Goal: Task Accomplishment & Management: Use online tool/utility

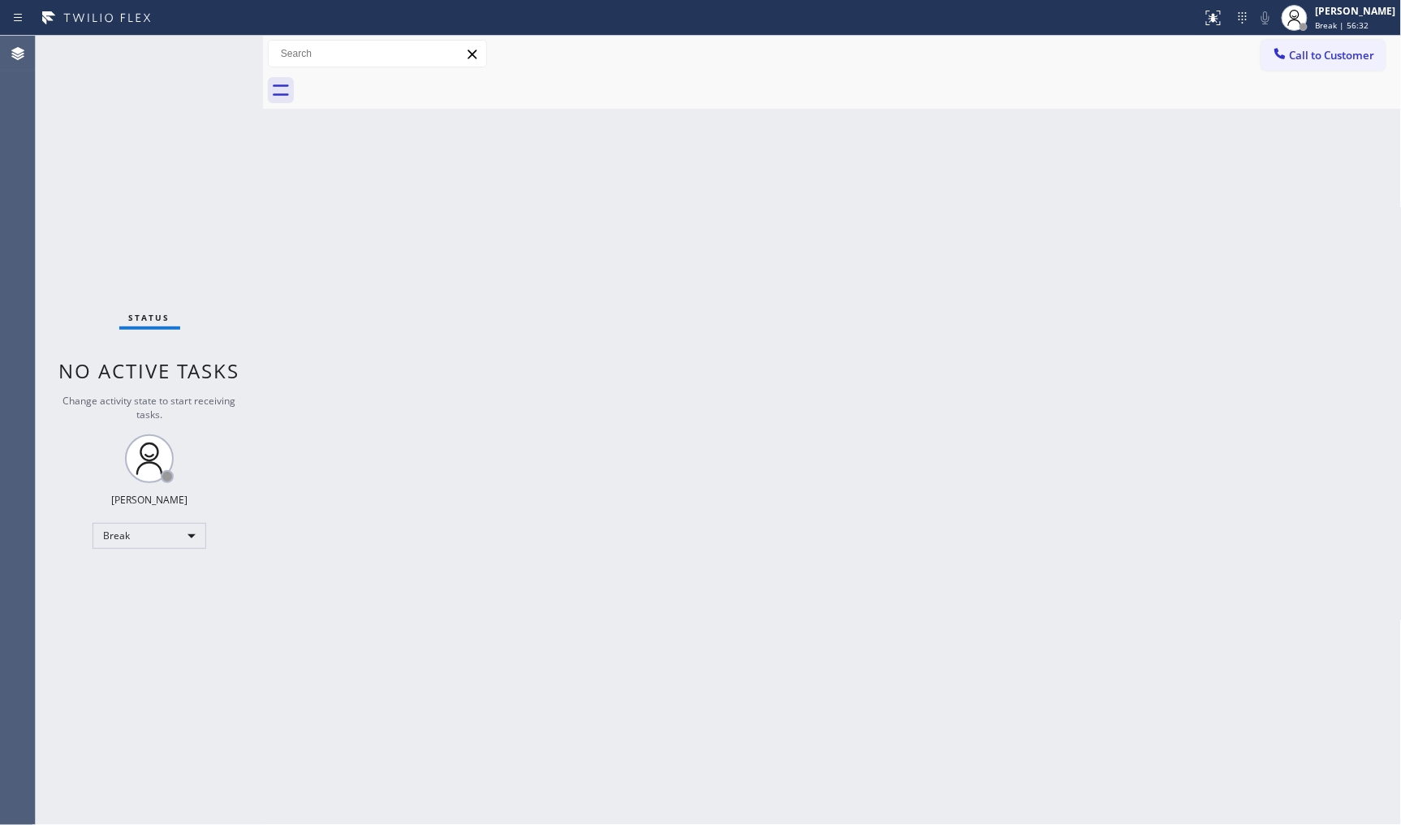
click at [156, 214] on div "Status No active tasks Change activity state to start receiving tasks. JENIZA A…" at bounding box center [149, 430] width 227 height 789
click at [142, 533] on div "Break" at bounding box center [150, 536] width 114 height 26
click at [128, 577] on li "Available" at bounding box center [148, 577] width 110 height 19
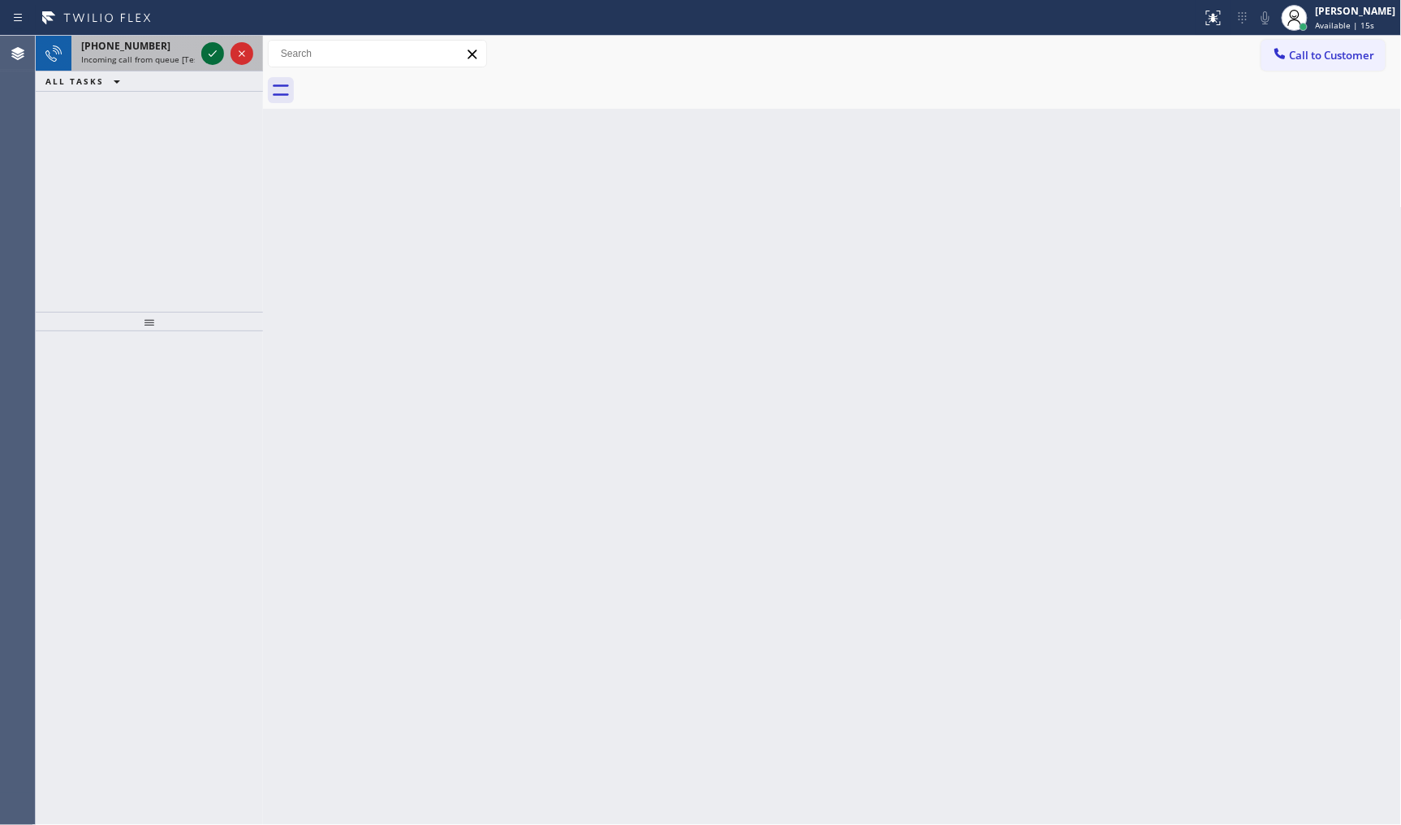
click at [208, 53] on icon at bounding box center [212, 53] width 19 height 19
click at [214, 54] on icon at bounding box center [212, 53] width 19 height 19
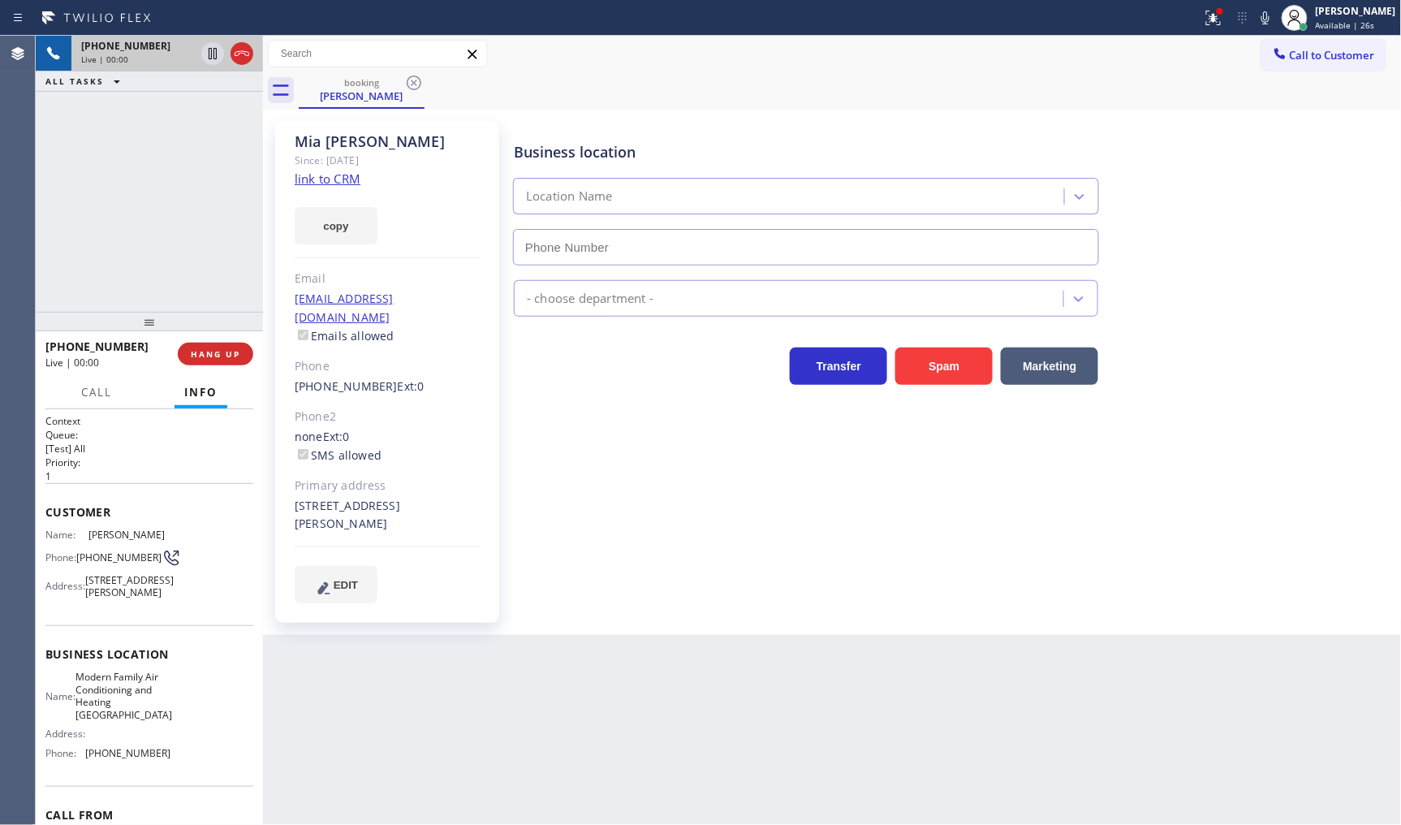
type input "[PHONE_NUMBER]"
click at [1271, 17] on icon at bounding box center [1265, 17] width 19 height 19
click at [322, 175] on link "link to CRM" at bounding box center [328, 179] width 66 height 16
click at [1272, 14] on icon at bounding box center [1265, 17] width 19 height 19
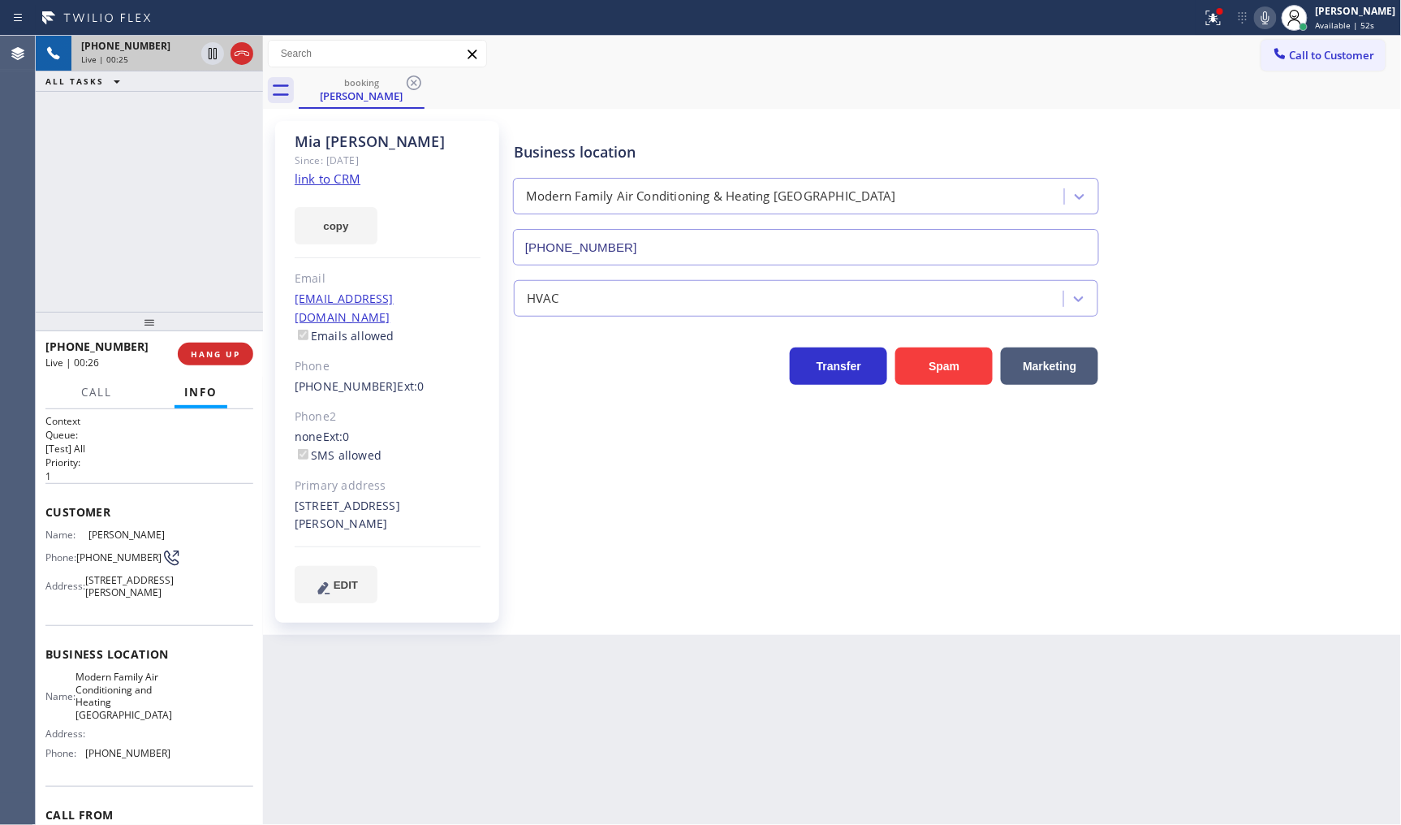
click at [1272, 14] on icon at bounding box center [1265, 17] width 19 height 19
click at [1205, 9] on div at bounding box center [1214, 17] width 36 height 19
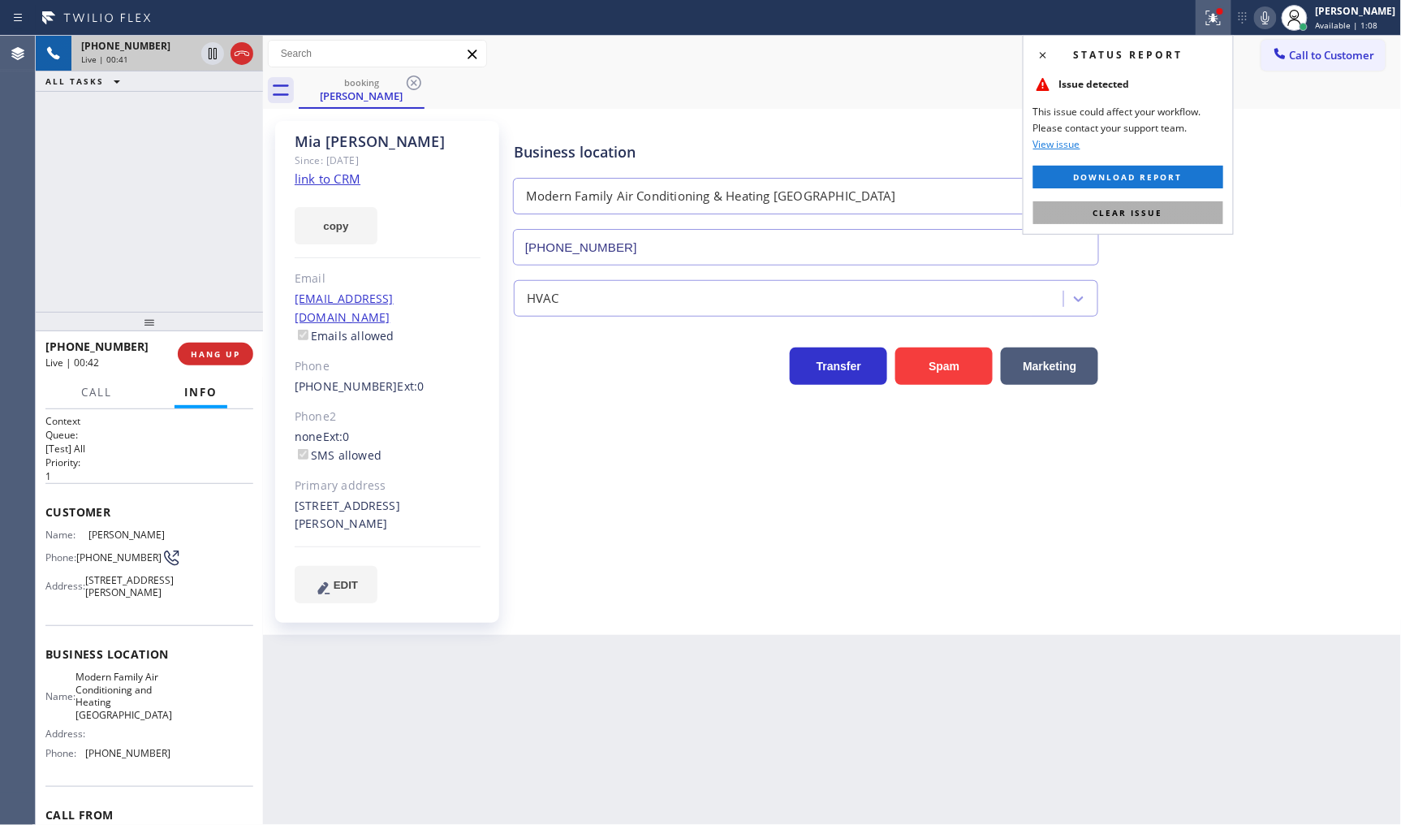
click at [1195, 213] on button "Clear issue" at bounding box center [1129, 212] width 190 height 23
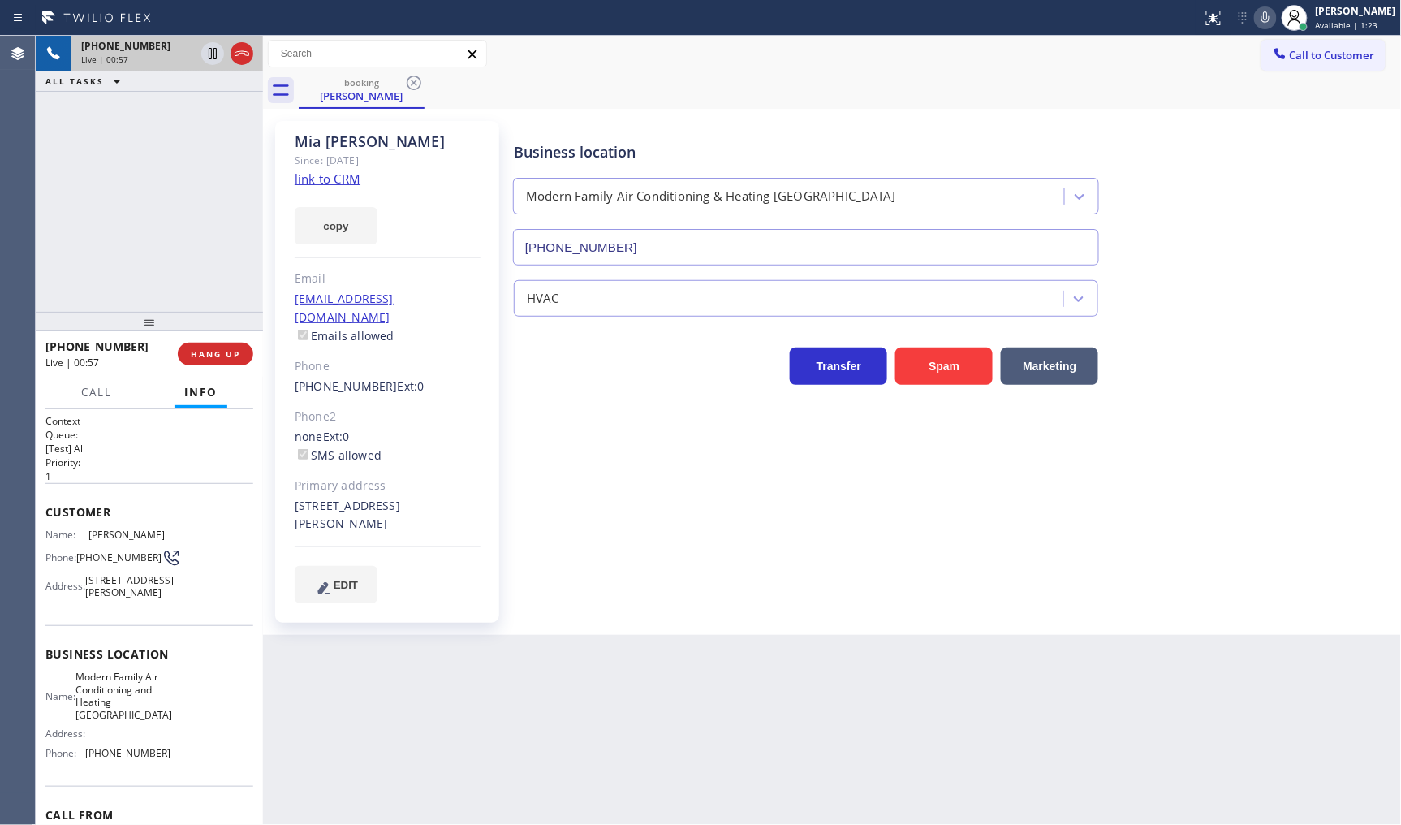
click at [163, 203] on div "+17142691220 Live | 00:57 ALL TASKS ALL TASKS ACTIVE TASKS TASKS IN WRAP UP" at bounding box center [149, 174] width 227 height 276
click at [221, 348] on span "HANG UP" at bounding box center [216, 353] width 50 height 11
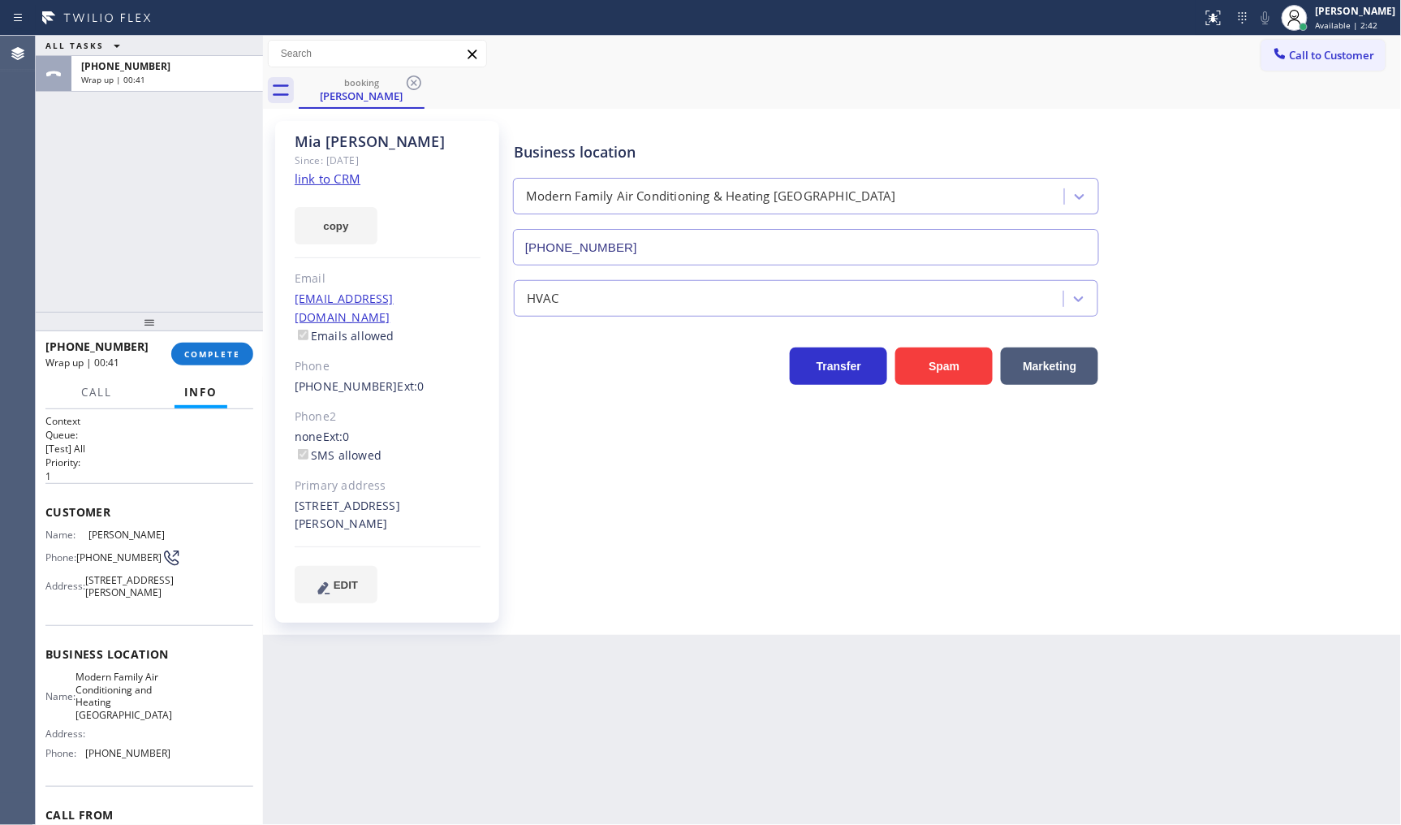
click at [329, 176] on link "link to CRM" at bounding box center [328, 179] width 66 height 16
click at [323, 179] on link "link to CRM" at bounding box center [328, 179] width 66 height 16
click at [205, 349] on span "COMPLETE" at bounding box center [212, 353] width 56 height 11
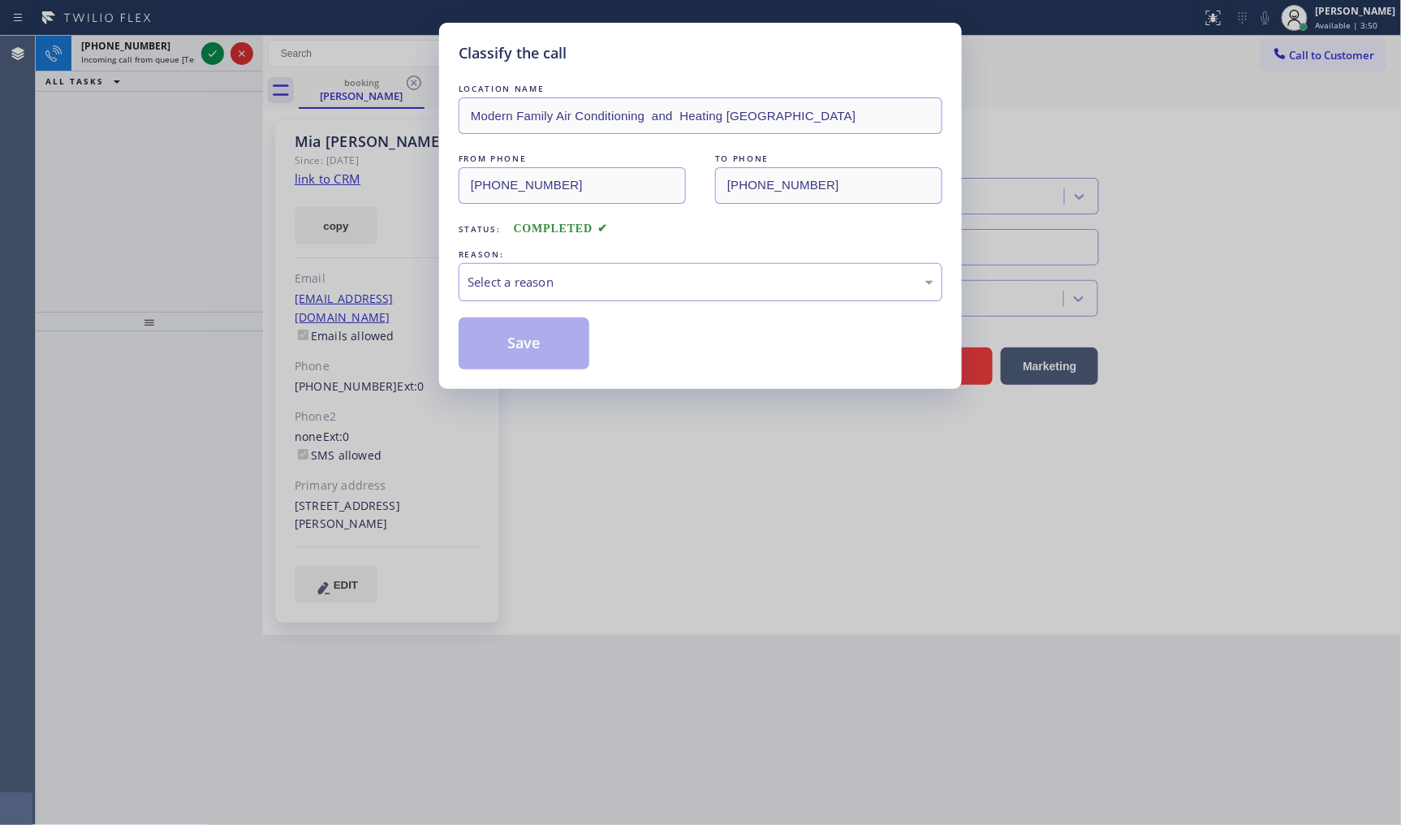
click at [641, 282] on div "Select a reason" at bounding box center [701, 282] width 466 height 19
click at [529, 330] on button "Save" at bounding box center [524, 343] width 131 height 52
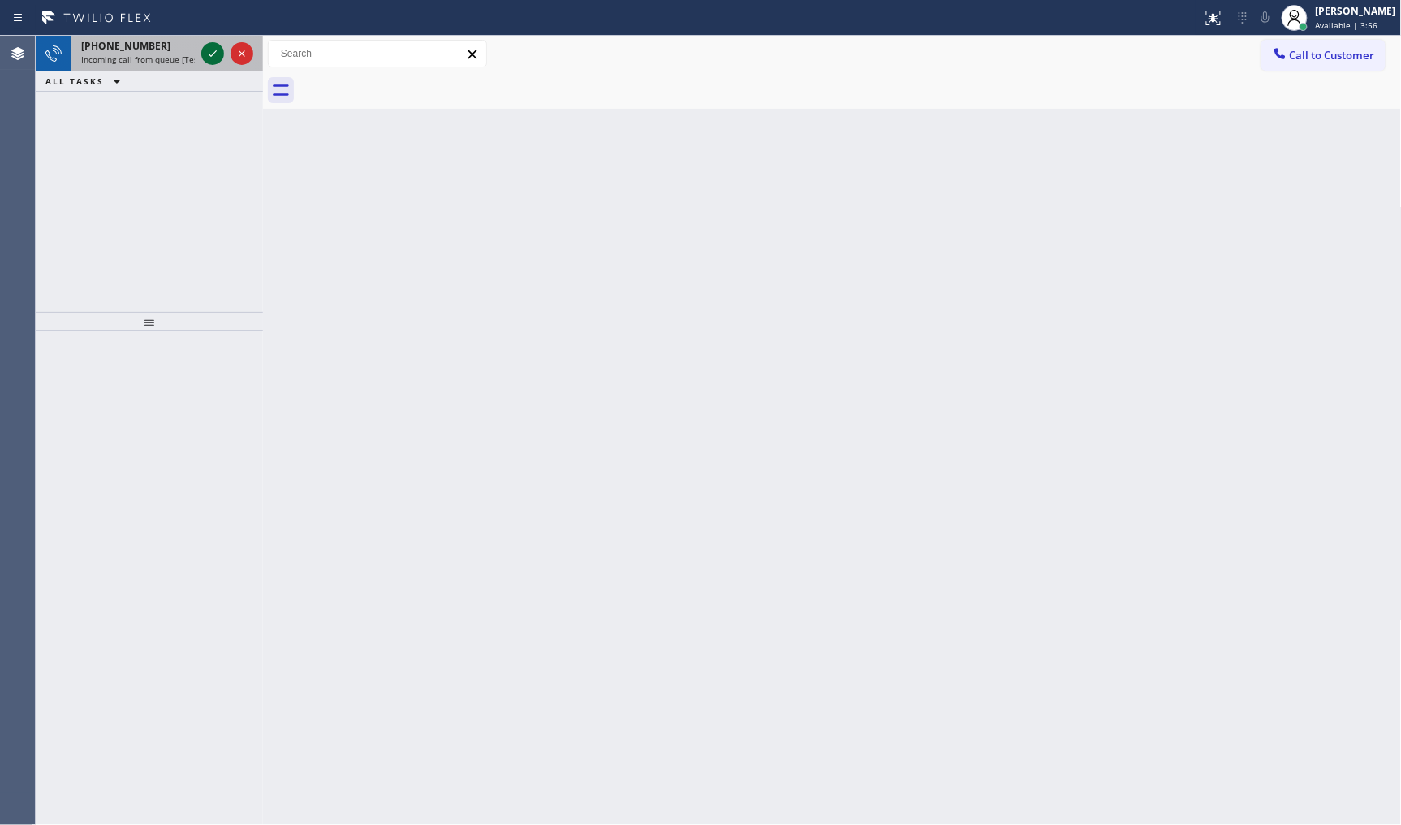
click at [215, 54] on icon at bounding box center [212, 53] width 19 height 19
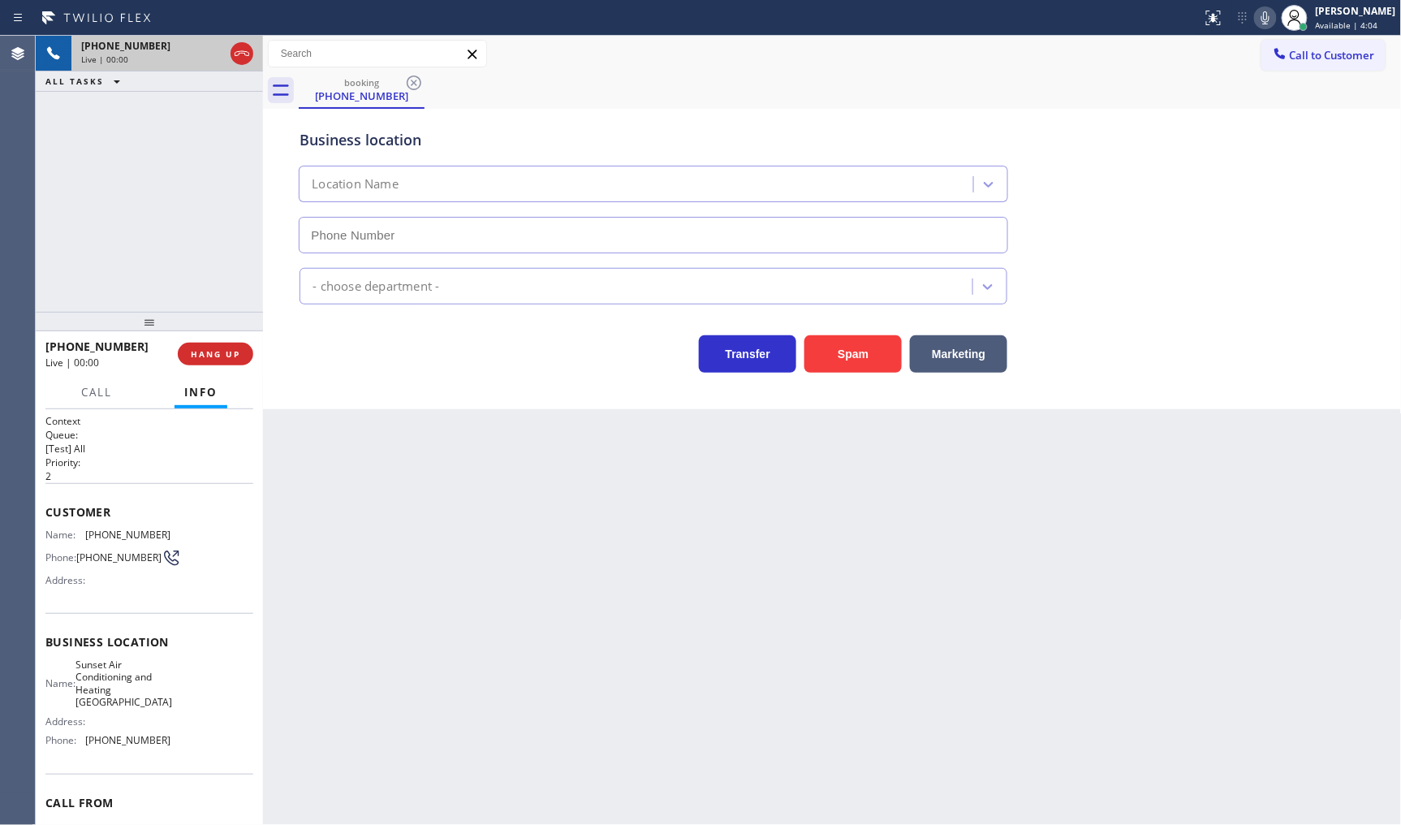
type input "[PHONE_NUMBER]"
click at [234, 350] on span "HANG UP" at bounding box center [216, 353] width 50 height 11
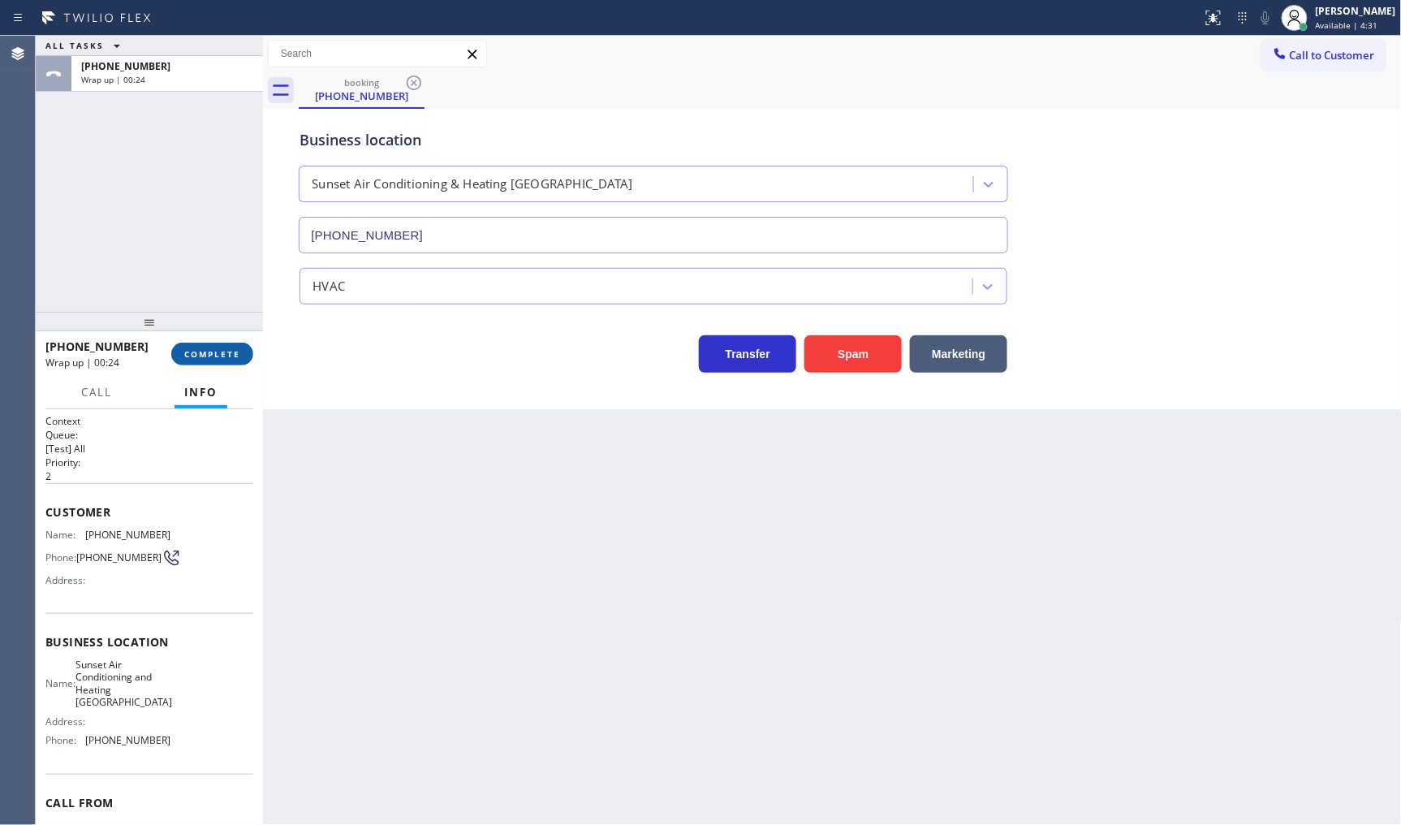
click at [246, 364] on button "COMPLETE" at bounding box center [212, 354] width 82 height 23
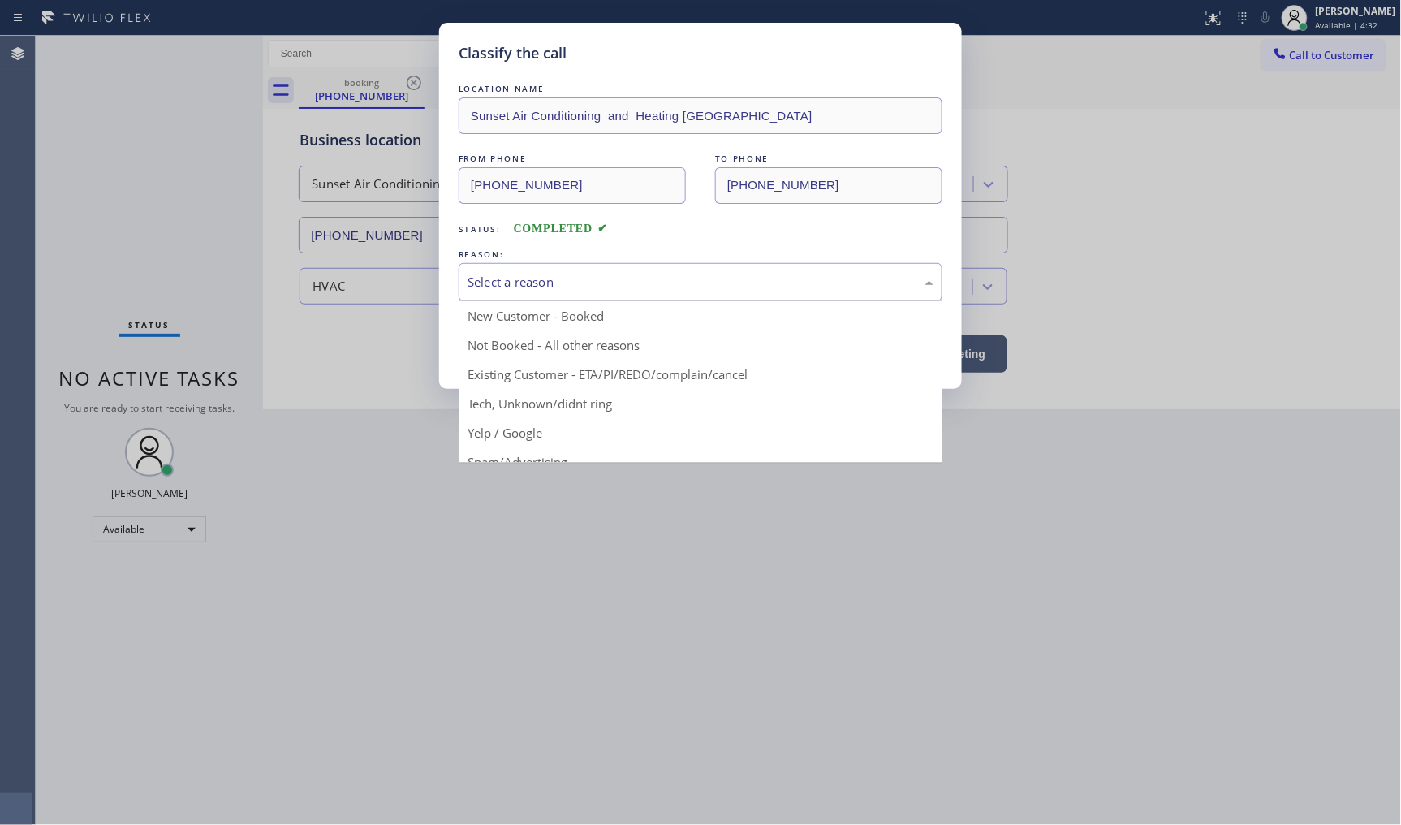
click at [568, 270] on div "Select a reason" at bounding box center [701, 282] width 484 height 38
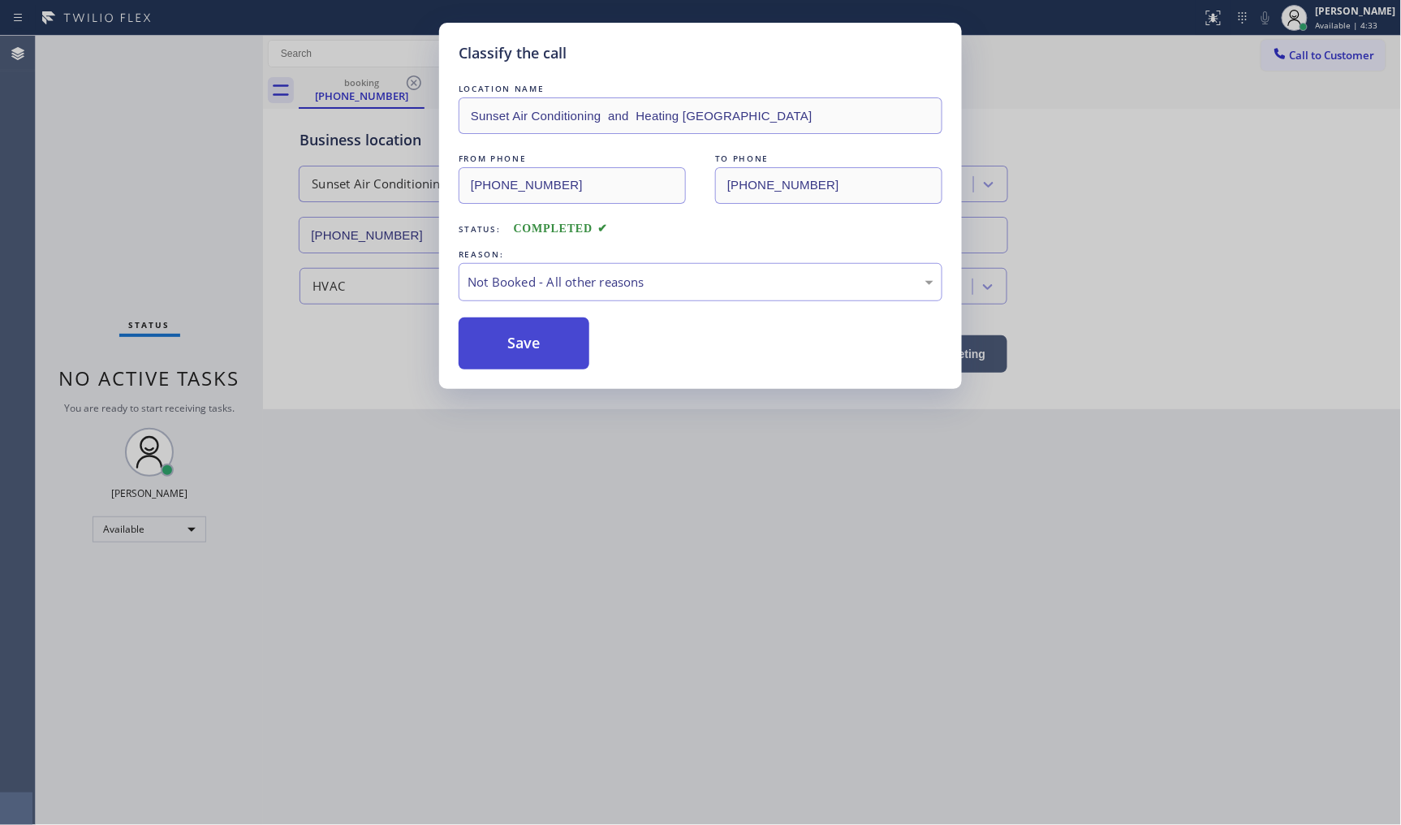
click at [520, 342] on button "Save" at bounding box center [524, 343] width 131 height 52
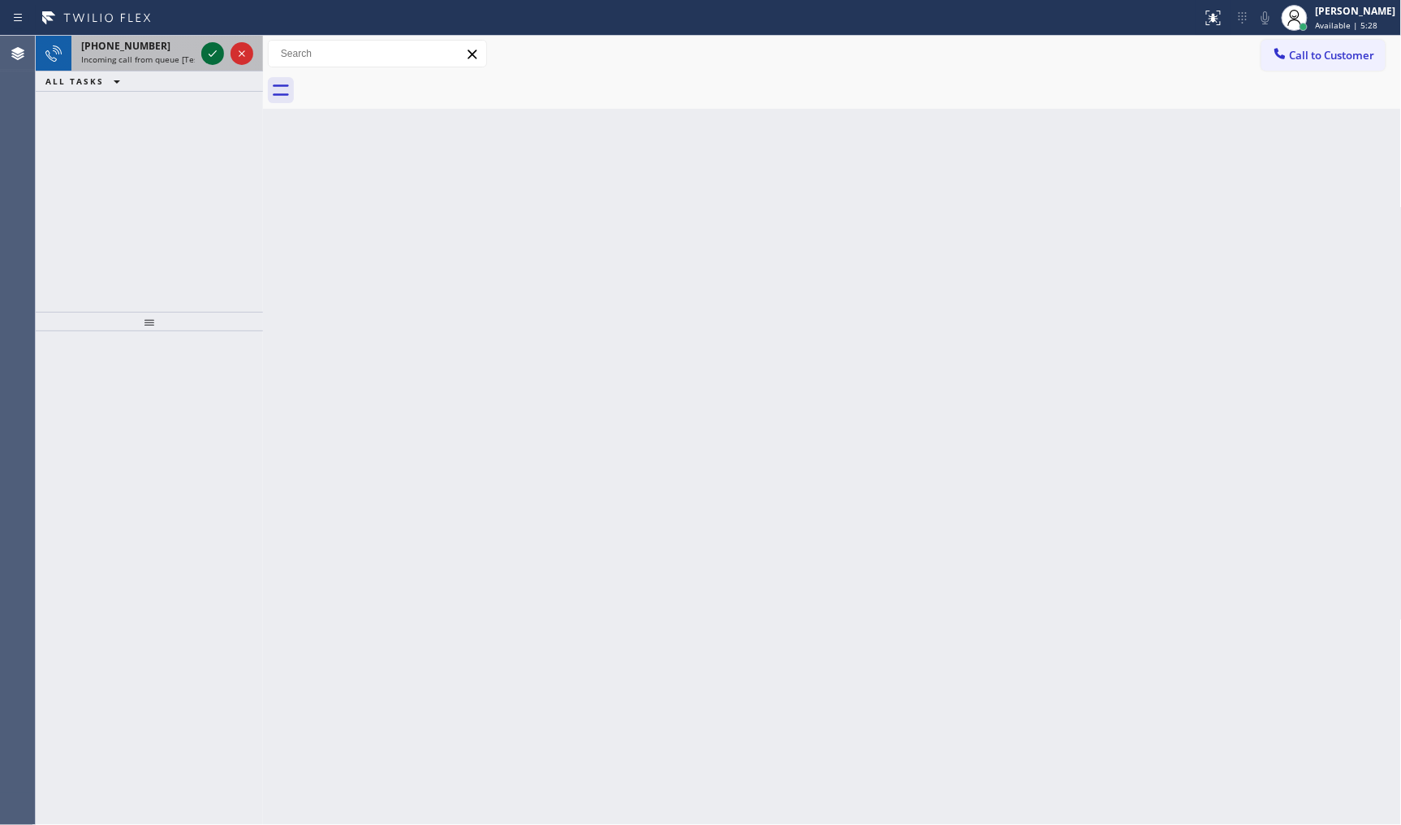
drag, startPoint x: 205, startPoint y: 37, endPoint x: 212, endPoint y: 45, distance: 10.3
click at [205, 41] on div at bounding box center [227, 54] width 58 height 36
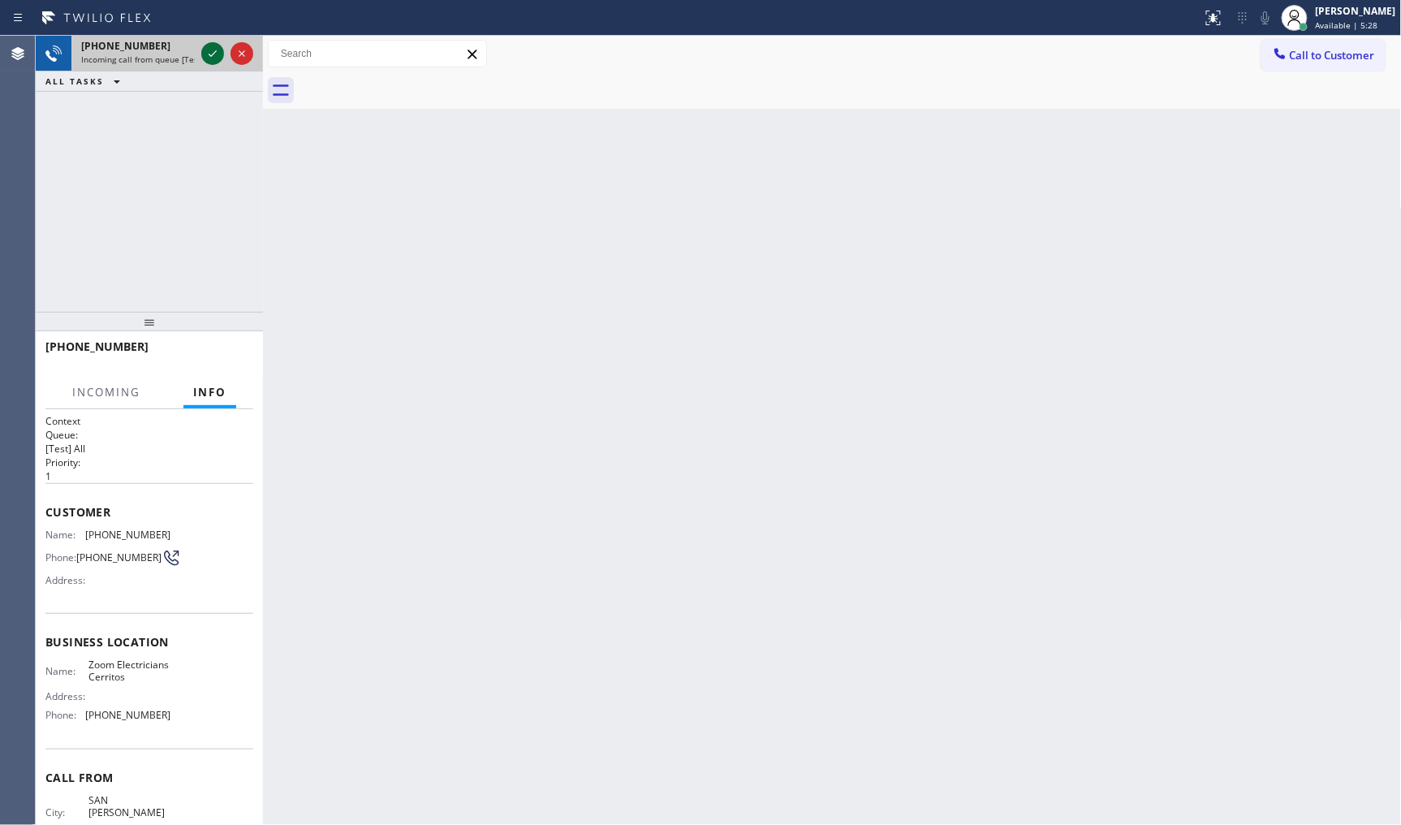
click at [212, 45] on icon at bounding box center [212, 53] width 19 height 19
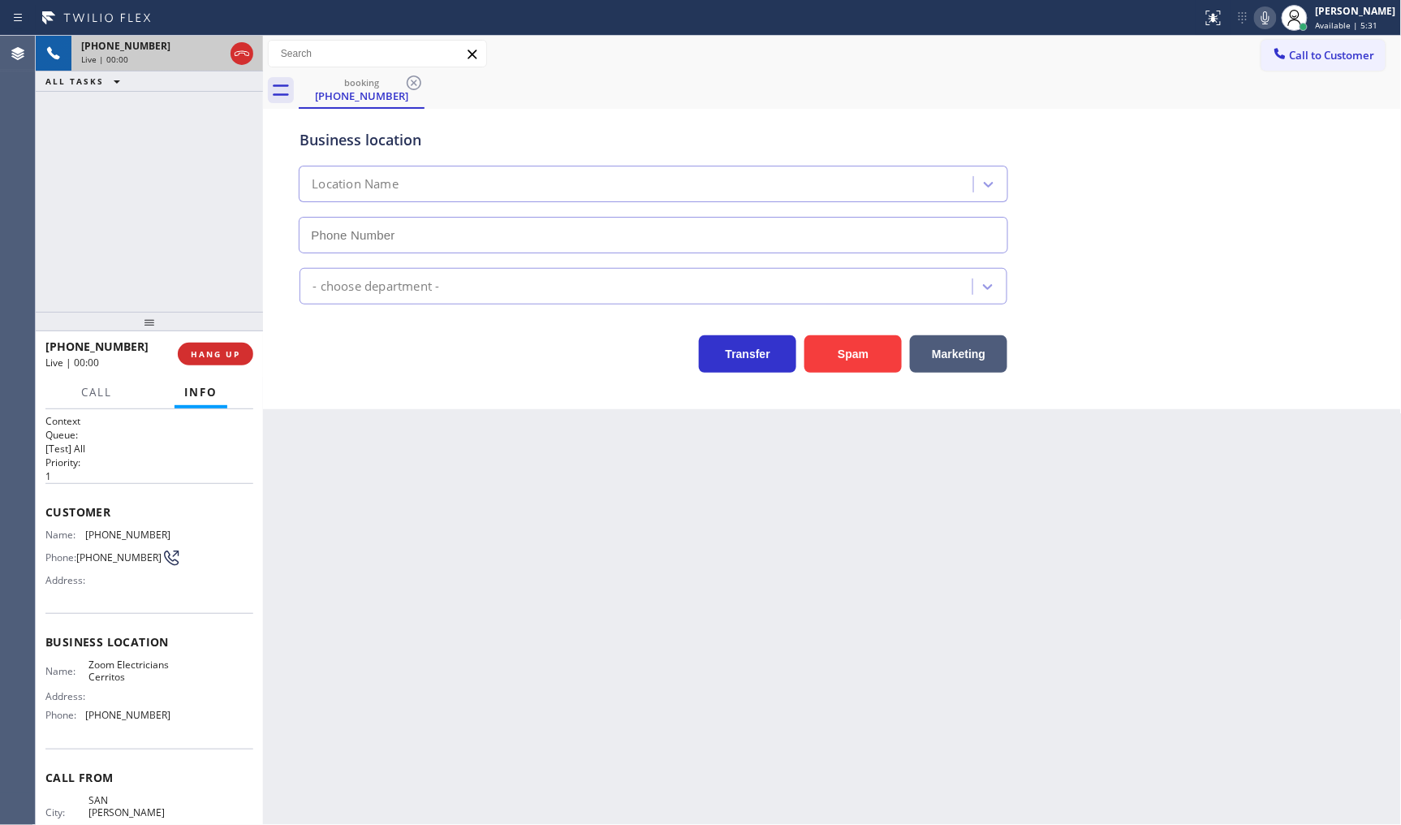
type input "[PHONE_NUMBER]"
click at [1387, 246] on div "Business location Zoom Electricians Cerritos (562) 379-6611 Electricians Transf…" at bounding box center [832, 243] width 1131 height 260
drag, startPoint x: 939, startPoint y: 76, endPoint x: 956, endPoint y: 63, distance: 20.8
click at [939, 76] on div "booking (949) 456-0684" at bounding box center [850, 90] width 1103 height 37
click at [1263, 17] on icon at bounding box center [1265, 17] width 19 height 19
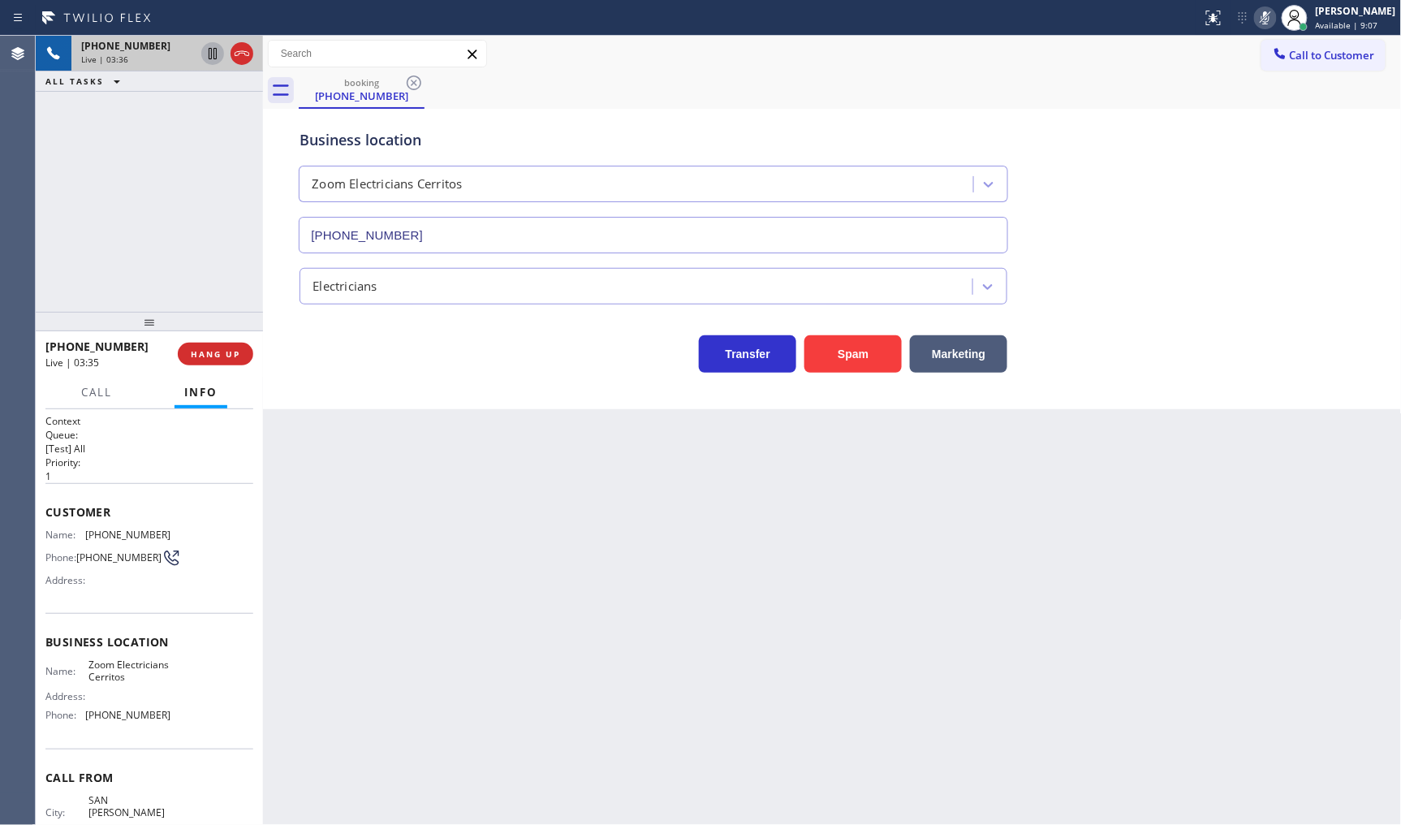
click at [207, 50] on icon at bounding box center [212, 53] width 19 height 19
drag, startPoint x: 76, startPoint y: 529, endPoint x: 192, endPoint y: 531, distance: 116.1
click at [192, 531] on div "Name: (949) 456-0684 Phone: (949) 456-0684 Address:" at bounding box center [149, 561] width 208 height 64
copy div "[PHONE_NUMBER]"
click at [128, 126] on div "+19494560684 Live | 04:57 ALL TASKS ALL TASKS ACTIVE TASKS TASKS IN WRAP UP" at bounding box center [149, 174] width 227 height 276
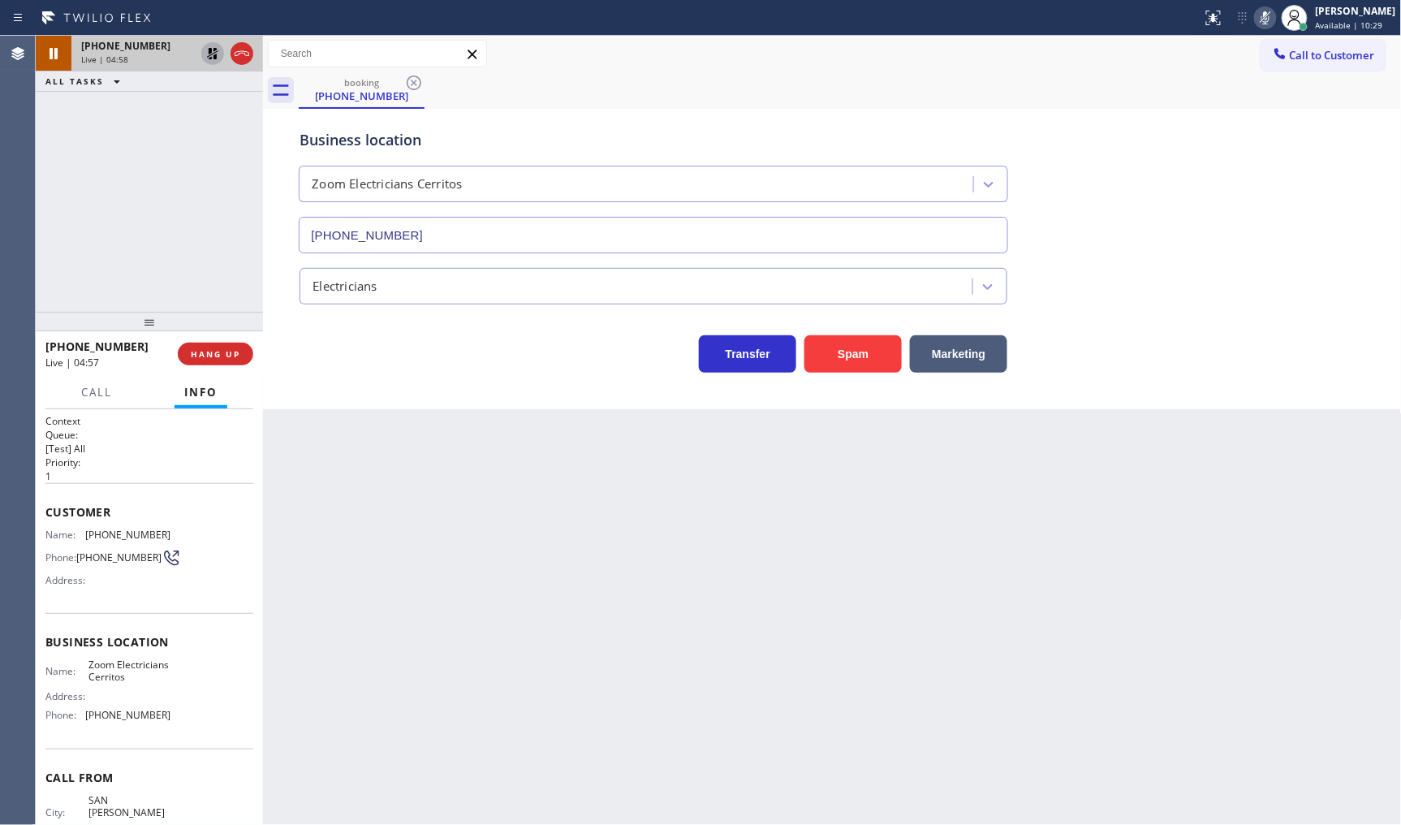
click at [211, 52] on icon at bounding box center [212, 53] width 11 height 11
click at [1265, 17] on icon at bounding box center [1265, 17] width 19 height 19
drag, startPoint x: 84, startPoint y: 727, endPoint x: 175, endPoint y: 736, distance: 92.3
click at [175, 728] on div "Name: Zoom Electricians Cerritos Address: Phone: (562) 379-6611" at bounding box center [149, 694] width 208 height 70
copy div "[PHONE_NUMBER]"
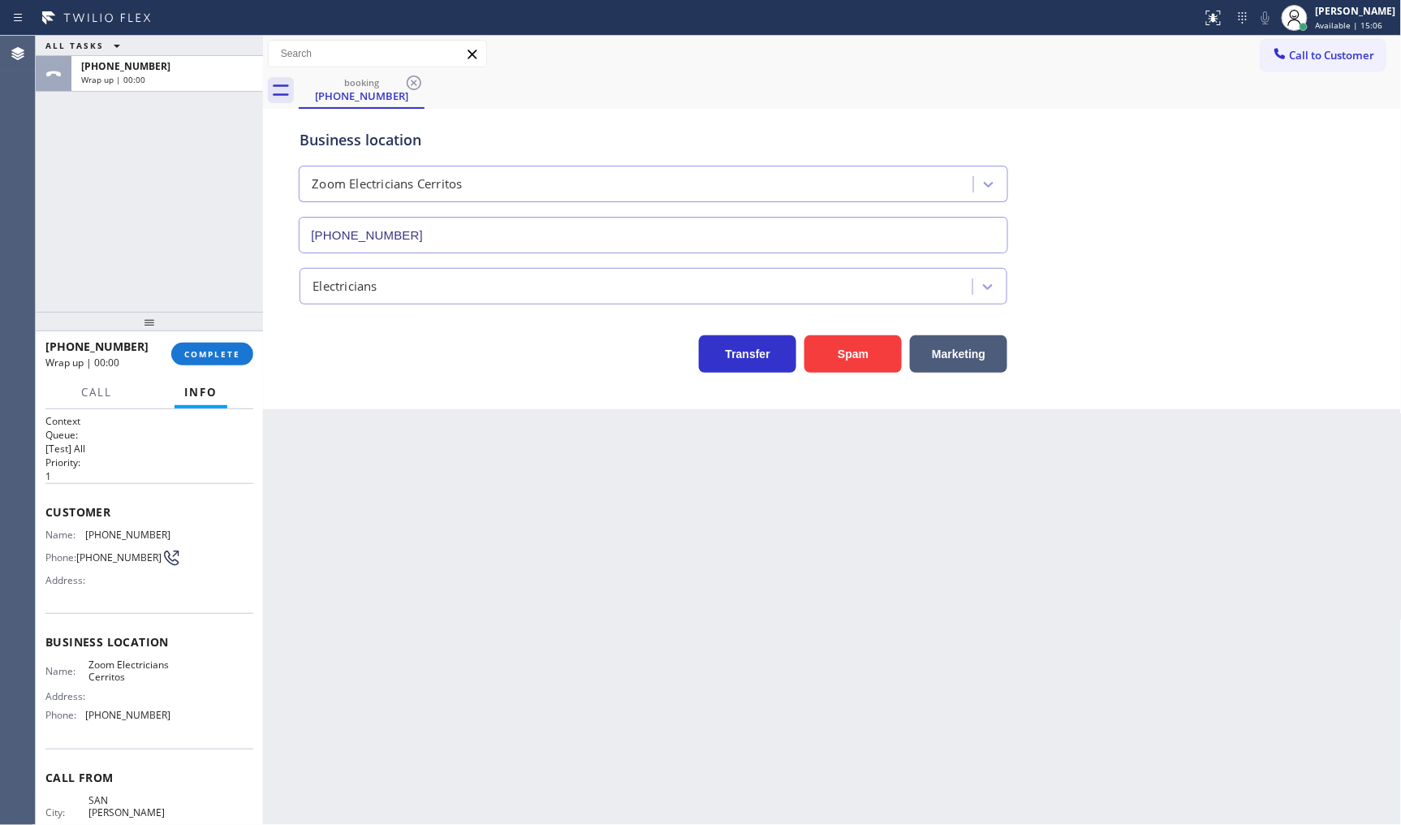
click at [160, 192] on div "ALL TASKS ALL TASKS ACTIVE TASKS TASKS IN WRAP UP +19494560684 Wrap up | 00:00" at bounding box center [149, 174] width 227 height 276
drag, startPoint x: 85, startPoint y: 533, endPoint x: 173, endPoint y: 533, distance: 87.7
click at [173, 533] on div "Name: (949) 456-0684 Phone: (949) 456-0684 Address:" at bounding box center [149, 561] width 208 height 64
copy span "[PHONE_NUMBER]"
drag, startPoint x: 82, startPoint y: 666, endPoint x: 153, endPoint y: 698, distance: 77.8
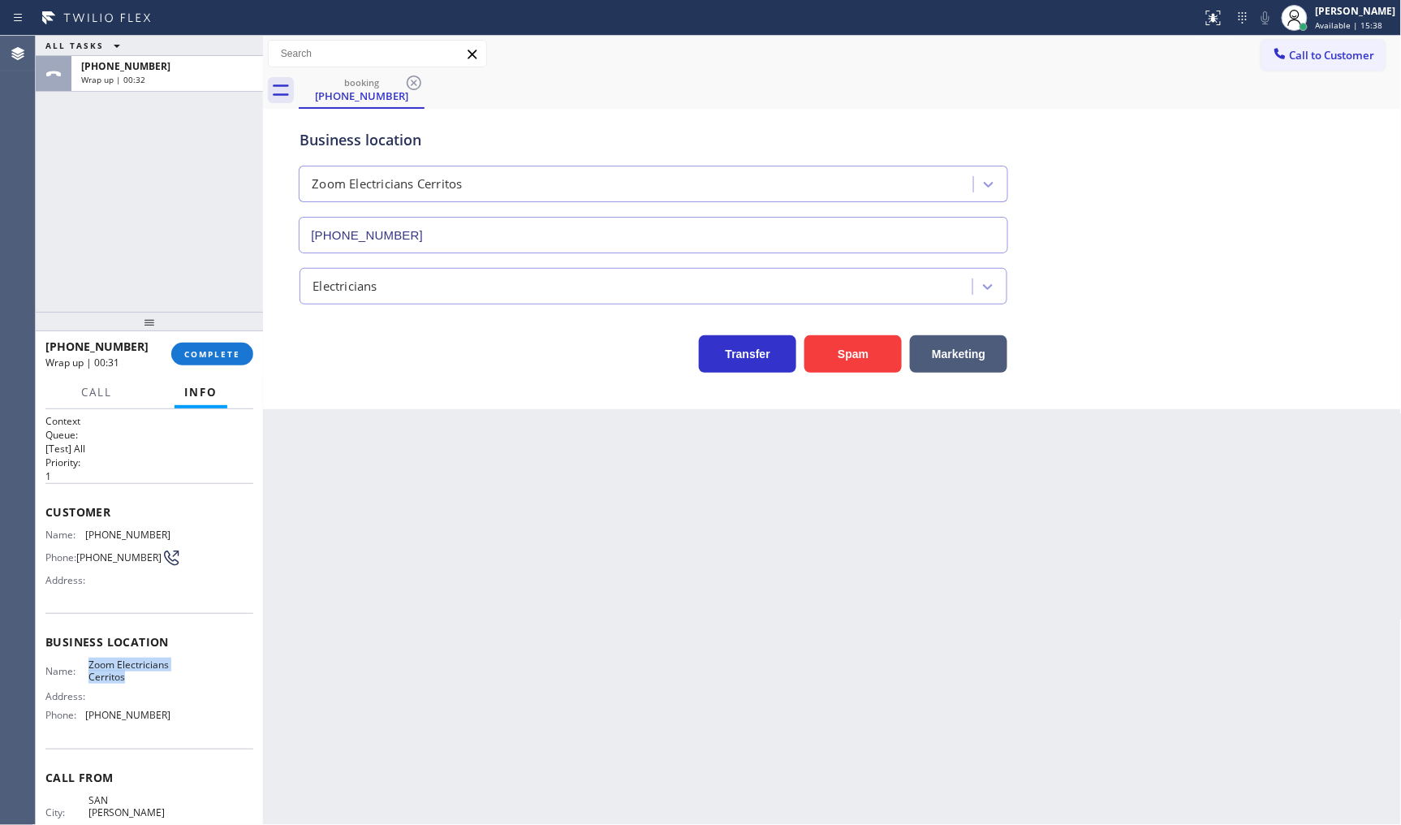
click at [153, 684] on div "Name: Zoom Electricians Cerritos" at bounding box center [107, 671] width 125 height 25
copy span "Zoom Electricians Cerritos"
click at [201, 346] on button "COMPLETE" at bounding box center [212, 354] width 82 height 23
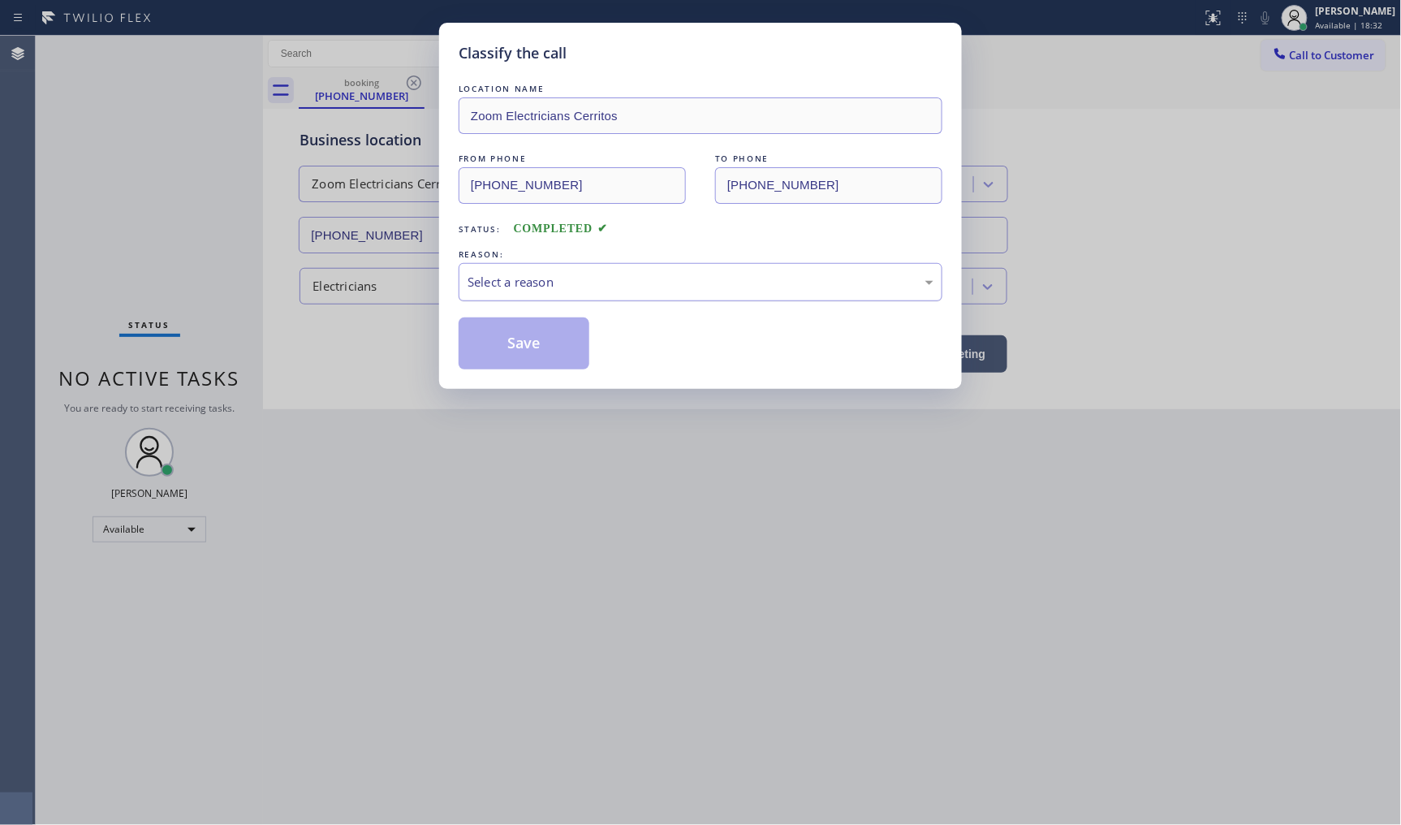
click at [523, 285] on div "Select a reason" at bounding box center [701, 282] width 466 height 19
click at [530, 329] on button "Save" at bounding box center [524, 343] width 131 height 52
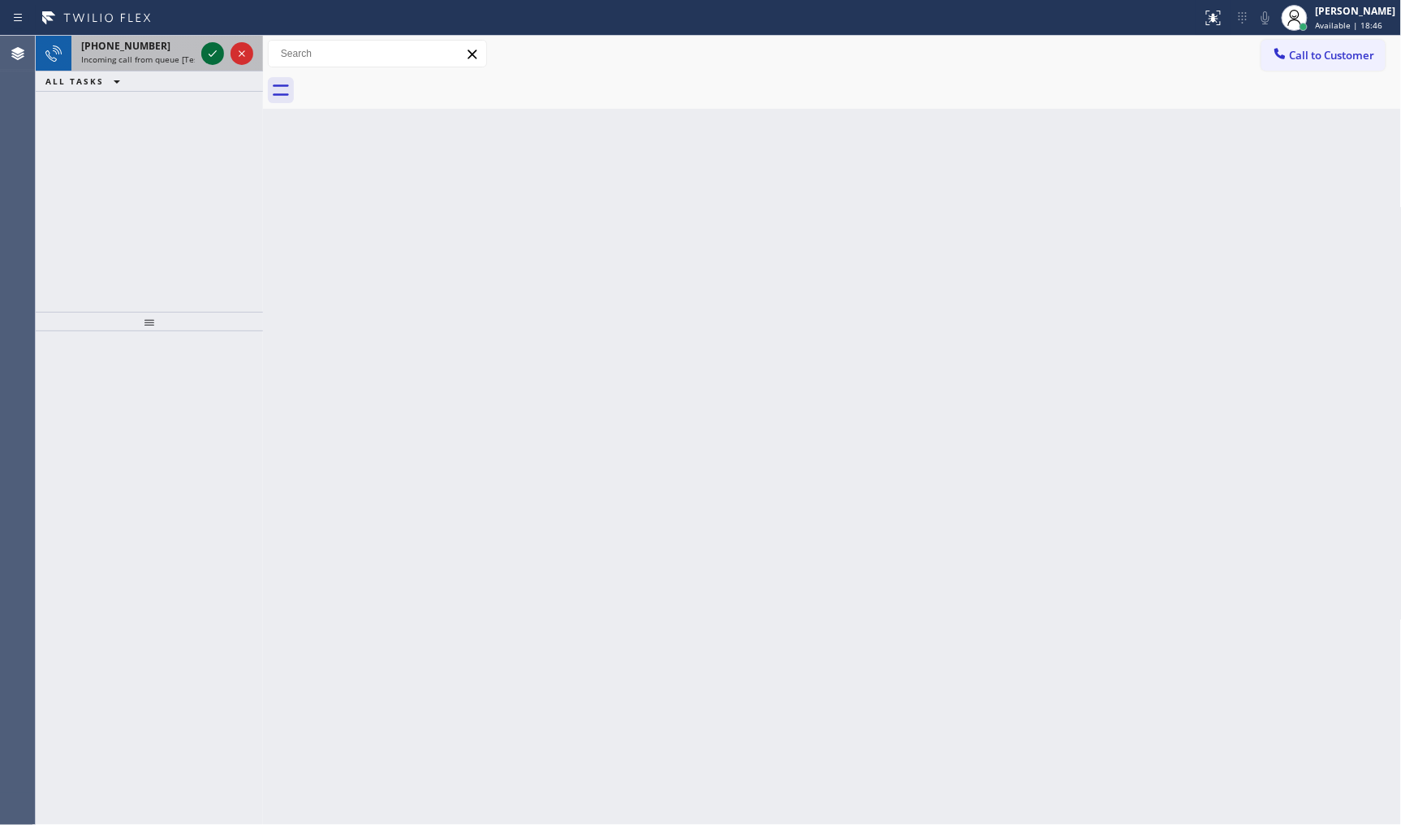
drag, startPoint x: 221, startPoint y: 58, endPoint x: 205, endPoint y: 58, distance: 15.4
click at [221, 58] on icon at bounding box center [212, 53] width 19 height 19
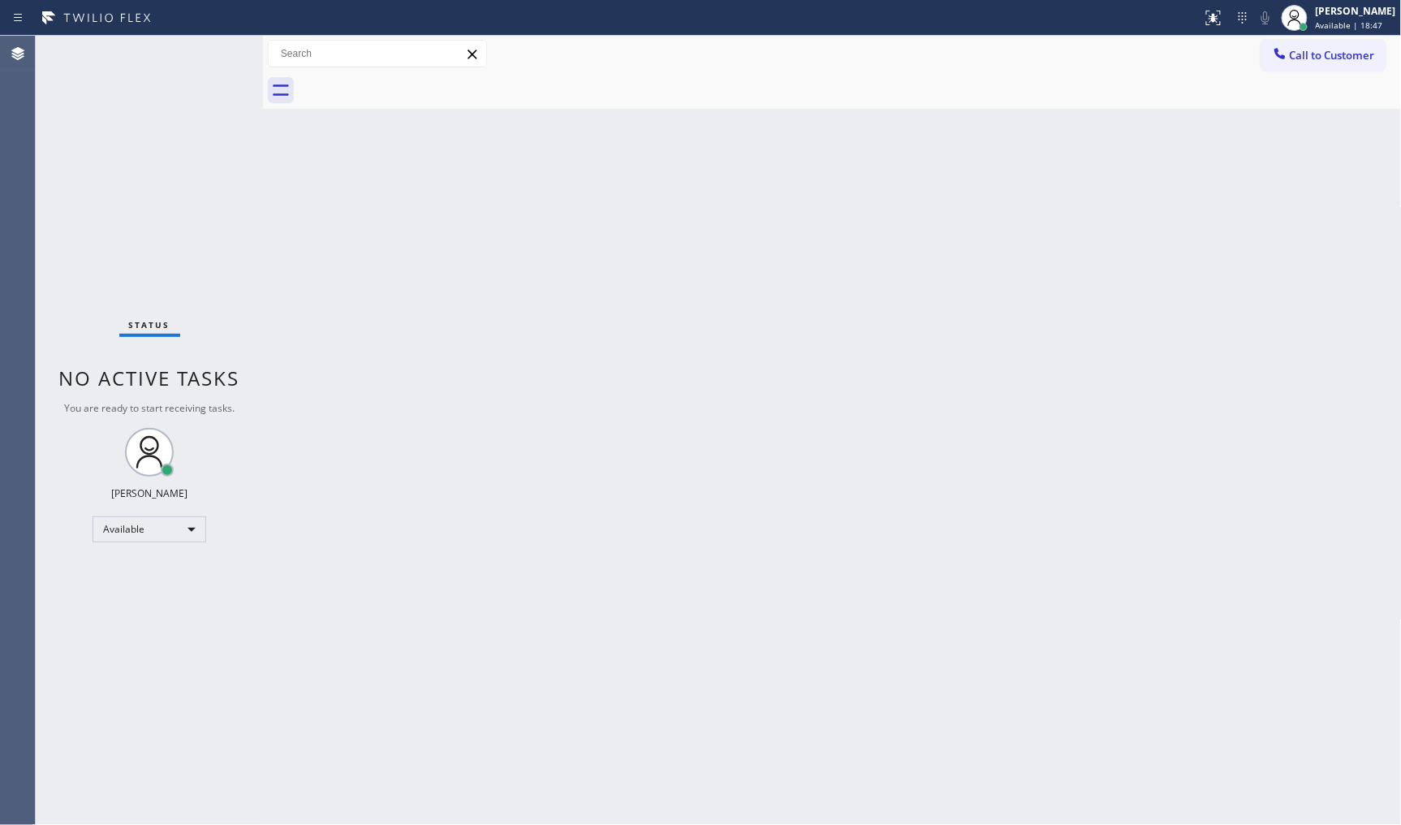
click at [219, 58] on div "Status No active tasks You are ready to start receiving tasks. JENIZA ALCAYDE A…" at bounding box center [149, 430] width 227 height 789
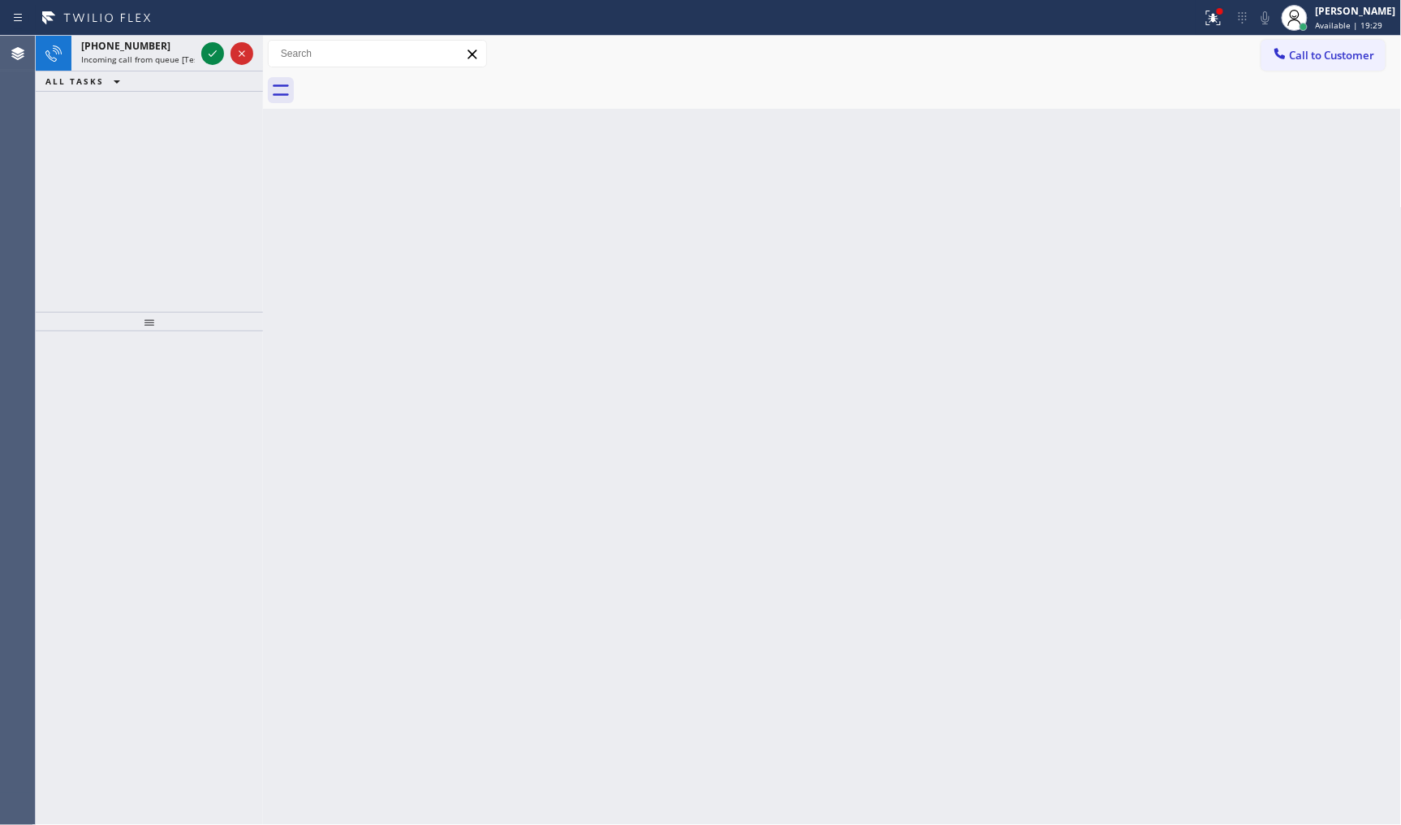
click at [205, 26] on div at bounding box center [601, 18] width 1190 height 26
click at [204, 54] on icon at bounding box center [212, 53] width 19 height 19
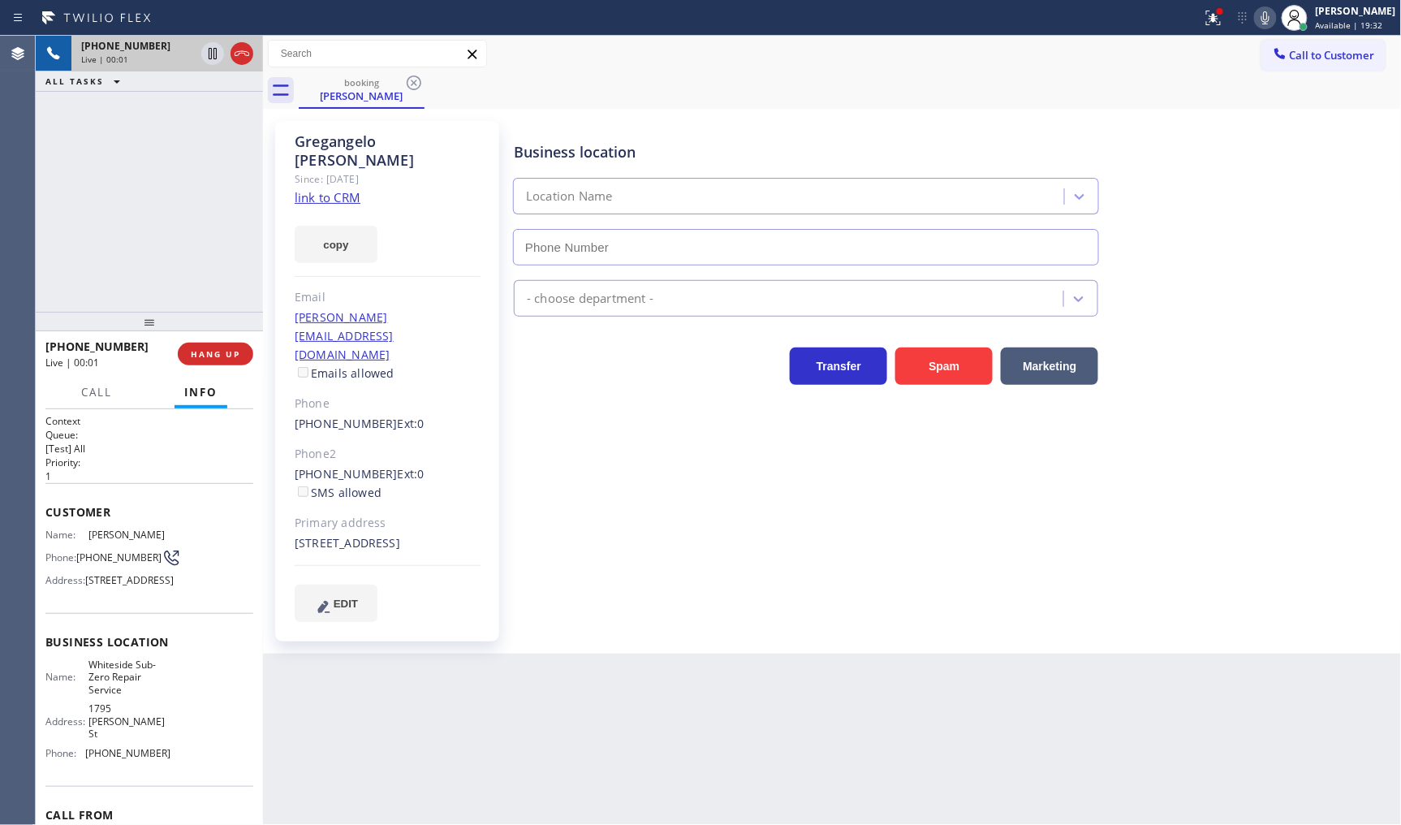
type input "[PHONE_NUMBER]"
click at [358, 189] on link "link to CRM" at bounding box center [328, 197] width 66 height 16
click at [1216, 20] on icon at bounding box center [1212, 16] width 10 height 11
click at [1263, 18] on icon at bounding box center [1265, 17] width 19 height 19
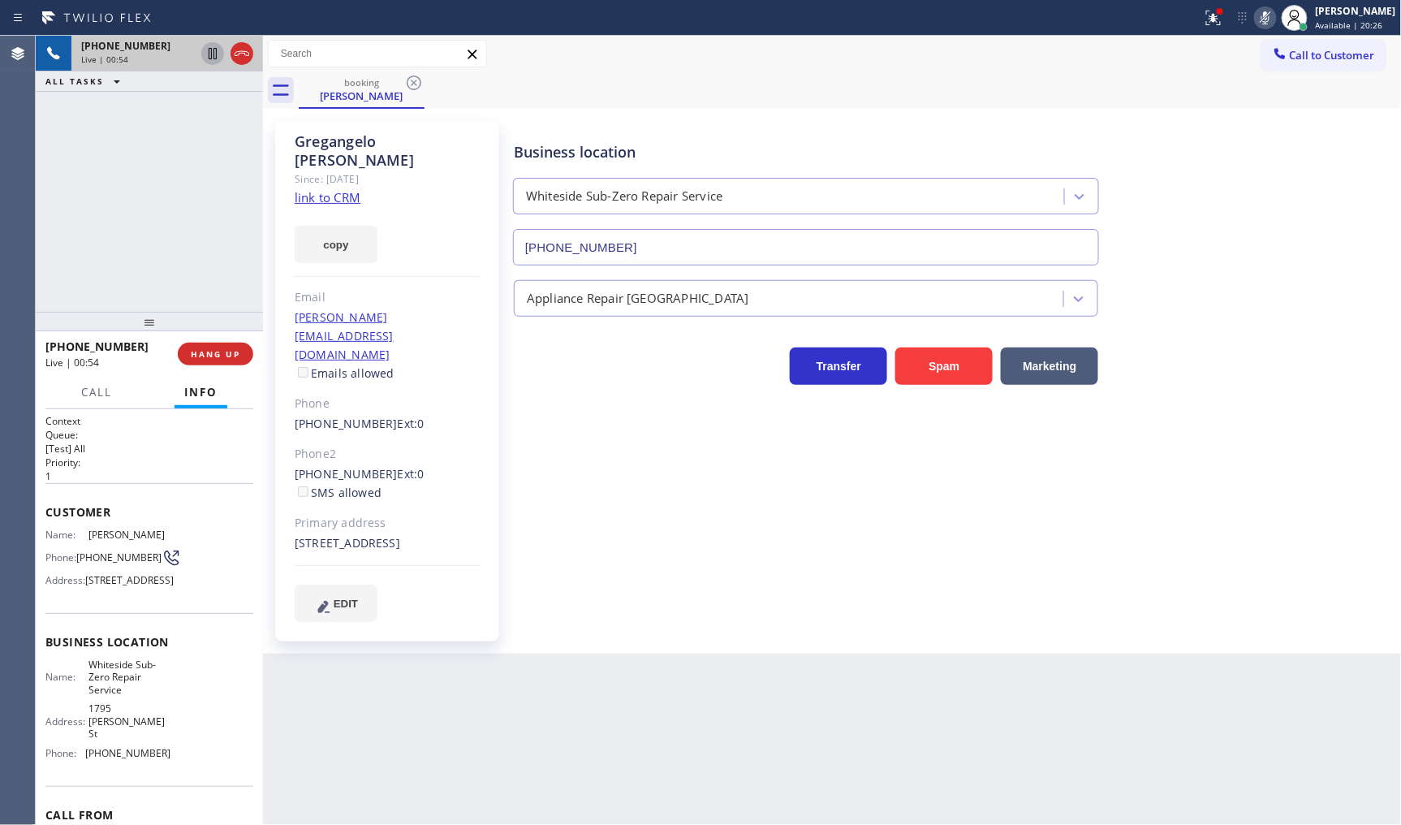
click at [214, 50] on icon at bounding box center [213, 53] width 8 height 11
drag, startPoint x: 150, startPoint y: 141, endPoint x: 187, endPoint y: 100, distance: 55.2
click at [158, 130] on div "+14152984450 Live | 04:12 ALL TASKS ALL TASKS ACTIVE TASKS TASKS IN WRAP UP" at bounding box center [149, 174] width 227 height 276
click at [205, 50] on icon at bounding box center [212, 53] width 19 height 19
click at [1218, 15] on icon at bounding box center [1213, 17] width 19 height 19
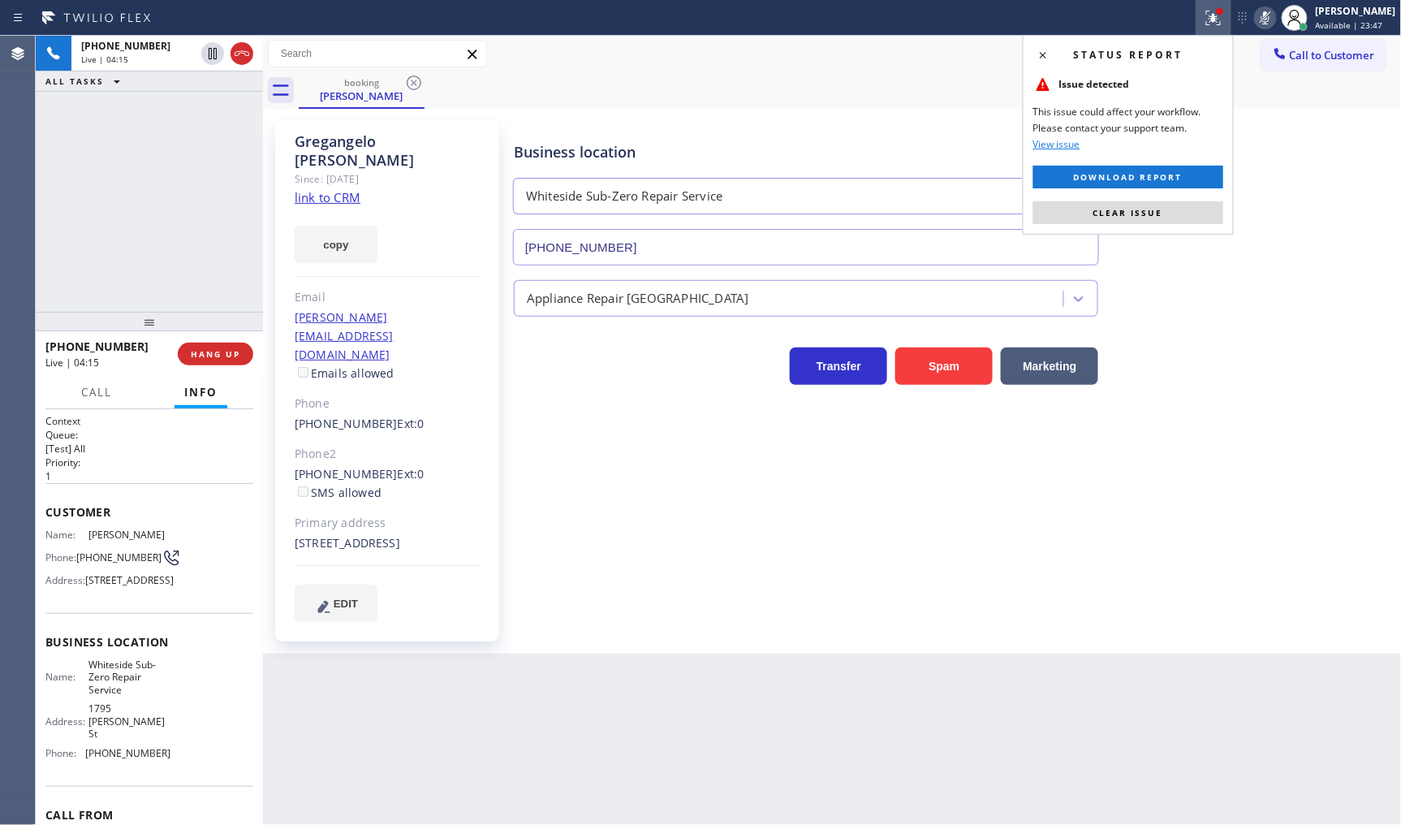
click at [1263, 16] on icon at bounding box center [1265, 17] width 19 height 19
click at [1161, 211] on span "Clear issue" at bounding box center [1129, 212] width 70 height 11
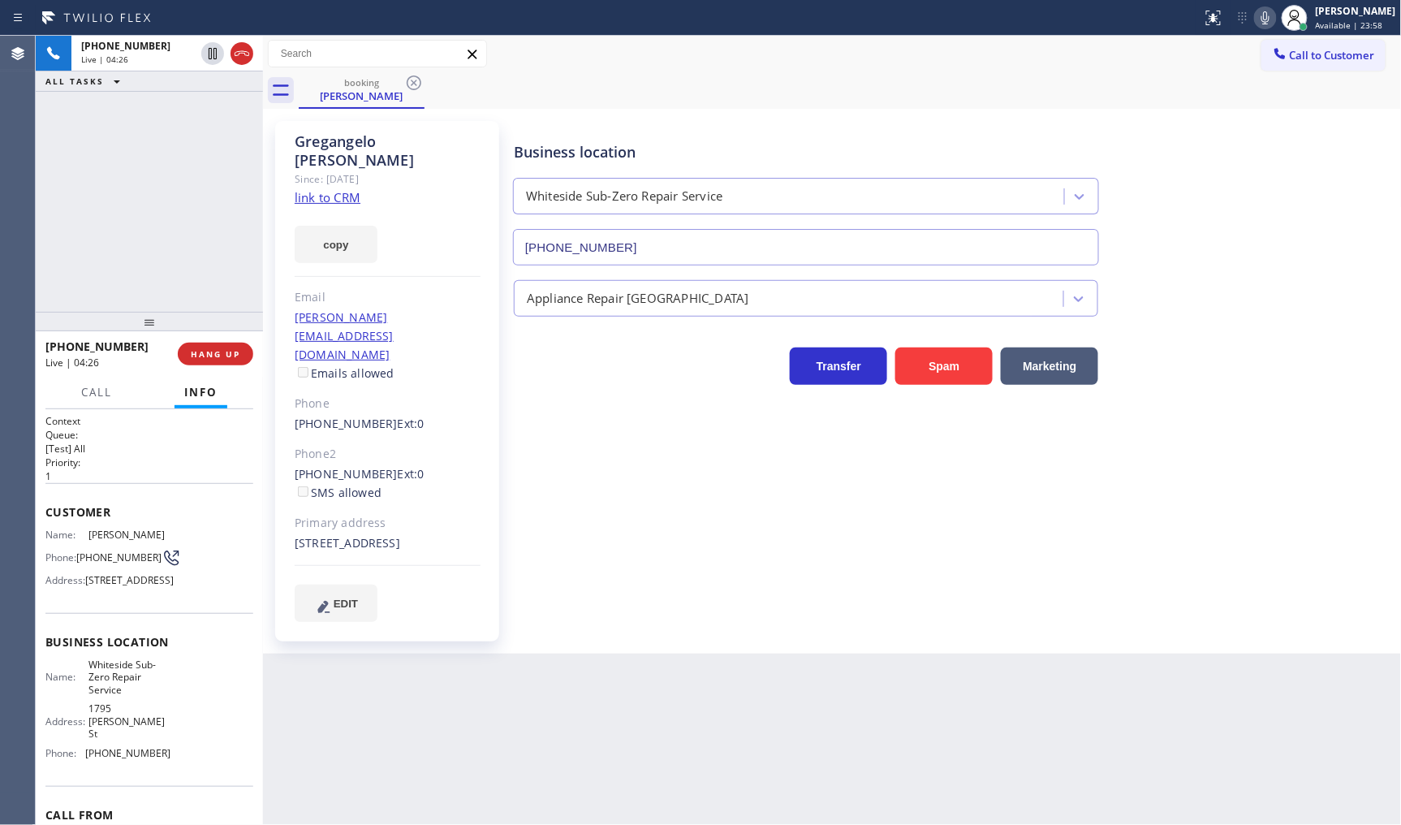
drag, startPoint x: 98, startPoint y: 197, endPoint x: 119, endPoint y: 25, distance: 172.5
click at [99, 185] on div "+14152984450 Live | 04:26 ALL TASKS ALL TASKS ACTIVE TASKS TASKS IN WRAP UP" at bounding box center [149, 174] width 227 height 276
click at [214, 351] on span "HANG UP" at bounding box center [216, 353] width 50 height 11
click at [212, 352] on span "COMPLETE" at bounding box center [212, 353] width 56 height 11
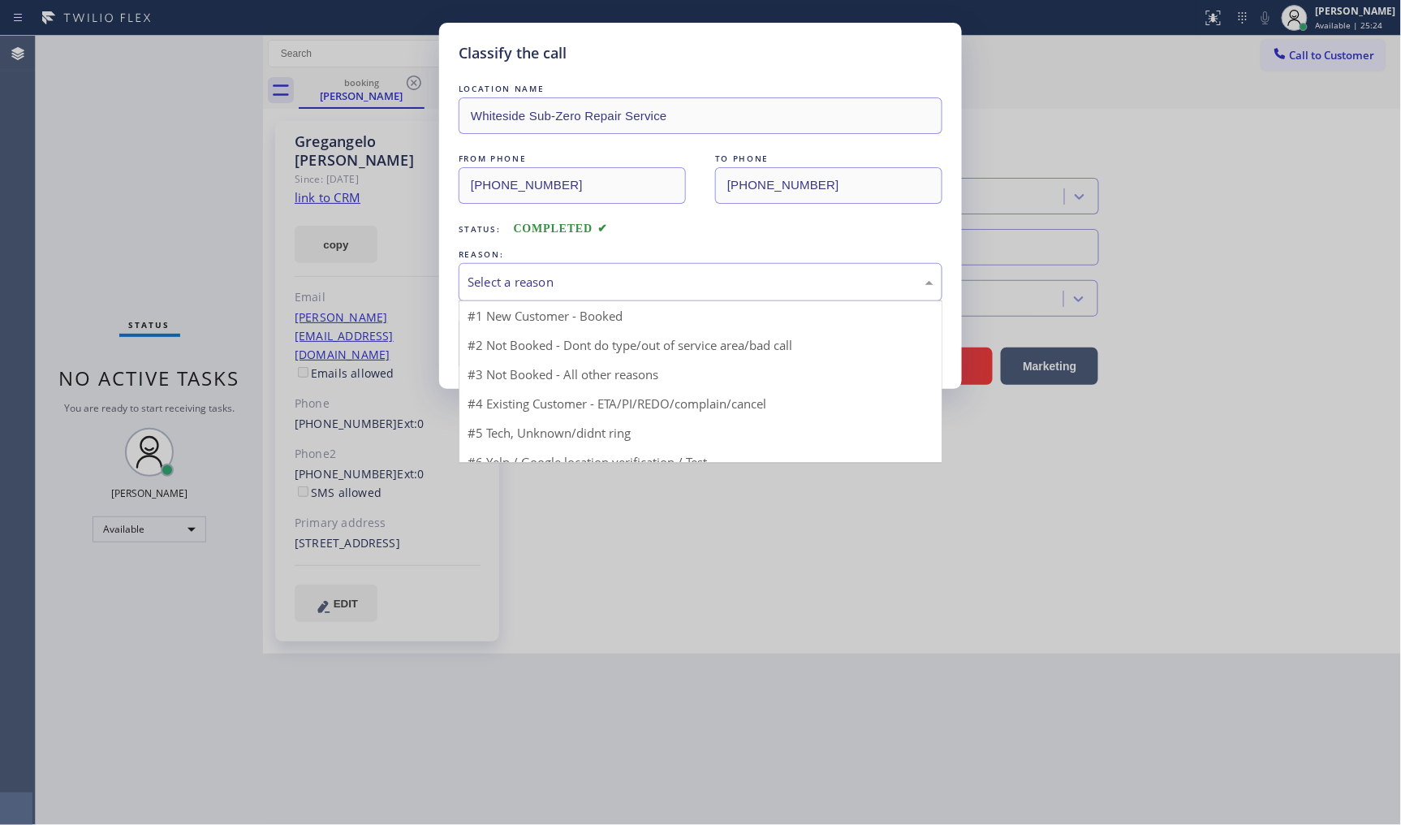
click at [537, 270] on div "Select a reason" at bounding box center [701, 282] width 484 height 38
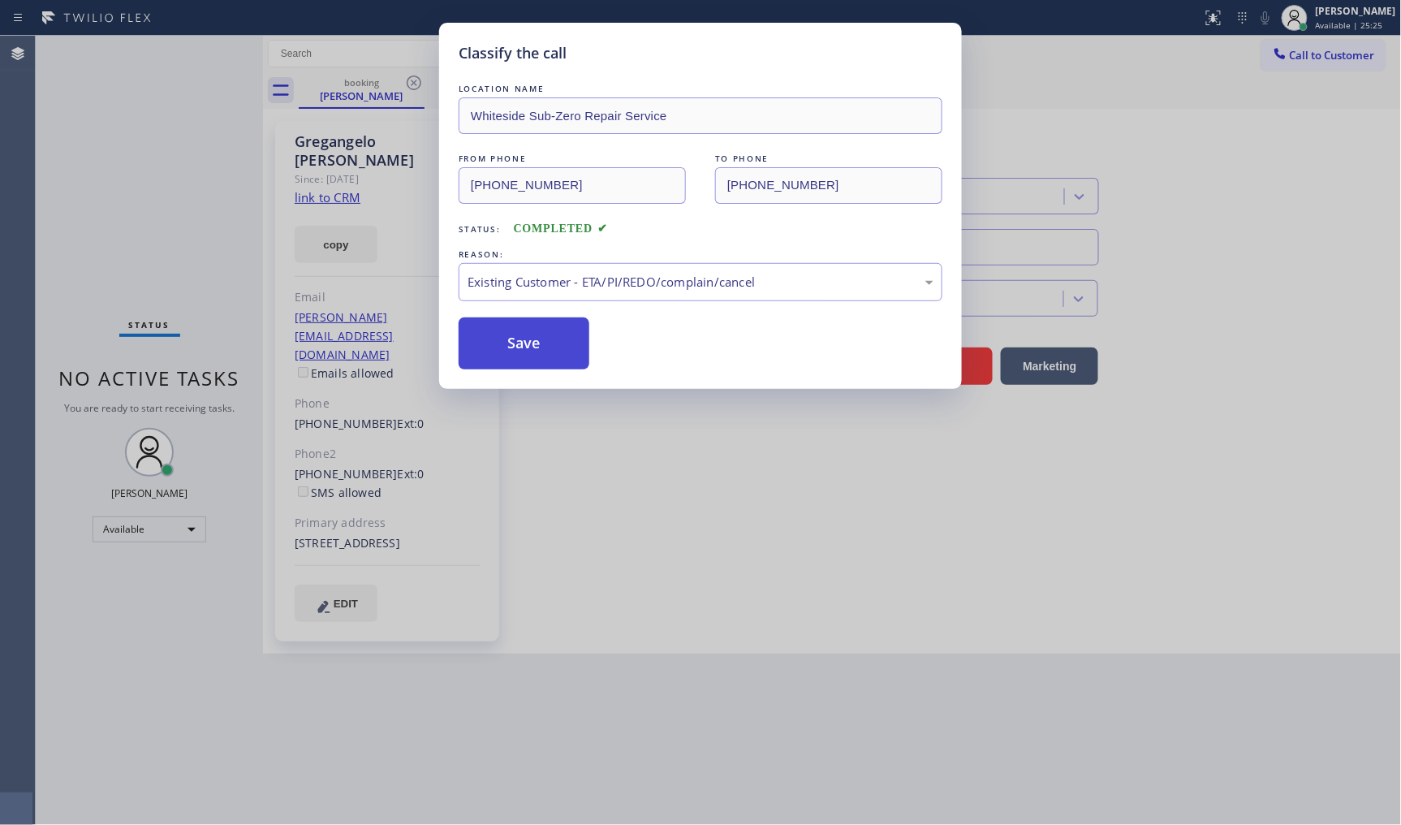
click at [521, 358] on button "Save" at bounding box center [524, 343] width 131 height 52
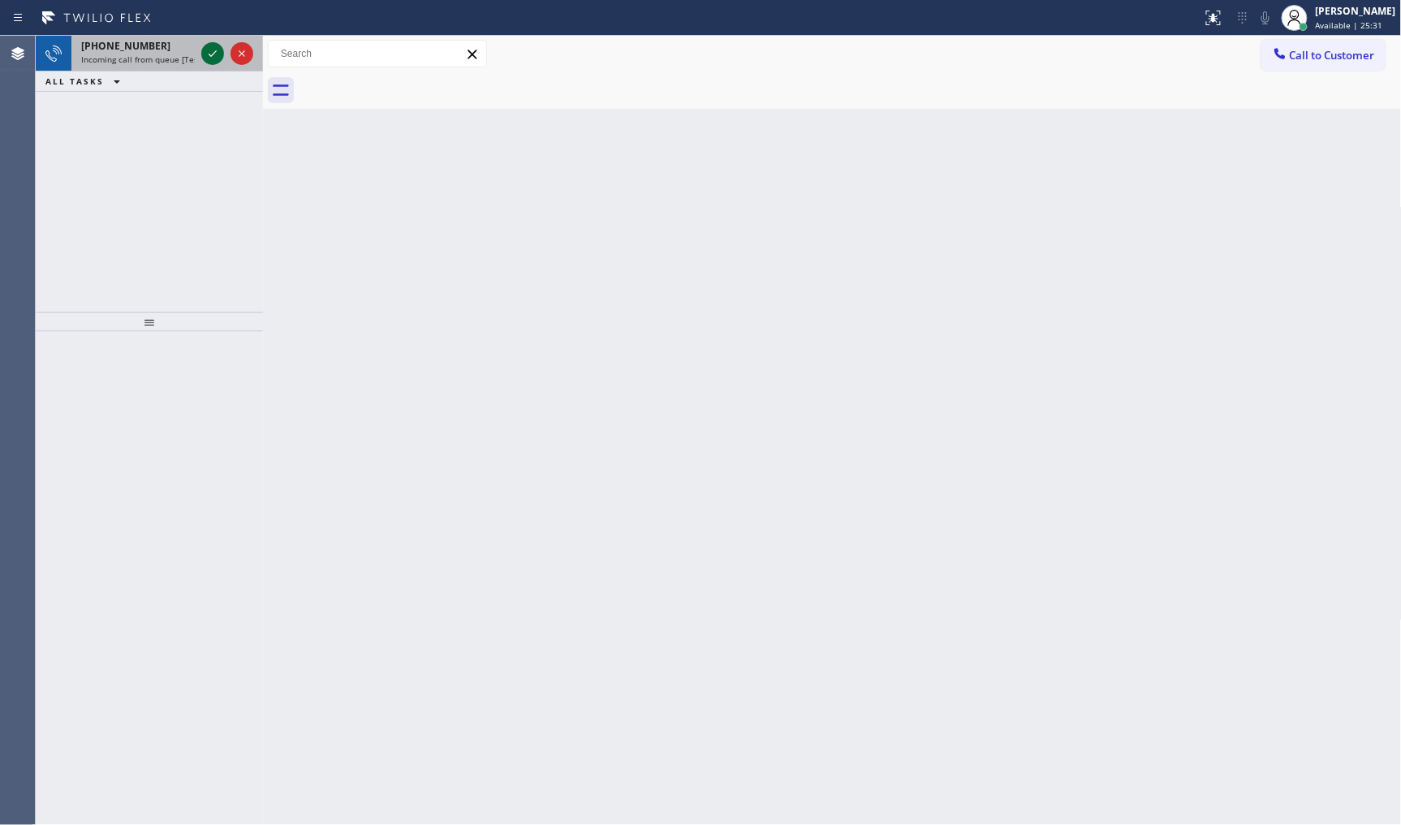
click at [217, 52] on icon at bounding box center [212, 53] width 19 height 19
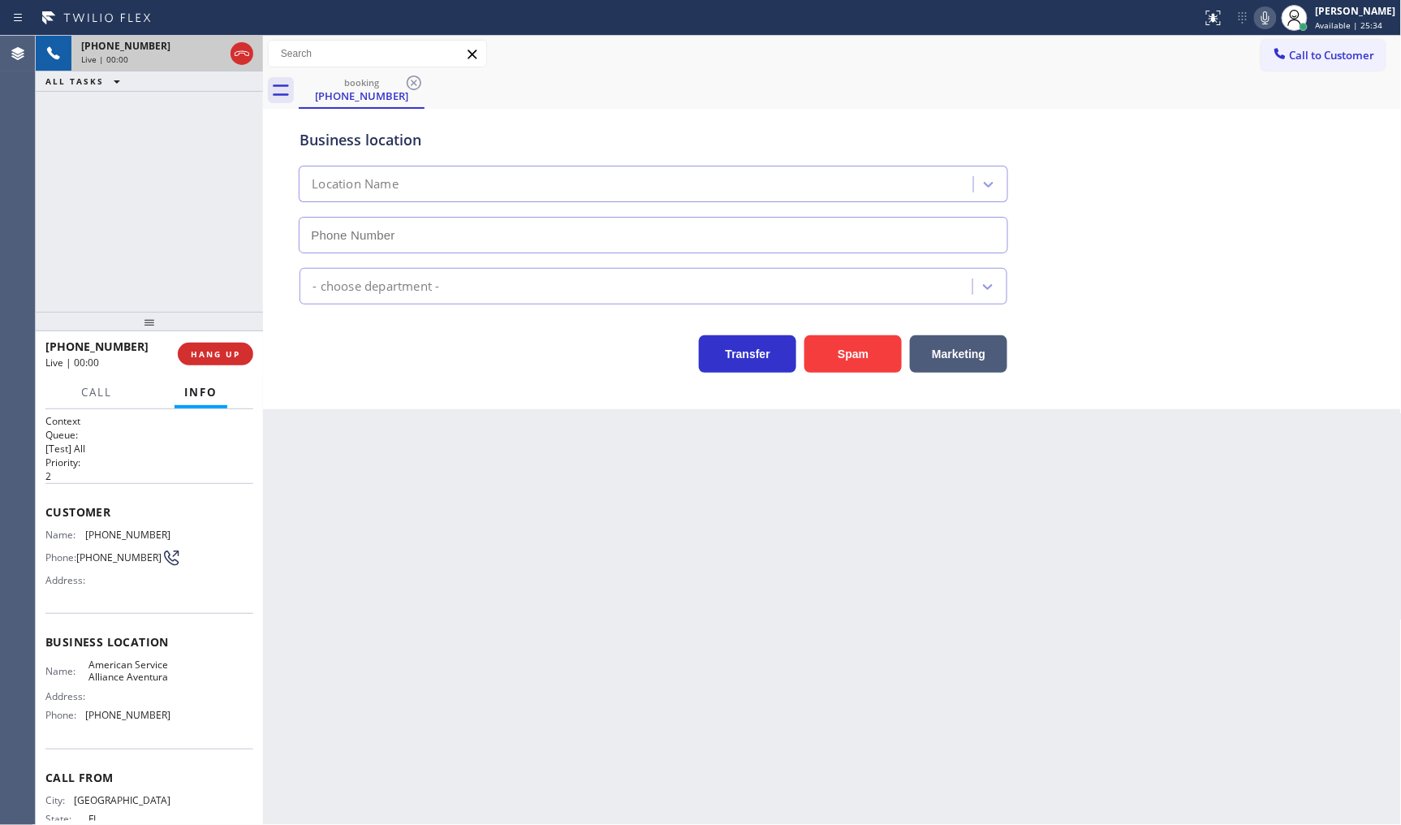
type input "[PHONE_NUMBER]"
click at [213, 348] on span "HANG UP" at bounding box center [216, 353] width 50 height 11
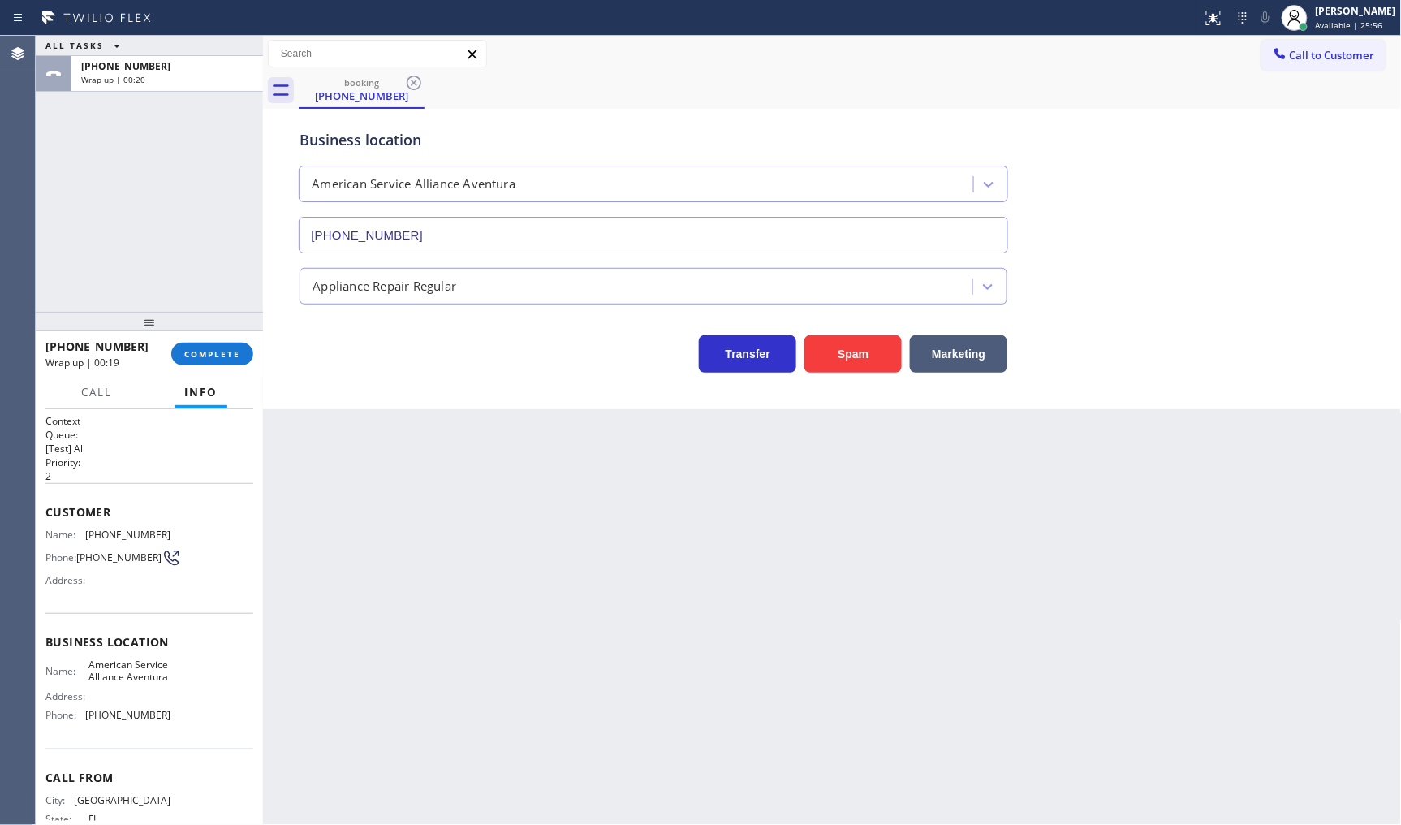
click at [127, 201] on div "ALL TASKS ALL TASKS ACTIVE TASKS TASKS IN WRAP UP +13052224312 Wrap up | 00:20" at bounding box center [149, 174] width 227 height 276
drag, startPoint x: 179, startPoint y: 245, endPoint x: 175, endPoint y: 253, distance: 8.4
click at [179, 245] on div "ALL TASKS ALL TASKS ACTIVE TASKS TASKS IN WRAP UP +13052224312 Wrap up | 00:39" at bounding box center [149, 174] width 227 height 276
click at [216, 361] on button "COMPLETE" at bounding box center [212, 354] width 82 height 23
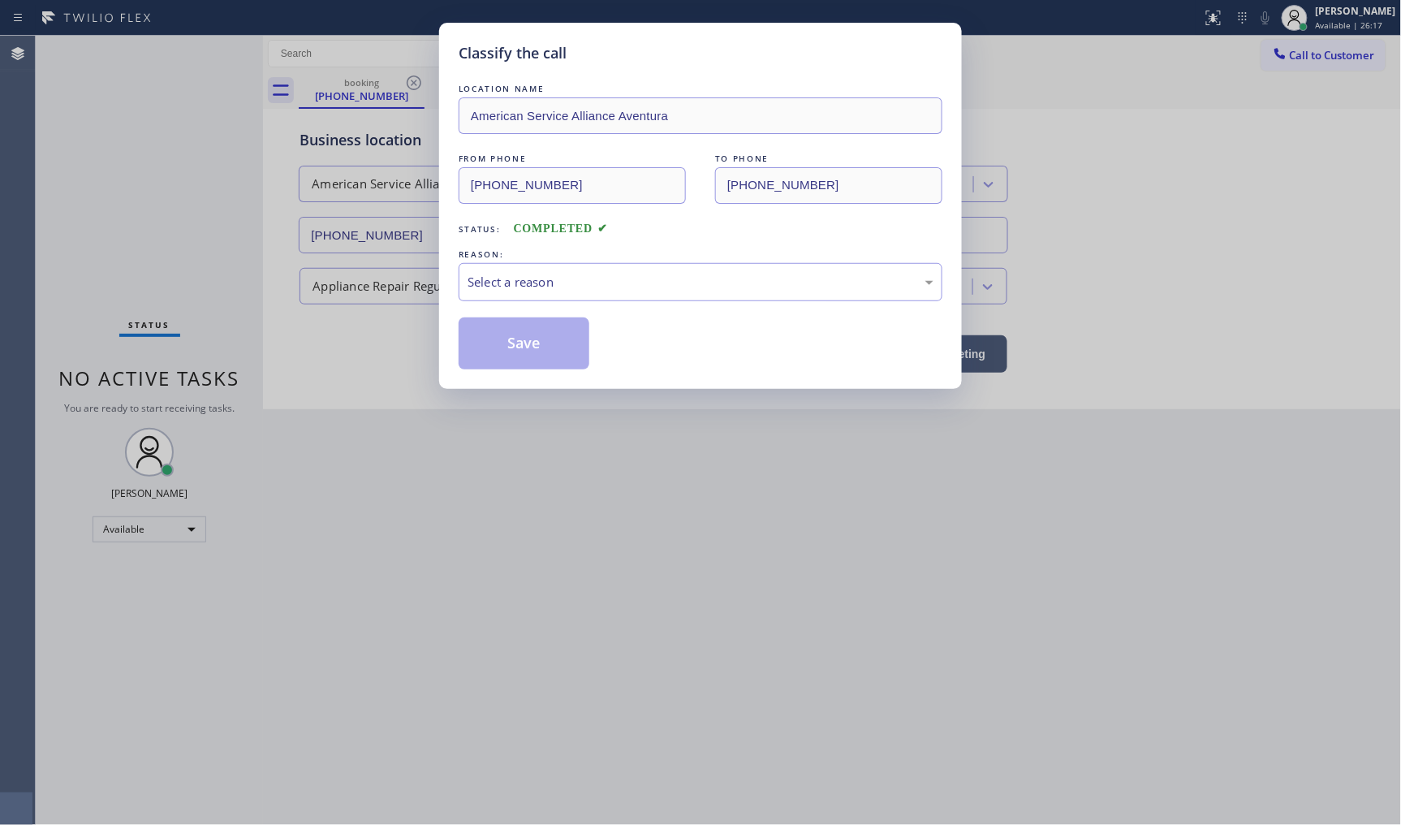
click at [439, 288] on div "Classify the call LOCATION NAME American Service Alliance Aventura FROM PHONE (…" at bounding box center [700, 206] width 523 height 366
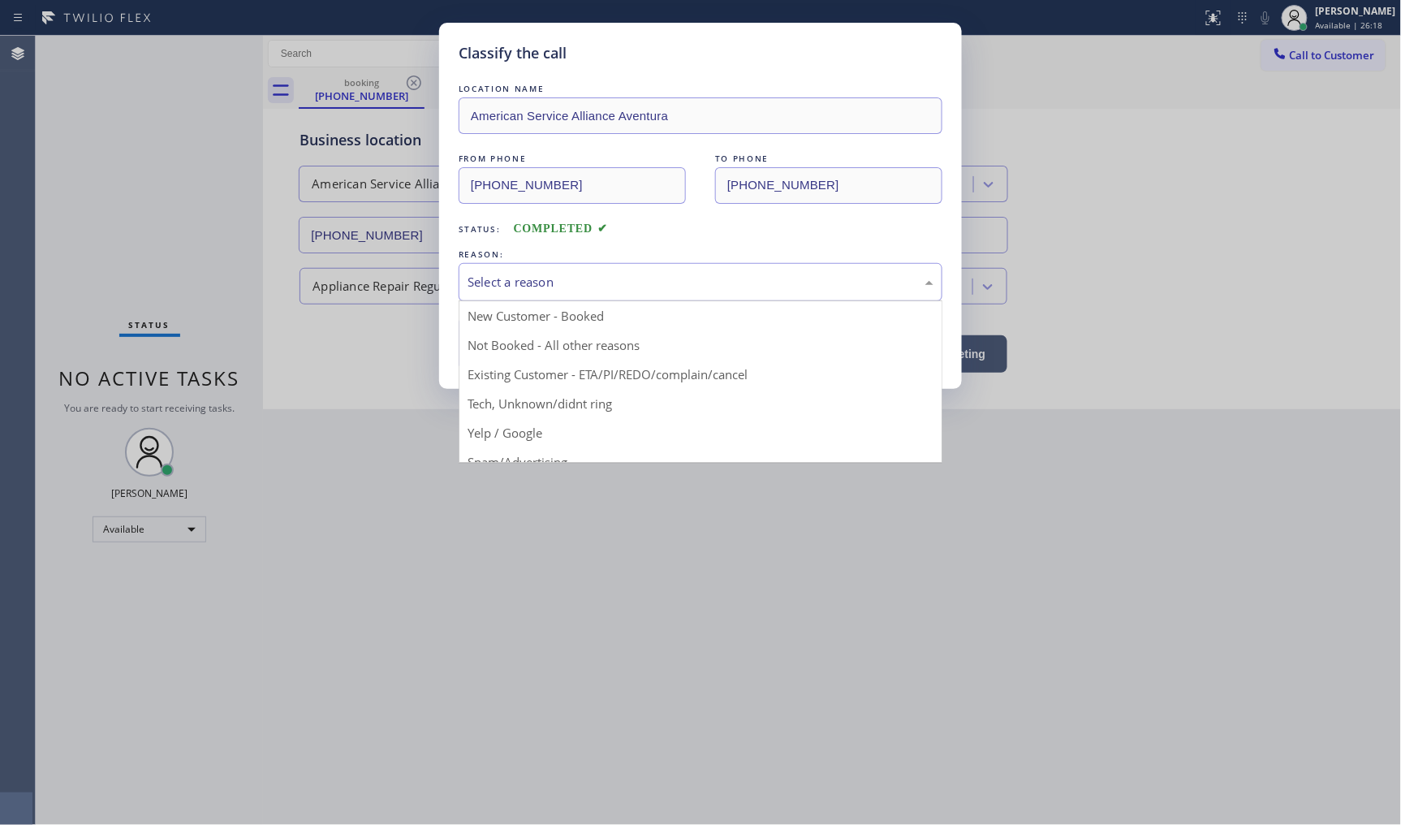
click at [538, 278] on div "Select a reason" at bounding box center [701, 282] width 466 height 19
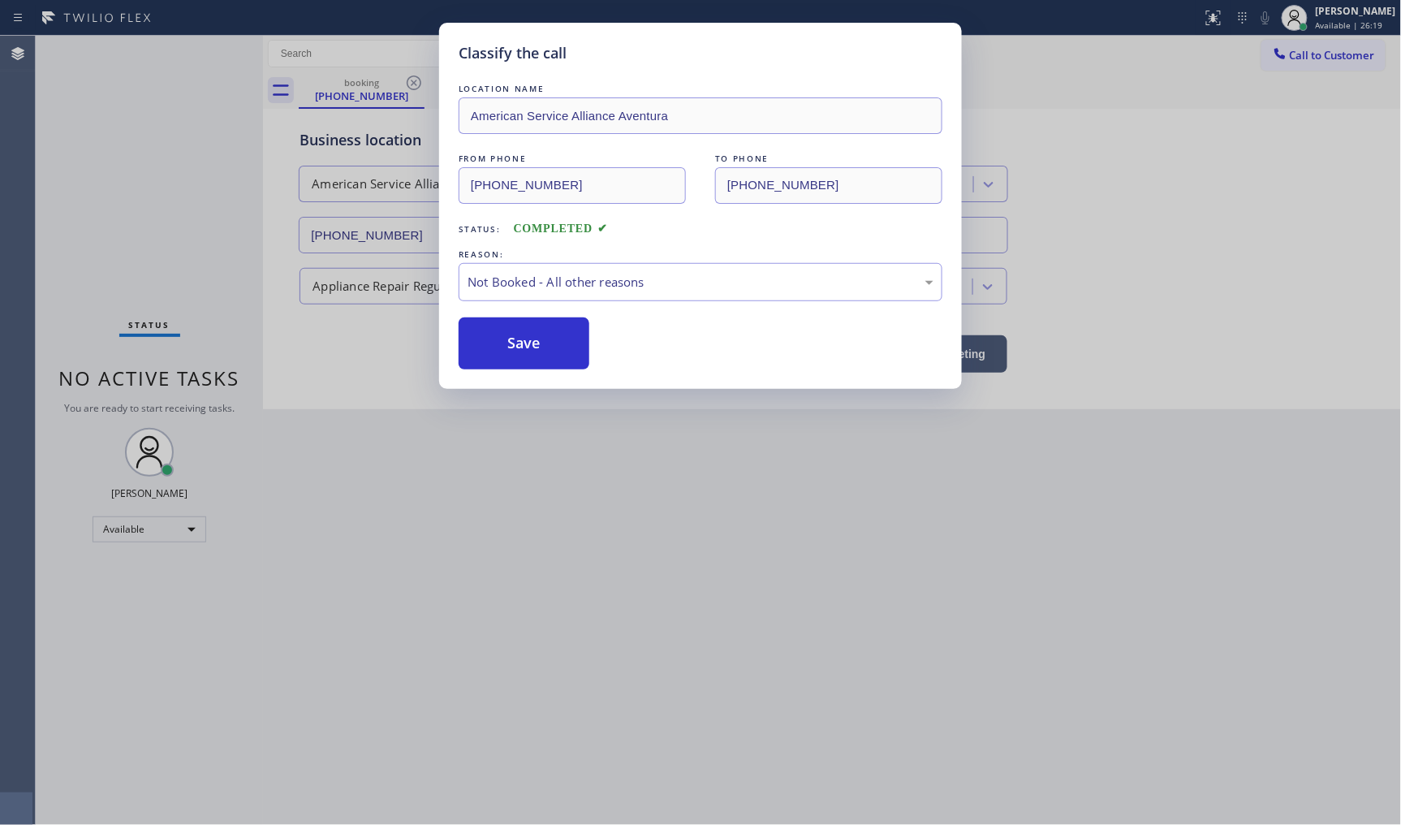
click at [487, 349] on button "Save" at bounding box center [524, 343] width 131 height 52
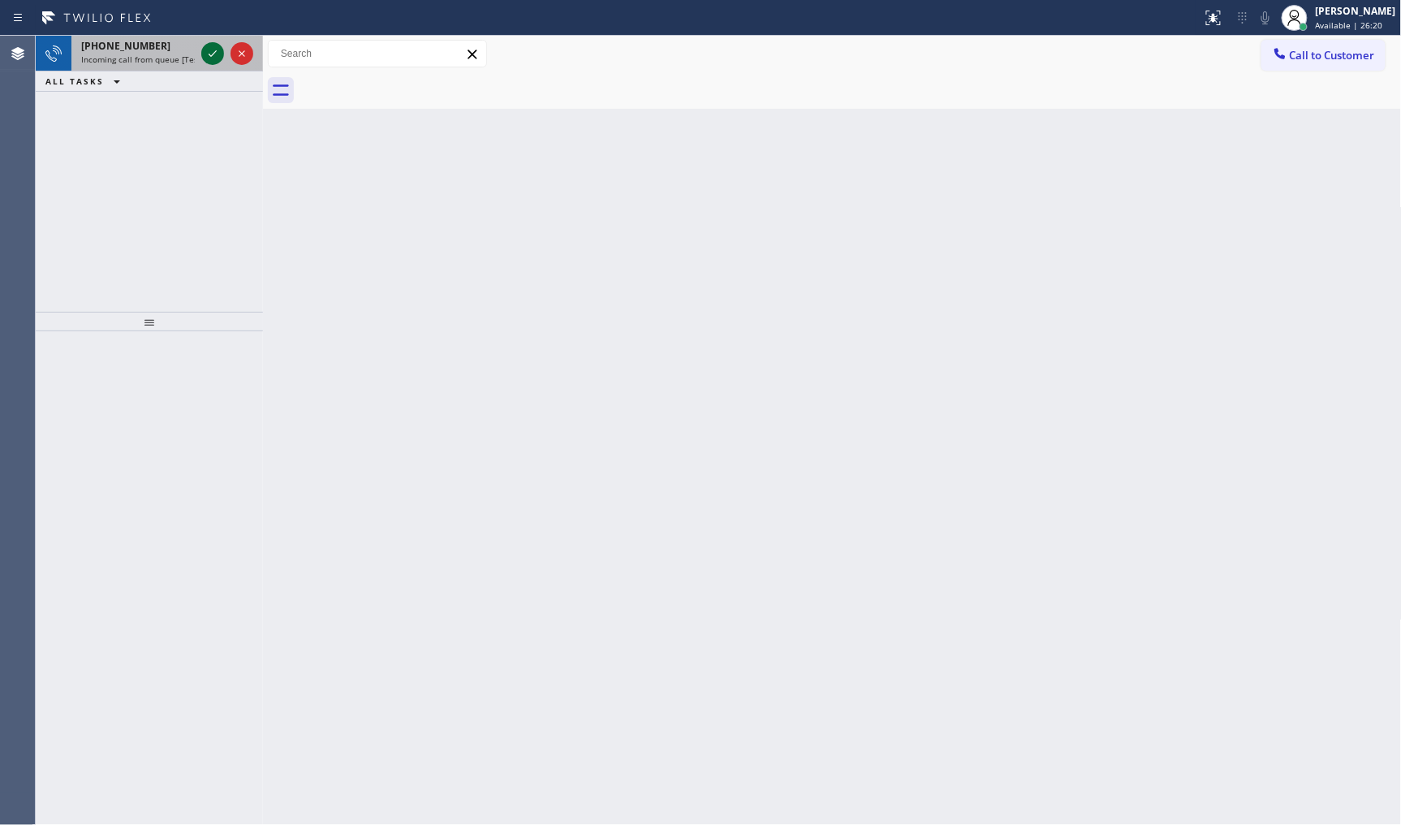
click at [214, 50] on icon at bounding box center [212, 53] width 19 height 19
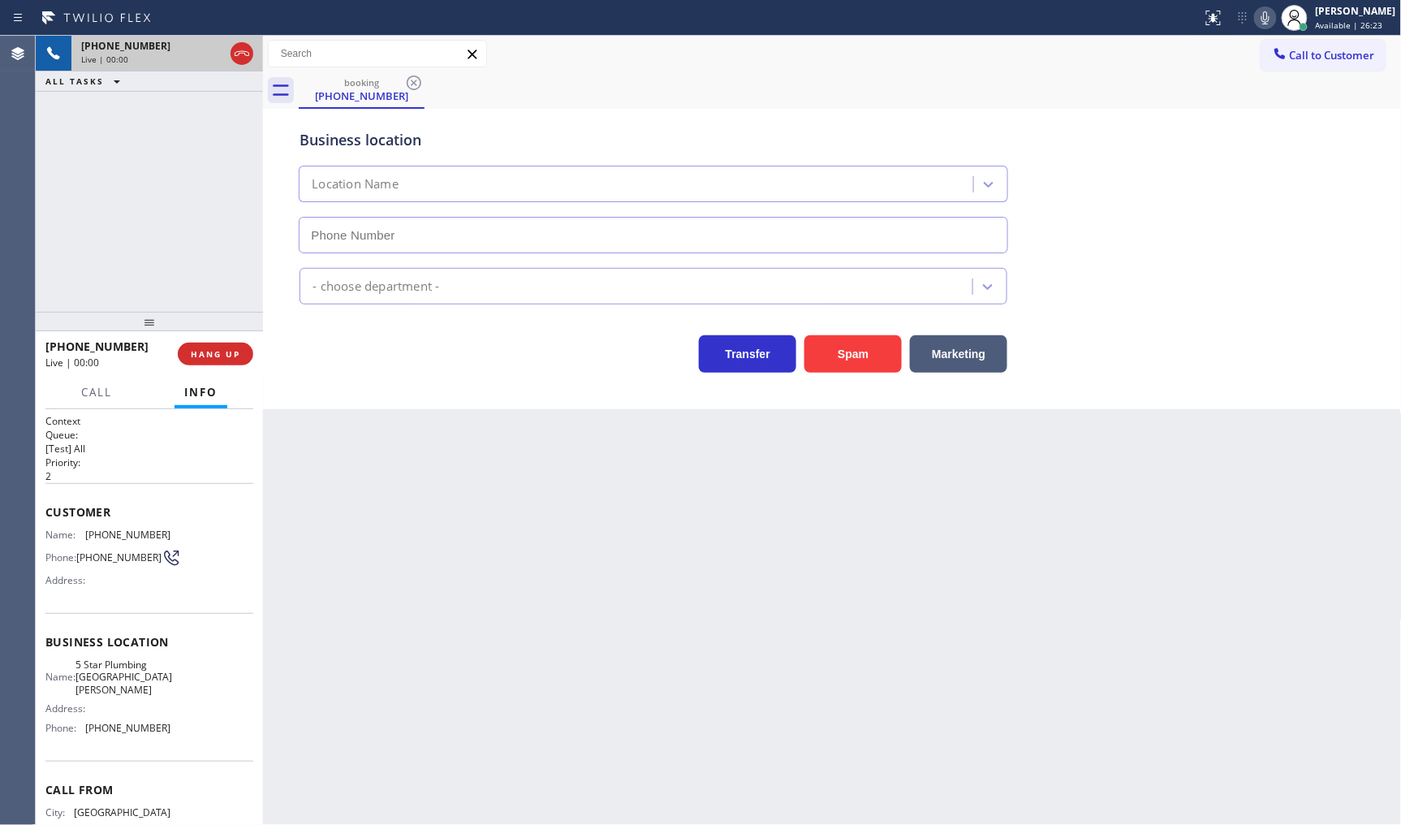
type input "(424) 349-4774"
click at [830, 343] on button "Spam" at bounding box center [853, 353] width 97 height 37
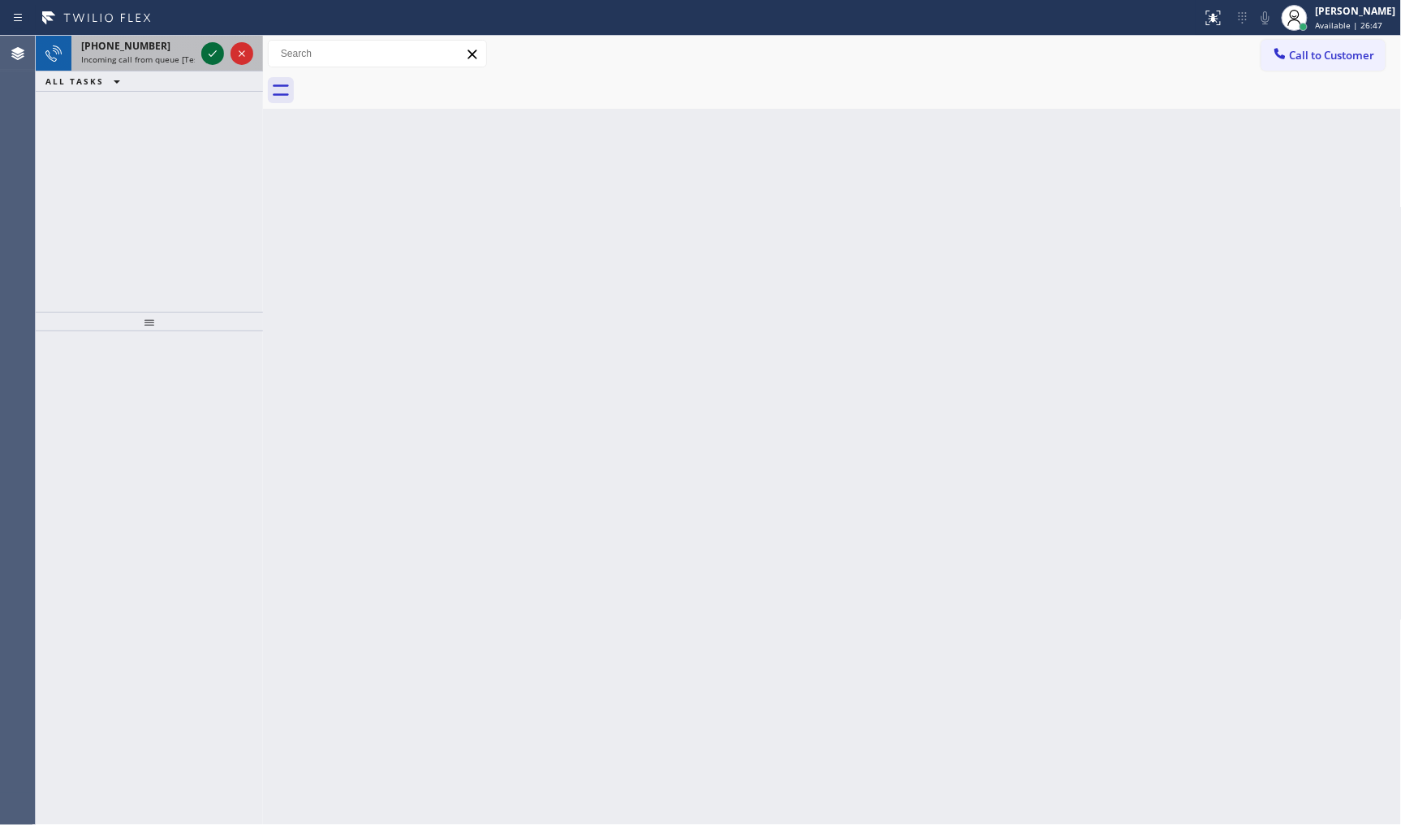
click at [212, 57] on icon at bounding box center [212, 53] width 19 height 19
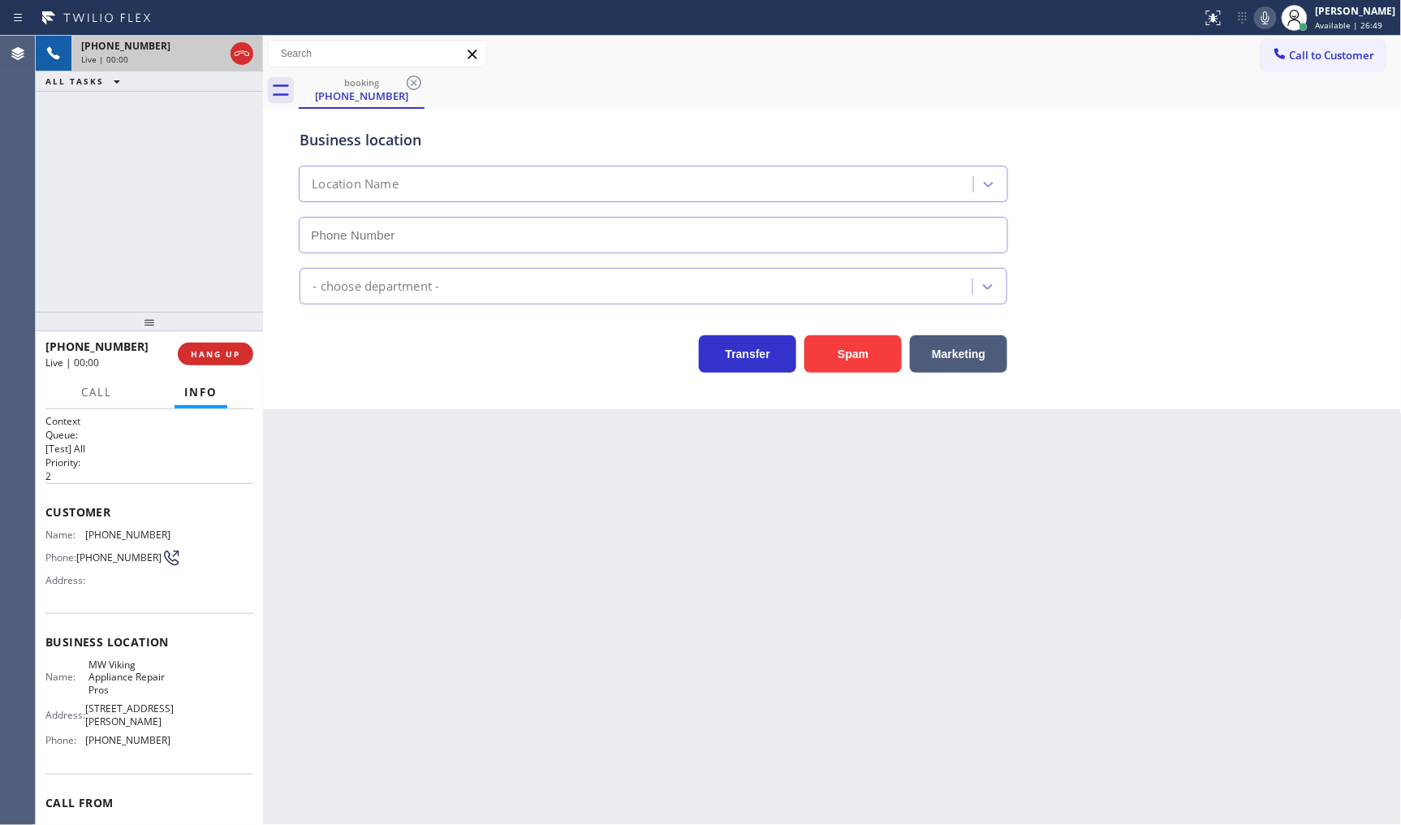
type input "[PHONE_NUMBER]"
click at [53, 504] on span "Customer" at bounding box center [149, 511] width 208 height 15
click at [47, 499] on div "Customer Name: (312) 597-4166 Phone: (312) 597-4166 Address:" at bounding box center [149, 548] width 208 height 130
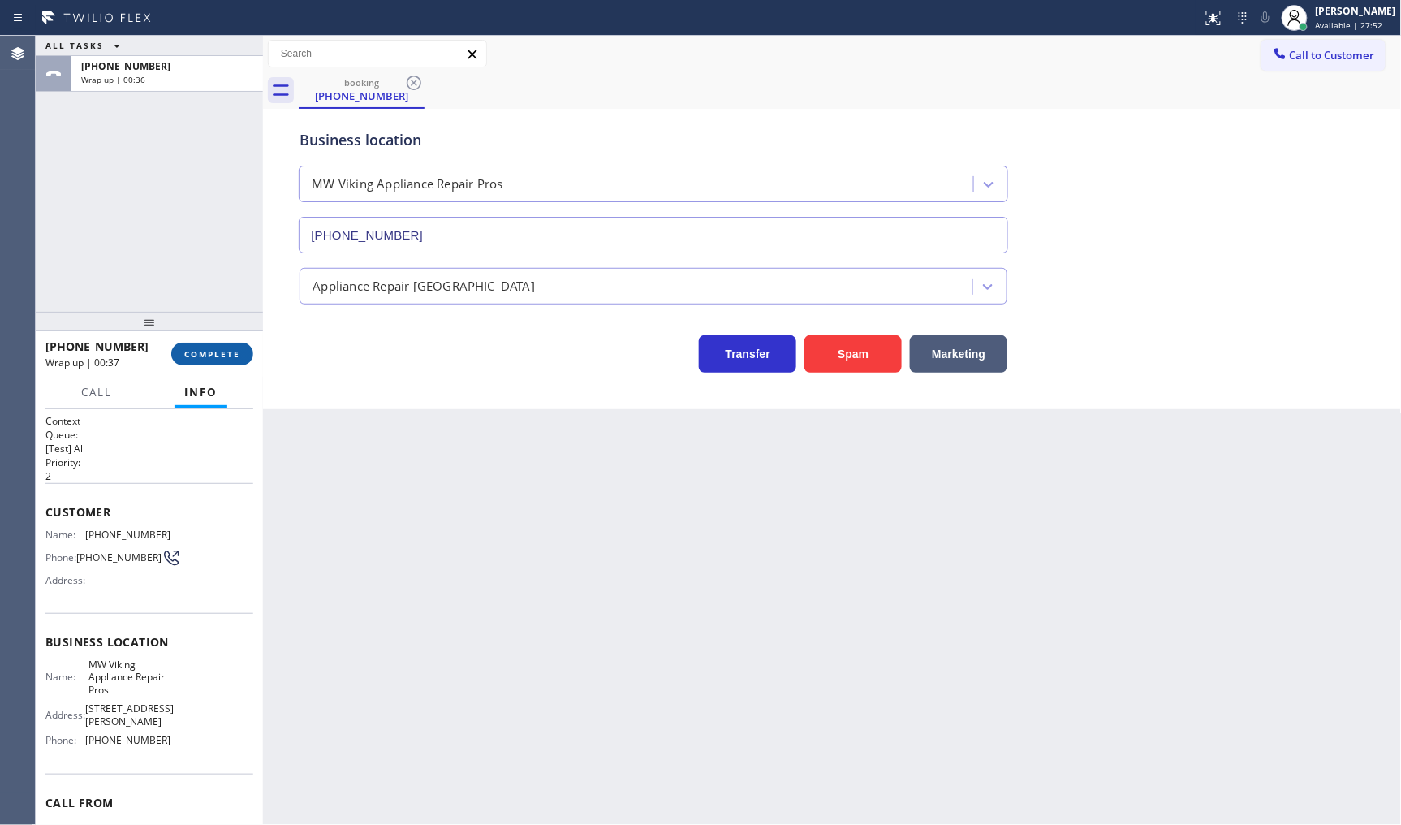
click at [225, 345] on button "COMPLETE" at bounding box center [212, 354] width 82 height 23
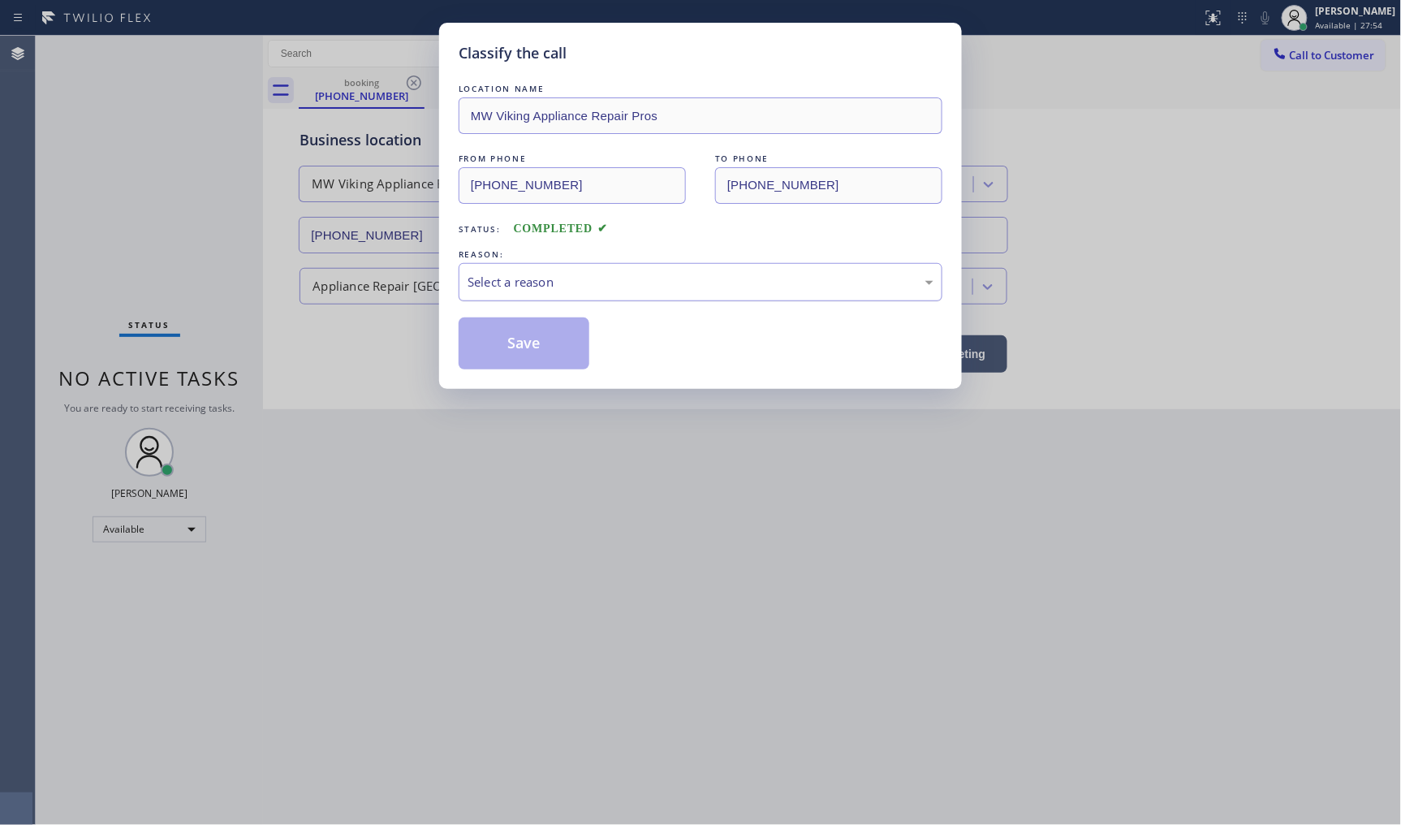
click at [481, 276] on div "Select a reason" at bounding box center [701, 282] width 466 height 19
click at [490, 350] on button "Save" at bounding box center [524, 343] width 131 height 52
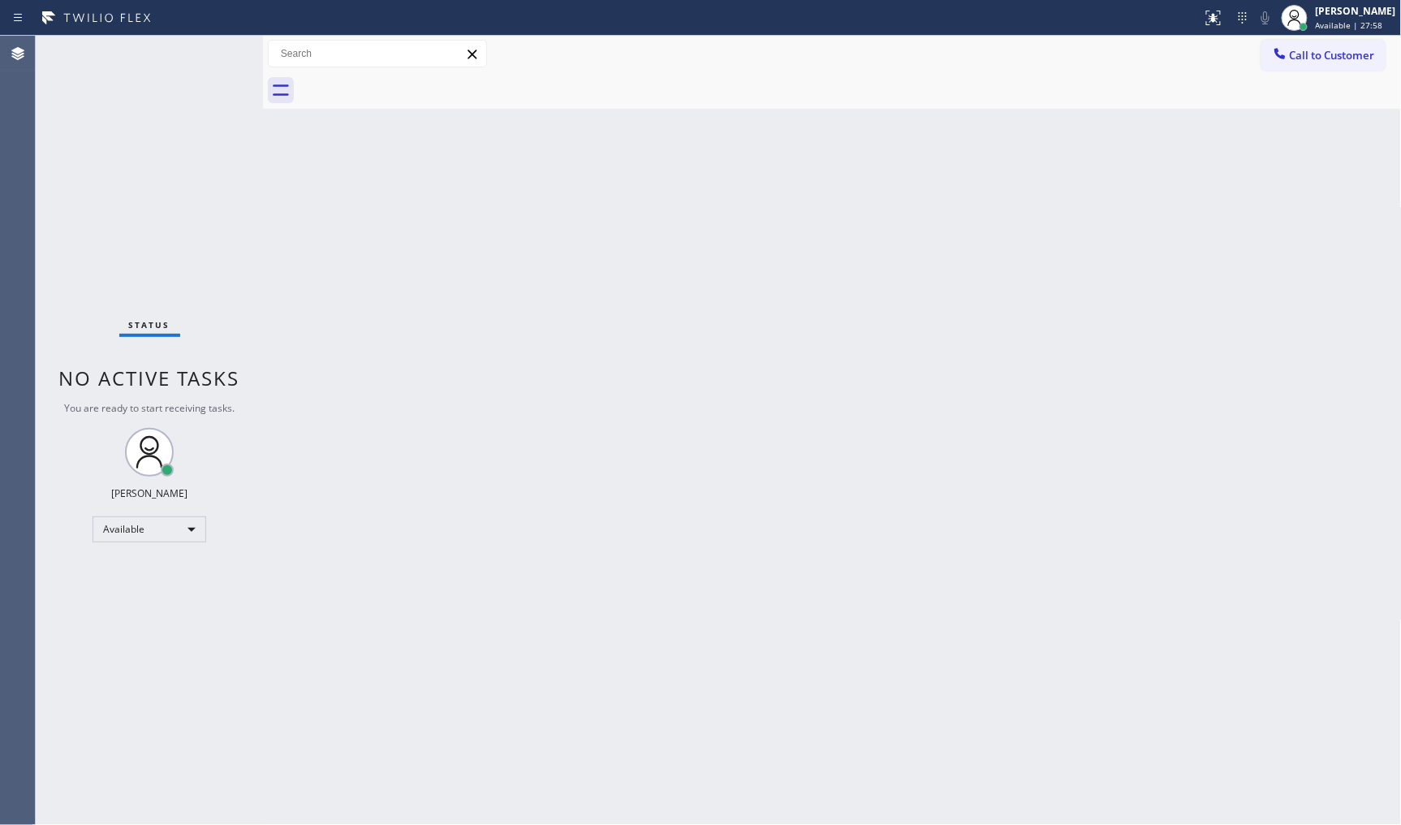
click at [1050, 433] on div "Back to Dashboard Change Sender ID Customers Technicians Select a contact Outbo…" at bounding box center [832, 430] width 1139 height 789
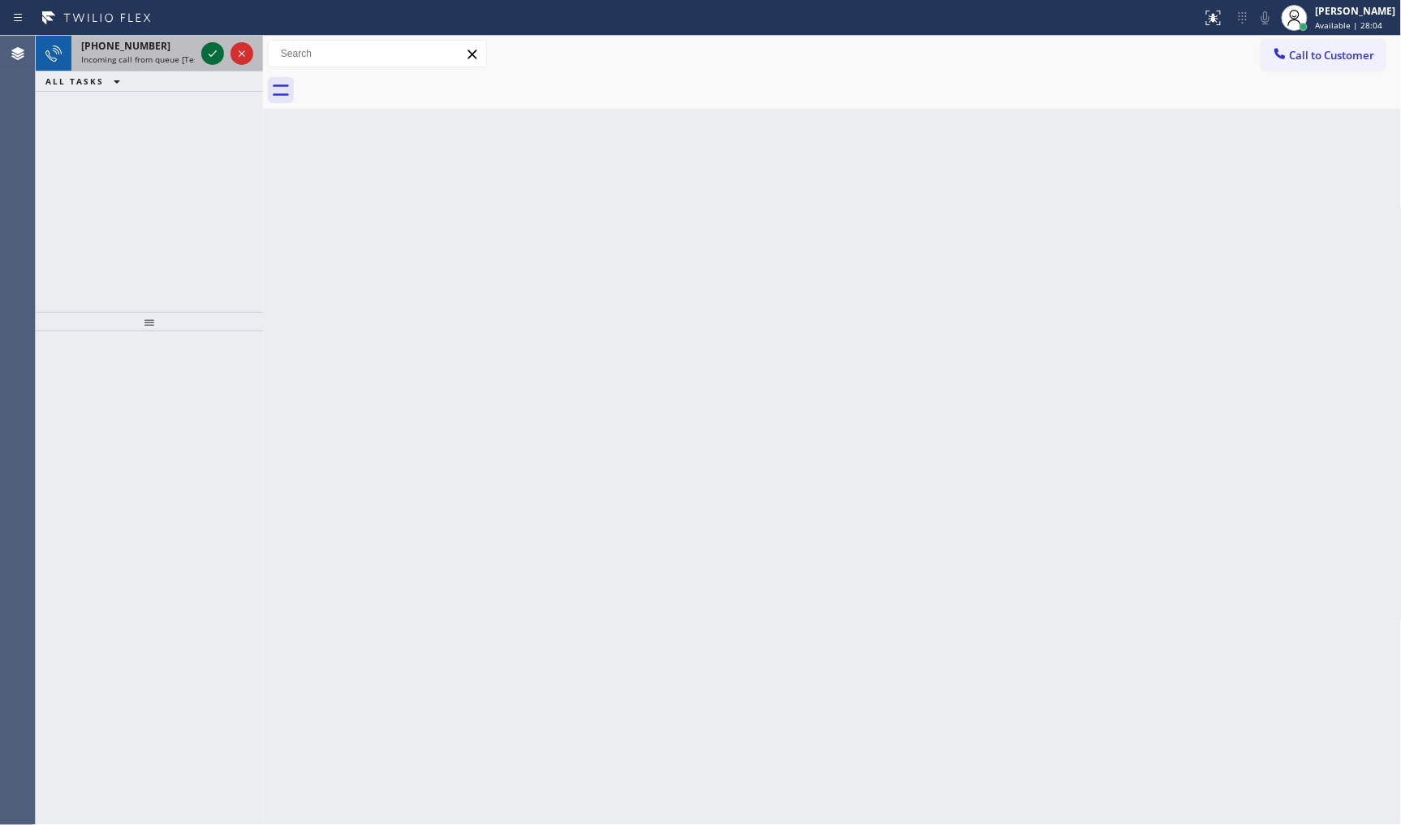
click at [214, 49] on icon at bounding box center [212, 53] width 19 height 19
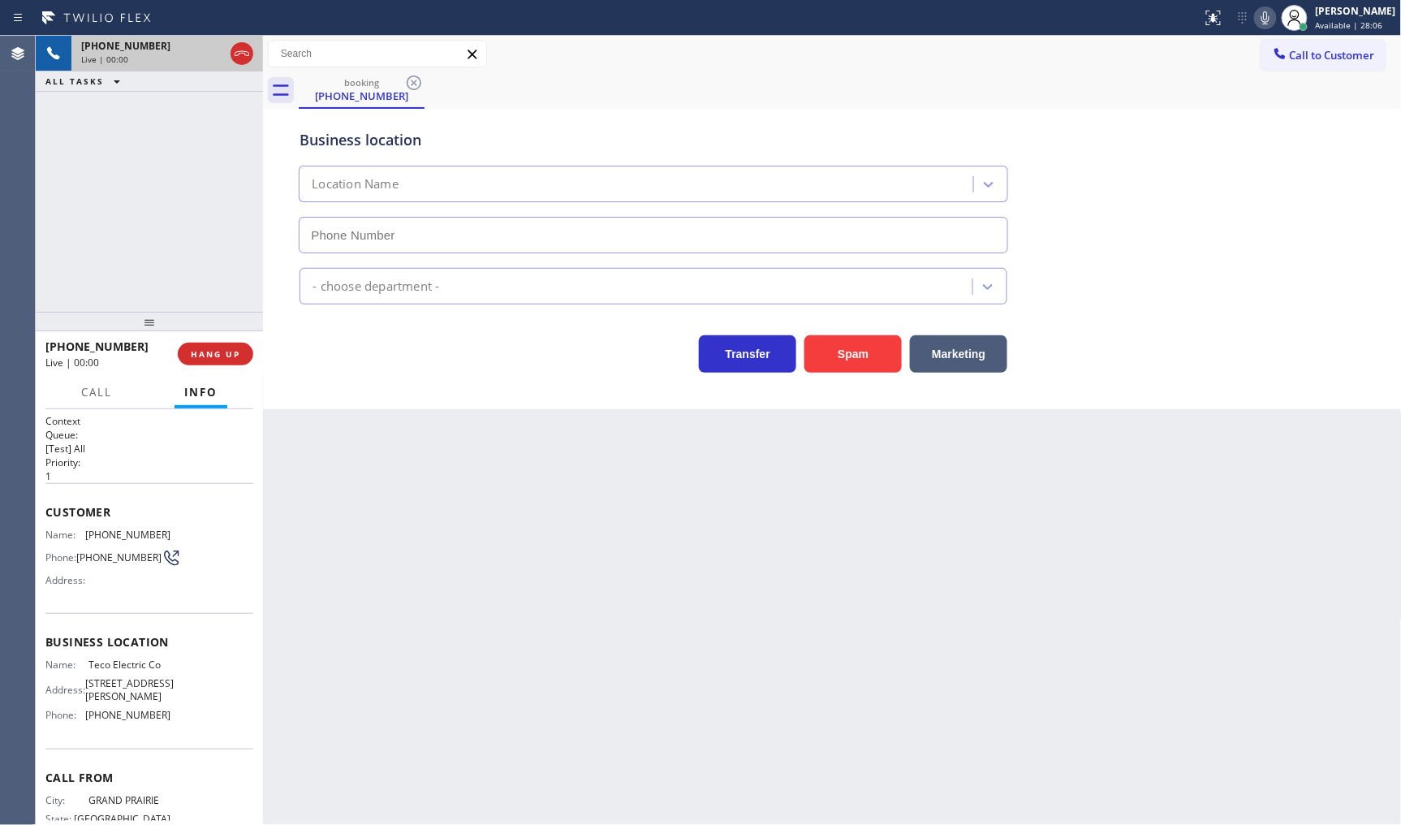
type input "(973) 949-0517"
click at [978, 357] on button "Marketing" at bounding box center [958, 353] width 97 height 37
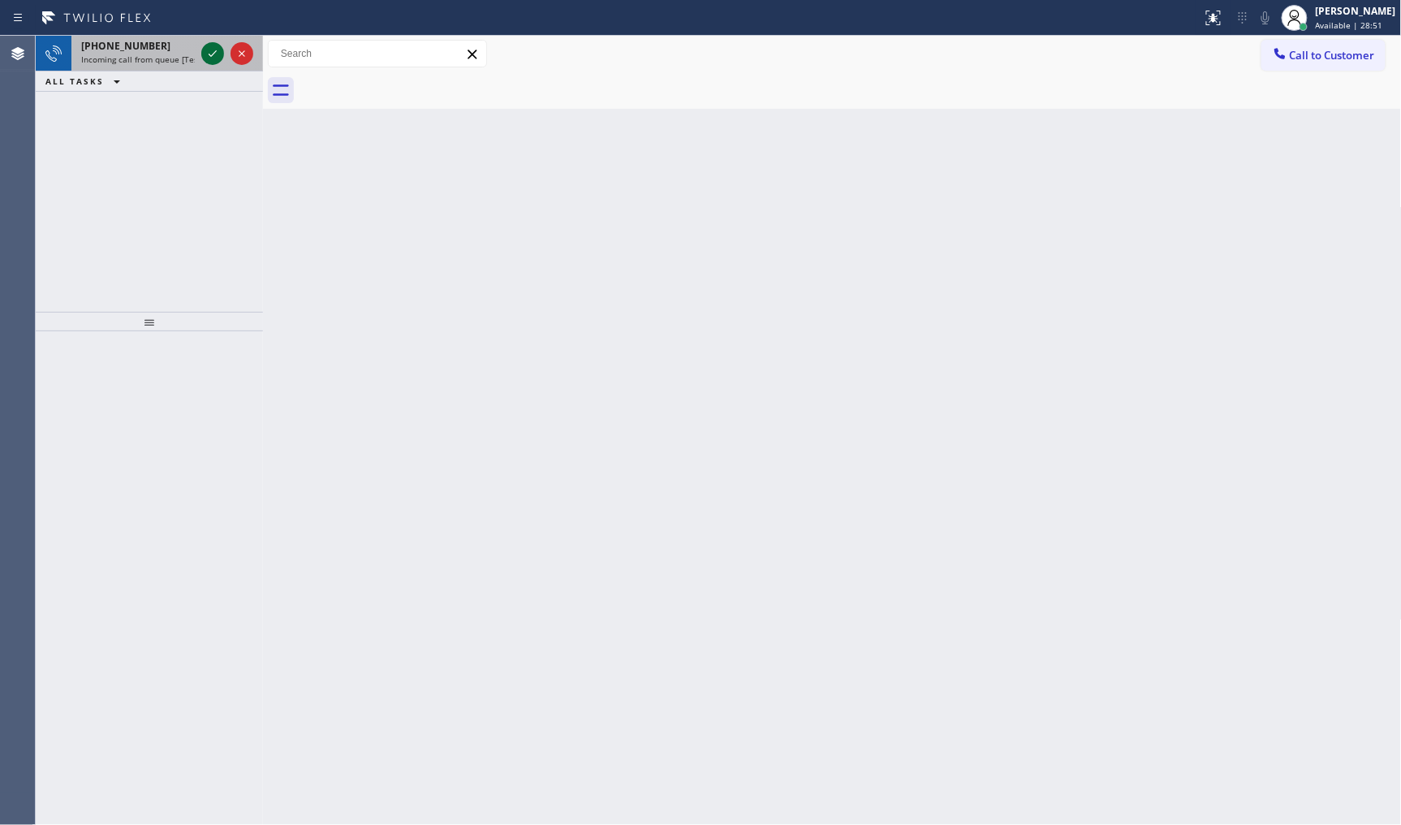
click at [209, 50] on icon at bounding box center [212, 53] width 19 height 19
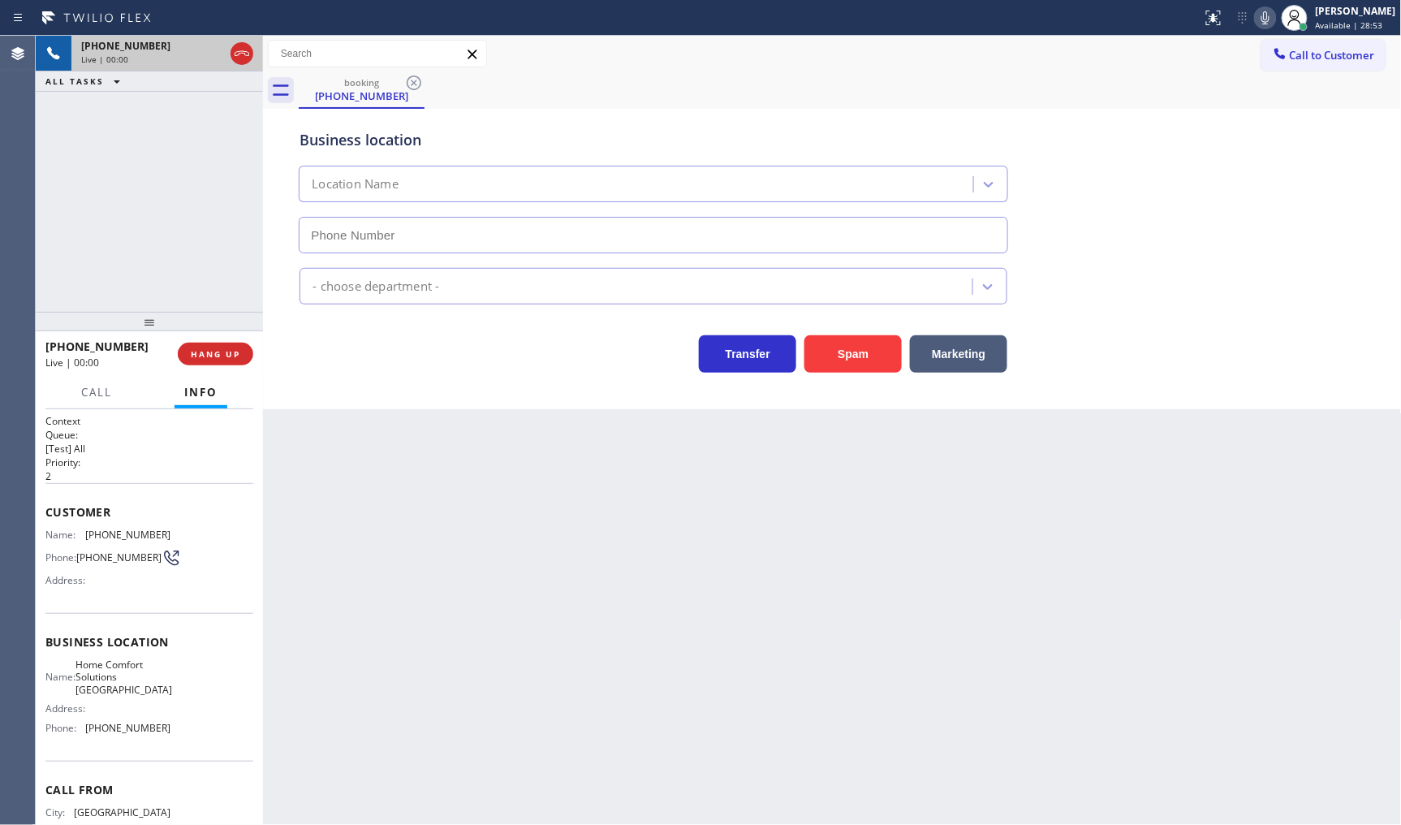
type input "(510) 544-8411"
click at [846, 344] on button "Spam" at bounding box center [853, 353] width 97 height 37
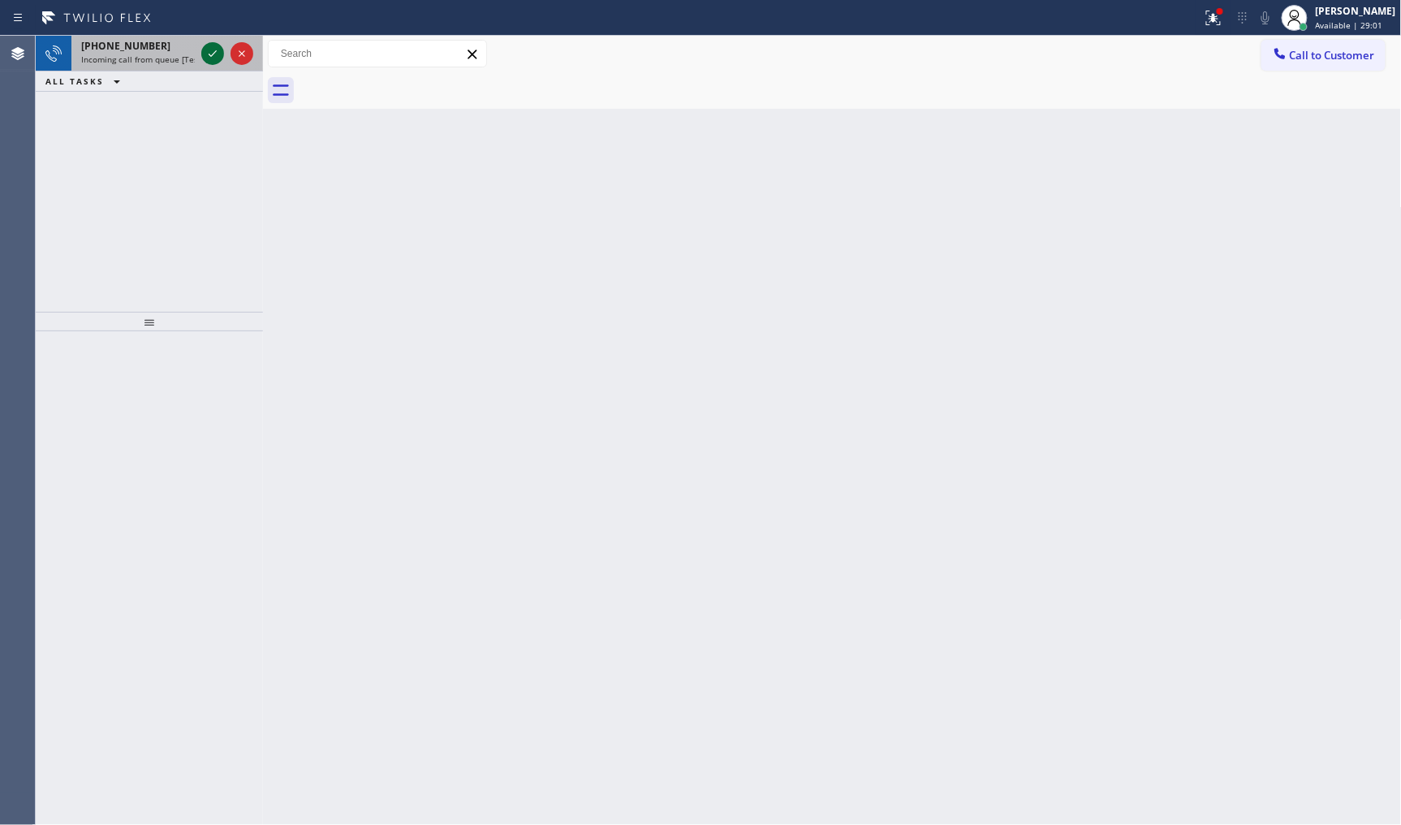
click at [216, 57] on icon at bounding box center [212, 53] width 19 height 19
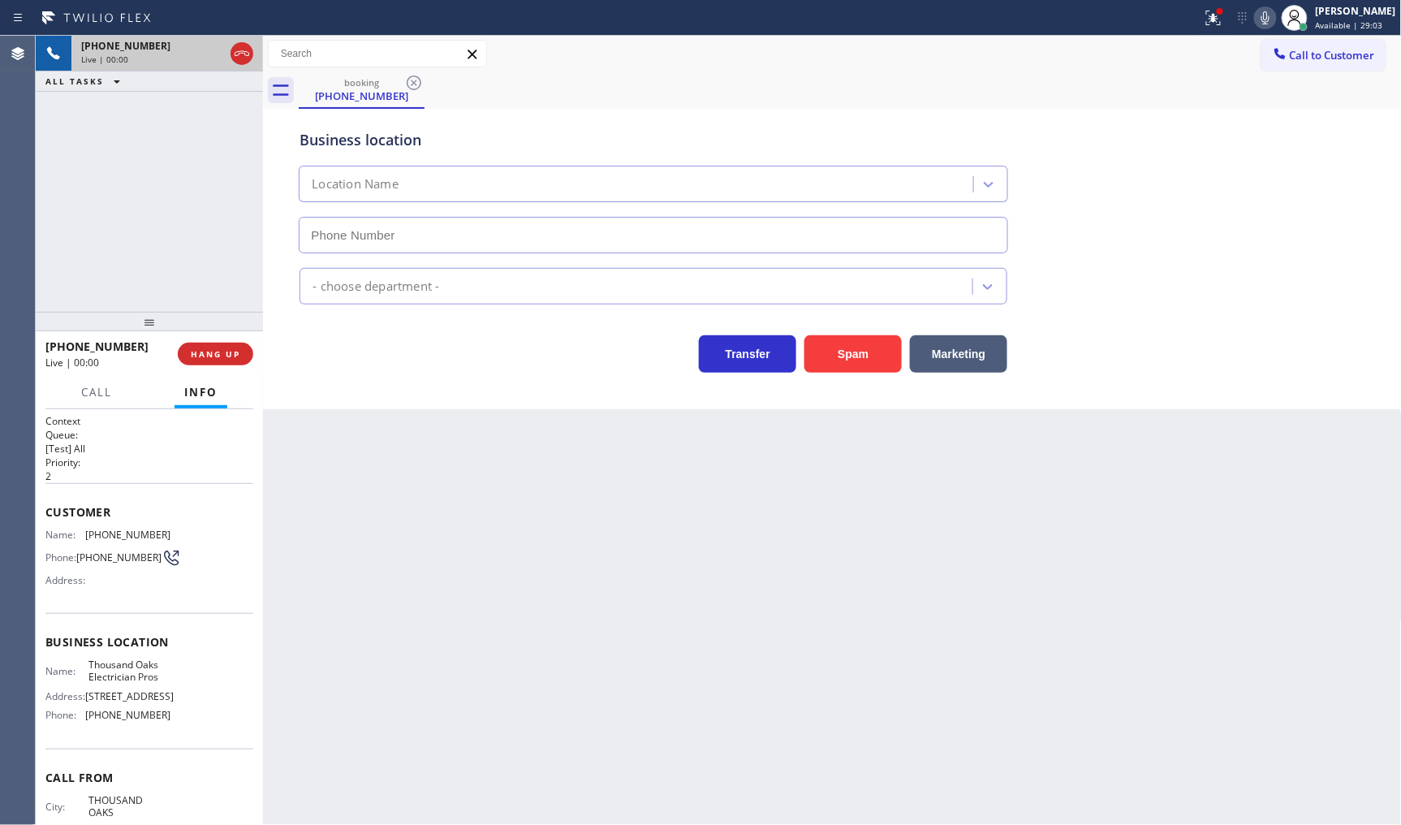
type input "[PHONE_NUMBER]"
click at [1214, 16] on icon at bounding box center [1214, 18] width 15 height 15
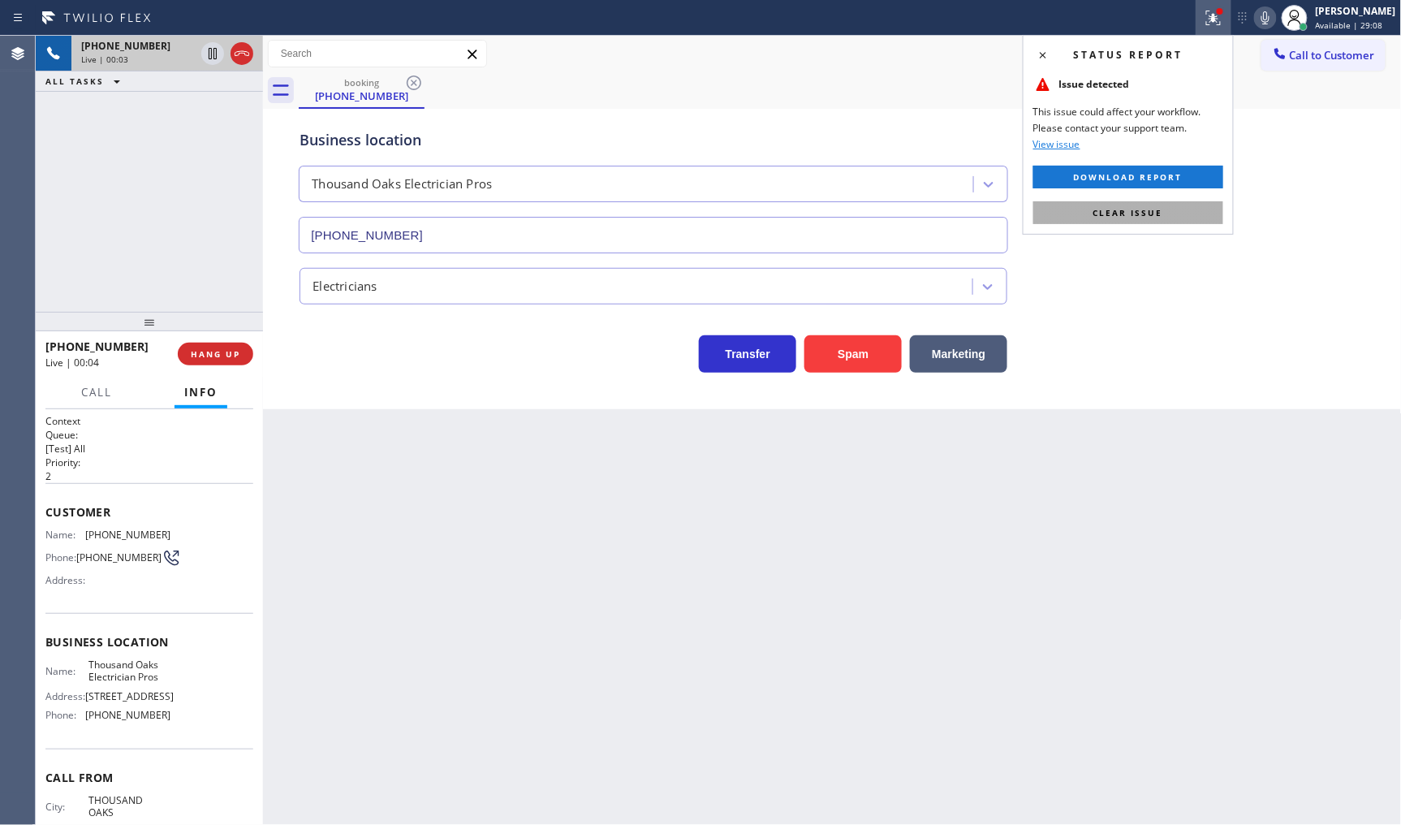
click at [1186, 214] on button "Clear issue" at bounding box center [1129, 212] width 190 height 23
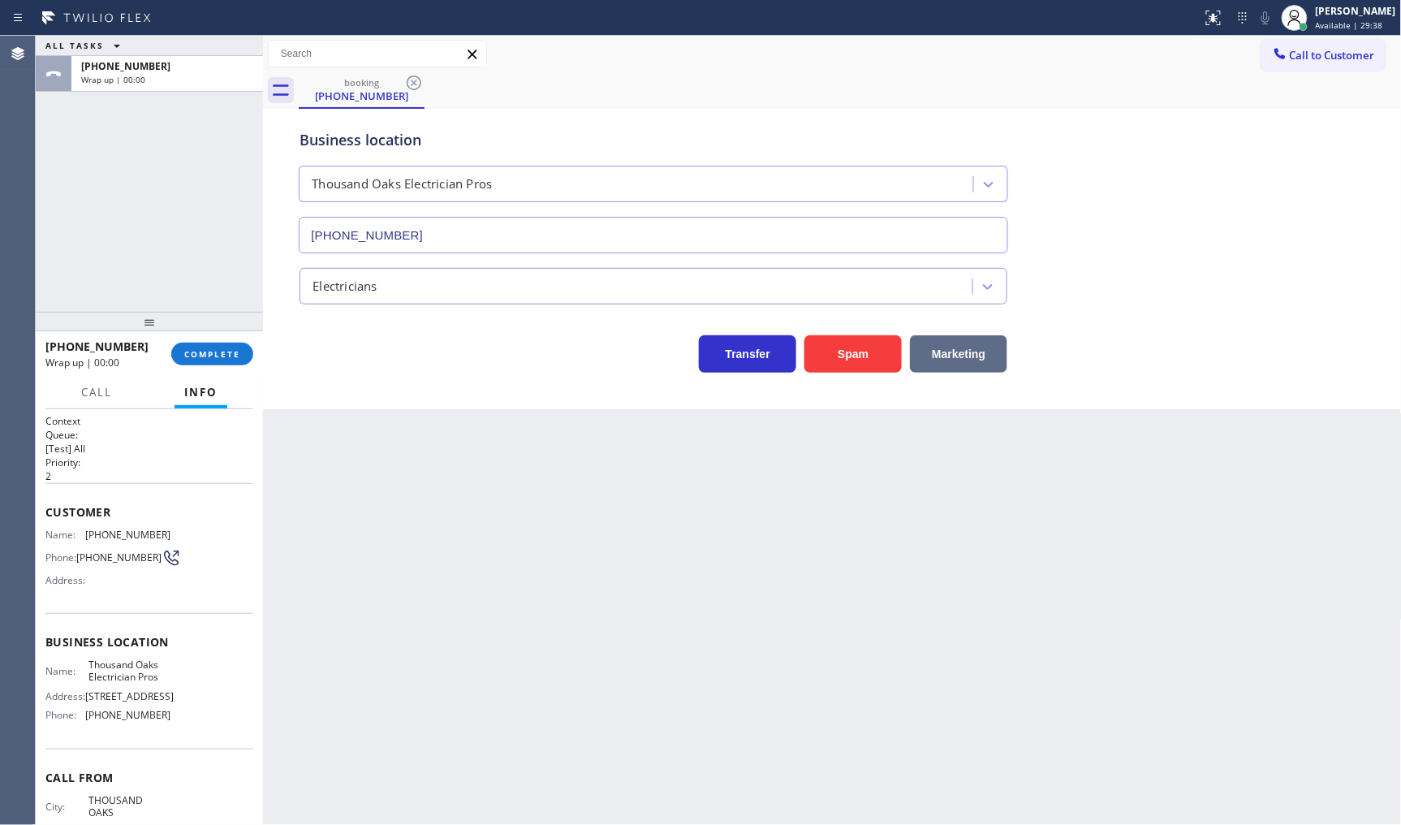
click at [975, 366] on button "Marketing" at bounding box center [958, 353] width 97 height 37
click at [222, 352] on span "COMPLETE" at bounding box center [212, 353] width 56 height 11
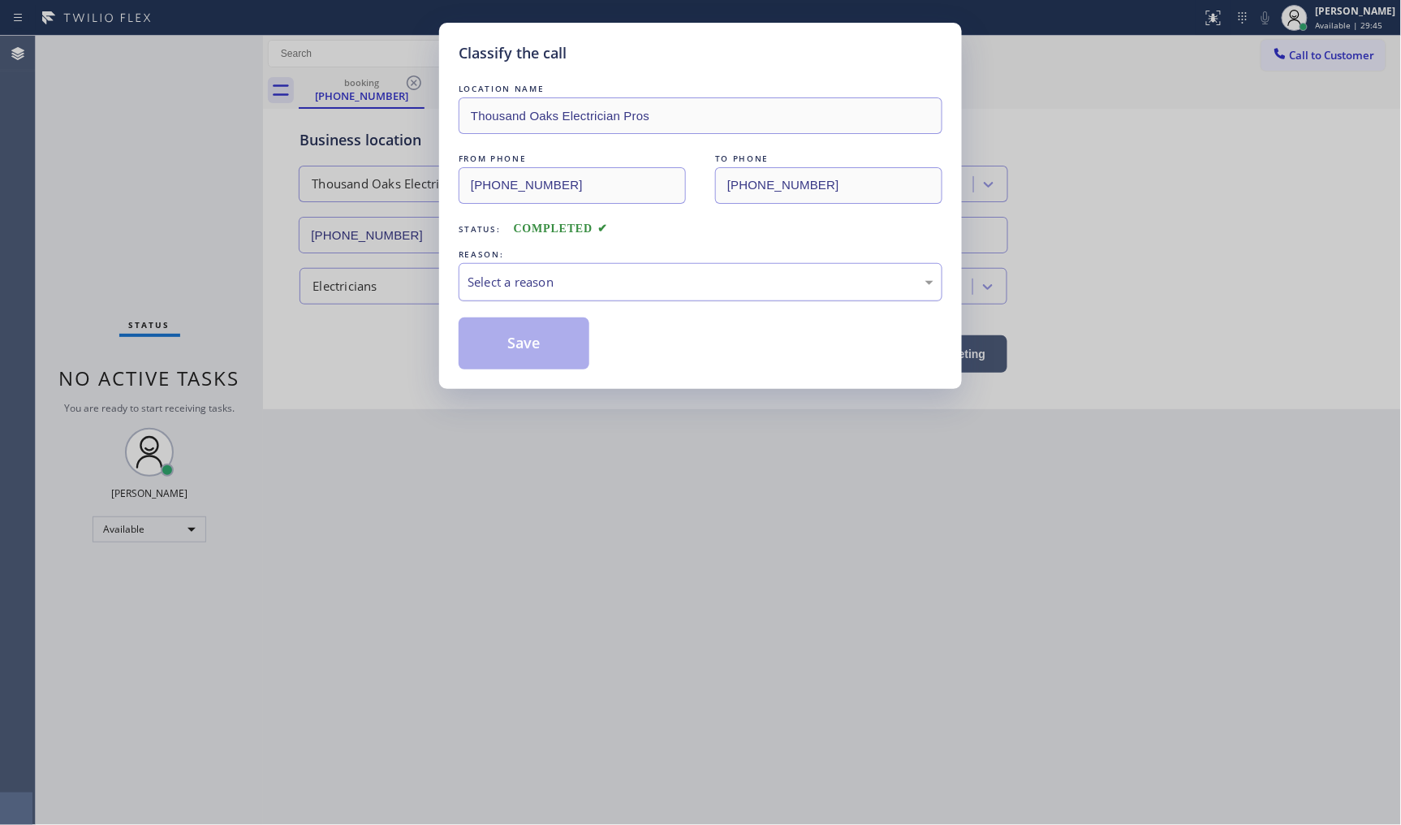
click at [545, 274] on div "Select a reason" at bounding box center [701, 282] width 466 height 19
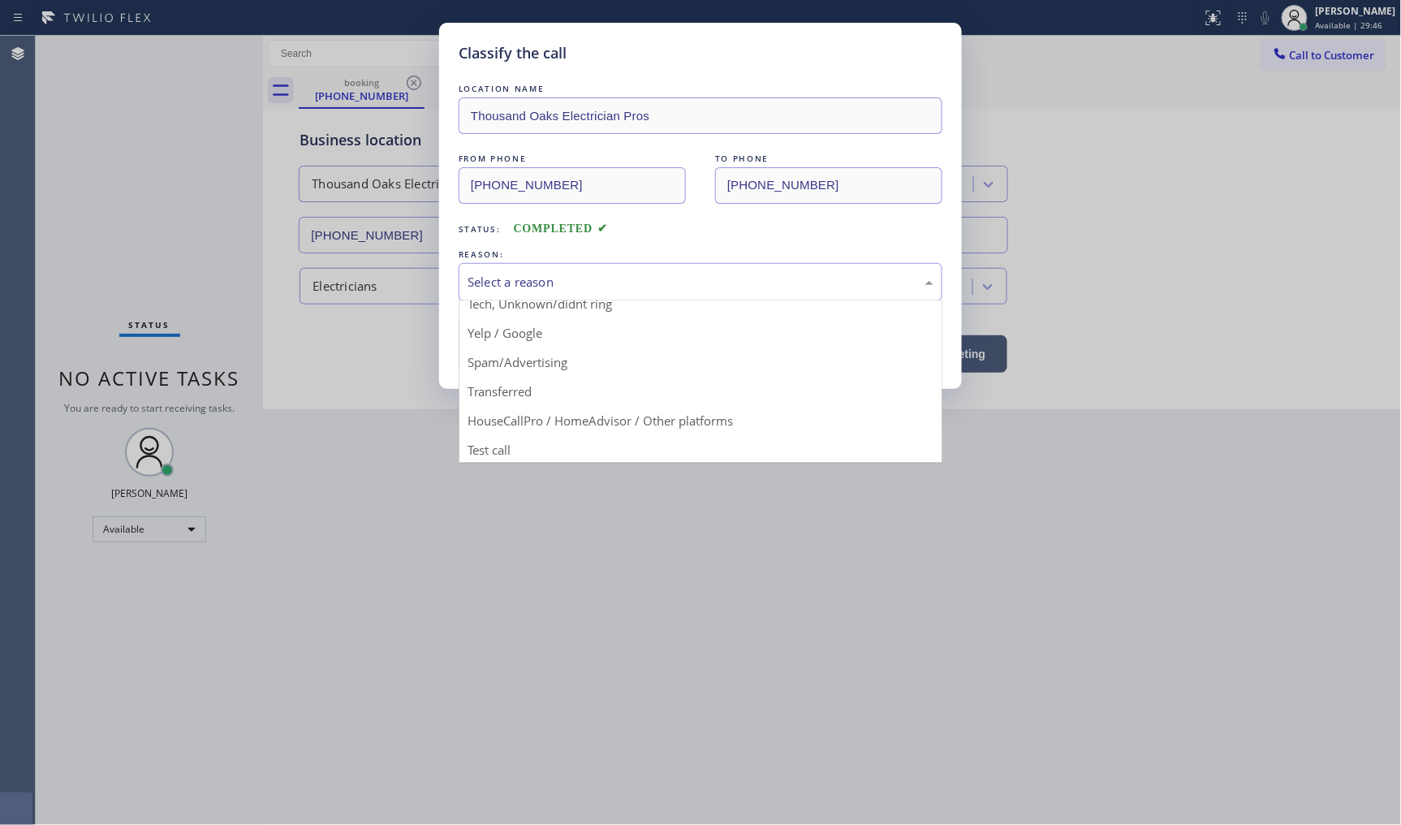
scroll to position [101, 0]
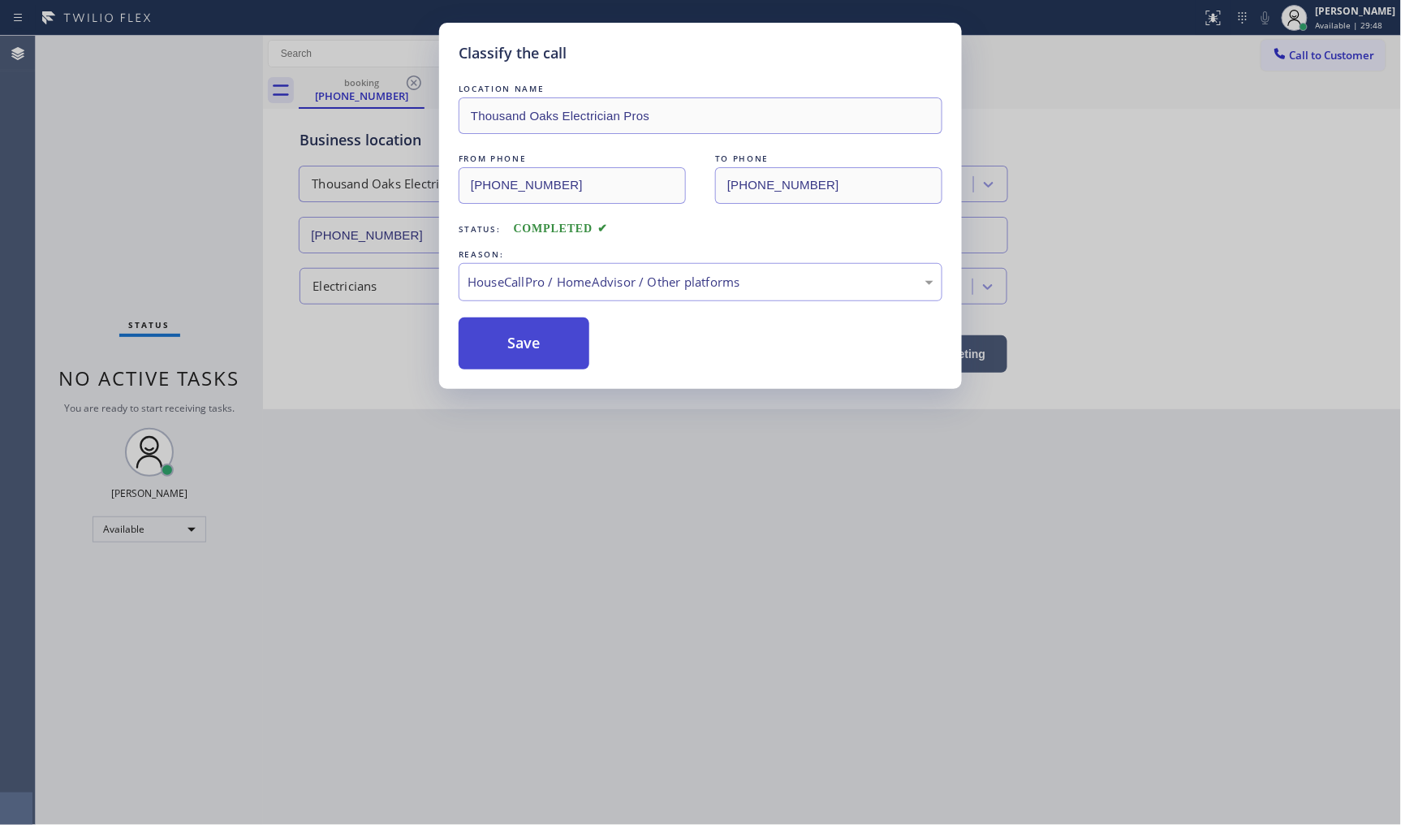
click at [528, 354] on button "Save" at bounding box center [524, 343] width 131 height 52
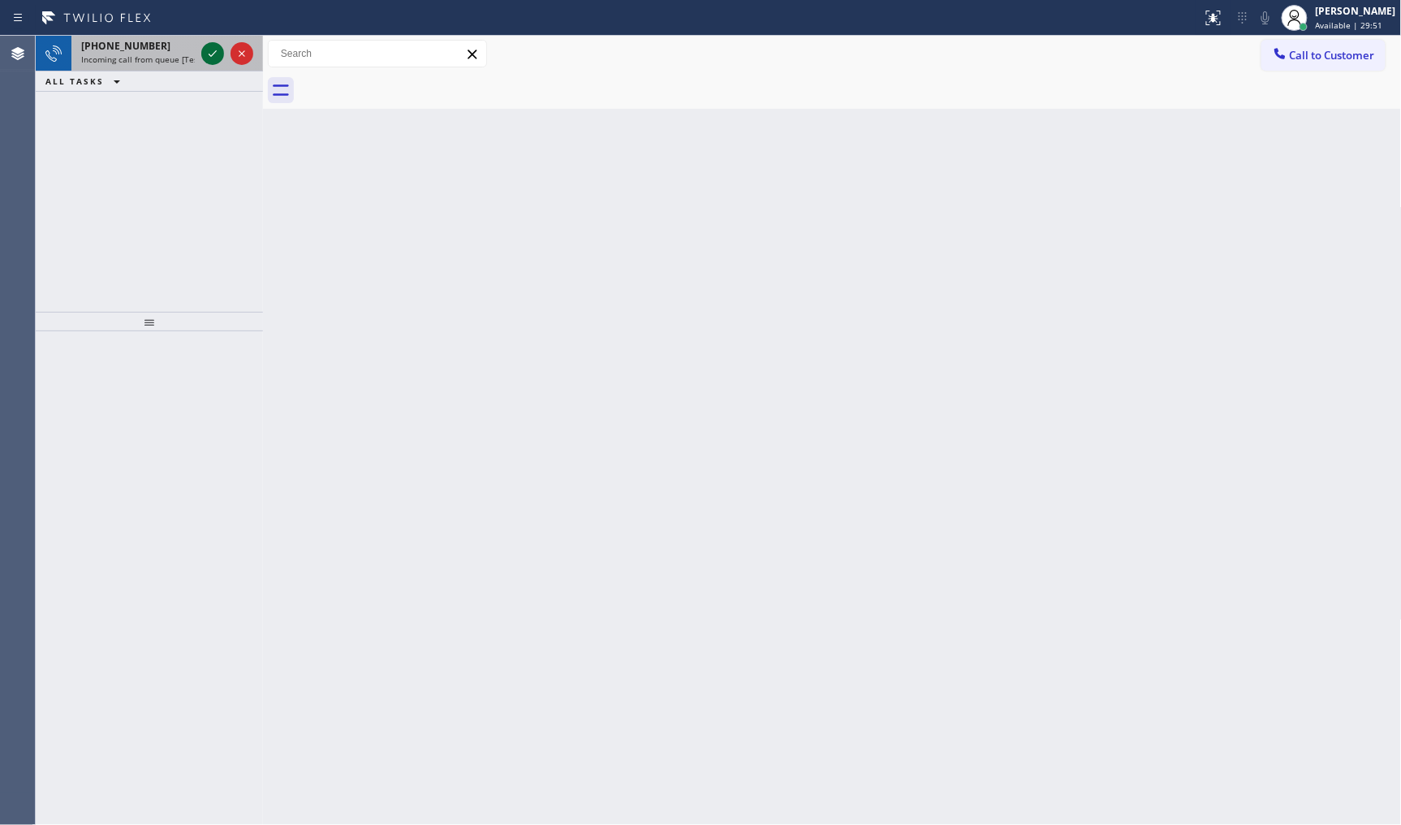
click at [215, 49] on icon at bounding box center [212, 53] width 19 height 19
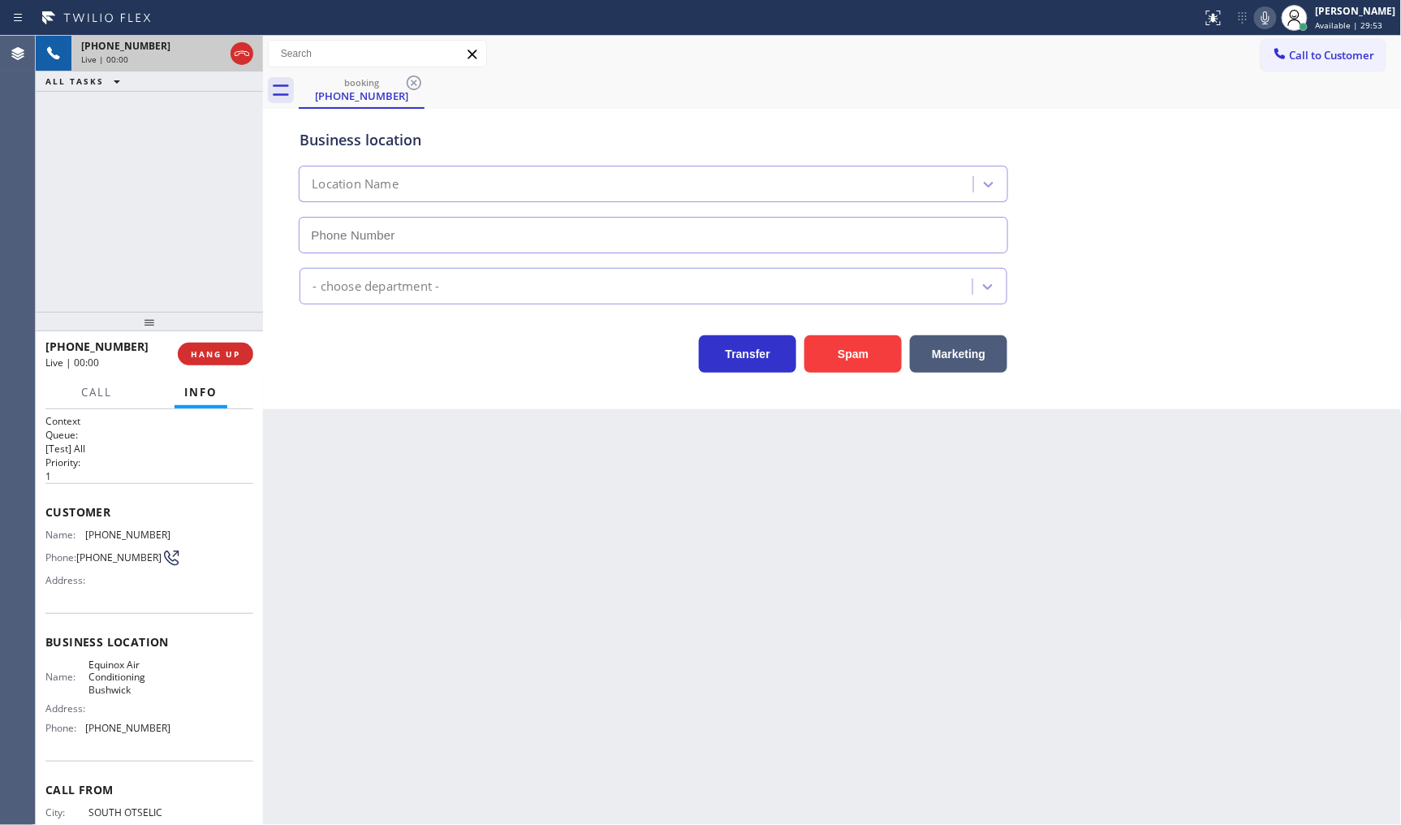
type input "(347) 658-5620"
click at [869, 346] on button "Spam" at bounding box center [853, 353] width 97 height 37
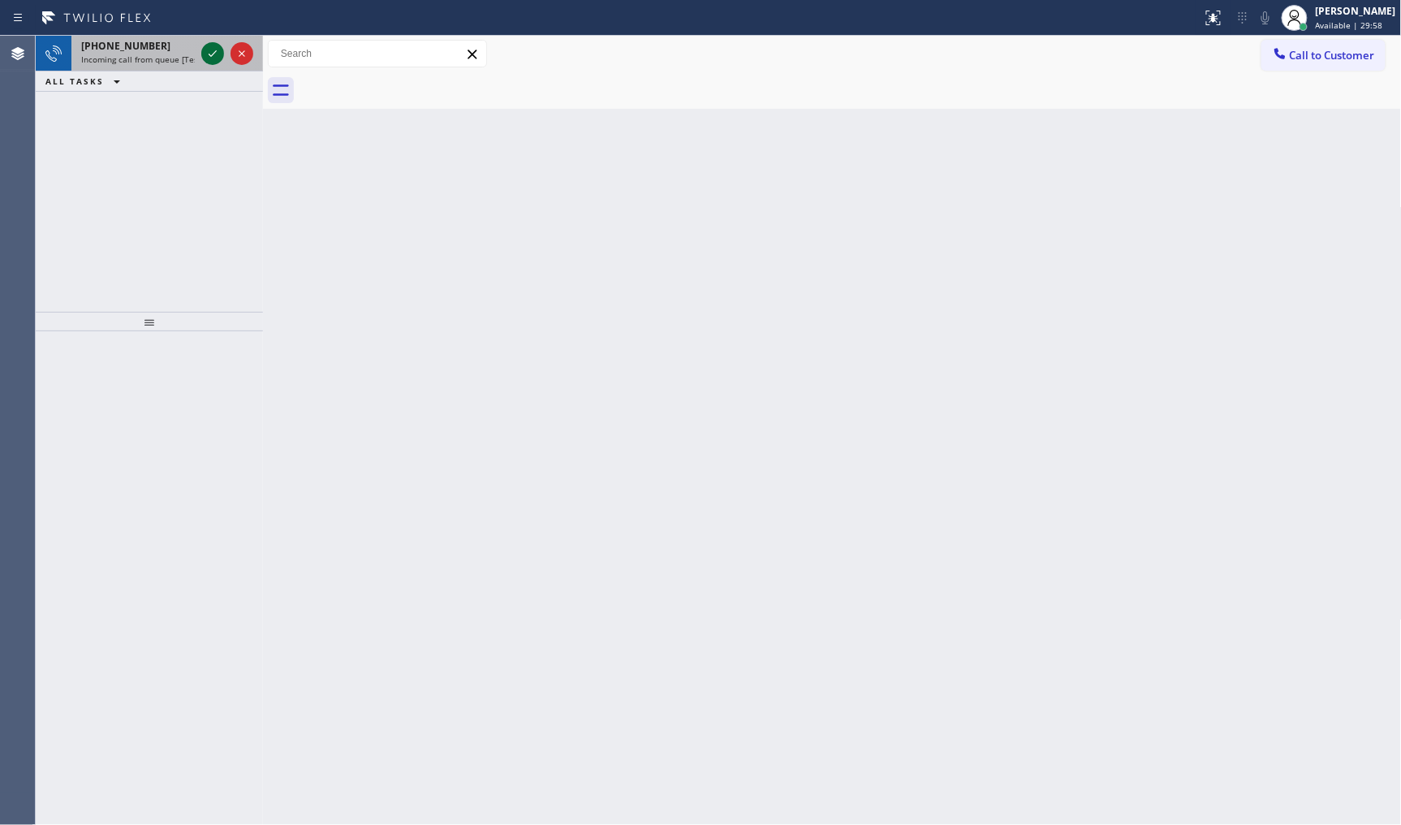
click at [212, 47] on icon at bounding box center [212, 53] width 19 height 19
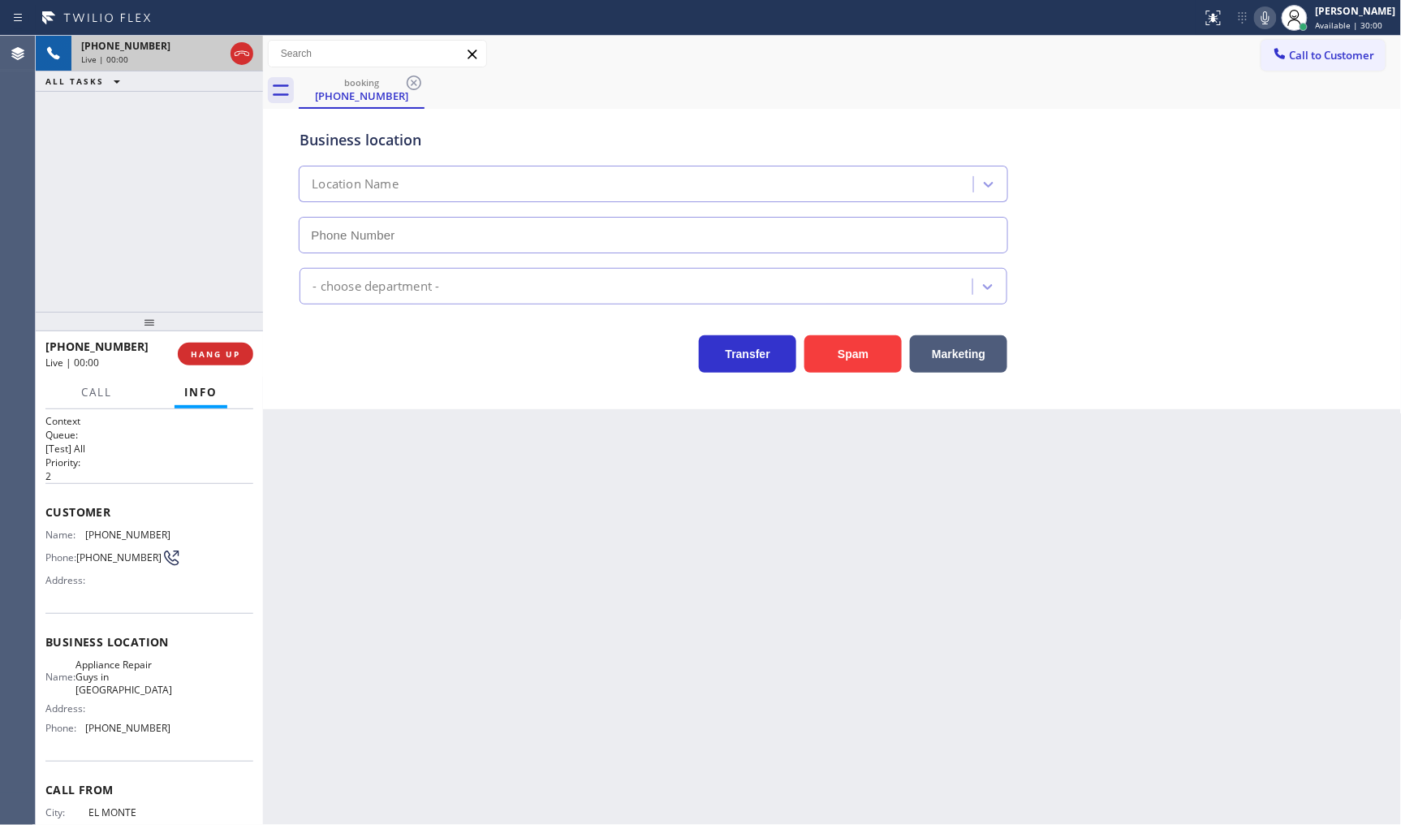
type input "[PHONE_NUMBER]"
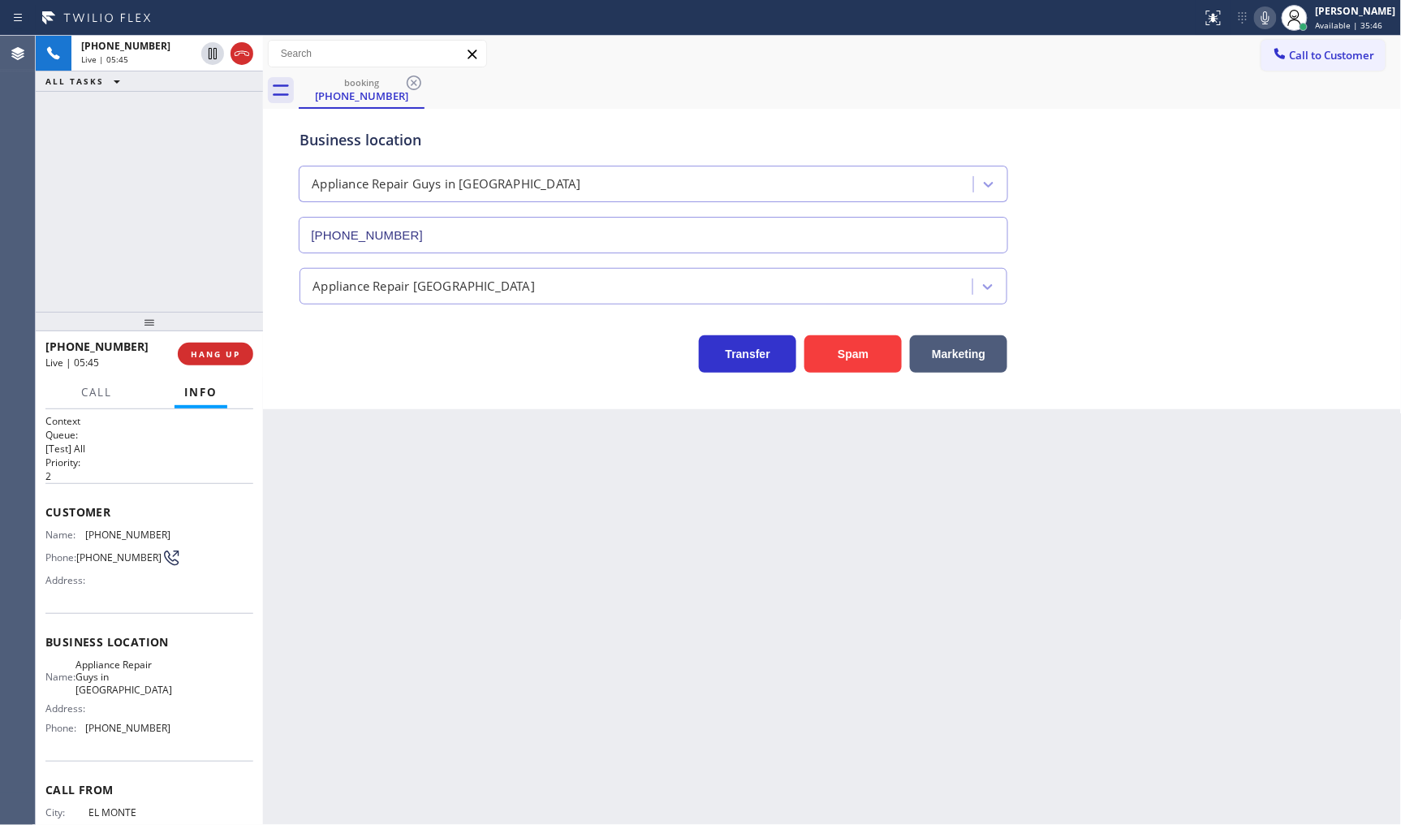
drag, startPoint x: 85, startPoint y: 538, endPoint x: 136, endPoint y: 536, distance: 51.2
click at [110, 538] on span "[PHONE_NUMBER]" at bounding box center [127, 535] width 85 height 12
drag, startPoint x: 163, startPoint y: 536, endPoint x: 130, endPoint y: 529, distance: 34.1
click at [163, 532] on div "Name: (626) 489-8656 Phone: (626) 489-8656 Address:" at bounding box center [149, 561] width 208 height 64
click at [84, 529] on span "Name:" at bounding box center [65, 535] width 40 height 12
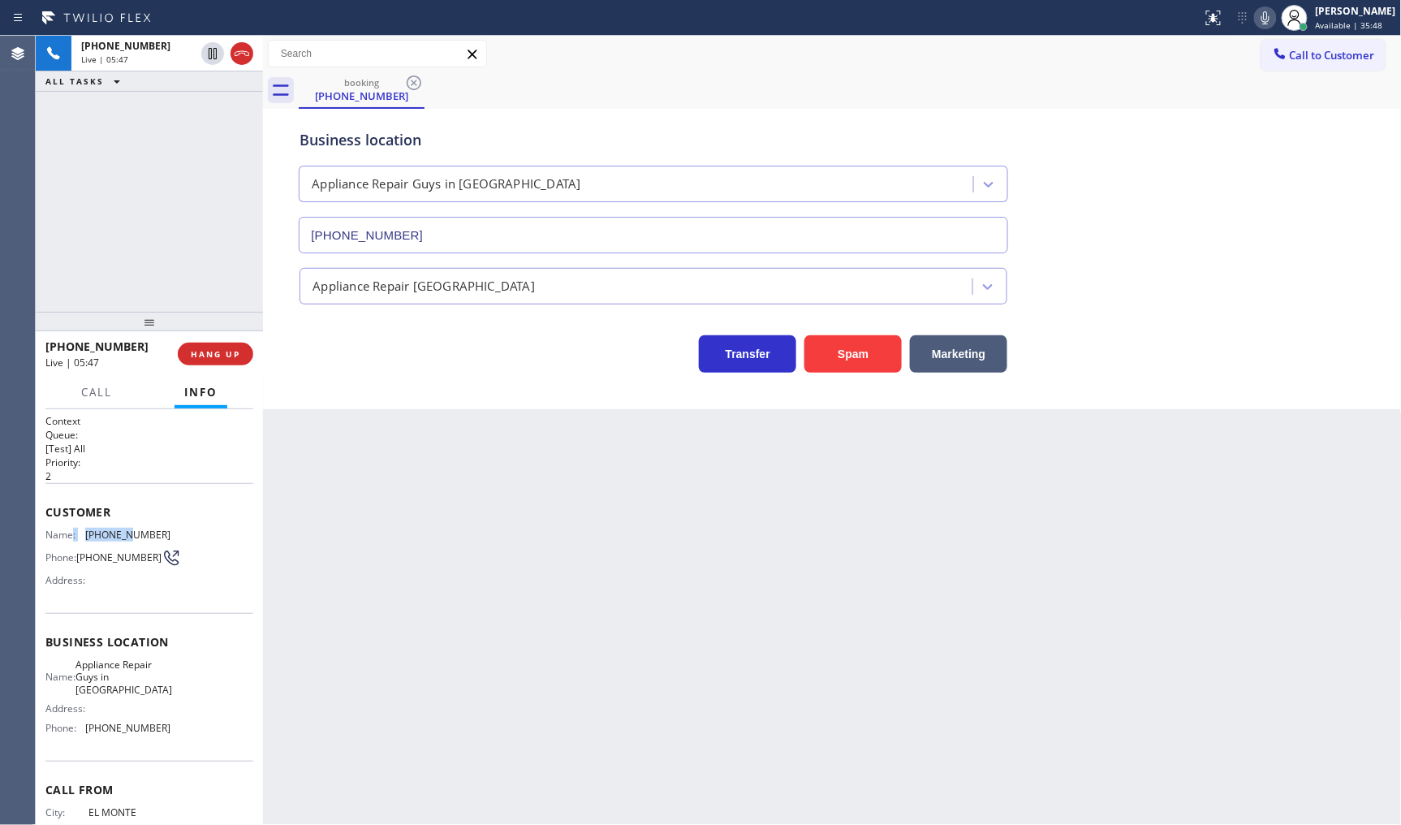
drag, startPoint x: 74, startPoint y: 528, endPoint x: 122, endPoint y: 537, distance: 48.7
click at [122, 537] on div "Name: (626) 489-8656" at bounding box center [107, 535] width 125 height 12
click at [75, 529] on span "Name:" at bounding box center [65, 535] width 40 height 12
drag, startPoint x: 79, startPoint y: 530, endPoint x: 168, endPoint y: 537, distance: 89.6
click at [168, 537] on div "Name: (626) 489-8656 Phone: (626) 489-8656 Address:" at bounding box center [149, 561] width 208 height 64
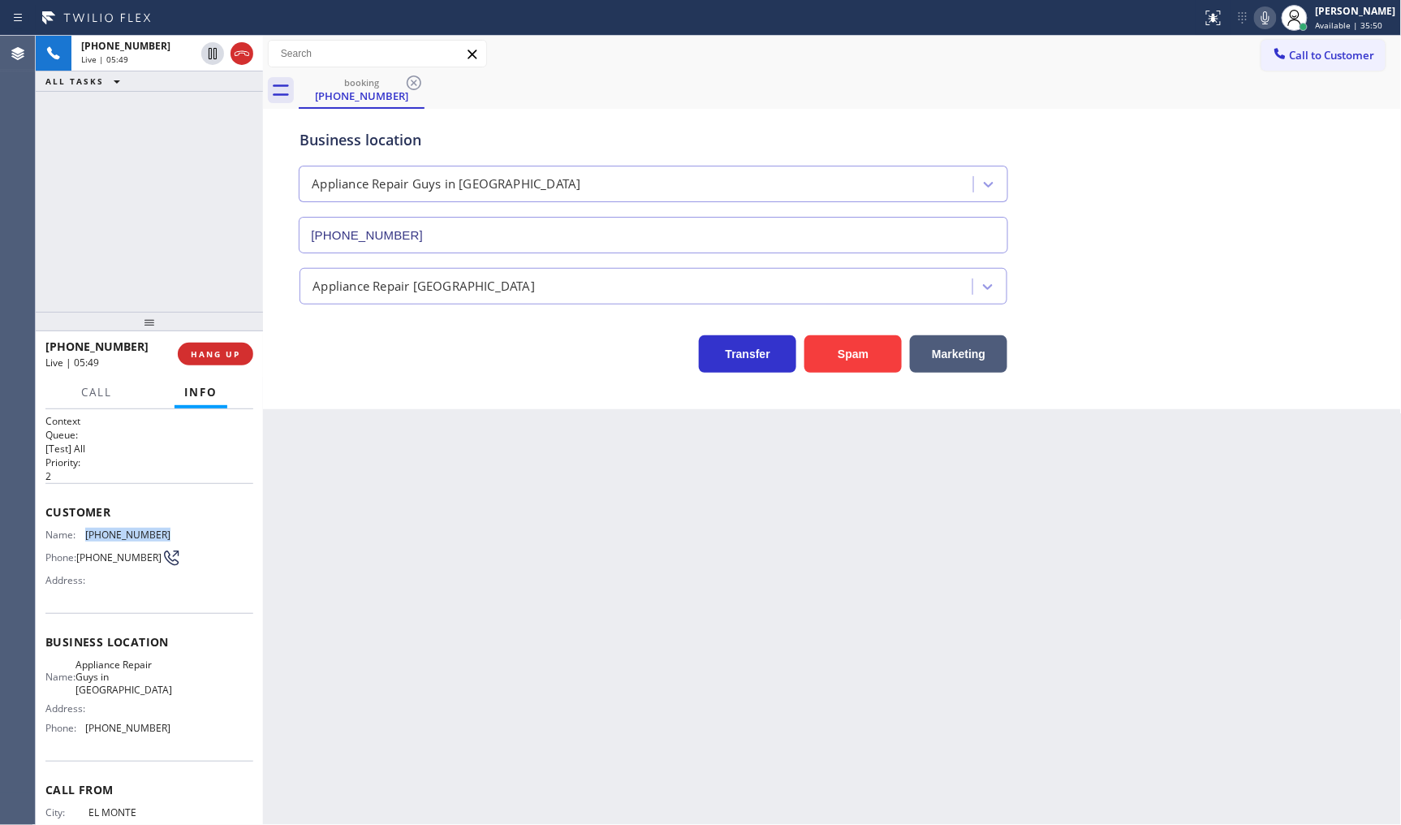
copy div "[PHONE_NUMBER]"
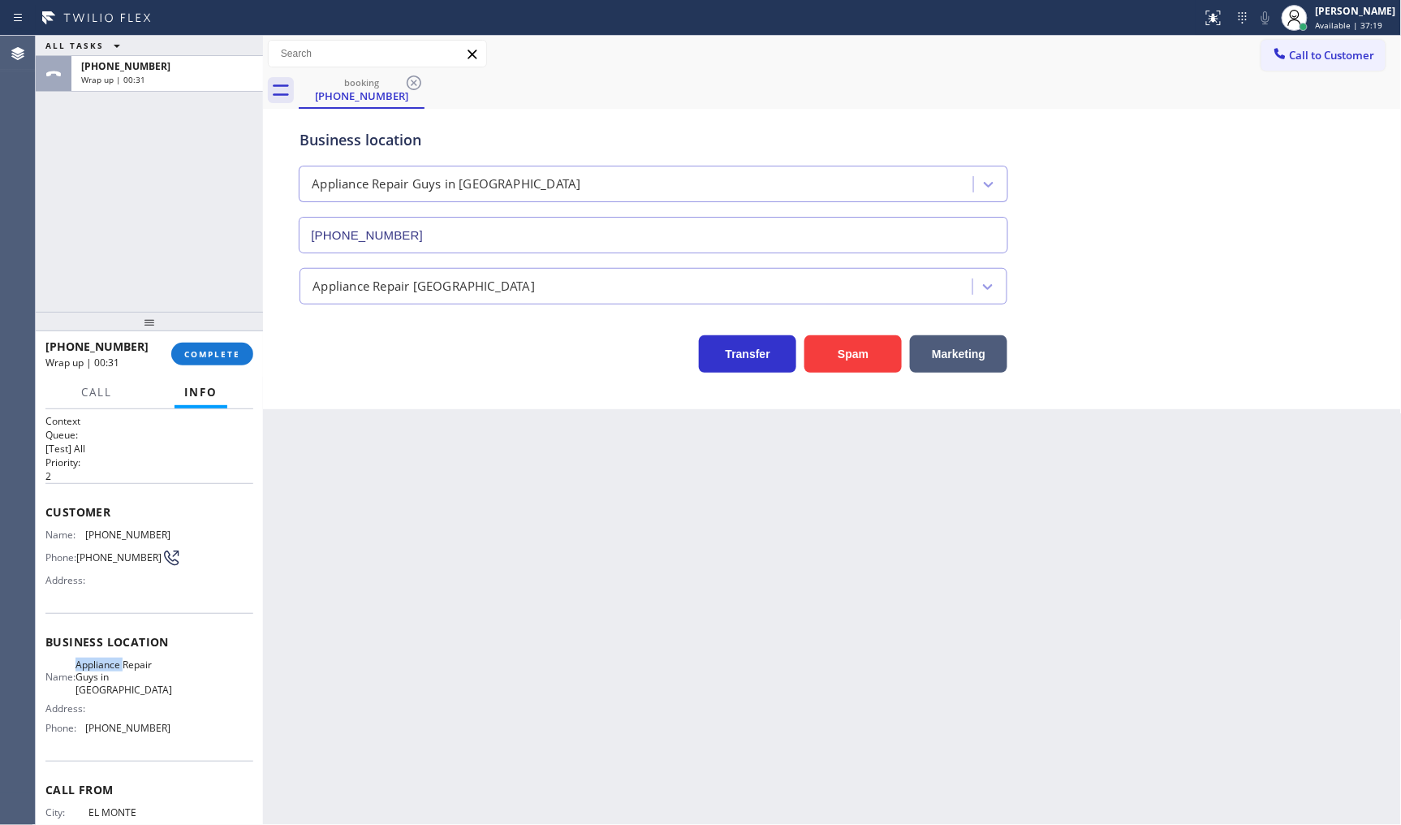
drag, startPoint x: 87, startPoint y: 668, endPoint x: 106, endPoint y: 694, distance: 32.0
click at [86, 685] on span "Appliance Repair Guys in [GEOGRAPHIC_DATA]" at bounding box center [124, 677] width 97 height 37
drag, startPoint x: 106, startPoint y: 694, endPoint x: 150, endPoint y: 702, distance: 45.4
click at [150, 702] on div "Name: Appliance Repair Guys in Alhambra Address: Phone: (626) 469-5669" at bounding box center [107, 700] width 125 height 82
drag, startPoint x: 79, startPoint y: 676, endPoint x: 148, endPoint y: 699, distance: 72.7
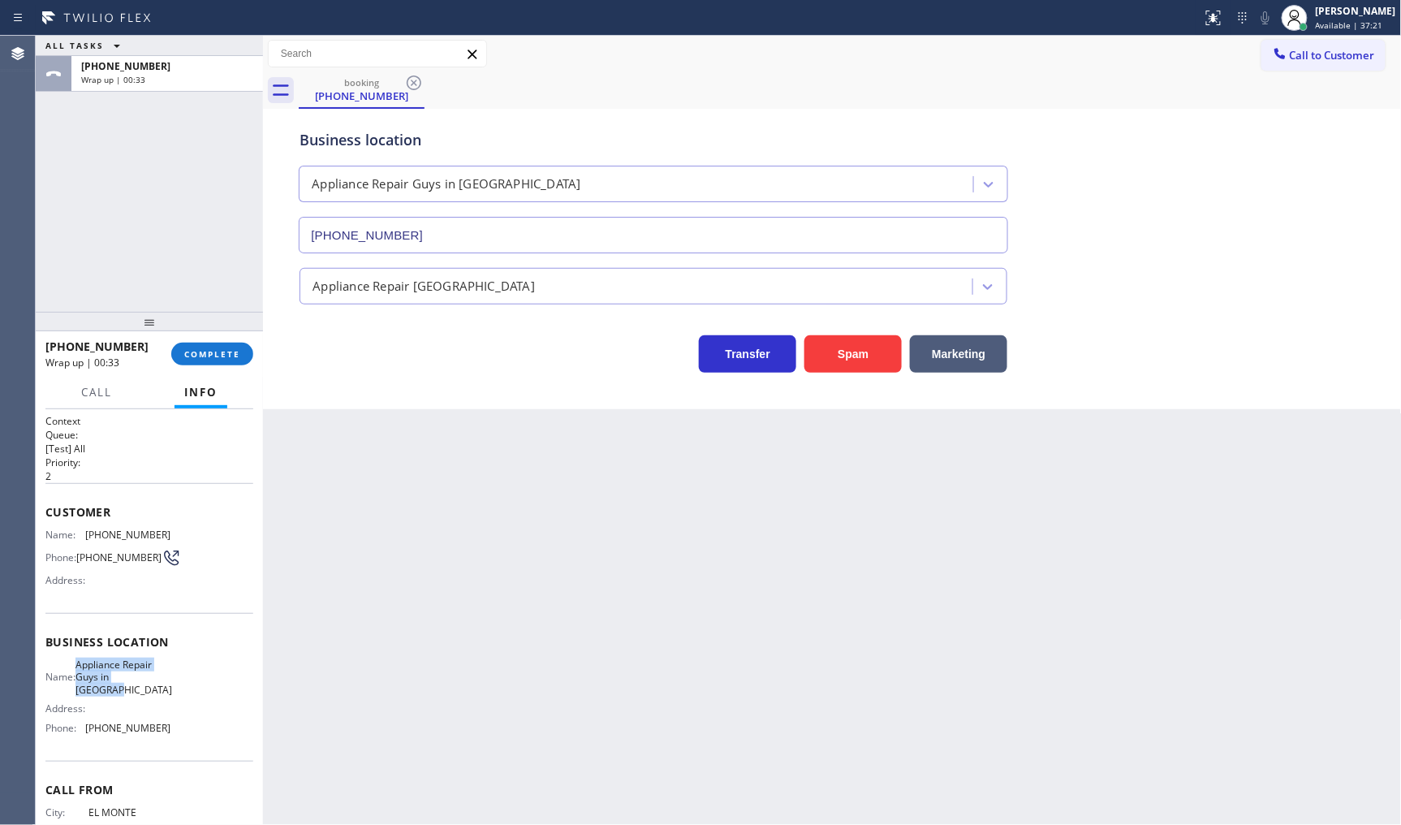
click at [148, 696] on div "Name: Appliance Repair Guys in Alhambra" at bounding box center [107, 677] width 125 height 37
copy span "Appliance Repair Guys in [GEOGRAPHIC_DATA]"
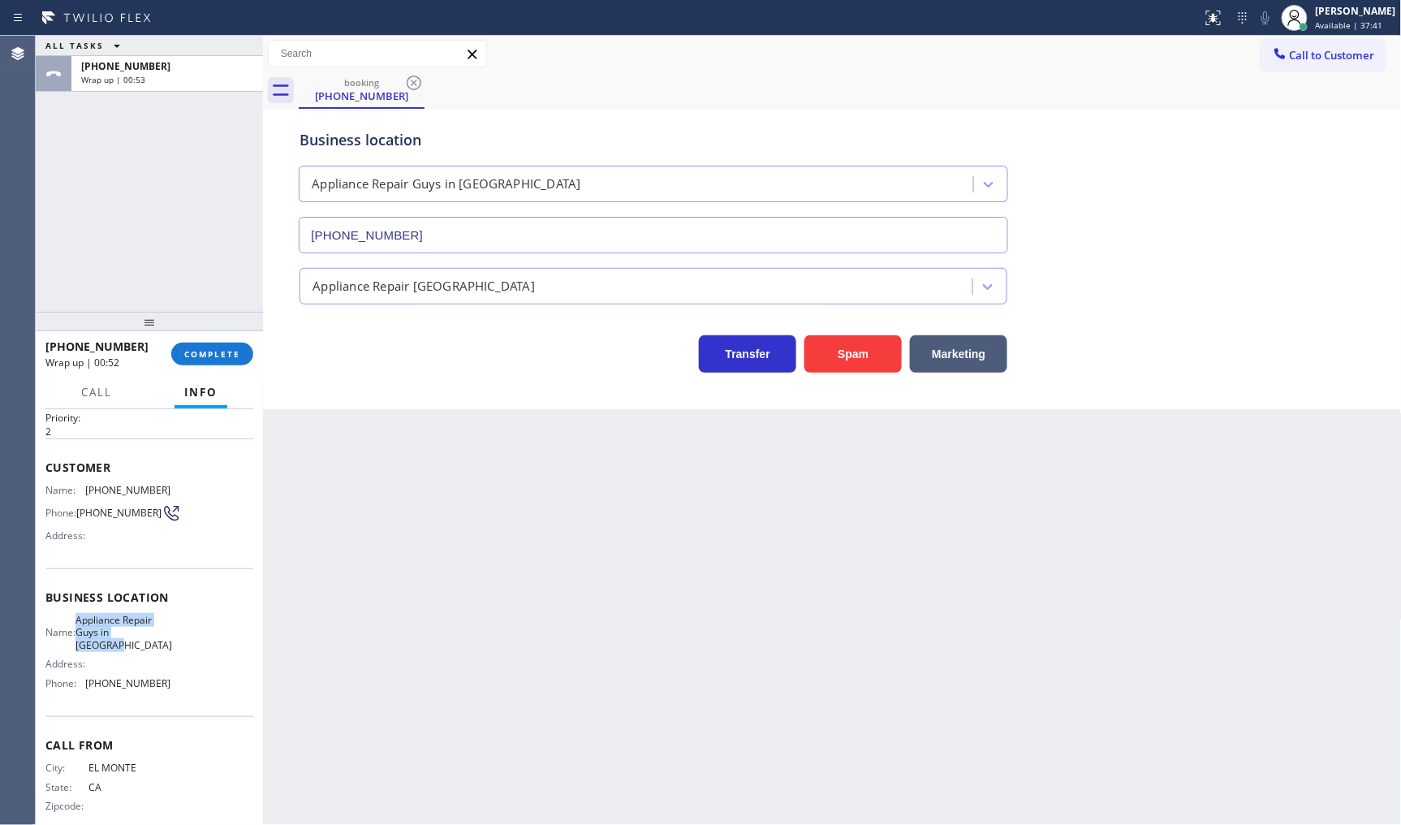
scroll to position [67, 0]
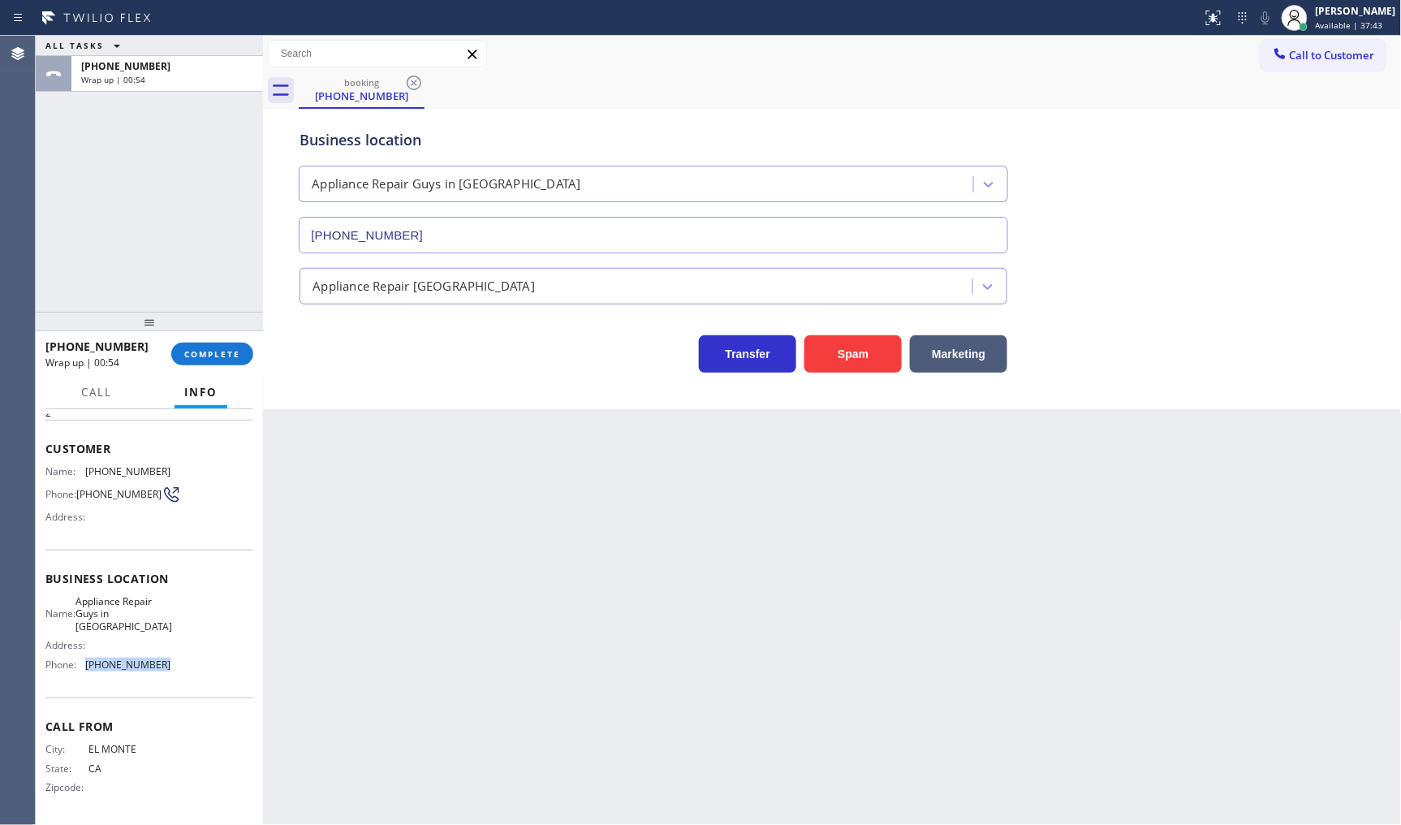
drag, startPoint x: 85, startPoint y: 664, endPoint x: 175, endPoint y: 674, distance: 89.8
click at [175, 674] on div "Name: Appliance Repair Guys in Alhambra Address: Phone: (626) 469-5669" at bounding box center [149, 636] width 208 height 82
copy span "[PHONE_NUMBER]"
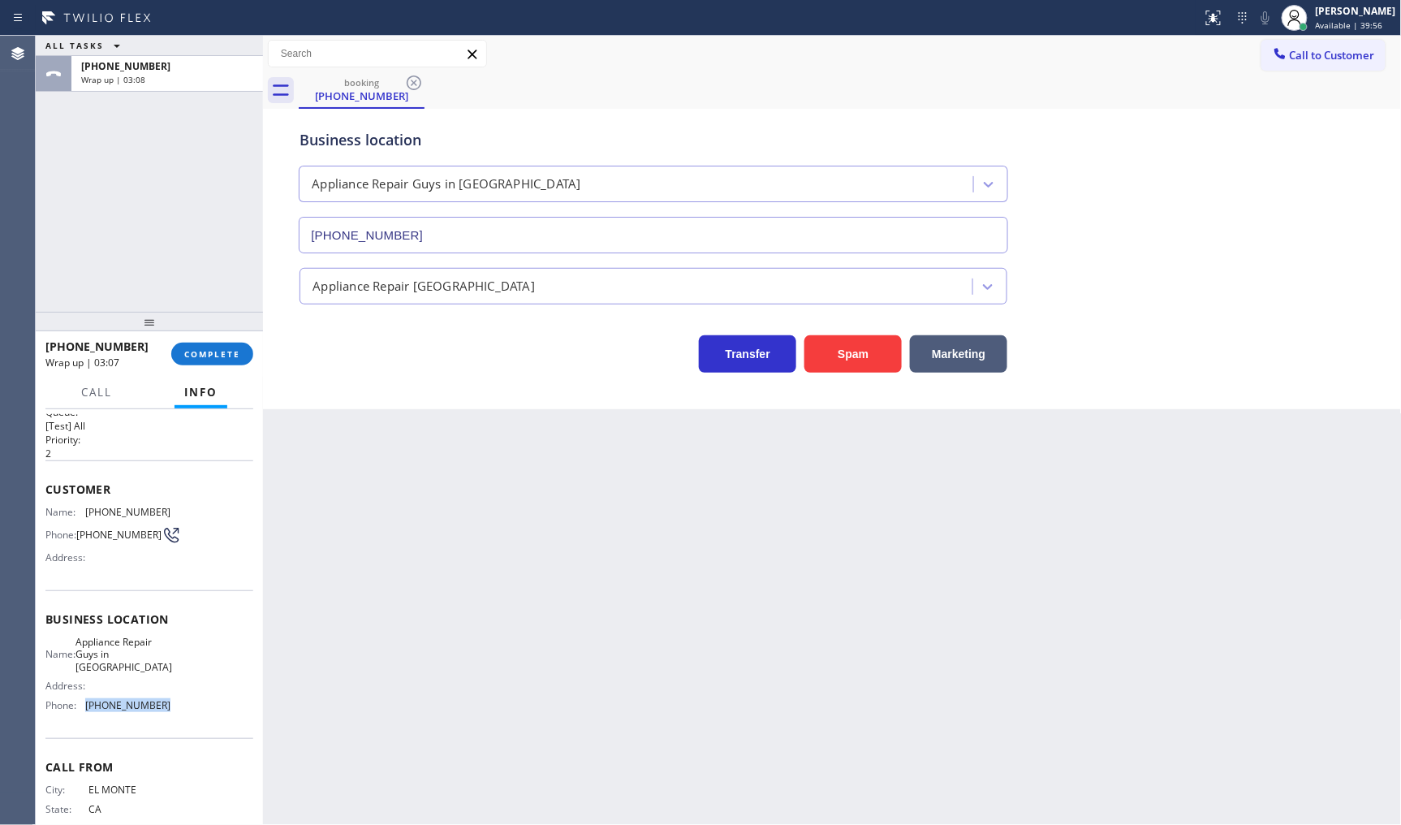
scroll to position [0, 0]
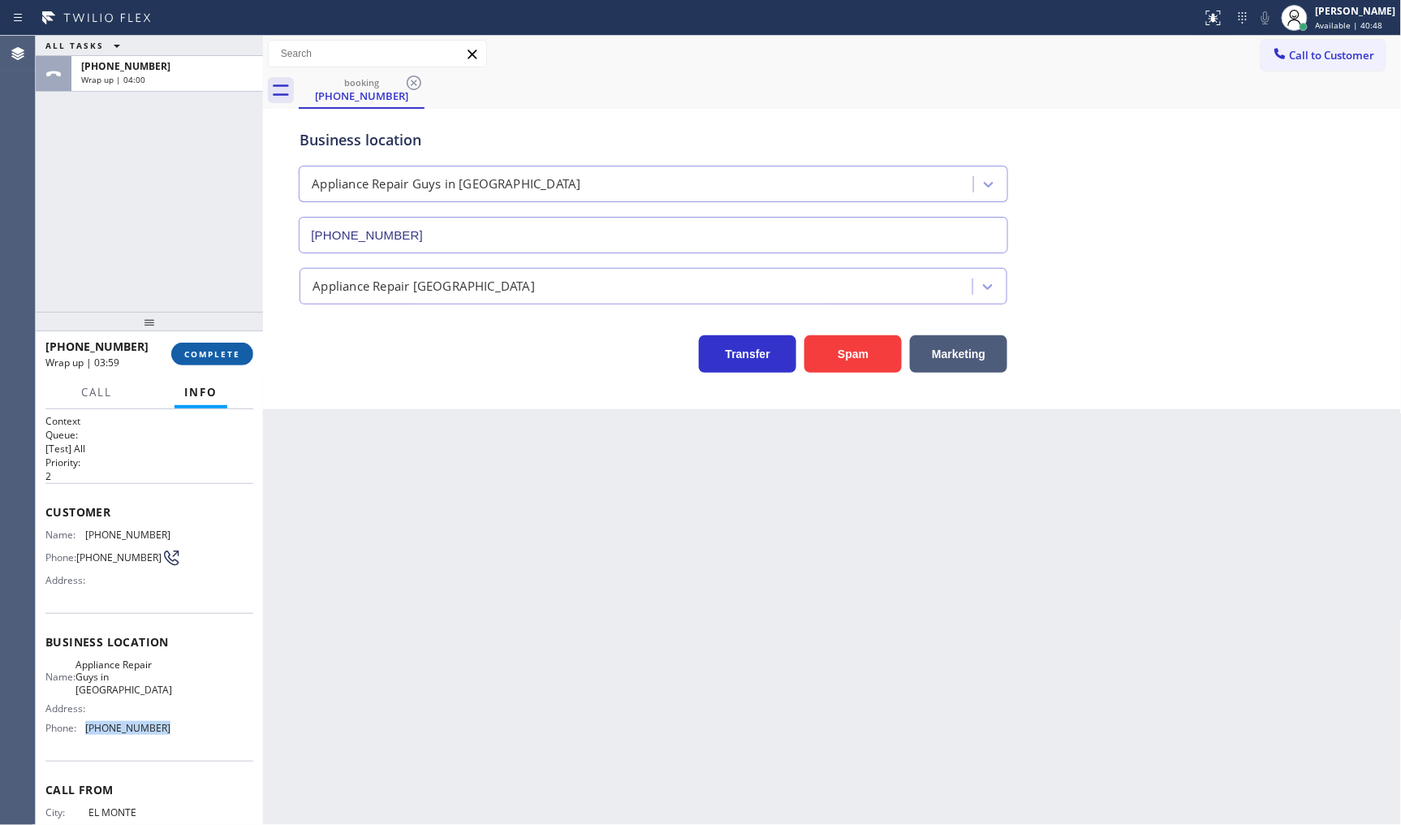
click at [208, 354] on span "COMPLETE" at bounding box center [212, 353] width 56 height 11
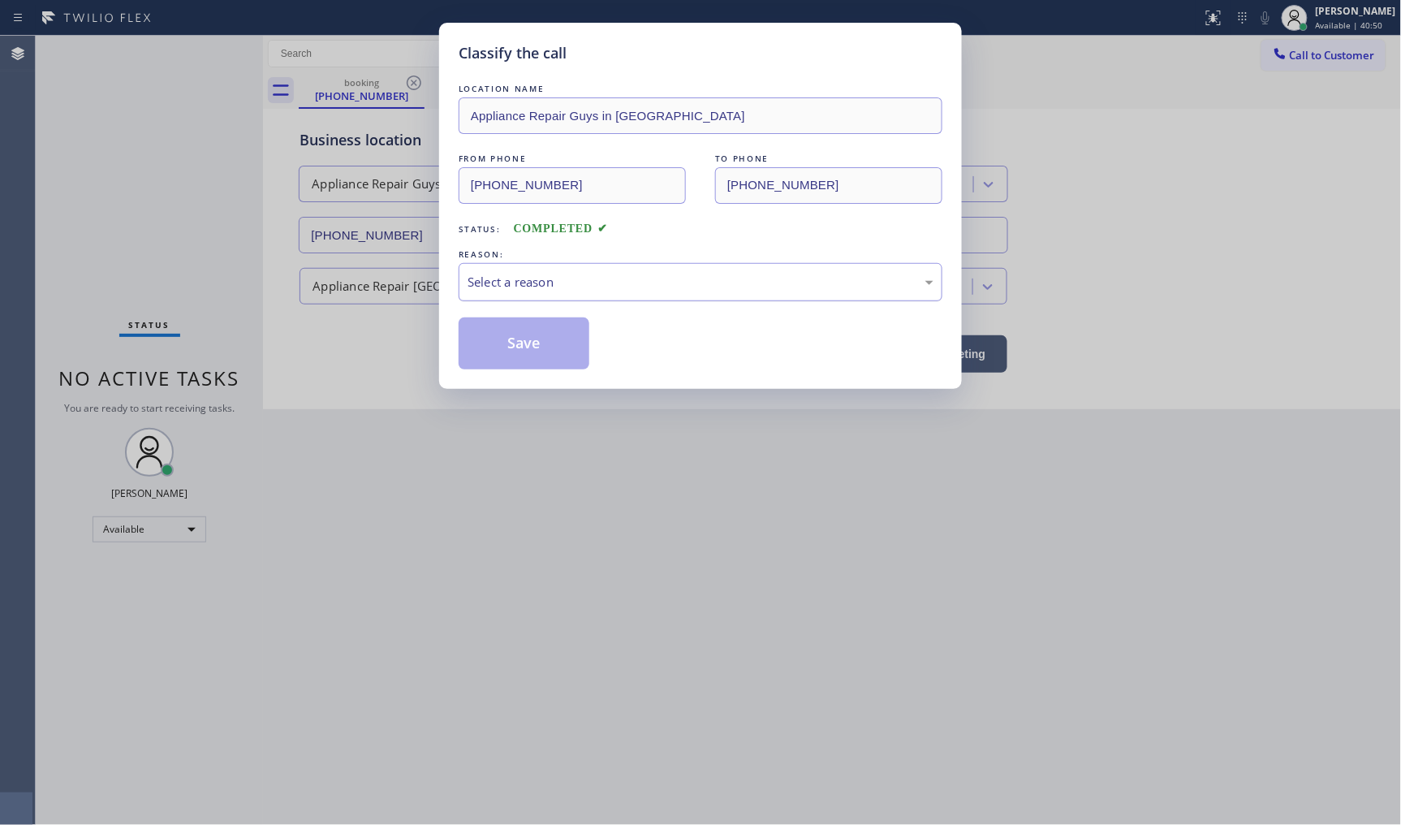
click at [512, 287] on div "Select a reason" at bounding box center [701, 282] width 466 height 19
click at [503, 341] on button "Save" at bounding box center [524, 343] width 131 height 52
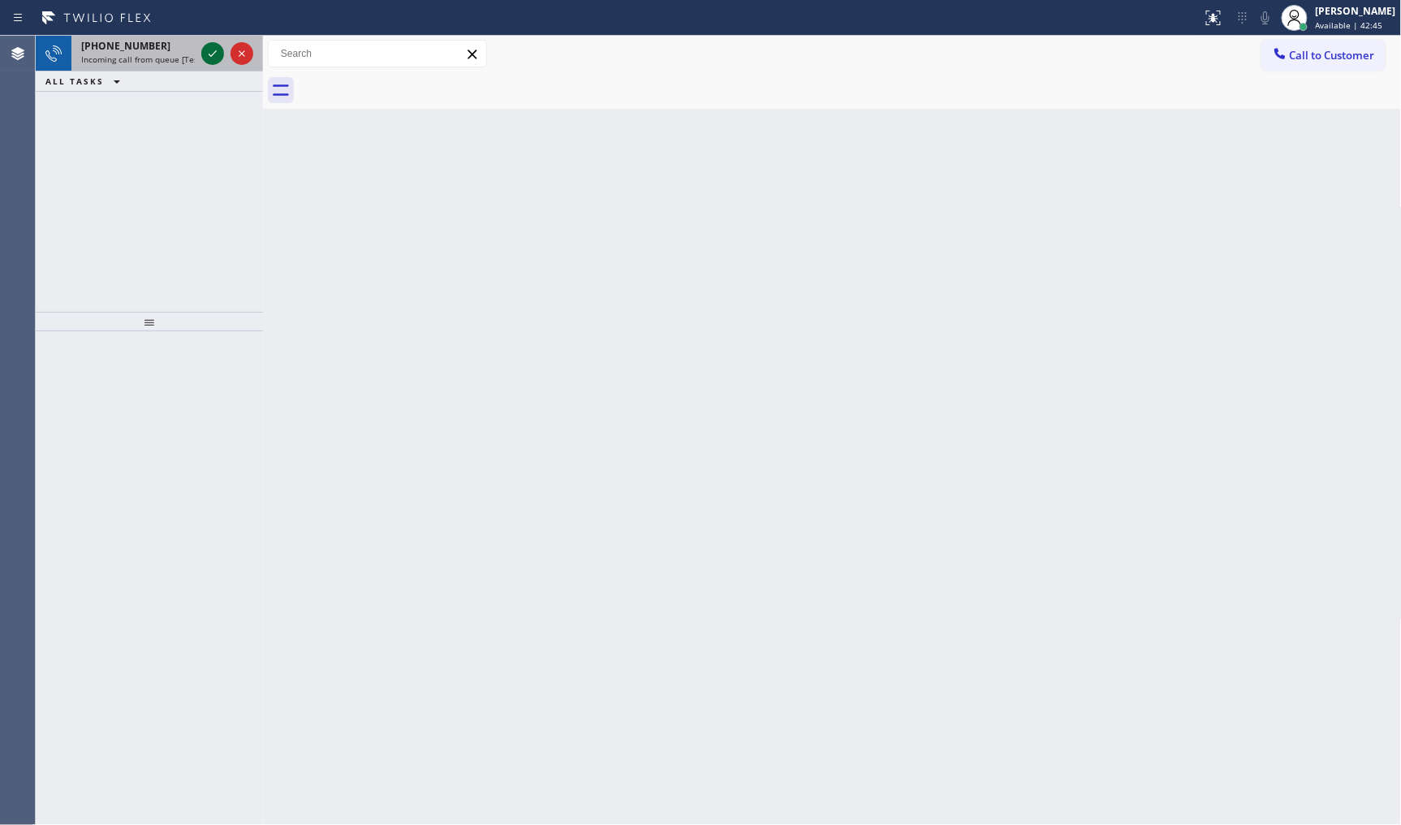
click at [209, 52] on icon at bounding box center [212, 53] width 19 height 19
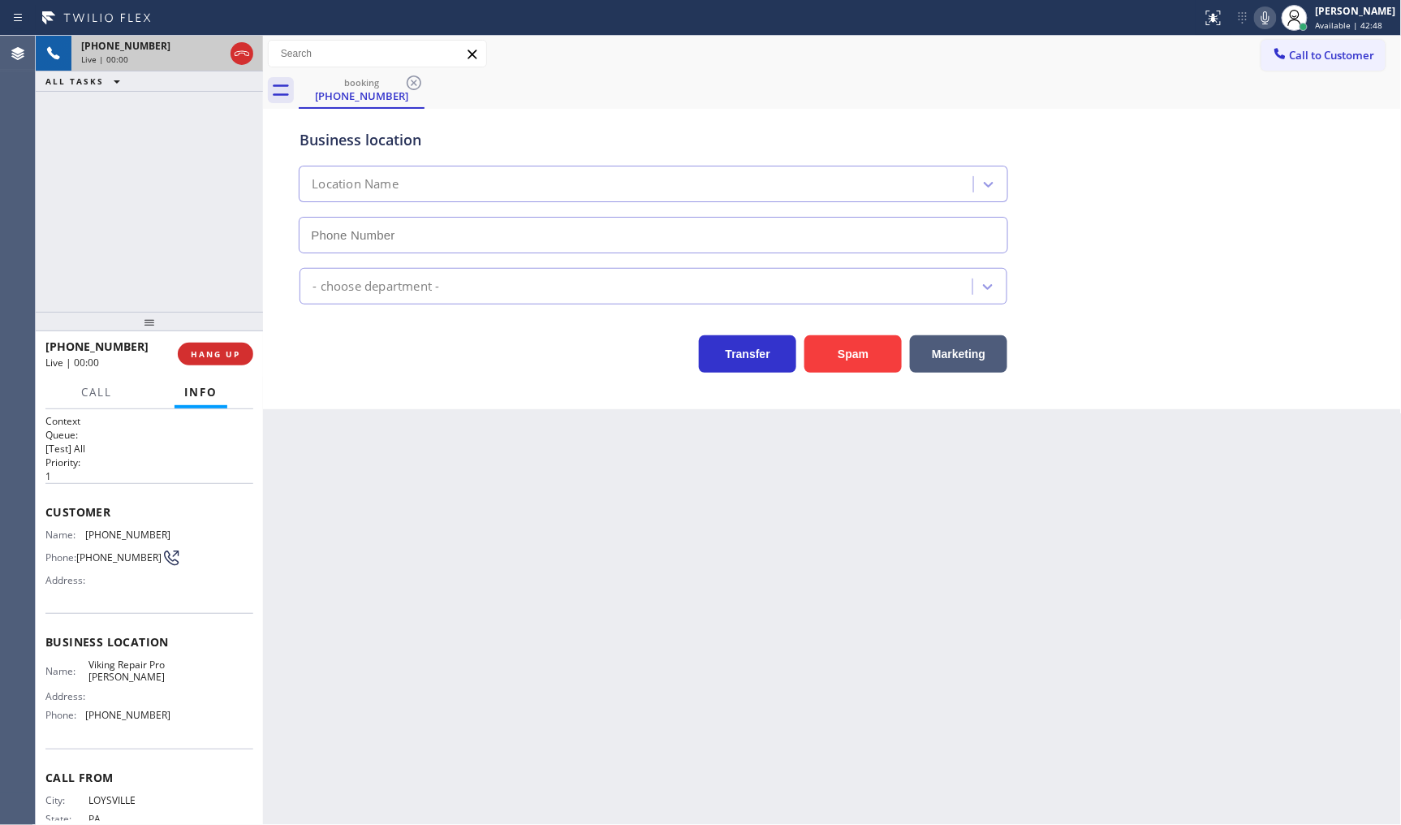
type input "[PHONE_NUMBER]"
click at [217, 350] on span "HANG UP" at bounding box center [216, 353] width 50 height 11
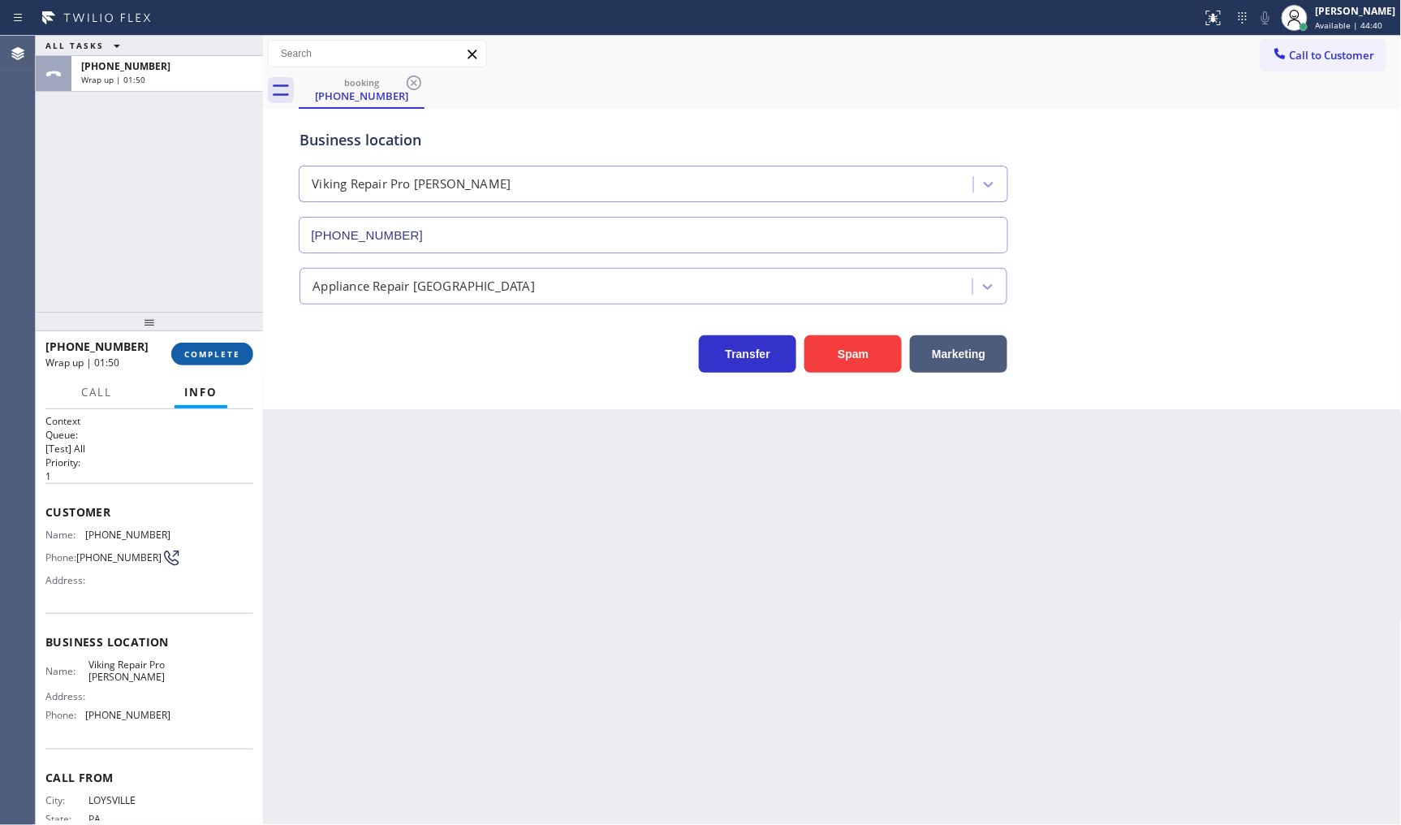
click at [193, 358] on span "COMPLETE" at bounding box center [212, 353] width 56 height 11
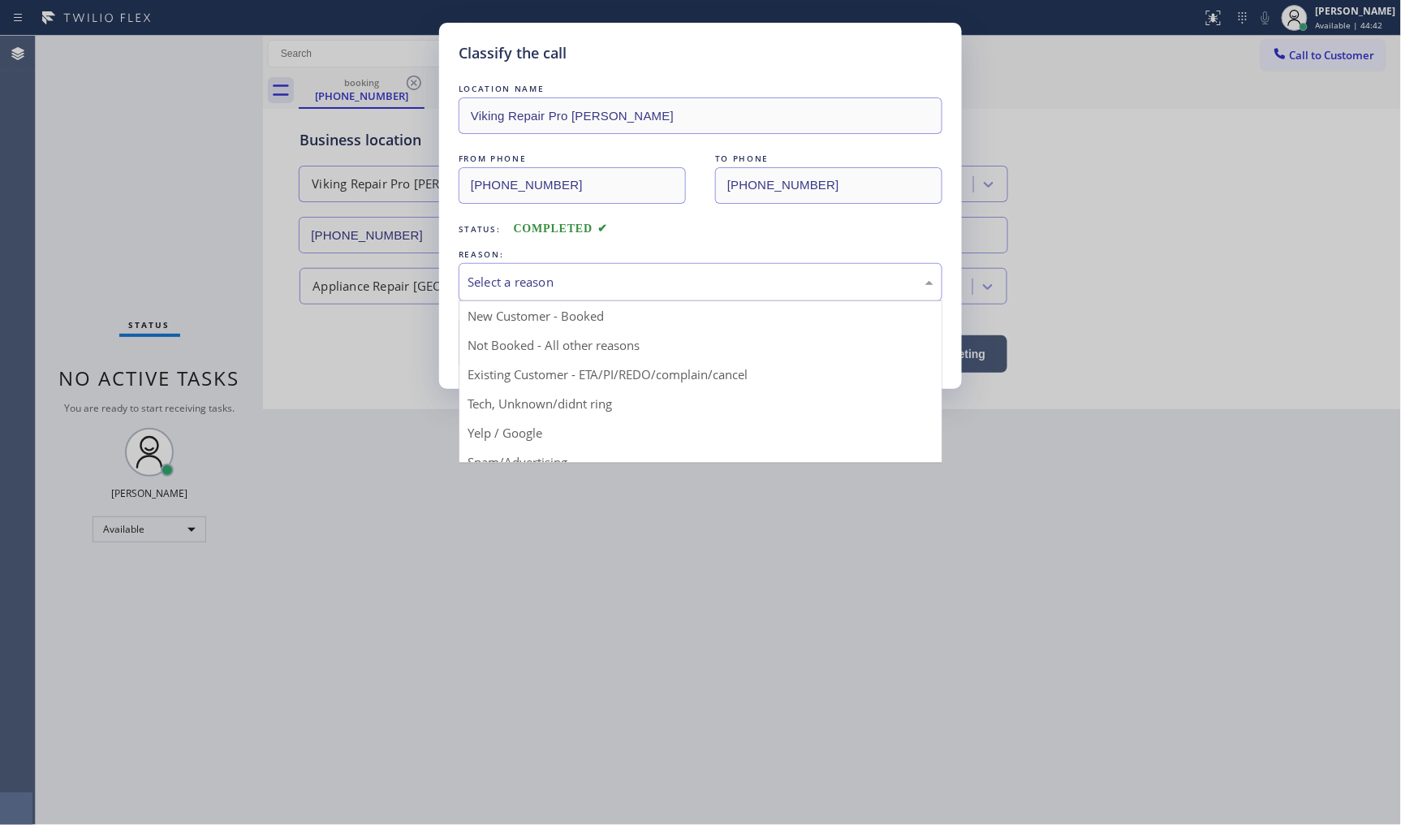
click at [482, 288] on div "Select a reason" at bounding box center [701, 282] width 466 height 19
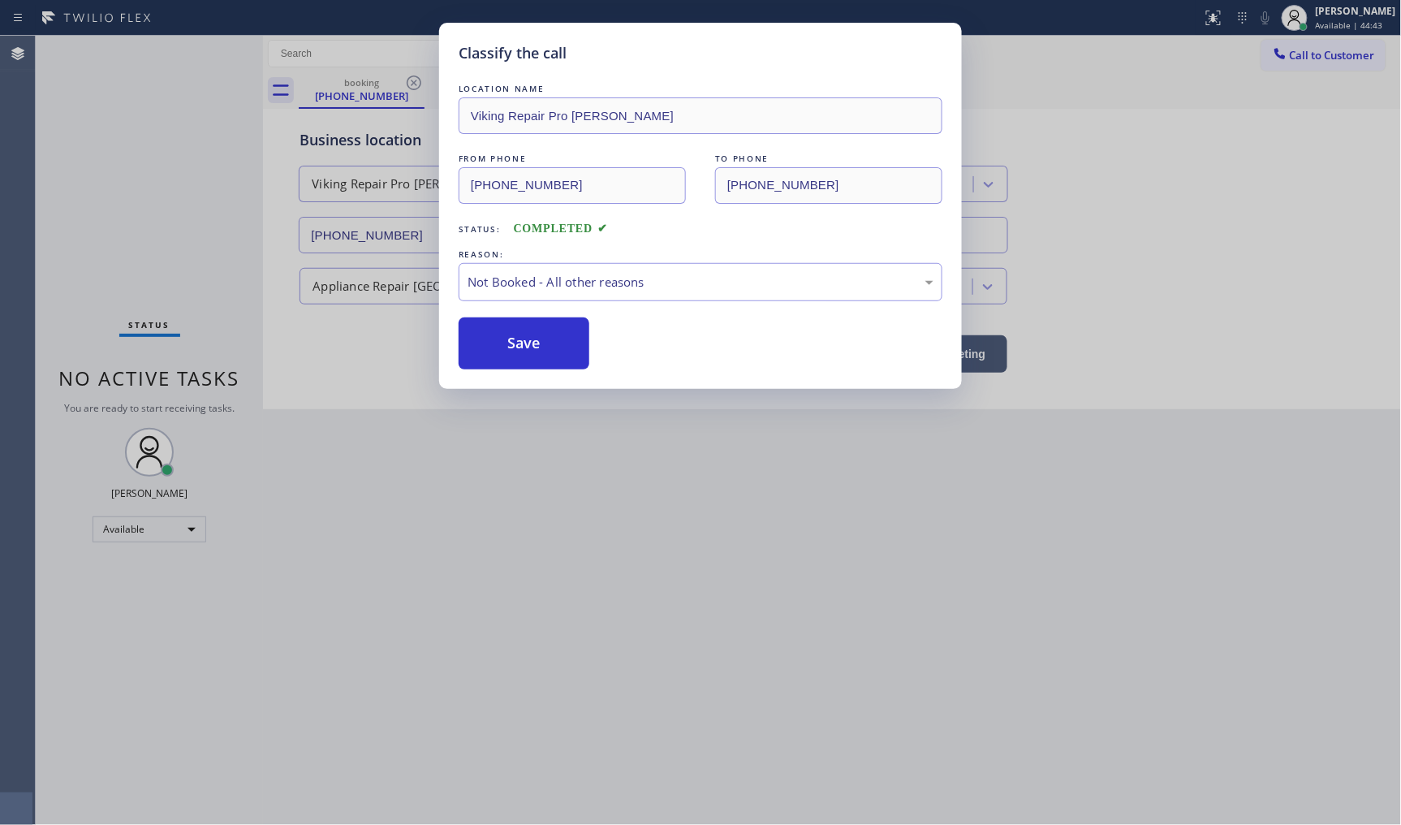
click at [488, 343] on button "Save" at bounding box center [524, 343] width 131 height 52
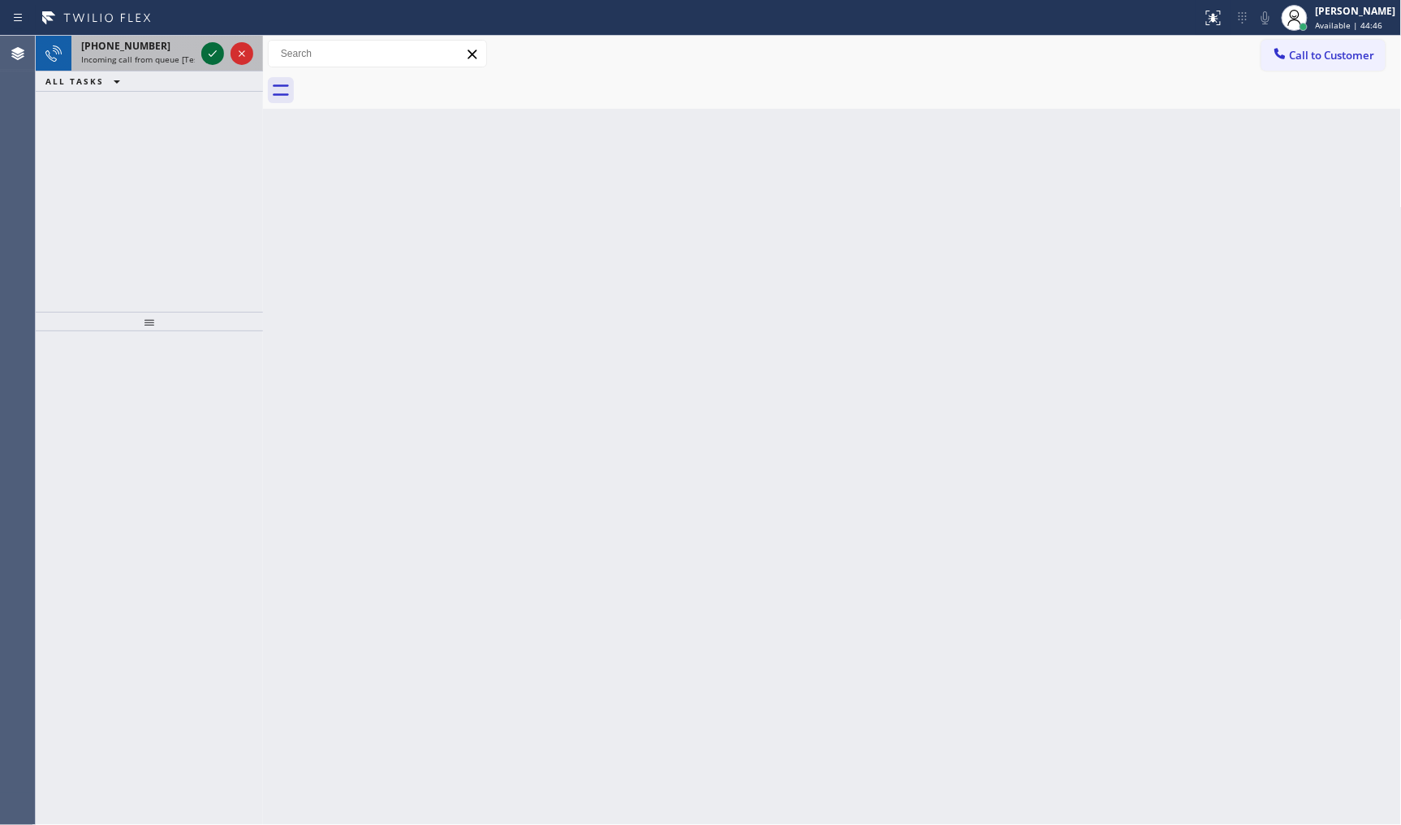
click at [209, 57] on icon at bounding box center [212, 53] width 19 height 19
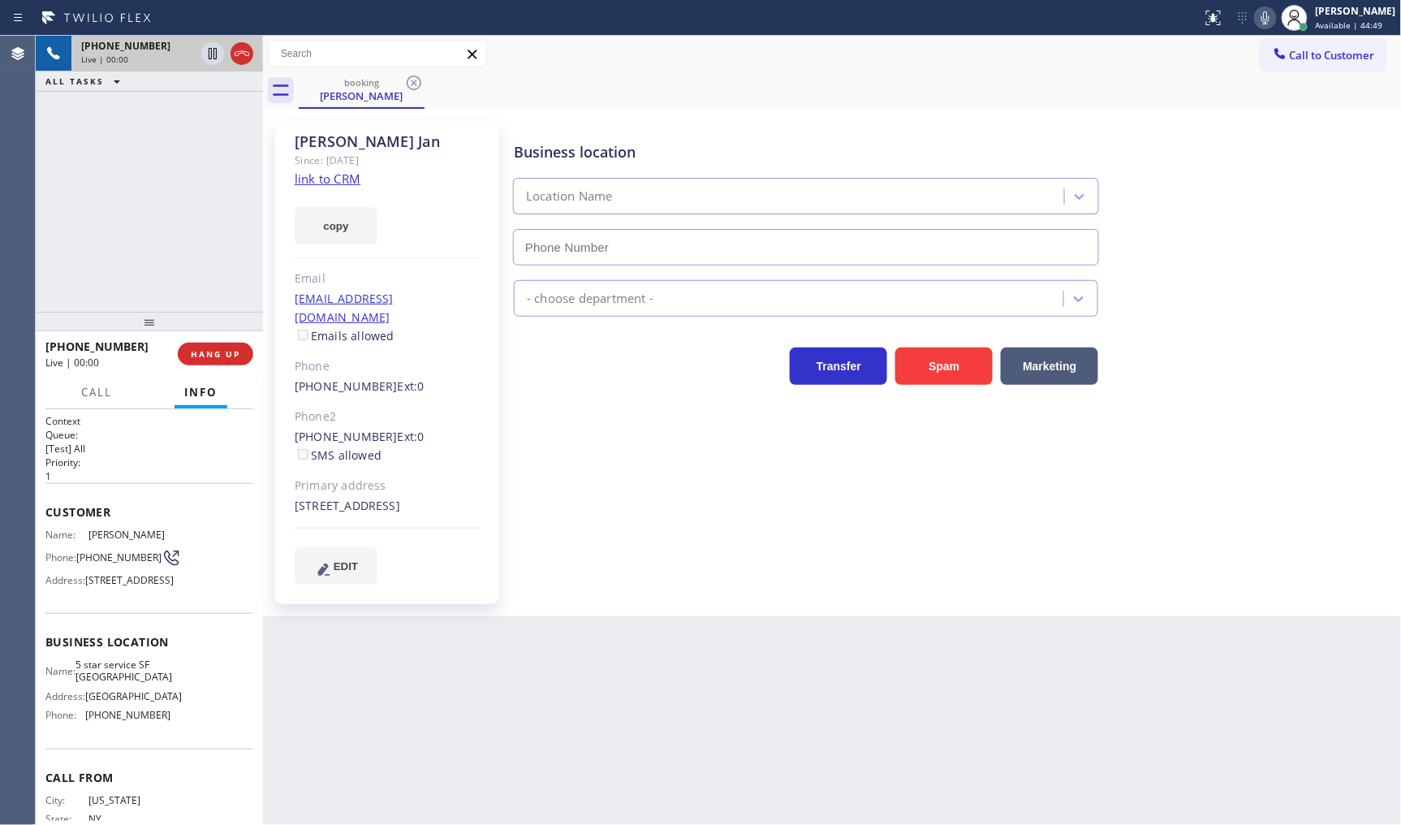
type input "[PHONE_NUMBER]"
click at [312, 177] on link "link to CRM" at bounding box center [328, 179] width 66 height 16
click at [323, 227] on button "copy" at bounding box center [336, 225] width 83 height 37
drag, startPoint x: 79, startPoint y: 551, endPoint x: 114, endPoint y: 567, distance: 38.5
click at [111, 564] on span "[PHONE_NUMBER]" at bounding box center [118, 557] width 85 height 12
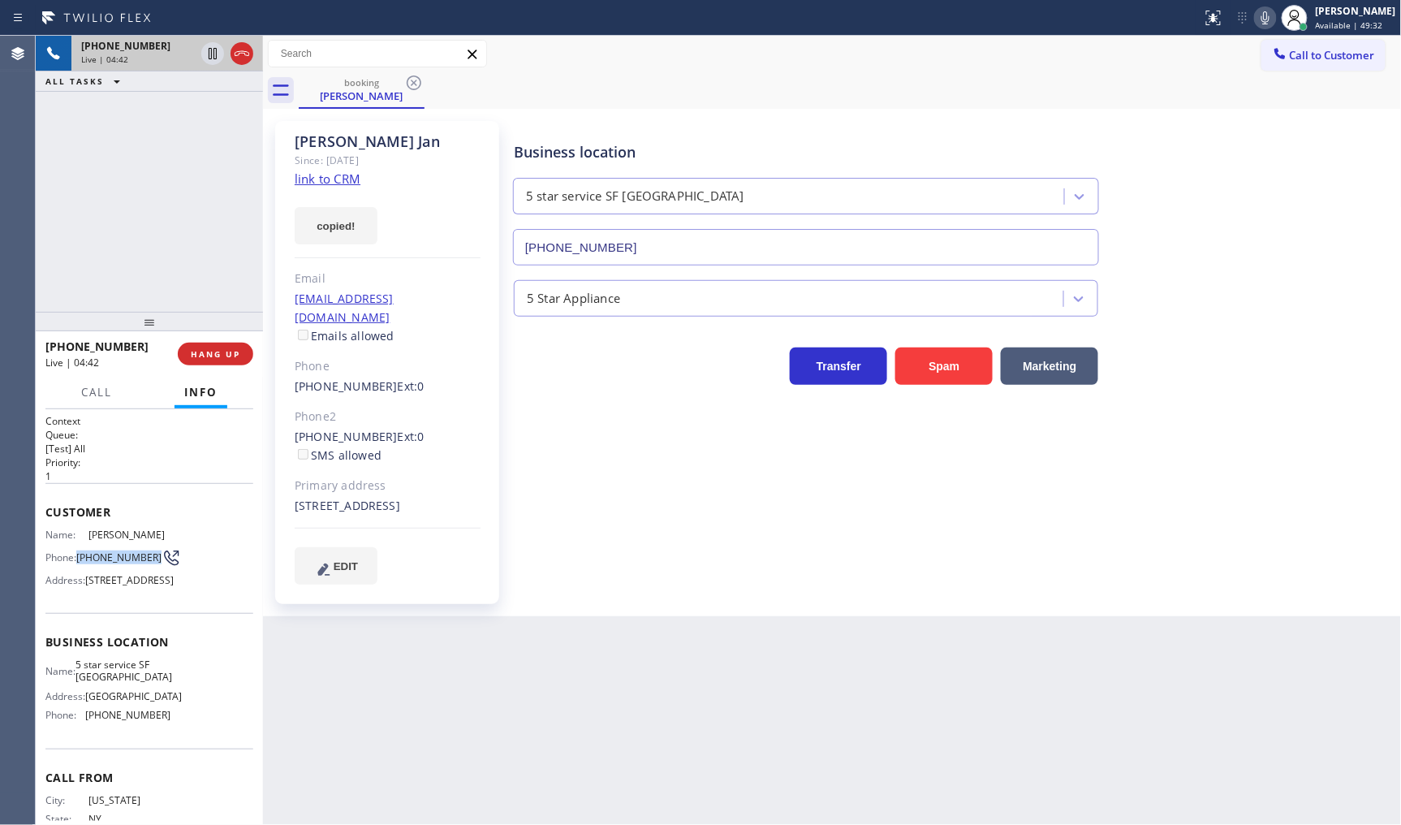
copy span "[PHONE_NUMBER]"
click at [212, 331] on div at bounding box center [149, 321] width 227 height 19
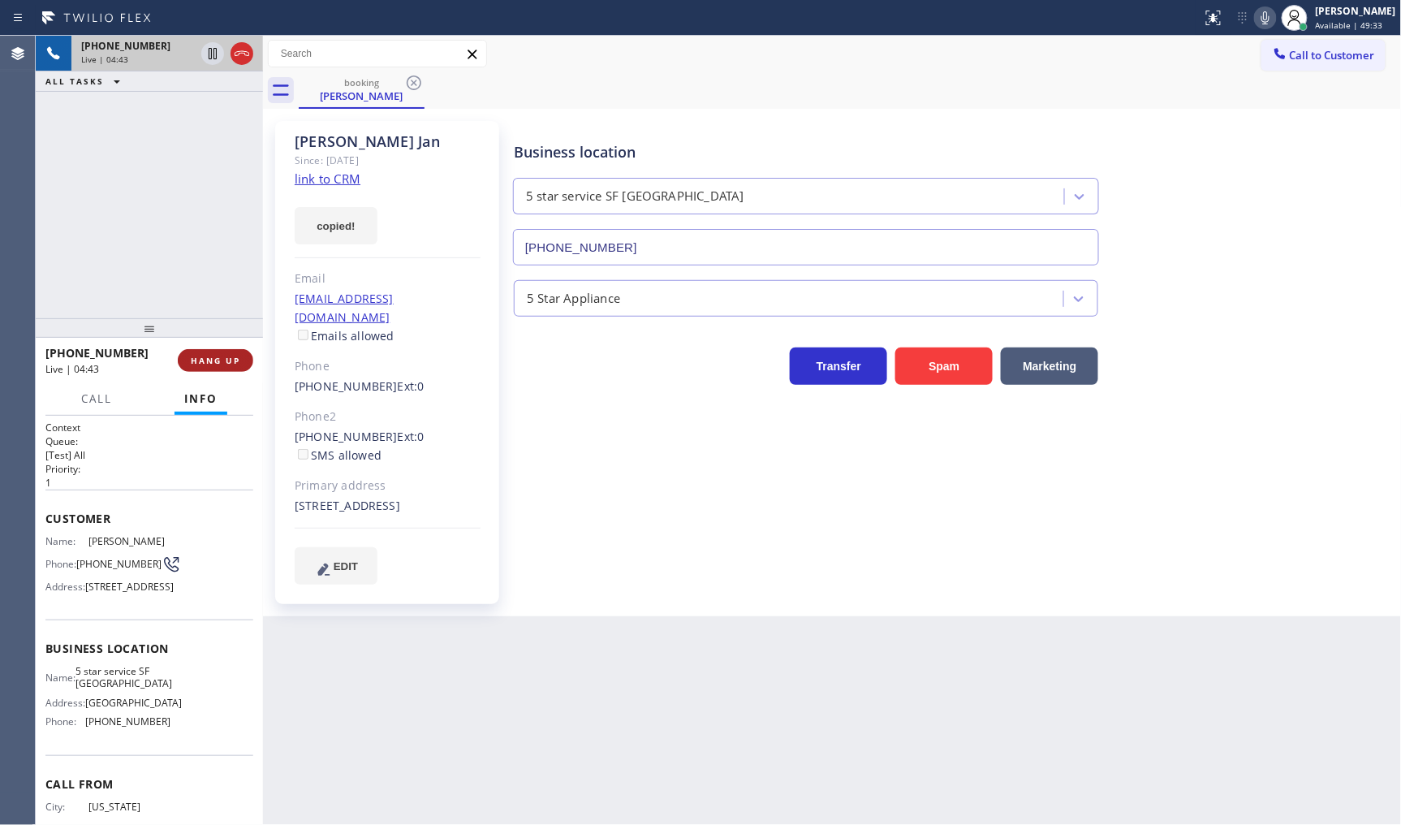
drag, startPoint x: 214, startPoint y: 360, endPoint x: 223, endPoint y: 361, distance: 9.9
click at [214, 360] on span "HANG UP" at bounding box center [216, 360] width 50 height 11
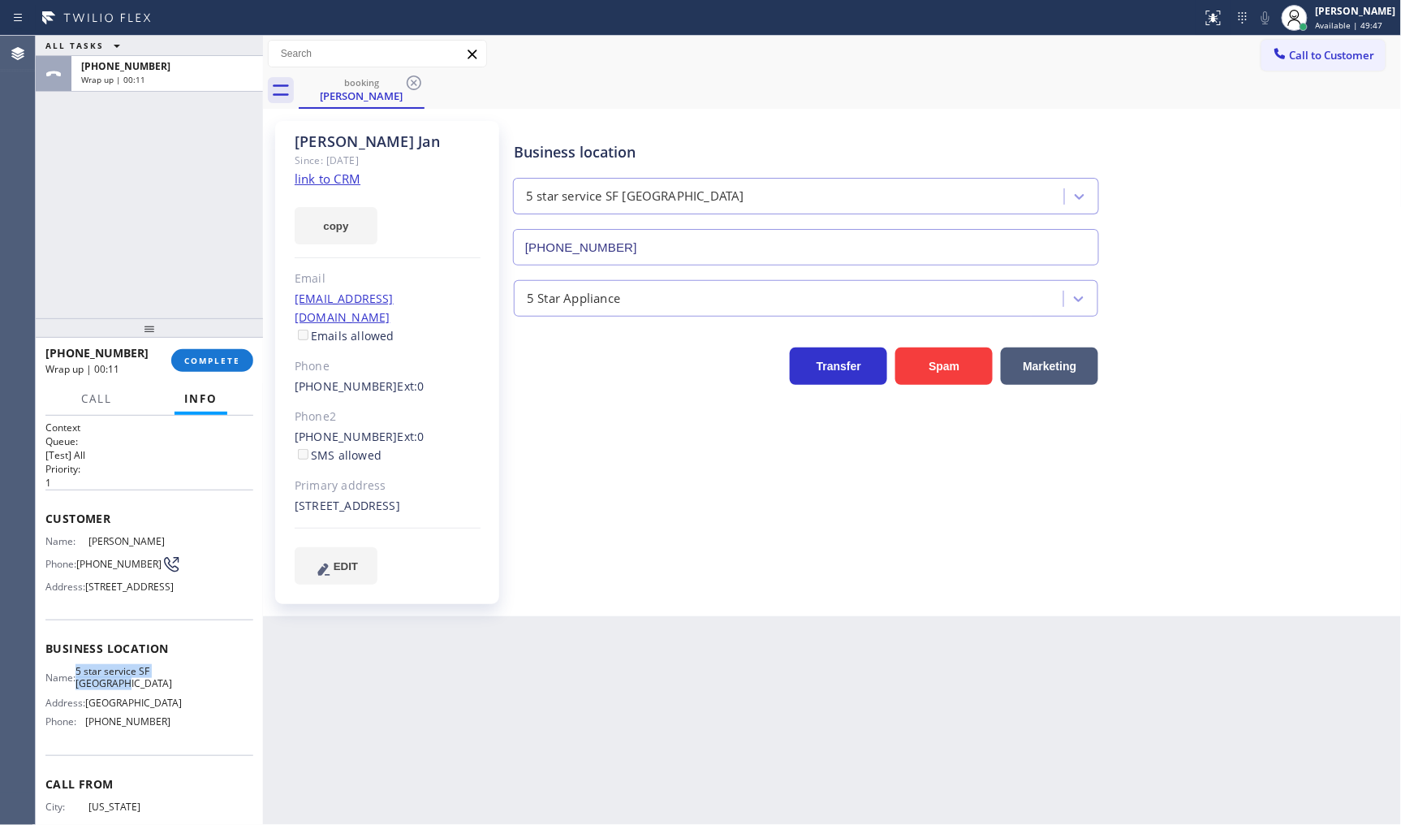
drag, startPoint x: 92, startPoint y: 710, endPoint x: 158, endPoint y: 727, distance: 67.9
click at [158, 690] on span "5 star service SF [GEOGRAPHIC_DATA]" at bounding box center [124, 677] width 97 height 25
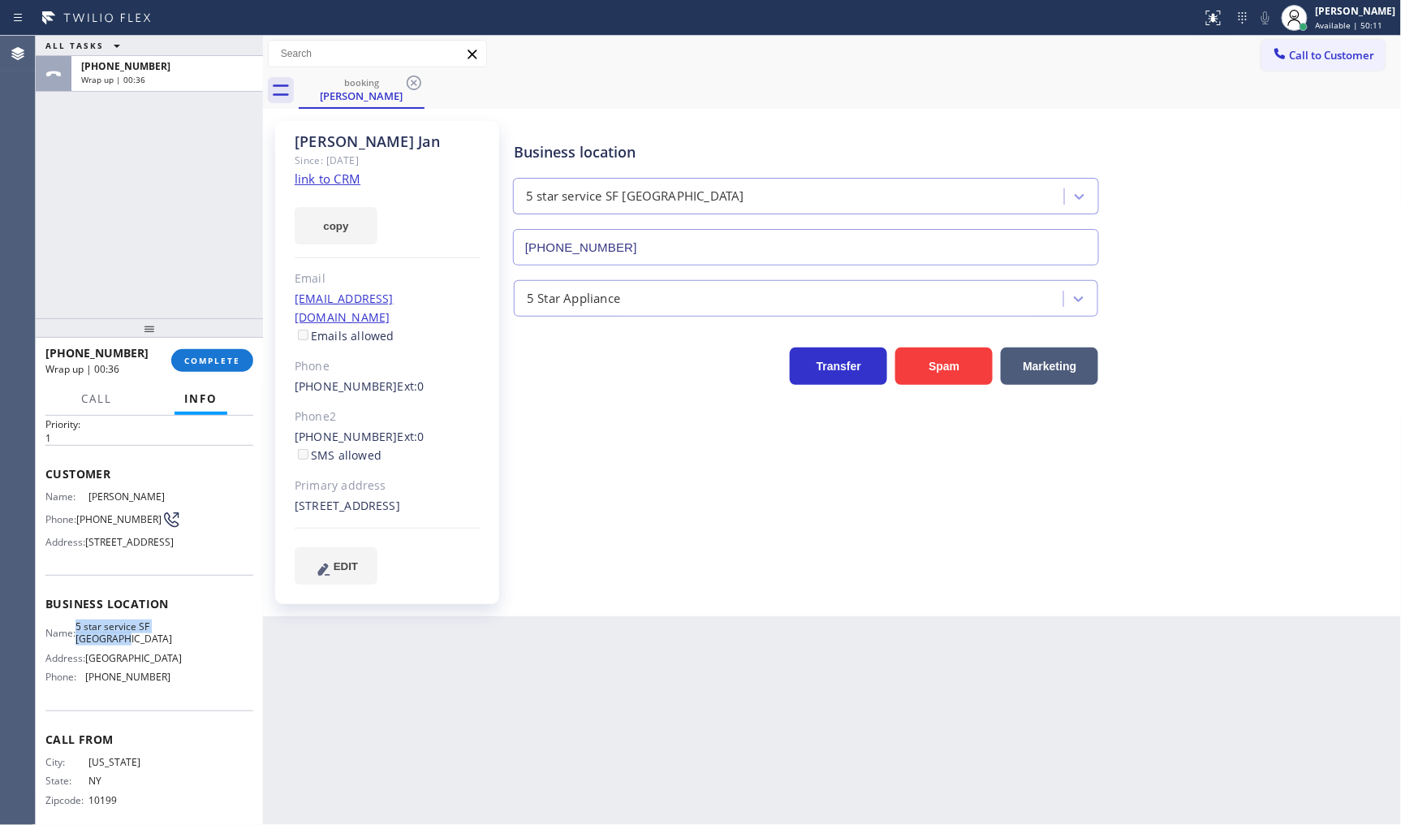
scroll to position [111, 0]
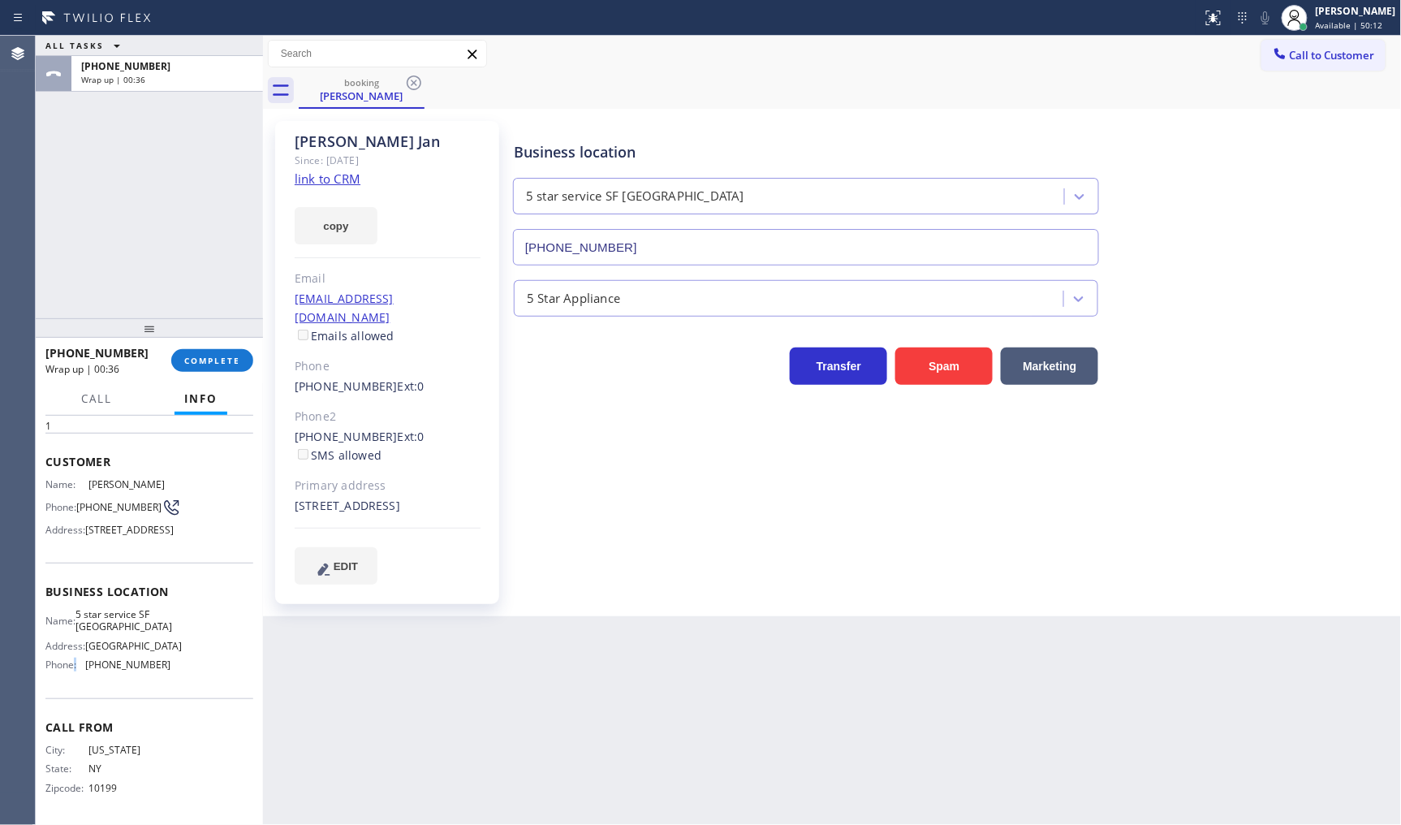
drag, startPoint x: 76, startPoint y: 660, endPoint x: 84, endPoint y: 666, distance: 9.9
click at [83, 664] on span "Phone:" at bounding box center [65, 665] width 40 height 12
click at [84, 666] on span "Phone:" at bounding box center [65, 665] width 40 height 12
drag, startPoint x: 84, startPoint y: 663, endPoint x: 161, endPoint y: 666, distance: 76.4
click at [161, 666] on div "Phone: (888) 974-4662" at bounding box center [107, 665] width 125 height 12
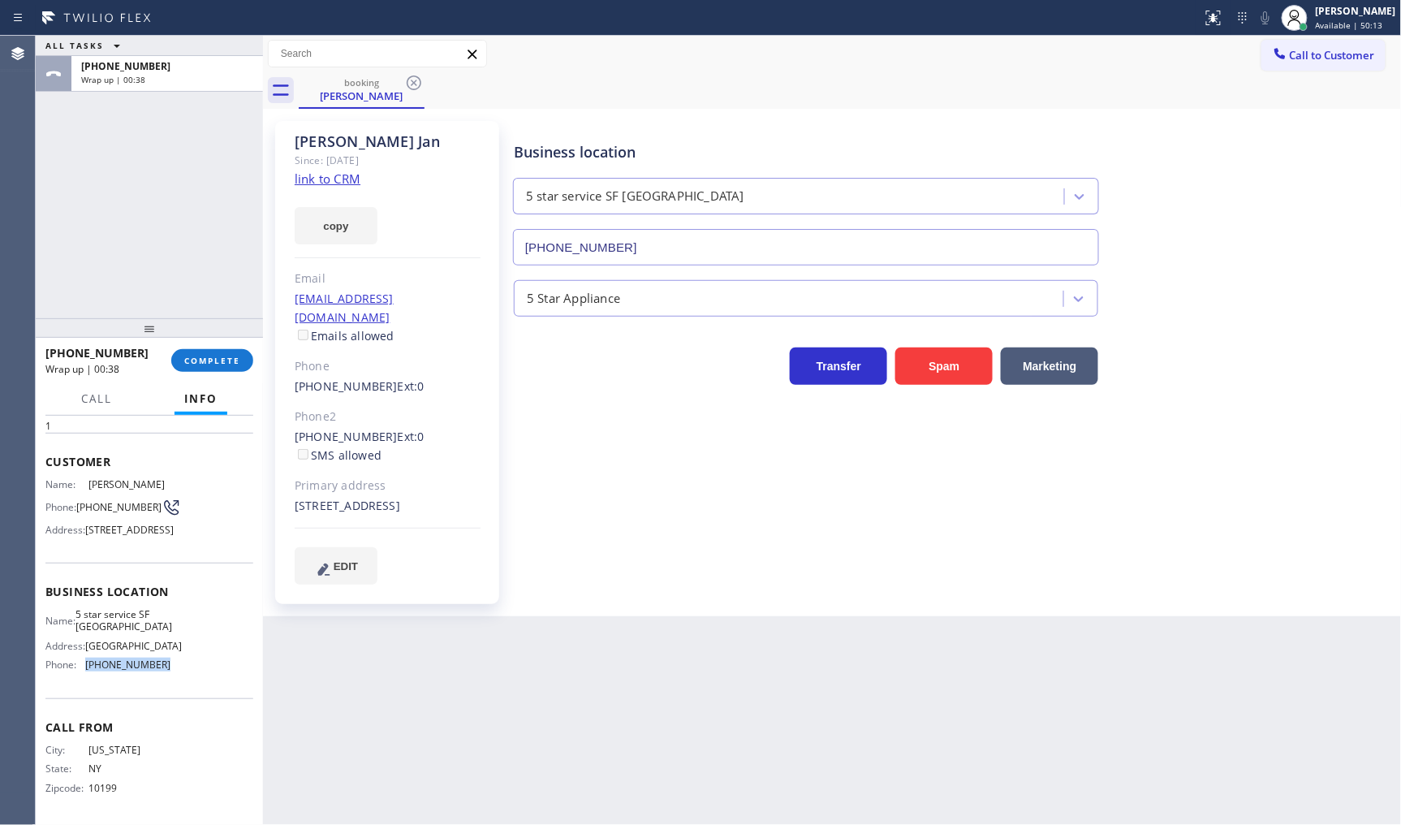
copy div "[PHONE_NUMBER]"
click at [216, 369] on button "COMPLETE" at bounding box center [212, 360] width 82 height 23
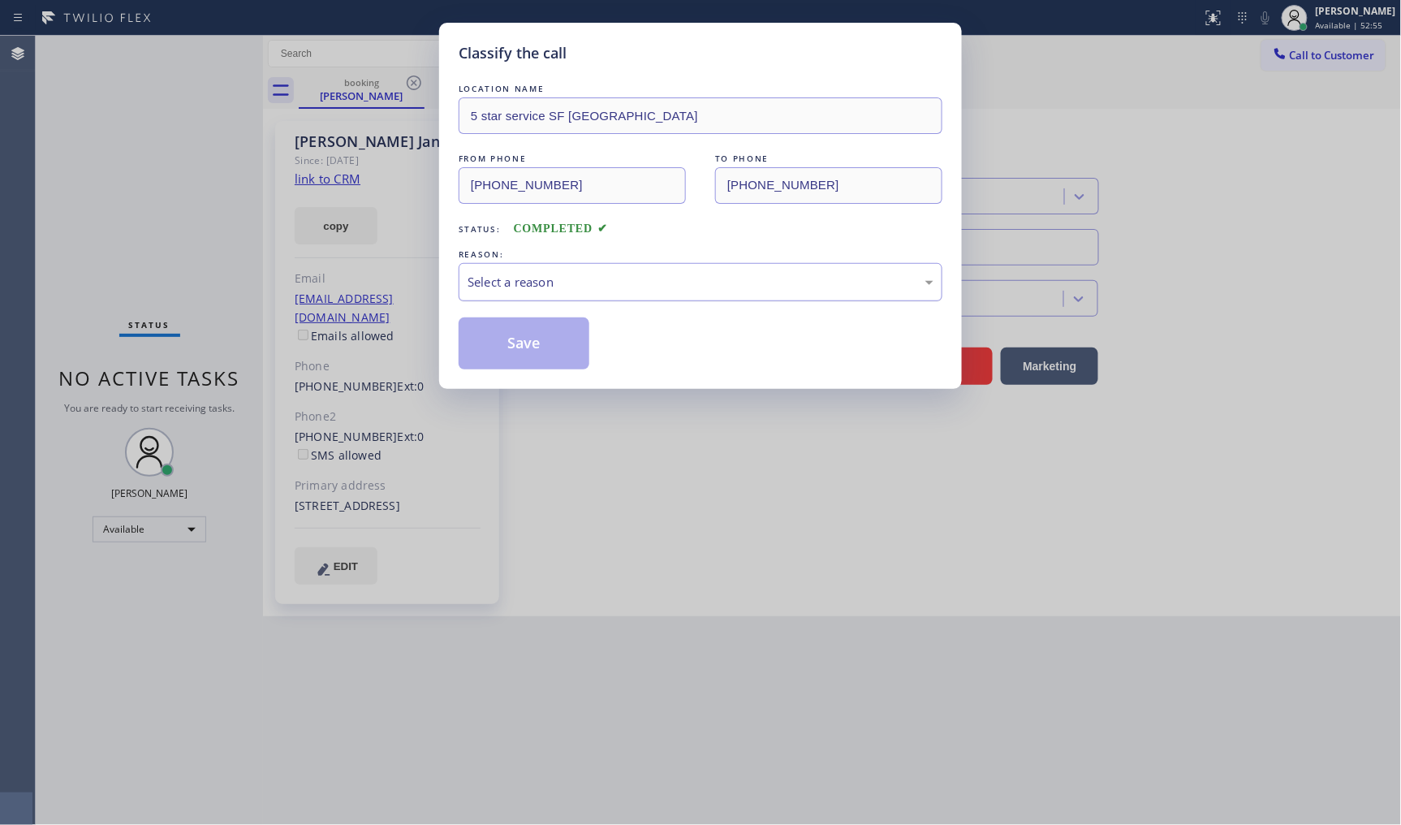
click at [570, 287] on div "Select a reason" at bounding box center [701, 282] width 466 height 19
click at [529, 322] on button "Save" at bounding box center [524, 343] width 131 height 52
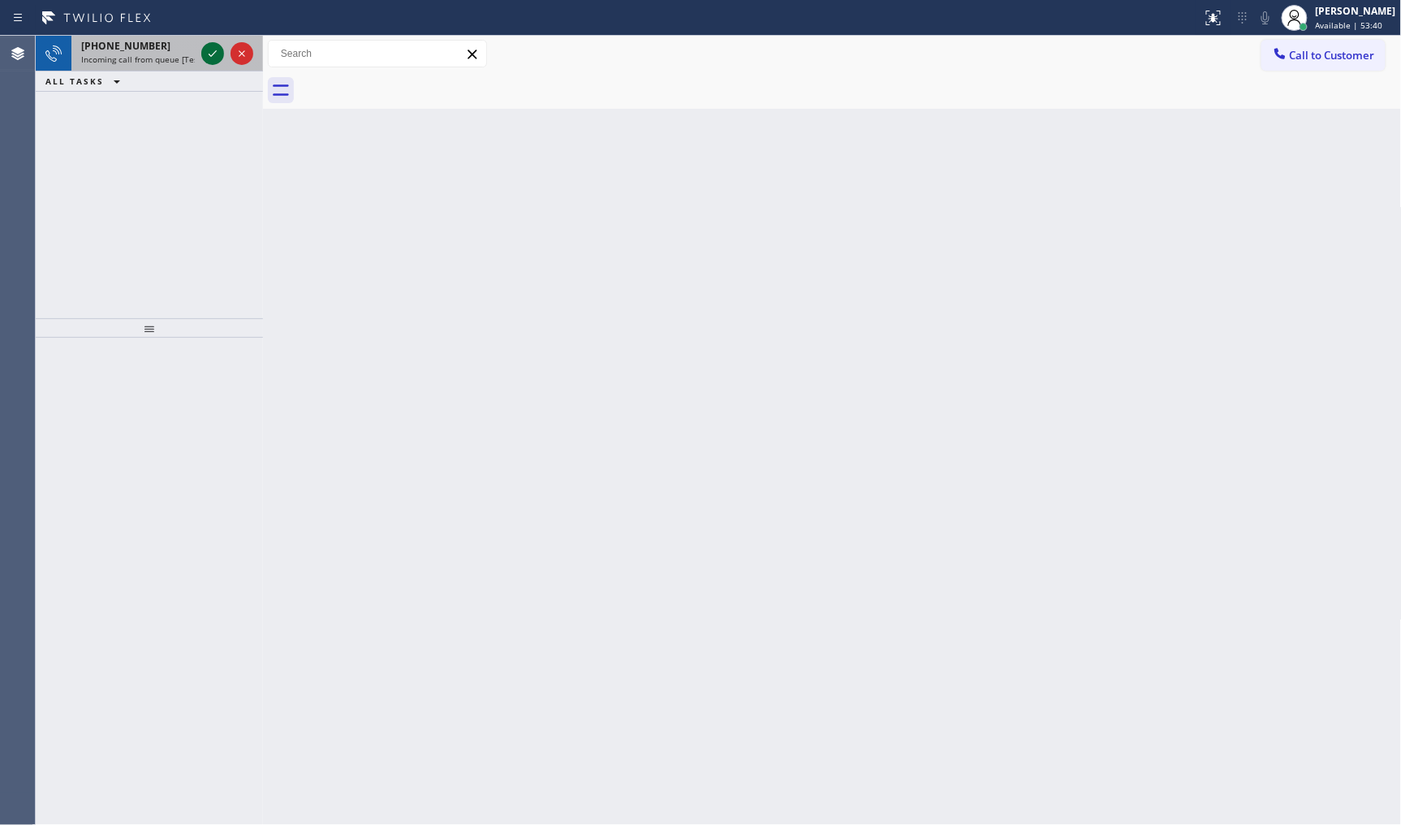
click at [217, 59] on icon at bounding box center [212, 53] width 19 height 19
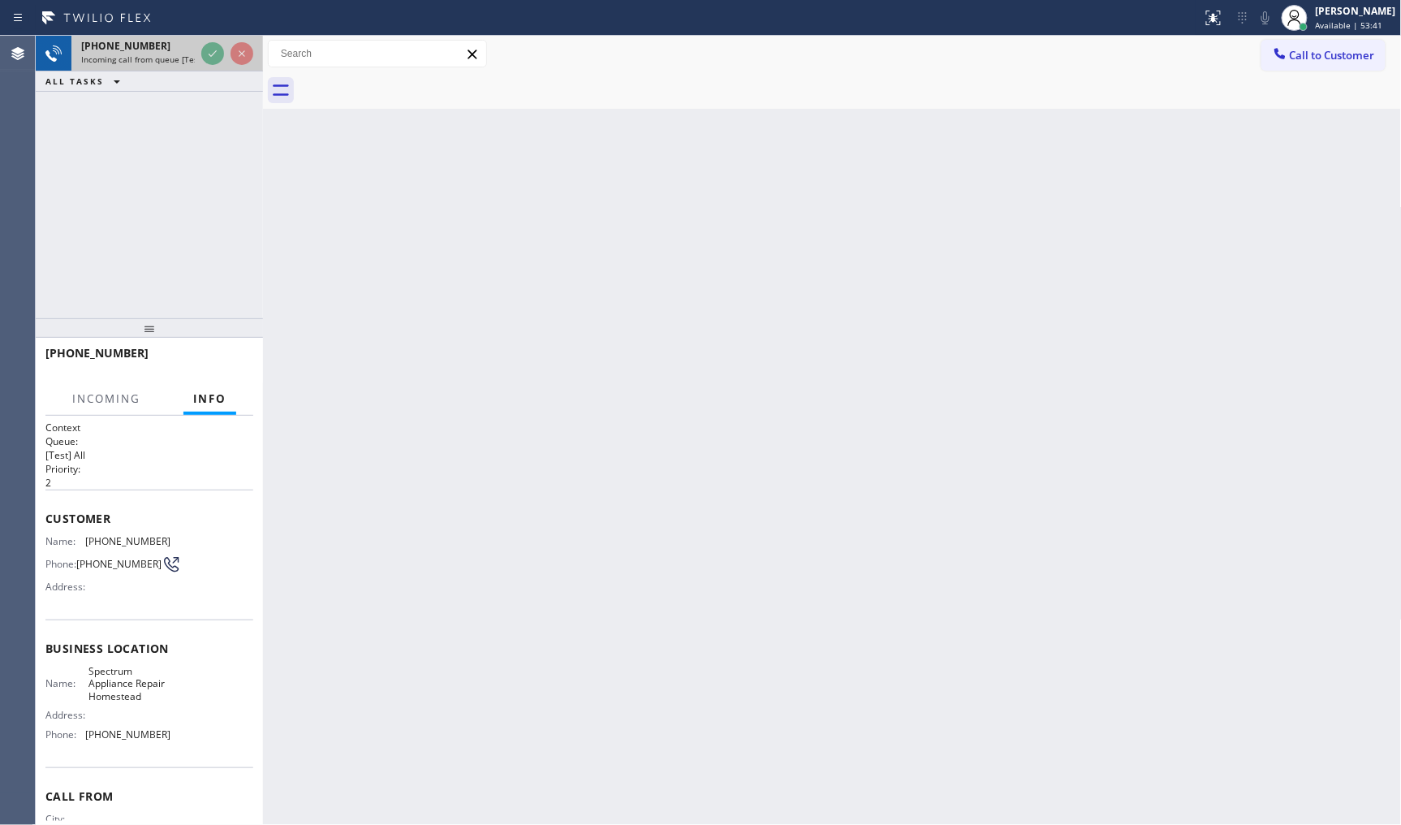
click at [211, 41] on div at bounding box center [227, 54] width 58 height 36
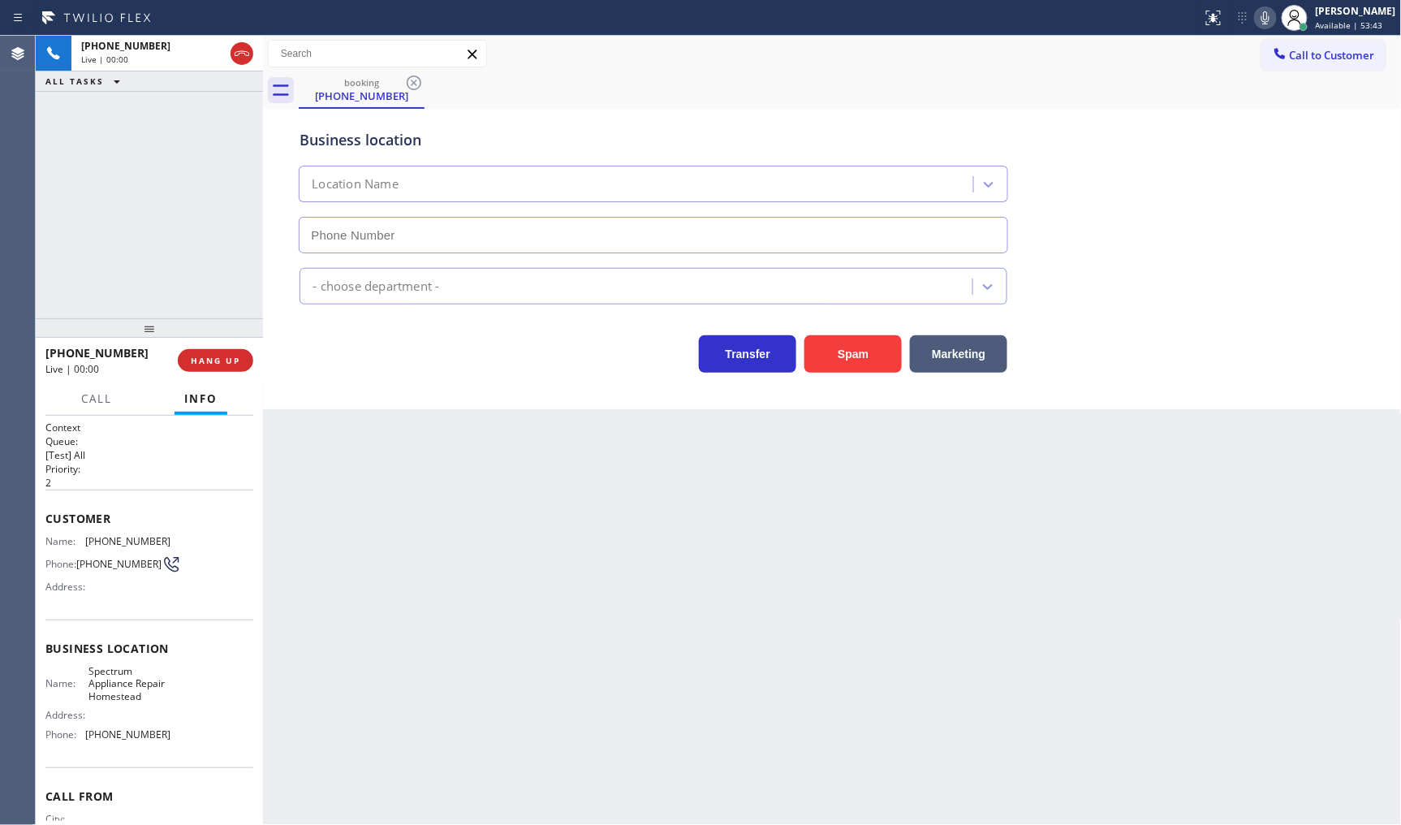
type input "(305) 384-1340"
click at [825, 346] on button "Spam" at bounding box center [853, 353] width 97 height 37
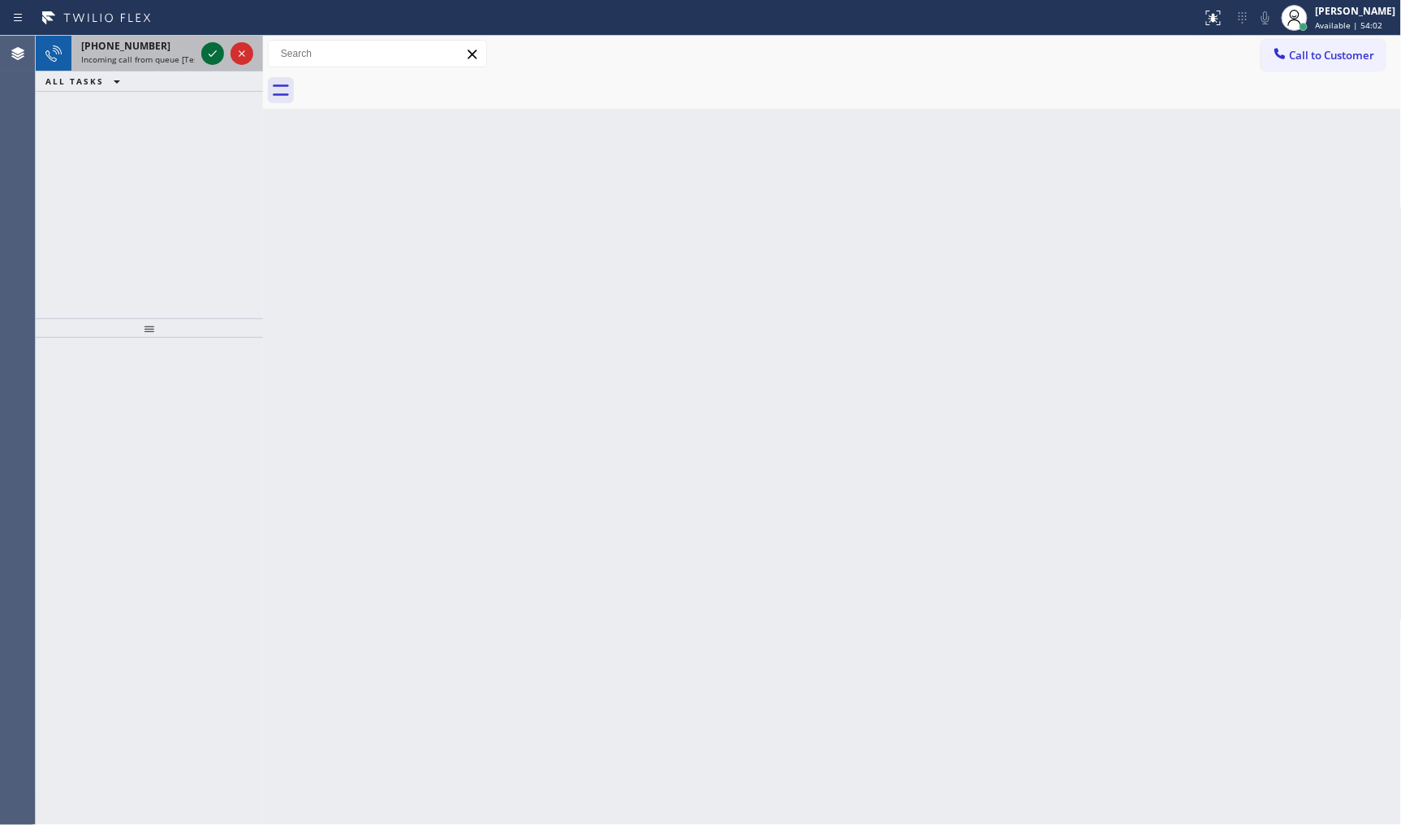
click at [205, 59] on div at bounding box center [212, 53] width 23 height 19
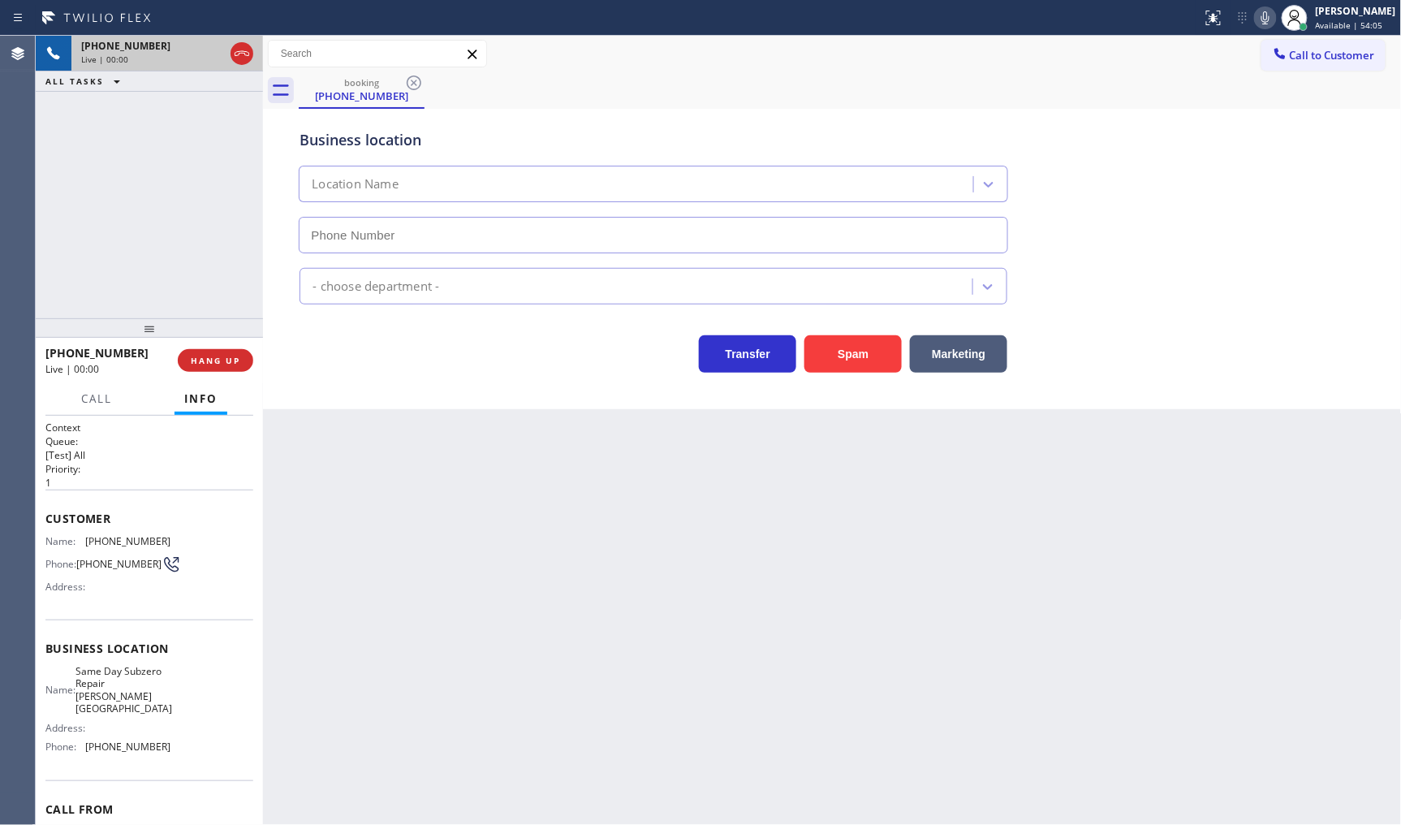
type input "[PHONE_NUMBER]"
click at [226, 345] on div "+17622000926 Live | 00:00 HANG UP" at bounding box center [149, 360] width 208 height 42
click at [234, 356] on span "HANG UP" at bounding box center [216, 360] width 50 height 11
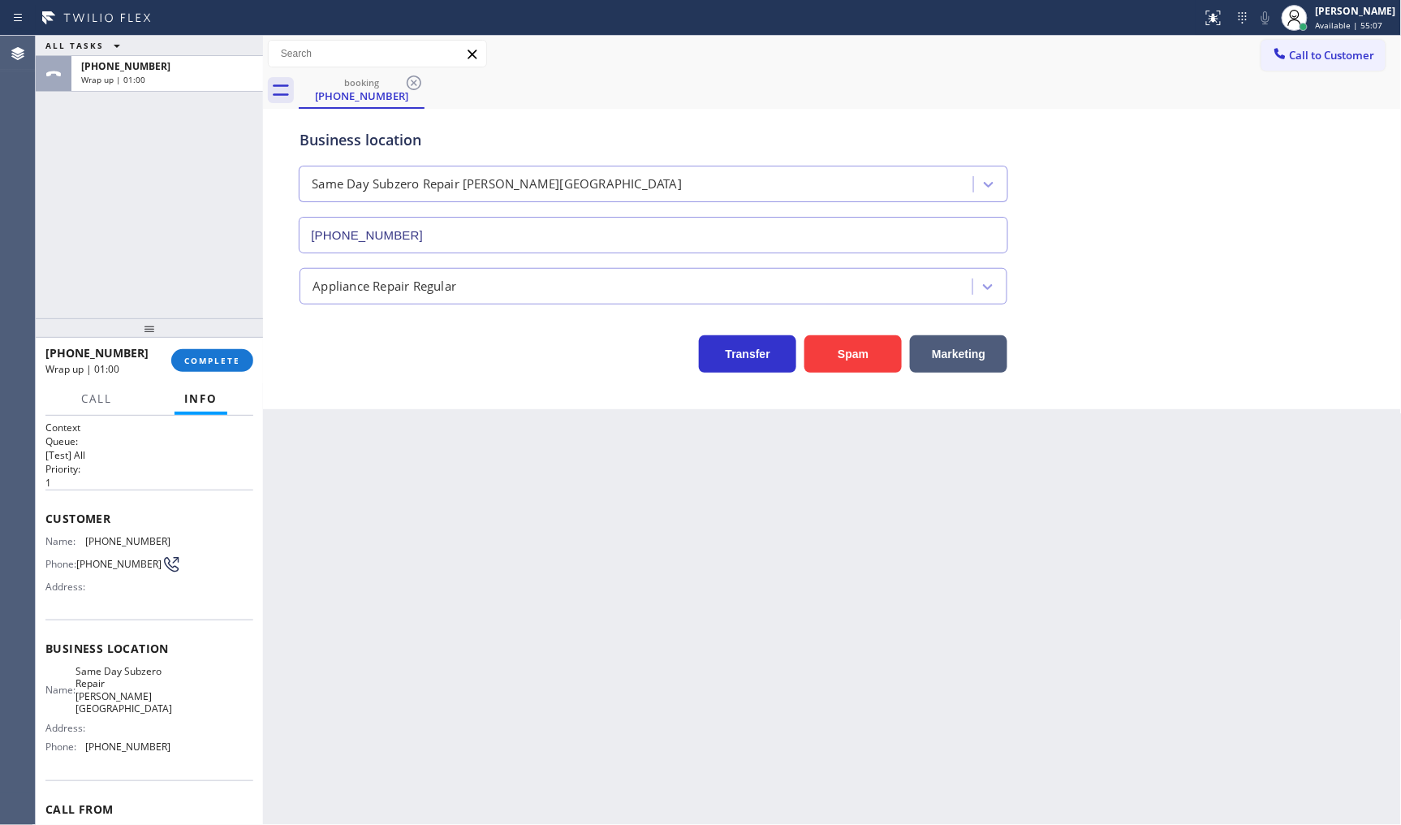
click at [208, 375] on div "+17622000926 Wrap up | 01:00 COMPLETE" at bounding box center [149, 360] width 208 height 42
click at [214, 369] on button "COMPLETE" at bounding box center [212, 360] width 82 height 23
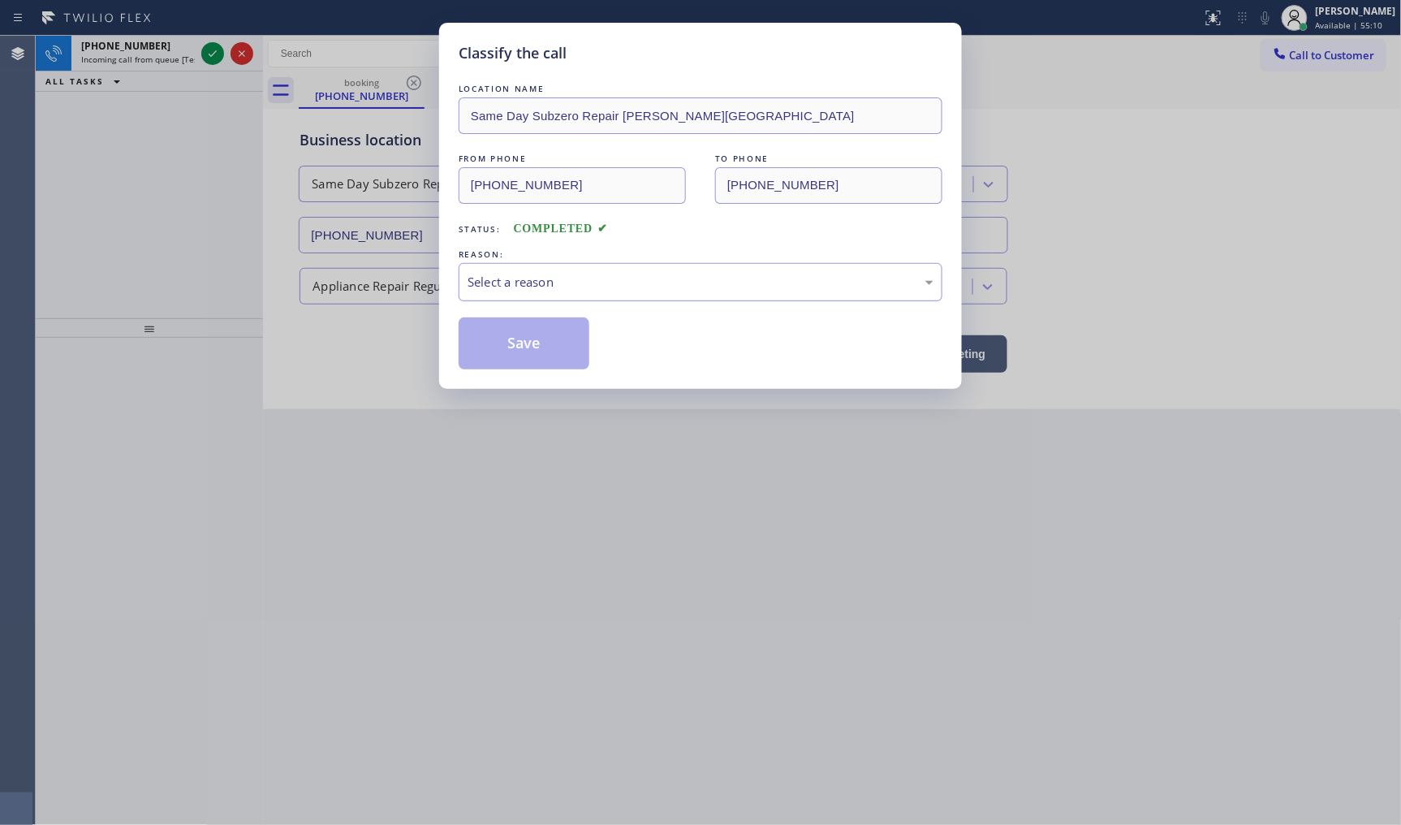
click at [526, 274] on div "Select a reason" at bounding box center [701, 282] width 466 height 19
drag, startPoint x: 490, startPoint y: 345, endPoint x: 343, endPoint y: 155, distance: 240.2
click at [490, 341] on button "Save" at bounding box center [524, 343] width 131 height 52
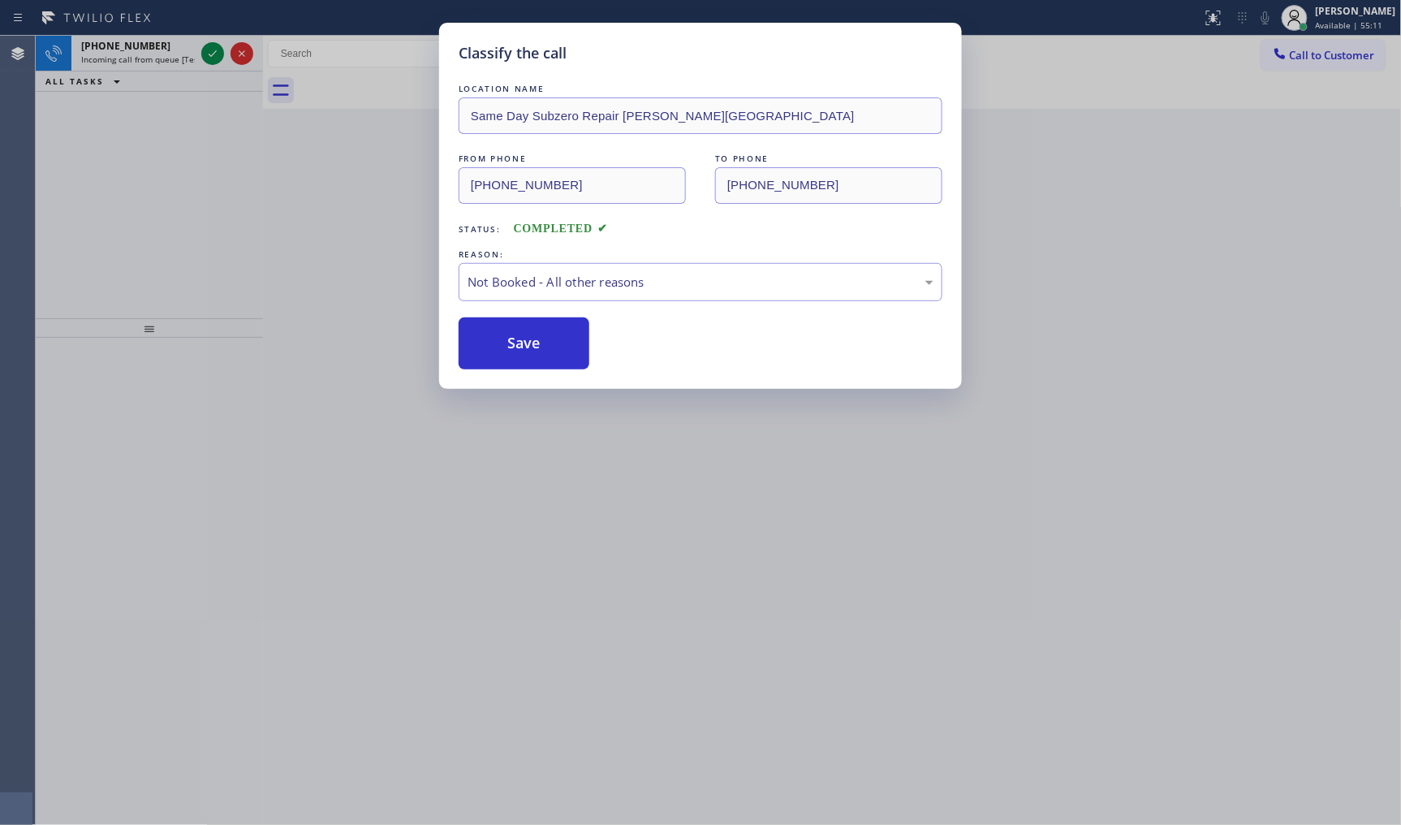
click at [212, 53] on div "Classify the call LOCATION NAME Same Day Subzero Repair Sandy Springs FROM PHON…" at bounding box center [700, 412] width 1401 height 825
click at [212, 53] on icon at bounding box center [212, 53] width 19 height 19
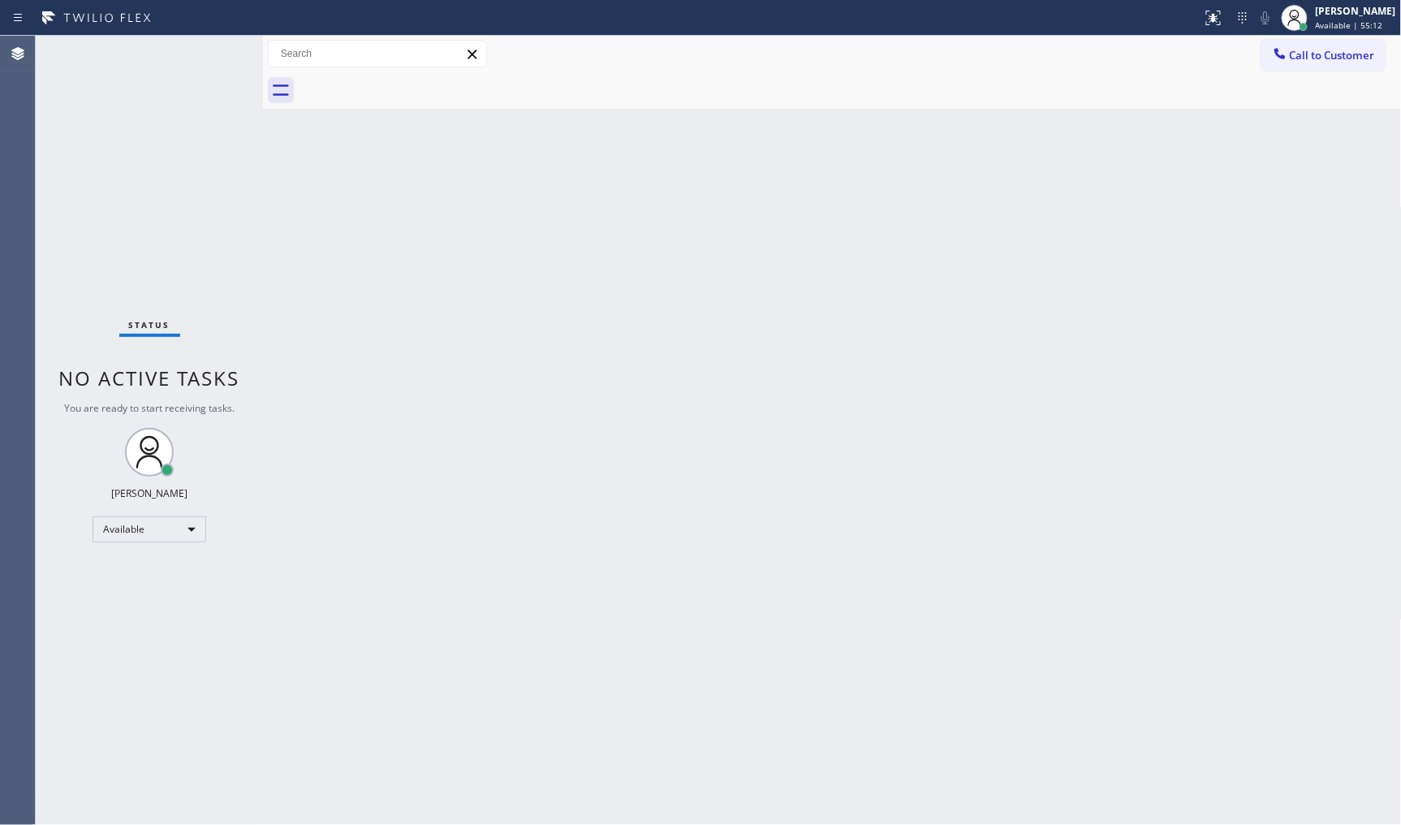
click at [212, 53] on div "Status No active tasks You are ready to start receiving tasks. JENIZA ALCAYDE A…" at bounding box center [149, 430] width 227 height 789
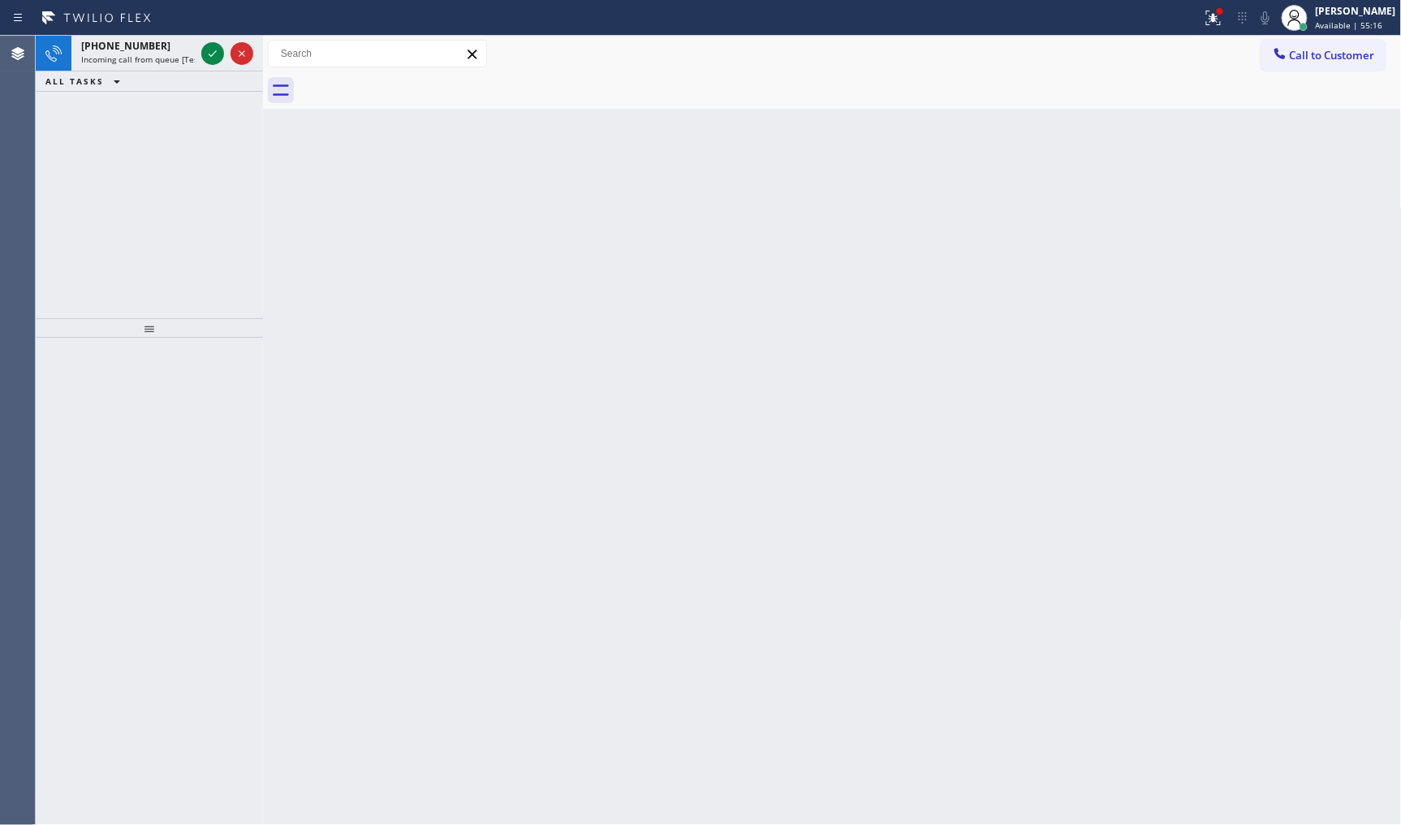
drag, startPoint x: 199, startPoint y: 123, endPoint x: 197, endPoint y: 106, distance: 16.3
click at [197, 106] on div "+13102161180 Incoming call from queue [Test] All ALL TASKS ALL TASKS ACTIVE TAS…" at bounding box center [149, 177] width 227 height 283
click at [205, 50] on icon at bounding box center [212, 53] width 19 height 19
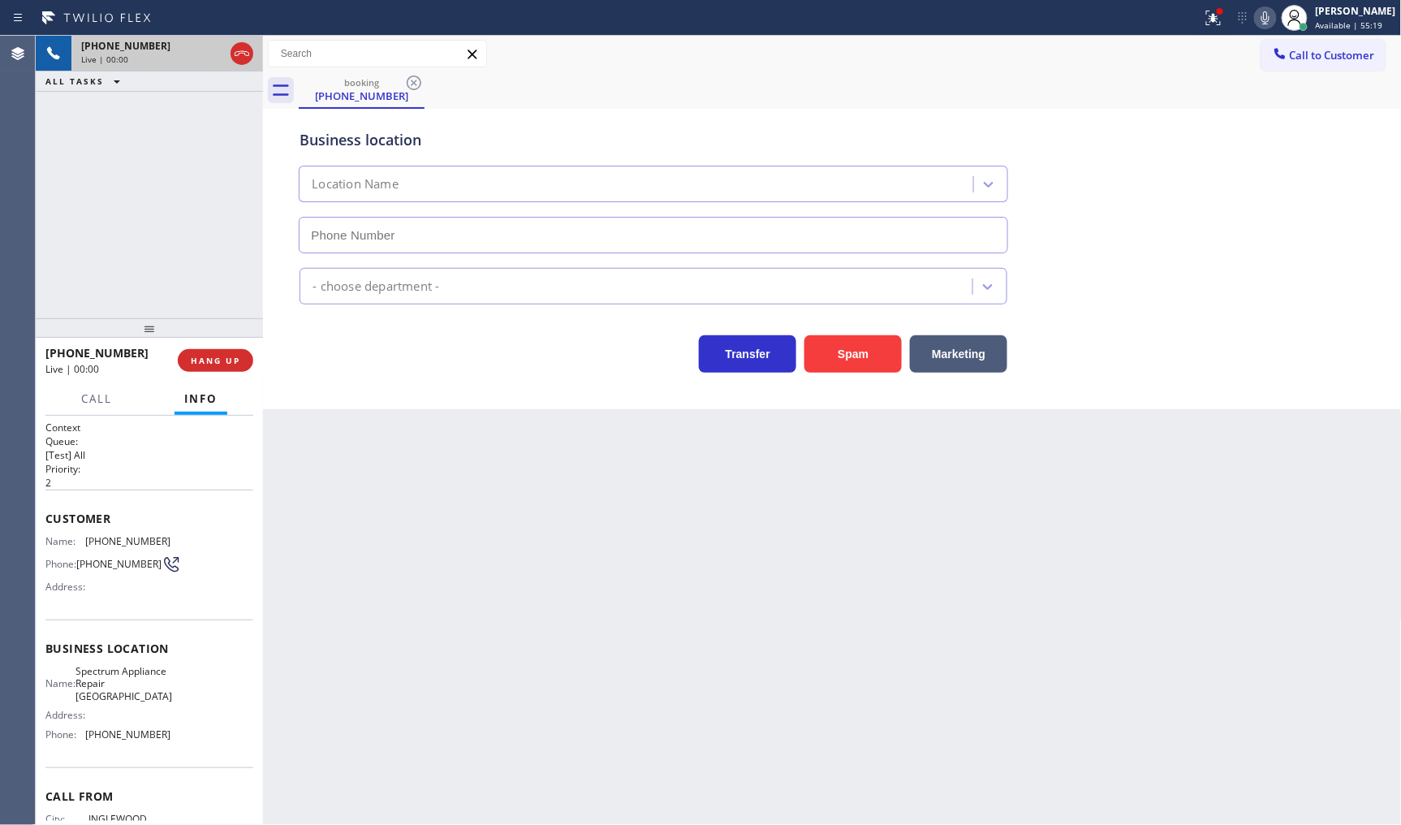
type input "(310) 362-6406"
click at [836, 344] on button "Spam" at bounding box center [853, 353] width 97 height 37
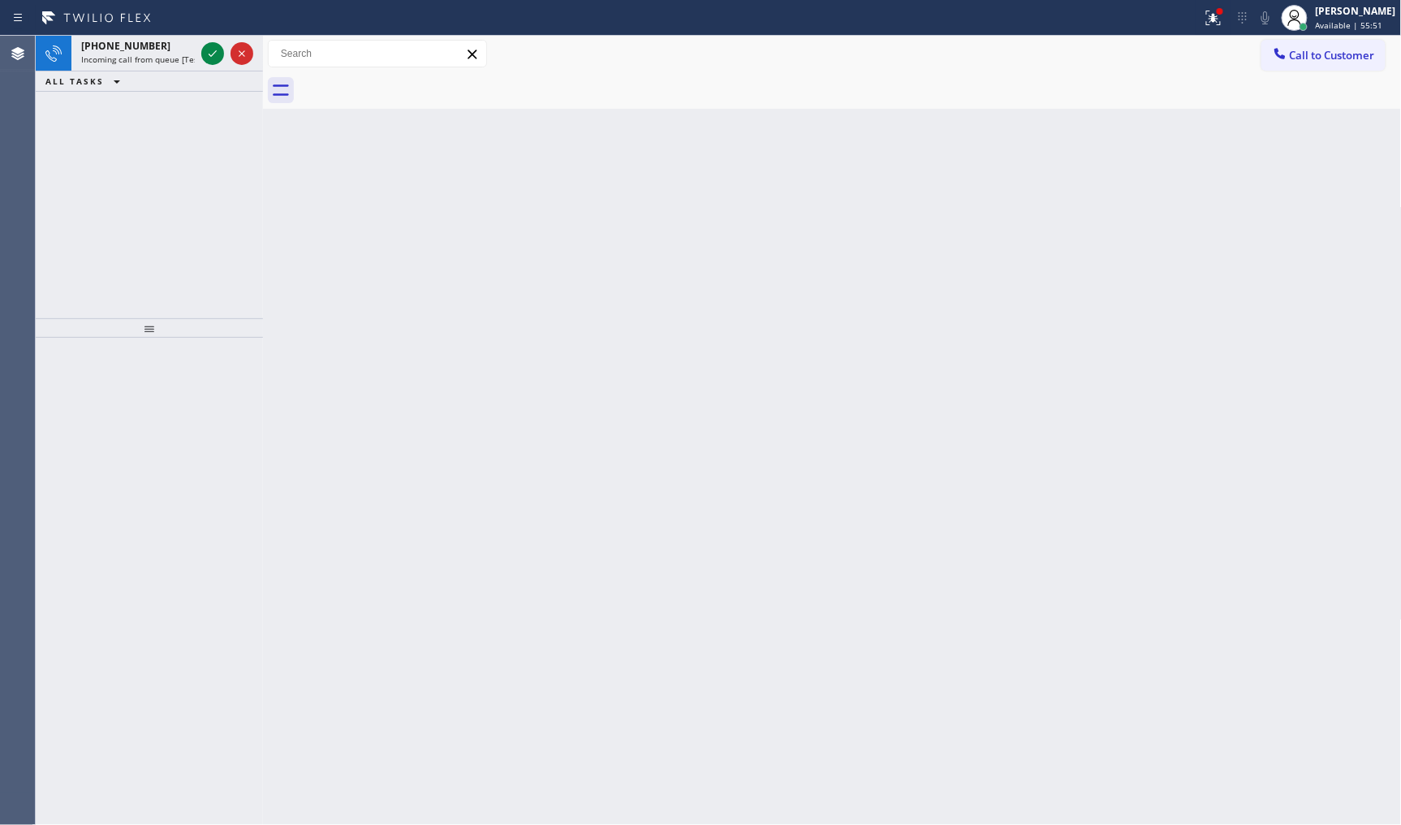
drag, startPoint x: 140, startPoint y: 126, endPoint x: 167, endPoint y: 88, distance: 47.1
click at [143, 119] on div "+17082138467 Incoming call from queue [Test] All ALL TASKS ALL TASKS ACTIVE TAS…" at bounding box center [149, 177] width 227 height 283
click at [212, 51] on icon at bounding box center [212, 53] width 19 height 19
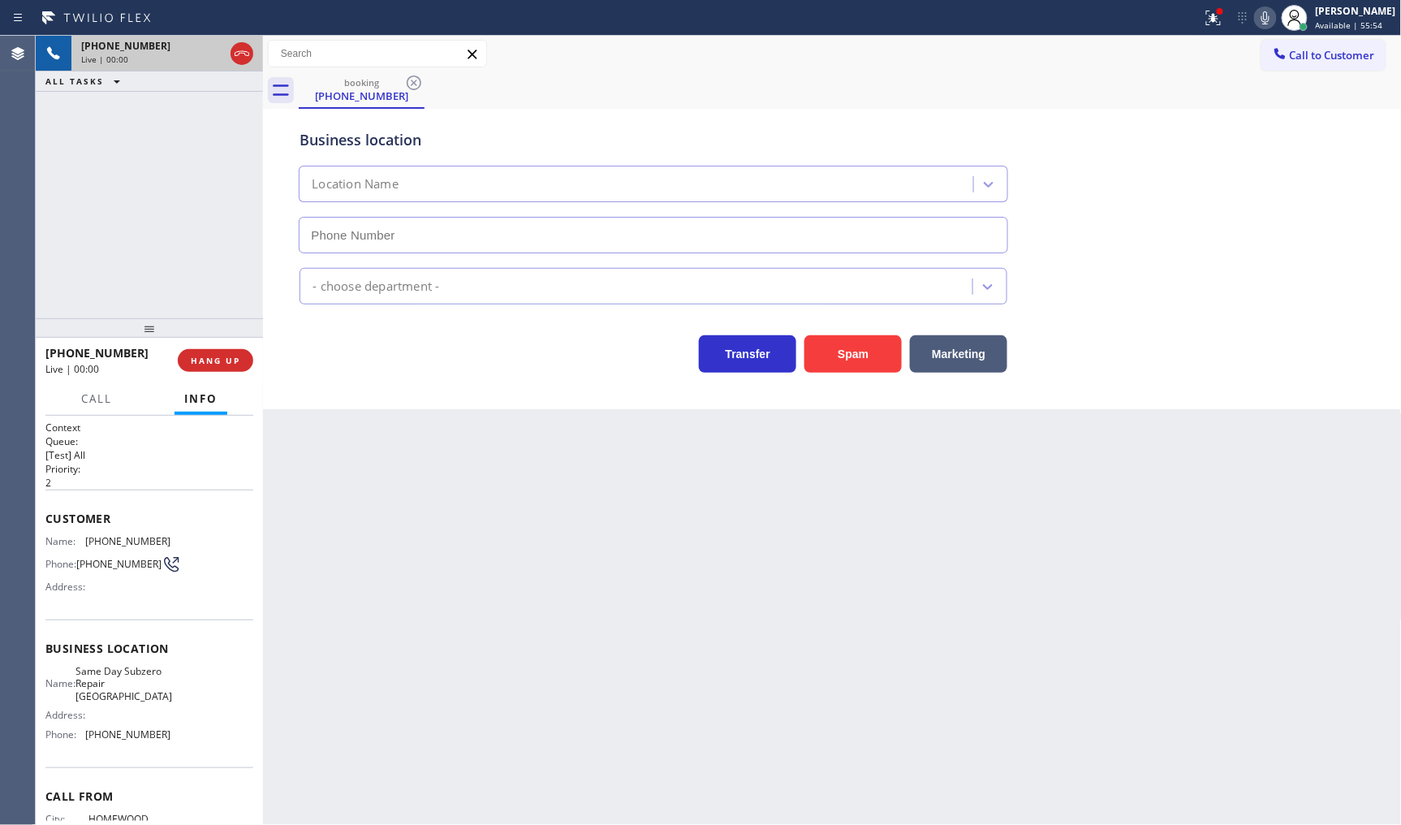
type input "[PHONE_NUMBER]"
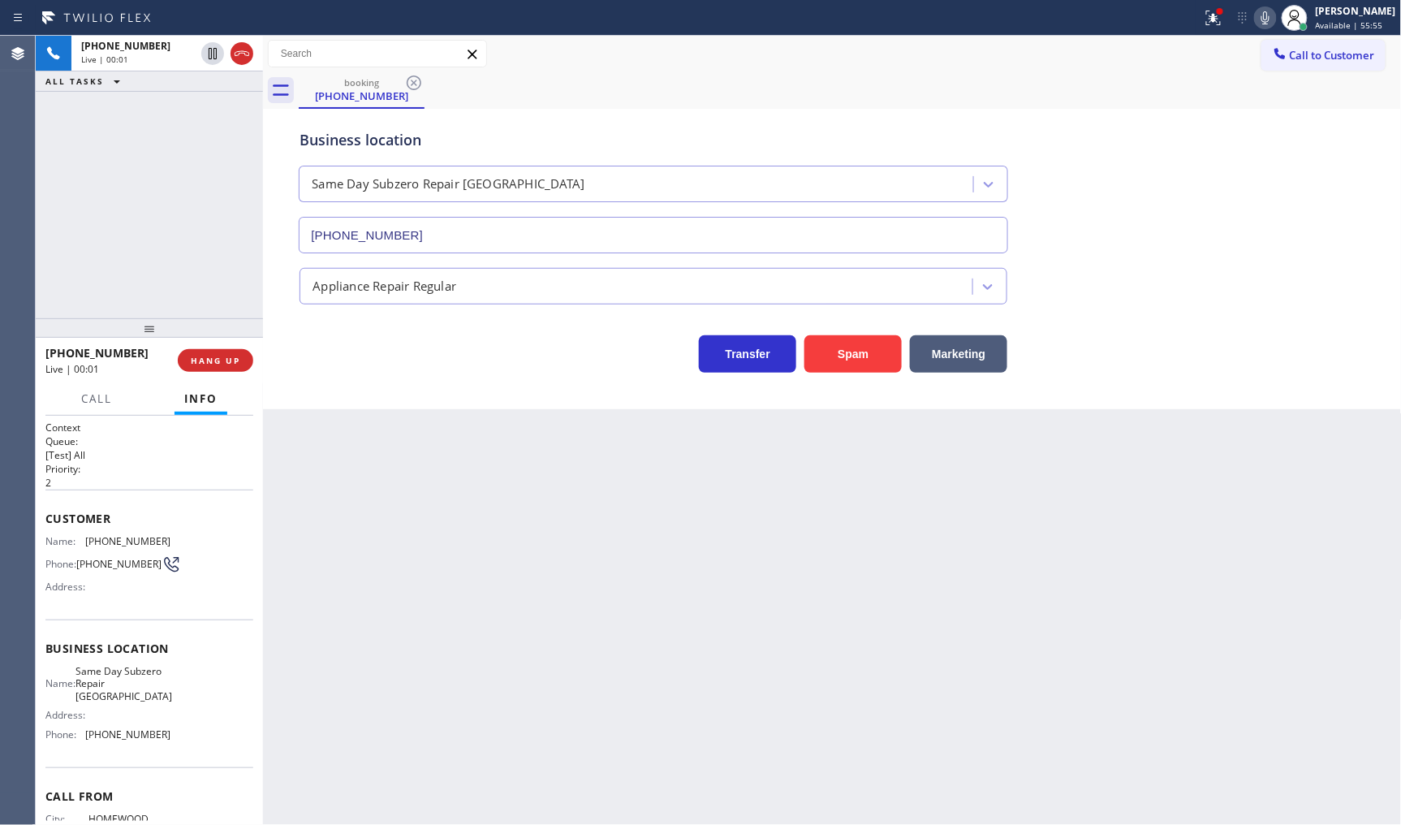
click at [231, 347] on div "+17082138467 Live | 00:01 HANG UP" at bounding box center [149, 360] width 208 height 42
click at [231, 356] on span "HANG UP" at bounding box center [216, 360] width 50 height 11
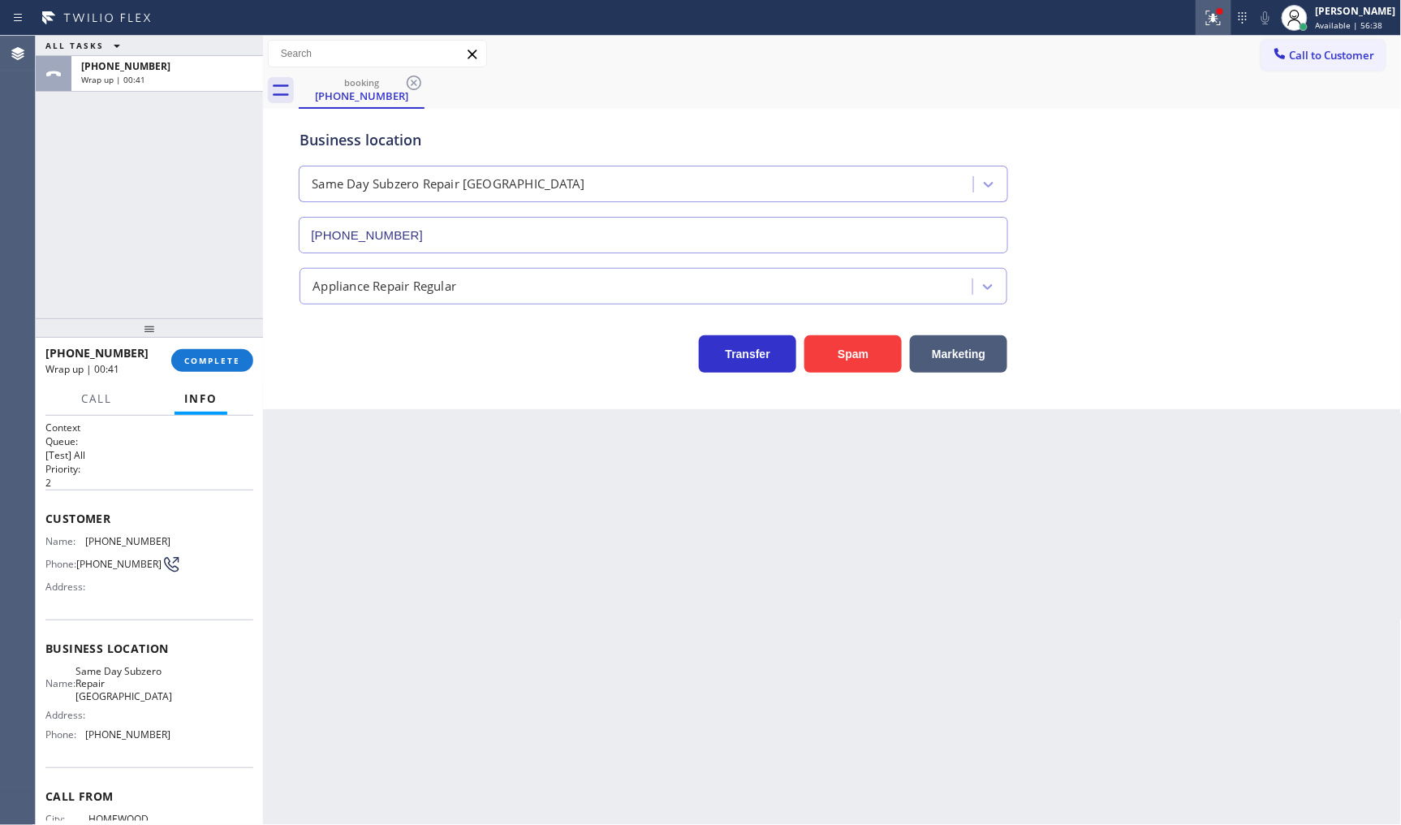
click at [1212, 20] on icon at bounding box center [1213, 17] width 19 height 19
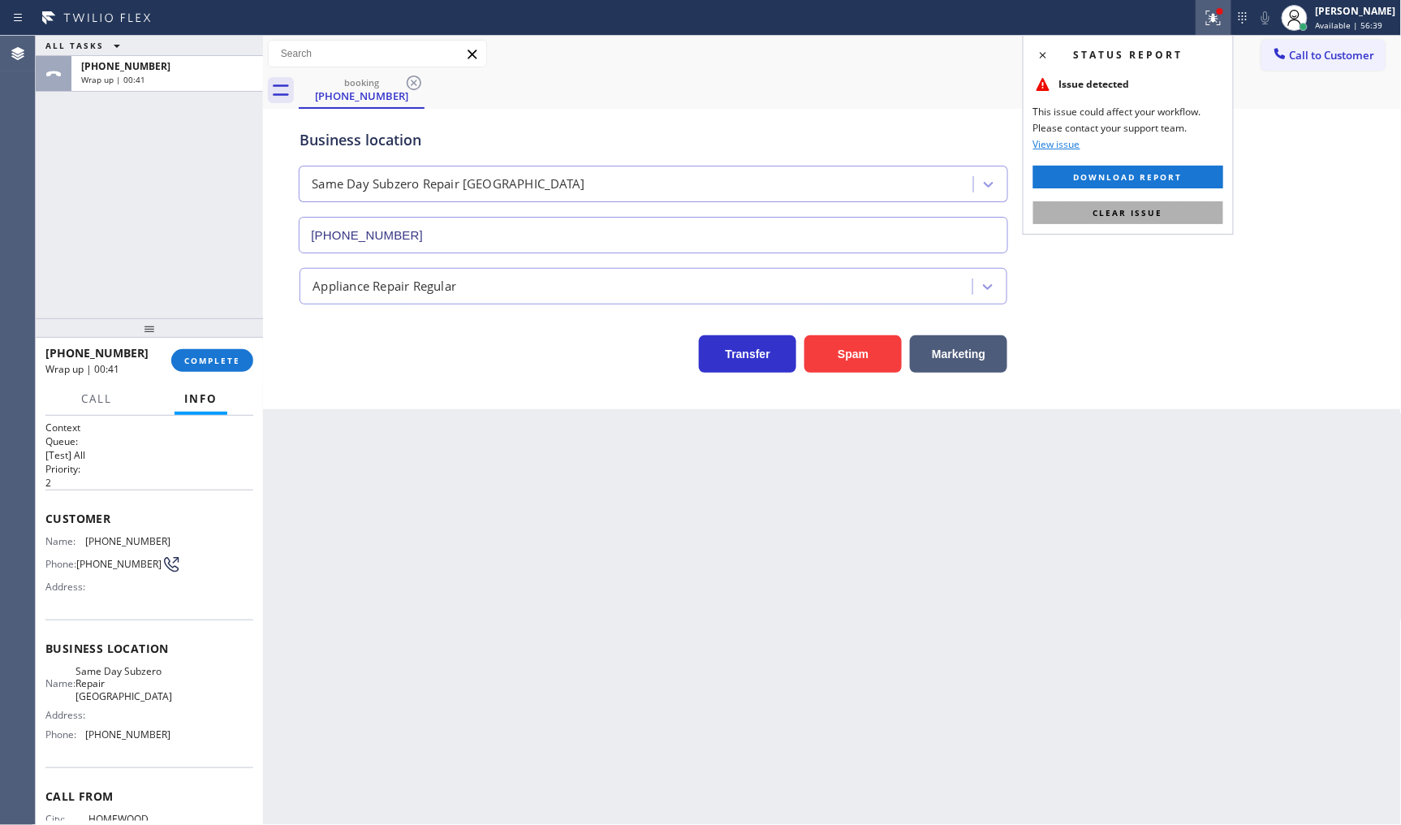
click at [1194, 215] on button "Clear issue" at bounding box center [1129, 212] width 190 height 23
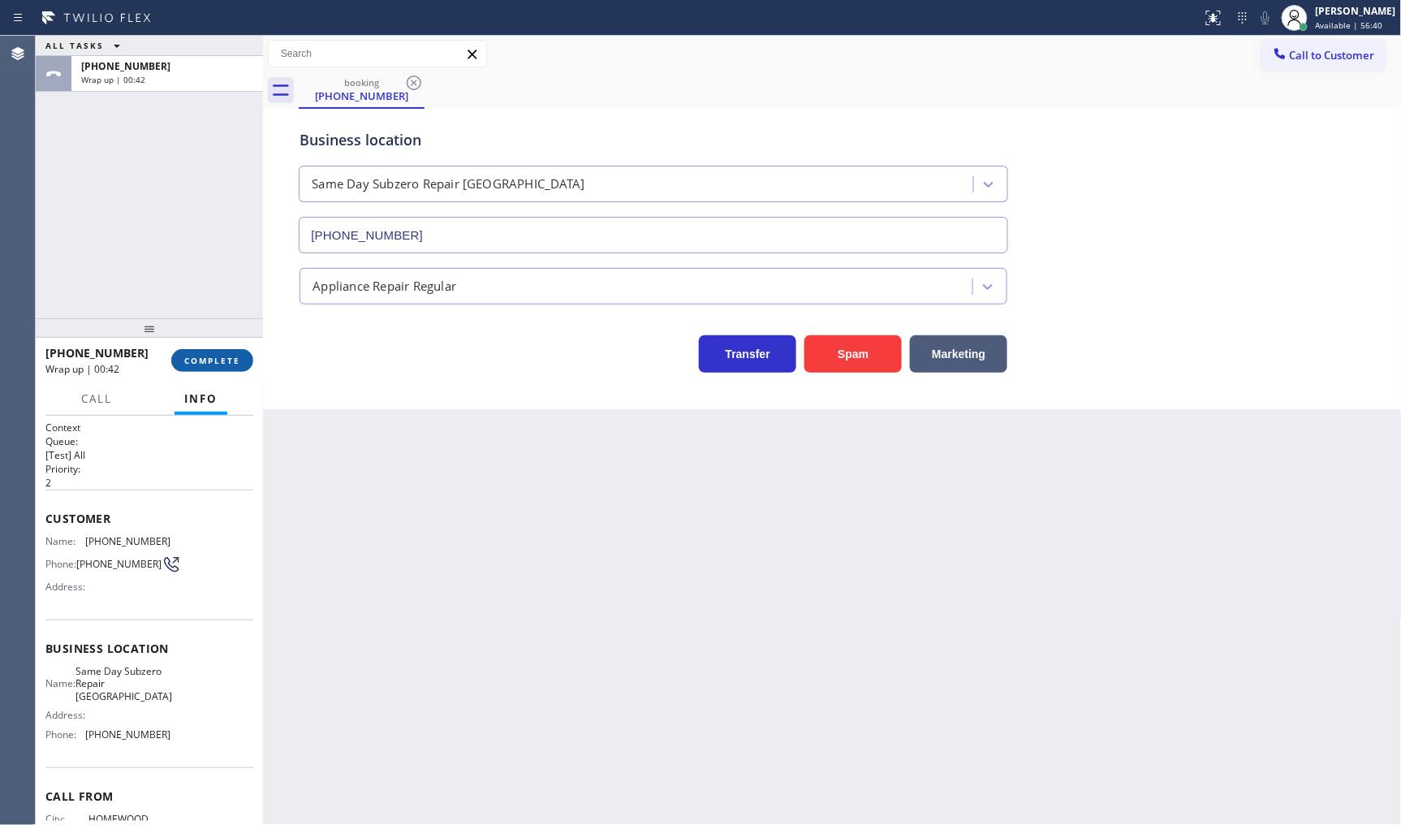
click at [205, 362] on span "COMPLETE" at bounding box center [212, 360] width 56 height 11
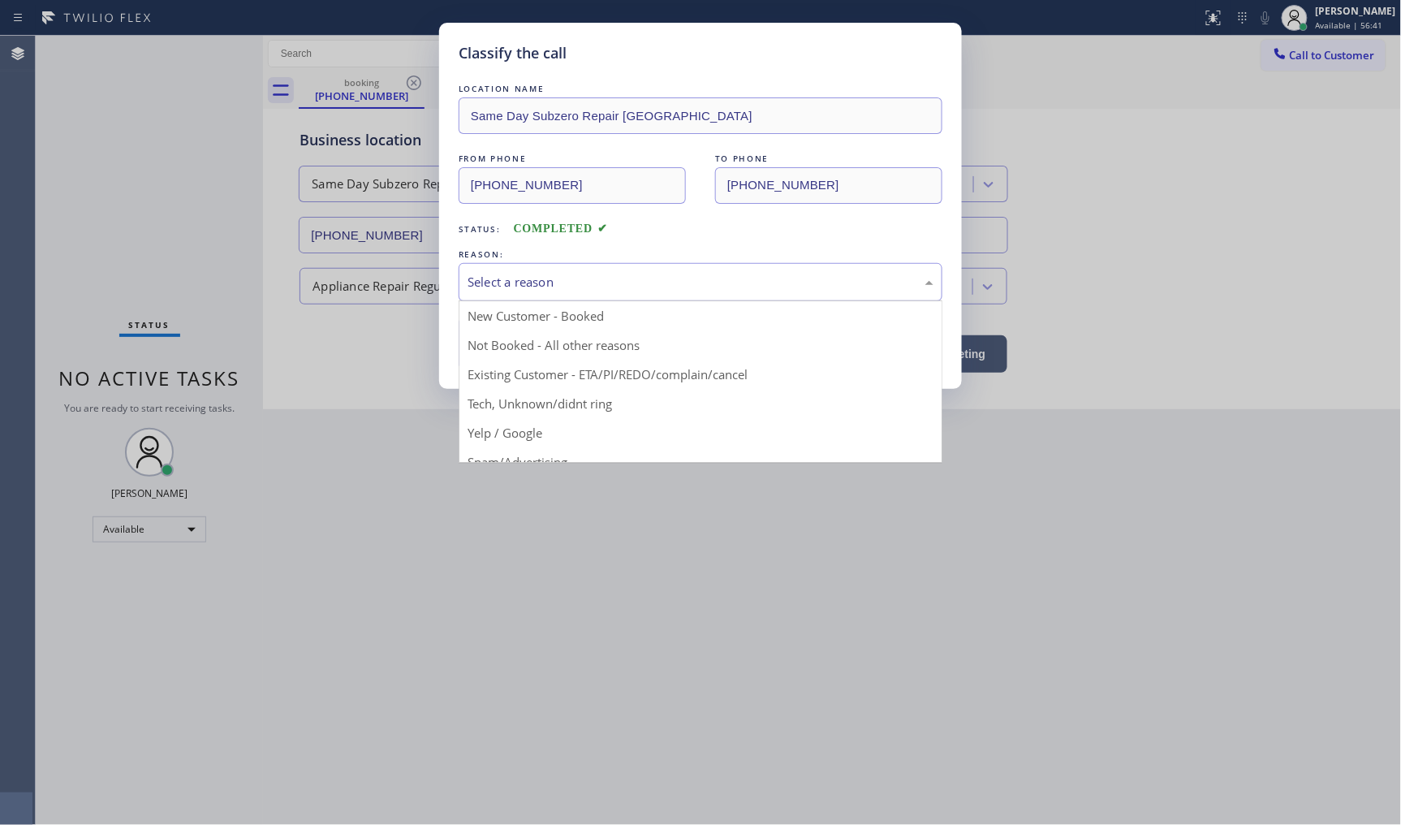
click at [505, 283] on div "Select a reason" at bounding box center [701, 282] width 466 height 19
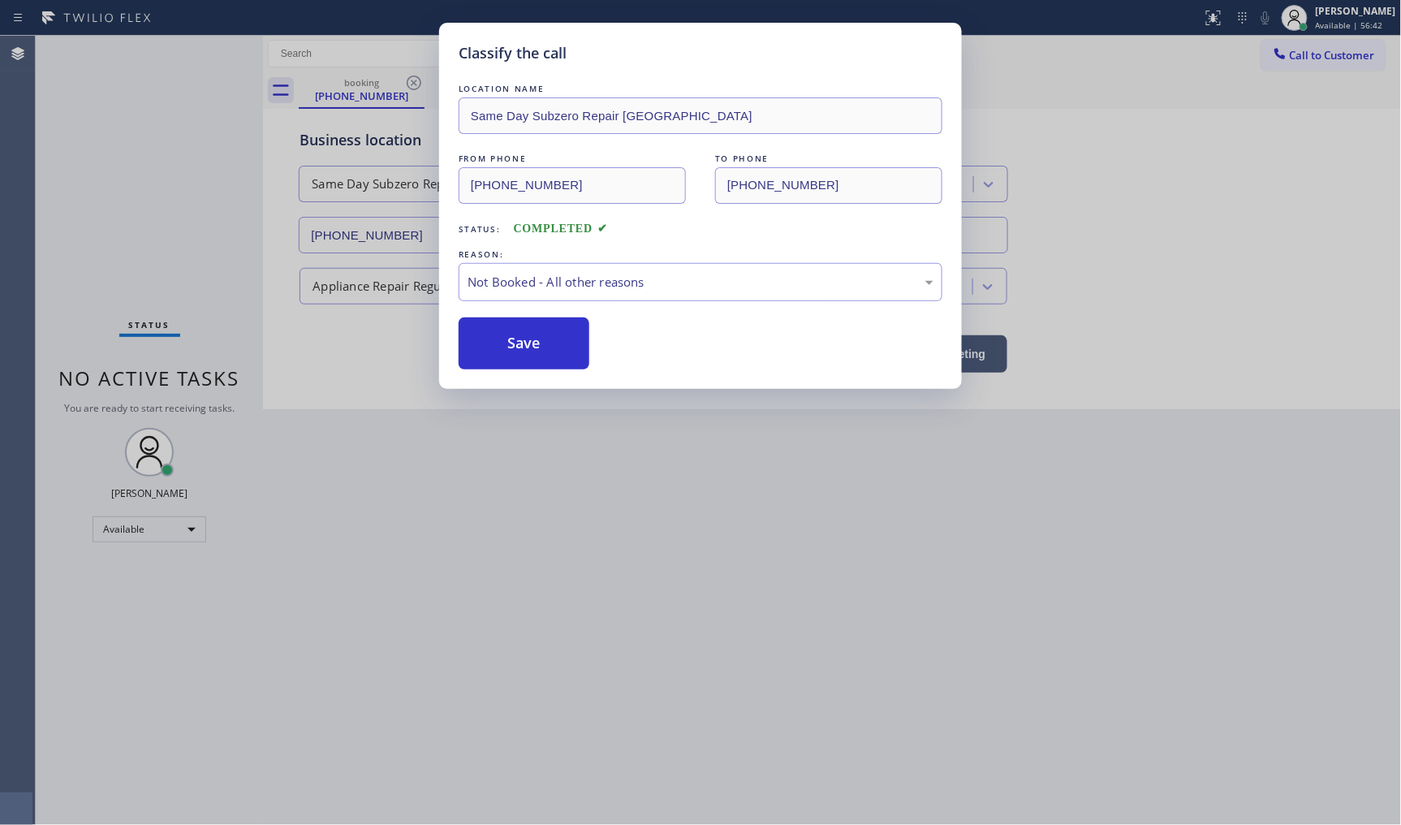
click at [504, 339] on button "Save" at bounding box center [524, 343] width 131 height 52
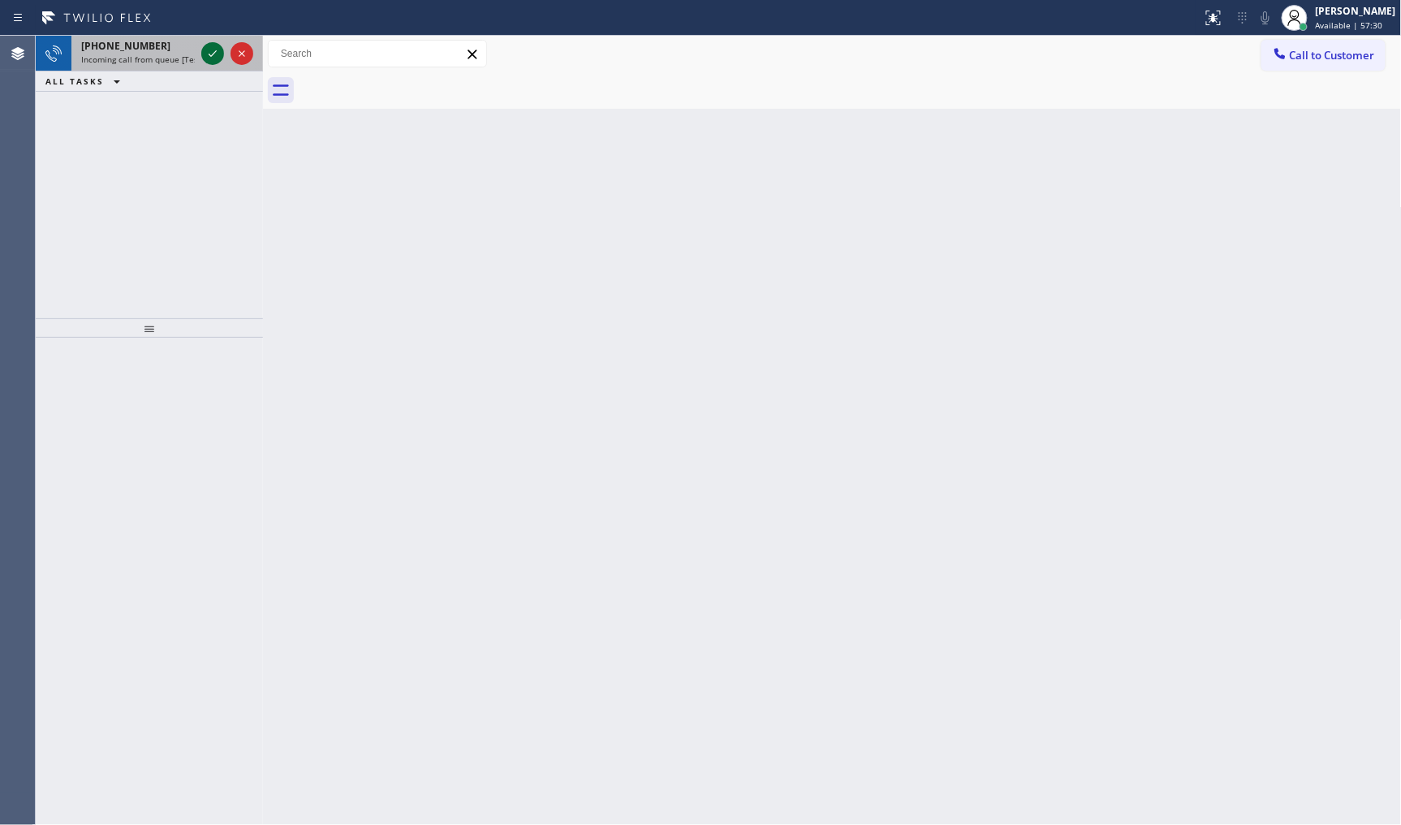
click at [209, 55] on icon at bounding box center [213, 53] width 8 height 6
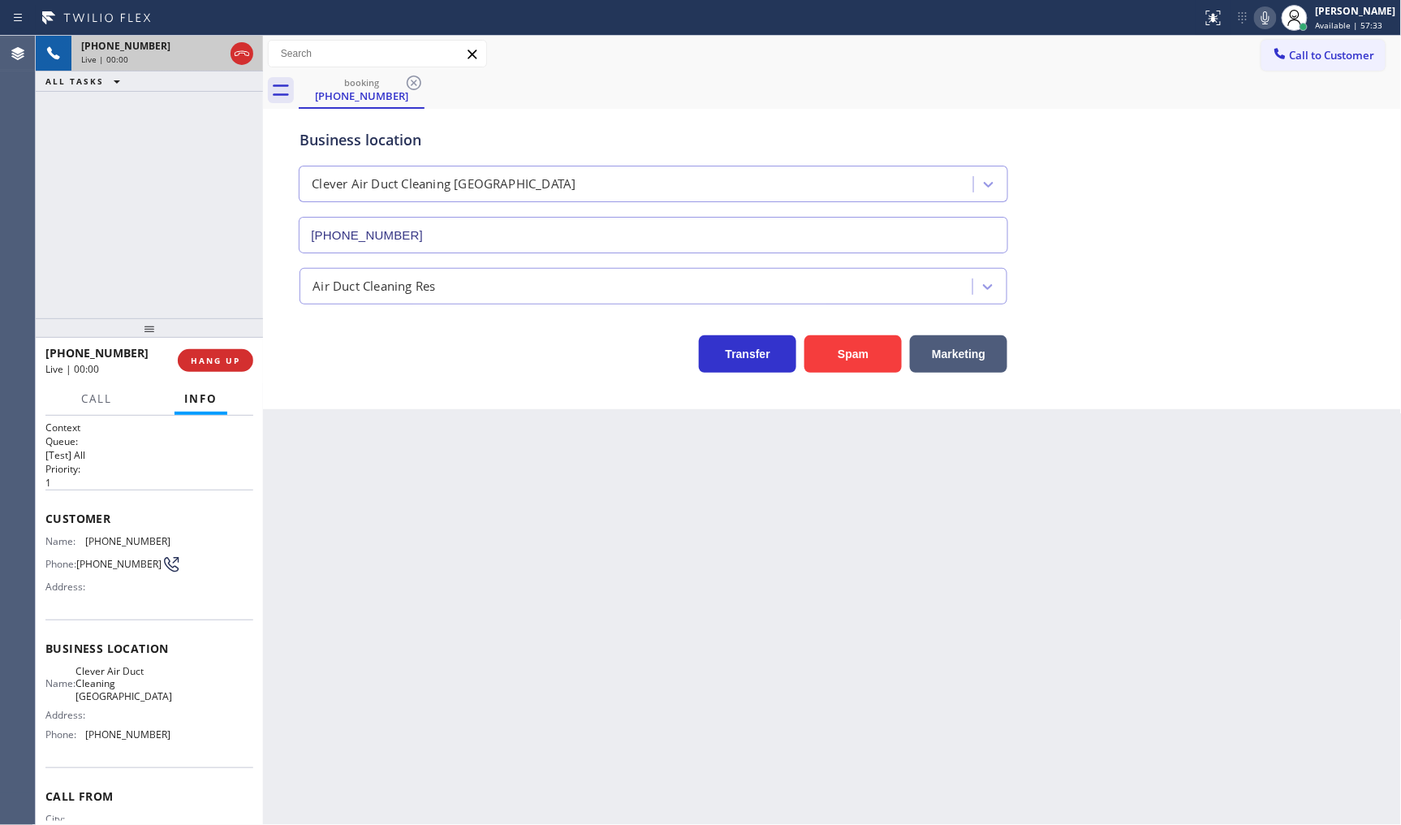
type input "[PHONE_NUMBER]"
click at [216, 355] on span "HANG UP" at bounding box center [216, 360] width 50 height 11
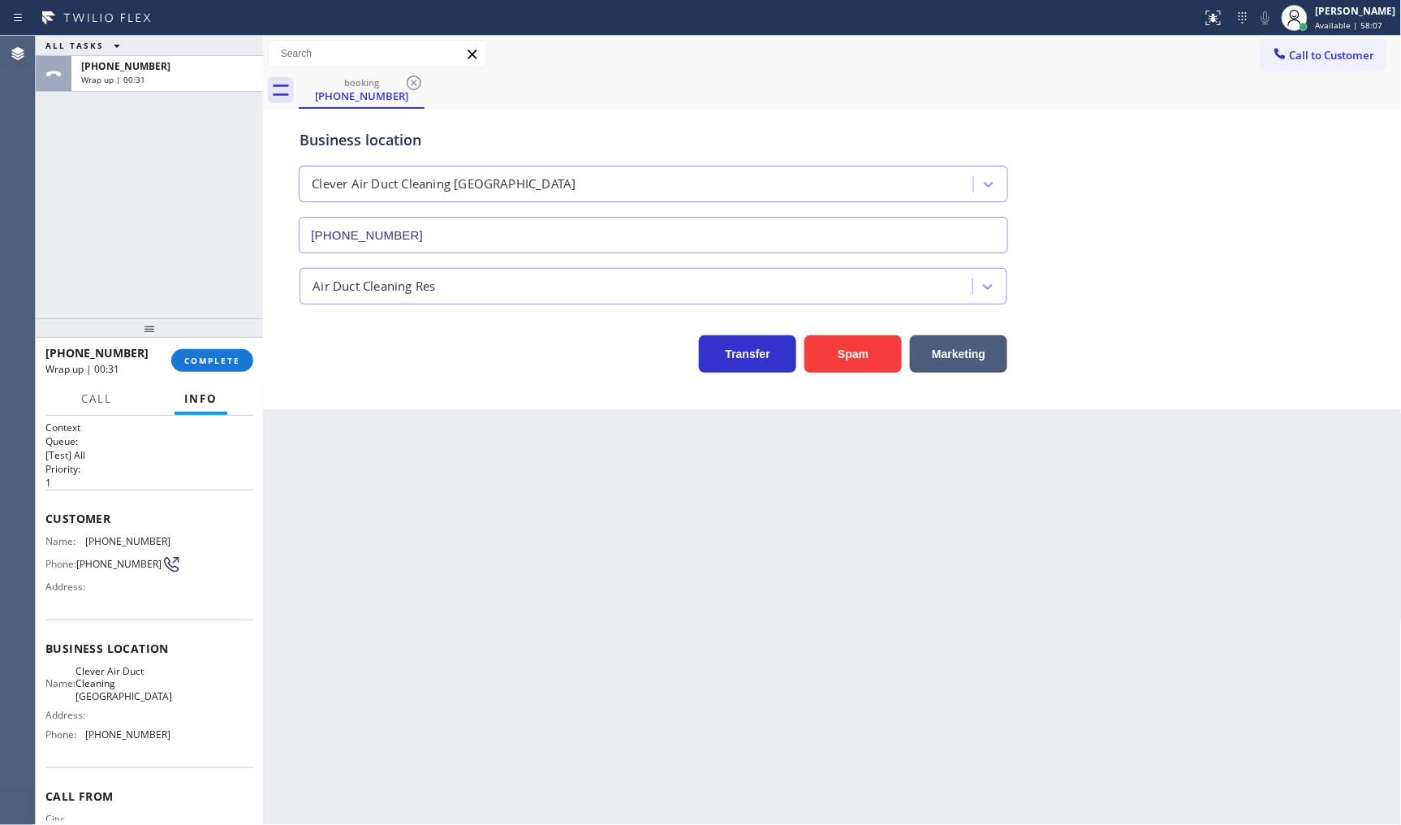
click at [197, 372] on div "+14424655462 Wrap up | 00:31 COMPLETE" at bounding box center [149, 360] width 208 height 42
drag, startPoint x: 198, startPoint y: 369, endPoint x: 205, endPoint y: 351, distance: 19.8
click at [201, 361] on button "COMPLETE" at bounding box center [212, 360] width 82 height 23
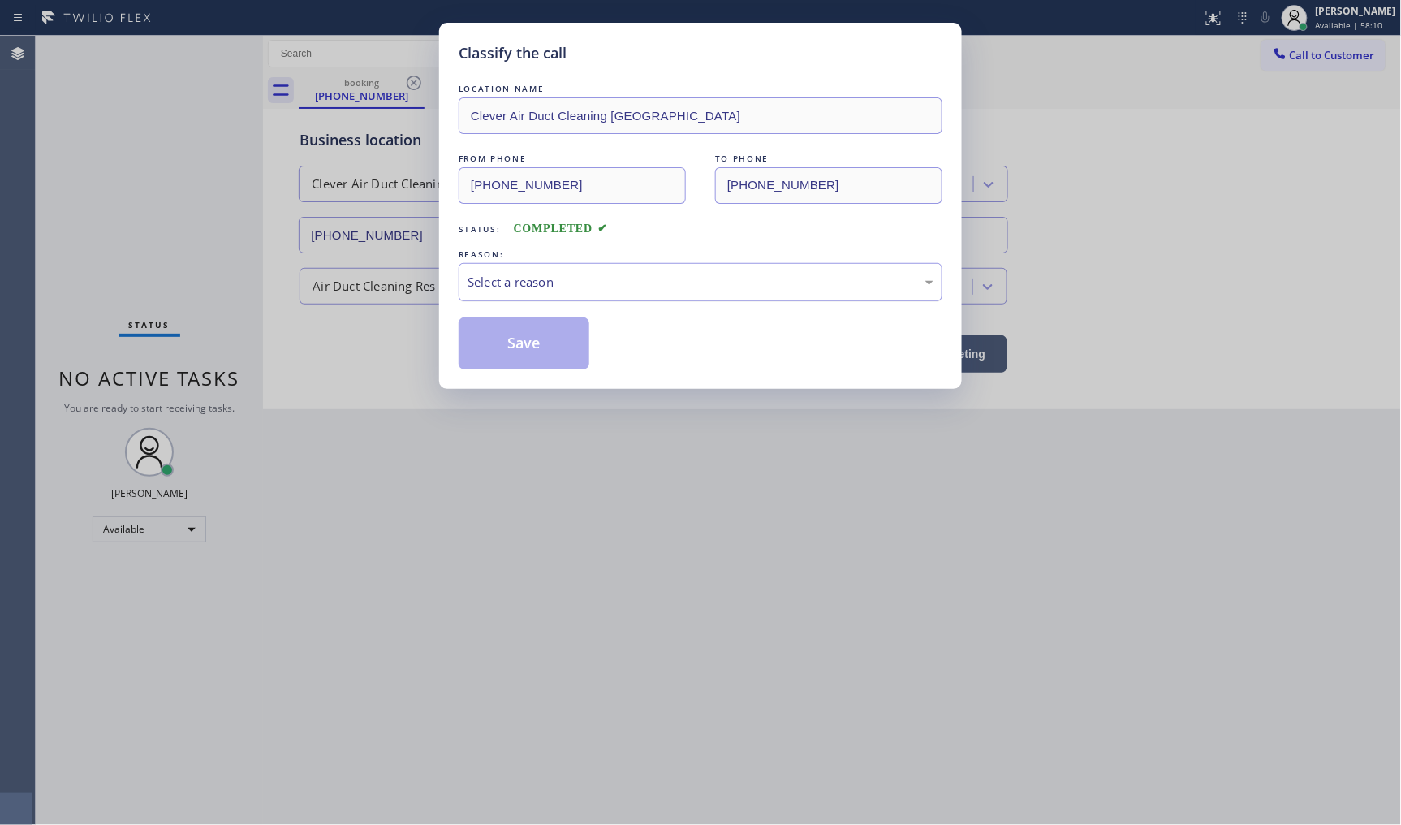
click at [580, 287] on div "Select a reason" at bounding box center [701, 282] width 466 height 19
click at [558, 339] on button "Save" at bounding box center [524, 343] width 131 height 52
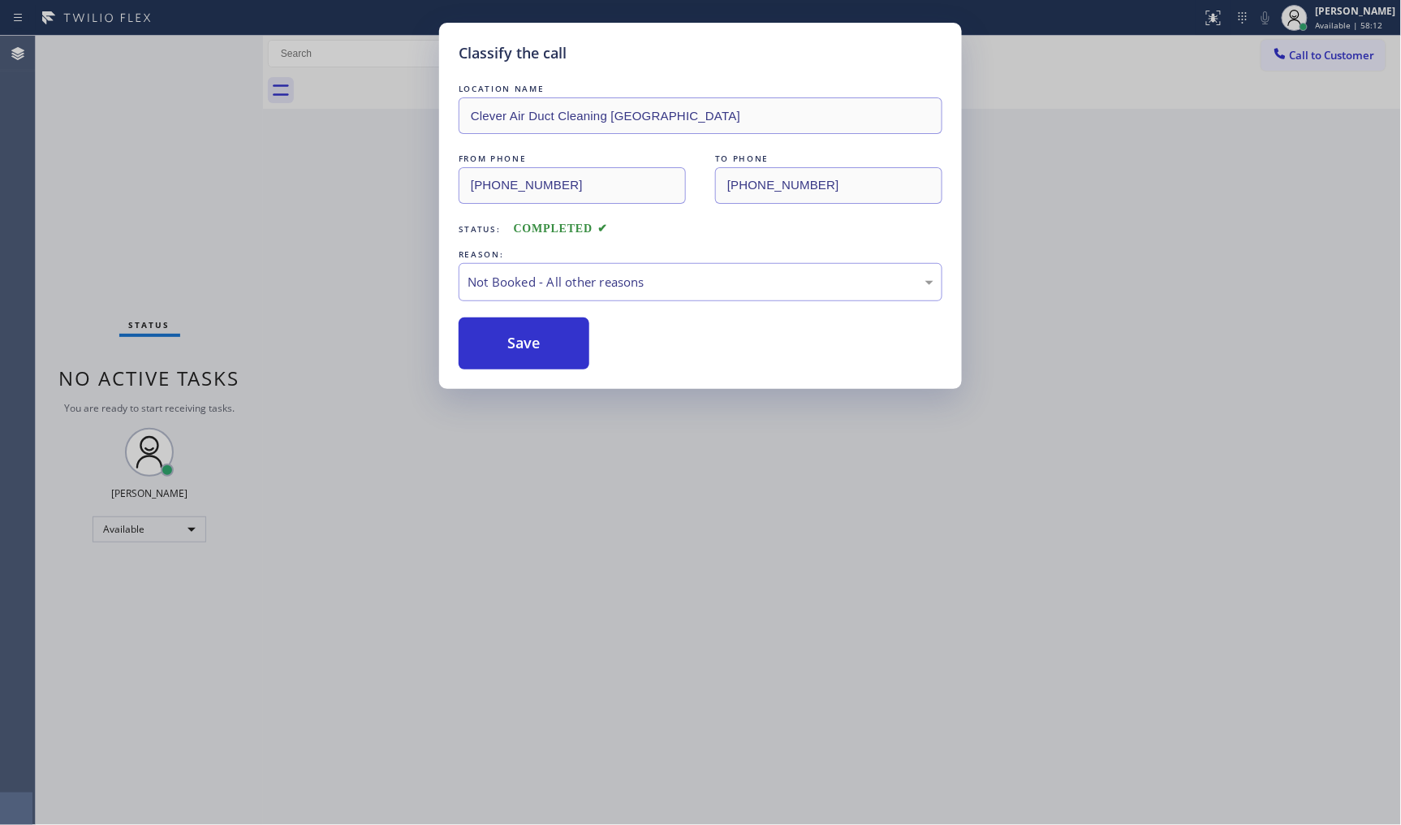
click at [558, 339] on button "Save" at bounding box center [524, 343] width 131 height 52
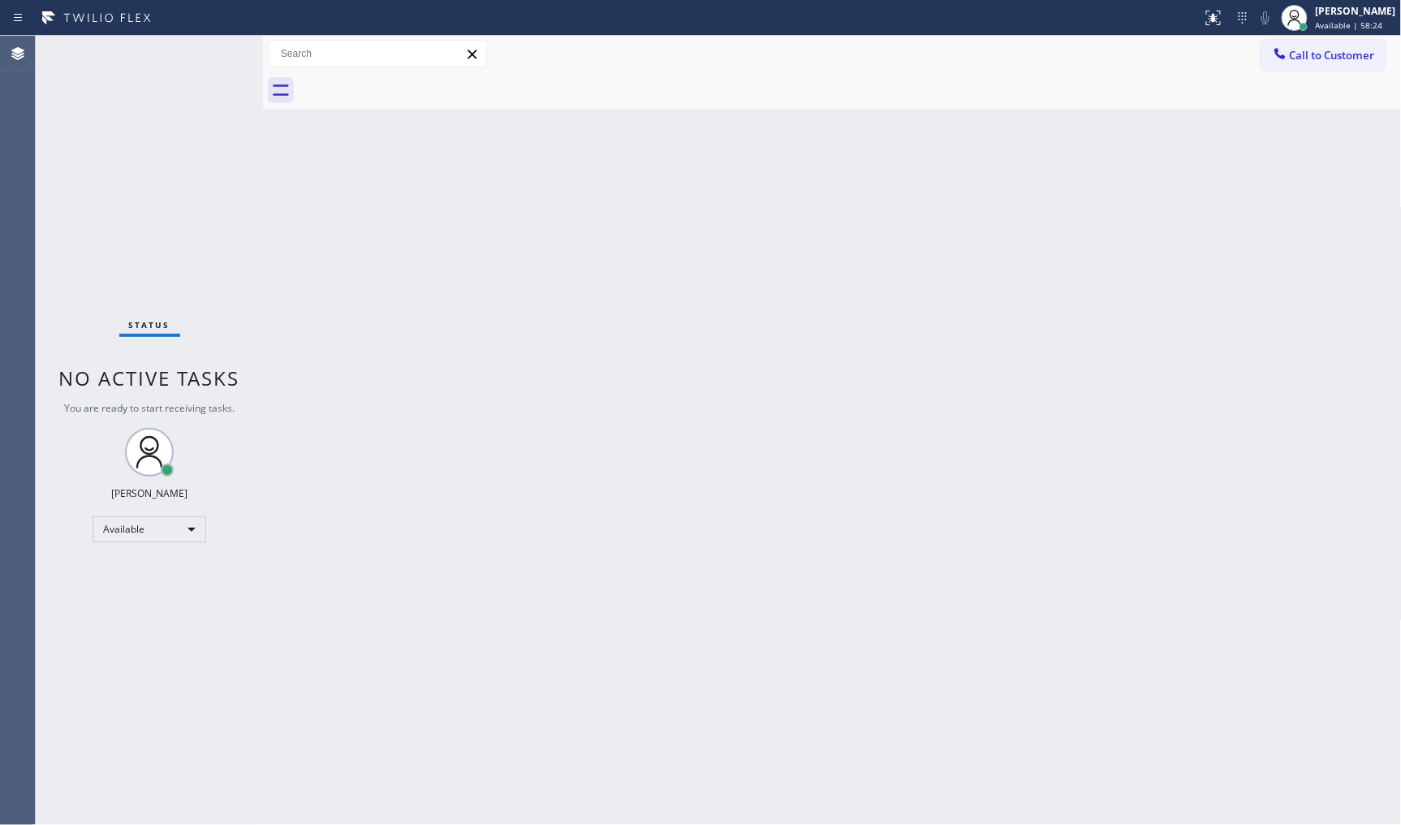
click at [473, 472] on div "Back to Dashboard Change Sender ID Customers Technicians Select a contact Outbo…" at bounding box center [832, 430] width 1139 height 789
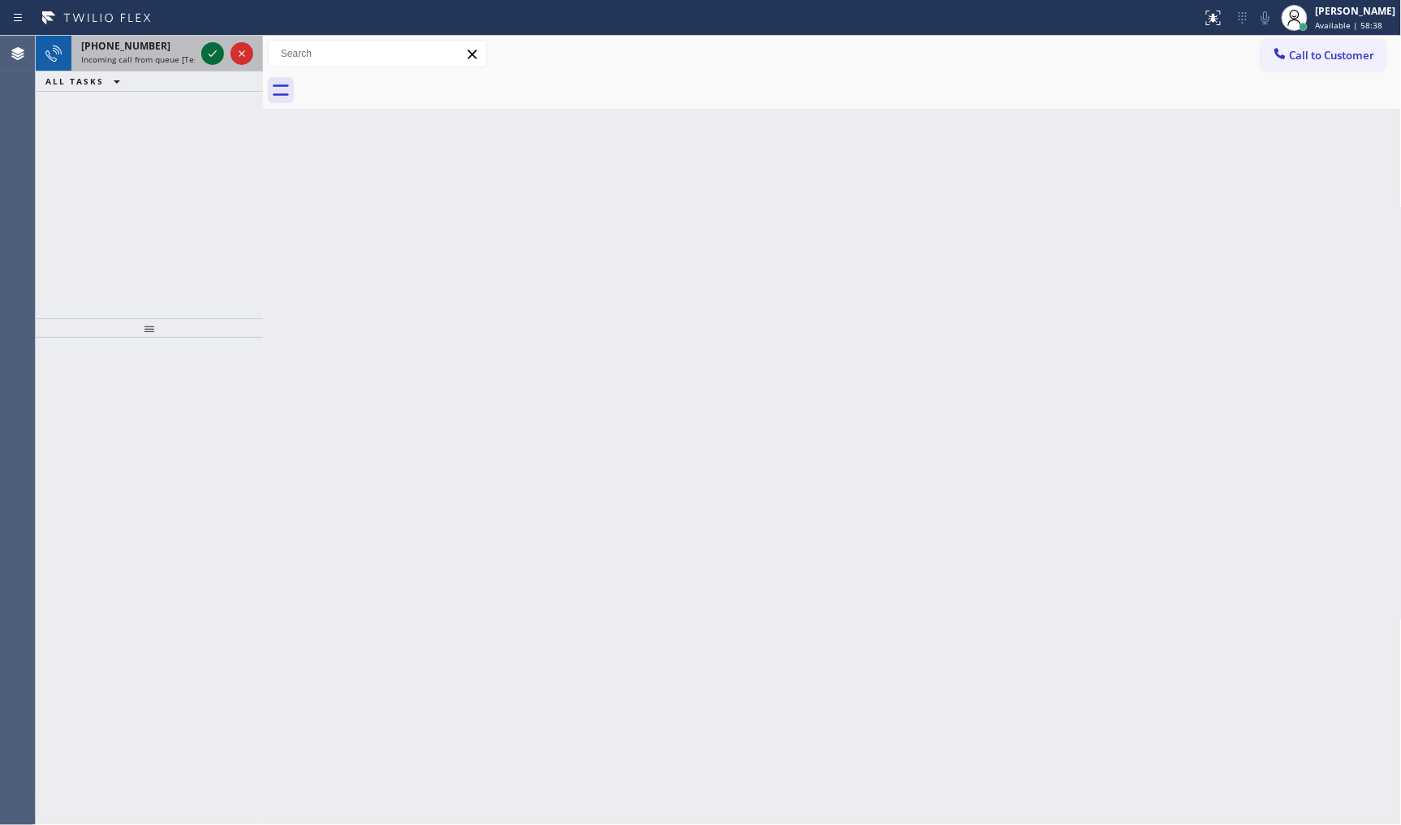
click at [215, 54] on icon at bounding box center [212, 53] width 19 height 19
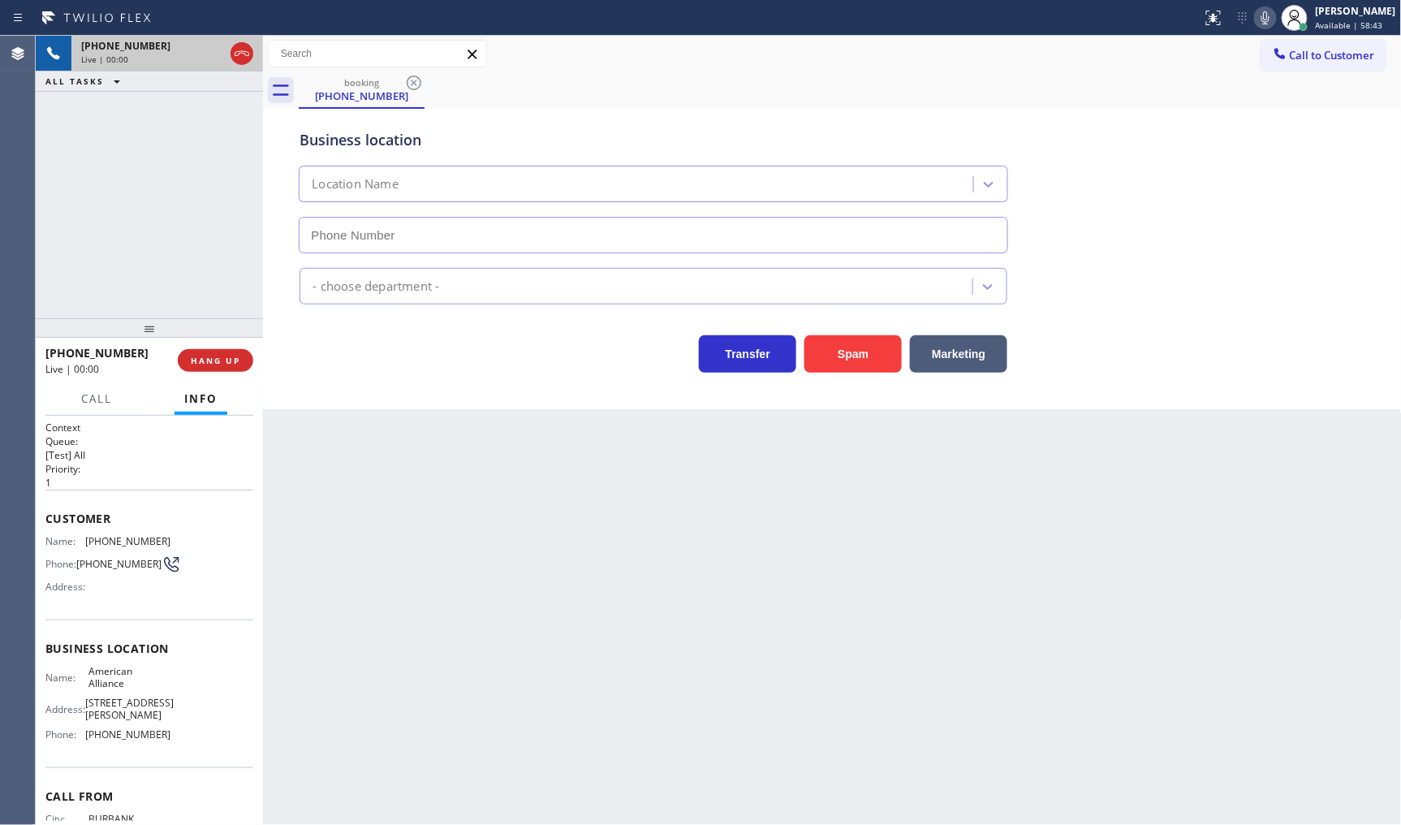
type input "[PHONE_NUMBER]"
click at [215, 54] on icon at bounding box center [212, 53] width 19 height 19
click at [1261, 16] on icon at bounding box center [1265, 17] width 19 height 19
drag, startPoint x: 85, startPoint y: 538, endPoint x: 159, endPoint y: 542, distance: 74.0
click at [159, 542] on span "[PHONE_NUMBER]" at bounding box center [127, 541] width 85 height 12
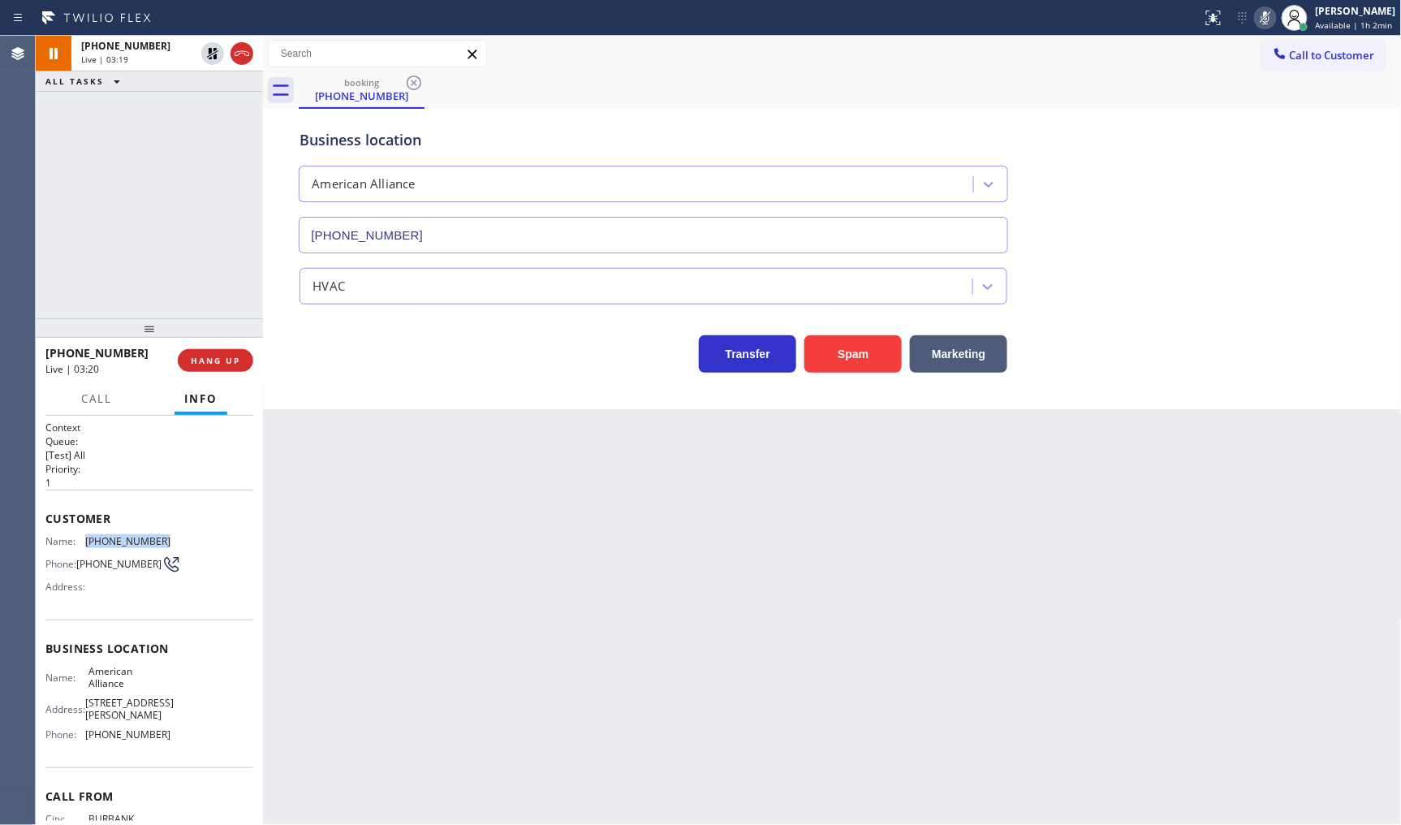
copy span "[PHONE_NUMBER]"
click at [150, 182] on div "+18184817054 Live | 05:07 ALL TASKS ALL TASKS ACTIVE TASKS TASKS IN WRAP UP" at bounding box center [149, 177] width 227 height 283
click at [211, 53] on icon at bounding box center [212, 53] width 19 height 19
click at [1268, 16] on rect at bounding box center [1265, 16] width 11 height 11
click at [188, 261] on div "+18184817054 Live | 05:26 ALL TASKS ALL TASKS ACTIVE TASKS TASKS IN WRAP UP" at bounding box center [149, 177] width 227 height 283
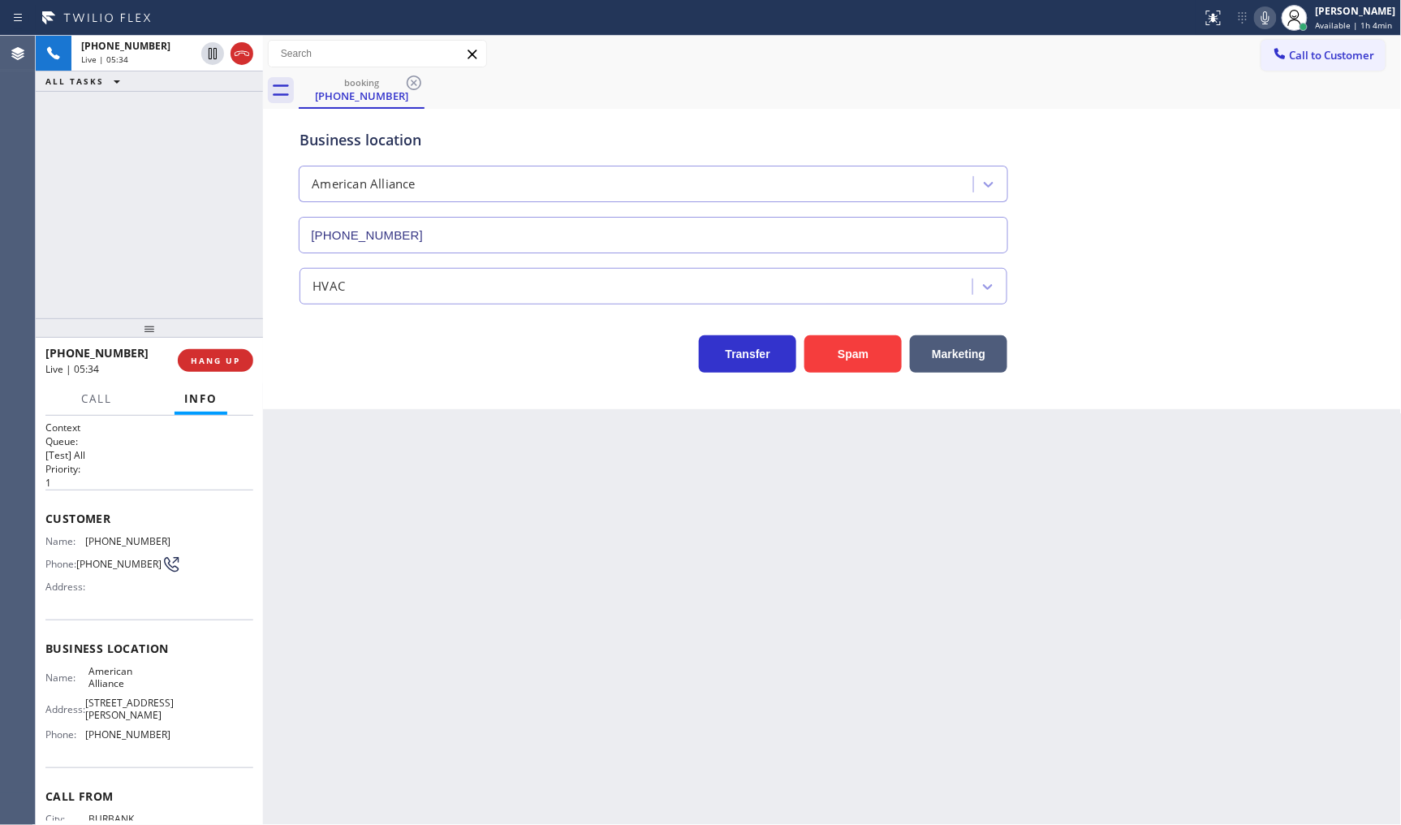
click at [162, 181] on div "+18184817054 Live | 05:34 ALL TASKS ALL TASKS ACTIVE TASKS TASKS IN WRAP UP" at bounding box center [149, 177] width 227 height 283
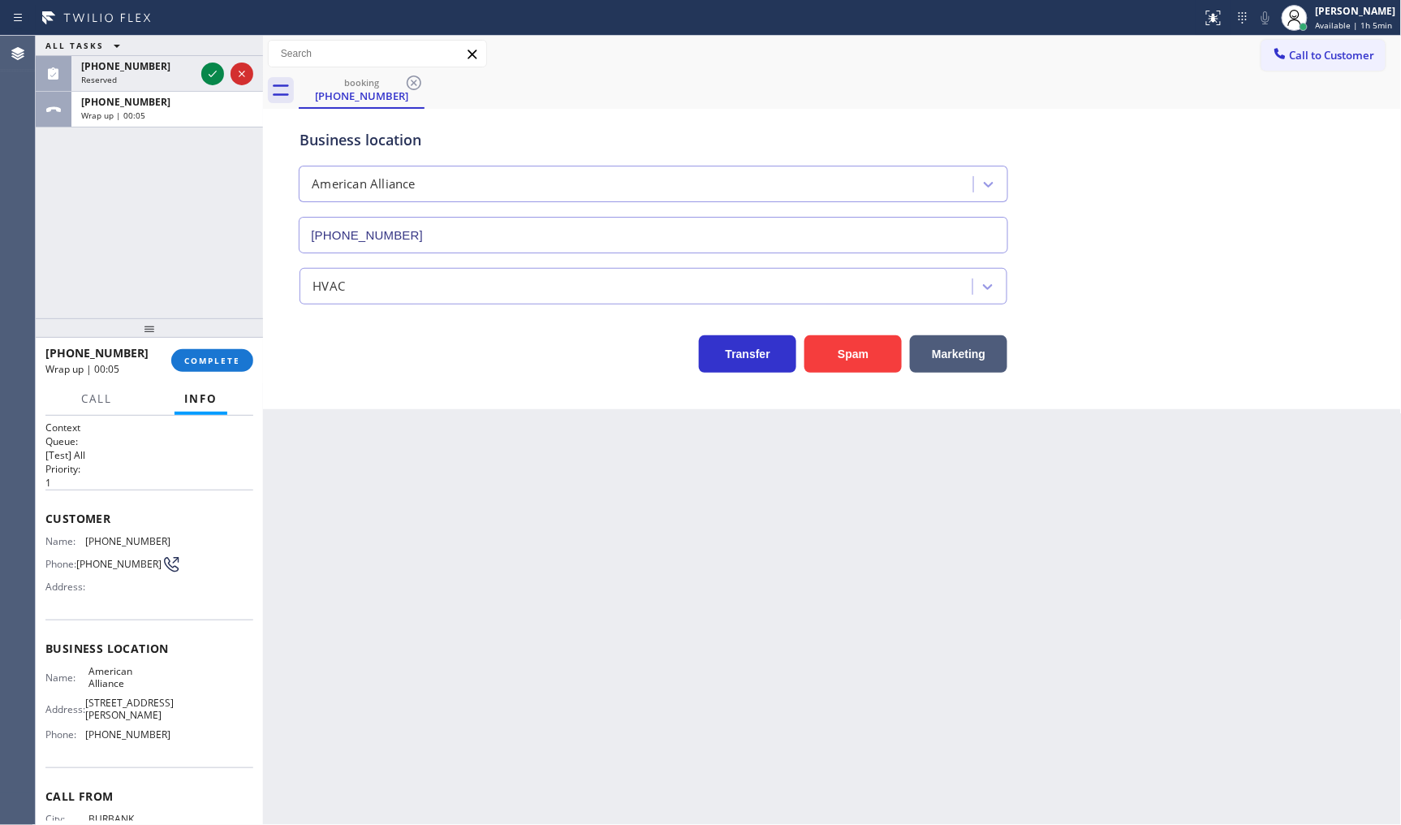
scroll to position [61, 0]
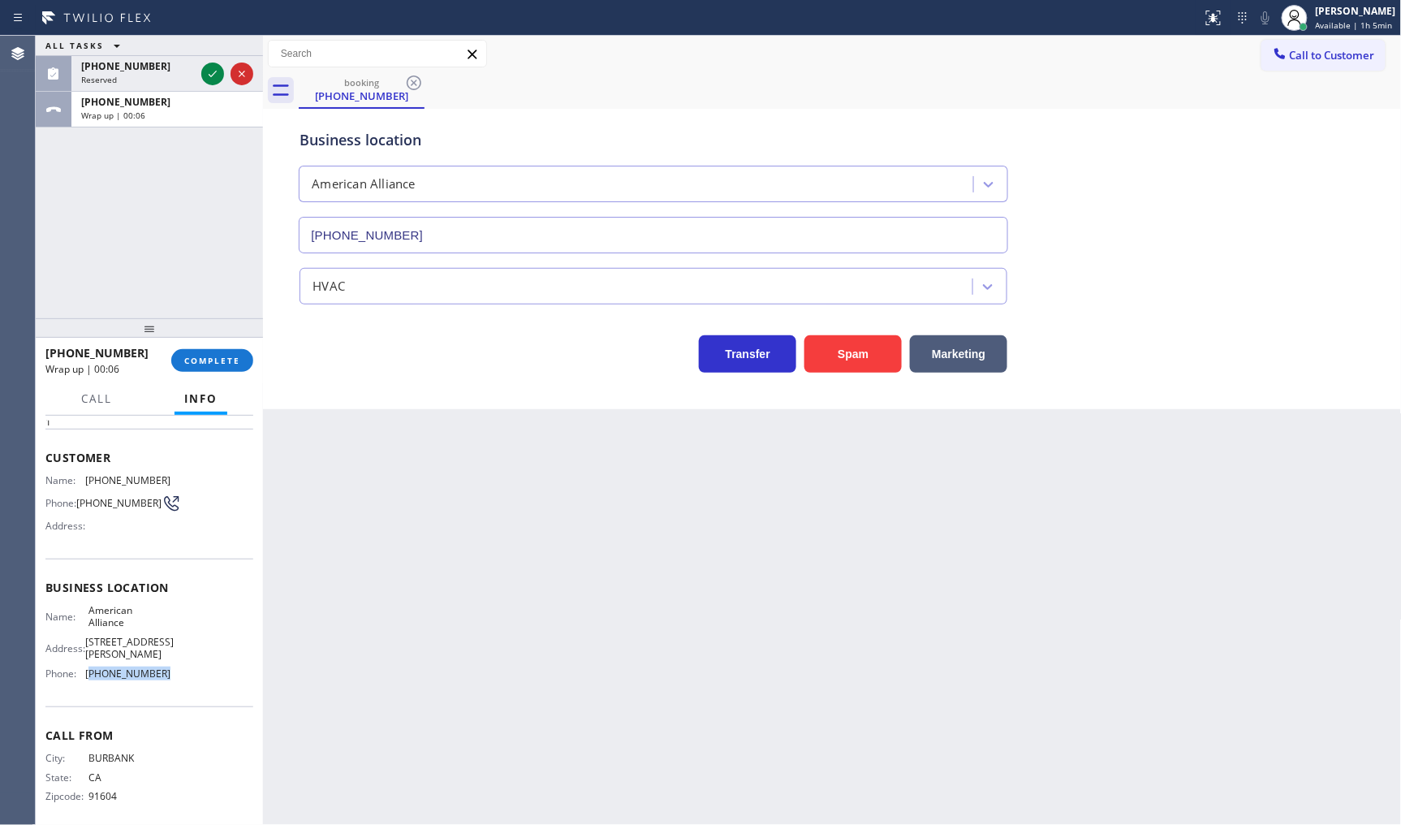
drag, startPoint x: 87, startPoint y: 664, endPoint x: 172, endPoint y: 676, distance: 86.1
click at [172, 676] on div "Name: American Alliance Address: 8 Ducommun St Phone: (855) 400-0084" at bounding box center [149, 645] width 208 height 82
click at [211, 71] on icon at bounding box center [212, 73] width 19 height 19
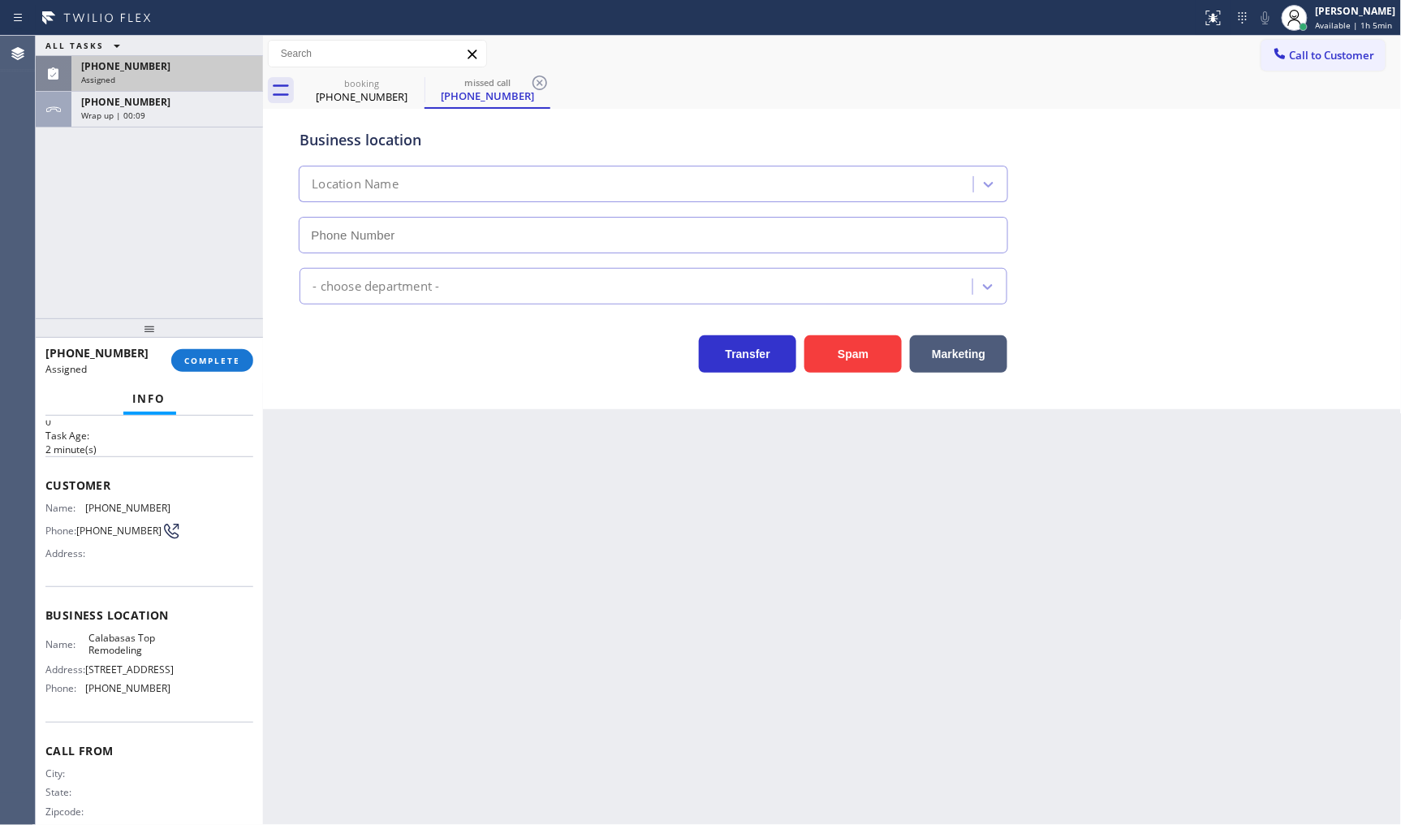
type input "[PHONE_NUMBER]"
click at [119, 63] on span "[PHONE_NUMBER]" at bounding box center [125, 66] width 89 height 14
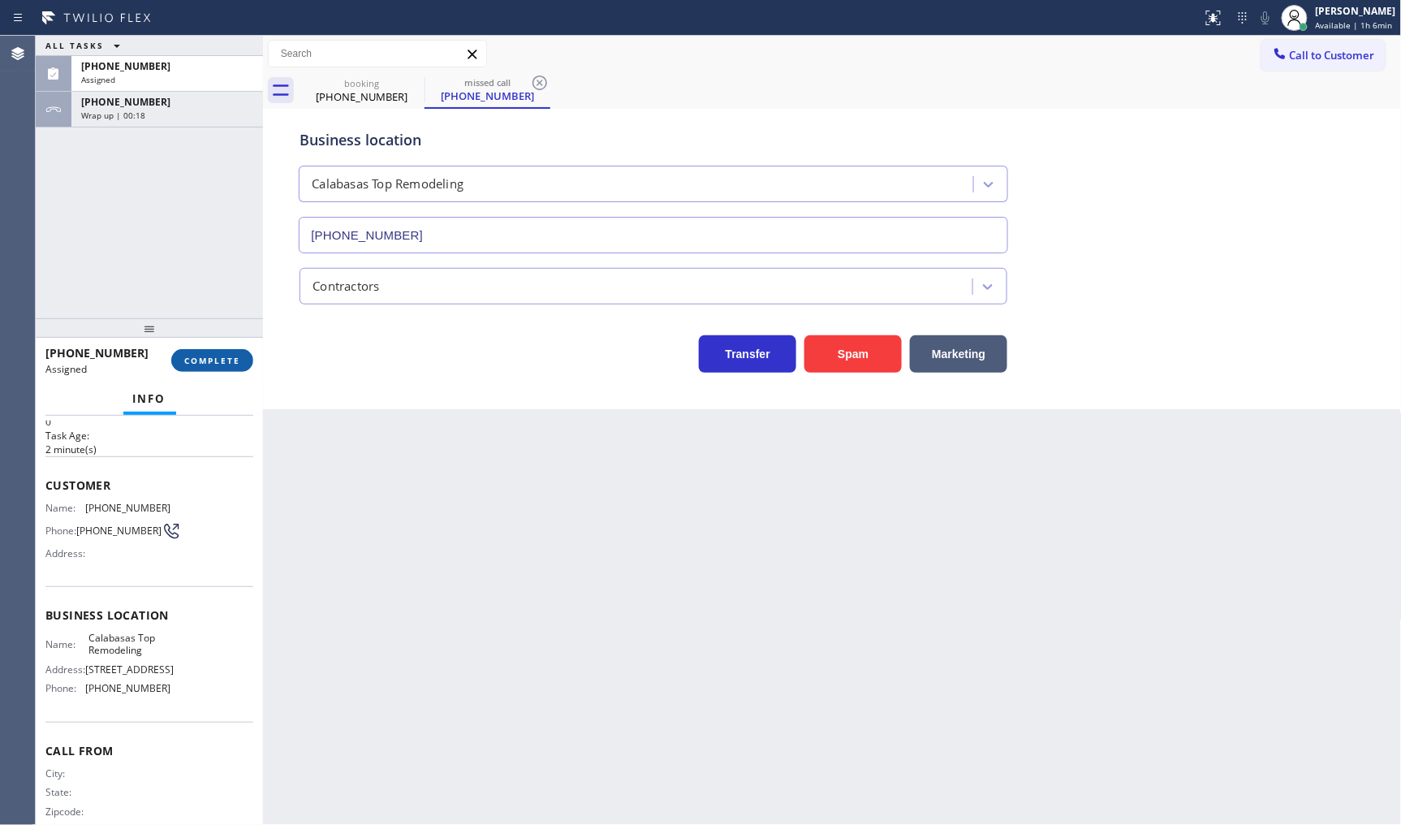
click at [207, 361] on span "COMPLETE" at bounding box center [212, 360] width 56 height 11
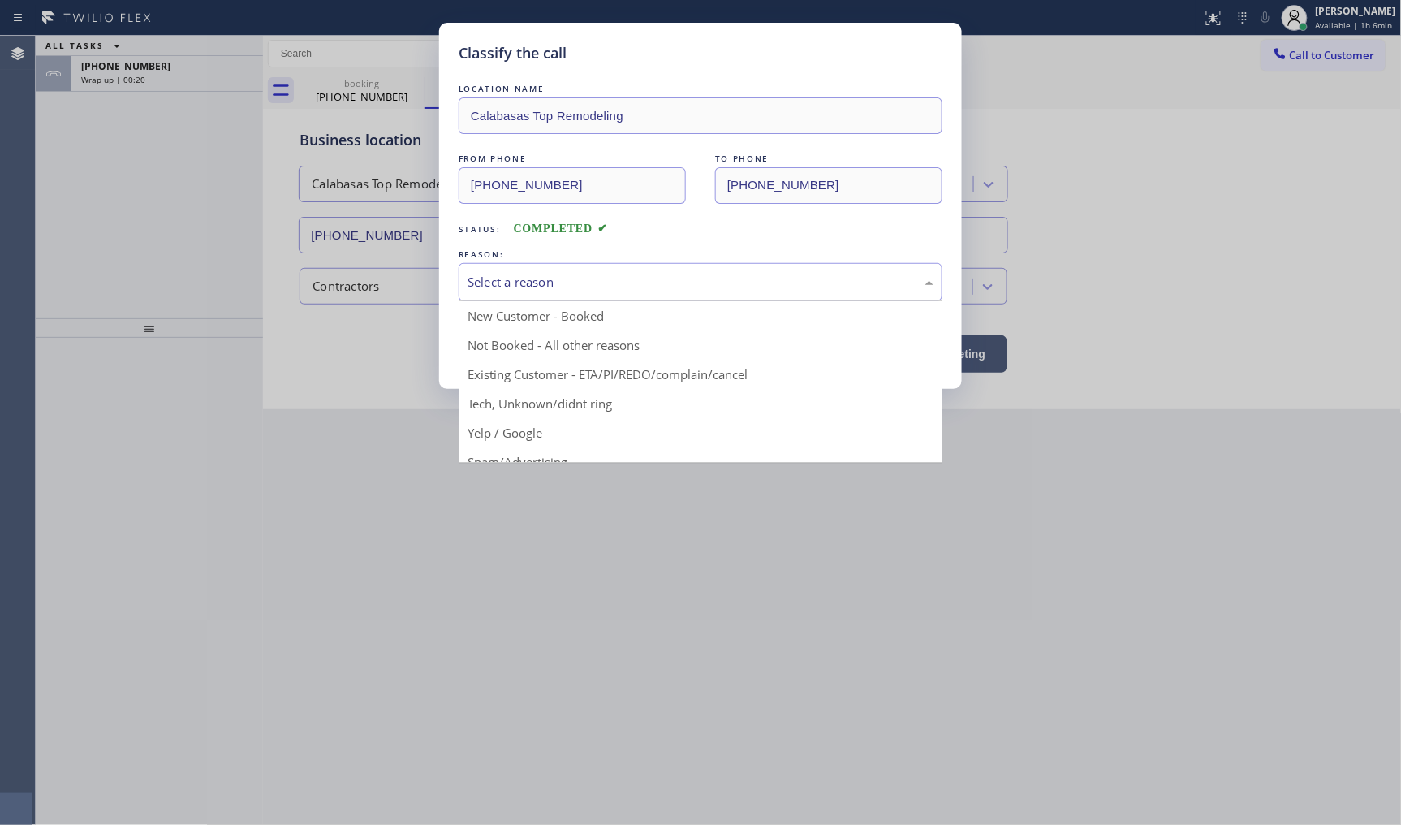
click at [538, 287] on div "Select a reason" at bounding box center [701, 282] width 466 height 19
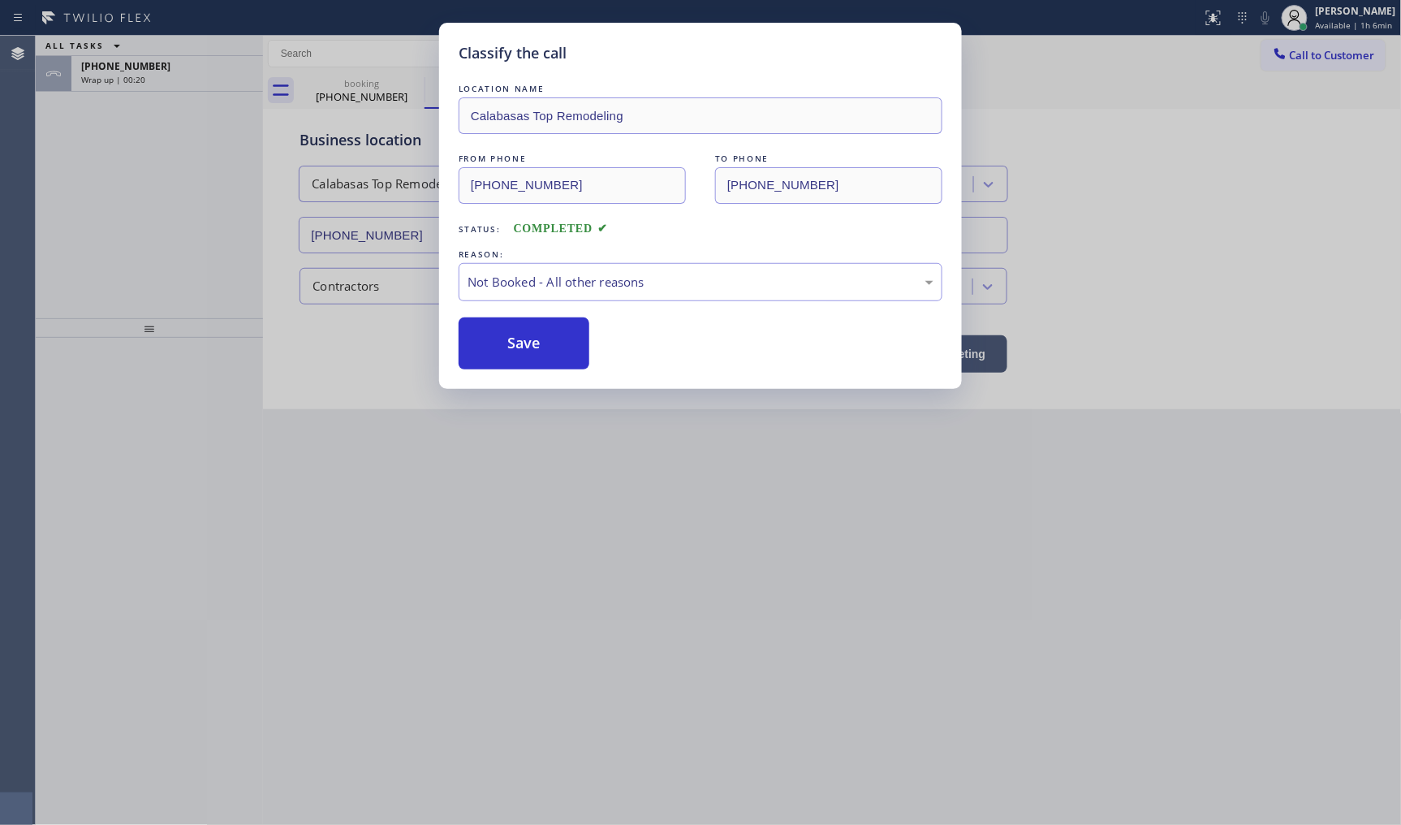
click at [542, 341] on button "Save" at bounding box center [524, 343] width 131 height 52
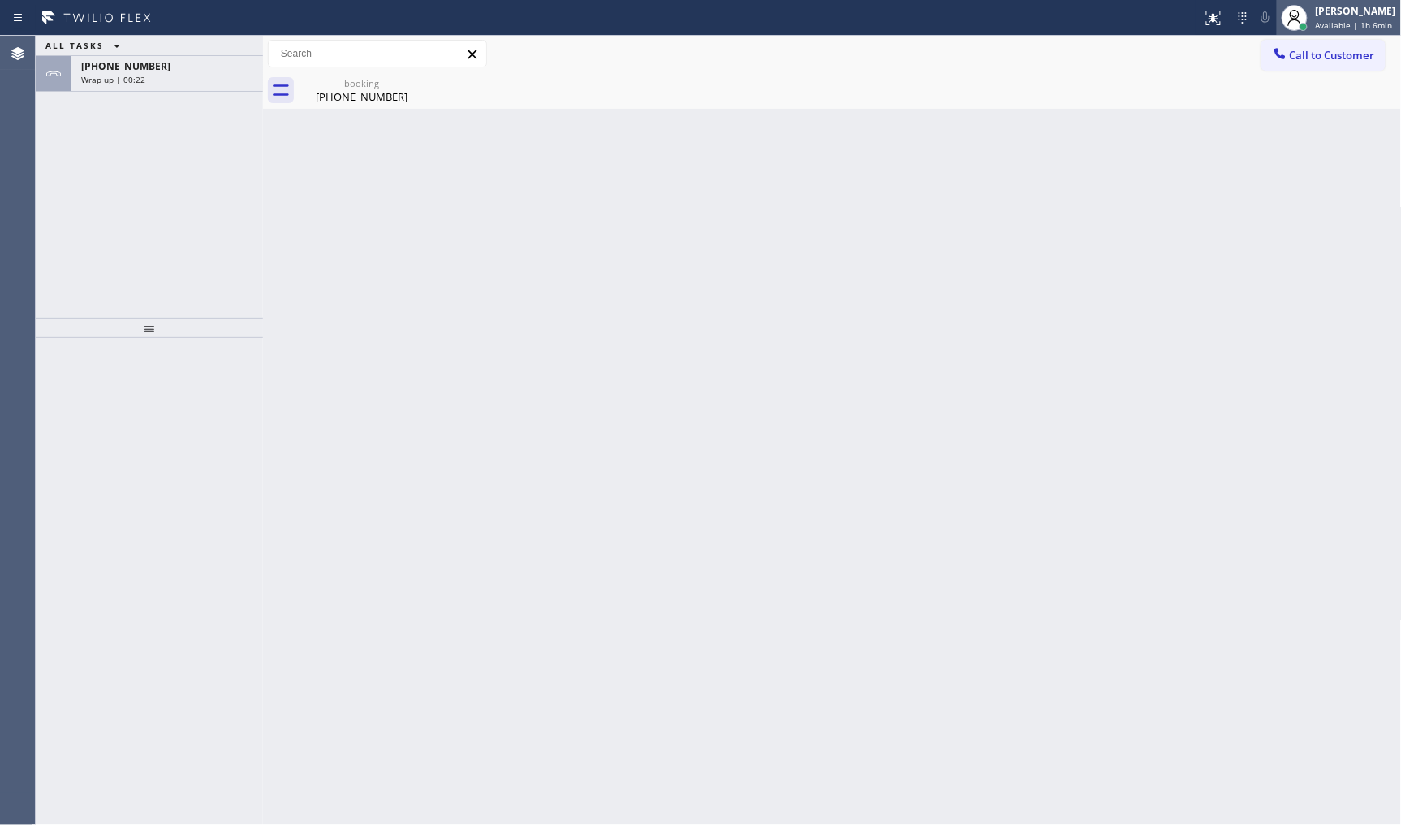
click at [1299, 23] on icon at bounding box center [1294, 17] width 19 height 19
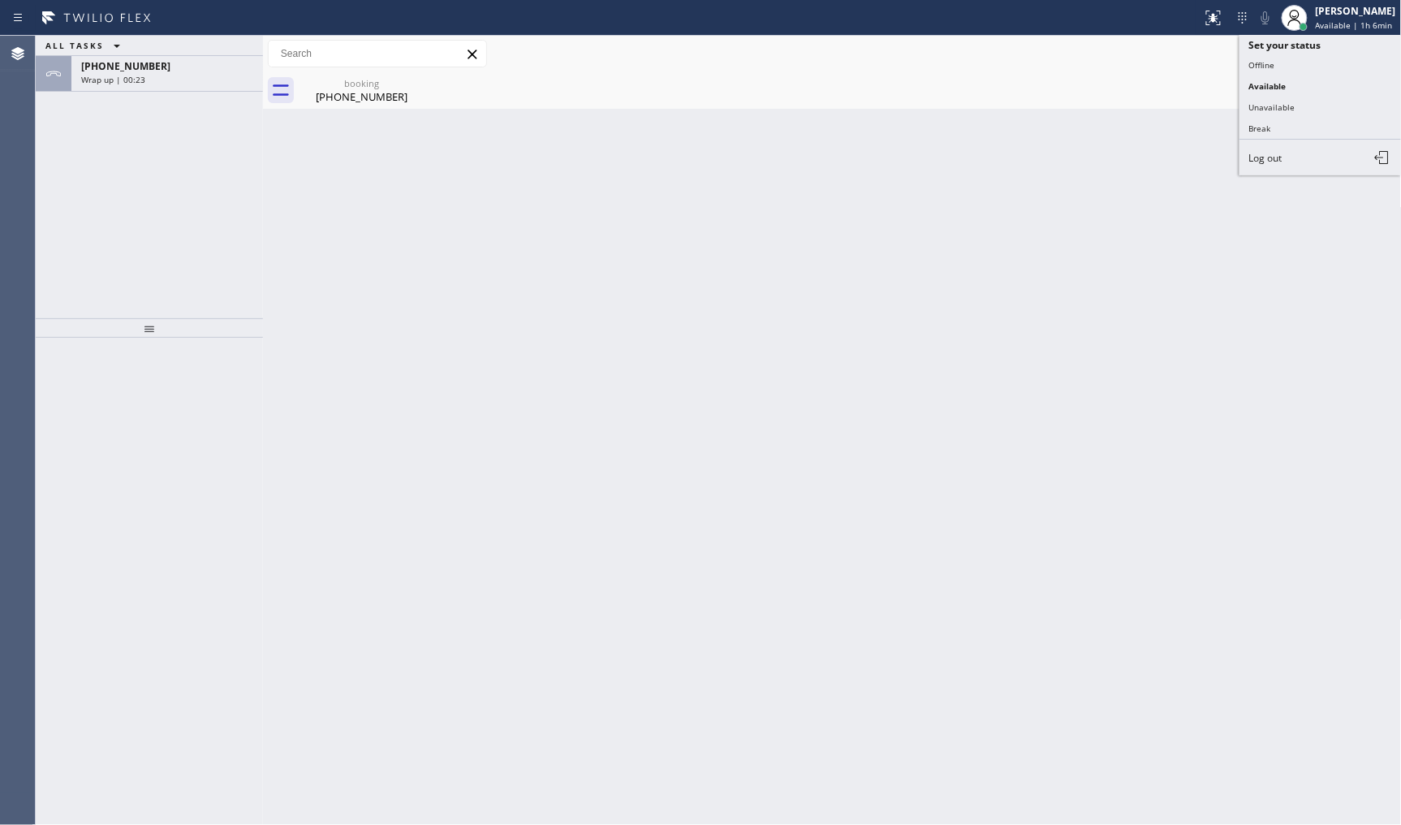
drag, startPoint x: 1272, startPoint y: 111, endPoint x: 1248, endPoint y: 111, distance: 23.5
click at [1272, 110] on button "Unavailable" at bounding box center [1321, 107] width 162 height 21
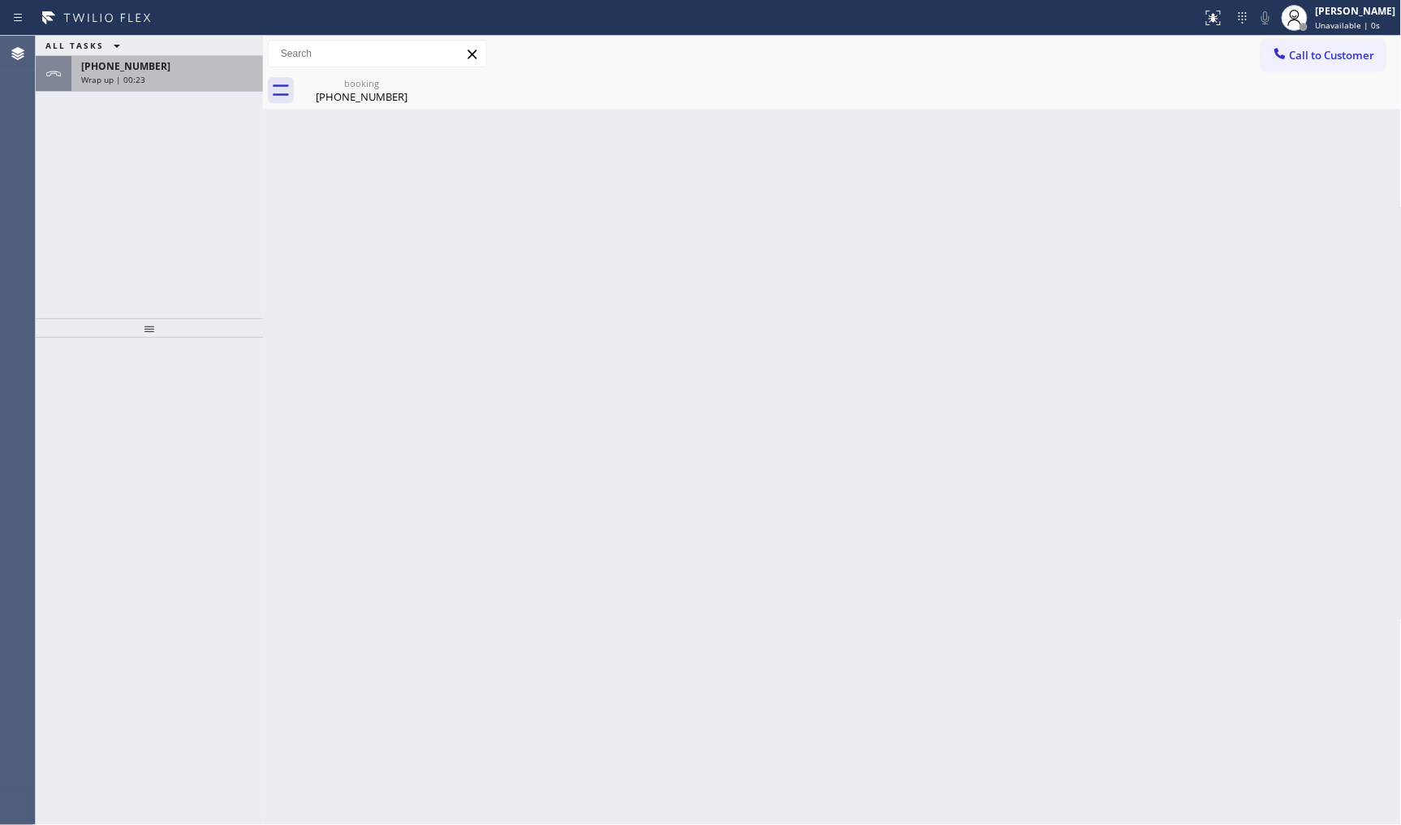
click at [84, 87] on div "+18184817054 Wrap up | 00:23" at bounding box center [163, 74] width 185 height 36
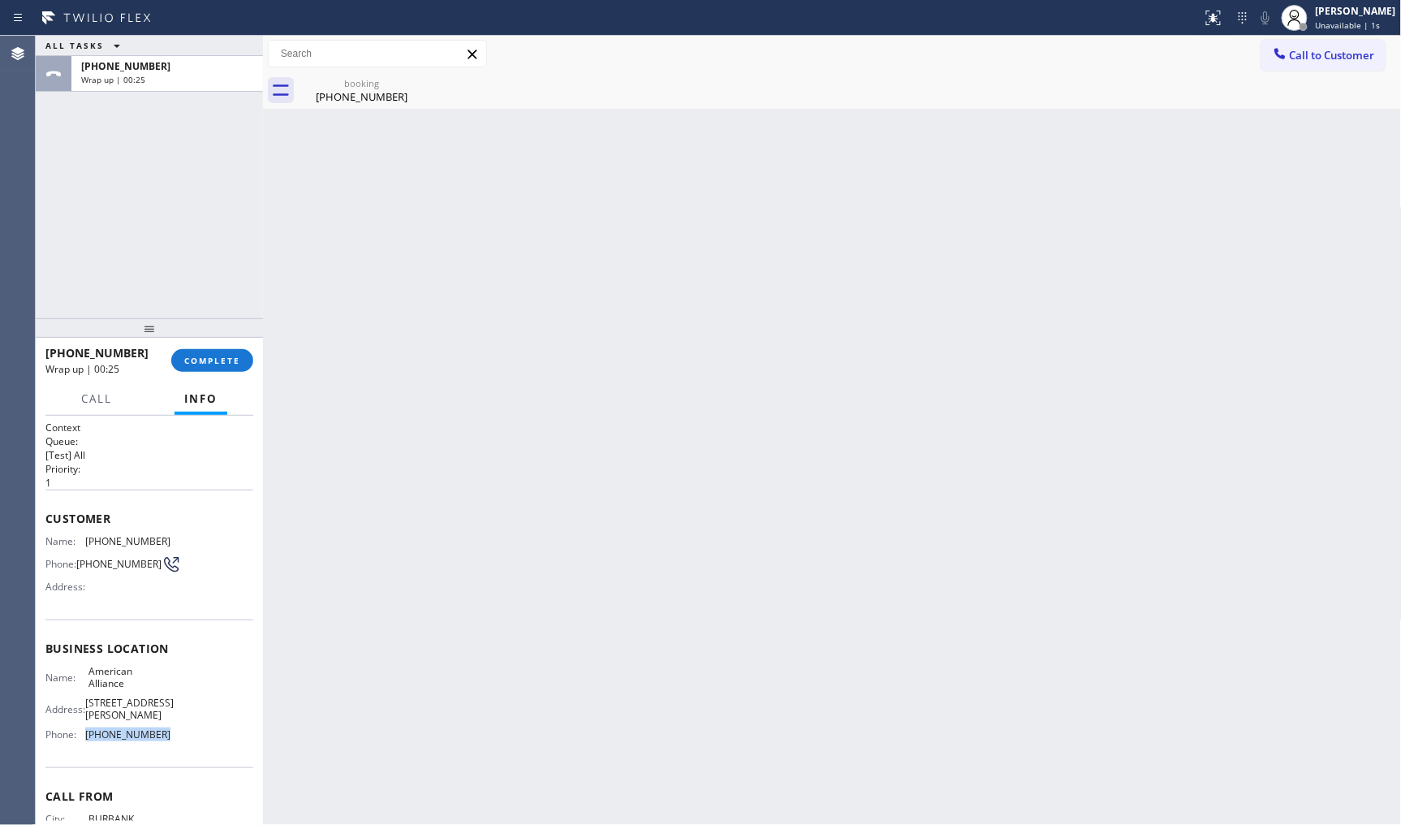
drag, startPoint x: 86, startPoint y: 732, endPoint x: 179, endPoint y: 723, distance: 93.0
click at [179, 728] on div "Name: American Alliance Address: 8 Ducommun St Phone: (855) 400-0084" at bounding box center [149, 706] width 208 height 82
drag, startPoint x: 85, startPoint y: 667, endPoint x: 164, endPoint y: 690, distance: 82.2
click at [162, 693] on div "Business location Name: American Alliance Address: 8 Ducommun St Phone: (855) 4…" at bounding box center [149, 694] width 208 height 148
click at [219, 355] on span "COMPLETE" at bounding box center [212, 360] width 56 height 11
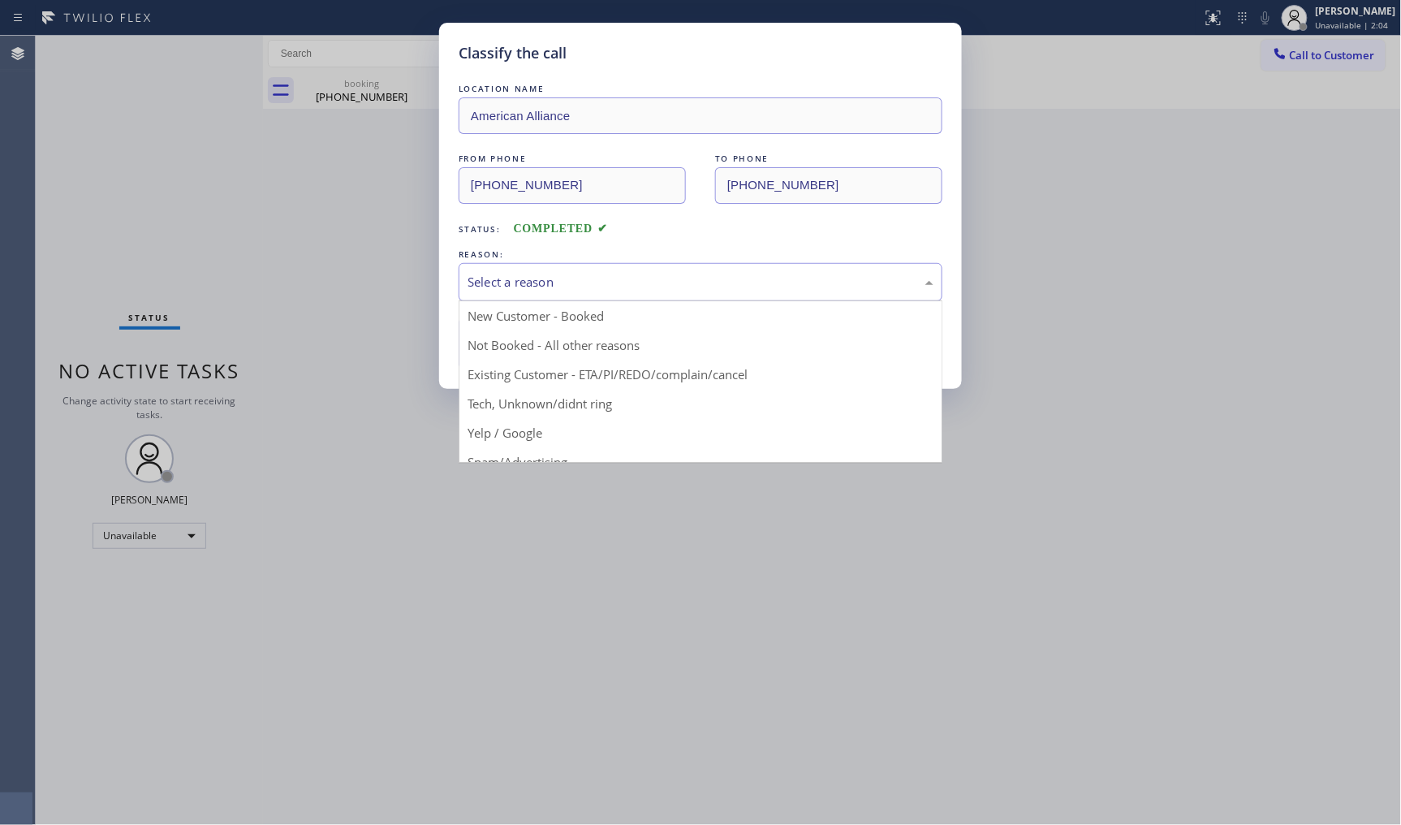
click at [564, 278] on div "Select a reason" at bounding box center [701, 282] width 466 height 19
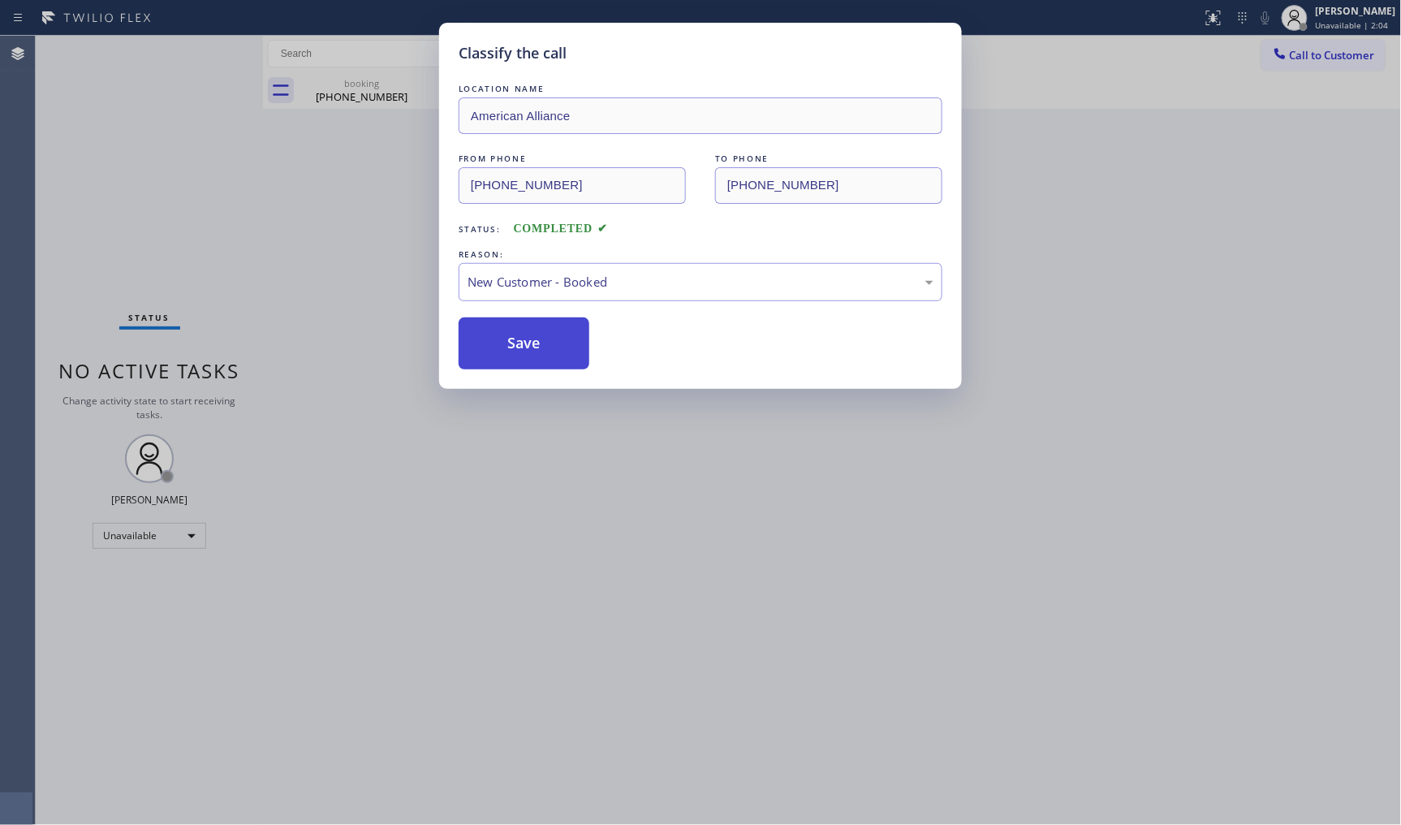
click at [565, 323] on button "Save" at bounding box center [524, 343] width 131 height 52
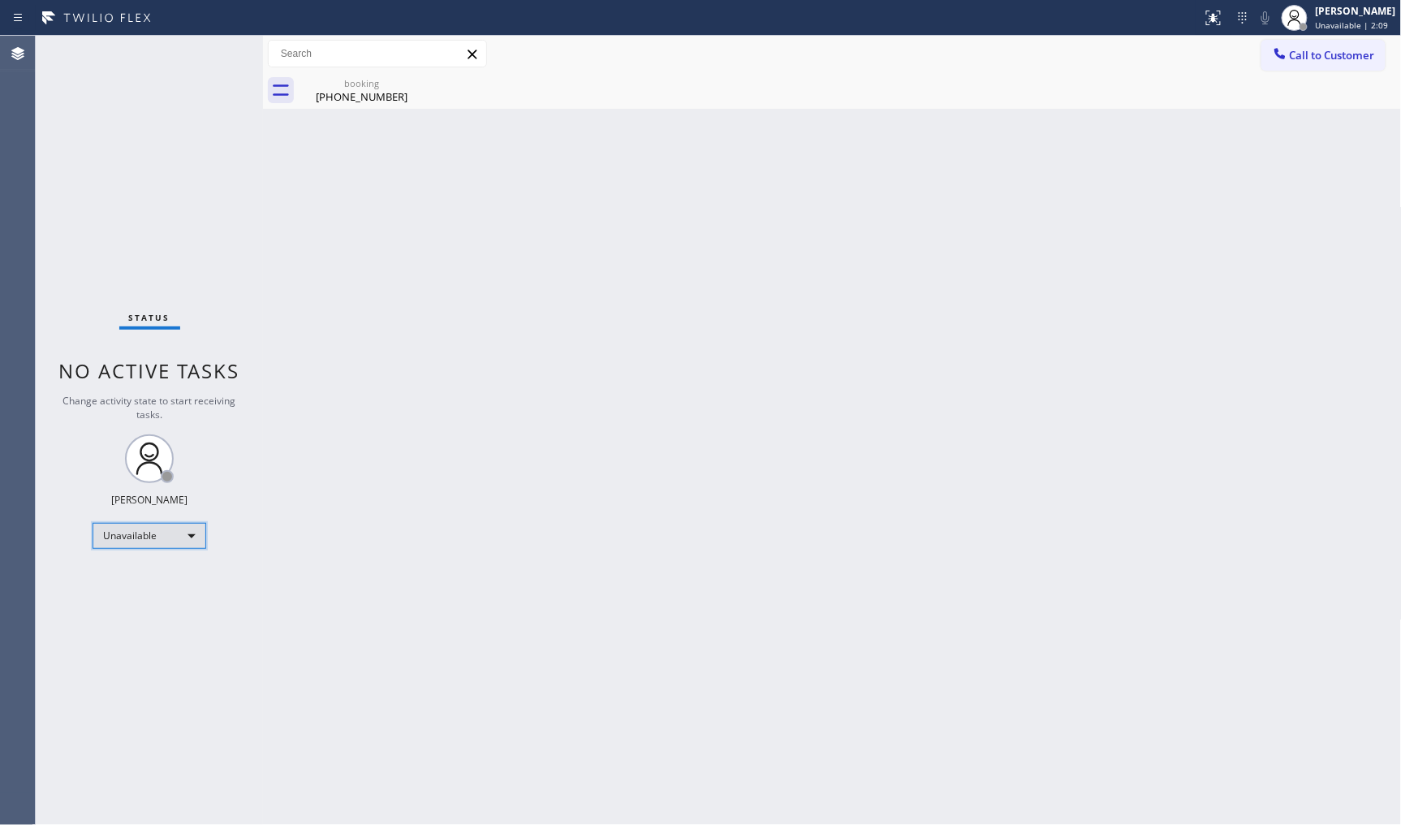
click at [146, 533] on div "Unavailable" at bounding box center [150, 536] width 114 height 26
click at [146, 577] on li "Available" at bounding box center [148, 577] width 110 height 19
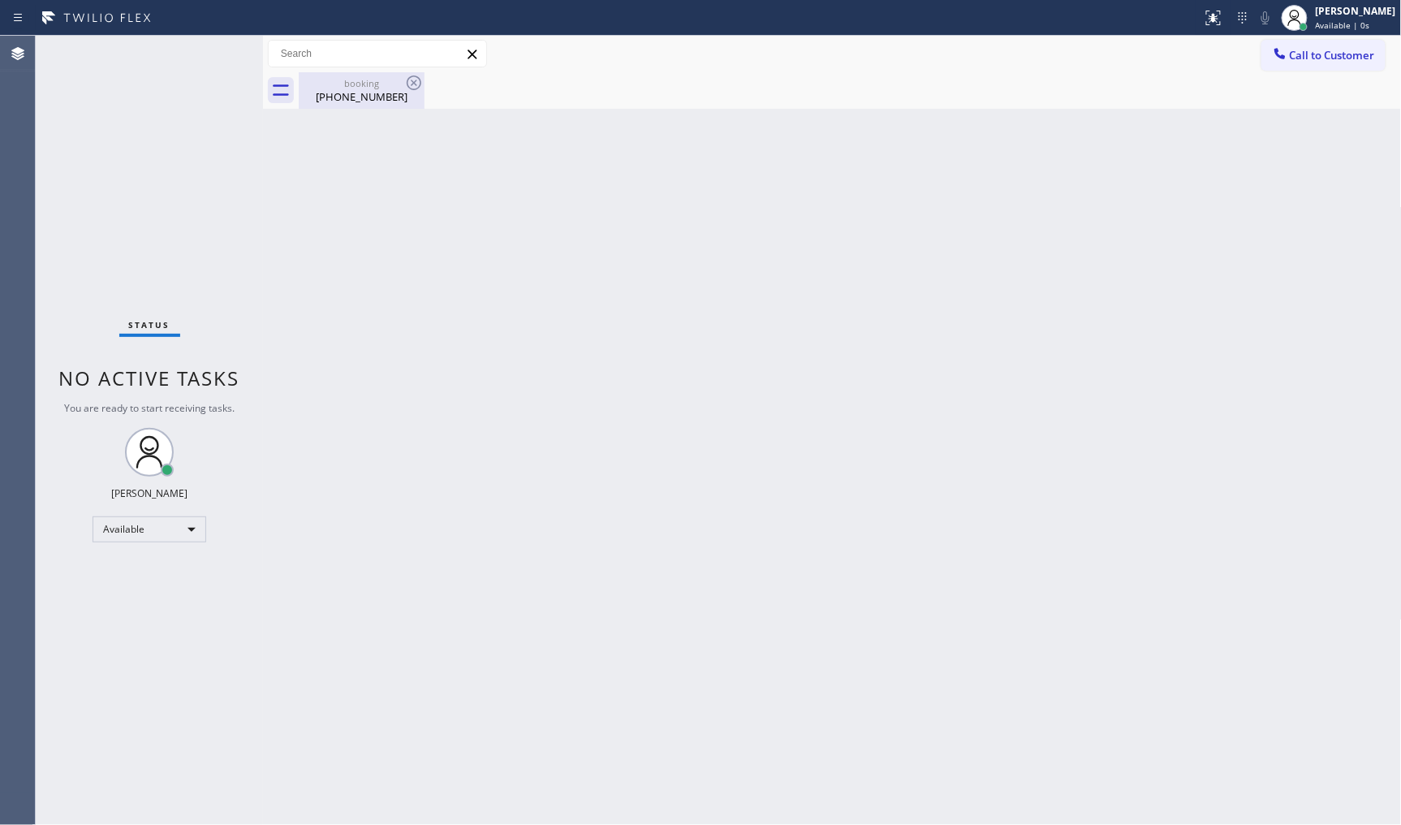
click at [378, 84] on div "booking" at bounding box center [361, 83] width 123 height 12
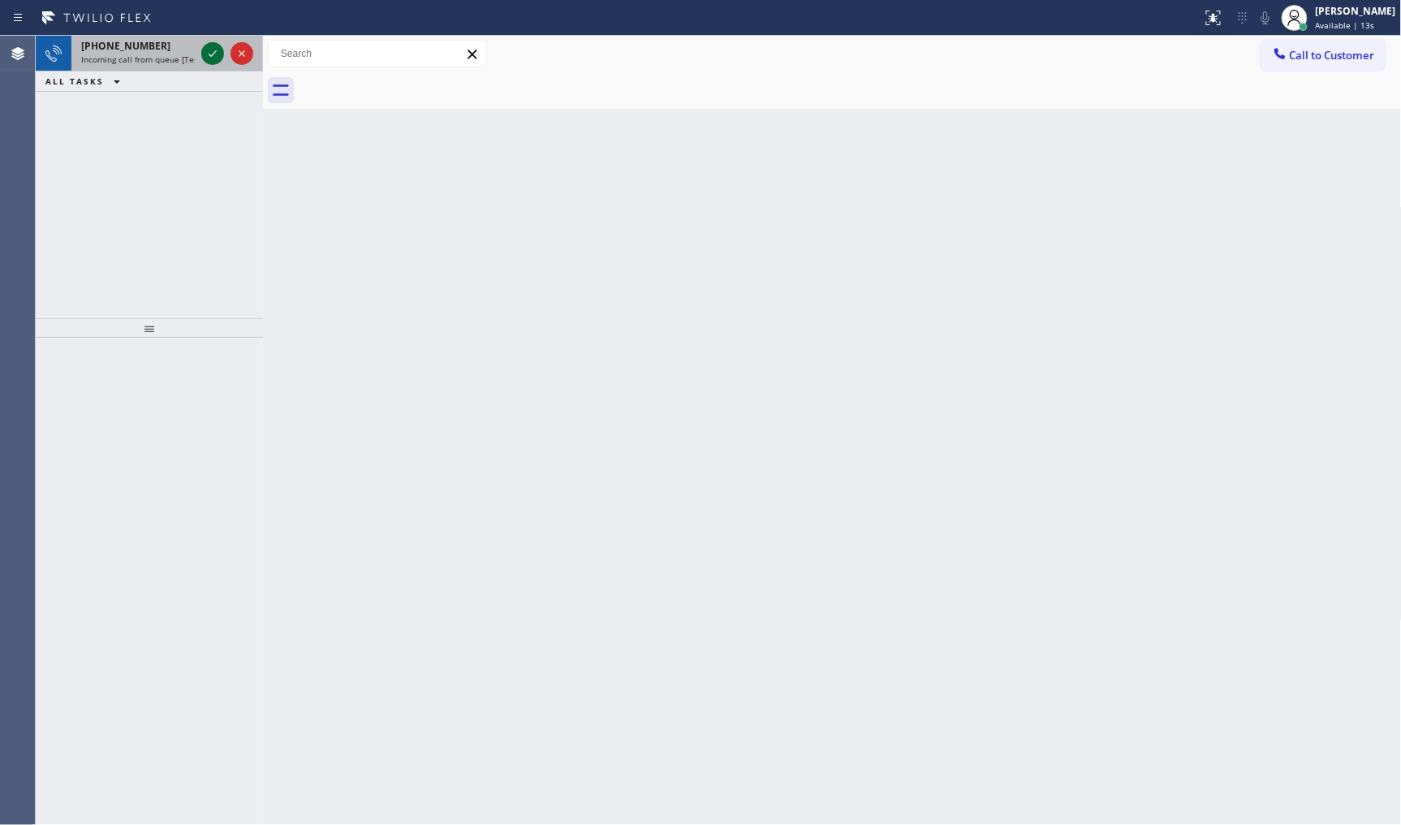
click at [206, 45] on icon at bounding box center [212, 53] width 19 height 19
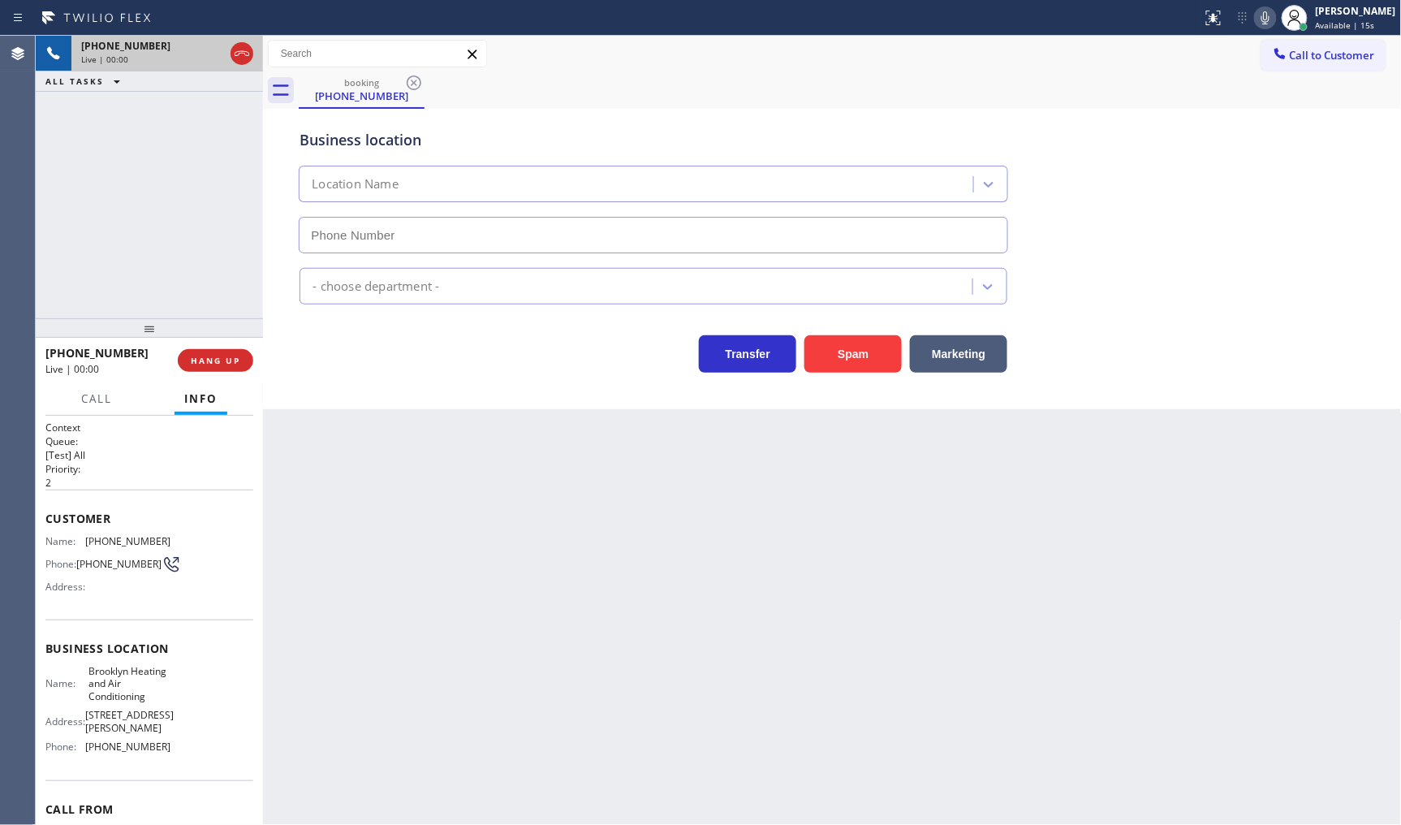
type input "[PHONE_NUMBER]"
click at [207, 52] on icon at bounding box center [212, 53] width 19 height 19
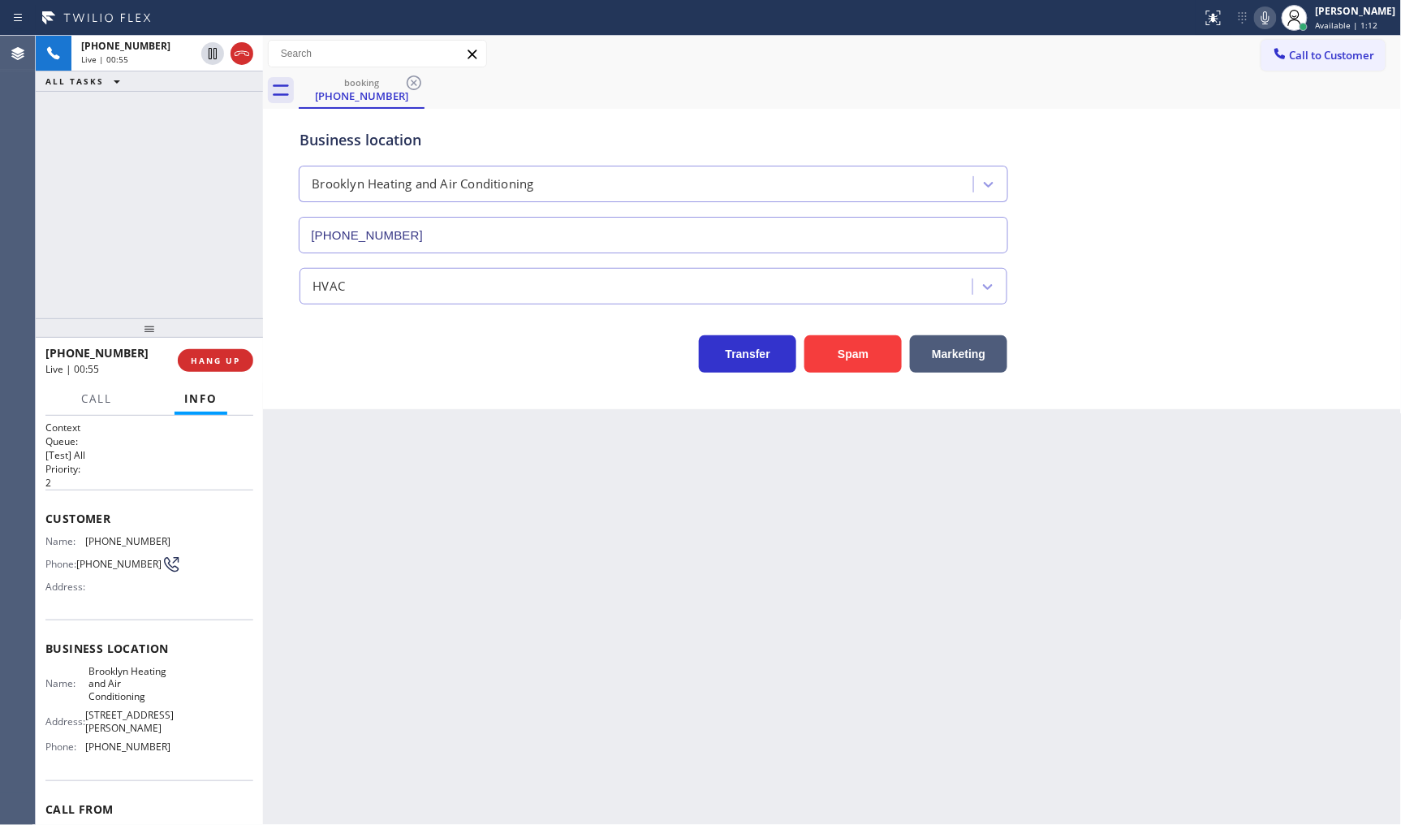
click at [1264, 18] on icon at bounding box center [1266, 17] width 8 height 13
drag, startPoint x: 158, startPoint y: 142, endPoint x: 195, endPoint y: 90, distance: 64.0
click at [176, 116] on div "+13475645996 Live | 06:19 ALL TASKS ALL TASKS ACTIVE TASKS TASKS IN WRAP UP" at bounding box center [149, 177] width 227 height 283
click at [209, 45] on icon at bounding box center [212, 53] width 19 height 19
click at [1279, 17] on div at bounding box center [1295, 18] width 36 height 36
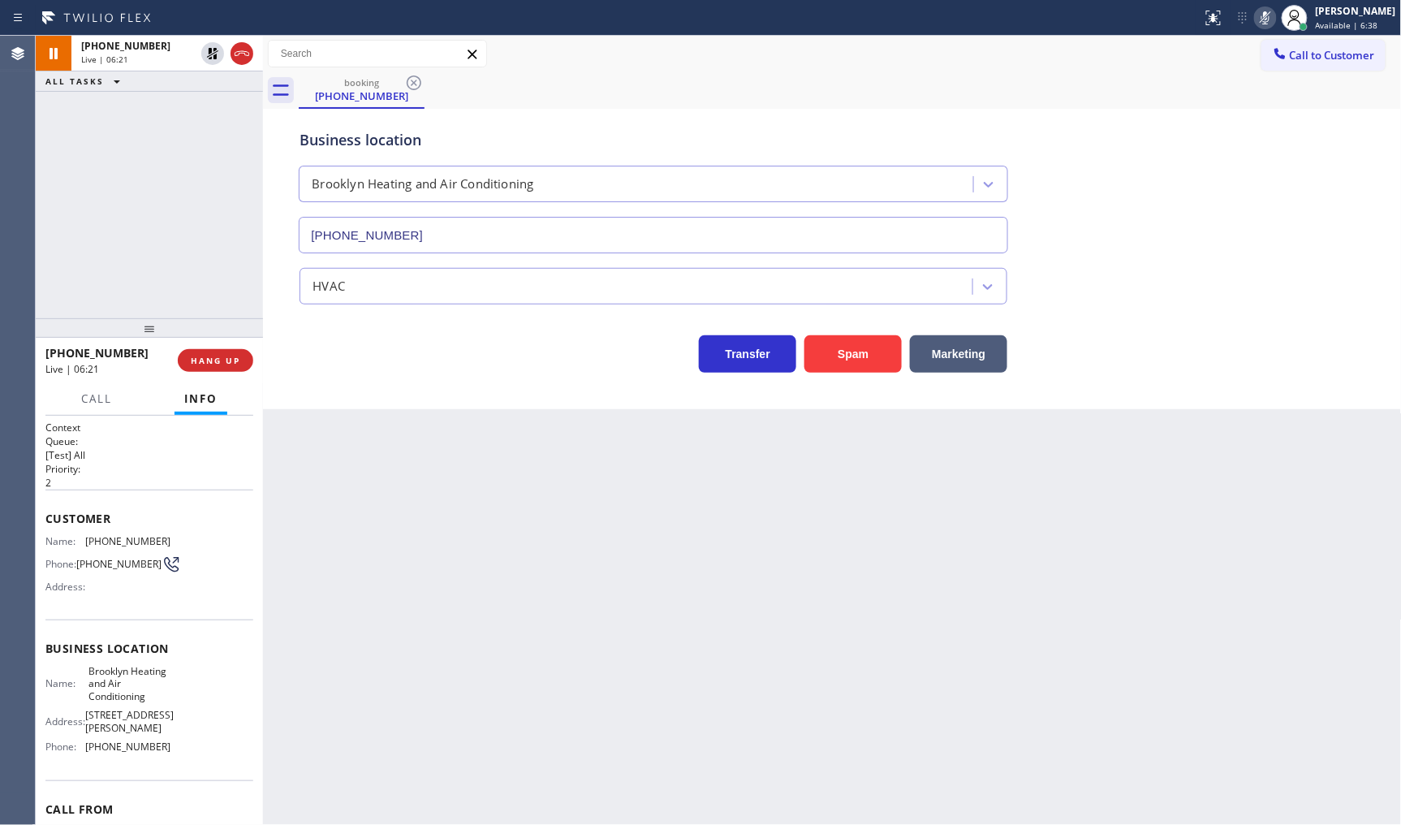
click at [1267, 16] on icon at bounding box center [1265, 17] width 19 height 19
drag, startPoint x: 139, startPoint y: 222, endPoint x: 132, endPoint y: 11, distance: 211.2
click at [143, 195] on div "+13475645996 Live | 07:34 ALL TASKS ALL TASKS ACTIVE TASKS TASKS IN WRAP UP" at bounding box center [149, 177] width 227 height 283
click at [1260, 16] on icon at bounding box center [1265, 17] width 19 height 19
drag, startPoint x: 88, startPoint y: 537, endPoint x: 175, endPoint y: 546, distance: 88.2
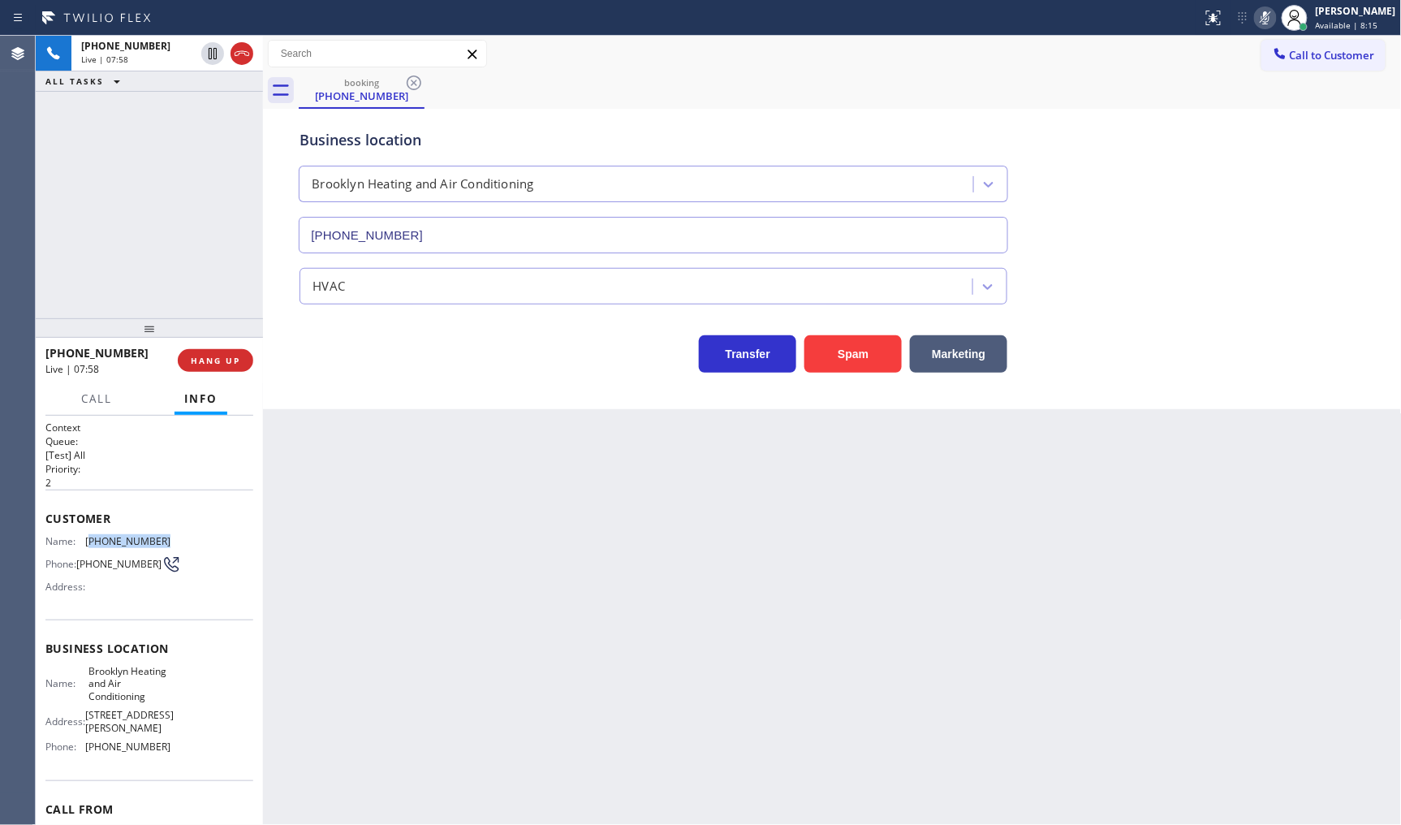
click at [175, 546] on div "Name: (347) 564-5996 Phone: (347) 564-5996 Address:" at bounding box center [149, 567] width 208 height 64
click at [1273, 23] on icon at bounding box center [1265, 17] width 19 height 19
click at [96, 207] on div "+13475645996 Live | 10:34 ALL TASKS ALL TASKS ACTIVE TASKS TASKS IN WRAP UP" at bounding box center [149, 177] width 227 height 283
click at [1265, 17] on icon at bounding box center [1265, 17] width 19 height 19
click at [213, 53] on icon at bounding box center [212, 53] width 19 height 19
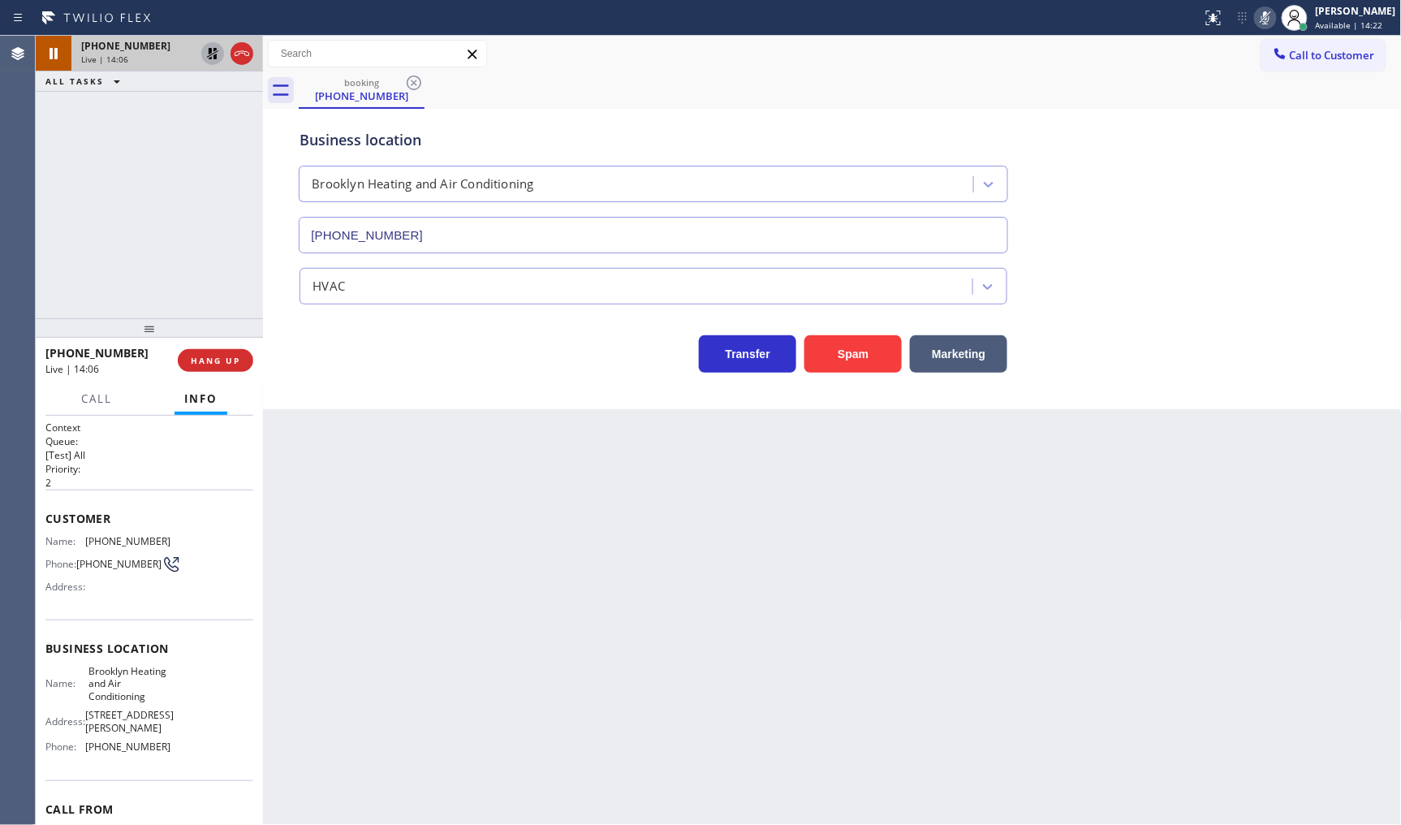
click at [207, 50] on icon at bounding box center [212, 53] width 19 height 19
click at [1261, 10] on icon at bounding box center [1265, 17] width 19 height 19
drag, startPoint x: 127, startPoint y: 132, endPoint x: 225, endPoint y: 108, distance: 101.0
click at [131, 132] on div "+13475645996 Live | 15:55 ALL TASKS ALL TASKS ACTIVE TASKS TASKS IN WRAP UP" at bounding box center [149, 177] width 227 height 283
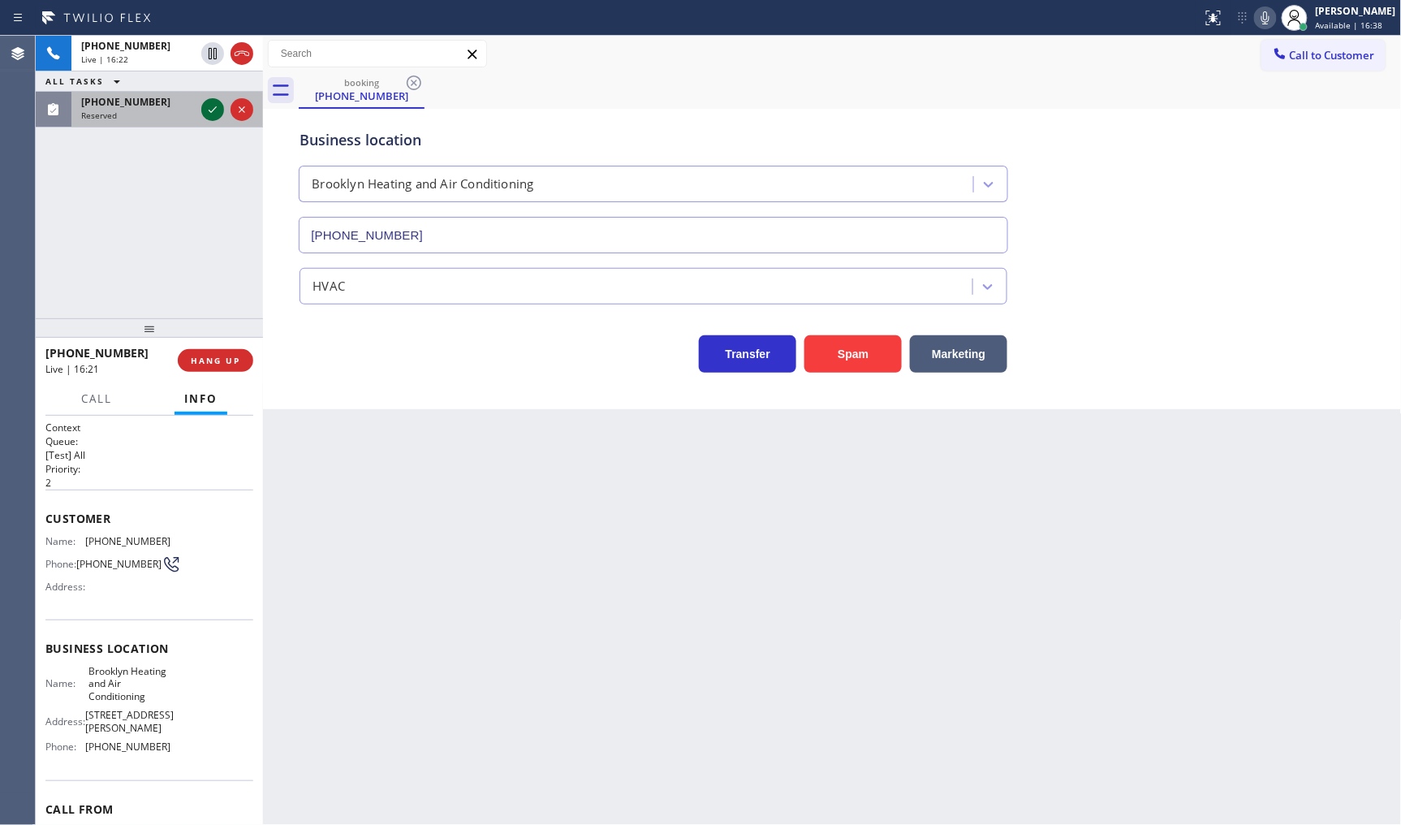
click at [207, 106] on icon at bounding box center [212, 109] width 19 height 19
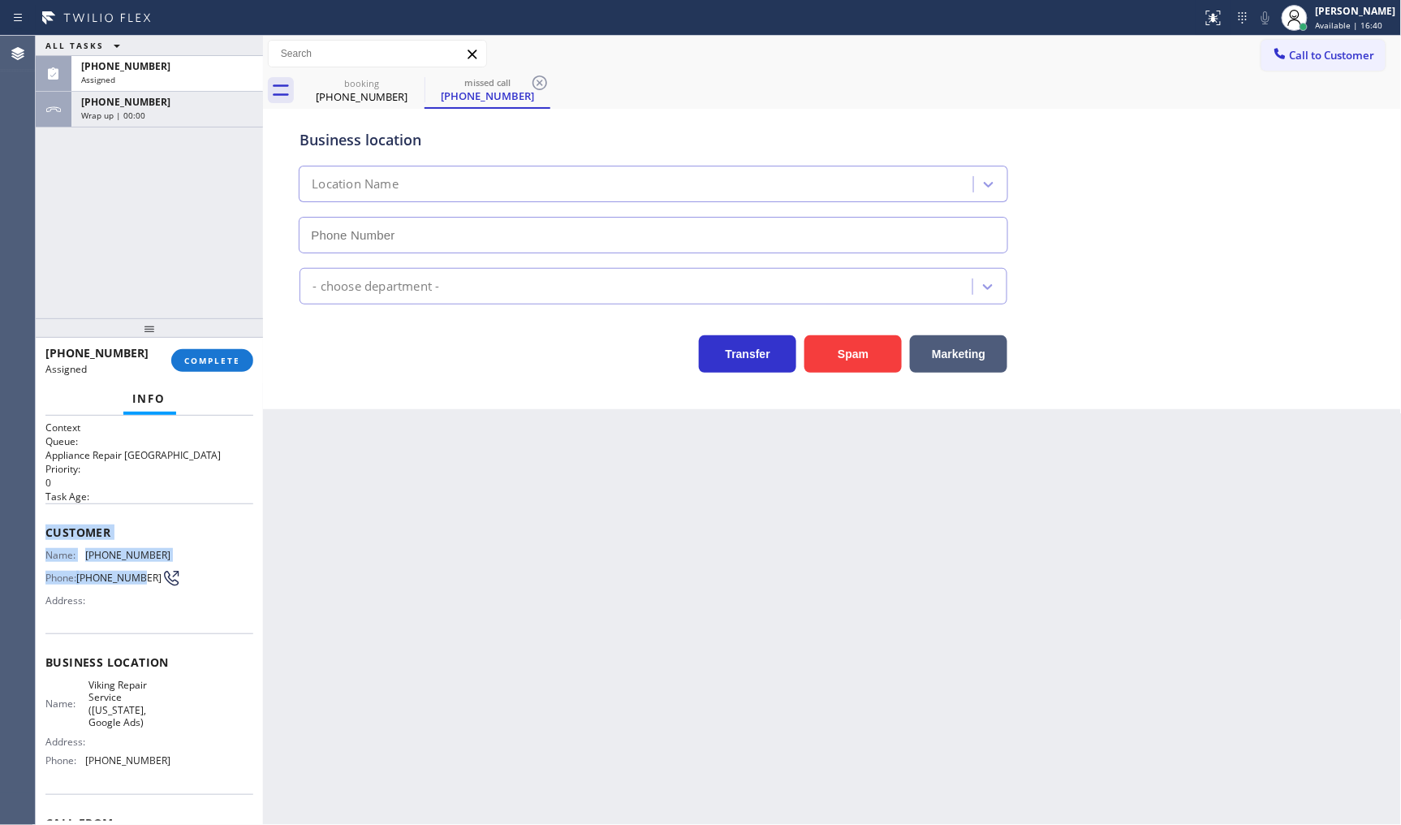
type input "[PHONE_NUMBER]"
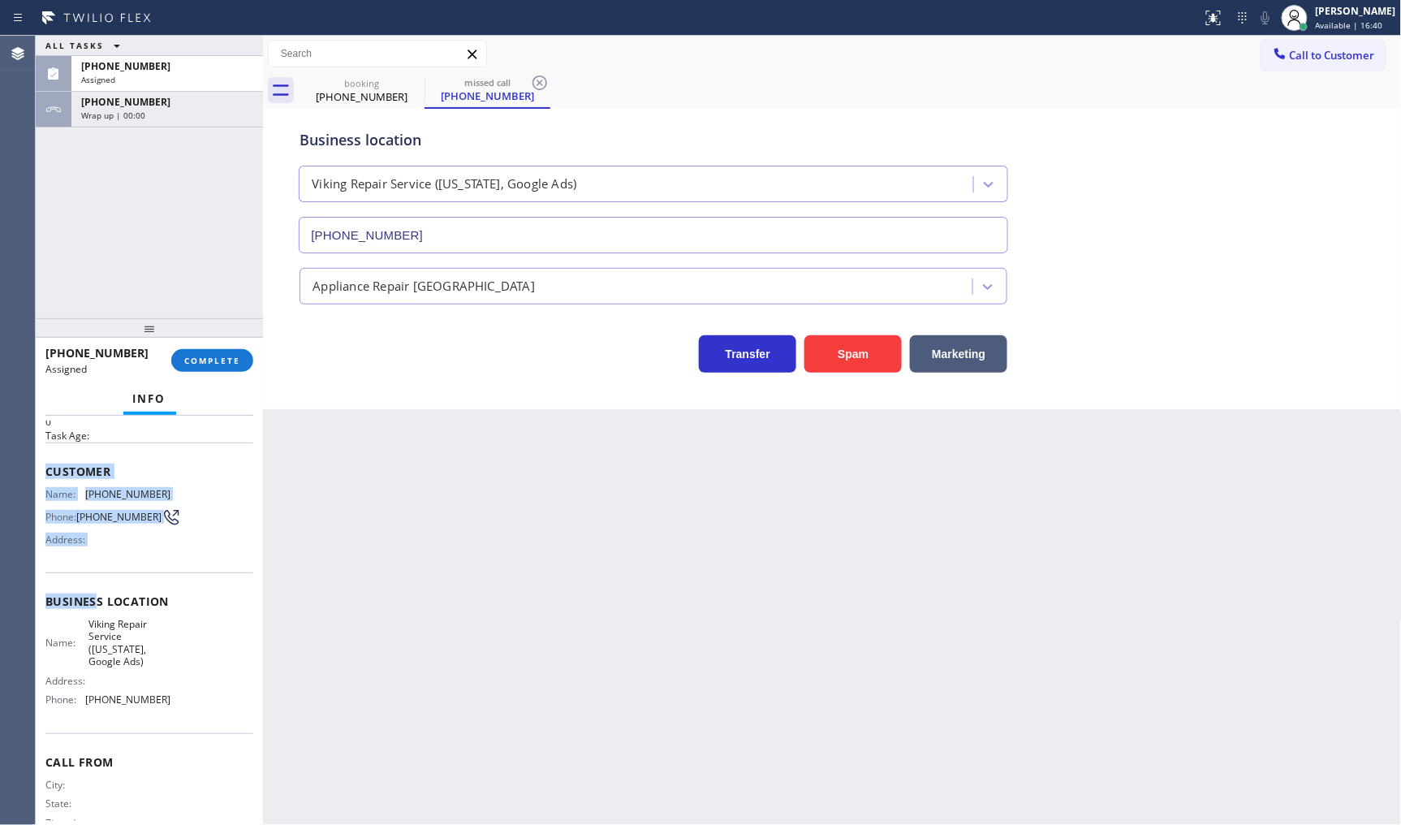
scroll to position [100, 0]
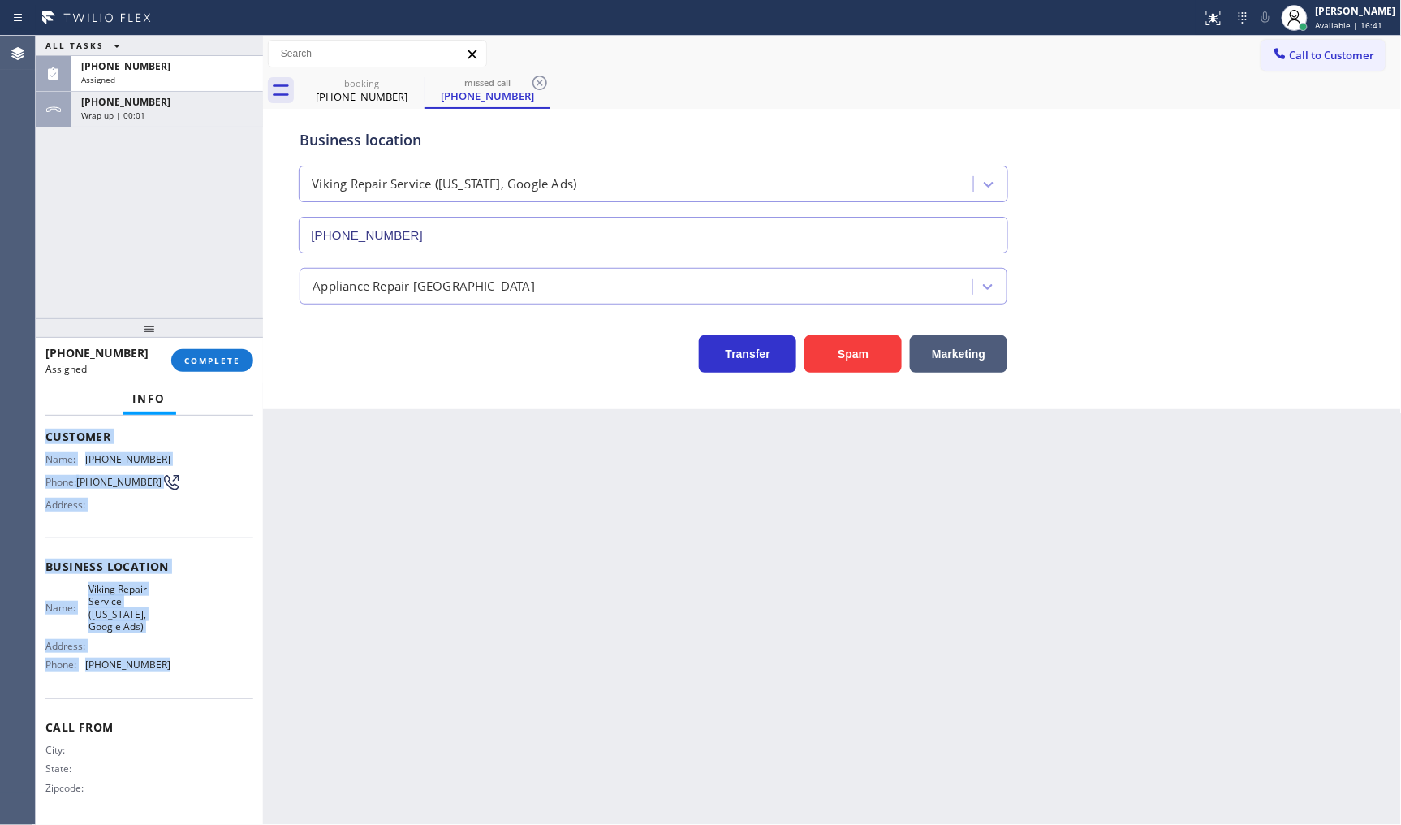
drag, startPoint x: 39, startPoint y: 517, endPoint x: 191, endPoint y: 672, distance: 217.0
click at [191, 672] on div "Context Queue: Appliance Repair High End Priority: 0 Task Age: Customer Name: (…" at bounding box center [149, 621] width 227 height 410
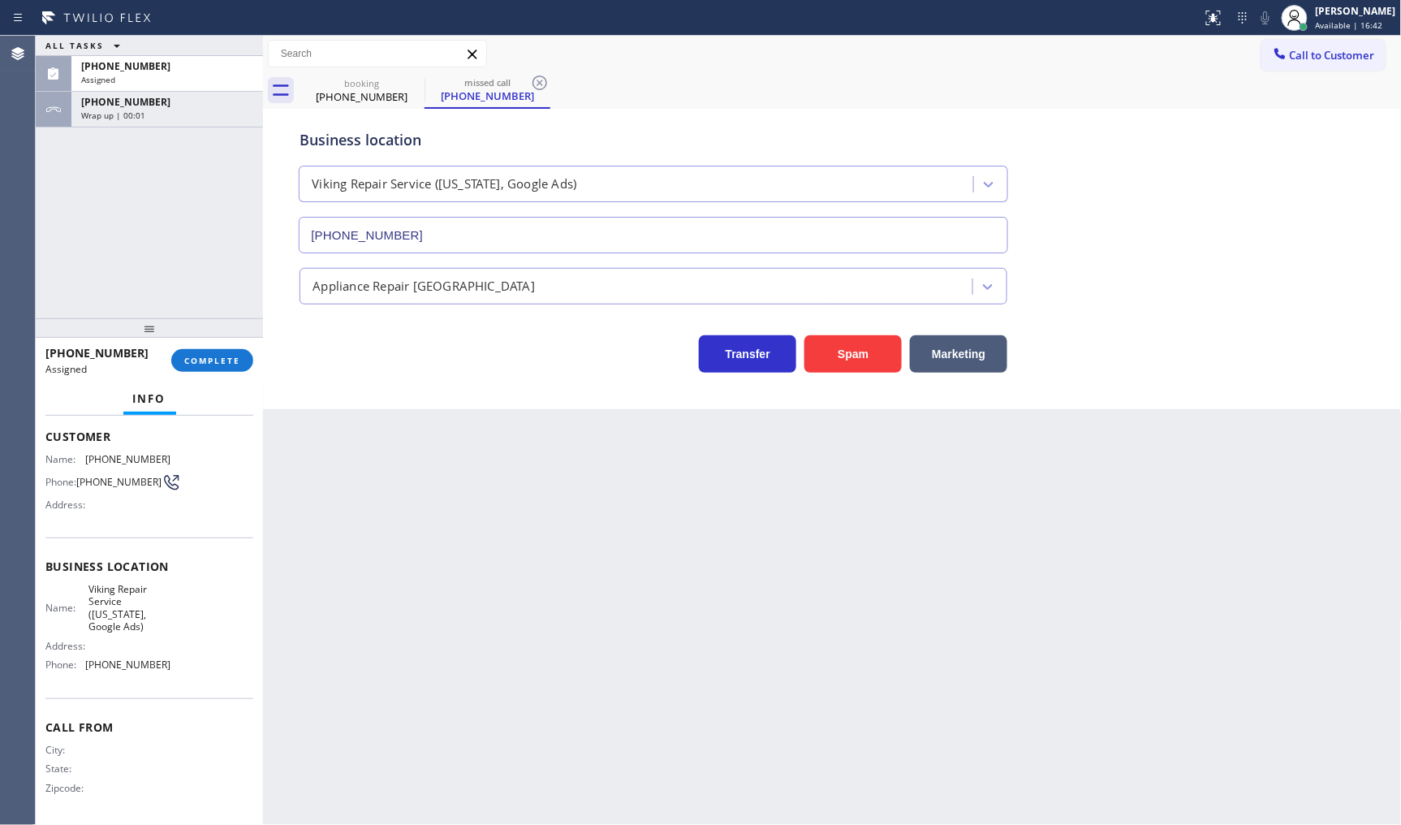
click at [224, 338] on div at bounding box center [149, 327] width 227 height 19
click at [226, 359] on span "COMPLETE" at bounding box center [212, 360] width 56 height 11
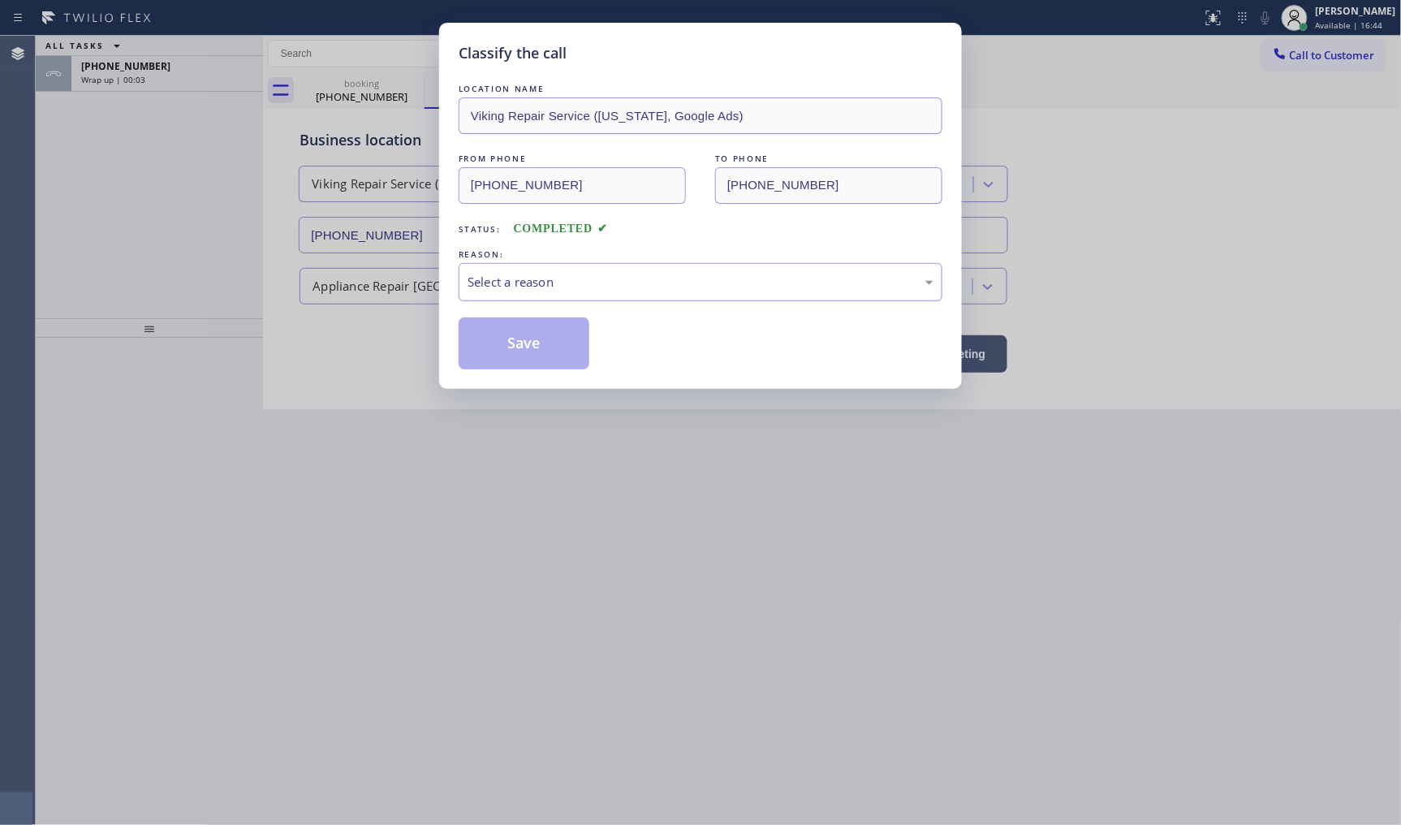
click at [494, 280] on div "Select a reason" at bounding box center [701, 282] width 466 height 19
click at [496, 343] on button "Save" at bounding box center [524, 343] width 131 height 52
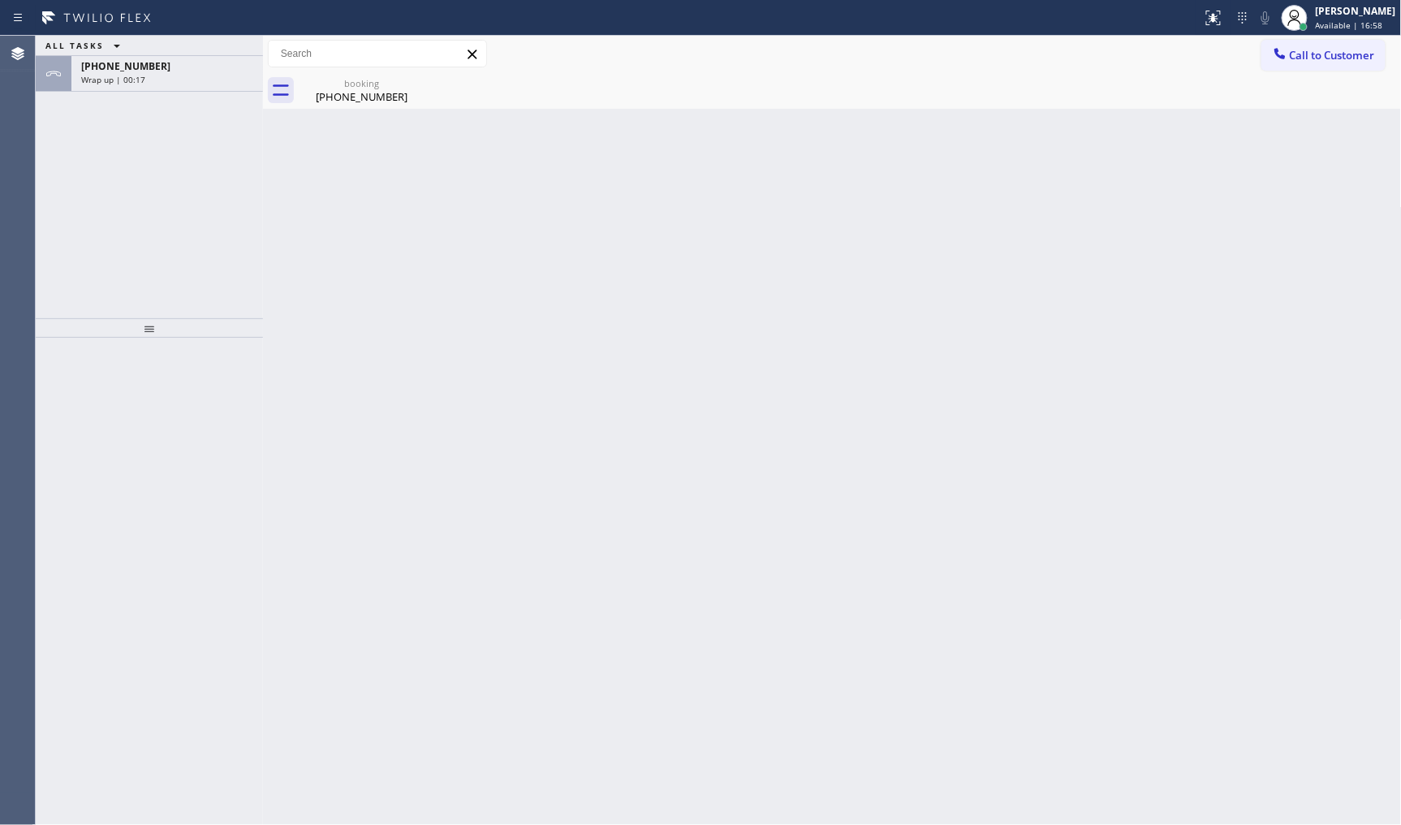
click at [97, 205] on div "ALL TASKS ALL TASKS ACTIVE TASKS TASKS IN WRAP UP +13475645996 Wrap up | 00:17" at bounding box center [149, 177] width 227 height 283
click at [154, 54] on div "ALL TASKS ALL TASKS ACTIVE TASKS TASKS IN WRAP UP" at bounding box center [149, 46] width 227 height 20
click at [153, 67] on div "+13475645996" at bounding box center [167, 66] width 172 height 14
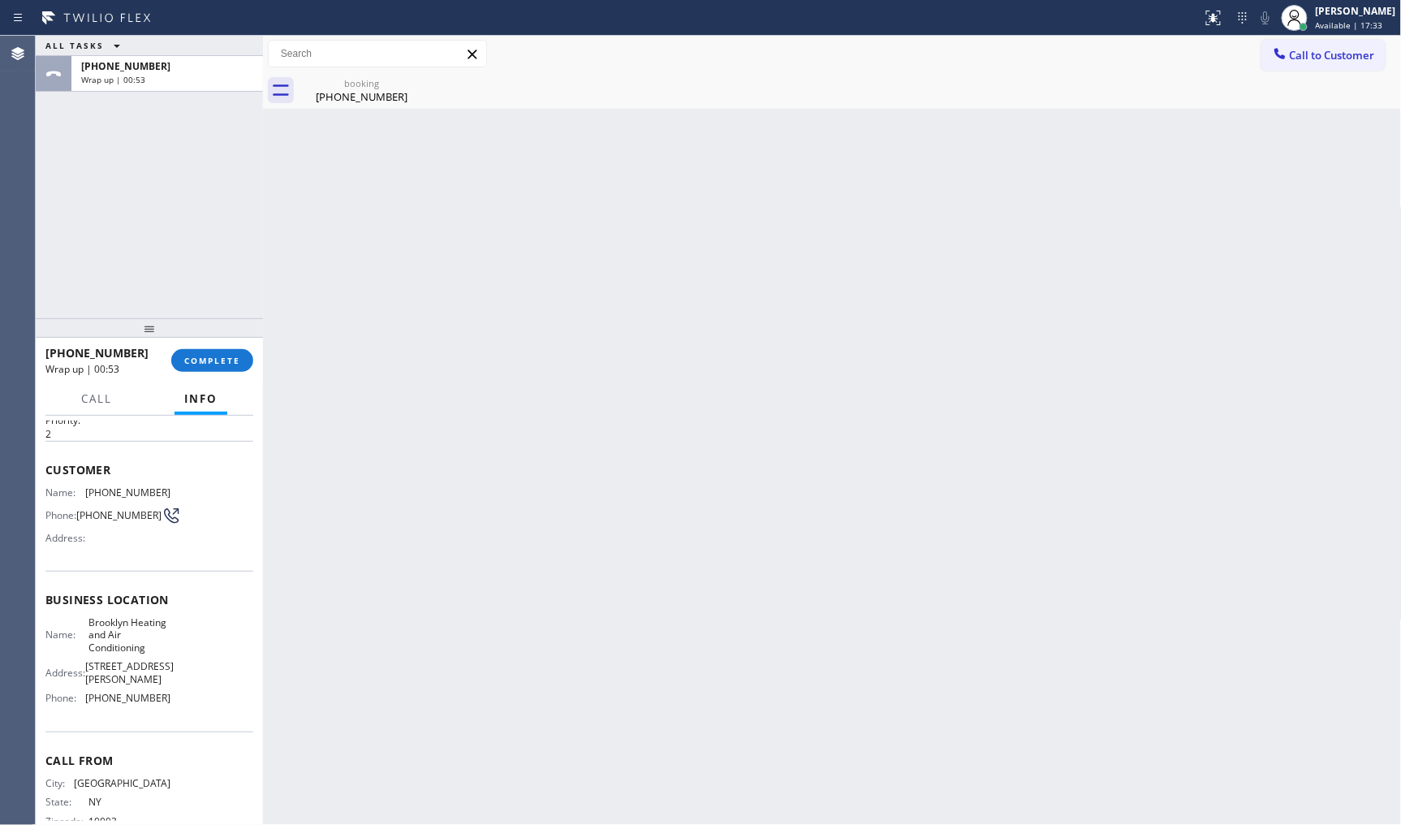
scroll to position [74, 0]
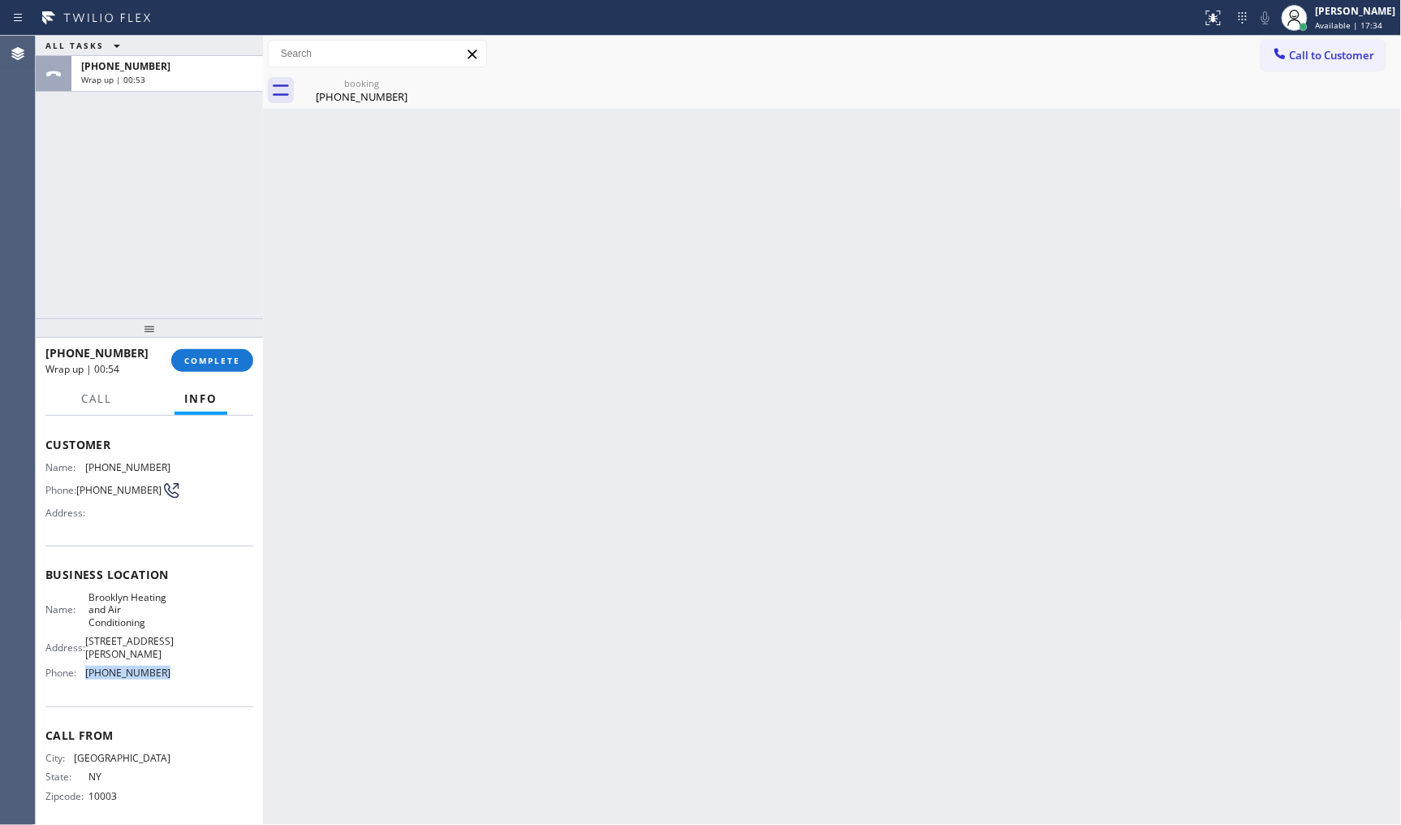
drag, startPoint x: 79, startPoint y: 671, endPoint x: 191, endPoint y: 666, distance: 112.2
click at [191, 666] on div "Name: Brooklyn Heating and Air Conditioning Address: 619 Throop Ave Phone: (347…" at bounding box center [149, 638] width 208 height 95
click at [195, 365] on span "COMPLETE" at bounding box center [212, 360] width 56 height 11
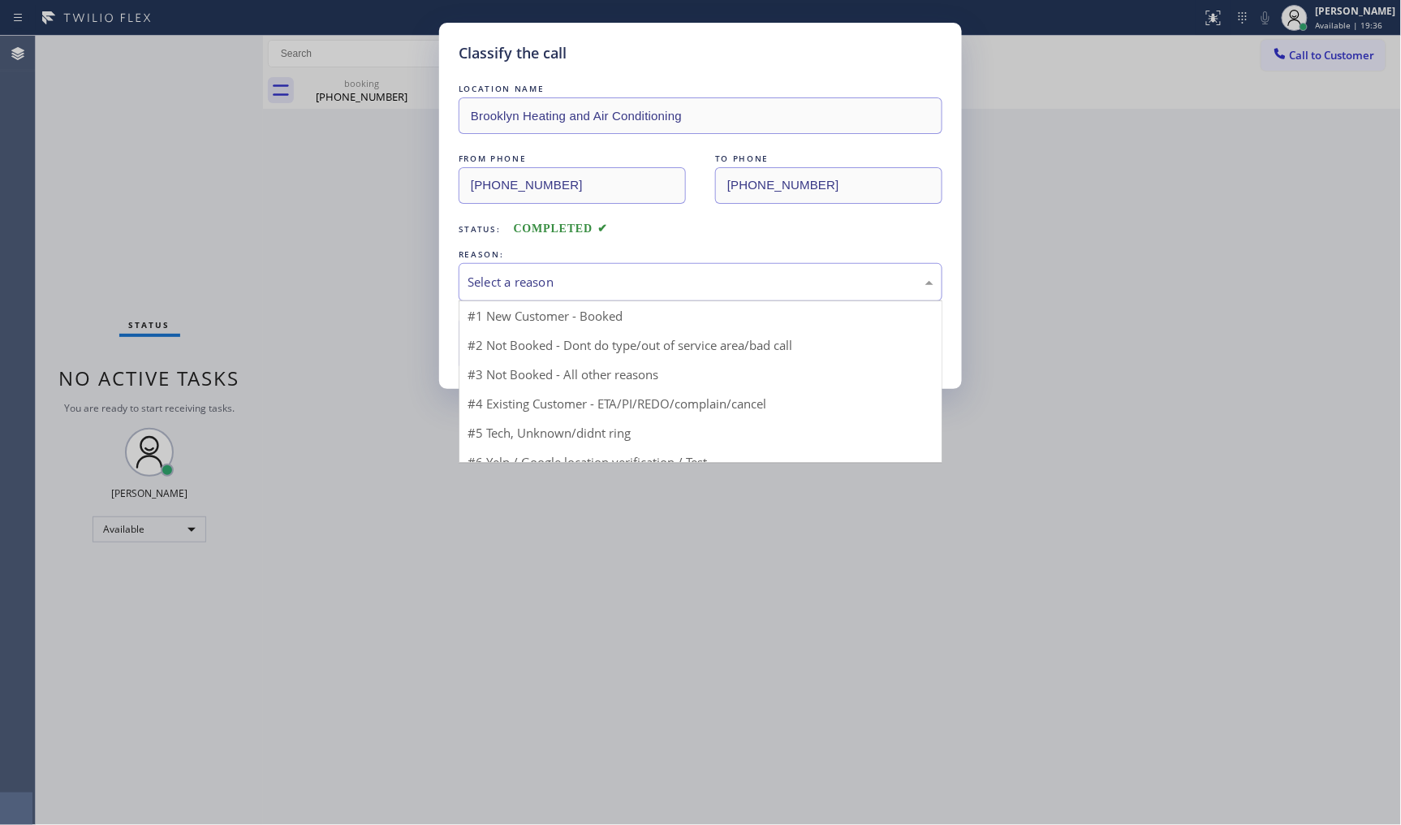
click at [611, 281] on div "Select a reason" at bounding box center [701, 282] width 466 height 19
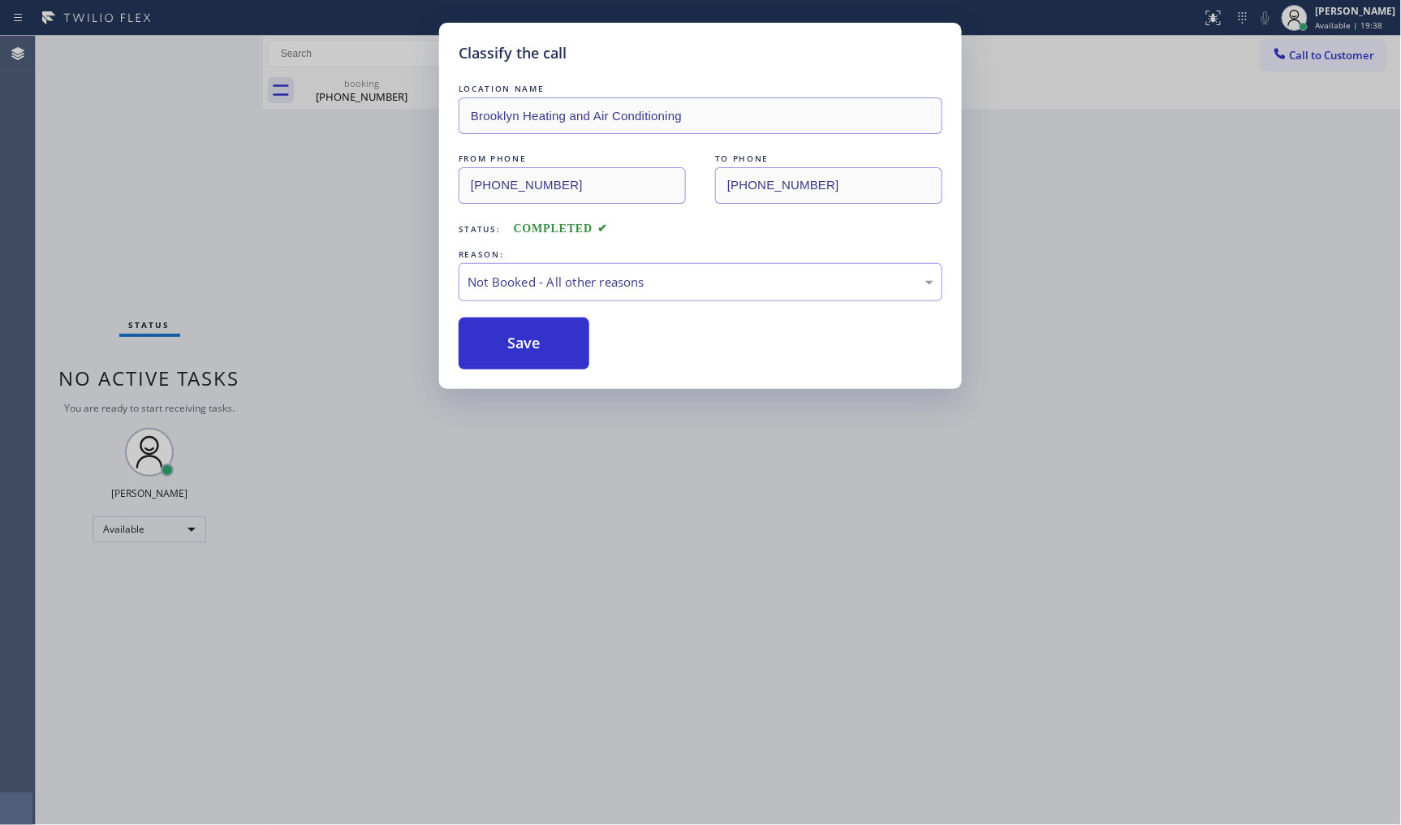
click at [489, 346] on button "Save" at bounding box center [524, 343] width 131 height 52
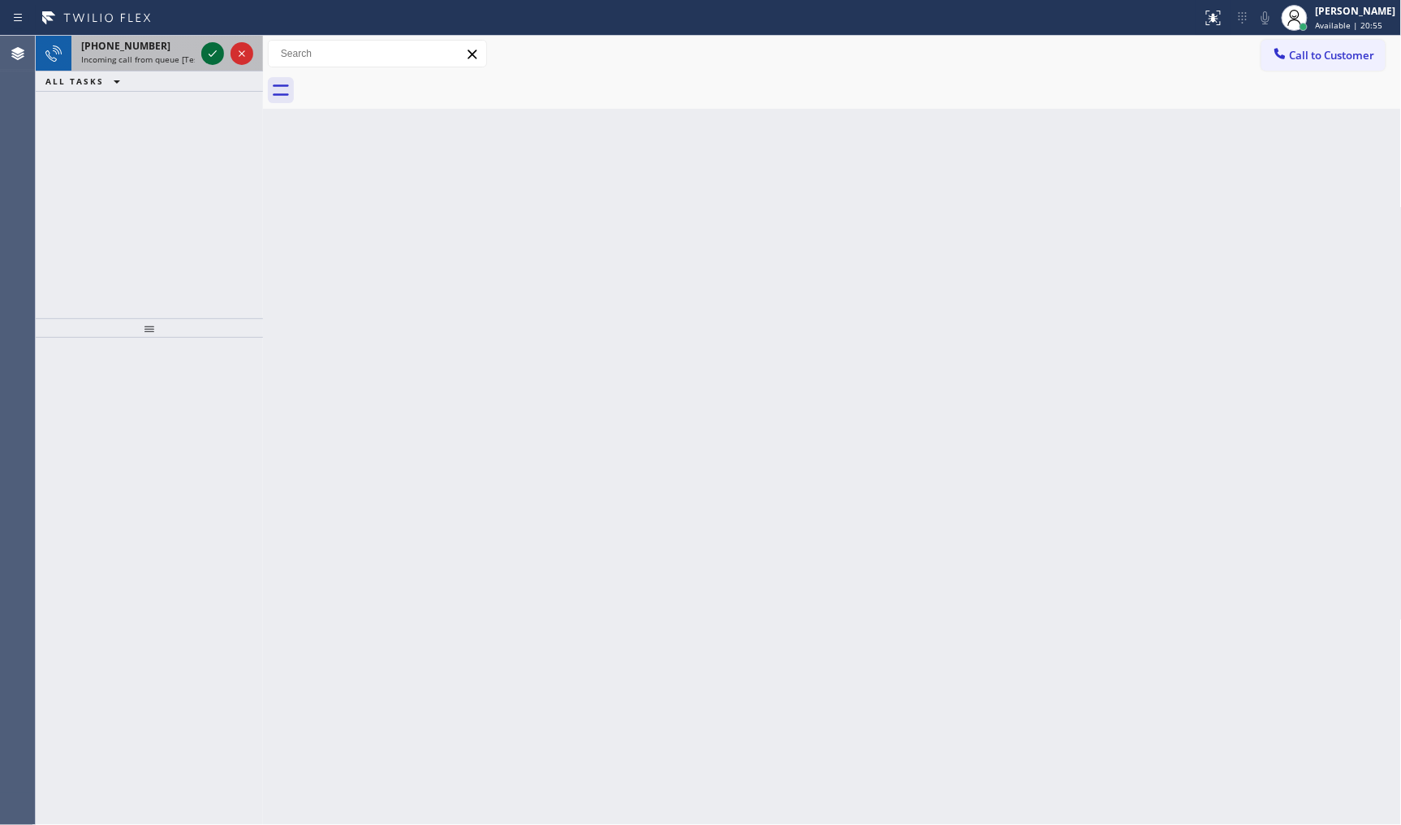
click at [206, 53] on icon at bounding box center [212, 53] width 19 height 19
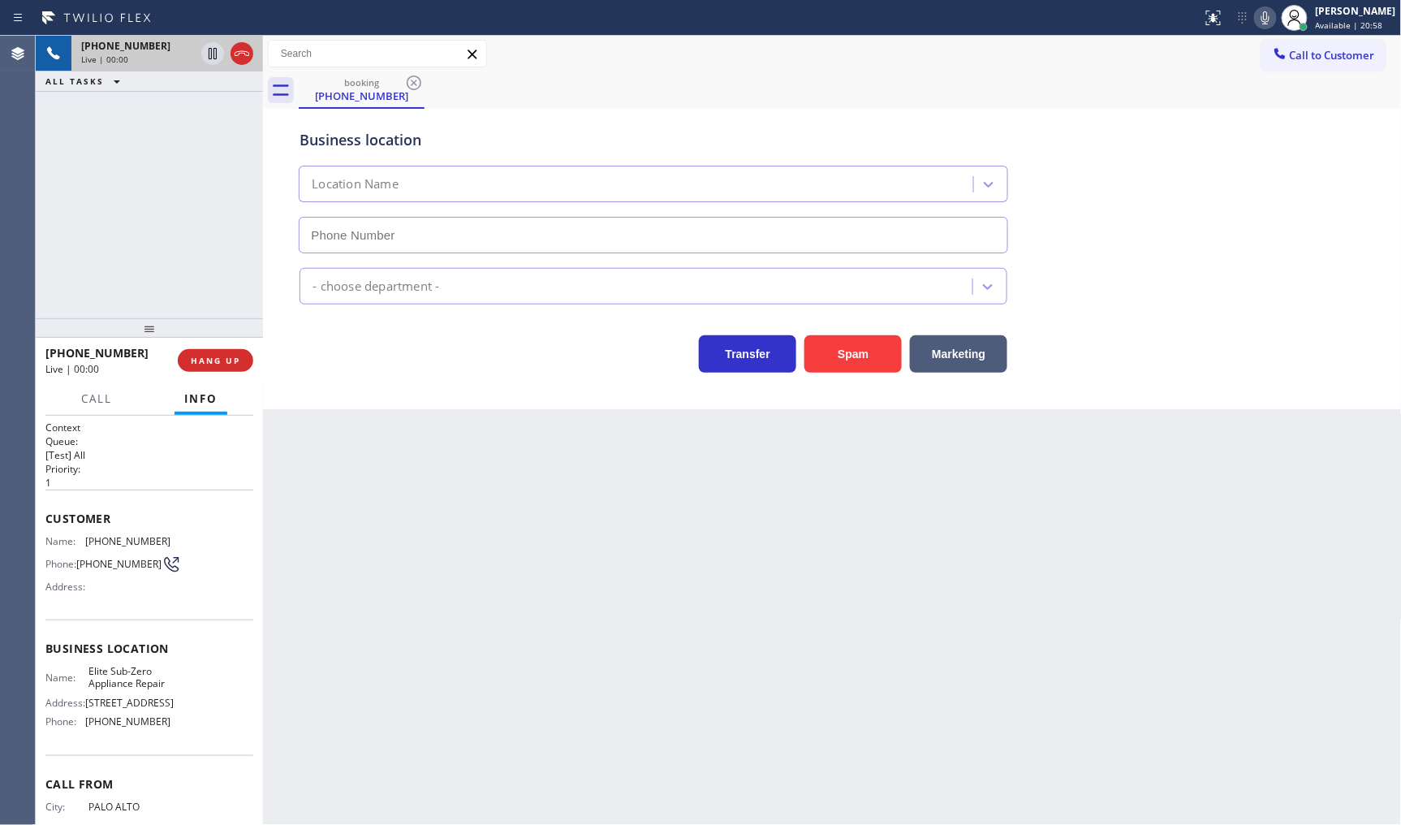
type input "[PHONE_NUMBER]"
click at [1013, 524] on div "Back to Dashboard Change Sender ID Customers Technicians Select a contact Outbo…" at bounding box center [832, 430] width 1139 height 789
drag, startPoint x: 95, startPoint y: 541, endPoint x: 179, endPoint y: 539, distance: 83.7
click at [179, 539] on div "Name: (650) 223-4313 Phone: (650) 223-4313 Address:" at bounding box center [149, 567] width 208 height 64
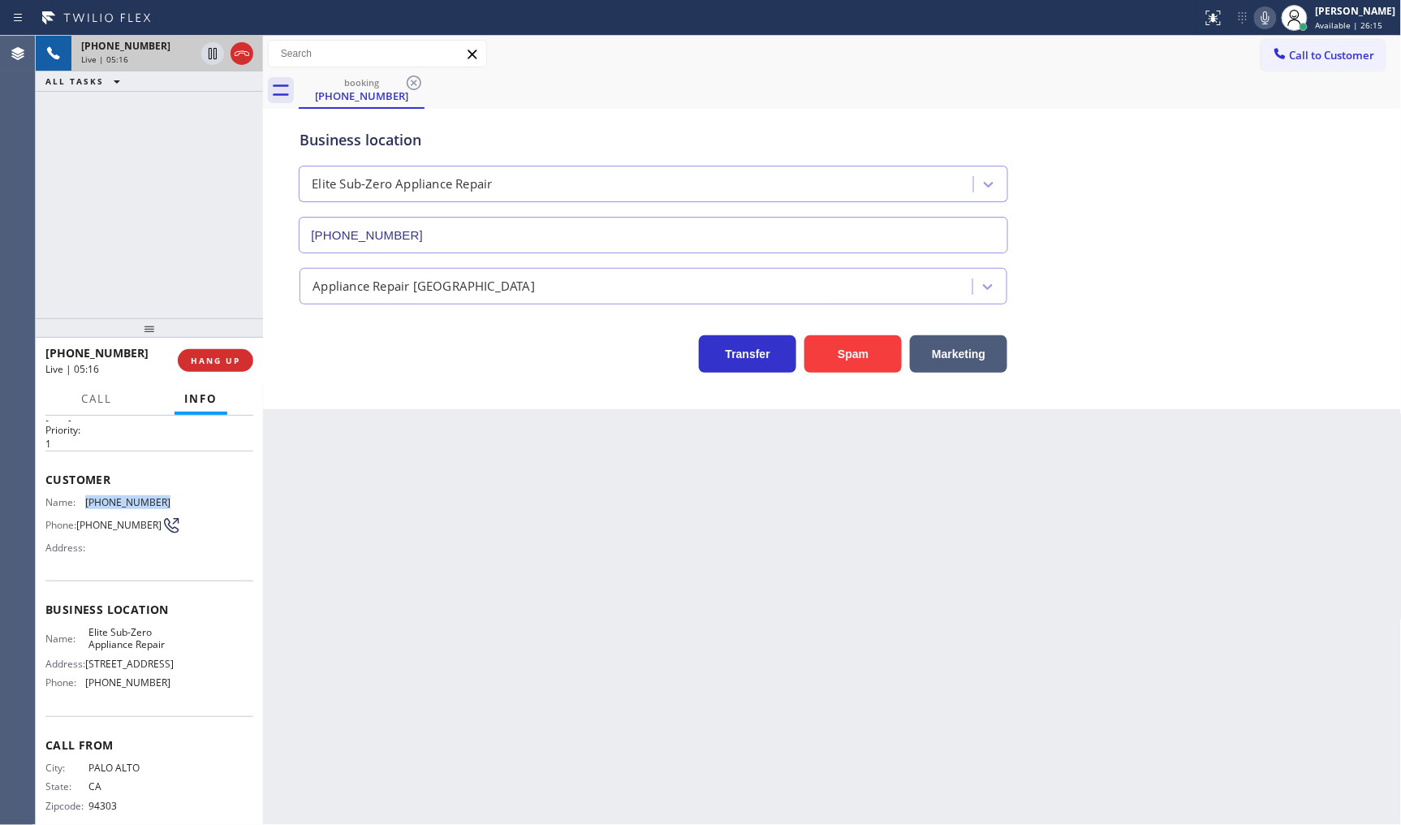
scroll to position [74, 0]
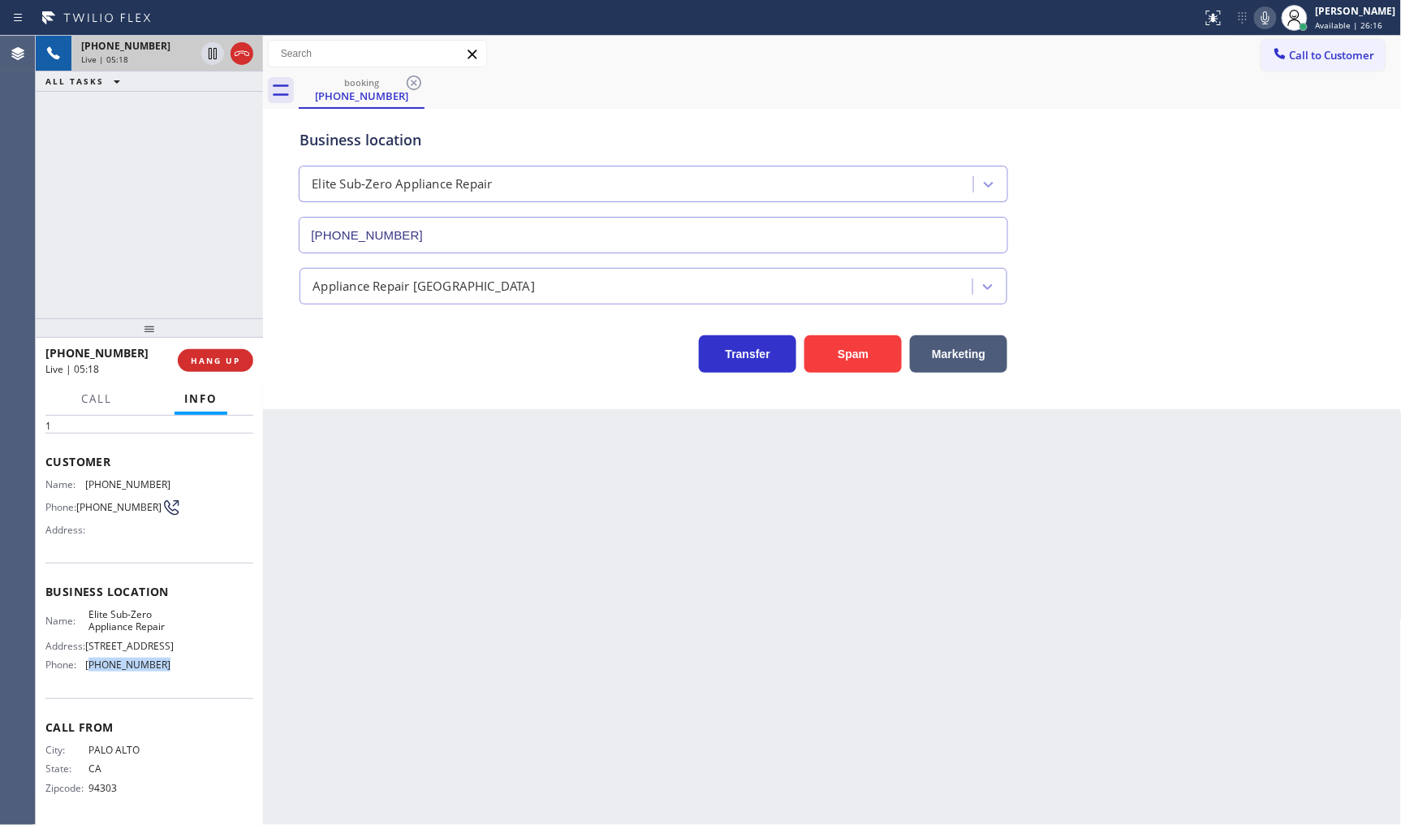
drag, startPoint x: 91, startPoint y: 663, endPoint x: 175, endPoint y: 676, distance: 84.6
click at [175, 676] on div "Name: Elite Sub-Zero Appliance Repair Address: 2055 Grant Rd Phone: (415) 965-3…" at bounding box center [149, 643] width 208 height 70
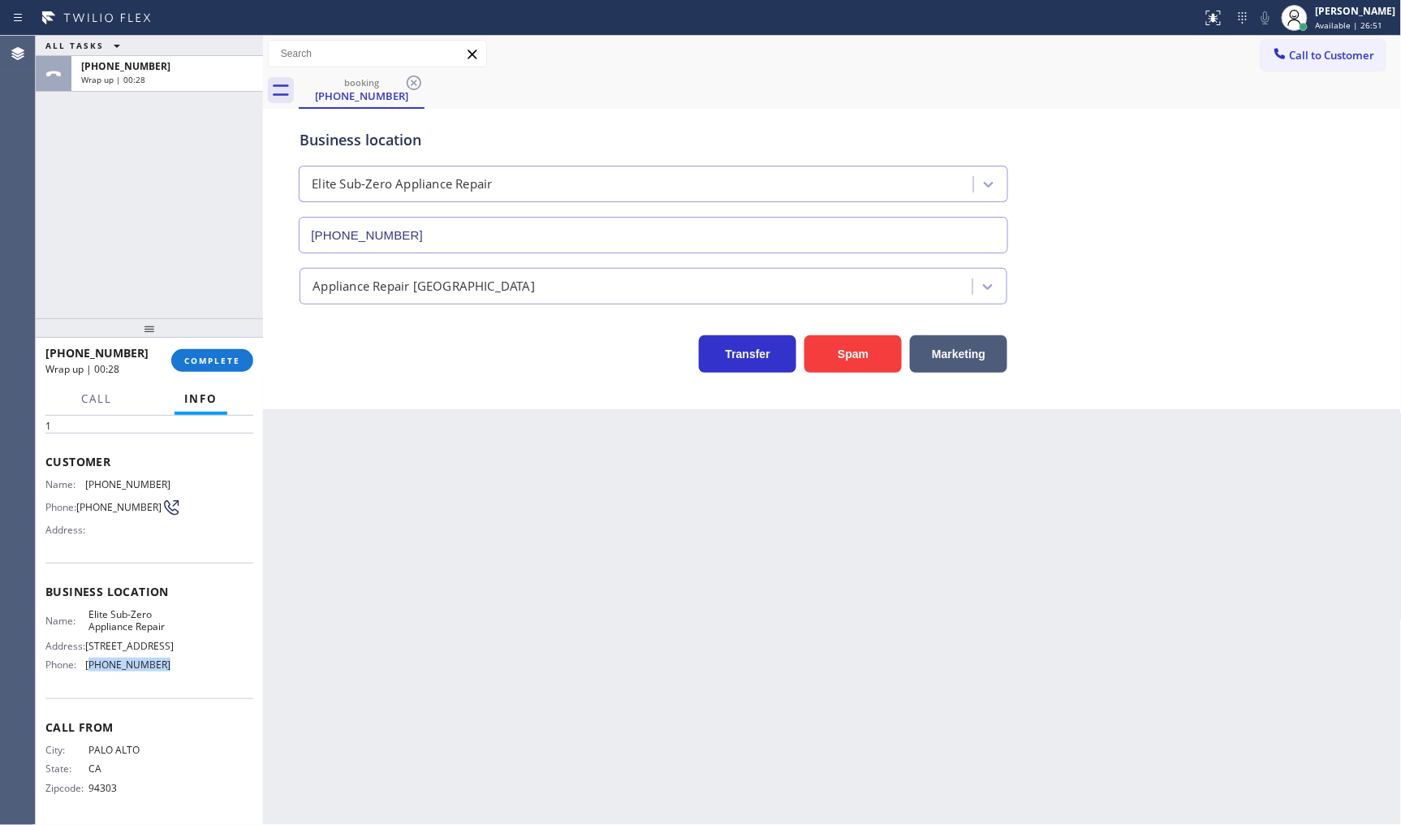
click at [76, 608] on div "Name: Elite Sub-Zero Appliance Repair" at bounding box center [107, 620] width 125 height 25
drag, startPoint x: 85, startPoint y: 602, endPoint x: 123, endPoint y: 628, distance: 45.0
click at [123, 628] on div "Name: Elite Sub-Zero Appliance Repair" at bounding box center [107, 620] width 125 height 25
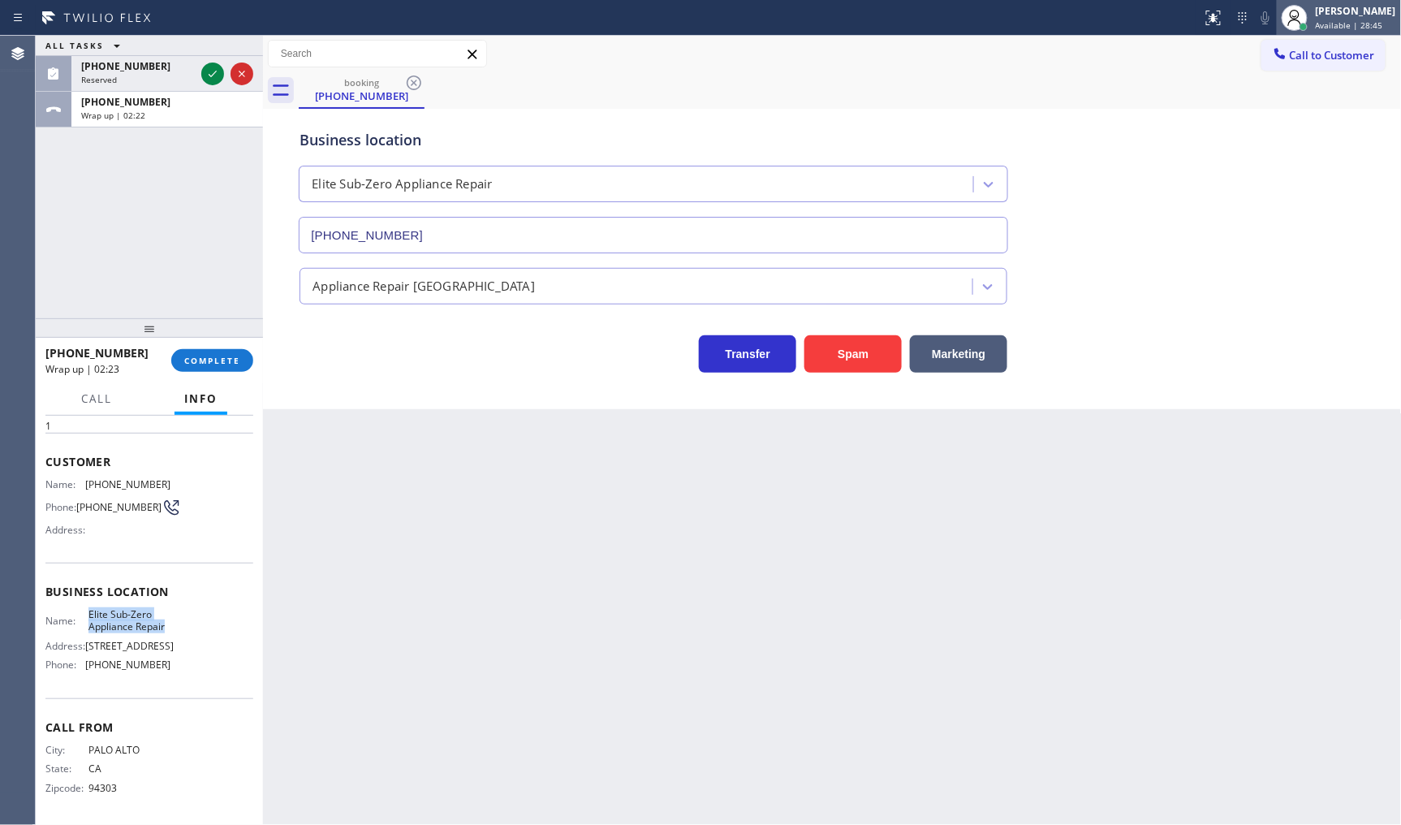
click at [1307, 26] on div at bounding box center [1304, 27] width 8 height 8
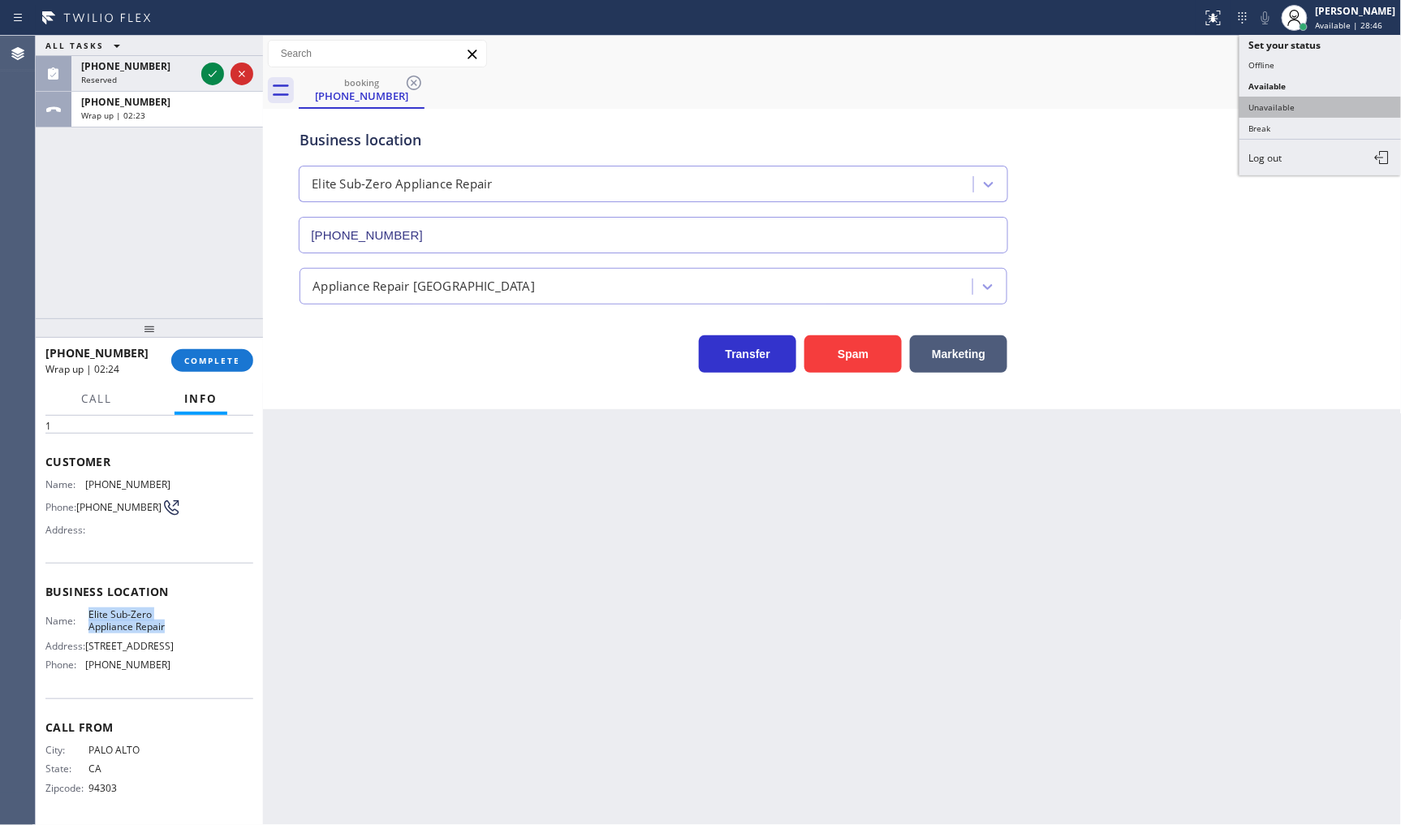
click at [1292, 106] on button "Unavailable" at bounding box center [1321, 107] width 162 height 21
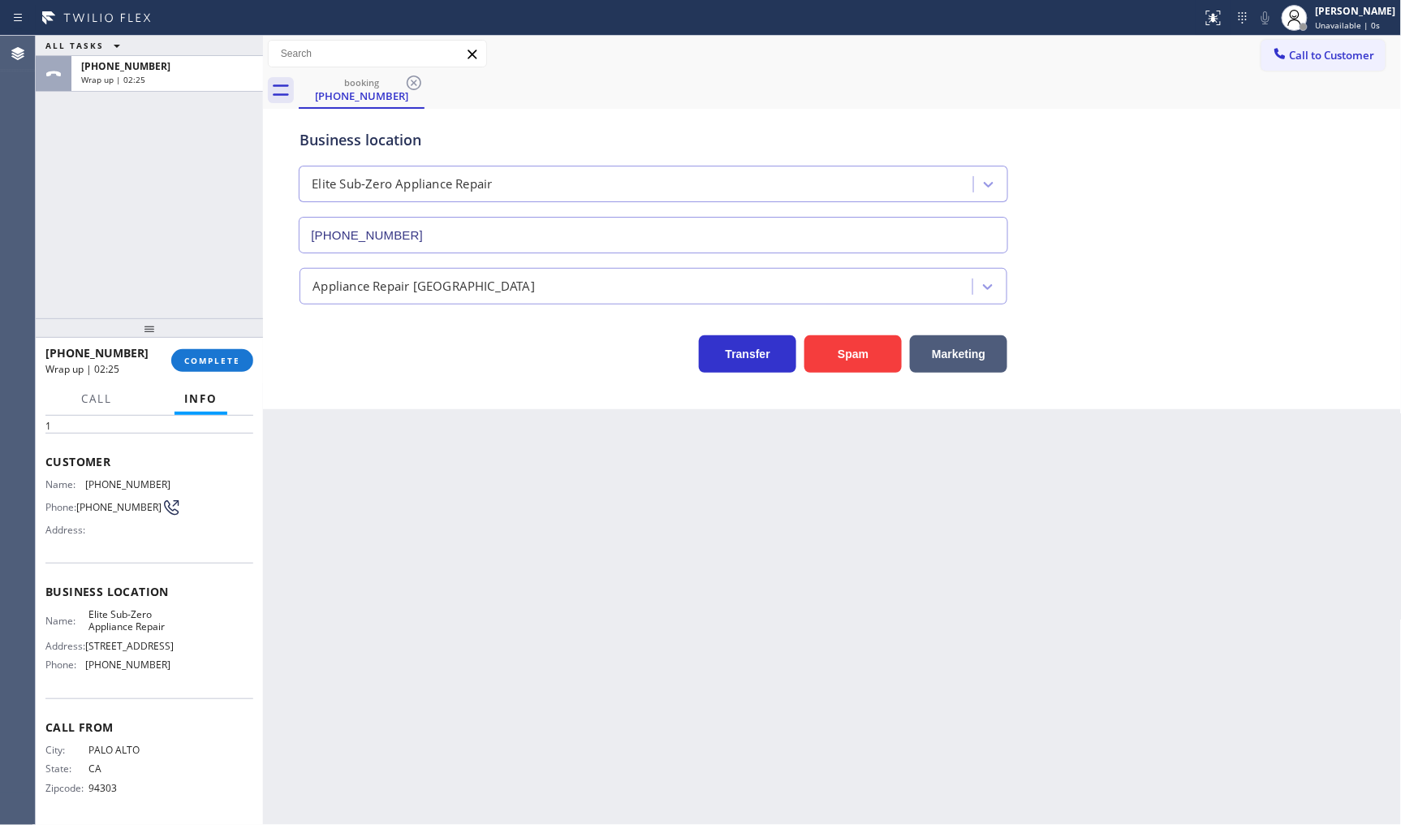
click at [215, 73] on div "ALL TASKS ALL TASKS ACTIVE TASKS TASKS IN WRAP UP +16502234313 Wrap up | 02:25" at bounding box center [149, 64] width 227 height 56
click at [188, 364] on span "COMPLETE" at bounding box center [212, 360] width 56 height 11
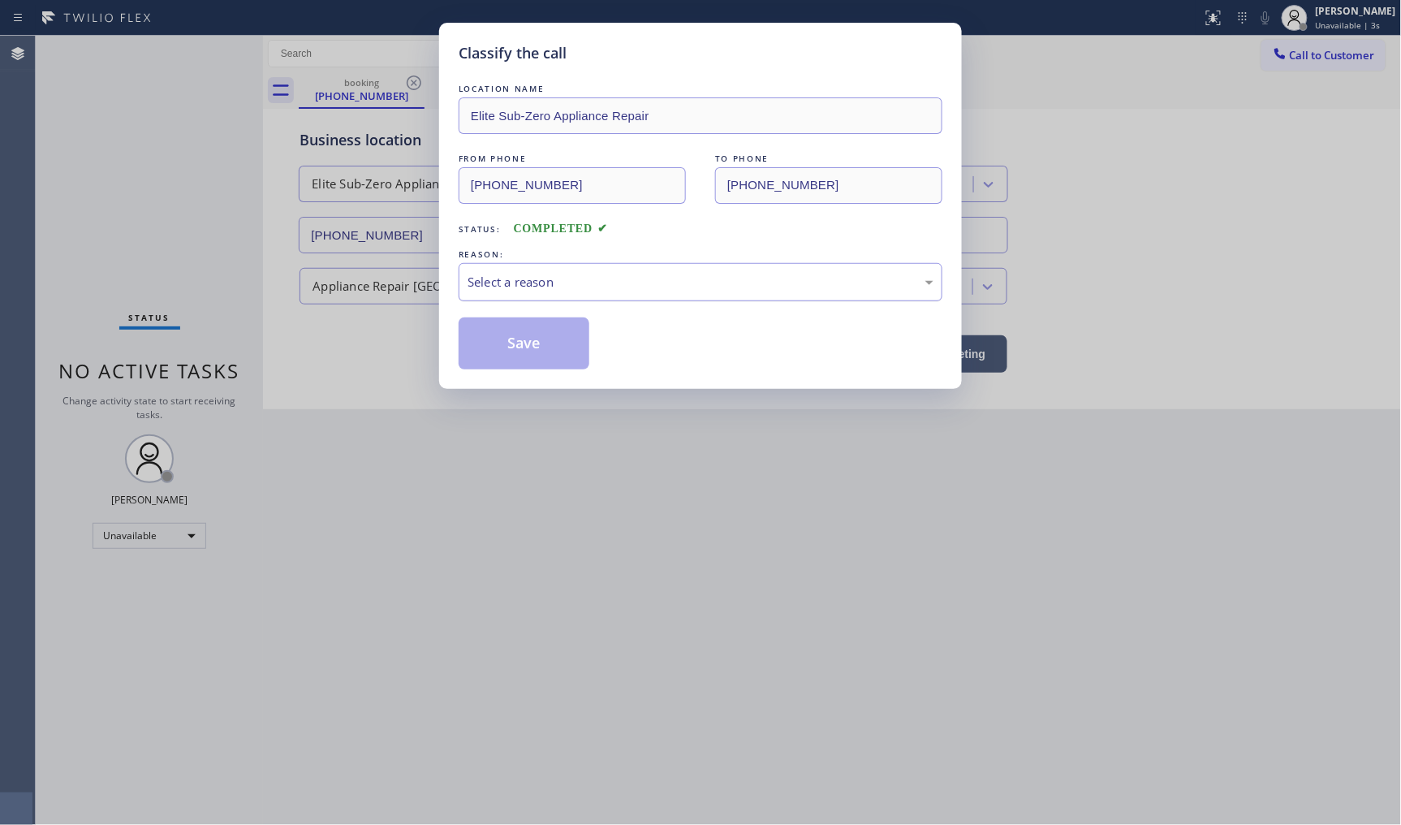
click at [507, 286] on div "Select a reason" at bounding box center [701, 282] width 466 height 19
click at [504, 327] on button "Save" at bounding box center [524, 343] width 131 height 52
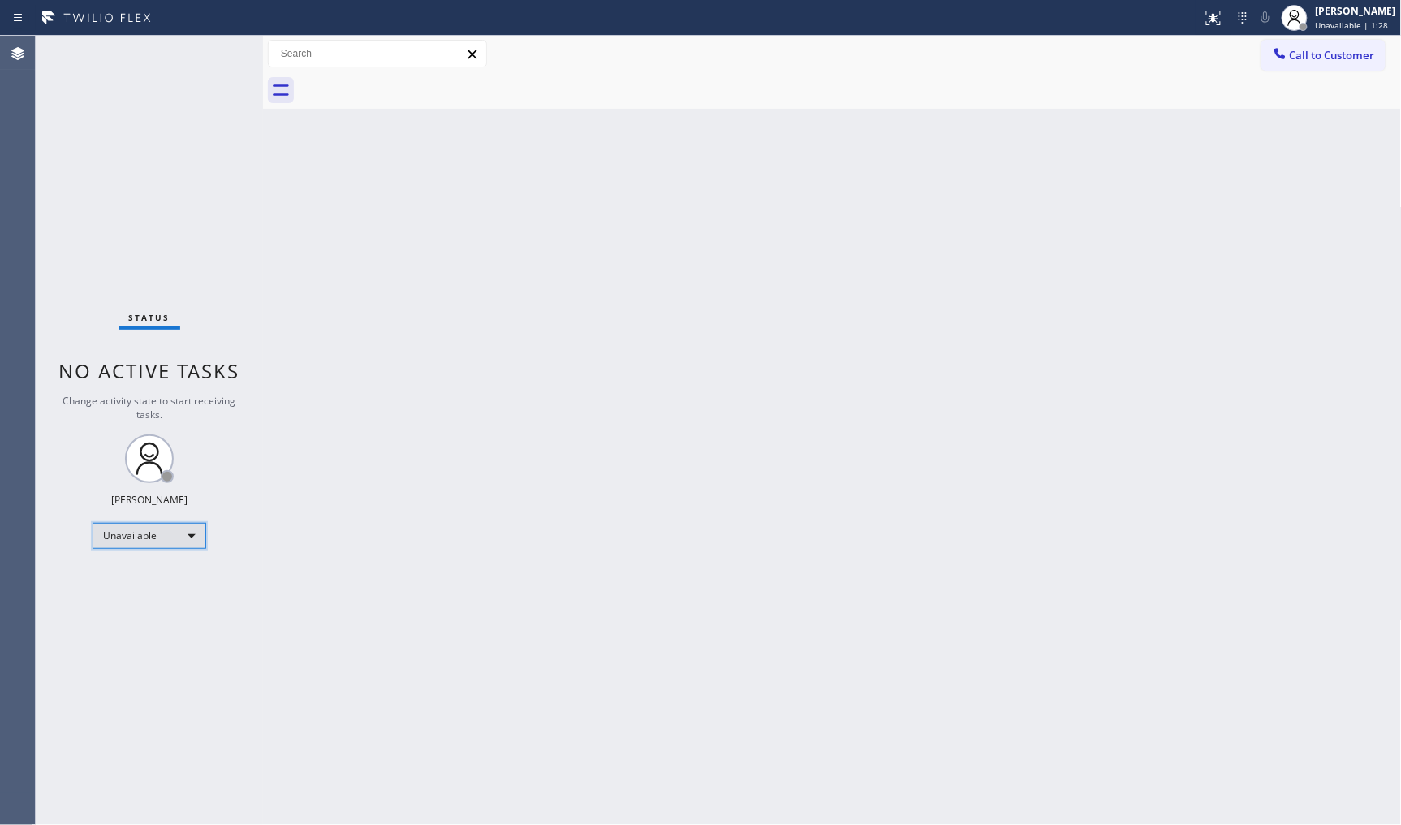
click at [159, 525] on div "Unavailable" at bounding box center [150, 536] width 114 height 26
click at [134, 578] on li "Available" at bounding box center [148, 577] width 110 height 19
click at [230, 180] on div "Status No active tasks You are ready to start receiving tasks. JENIZA ALCAYDE A…" at bounding box center [149, 430] width 227 height 789
click at [188, 70] on div "Status No active tasks You are ready to start receiving tasks. JENIZA ALCAYDE A…" at bounding box center [149, 430] width 227 height 789
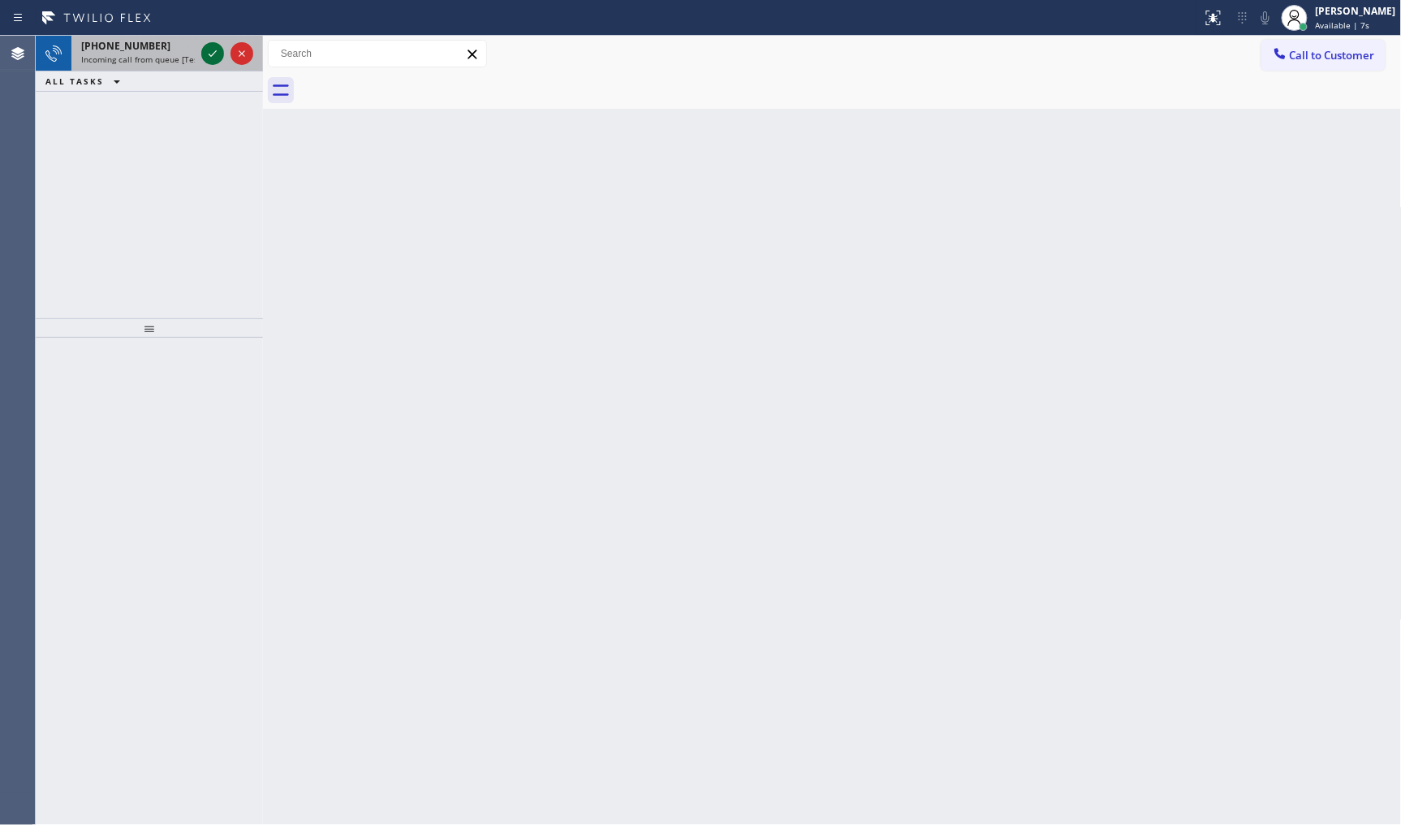
click at [218, 46] on icon at bounding box center [212, 53] width 19 height 19
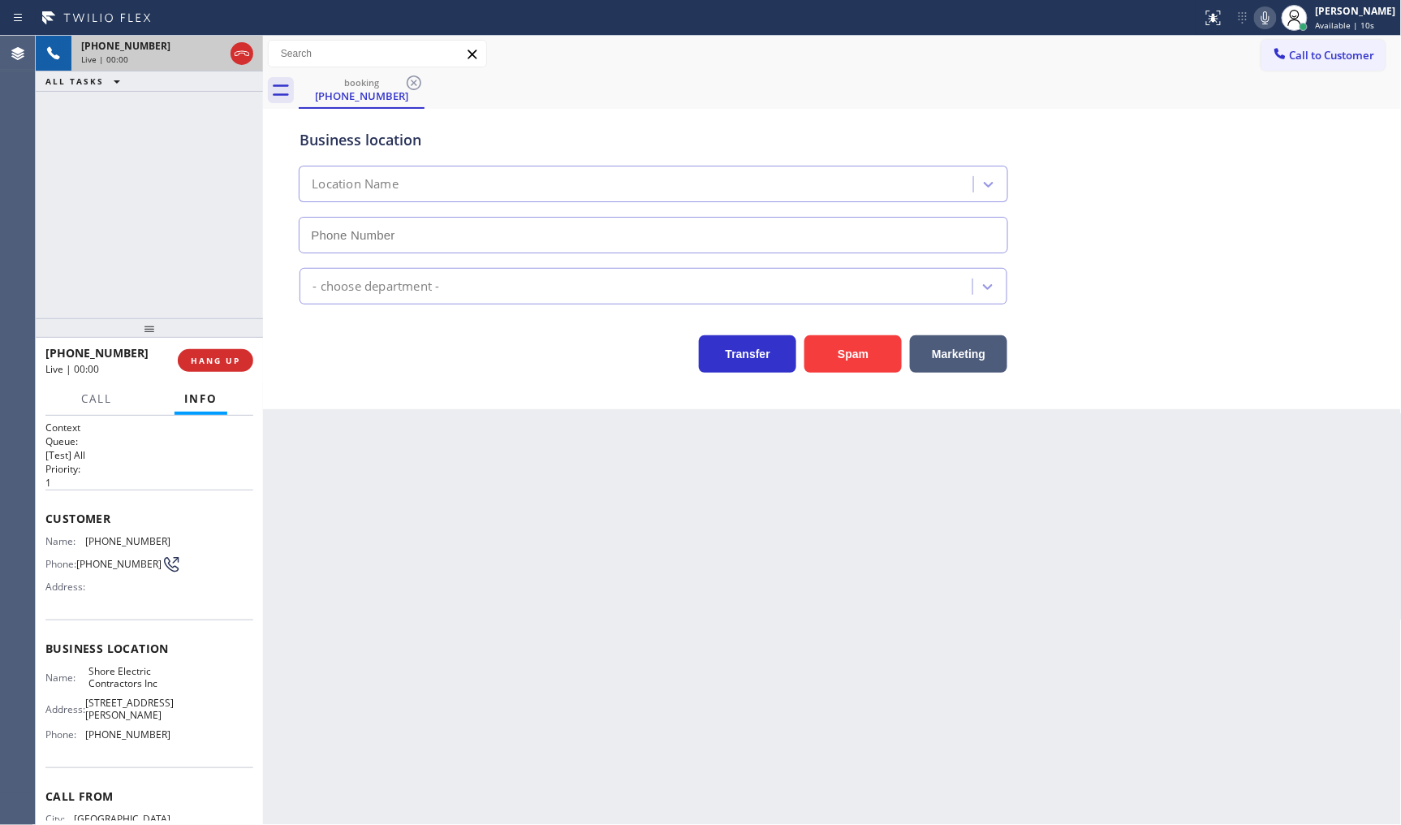
type input "[PHONE_NUMBER]"
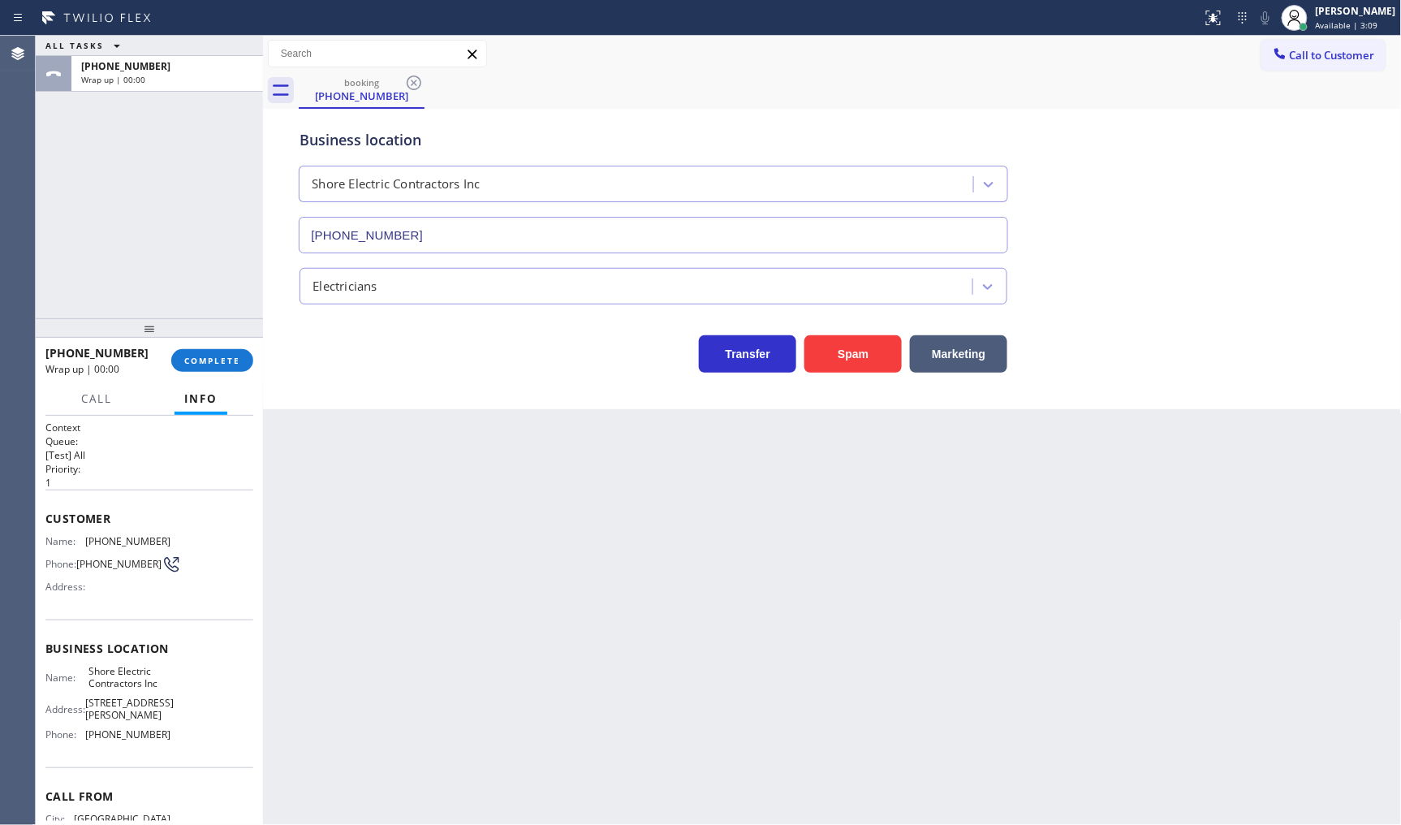
click at [93, 242] on div "ALL TASKS ALL TASKS ACTIVE TASKS TASKS IN WRAP UP +17324845249 Wrap up | 00:00" at bounding box center [149, 177] width 227 height 283
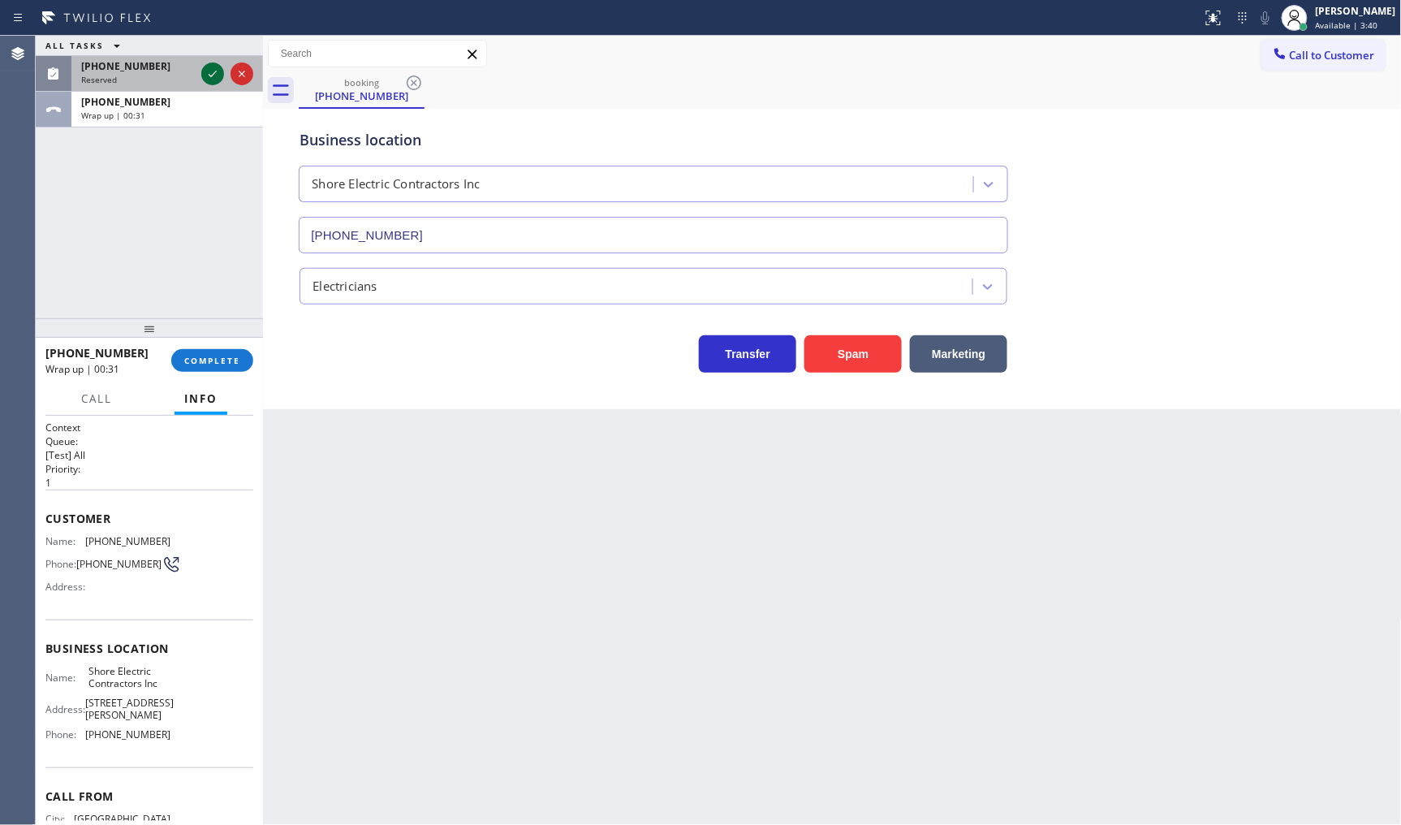
click at [214, 67] on icon at bounding box center [212, 73] width 19 height 19
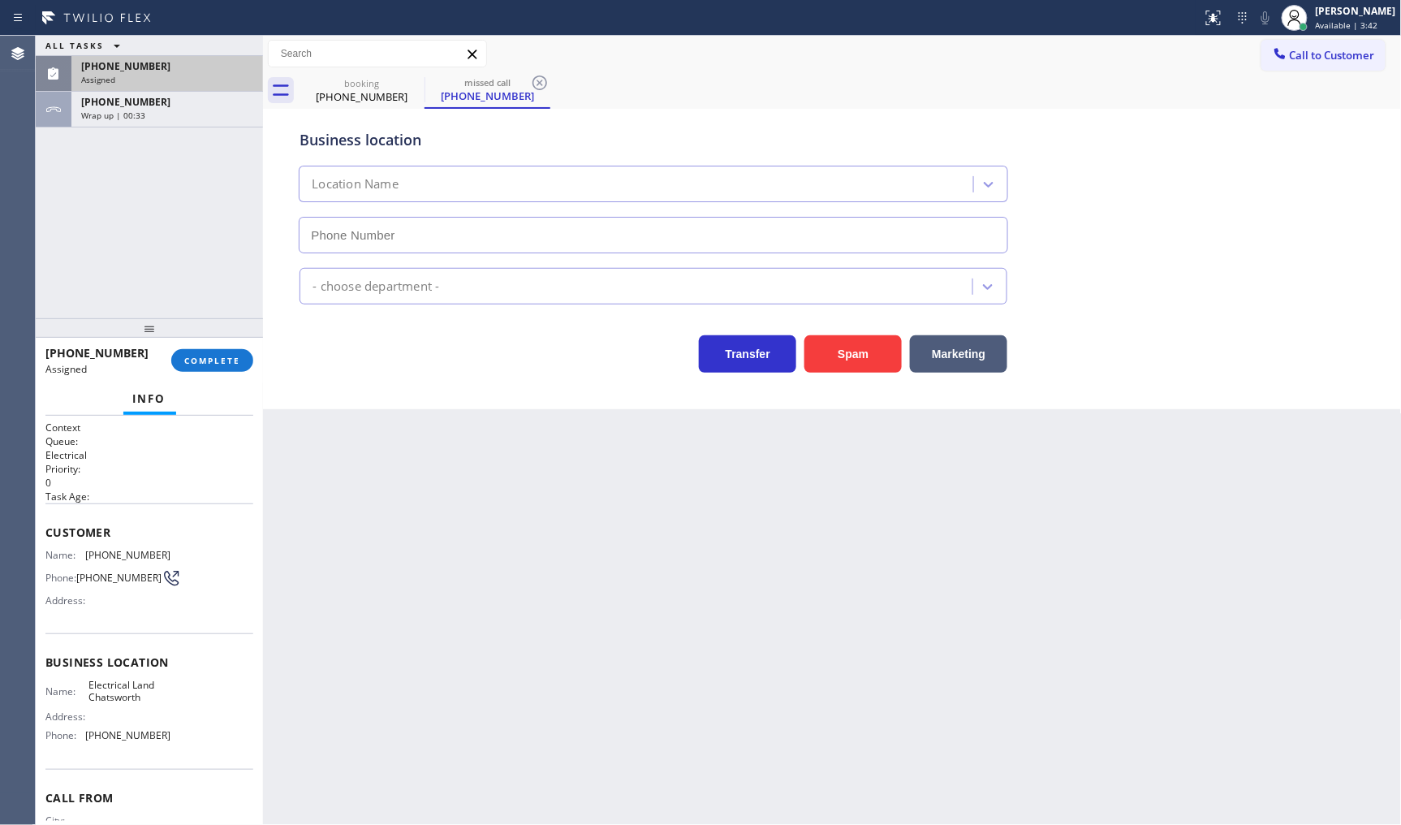
type input "[PHONE_NUMBER]"
click at [197, 71] on div "[PHONE_NUMBER]" at bounding box center [167, 66] width 172 height 14
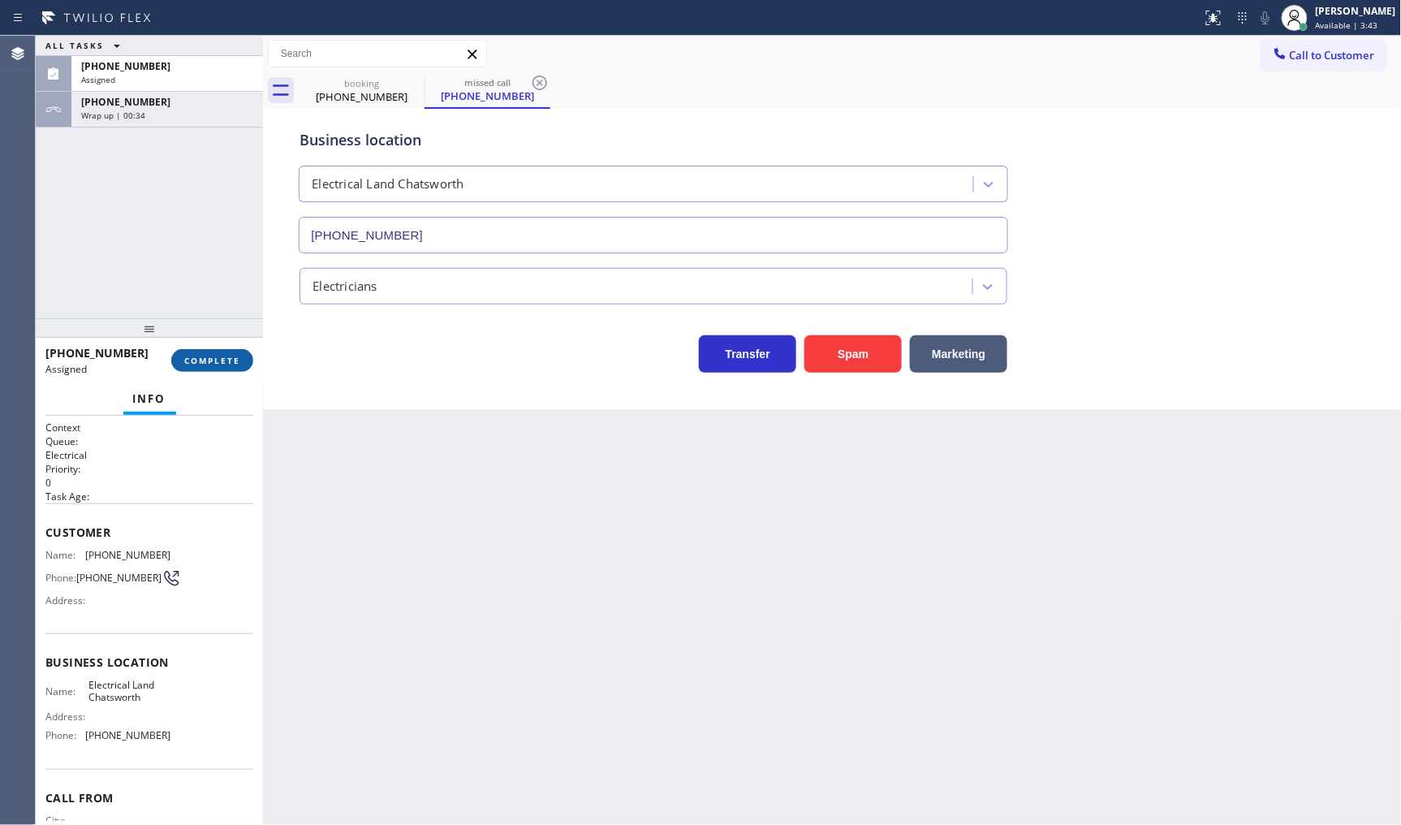
click at [218, 360] on span "COMPLETE" at bounding box center [212, 360] width 56 height 11
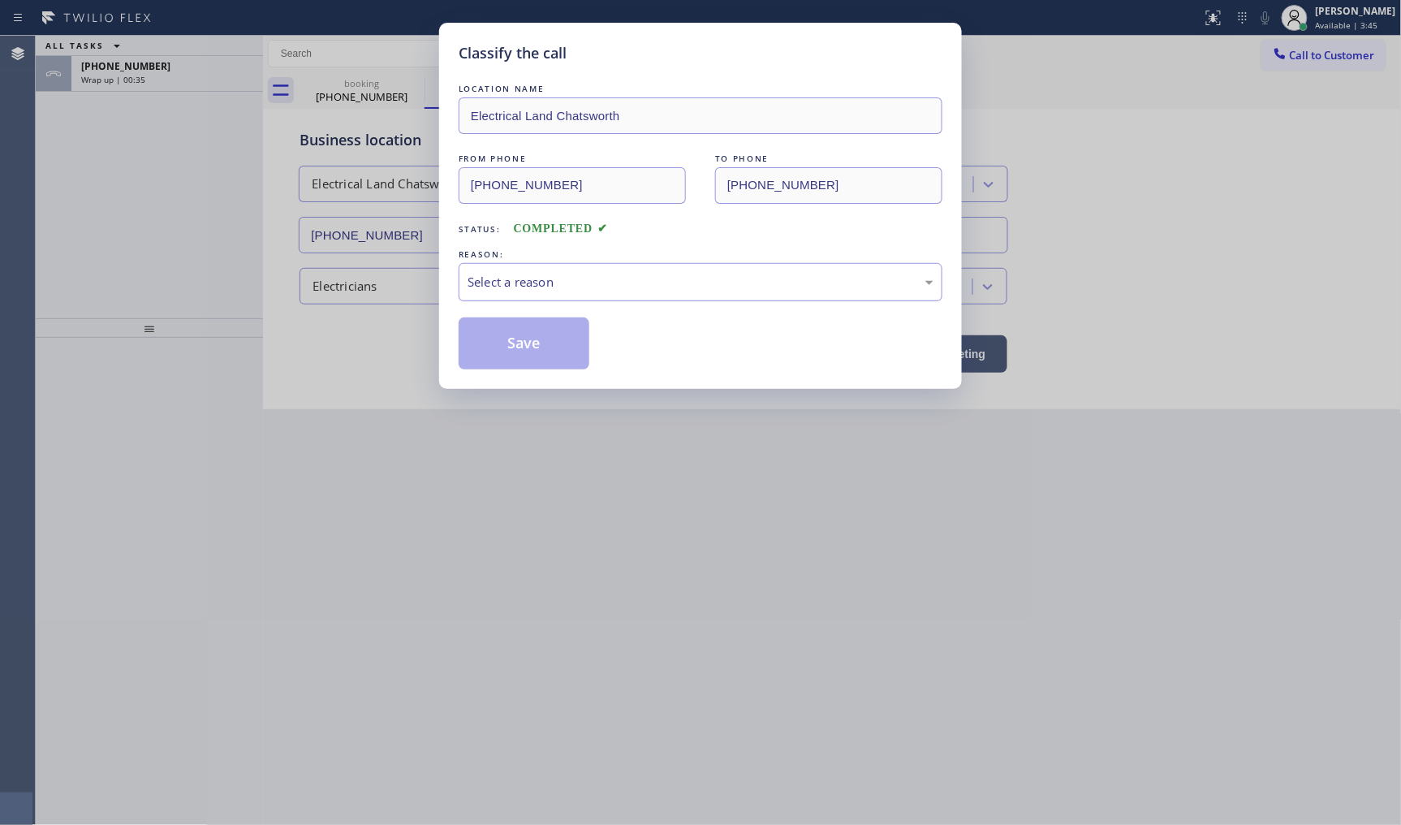
click at [521, 288] on div "Select a reason" at bounding box center [701, 282] width 466 height 19
click at [512, 341] on button "Save" at bounding box center [524, 343] width 131 height 52
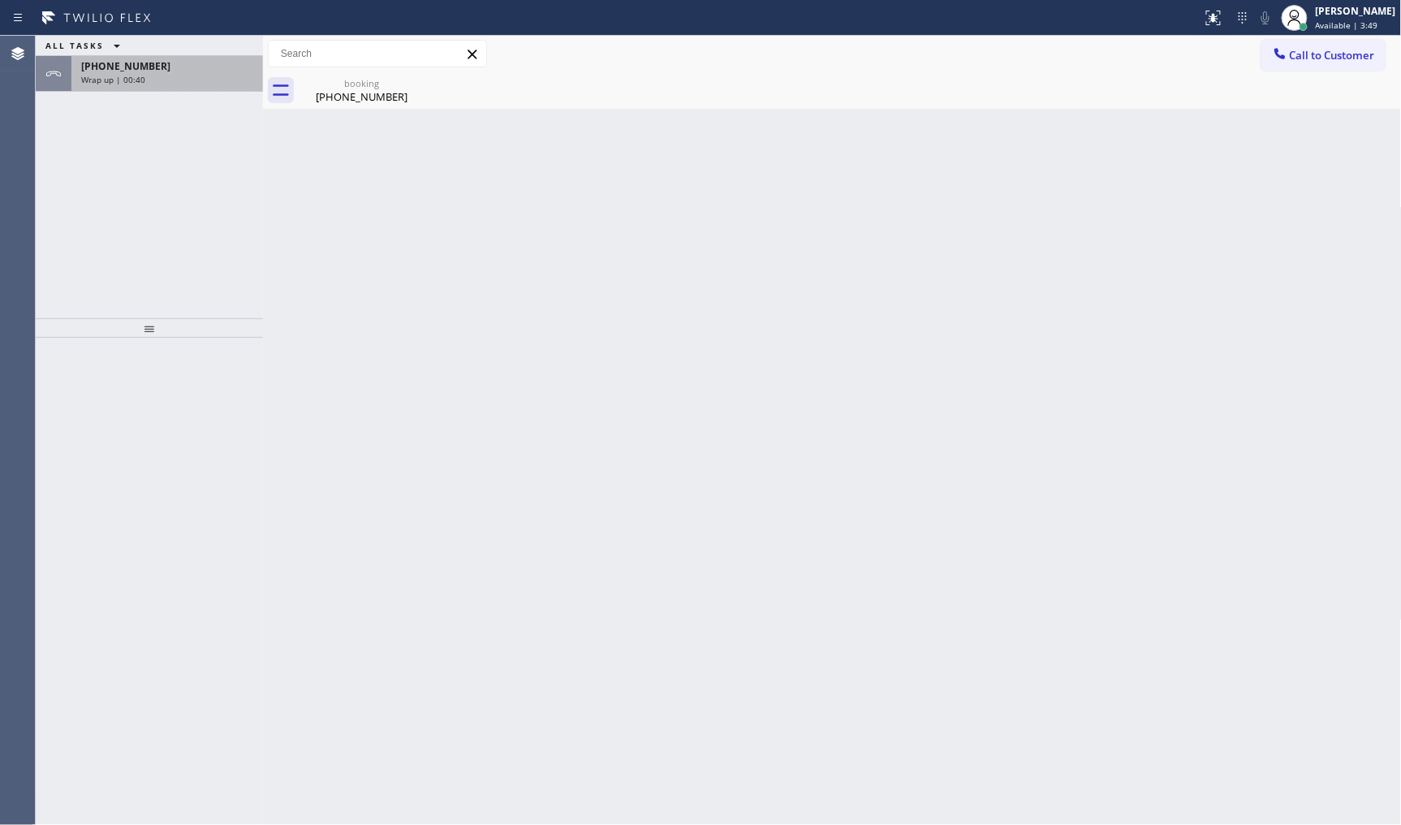
click at [148, 90] on div "+17324845249 Wrap up | 00:40" at bounding box center [163, 74] width 185 height 36
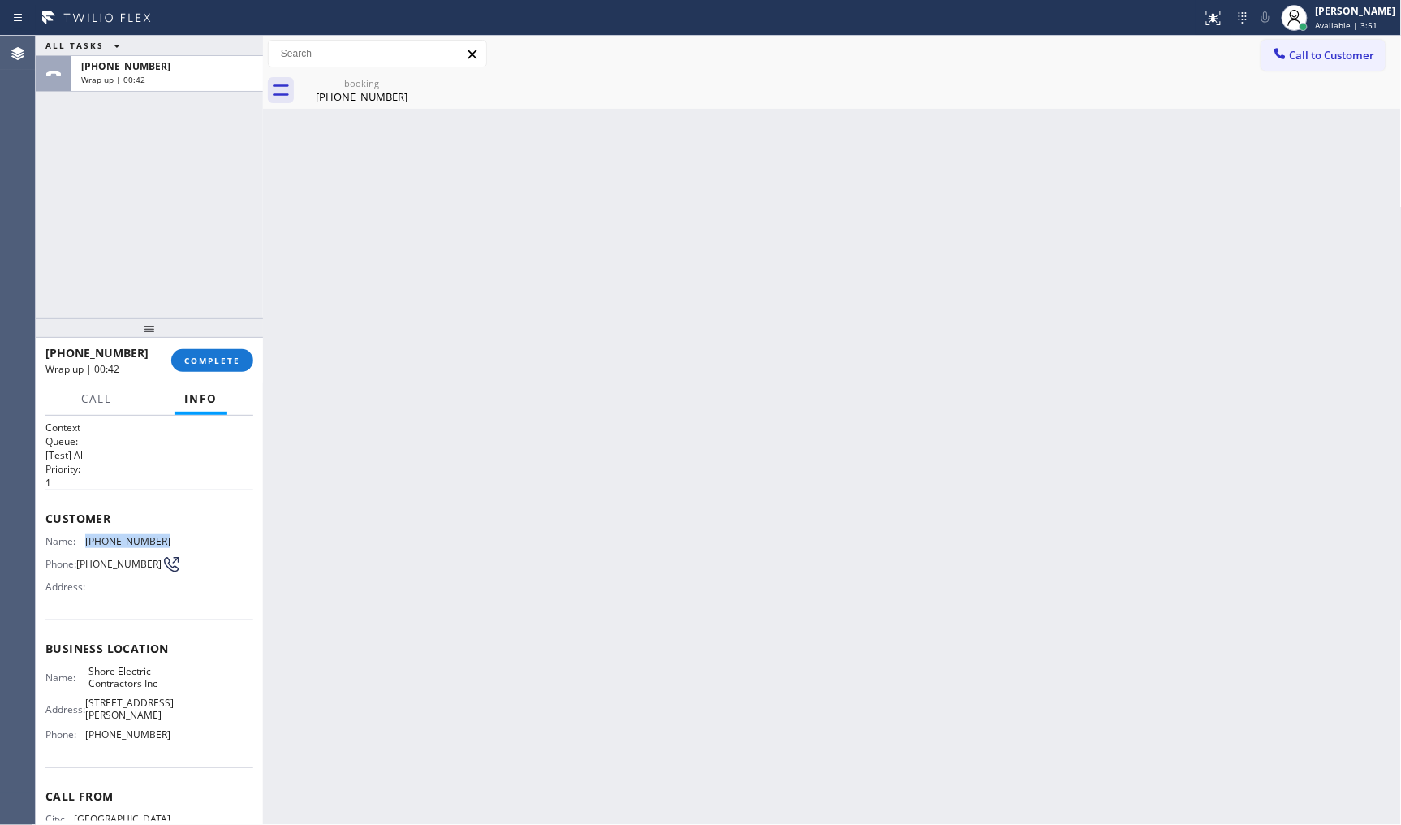
drag, startPoint x: 80, startPoint y: 539, endPoint x: 181, endPoint y: 538, distance: 101.5
click at [181, 538] on div "Name: (732) 484-5249 Phone: (732) 484-5249 Address:" at bounding box center [149, 567] width 208 height 64
drag, startPoint x: 71, startPoint y: 209, endPoint x: 235, endPoint y: 184, distance: 166.9
click at [76, 214] on div "ALL TASKS ALL TASKS ACTIVE TASKS TASKS IN WRAP UP +17324845249 Wrap up | 02:20" at bounding box center [149, 177] width 227 height 283
click at [1332, 19] on span "Available | 5:31" at bounding box center [1347, 24] width 63 height 11
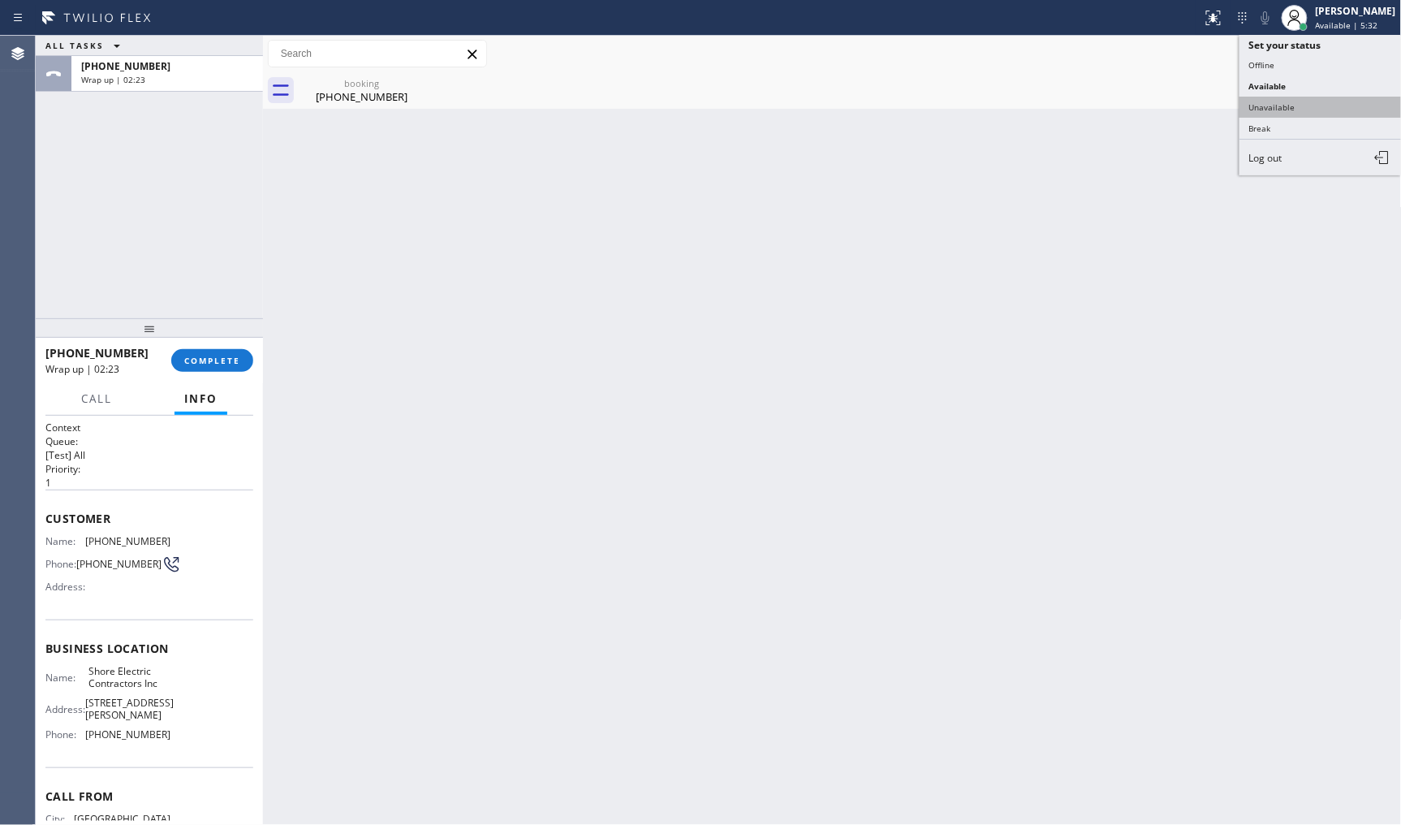
click at [1284, 109] on button "Unavailable" at bounding box center [1321, 107] width 162 height 21
click at [172, 215] on div "ALL TASKS ALL TASKS ACTIVE TASKS TASKS IN WRAP UP +17324845249 Wrap up | 02:35" at bounding box center [149, 177] width 227 height 283
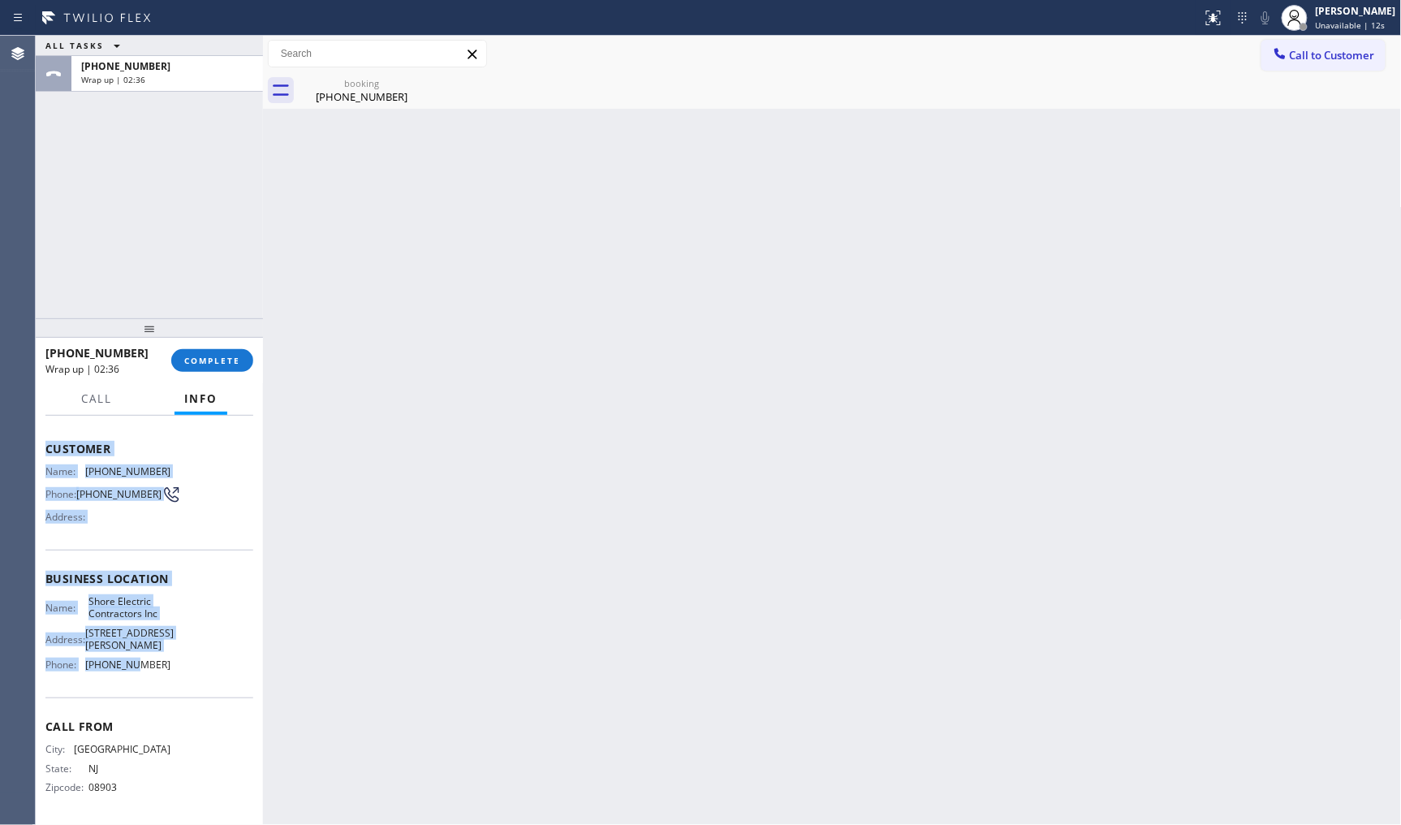
scroll to position [111, 0]
drag, startPoint x: 44, startPoint y: 516, endPoint x: 179, endPoint y: 646, distance: 188.4
click at [174, 655] on div "Context Queue: [Test] All Priority: 1 Customer Name: (732) 484-5249 Phone: (732…" at bounding box center [149, 621] width 227 height 410
click at [245, 362] on button "COMPLETE" at bounding box center [212, 360] width 82 height 23
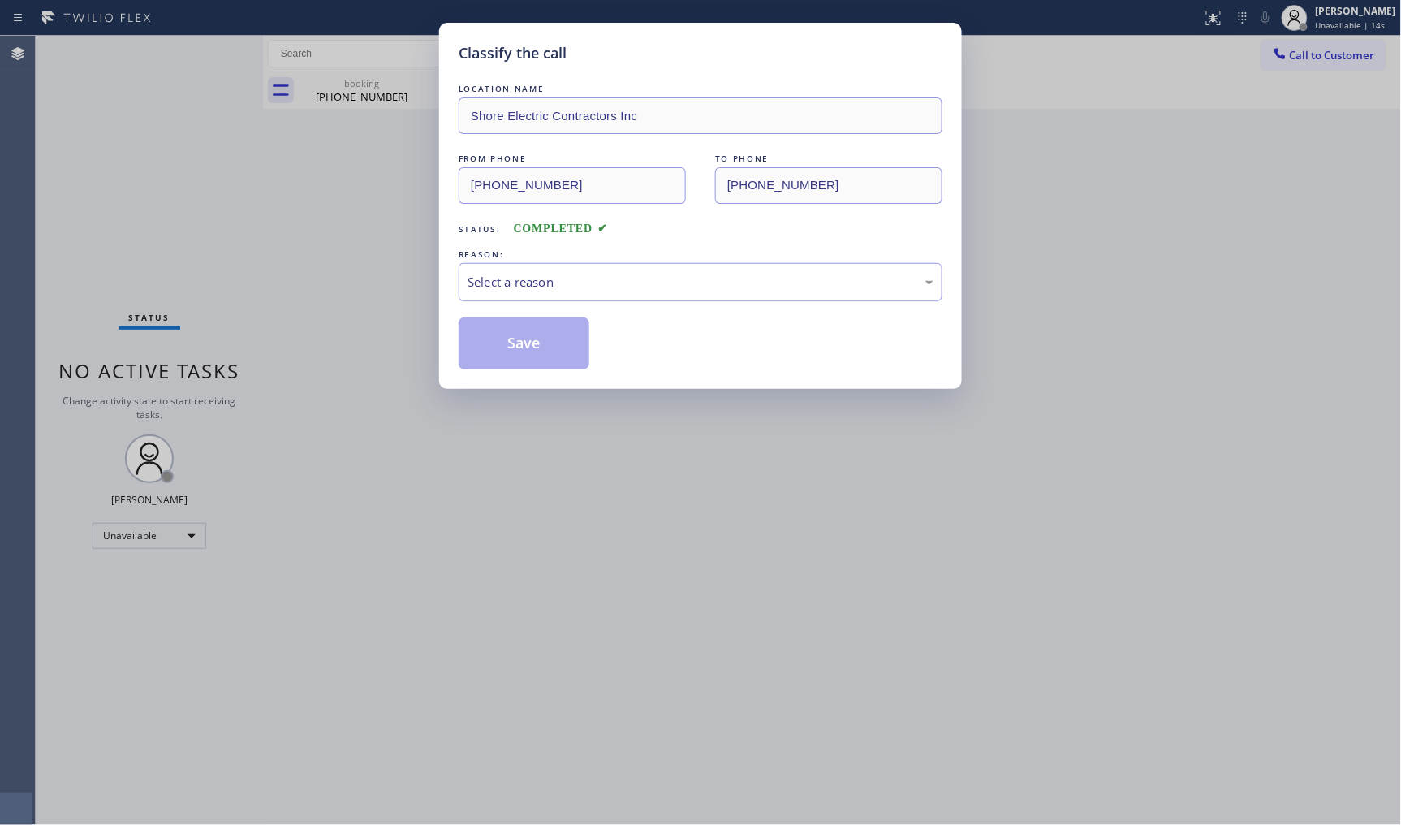
click at [505, 279] on div "Select a reason" at bounding box center [701, 282] width 466 height 19
click at [493, 342] on button "Save" at bounding box center [524, 343] width 131 height 52
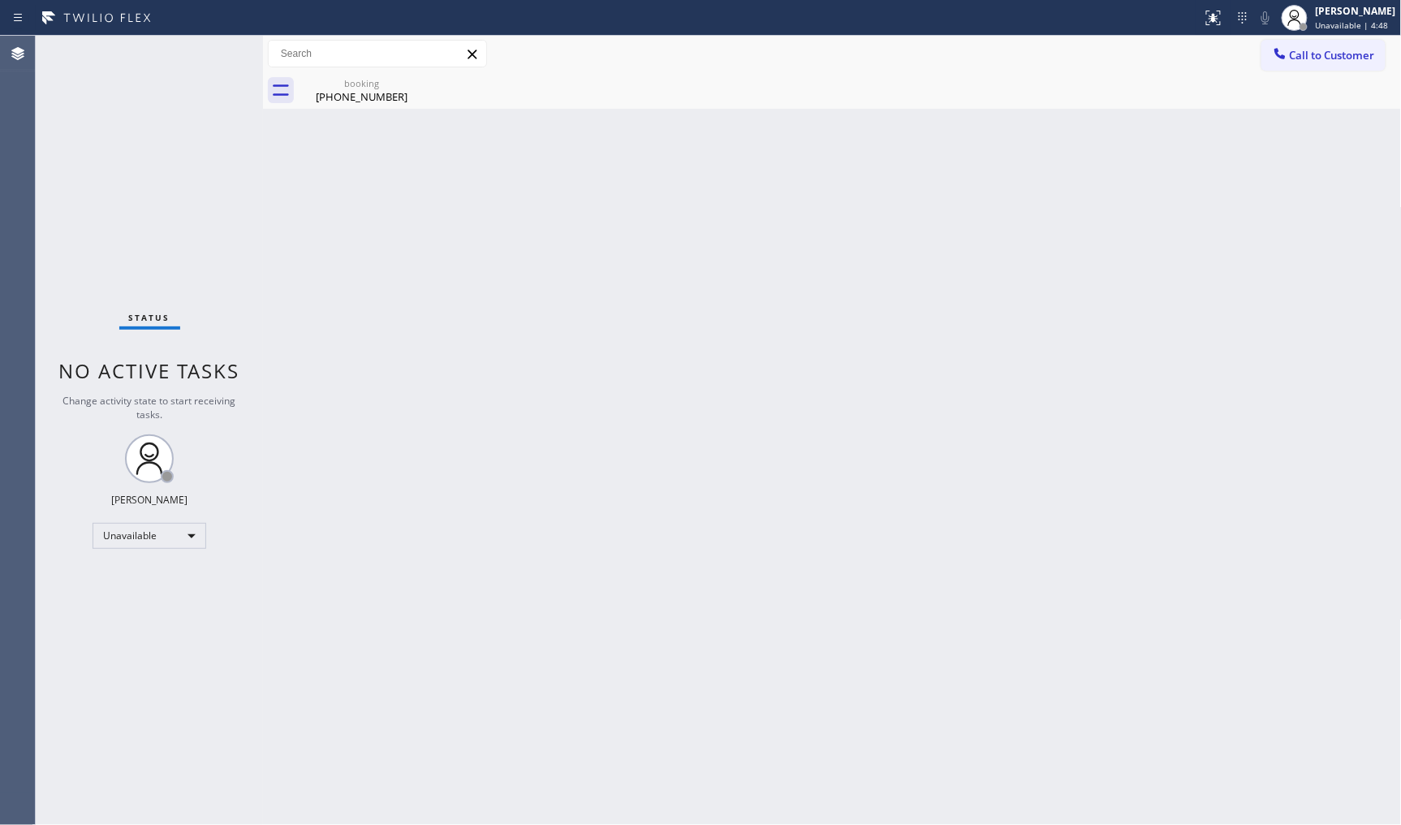
click at [98, 120] on div "Status No active tasks Change activity state to start receiving tasks. JENIZA A…" at bounding box center [149, 430] width 227 height 789
click at [96, 81] on div "Status No active tasks Change activity state to start receiving tasks. JENIZA A…" at bounding box center [149, 430] width 227 height 789
click at [151, 622] on div "Status No active tasks Change activity state to start receiving tasks. JENIZA A…" at bounding box center [149, 430] width 227 height 789
click at [156, 172] on div "Status No active tasks Change activity state to start receiving tasks. JENIZA A…" at bounding box center [149, 430] width 227 height 789
click at [128, 552] on div "Status No active tasks Change activity state to start receiving tasks. JENIZA A…" at bounding box center [149, 430] width 227 height 789
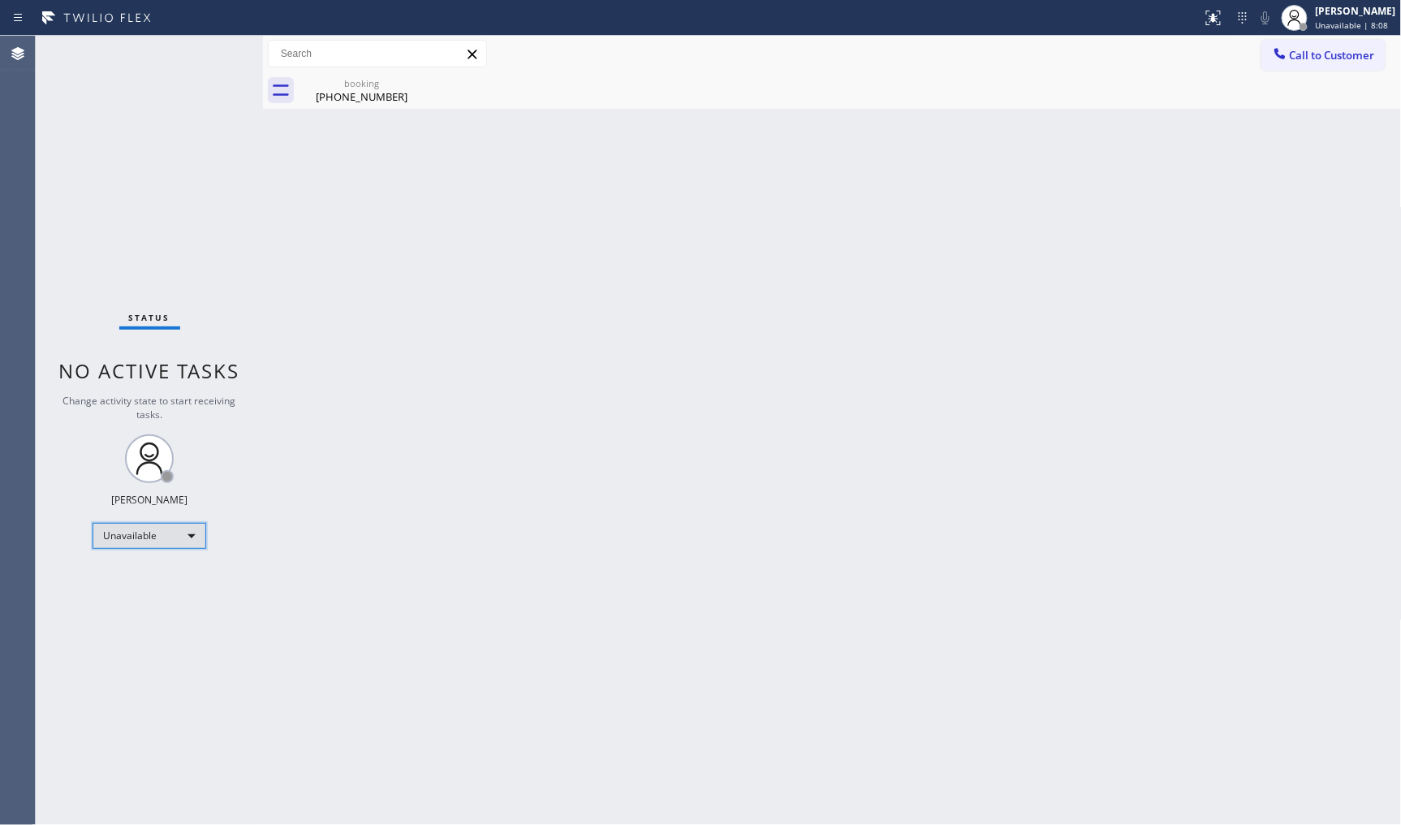
click at [135, 536] on div "Unavailable" at bounding box center [150, 536] width 114 height 26
click at [147, 574] on li "Available" at bounding box center [148, 577] width 110 height 19
click at [181, 578] on div "Status No active tasks You are ready to start receiving tasks. JENIZA ALCAYDE A…" at bounding box center [149, 430] width 227 height 789
click at [752, 312] on div "Back to Dashboard Change Sender ID Customers Technicians Select a contact Outbo…" at bounding box center [832, 430] width 1139 height 789
click at [1315, 404] on div "Back to Dashboard Change Sender ID Customers Technicians Select a contact Outbo…" at bounding box center [832, 430] width 1139 height 789
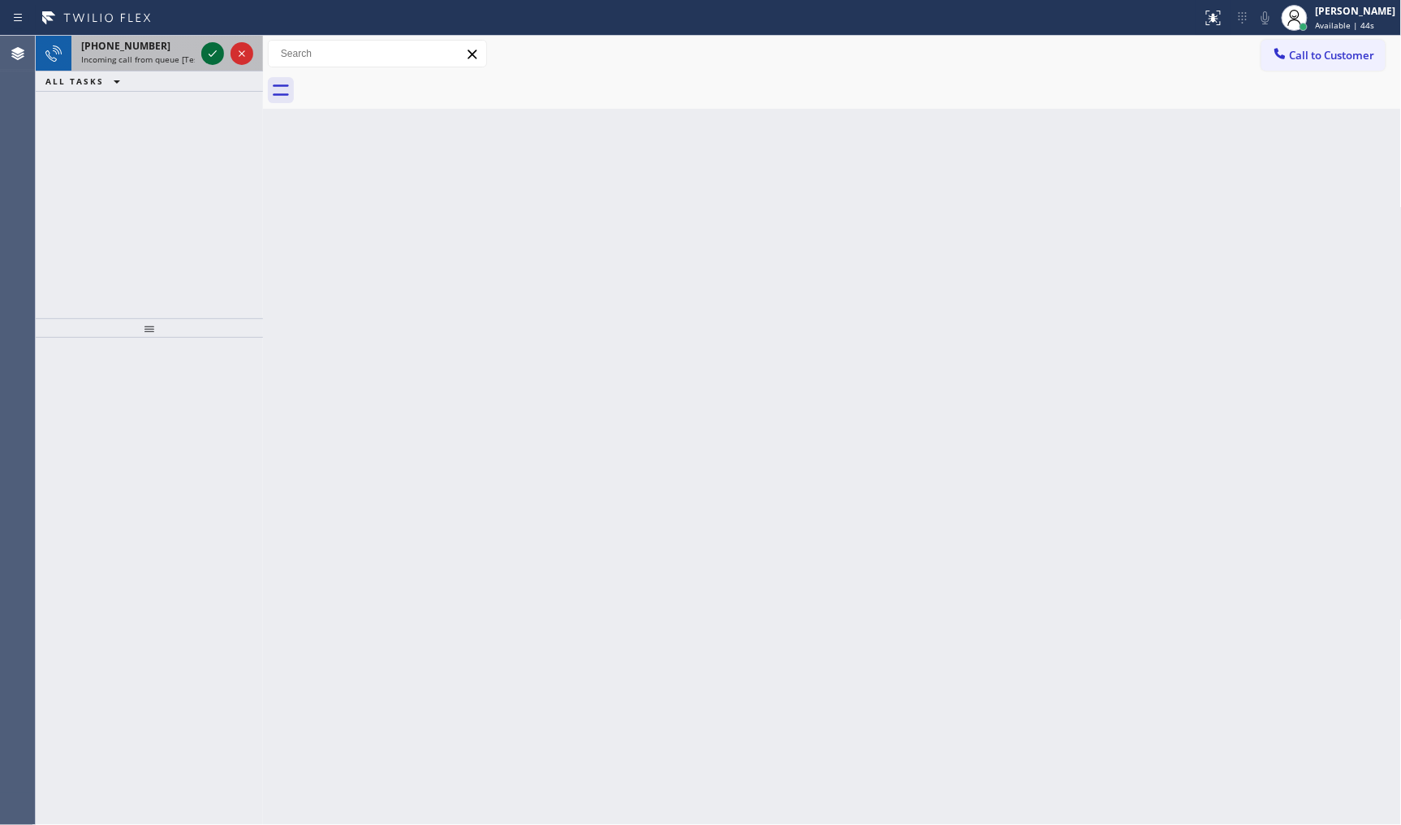
click at [215, 55] on icon at bounding box center [212, 53] width 19 height 19
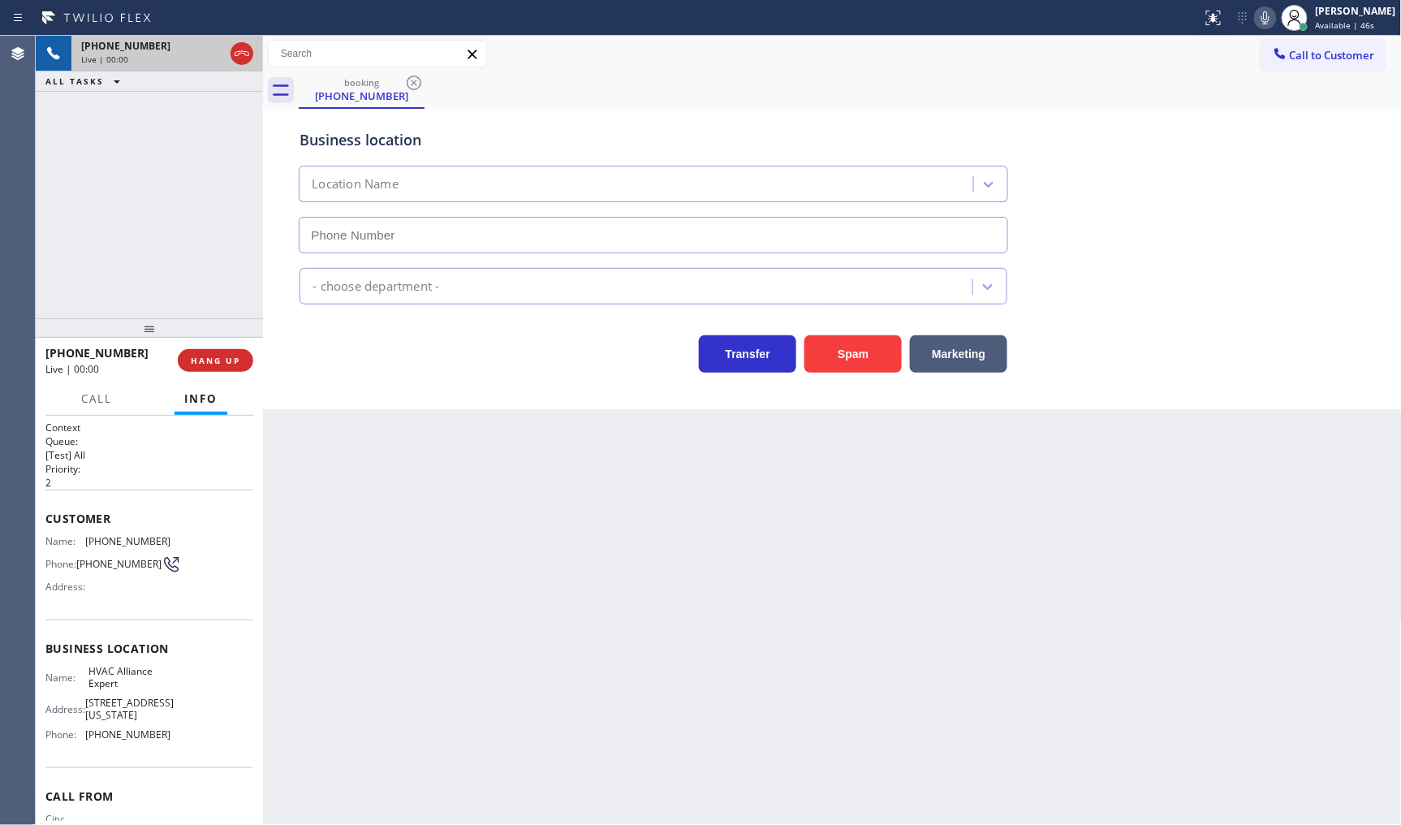
type input "[PHONE_NUMBER]"
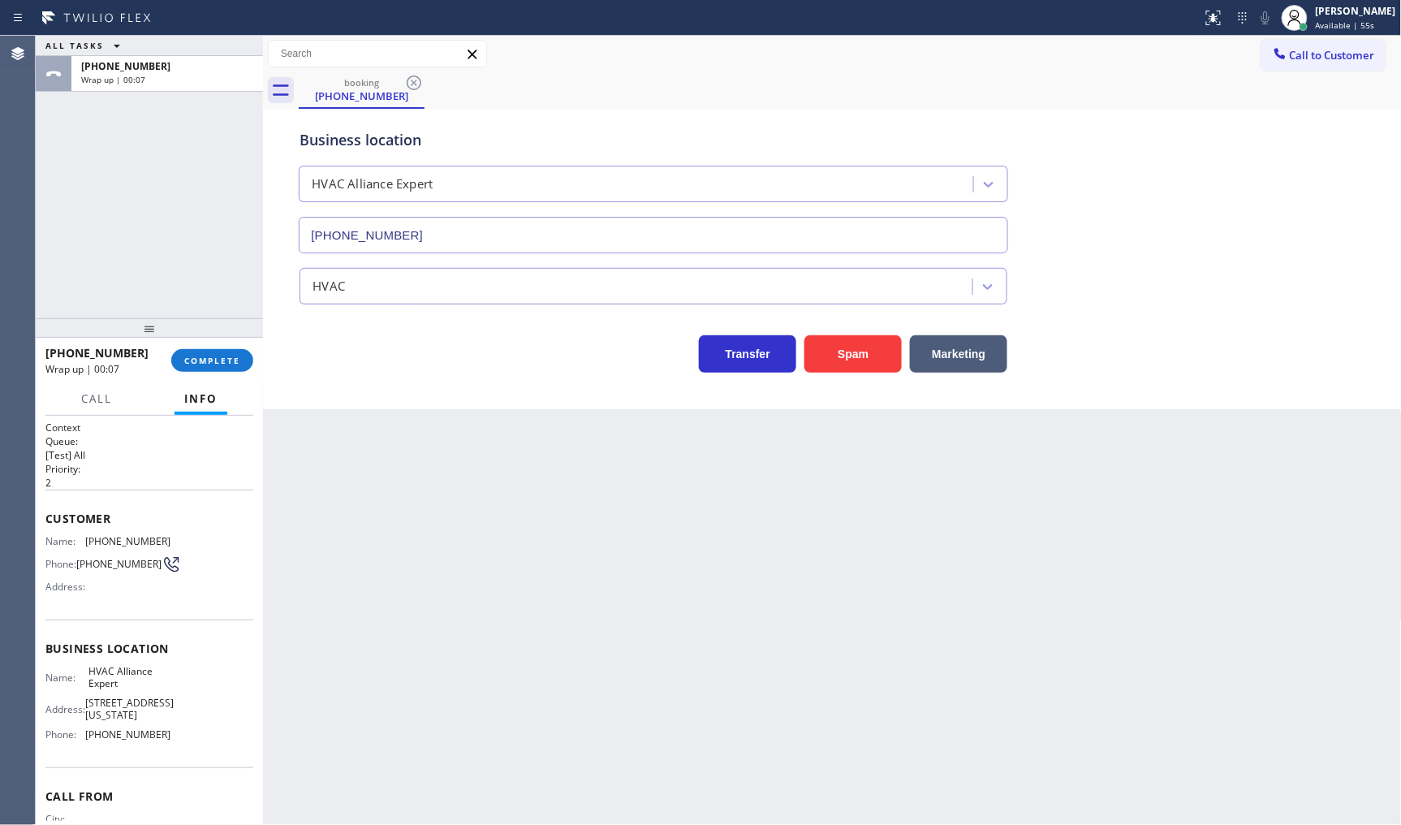
click at [986, 609] on div "Back to Dashboard Change Sender ID Customers Technicians Select a contact Outbo…" at bounding box center [832, 430] width 1139 height 789
click at [1327, 11] on div "[PERSON_NAME]" at bounding box center [1356, 11] width 80 height 14
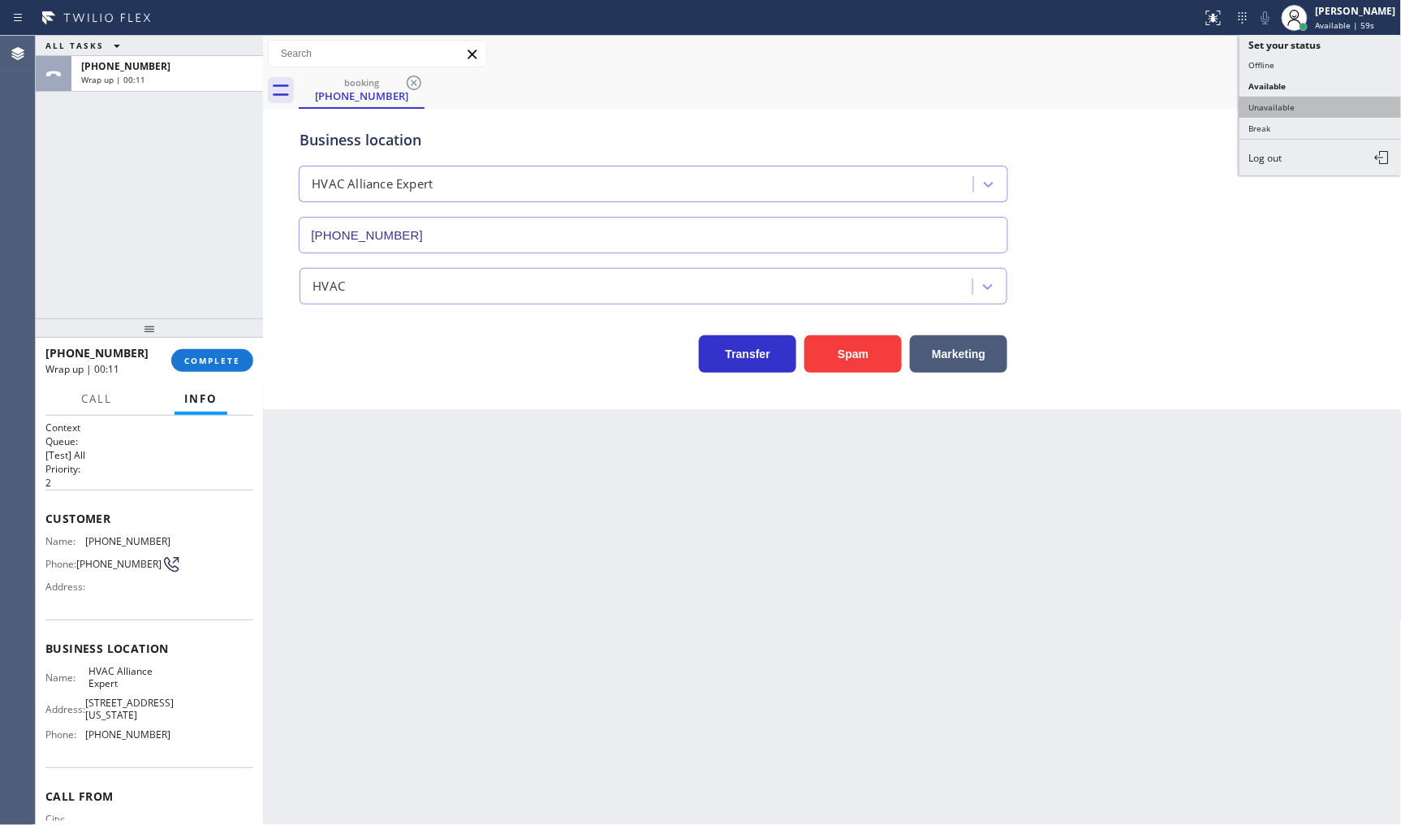
click at [1298, 103] on button "Unavailable" at bounding box center [1321, 107] width 162 height 21
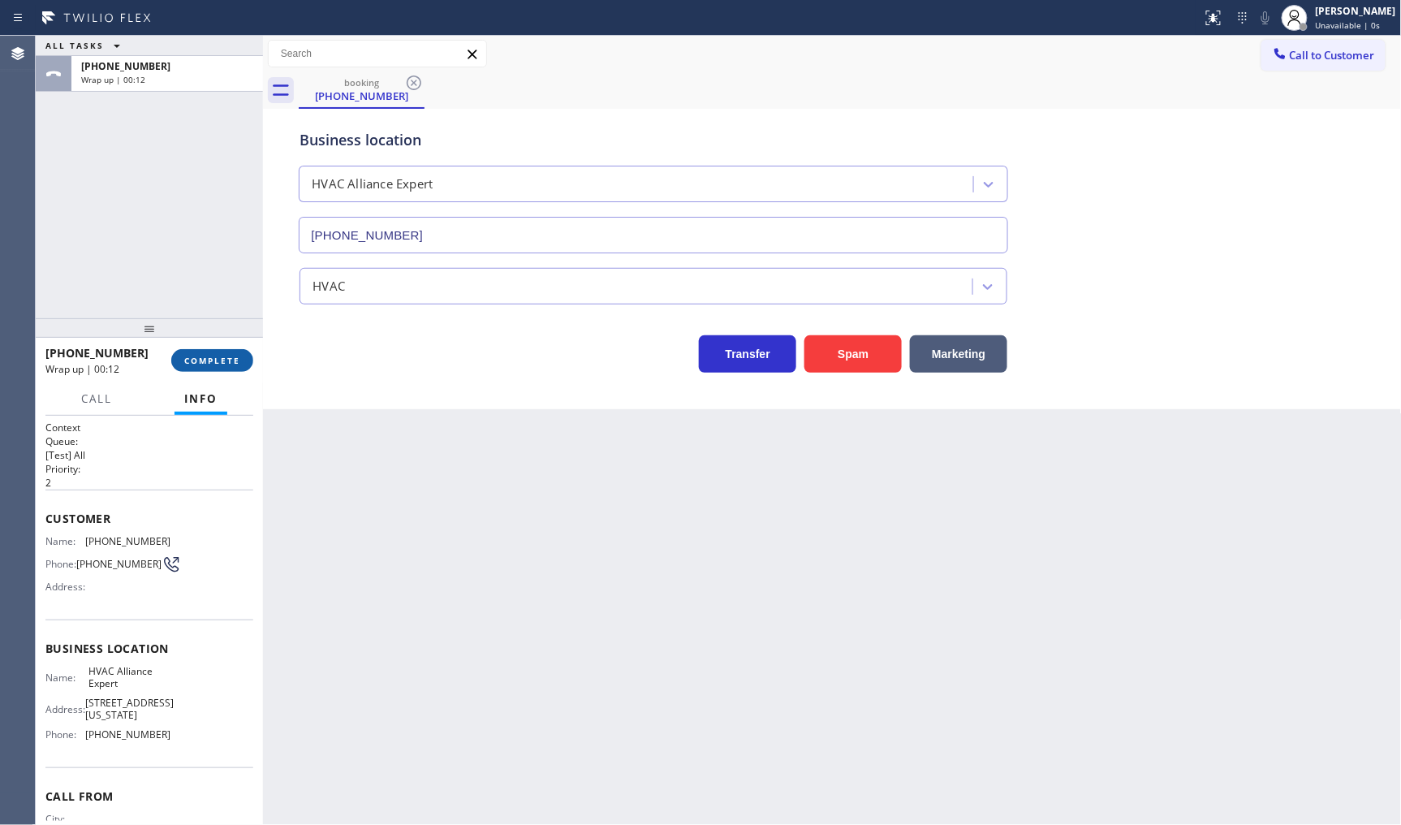
click at [198, 364] on span "COMPLETE" at bounding box center [212, 360] width 56 height 11
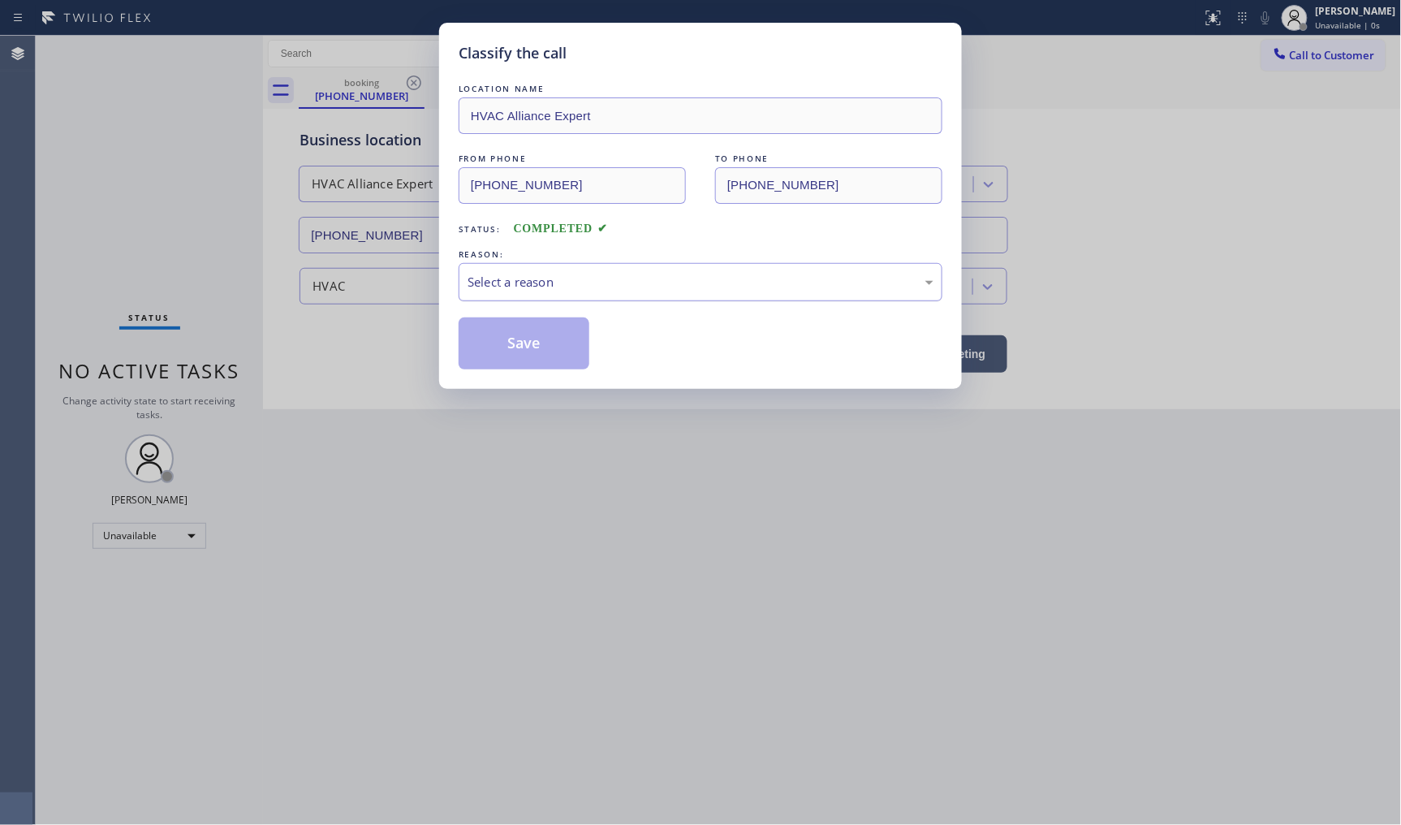
click at [494, 280] on div "Select a reason" at bounding box center [701, 282] width 466 height 19
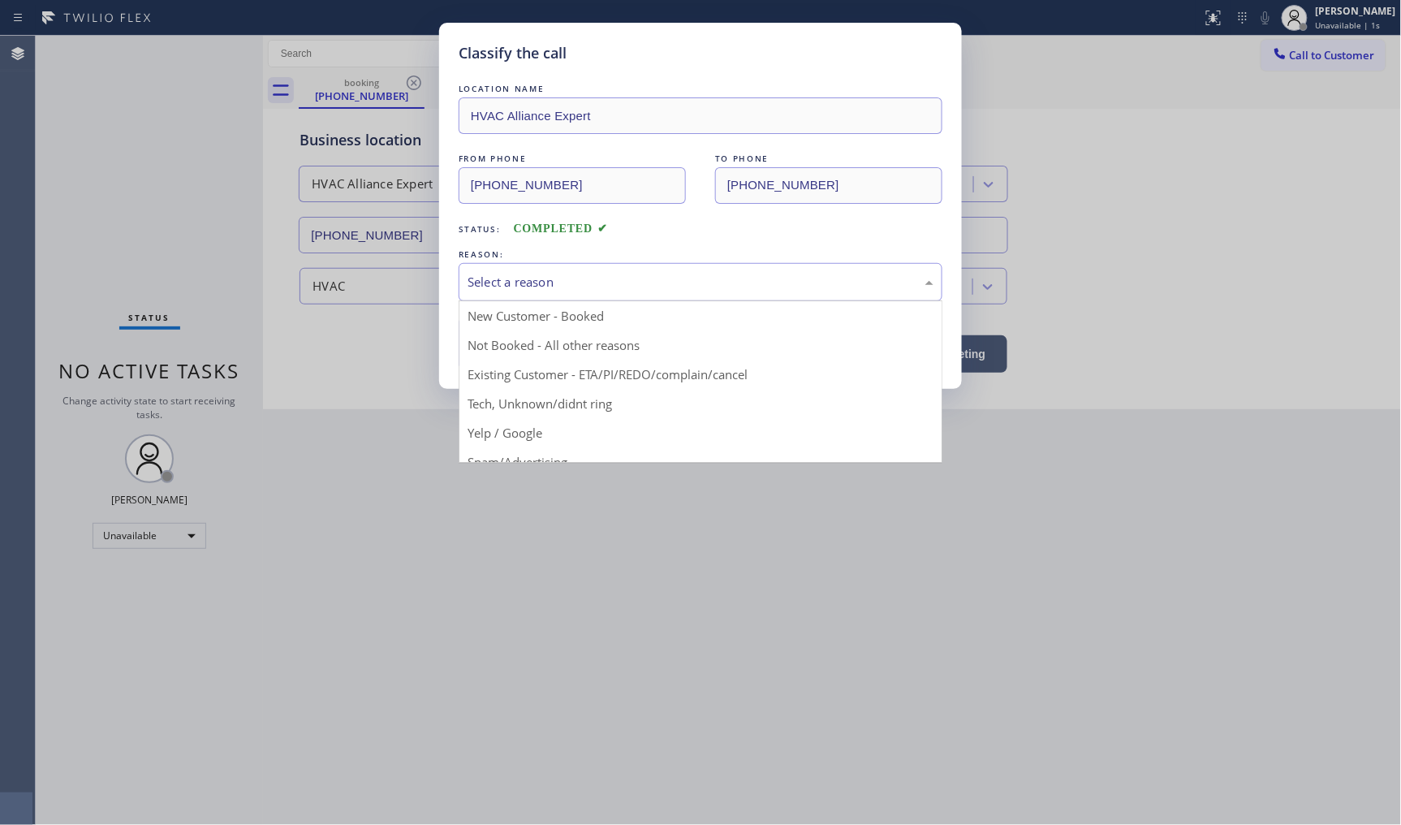
drag, startPoint x: 524, startPoint y: 407, endPoint x: 542, endPoint y: 382, distance: 30.2
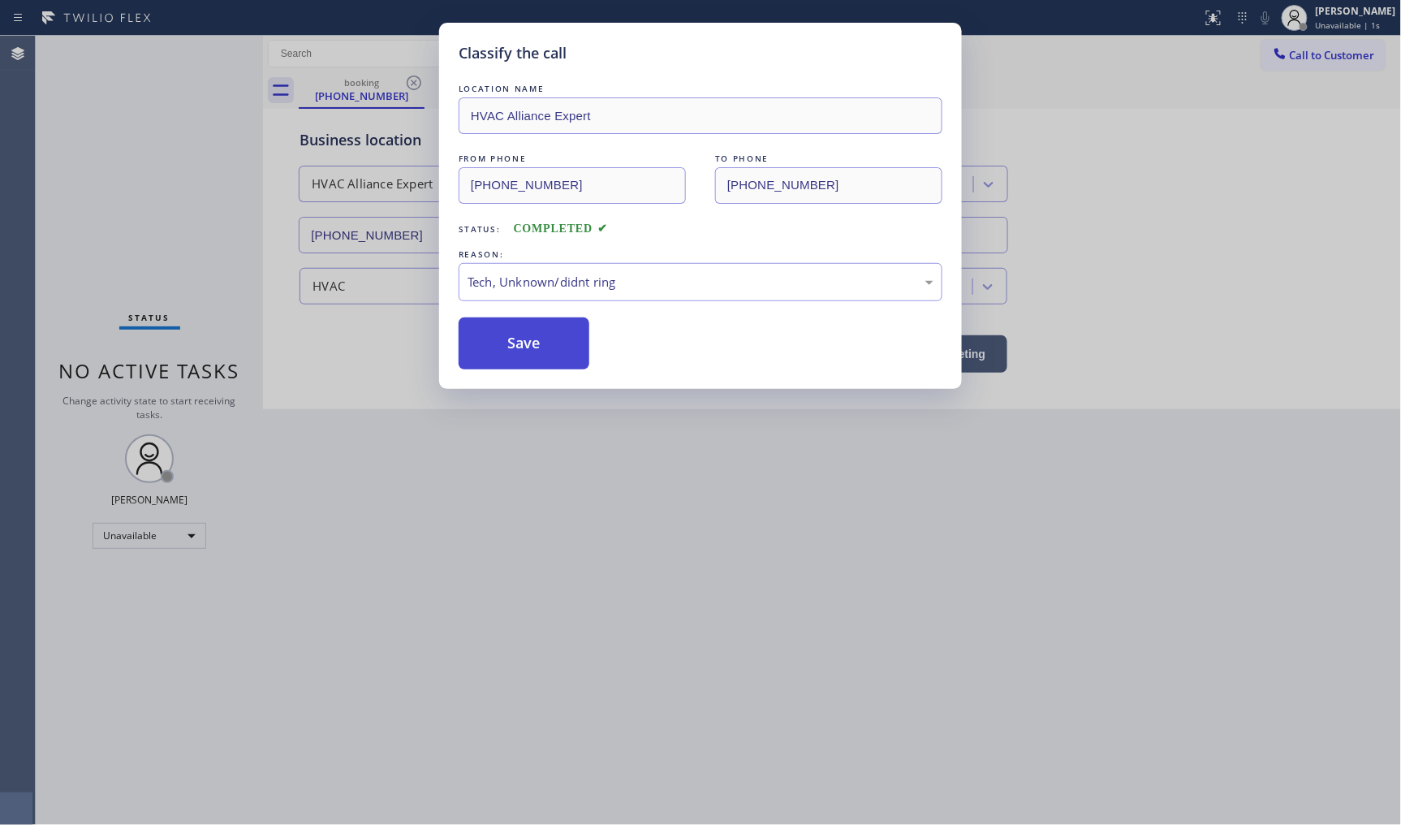
click at [559, 357] on button "Save" at bounding box center [524, 343] width 131 height 52
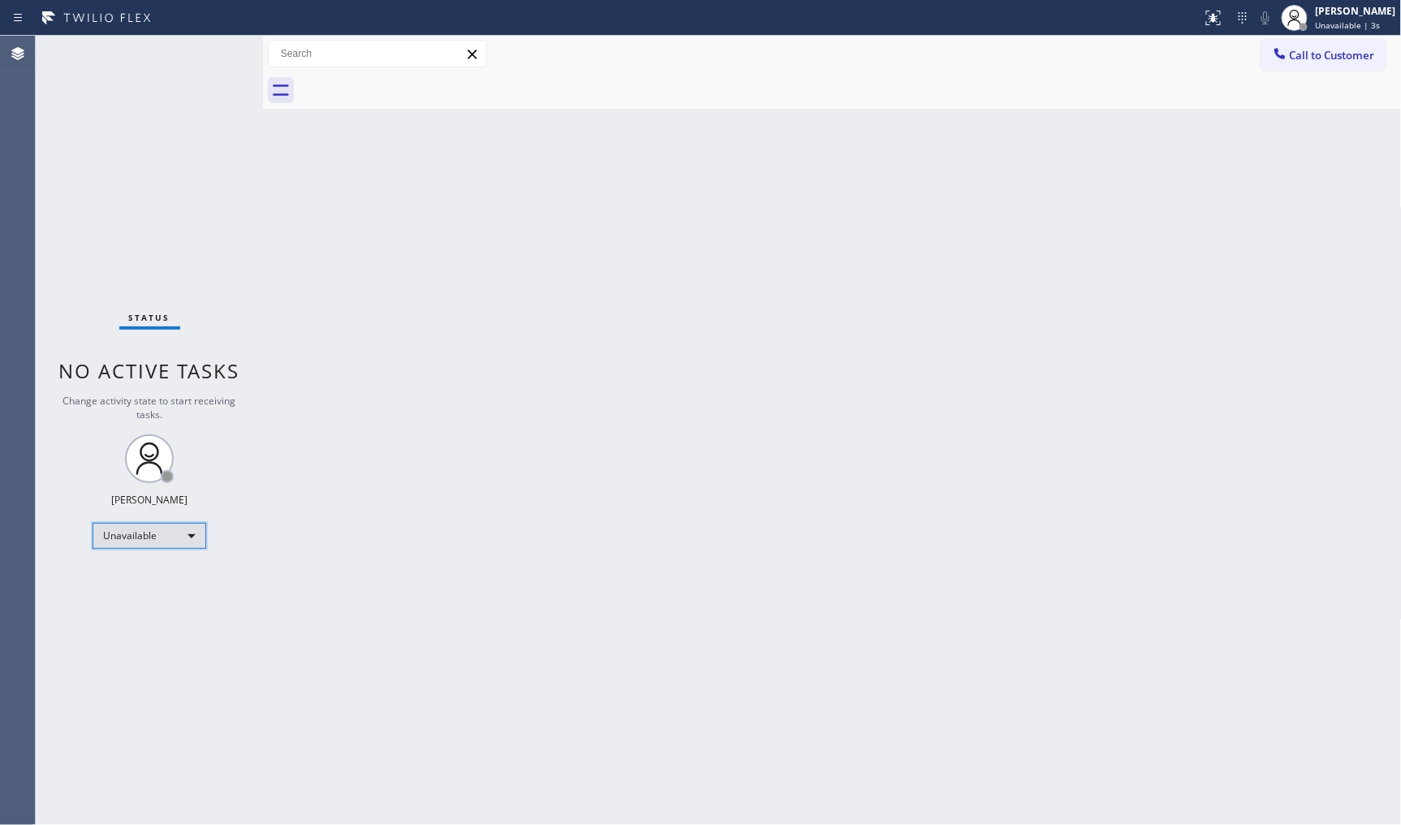
click at [101, 539] on div "Unavailable" at bounding box center [150, 536] width 114 height 26
click at [114, 615] on li "Break" at bounding box center [148, 618] width 110 height 19
click at [114, 534] on div "Break" at bounding box center [150, 536] width 114 height 26
click at [131, 577] on li "Available" at bounding box center [148, 577] width 110 height 19
drag, startPoint x: 124, startPoint y: 209, endPoint x: 126, endPoint y: 239, distance: 30.1
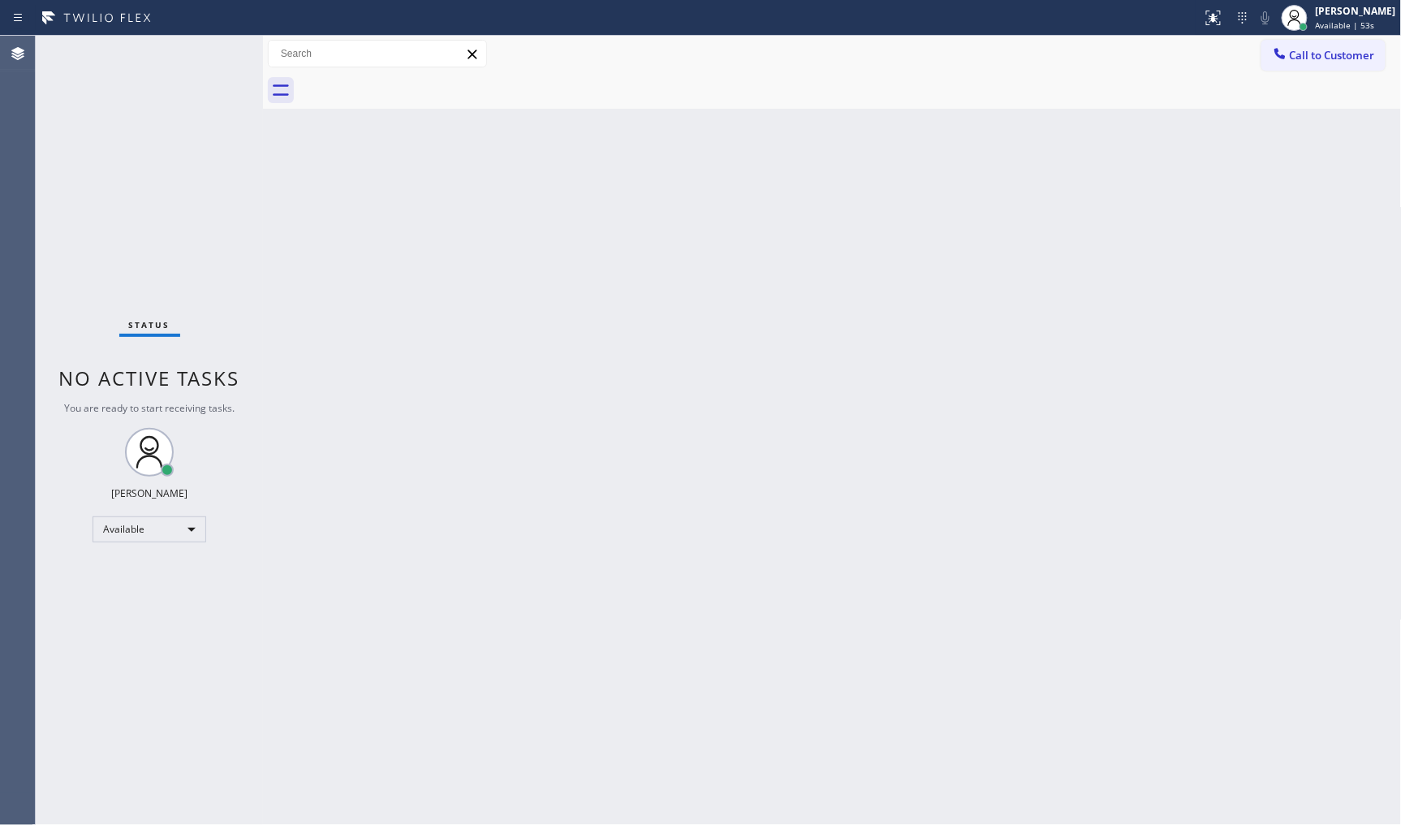
click at [126, 225] on div "Status No active tasks You are ready to start receiving tasks. JENIZA ALCAYDE A…" at bounding box center [149, 430] width 227 height 789
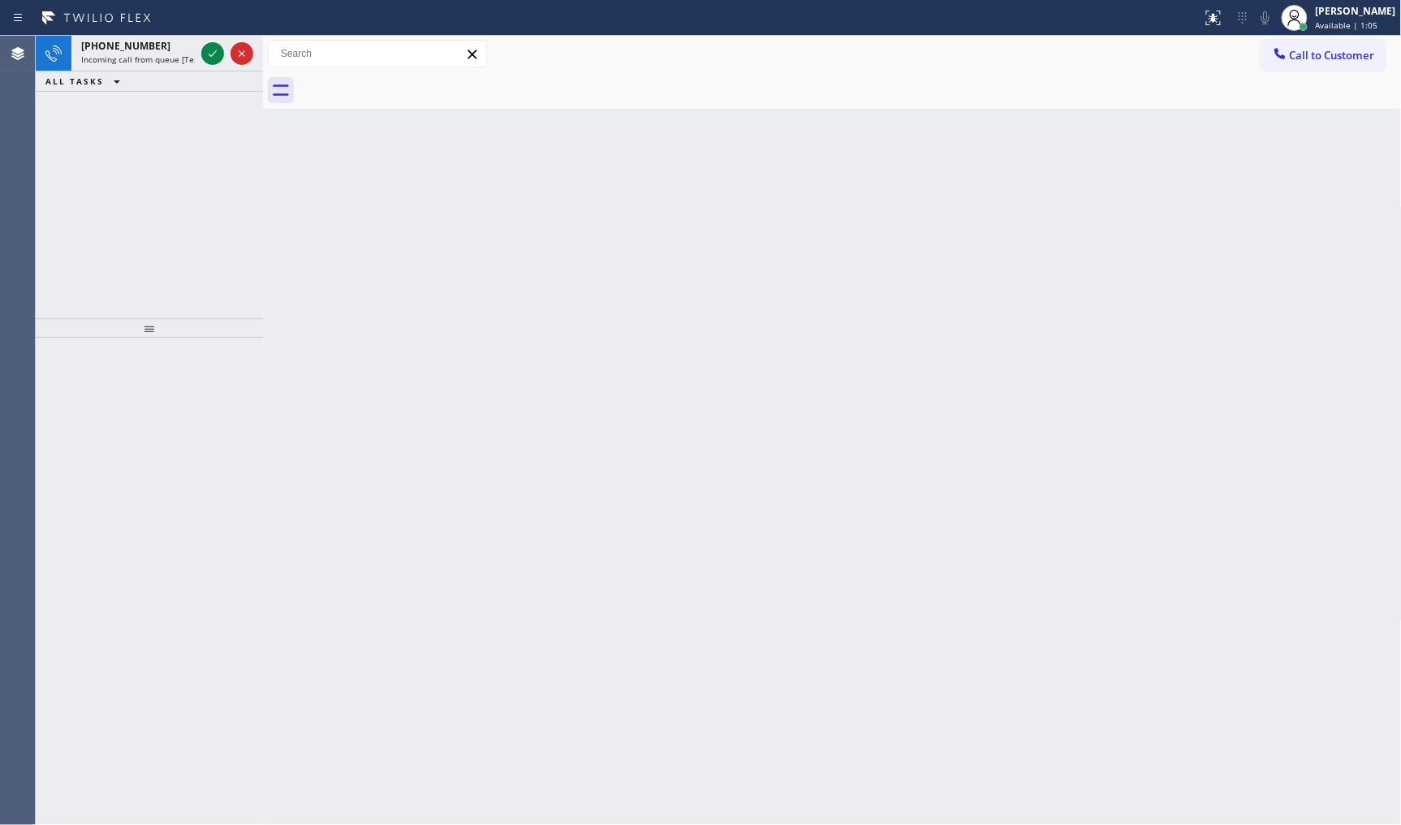
drag, startPoint x: 131, startPoint y: 140, endPoint x: 180, endPoint y: 82, distance: 76.6
click at [140, 128] on div "+17739680451 Incoming call from queue [Test] All ALL TASKS ALL TASKS ACTIVE TAS…" at bounding box center [149, 177] width 227 height 283
click at [214, 45] on icon at bounding box center [212, 53] width 19 height 19
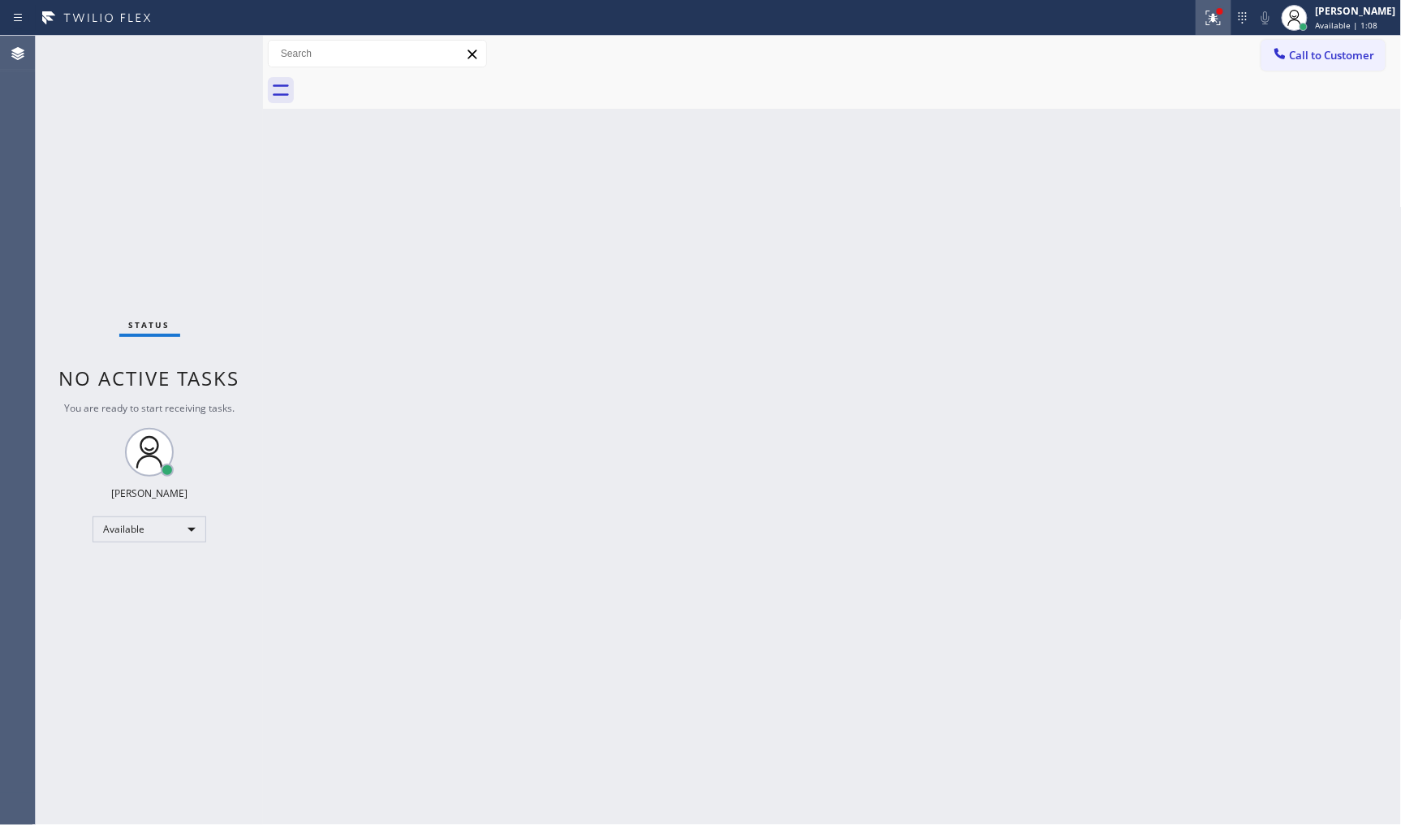
click at [1205, 24] on div at bounding box center [1214, 17] width 36 height 19
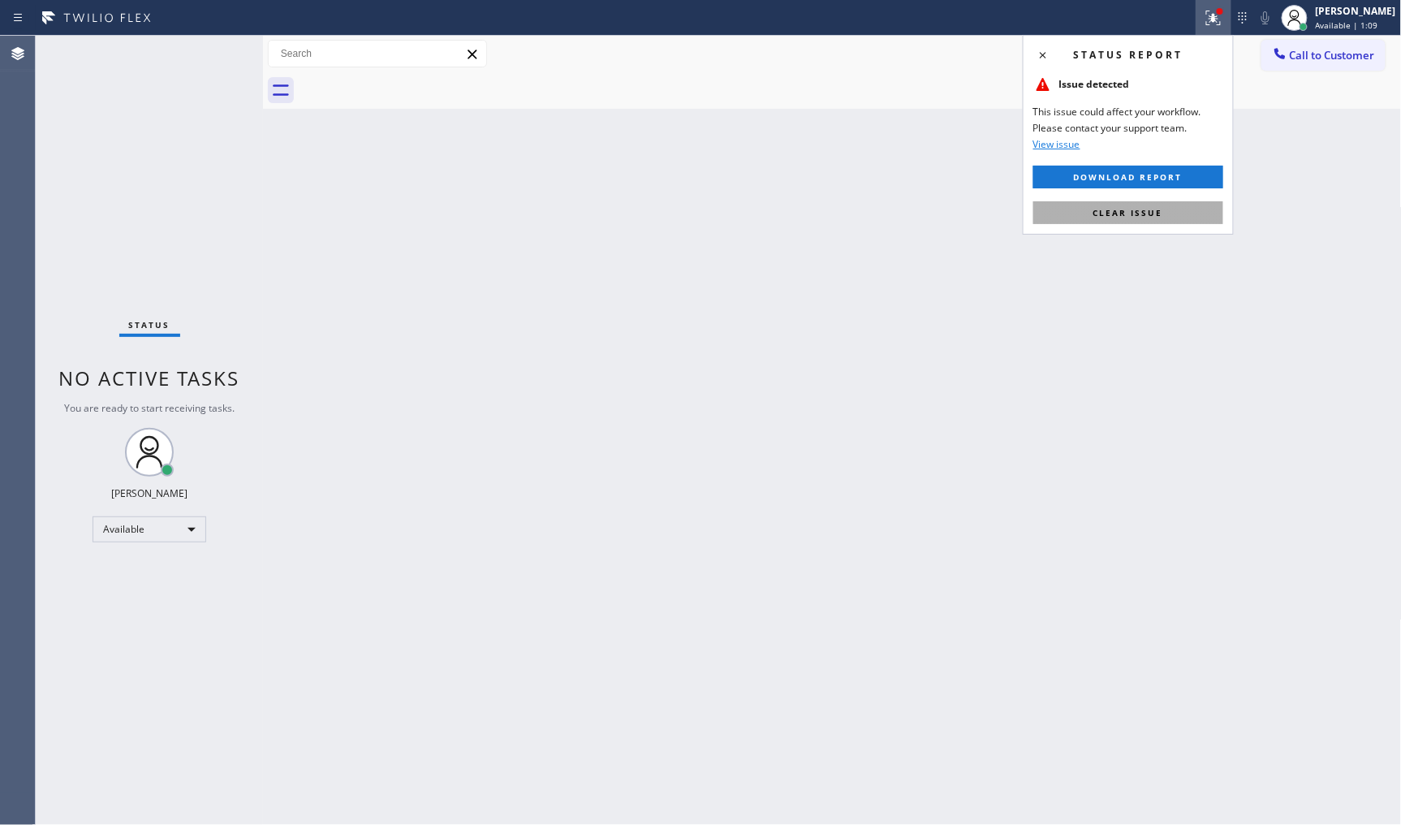
click at [1182, 216] on button "Clear issue" at bounding box center [1129, 212] width 190 height 23
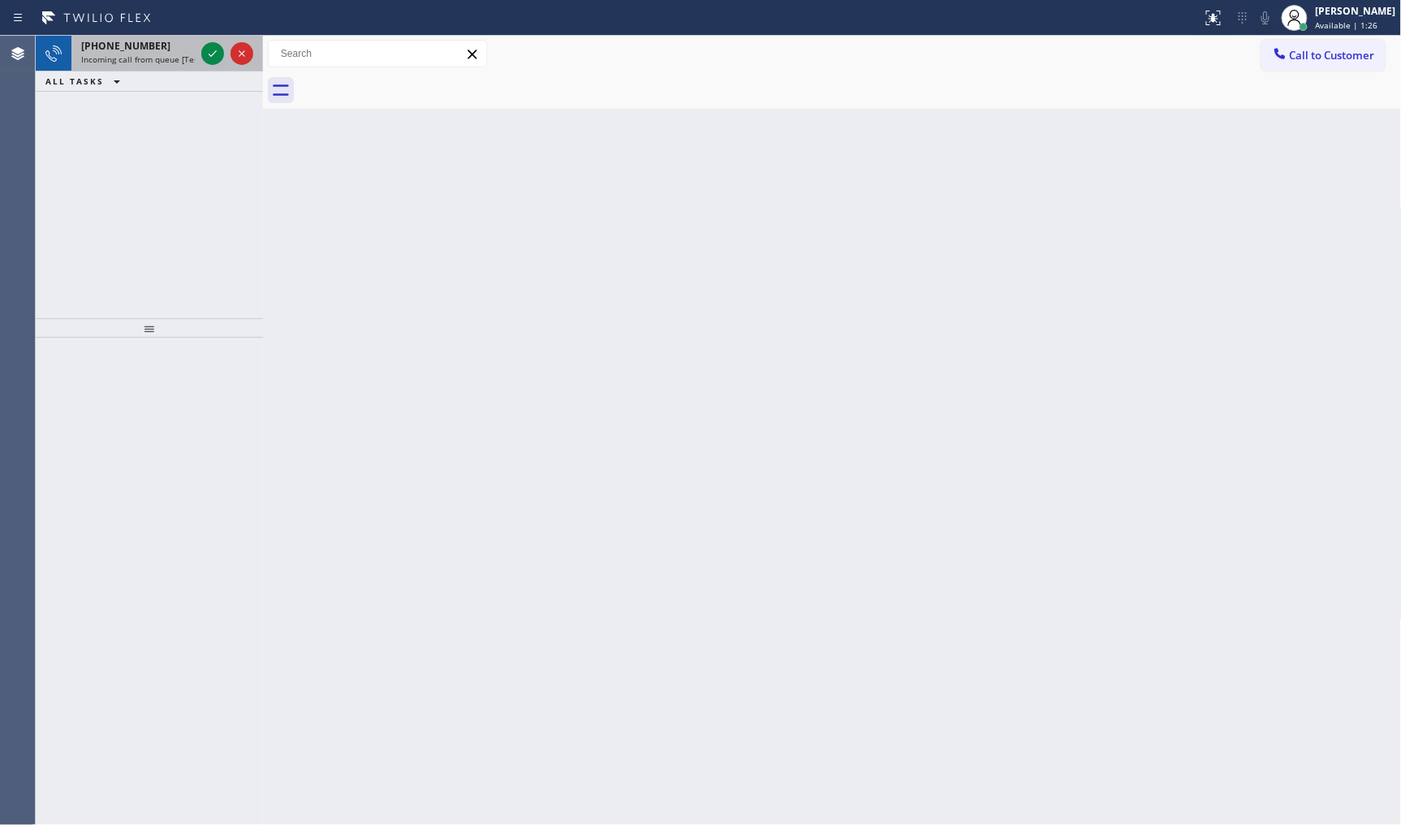
click at [140, 57] on div "+14082207444 Incoming call from queue [Test] All" at bounding box center [134, 54] width 127 height 36
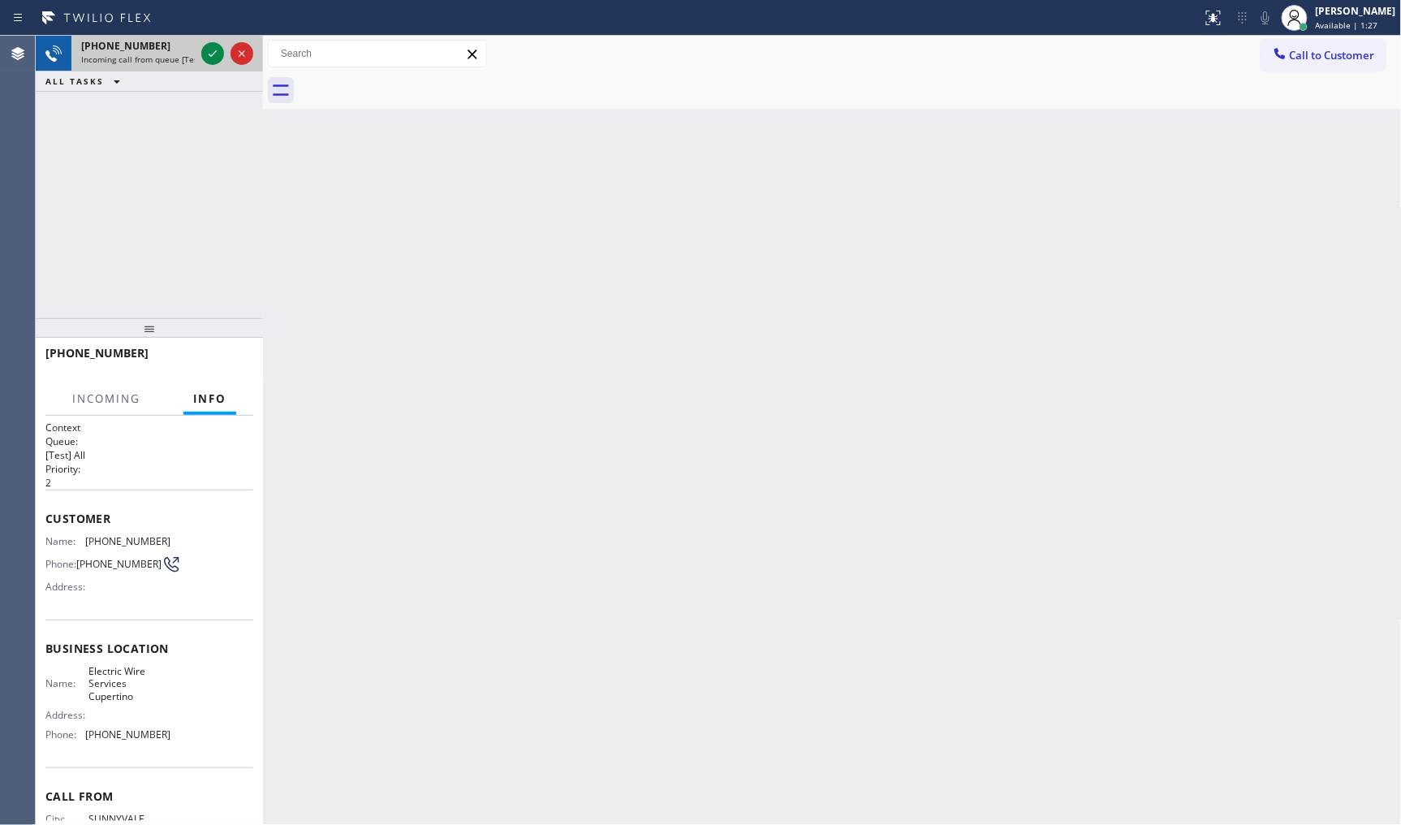
click at [226, 55] on div at bounding box center [227, 54] width 58 height 36
click at [214, 53] on icon at bounding box center [213, 53] width 8 height 6
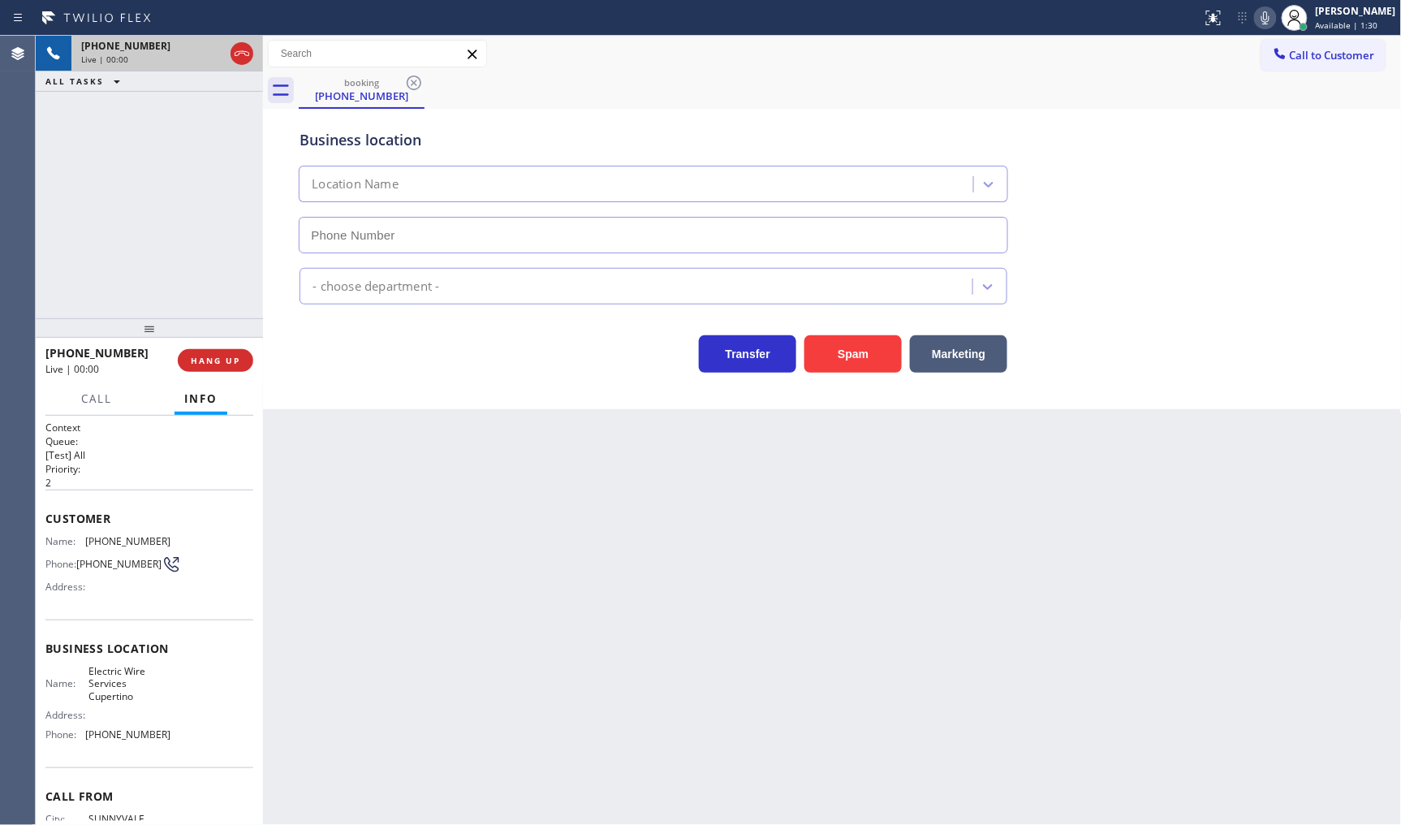
type input "[PHONE_NUMBER]"
click at [226, 370] on button "HANG UP" at bounding box center [216, 360] width 76 height 23
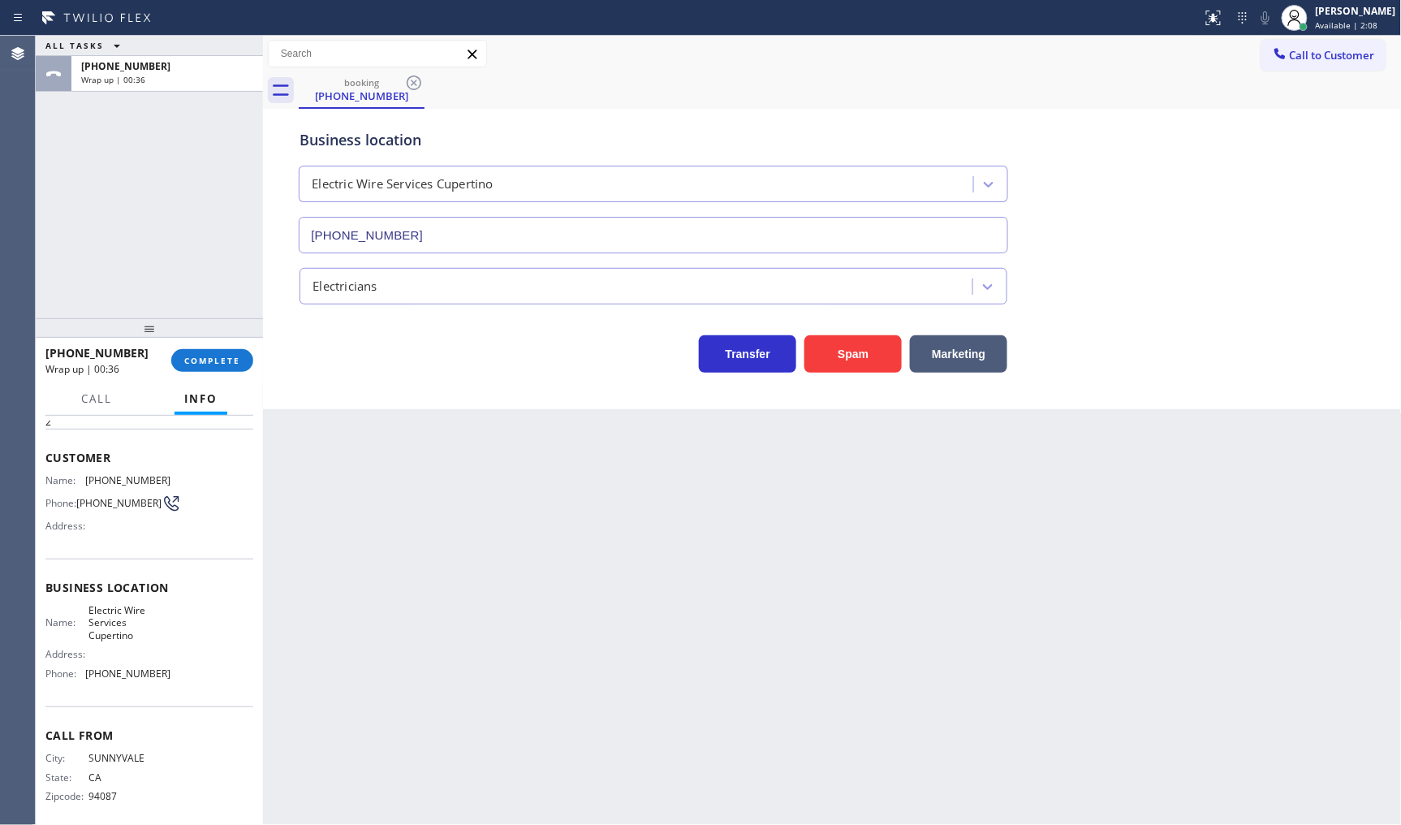
scroll to position [74, 0]
drag, startPoint x: 88, startPoint y: 663, endPoint x: 188, endPoint y: 666, distance: 99.9
click at [188, 666] on div "Name: Electric Wire Services Cupertino Address: Phone: (408) 549-7996" at bounding box center [149, 636] width 208 height 82
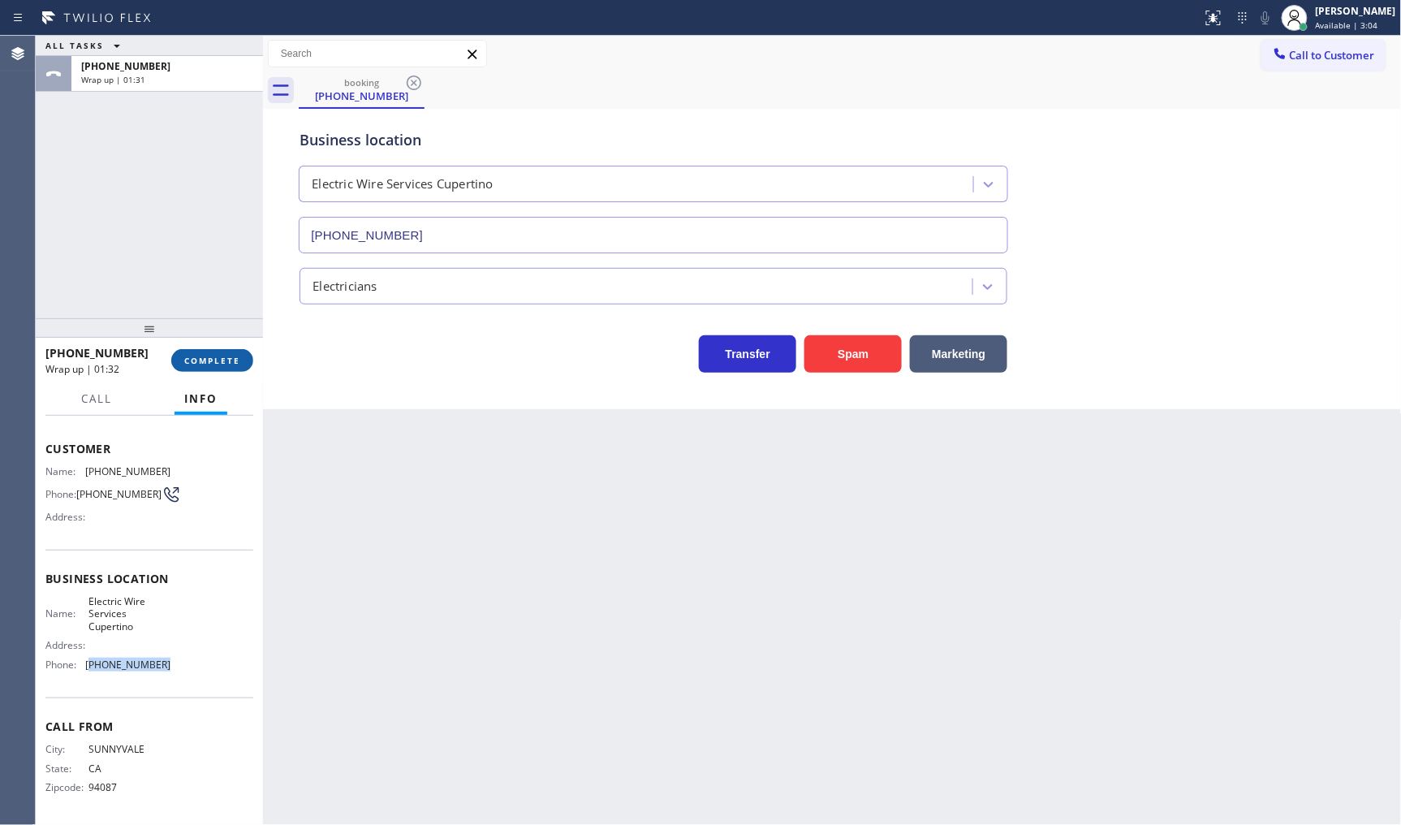
click at [225, 357] on span "COMPLETE" at bounding box center [212, 360] width 56 height 11
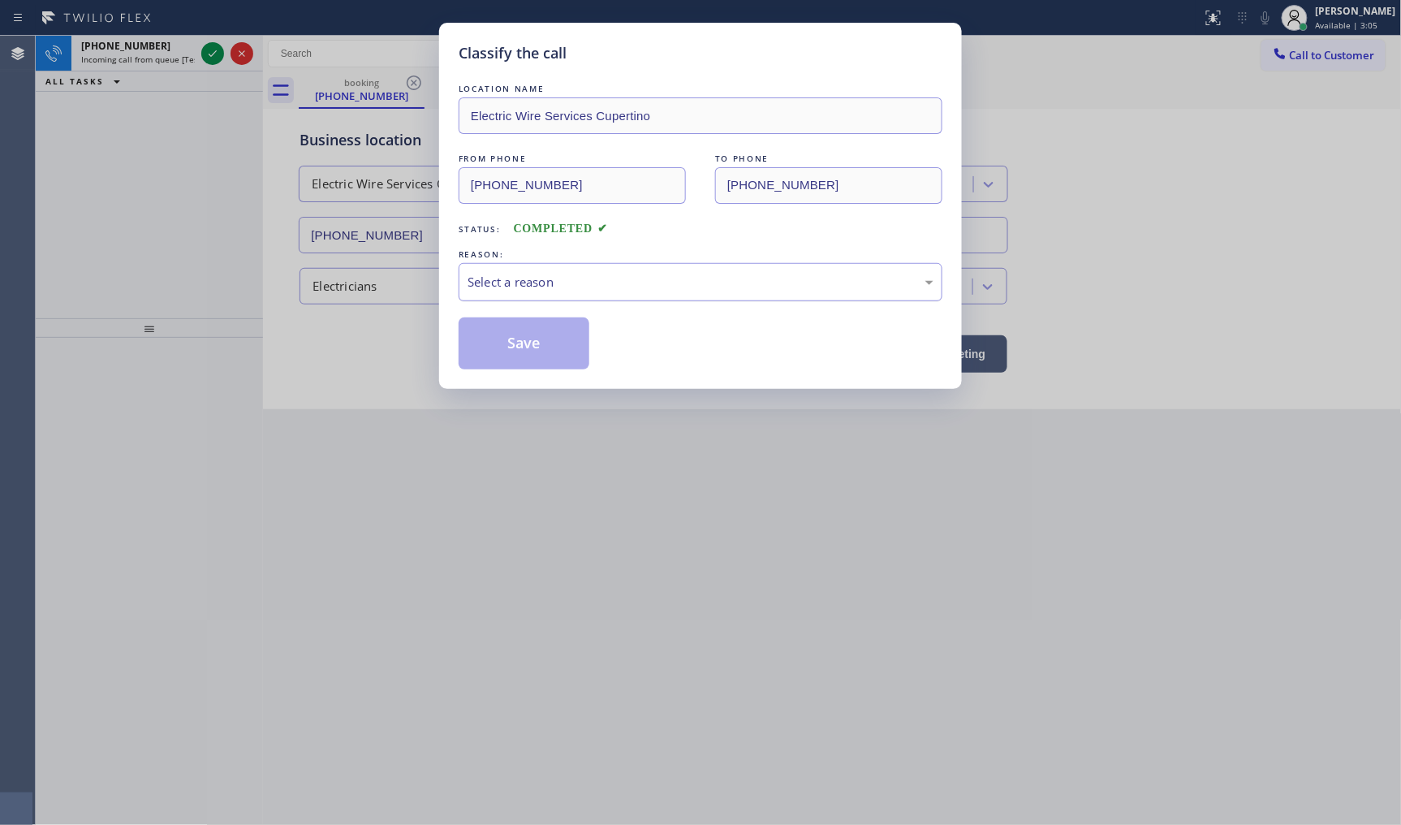
click at [507, 279] on div "Select a reason" at bounding box center [701, 282] width 466 height 19
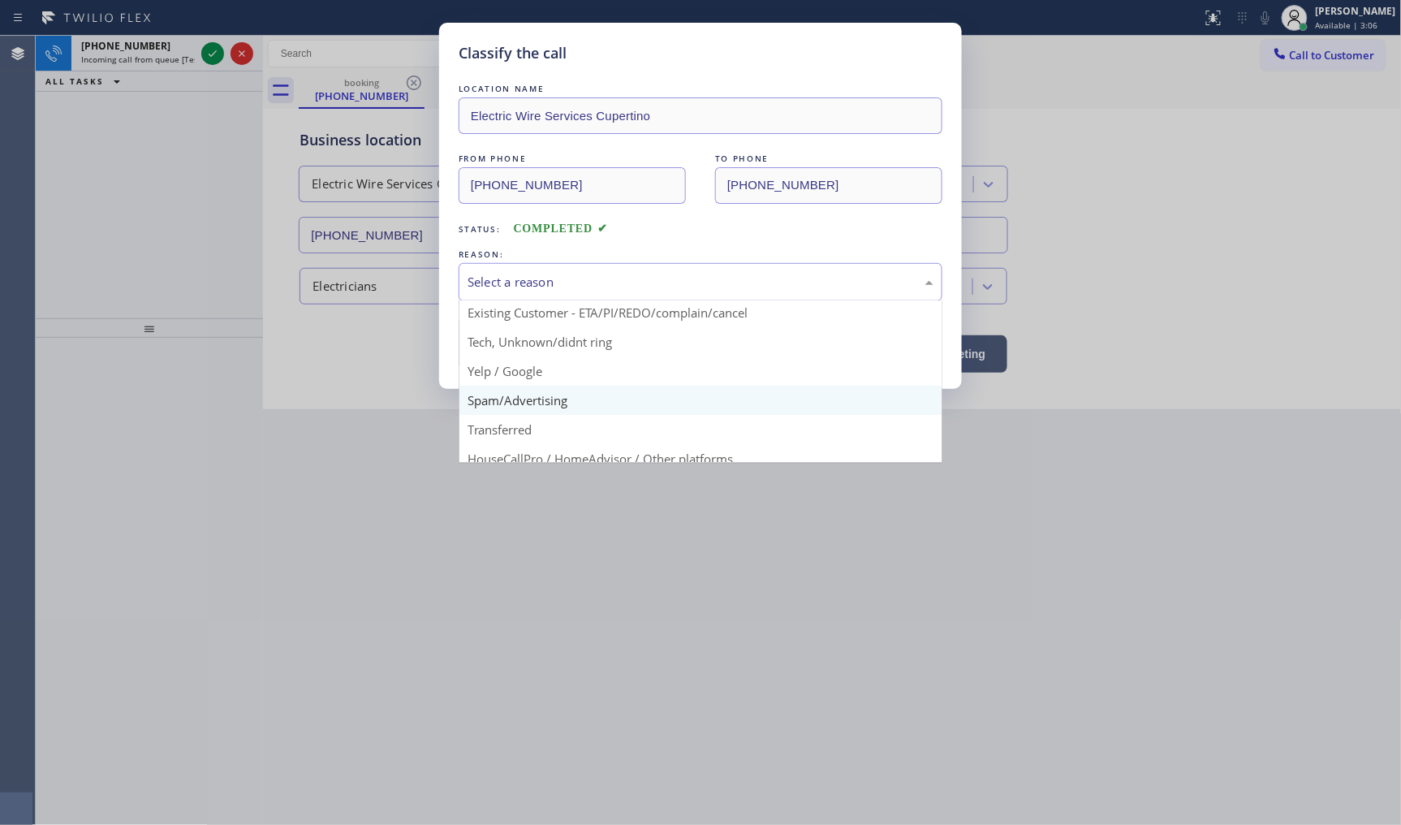
scroll to position [101, 0]
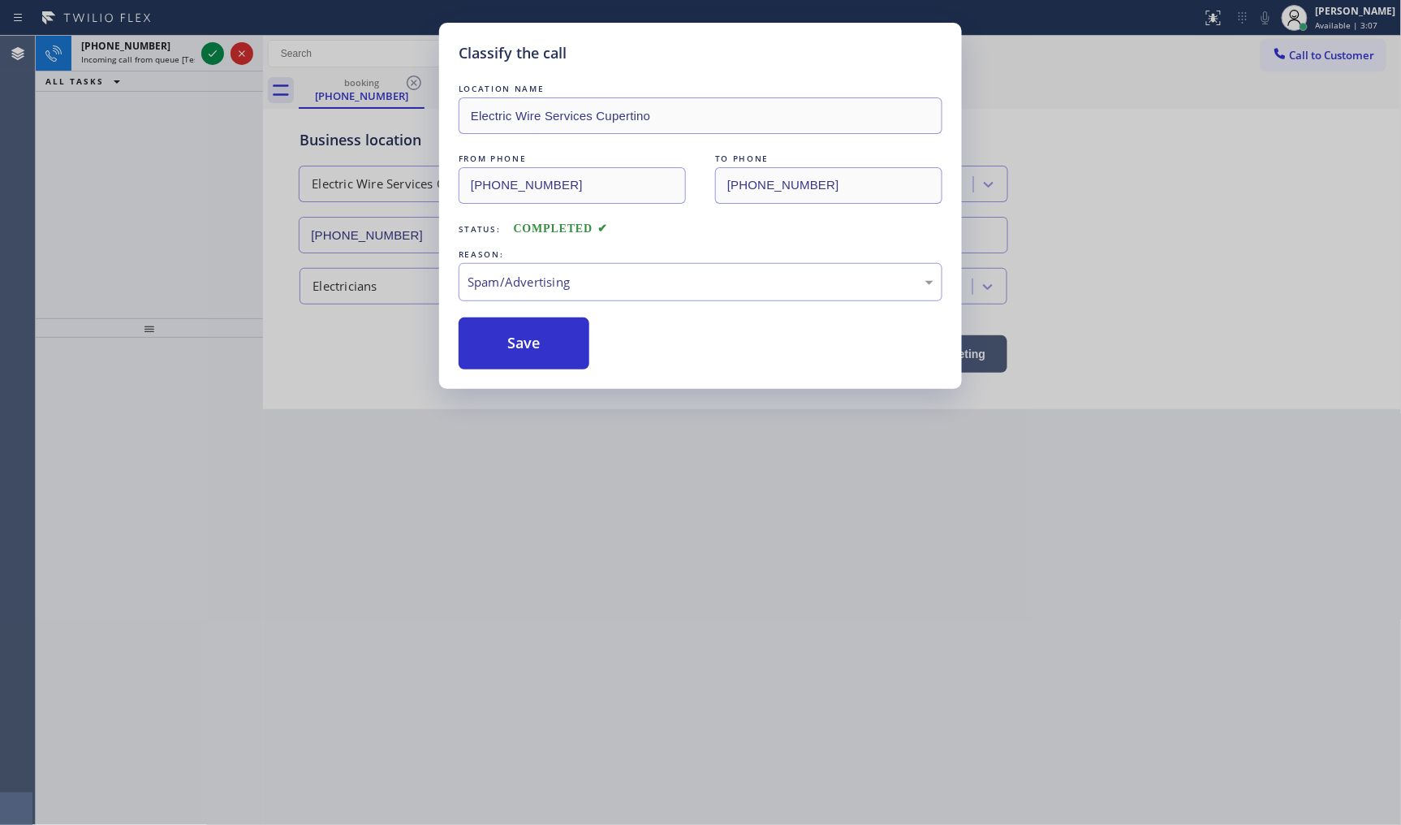
click at [522, 361] on button "Save" at bounding box center [524, 343] width 131 height 52
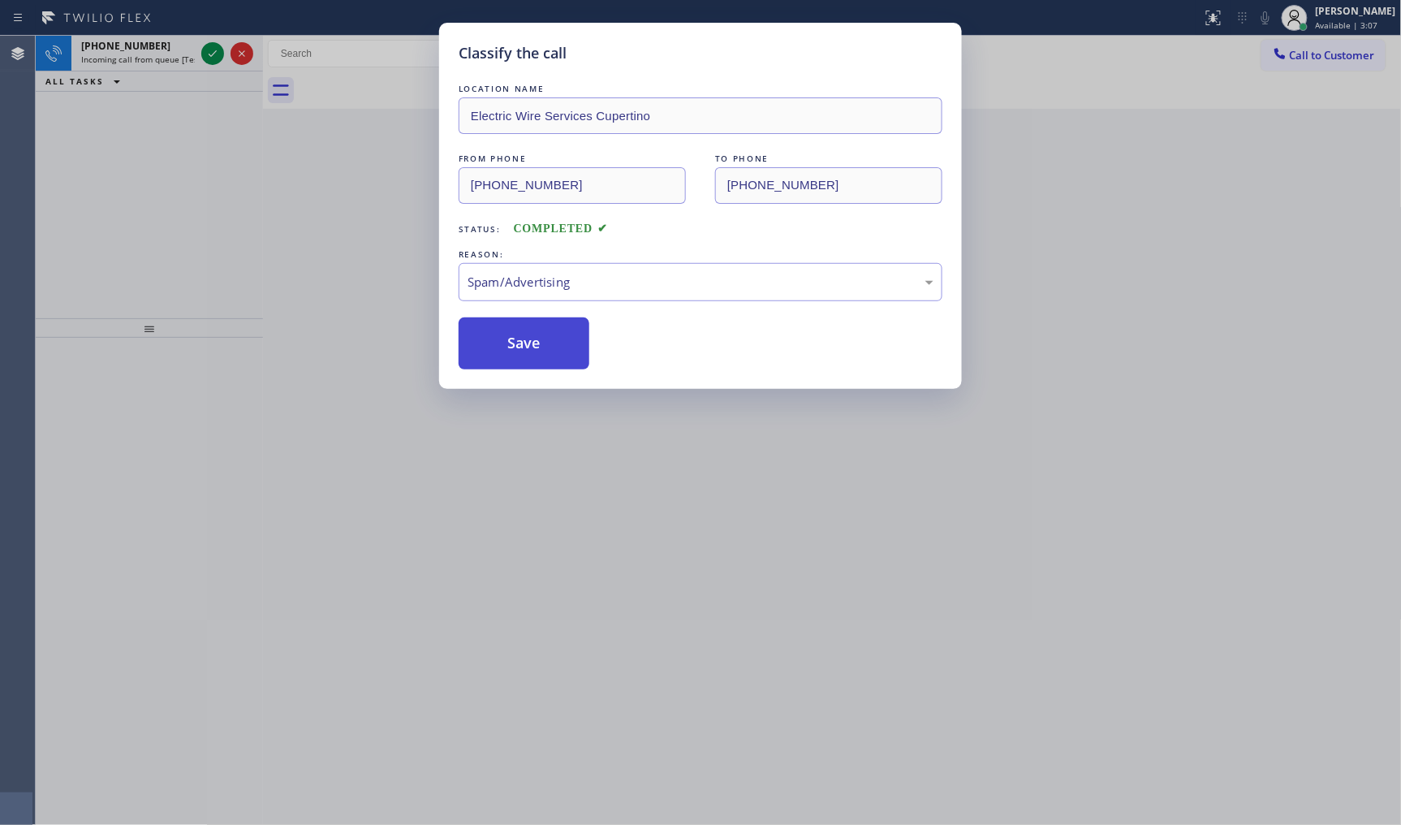
click at [522, 337] on button "Save" at bounding box center [524, 343] width 131 height 52
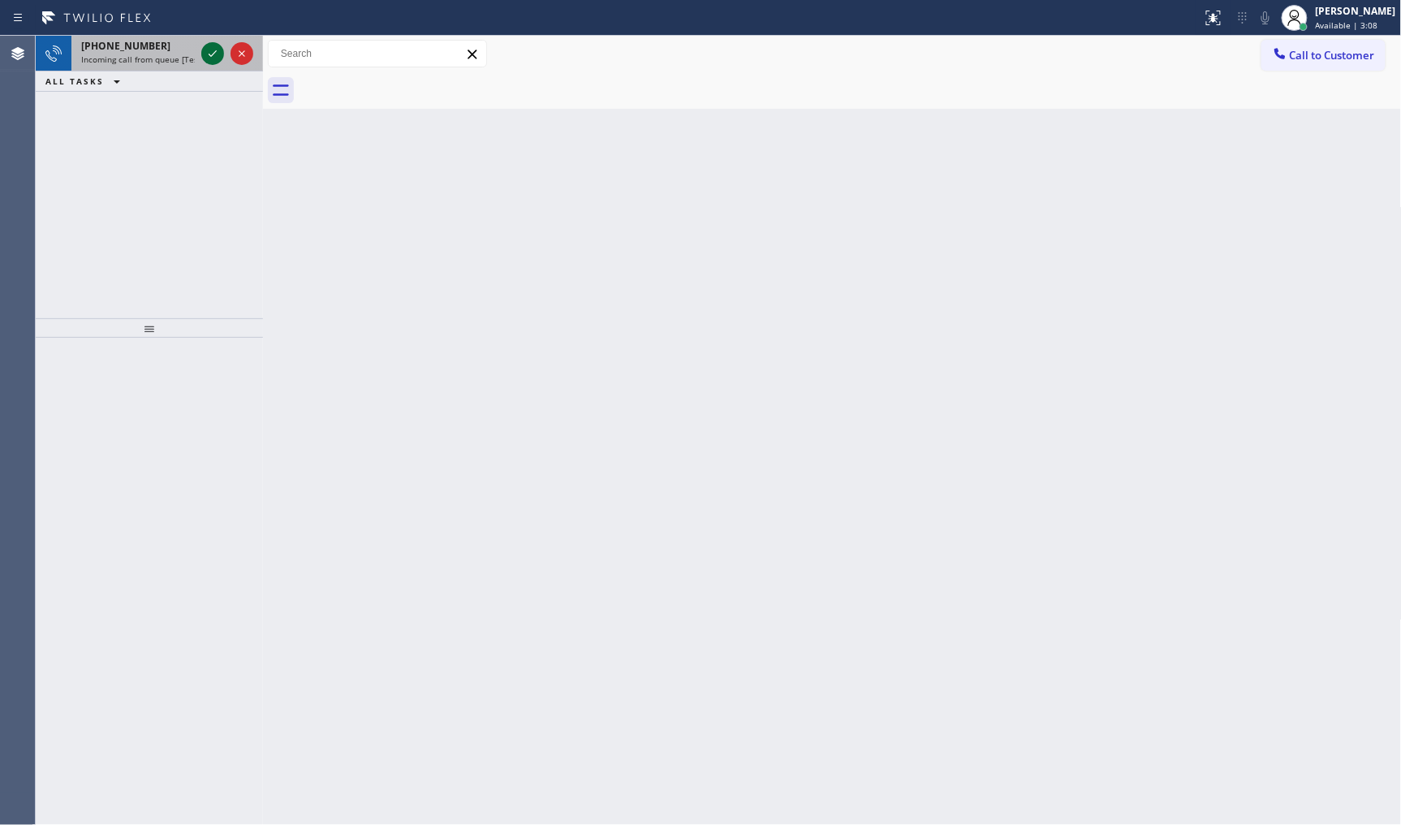
click at [209, 52] on icon at bounding box center [212, 53] width 19 height 19
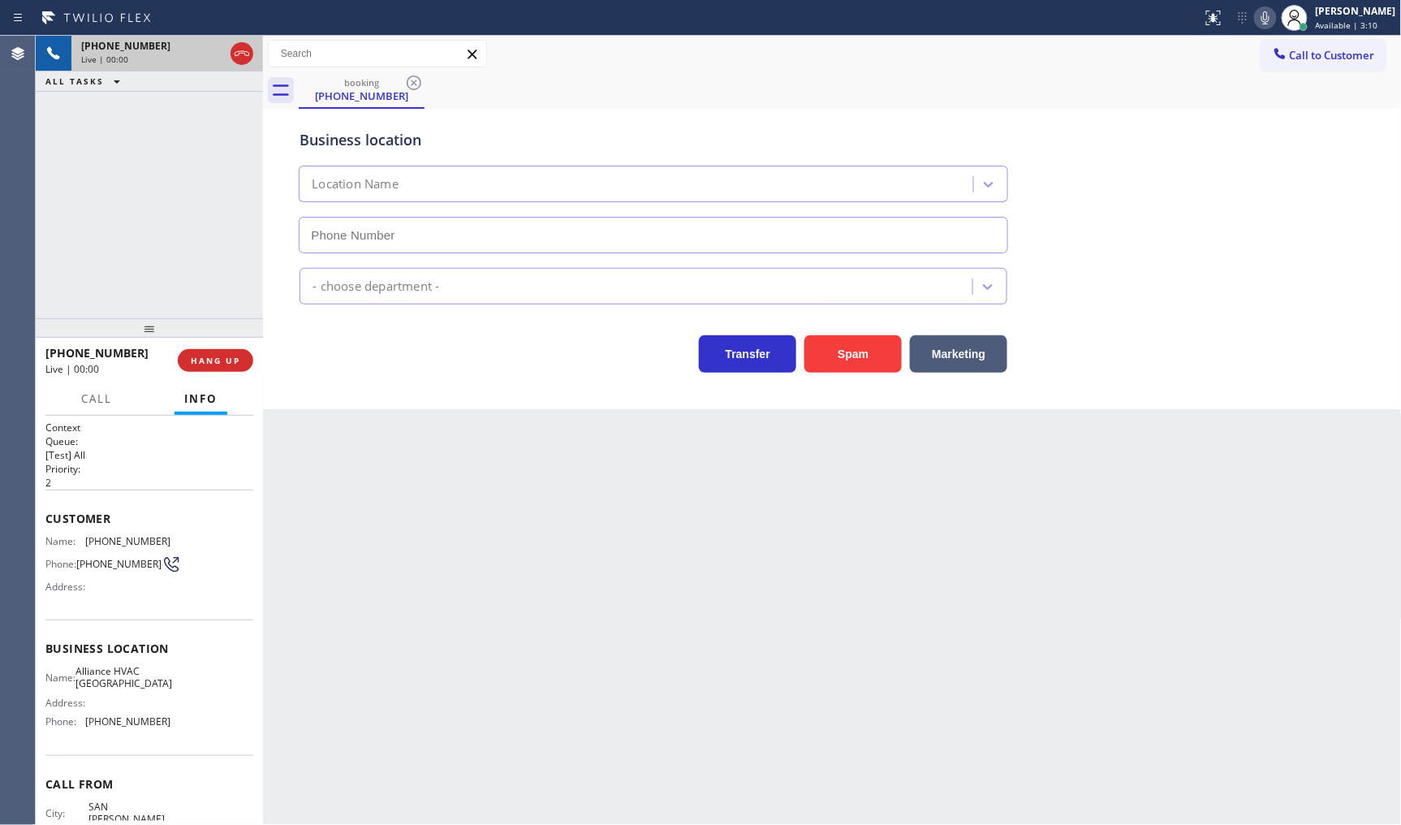
type input "[PHONE_NUMBER]"
click at [195, 368] on button "HANG UP" at bounding box center [216, 360] width 76 height 23
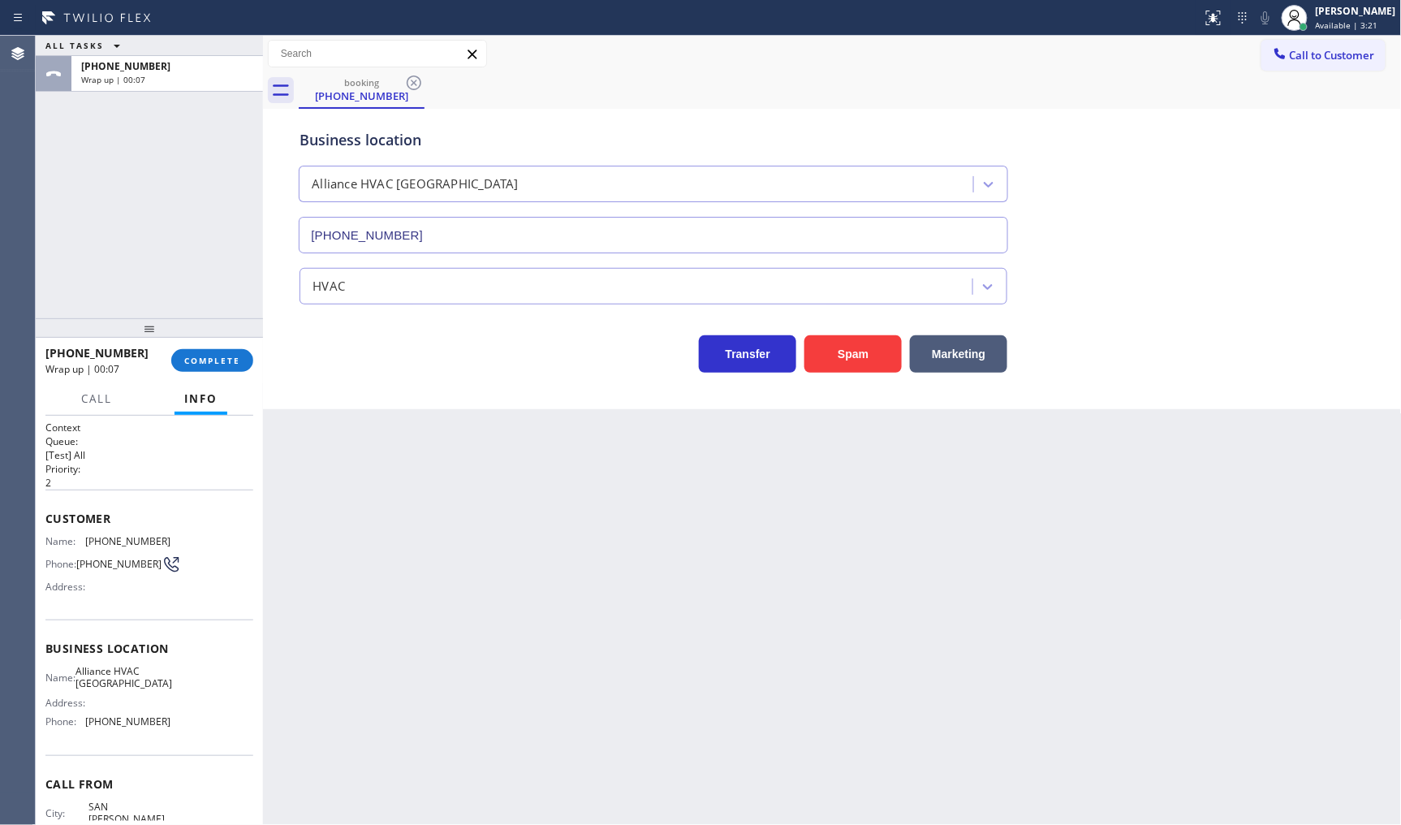
click at [86, 245] on div "ALL TASKS ALL TASKS ACTIVE TASKS TASKS IN WRAP UP +17142043672 Wrap up | 00:07" at bounding box center [149, 177] width 227 height 283
click at [225, 357] on span "COMPLETE" at bounding box center [212, 360] width 56 height 11
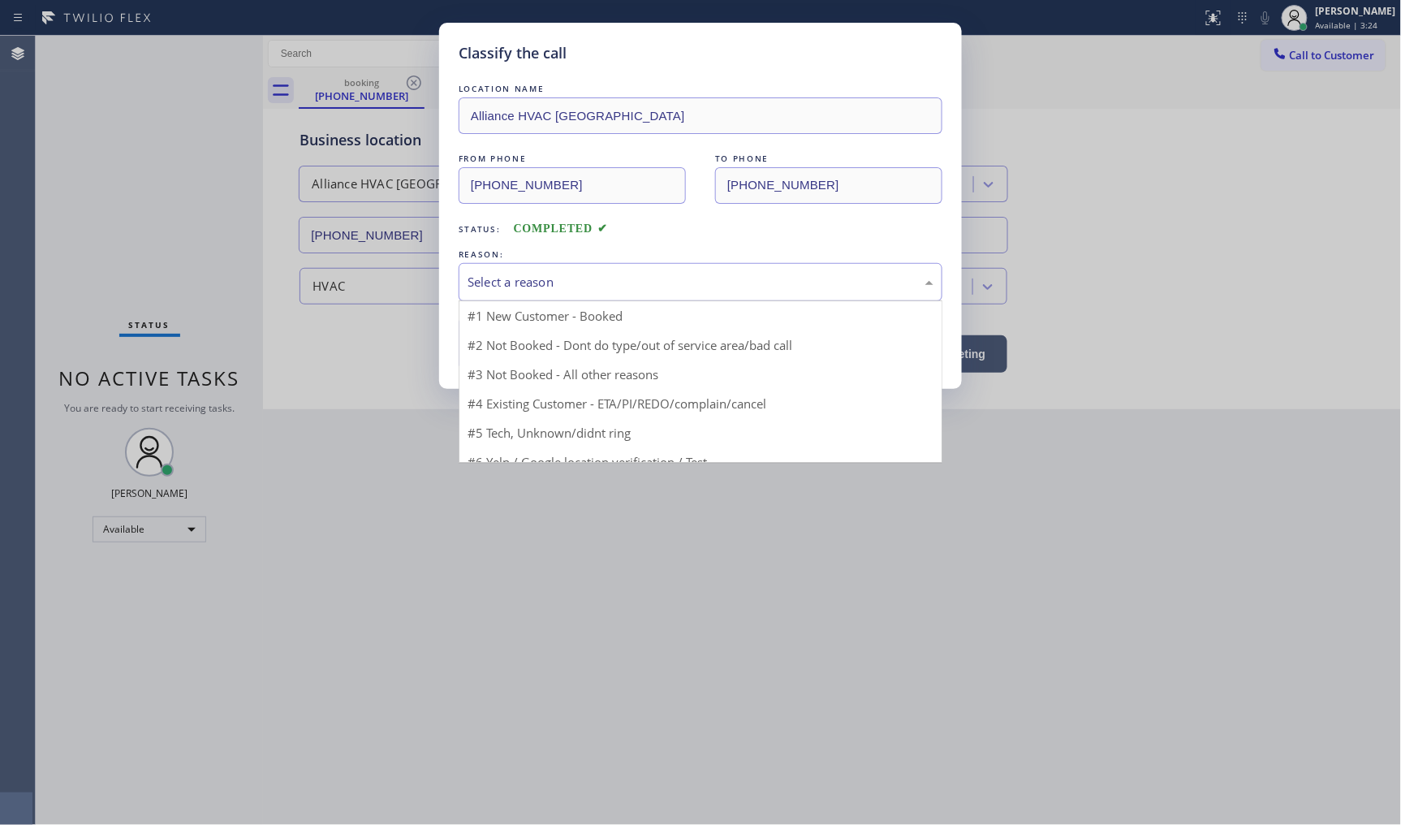
click at [501, 286] on div "Select a reason" at bounding box center [701, 282] width 466 height 19
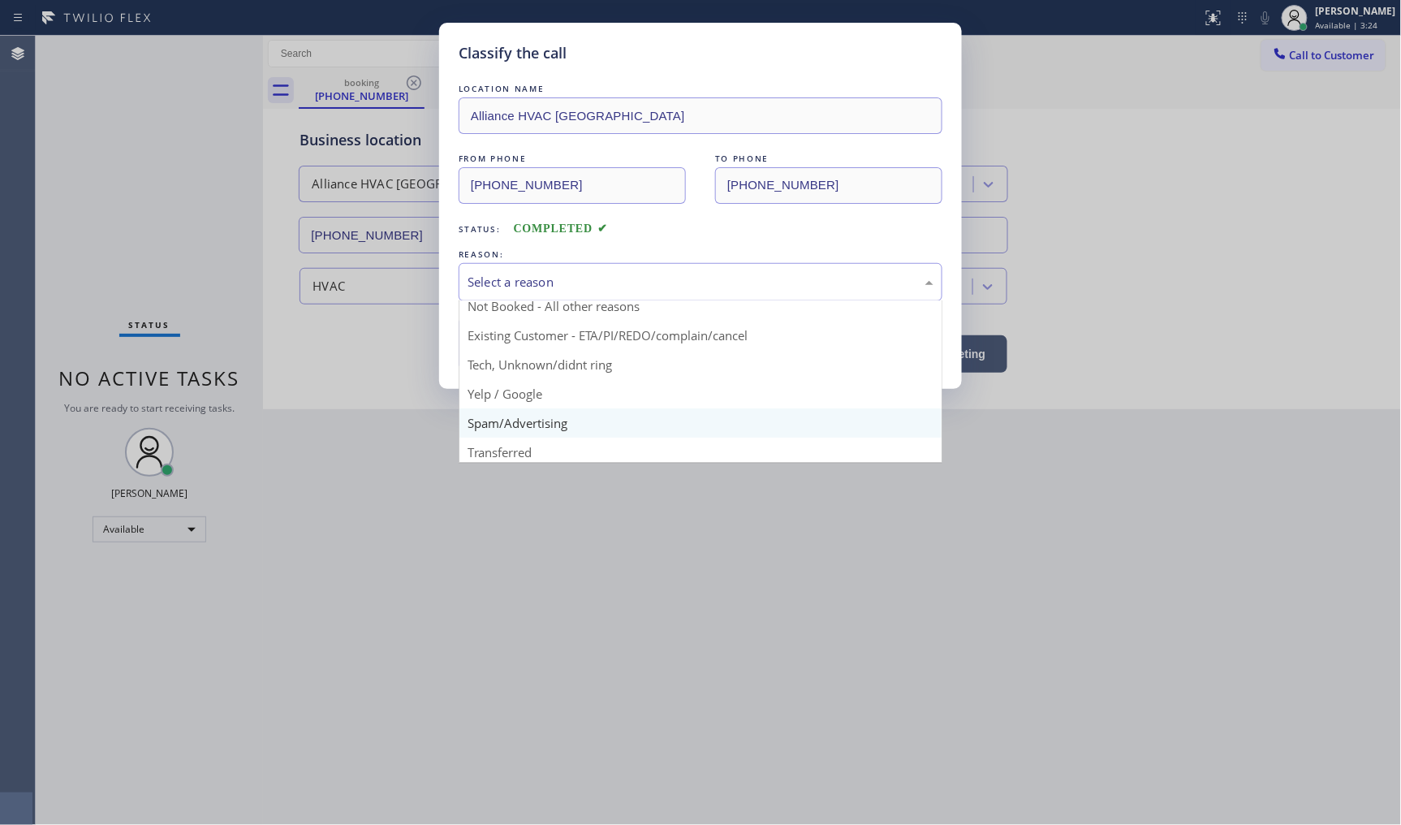
scroll to position [101, 0]
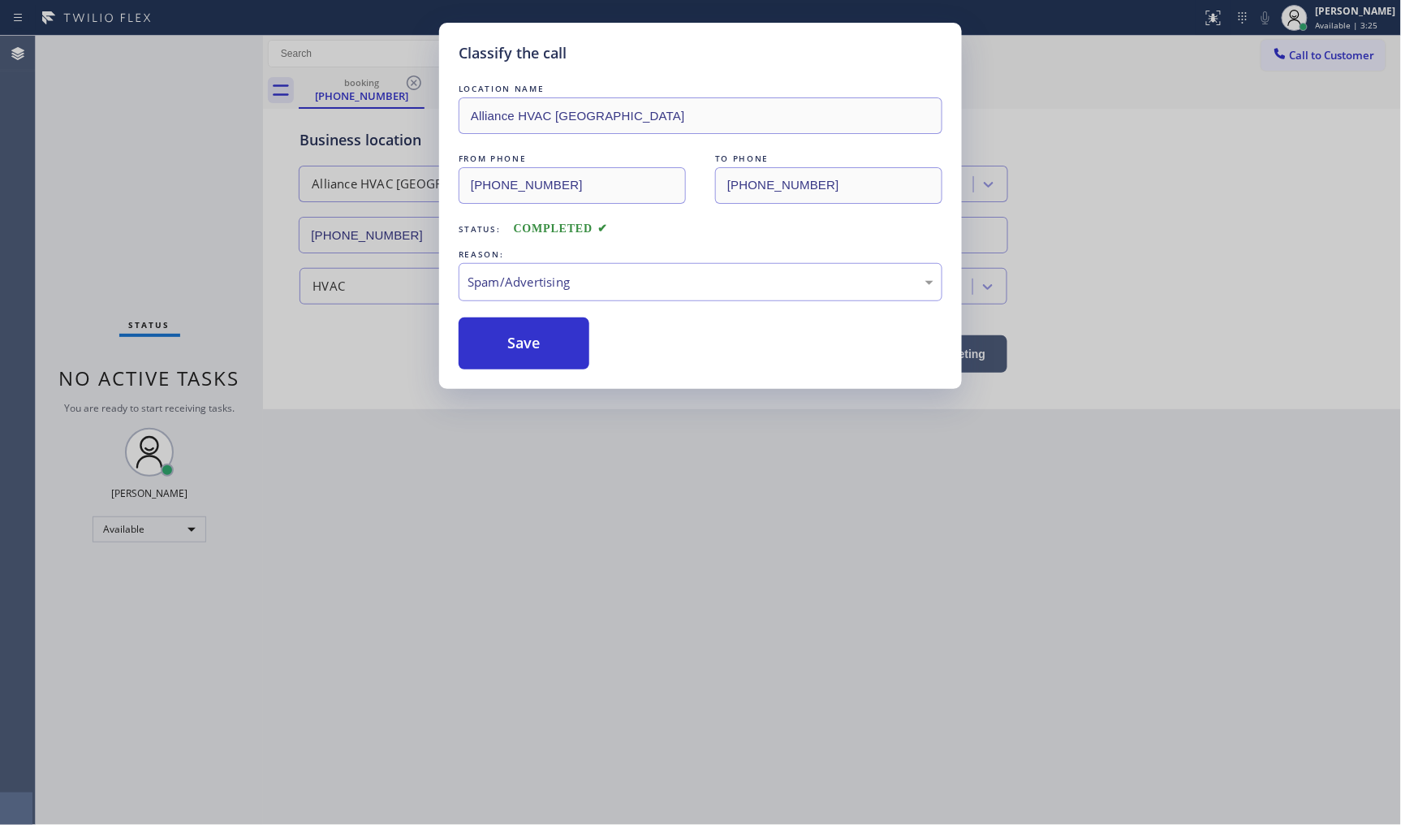
click at [512, 361] on button "Save" at bounding box center [524, 343] width 131 height 52
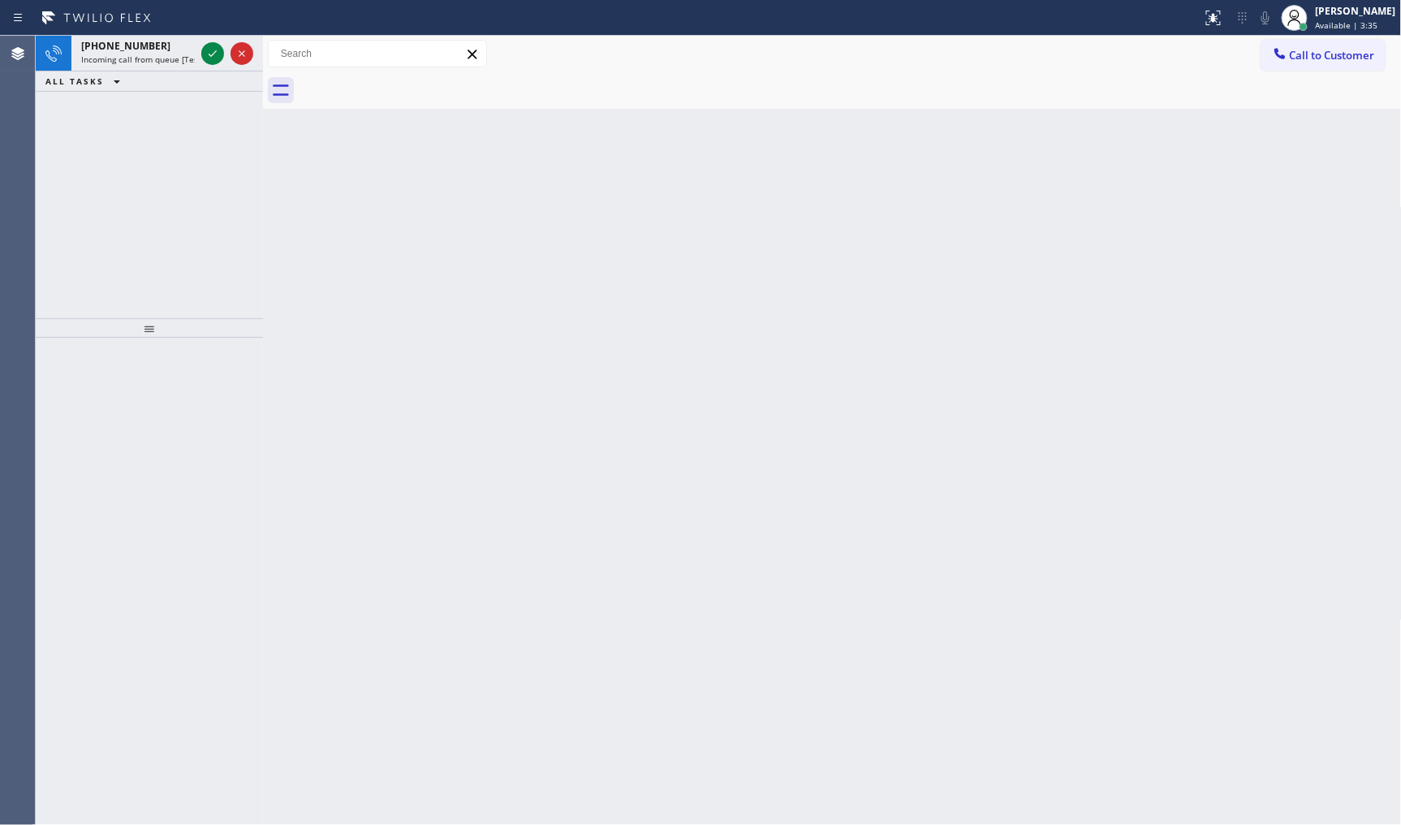
drag, startPoint x: 128, startPoint y: 127, endPoint x: 138, endPoint y: 115, distance: 15.6
click at [138, 115] on div "+17024975897 Incoming call from queue [Test] All ALL TASKS ALL TASKS ACTIVE TAS…" at bounding box center [149, 177] width 227 height 283
click at [209, 52] on icon at bounding box center [212, 53] width 19 height 19
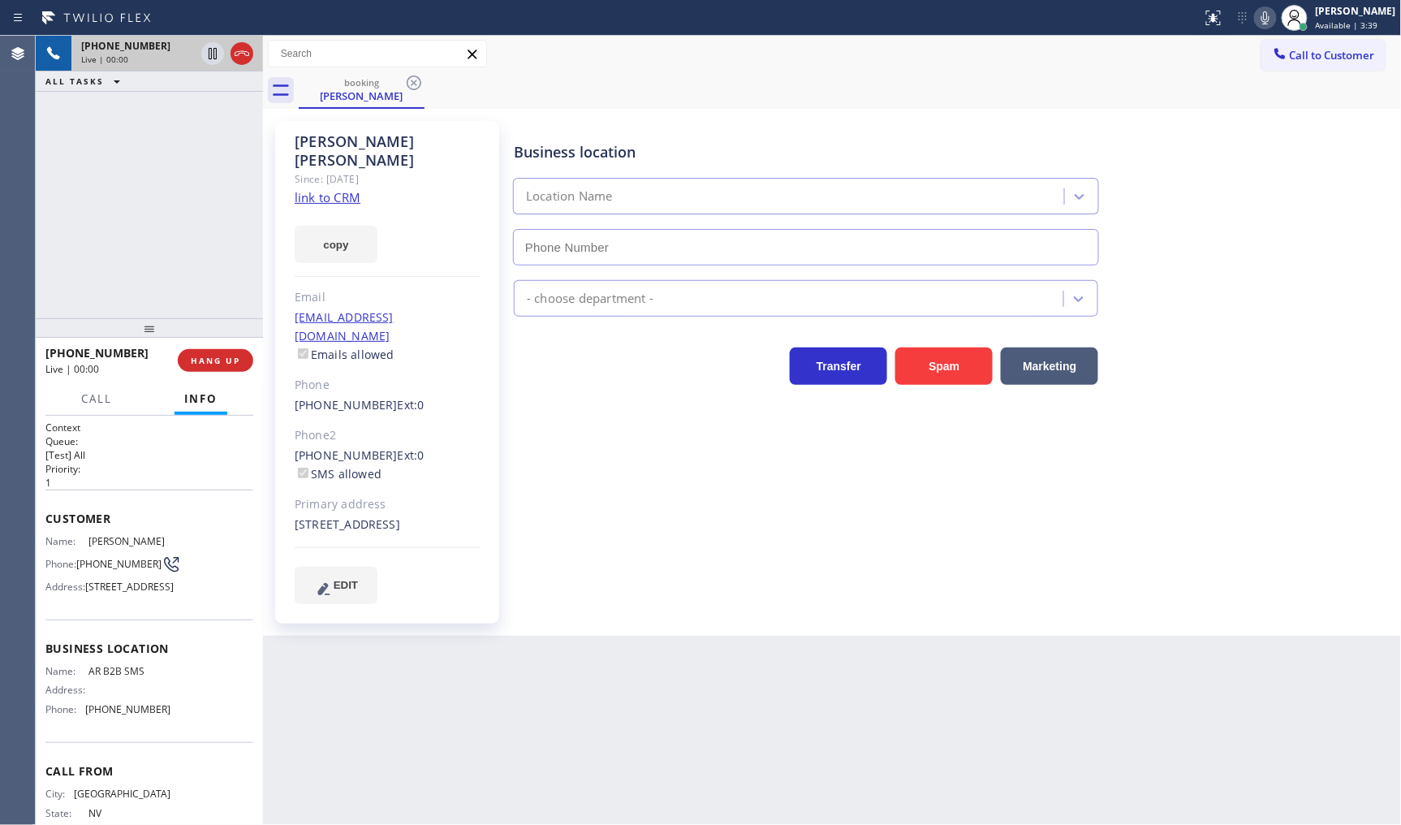
type input "[PHONE_NUMBER]"
click at [345, 189] on link "link to CRM" at bounding box center [328, 197] width 66 height 16
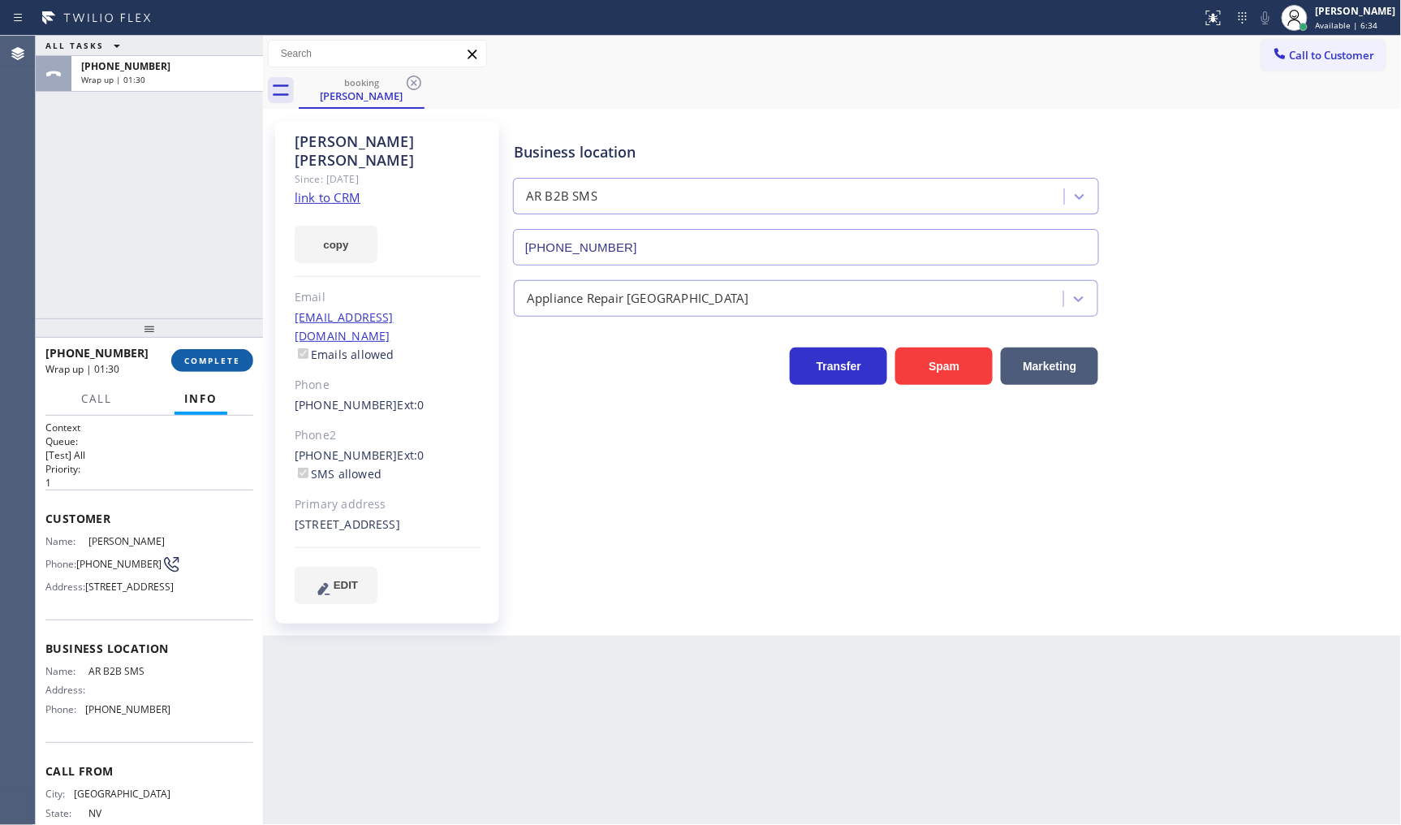
click at [200, 357] on span "COMPLETE" at bounding box center [212, 360] width 56 height 11
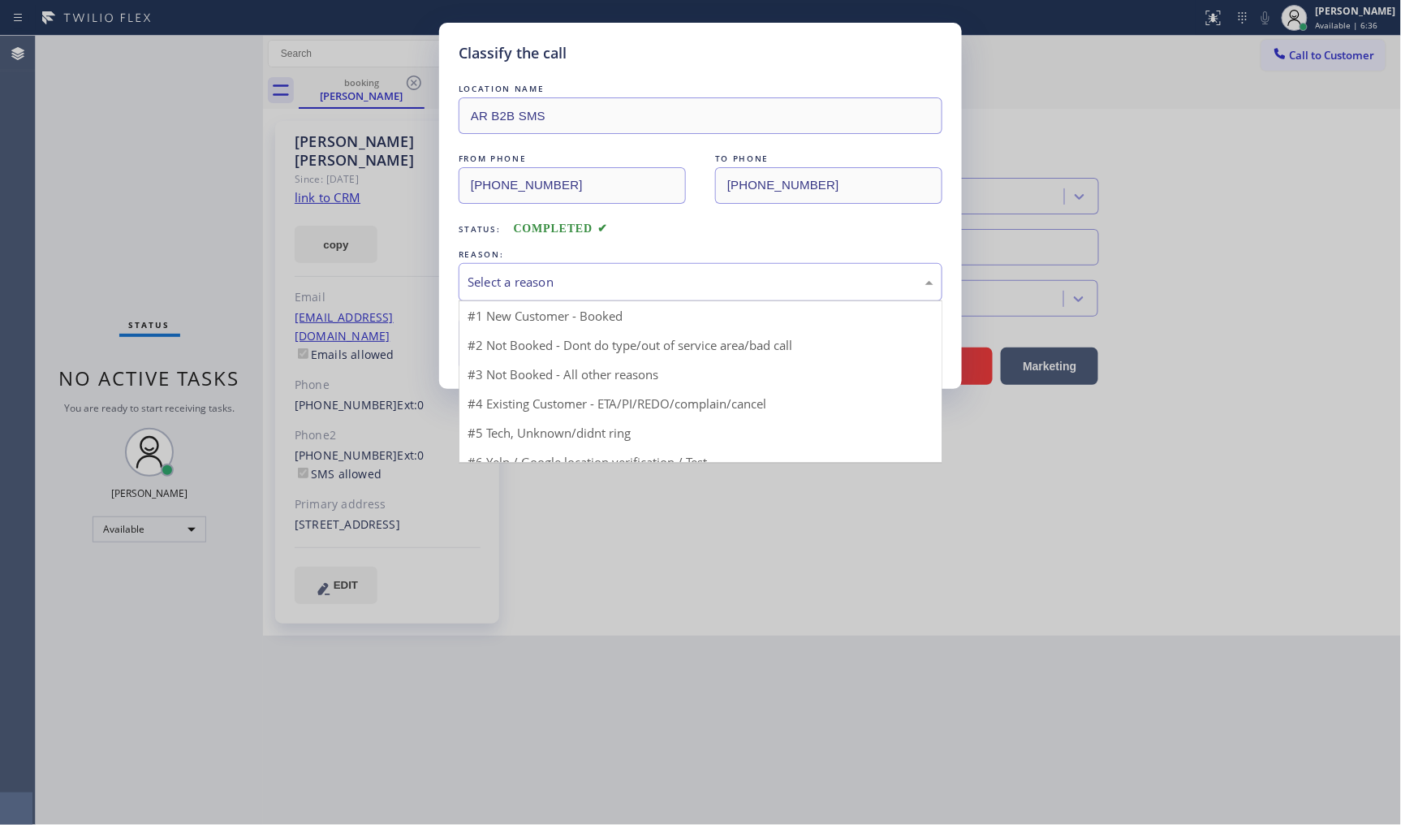
click at [494, 279] on div "Select a reason" at bounding box center [701, 282] width 466 height 19
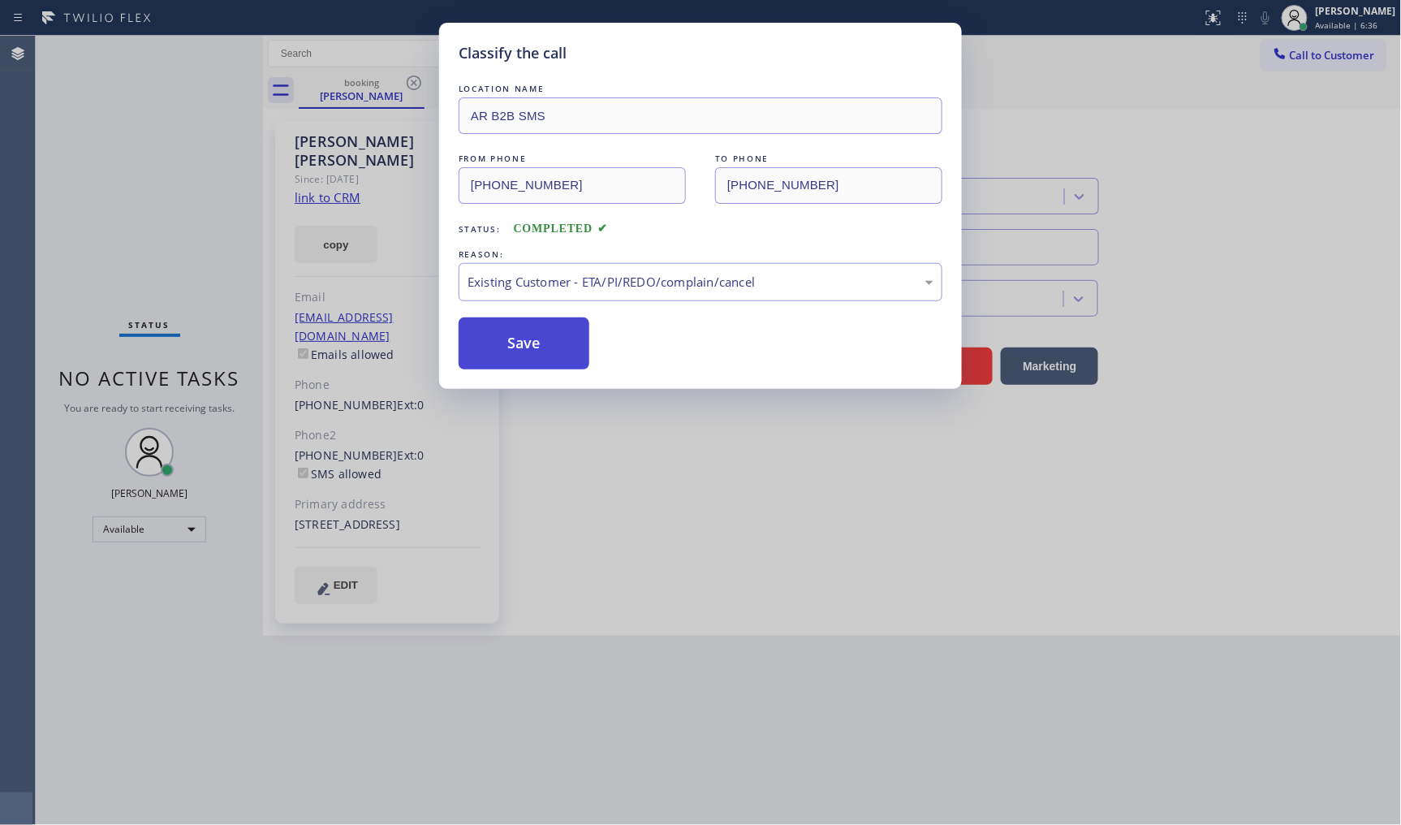
click at [502, 350] on button "Save" at bounding box center [524, 343] width 131 height 52
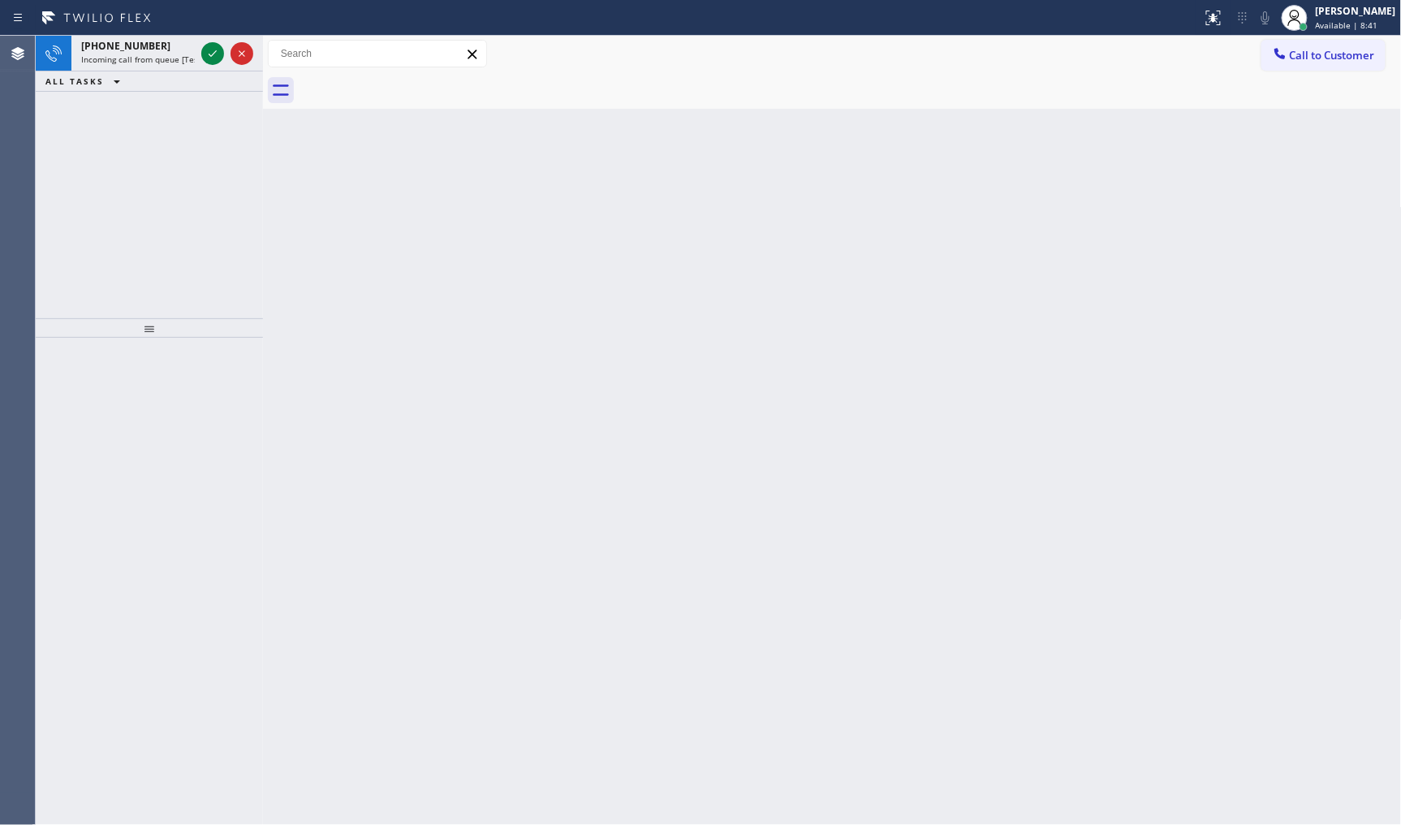
click at [156, 130] on div "+15307621630 Incoming call from queue [Test] All ALL TASKS ALL TASKS ACTIVE TAS…" at bounding box center [149, 177] width 227 height 283
click at [203, 51] on icon at bounding box center [212, 53] width 19 height 19
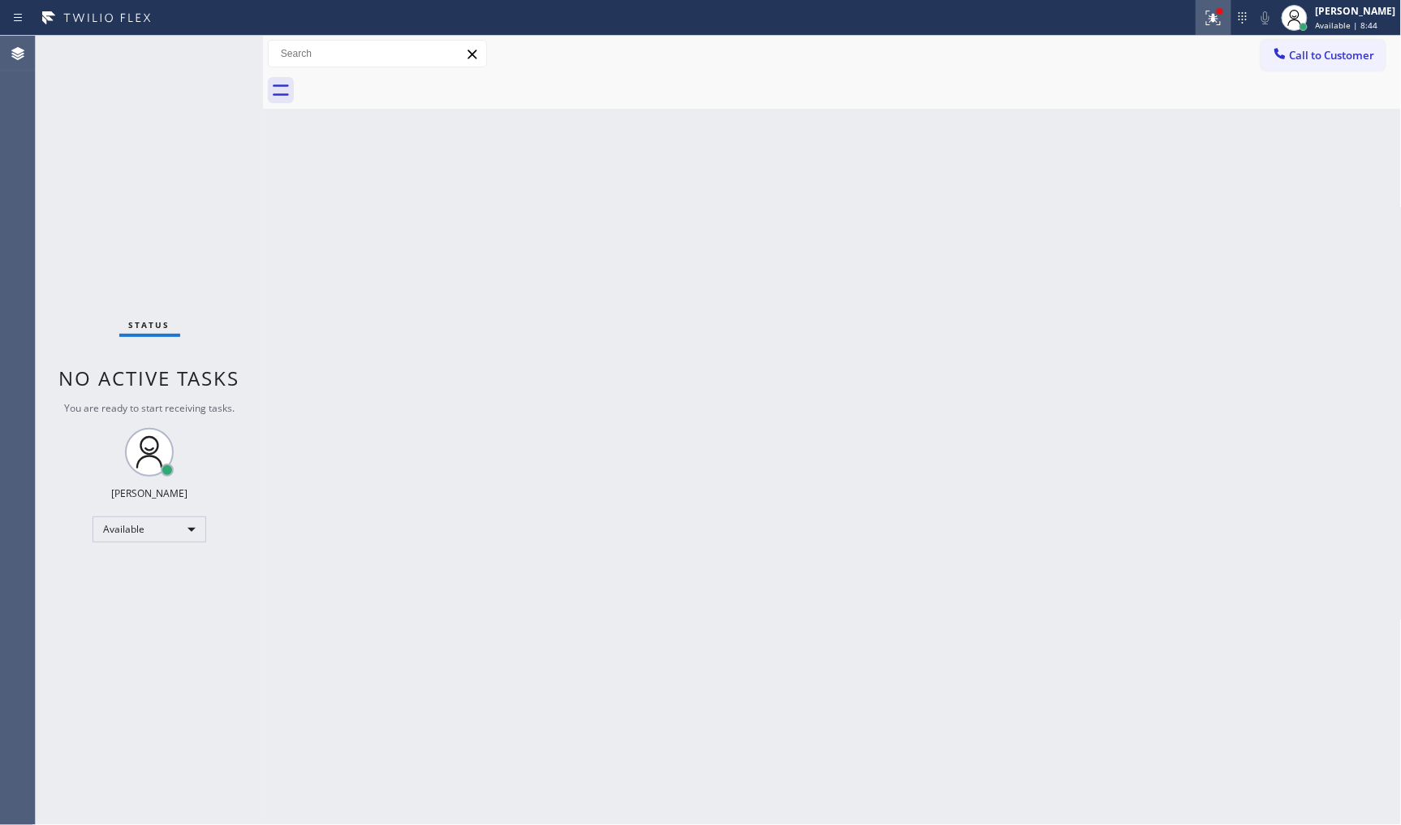
click at [1210, 6] on button at bounding box center [1214, 18] width 36 height 36
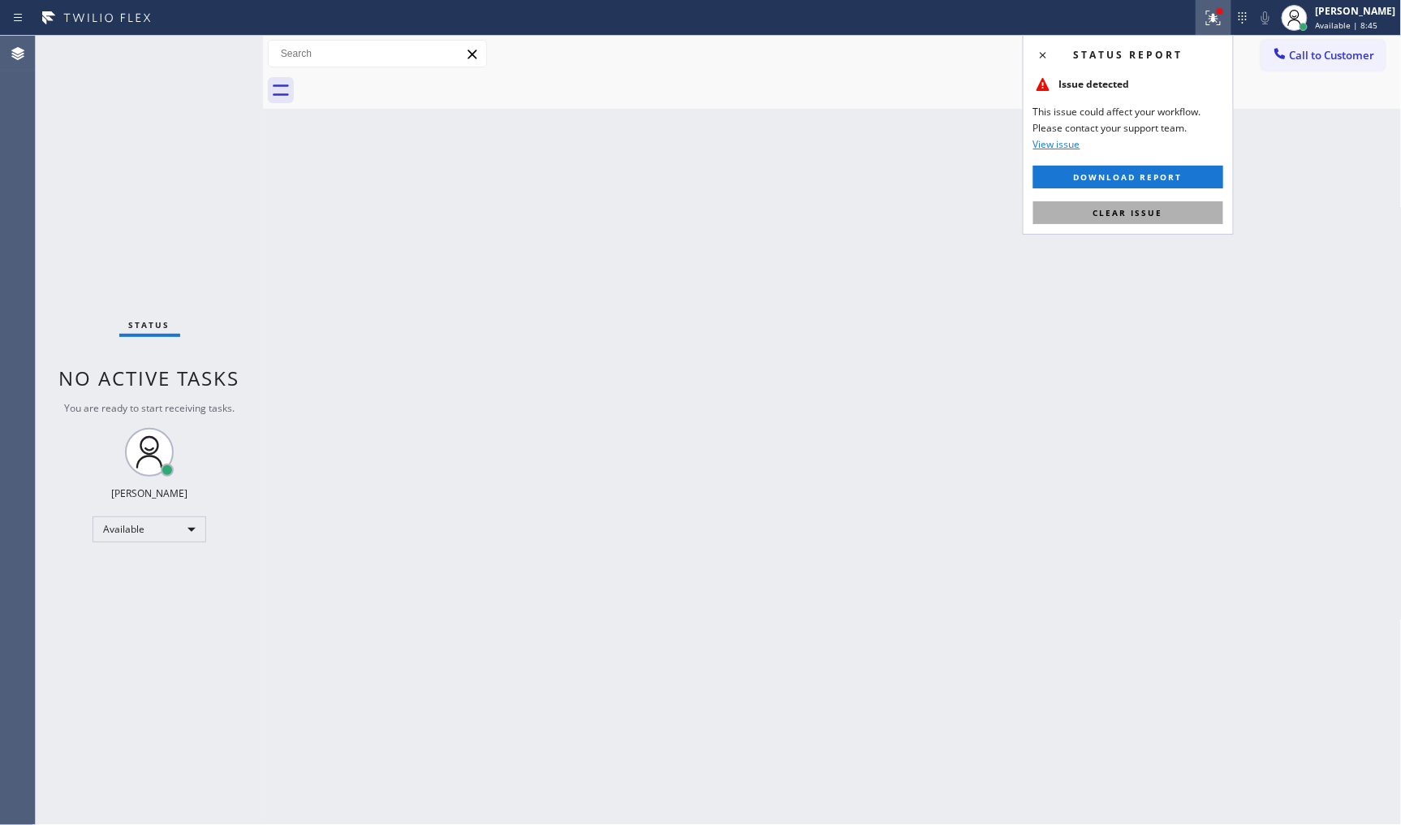
click at [1196, 211] on button "Clear issue" at bounding box center [1129, 212] width 190 height 23
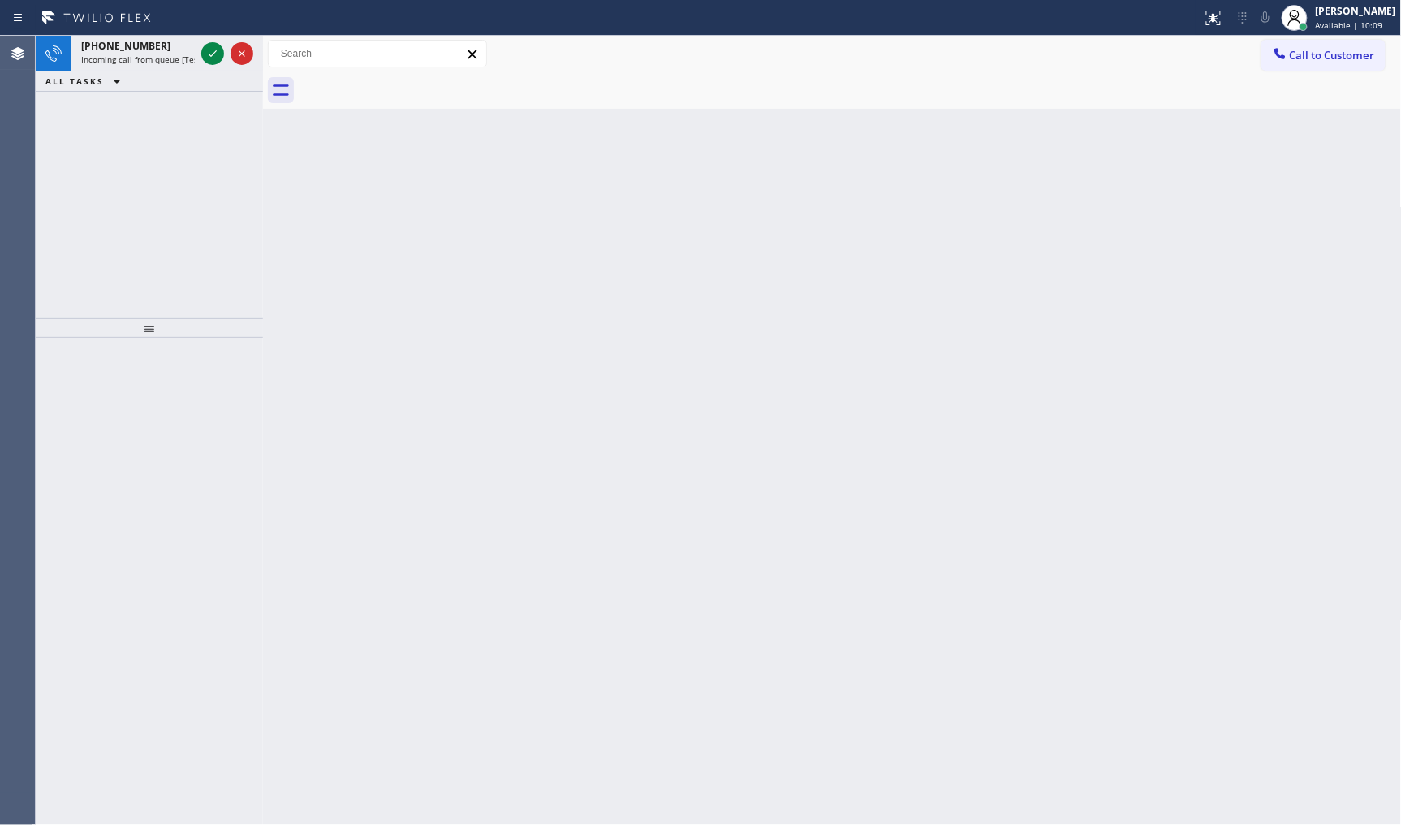
click at [211, 54] on icon at bounding box center [212, 53] width 19 height 19
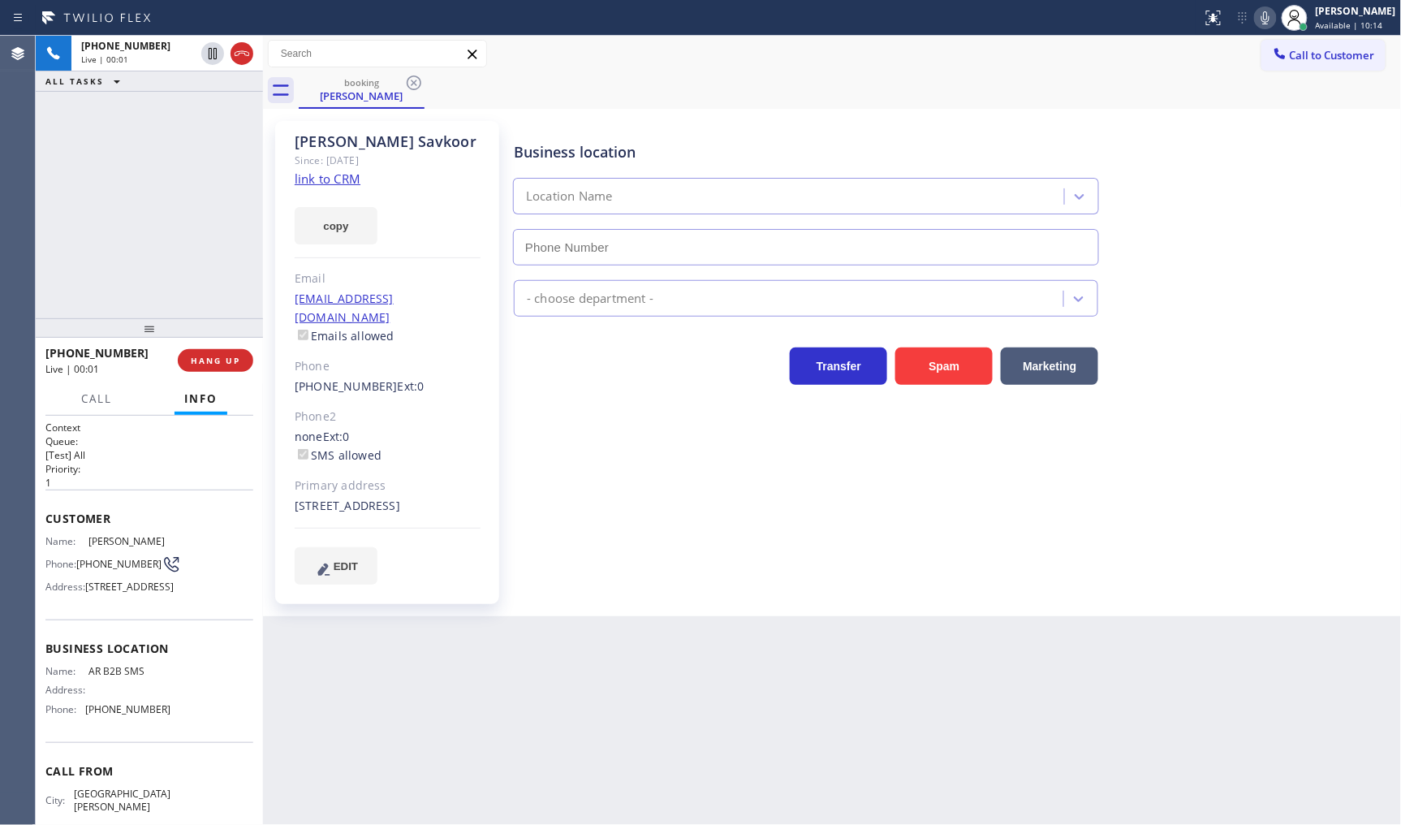
type input "[PHONE_NUMBER]"
click at [336, 179] on link "link to CRM" at bounding box center [328, 179] width 66 height 16
click at [322, 177] on link "link to CRM" at bounding box center [328, 179] width 66 height 16
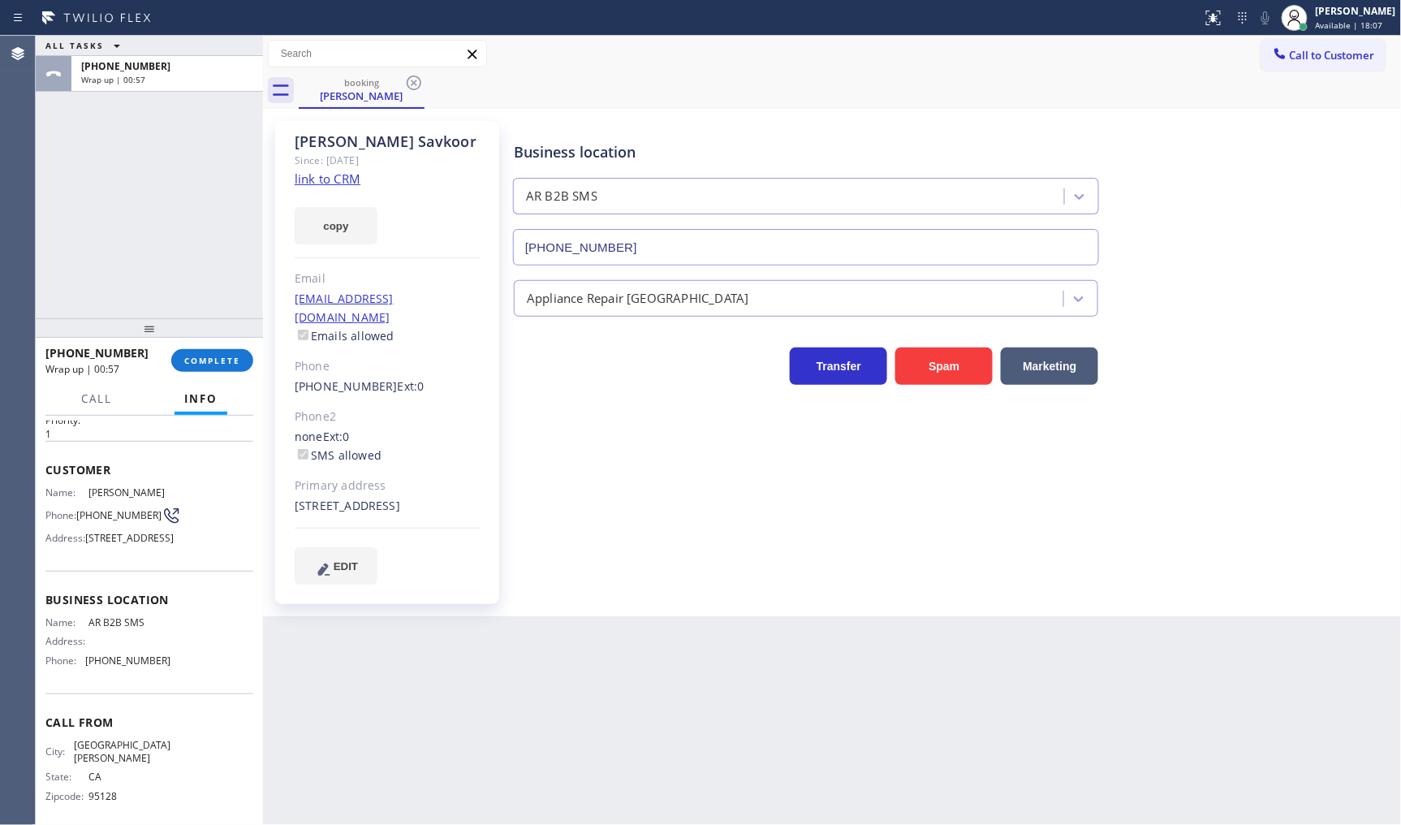
scroll to position [74, 0]
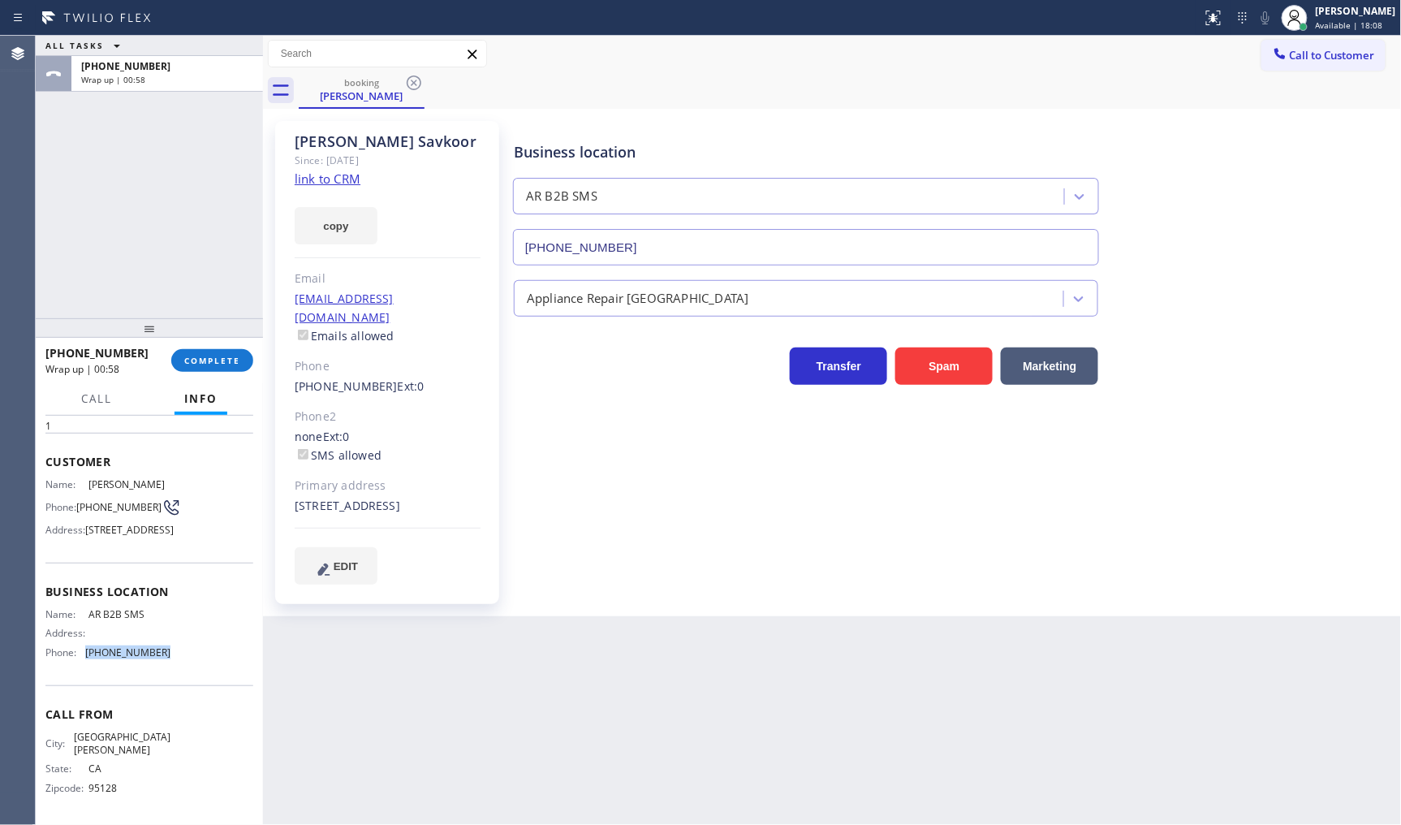
drag, startPoint x: 110, startPoint y: 678, endPoint x: 181, endPoint y: 676, distance: 71.5
click at [181, 665] on div "Name: AR B2B SMS Address: Phone: (833) 692-2271" at bounding box center [149, 636] width 208 height 57
drag, startPoint x: 84, startPoint y: 622, endPoint x: 158, endPoint y: 628, distance: 75.0
click at [158, 620] on div "Name: AR B2B SMS" at bounding box center [107, 614] width 125 height 12
click at [221, 361] on span "COMPLETE" at bounding box center [212, 360] width 56 height 11
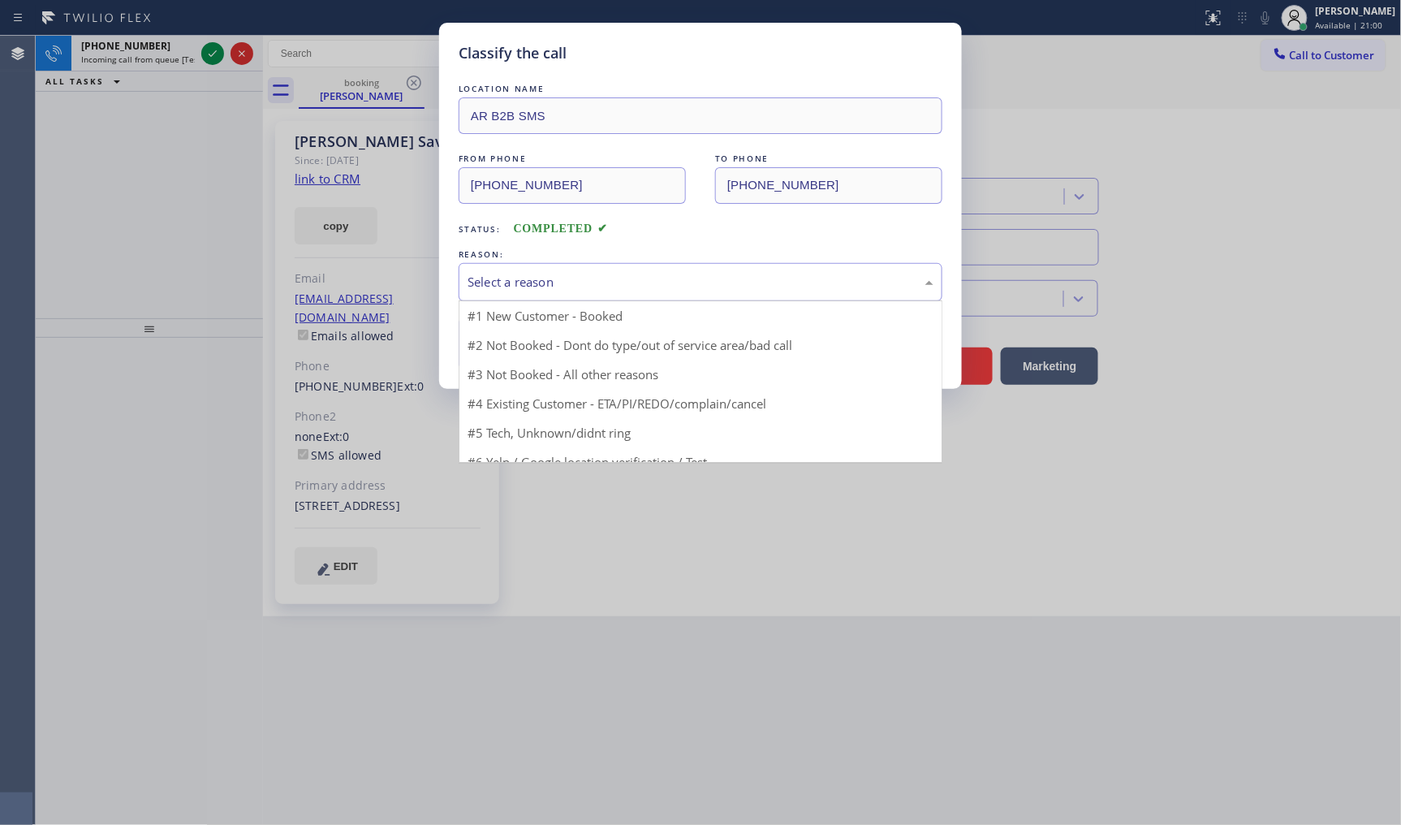
click at [493, 280] on div "Select a reason" at bounding box center [701, 282] width 466 height 19
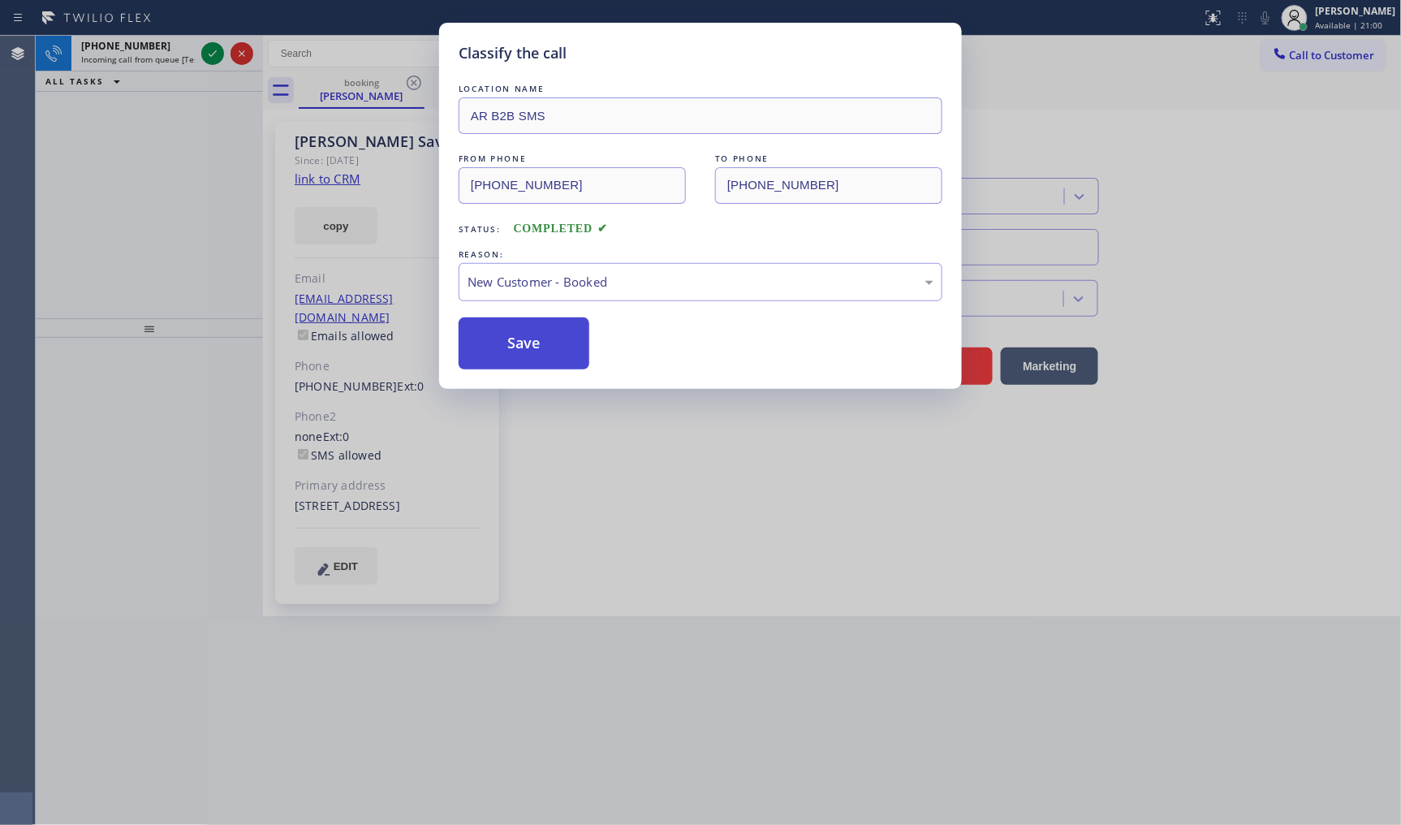
click at [498, 327] on button "Save" at bounding box center [524, 343] width 131 height 52
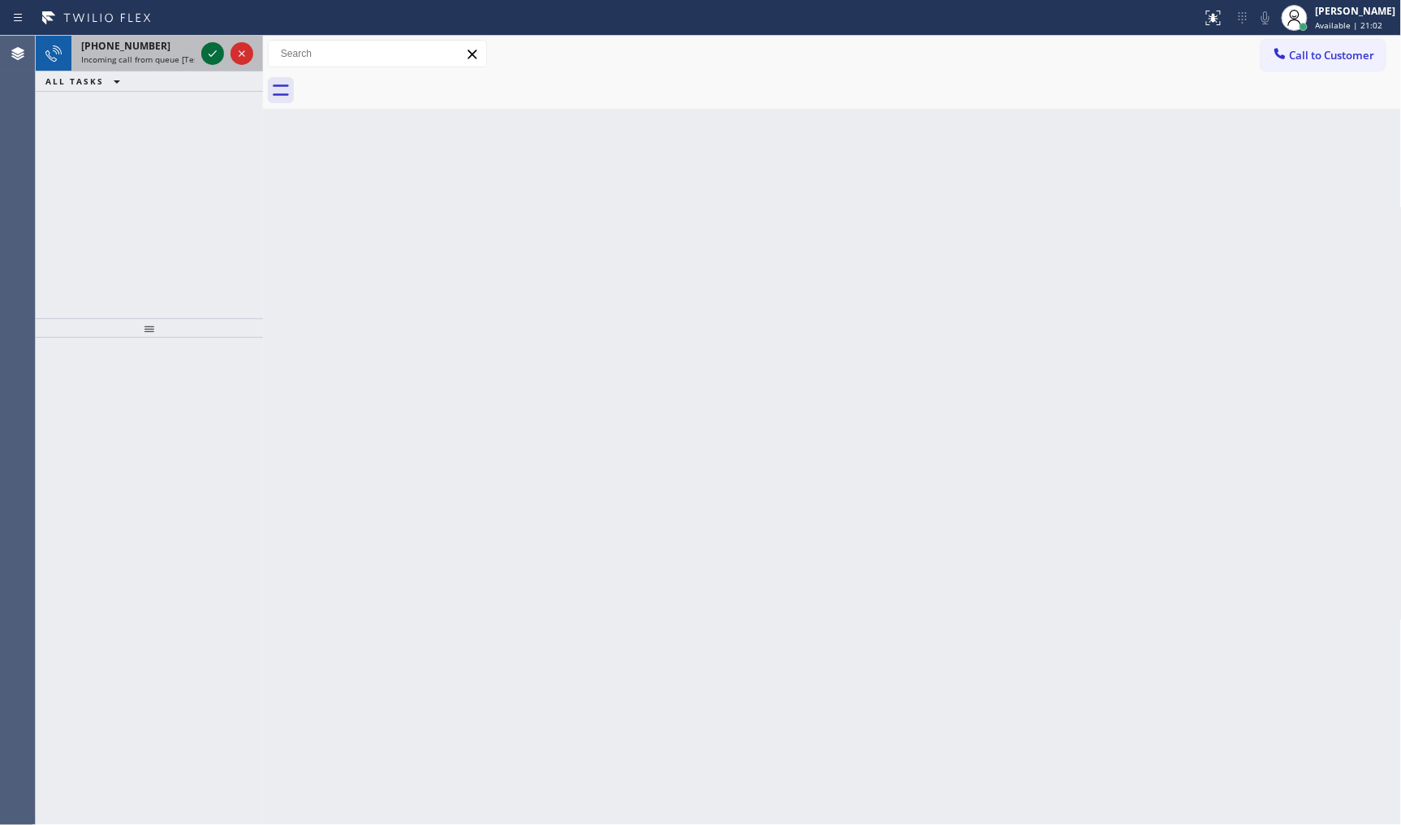
click at [213, 50] on icon at bounding box center [212, 53] width 19 height 19
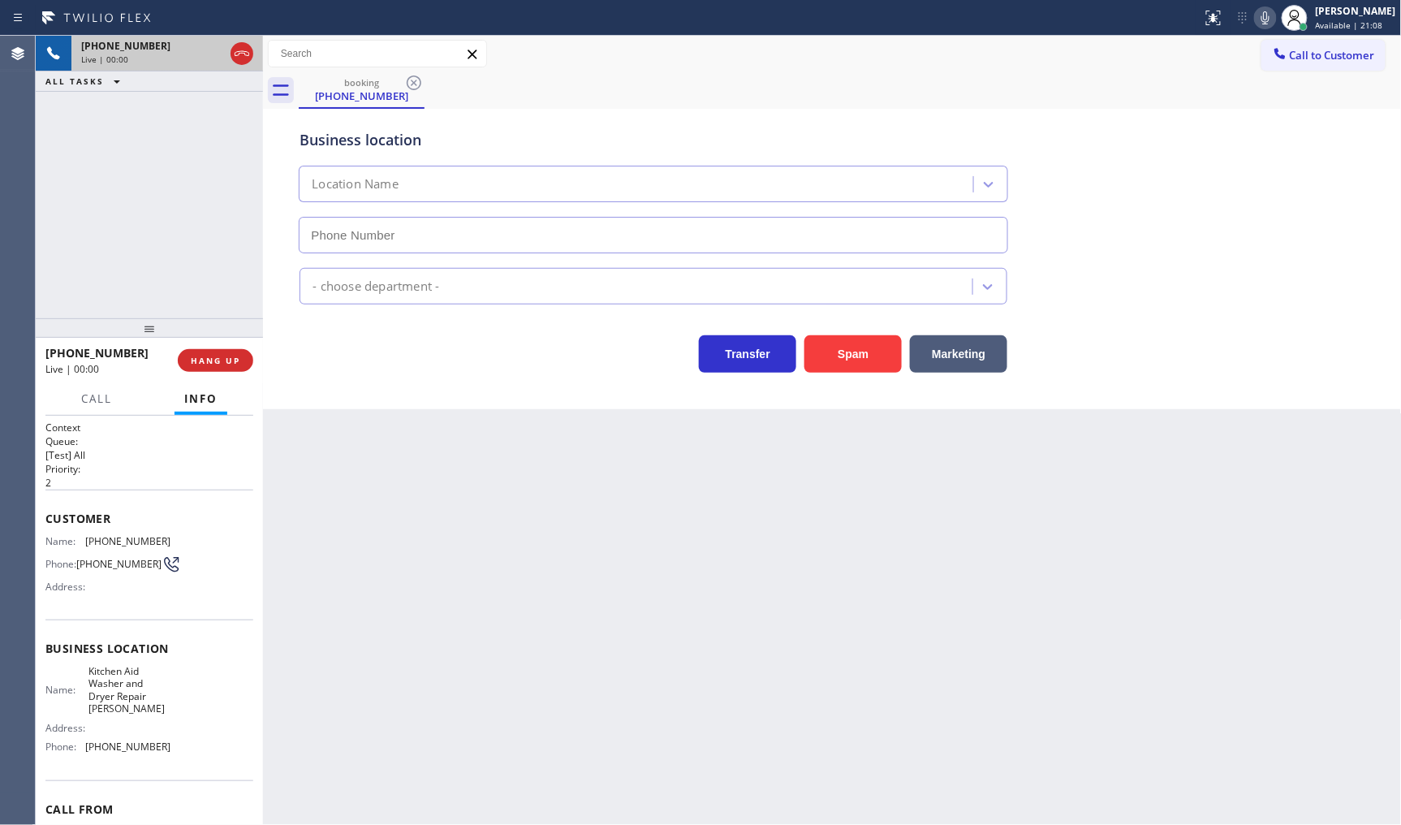
type input "[PHONE_NUMBER]"
click at [192, 356] on span "HANG UP" at bounding box center [216, 360] width 50 height 11
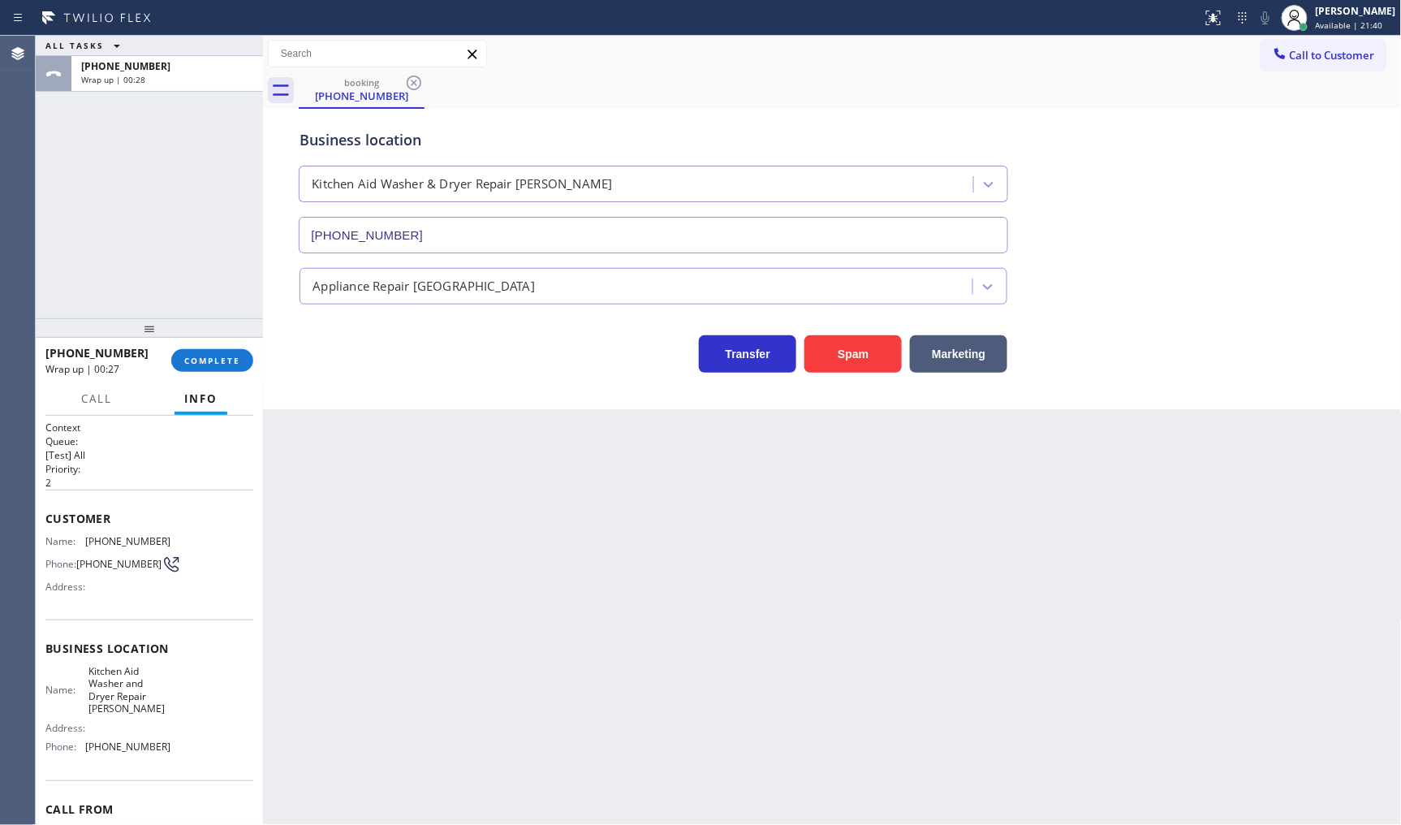
drag, startPoint x: 70, startPoint y: 233, endPoint x: 92, endPoint y: 37, distance: 197.7
click at [78, 205] on div "ALL TASKS ALL TASKS ACTIVE TASKS TASKS IN WRAP UP +18382152849 Wrap up | 00:28" at bounding box center [149, 177] width 227 height 283
click at [225, 366] on span "COMPLETE" at bounding box center [212, 360] width 56 height 11
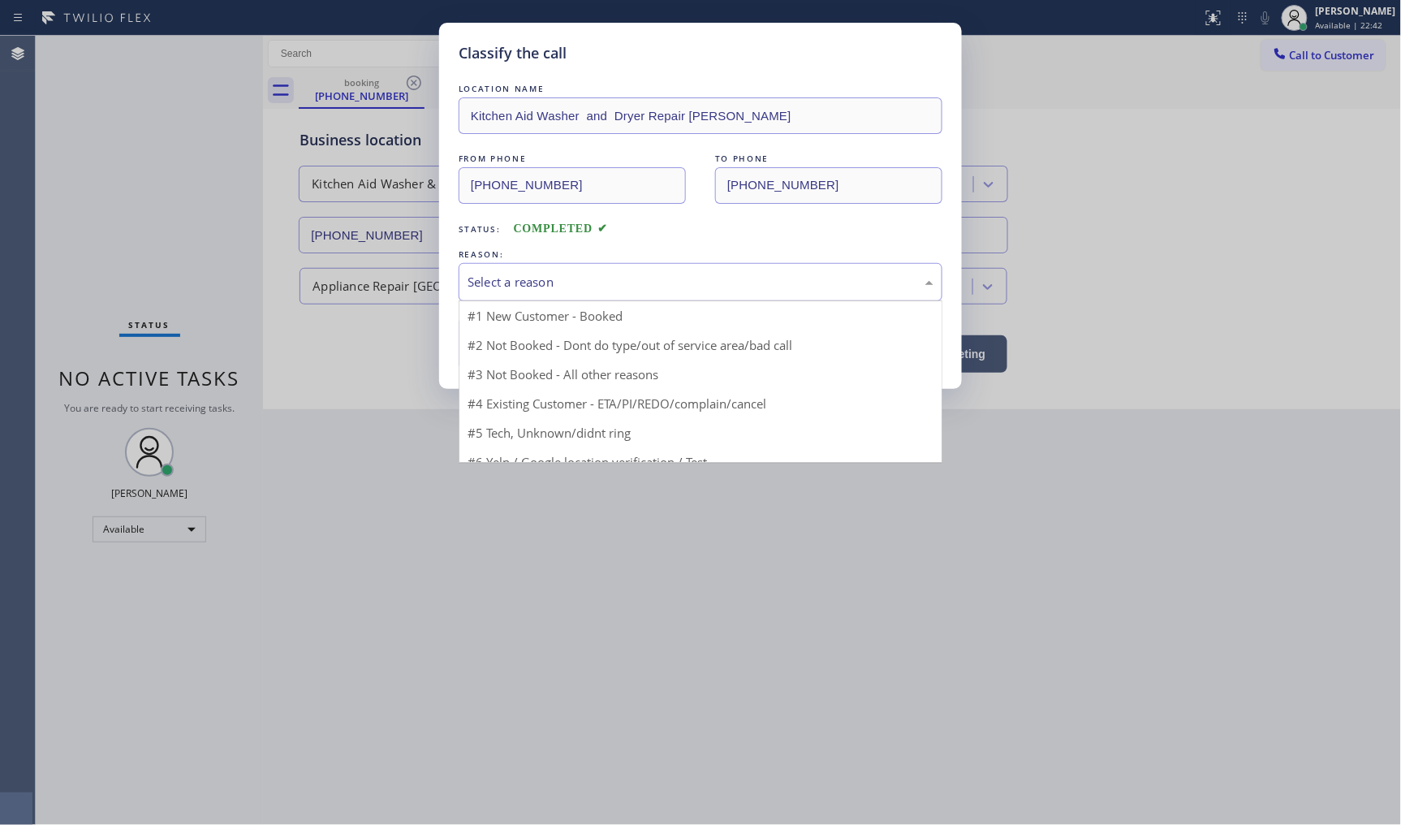
click at [580, 282] on div "Select a reason" at bounding box center [701, 282] width 466 height 19
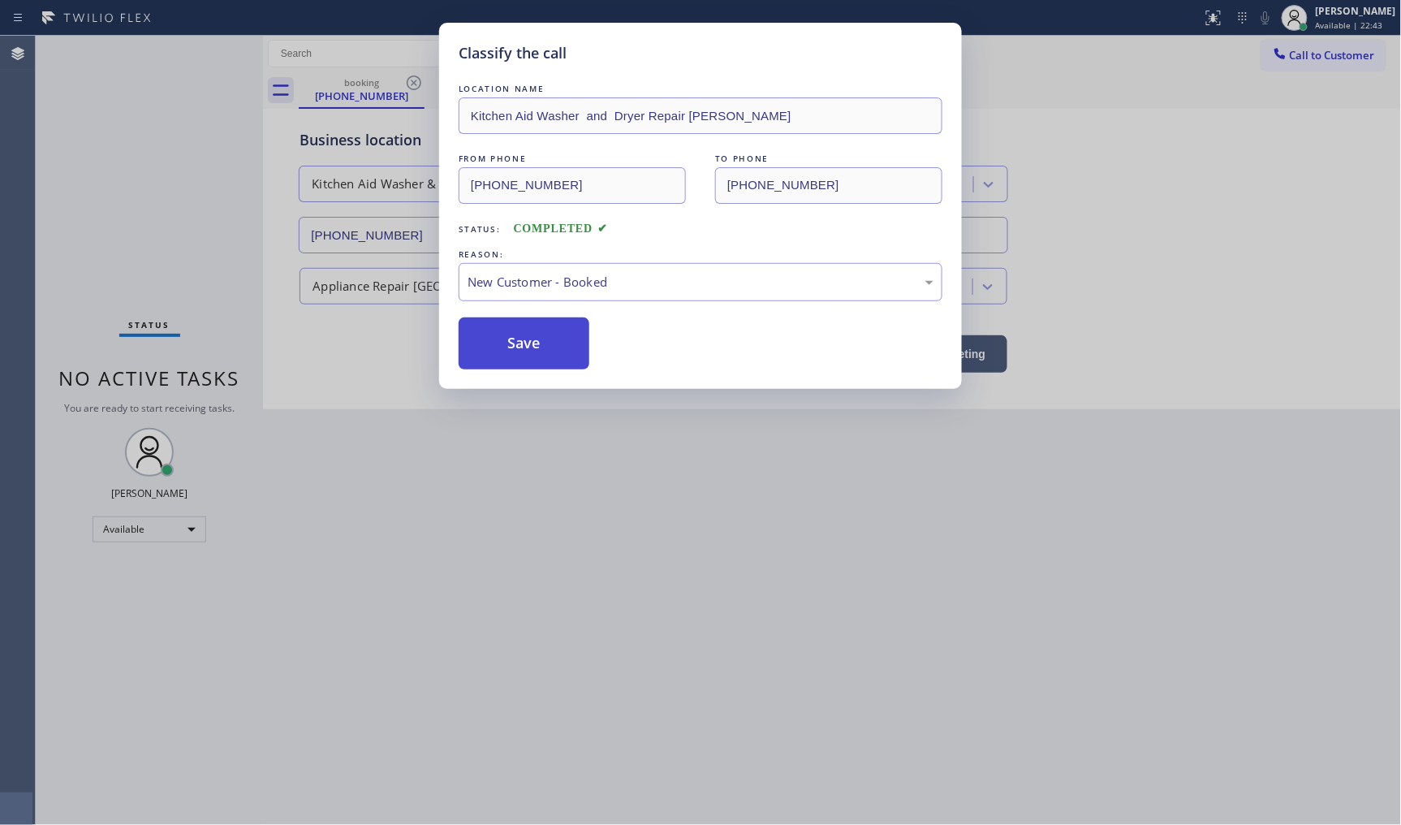
click at [513, 334] on button "Save" at bounding box center [524, 343] width 131 height 52
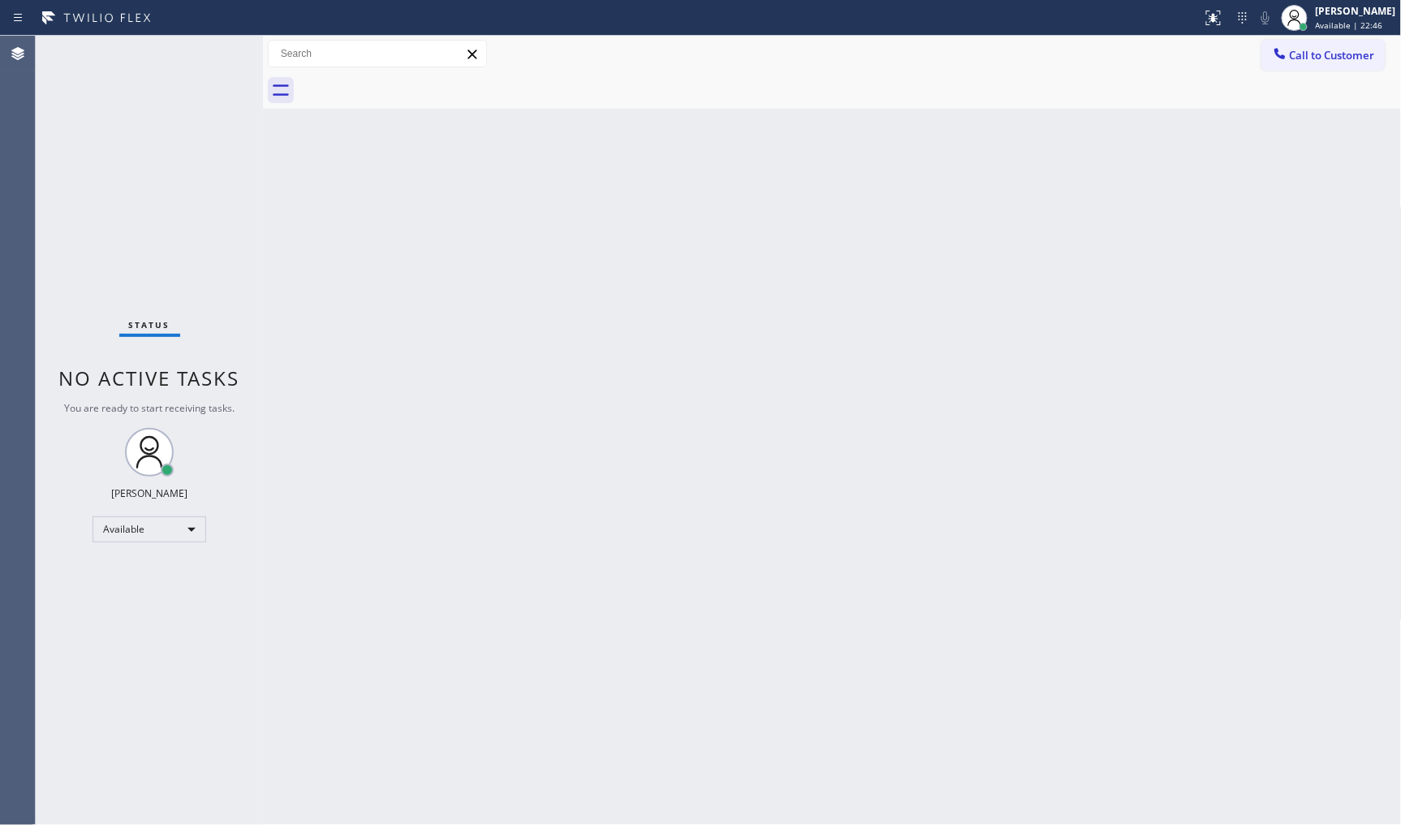
drag, startPoint x: 566, startPoint y: 393, endPoint x: 567, endPoint y: 4, distance: 388.9
click at [567, 379] on div "Back to Dashboard Change Sender ID Customers Technicians Select a contact Outbo…" at bounding box center [832, 430] width 1139 height 789
click at [355, 632] on div "Back to Dashboard Change Sender ID Customers Technicians Select a contact Outbo…" at bounding box center [832, 430] width 1139 height 789
click at [1398, 598] on div "Back to Dashboard Change Sender ID Customers Technicians Select a contact Outbo…" at bounding box center [832, 430] width 1139 height 789
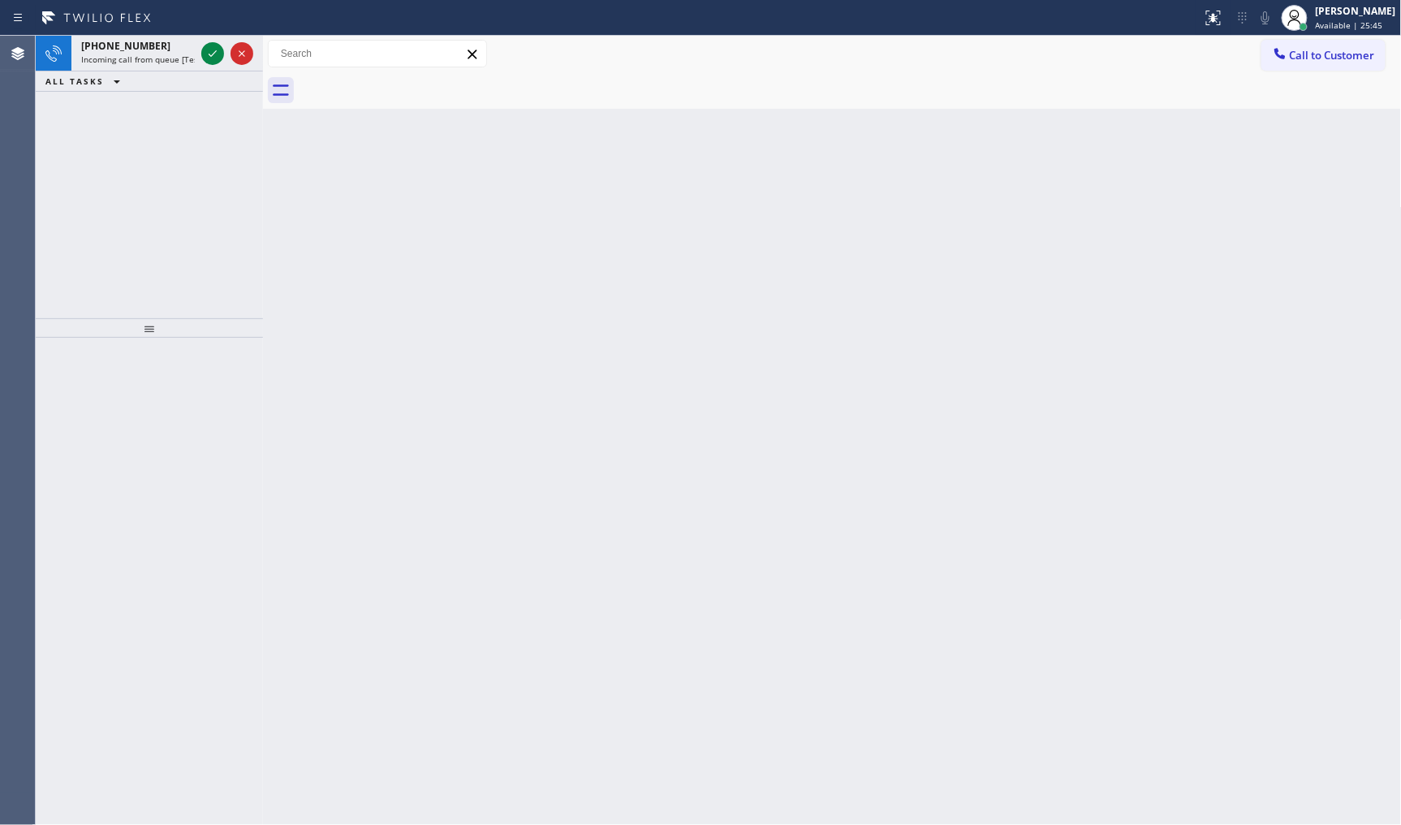
click at [149, 99] on div "+16503040820 Incoming call from queue [Test] All ALL TASKS ALL TASKS ACTIVE TAS…" at bounding box center [149, 177] width 227 height 283
drag, startPoint x: 222, startPoint y: 41, endPoint x: 218, endPoint y: 50, distance: 9.8
click at [219, 50] on div at bounding box center [227, 54] width 58 height 36
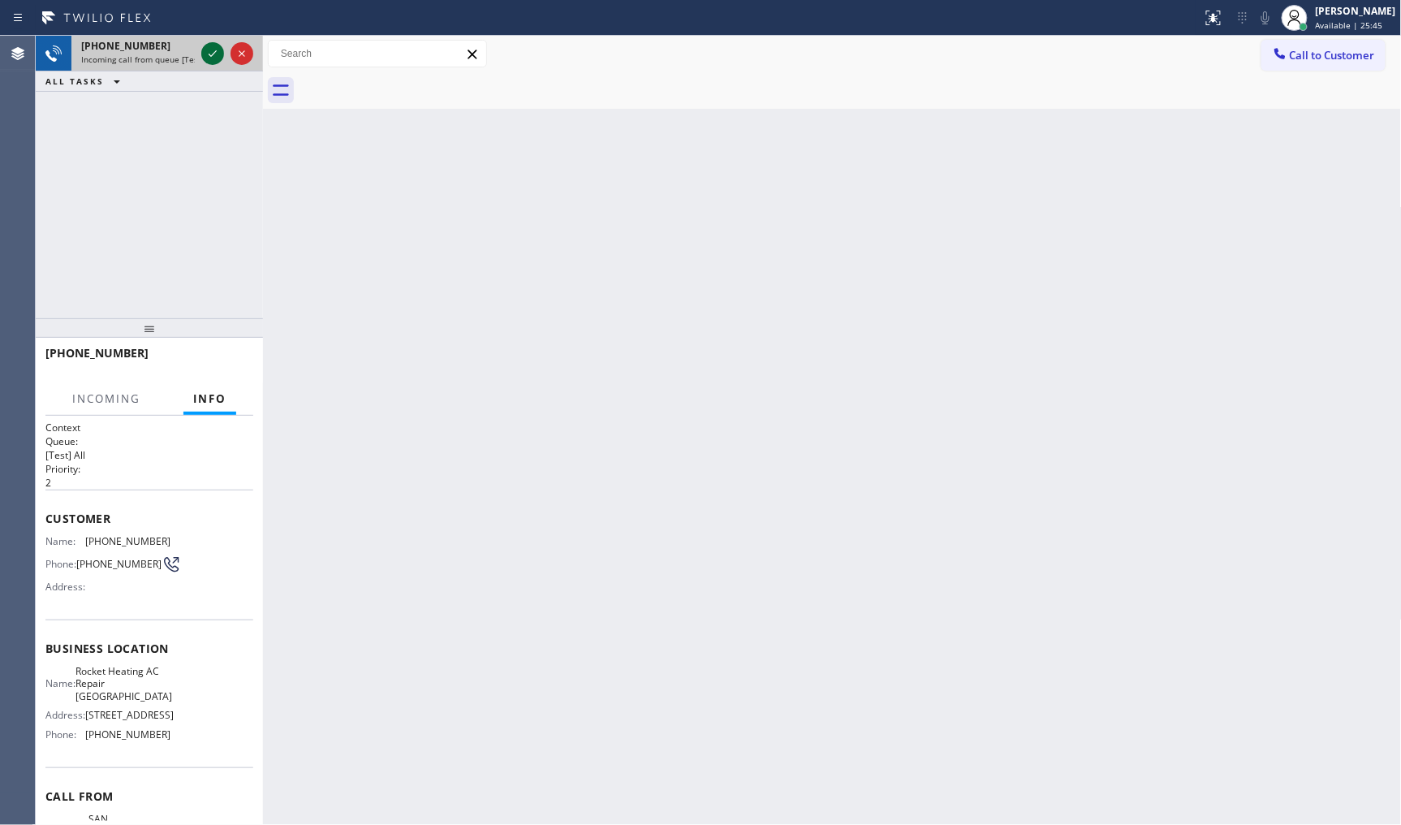
click at [209, 62] on icon at bounding box center [212, 53] width 19 height 19
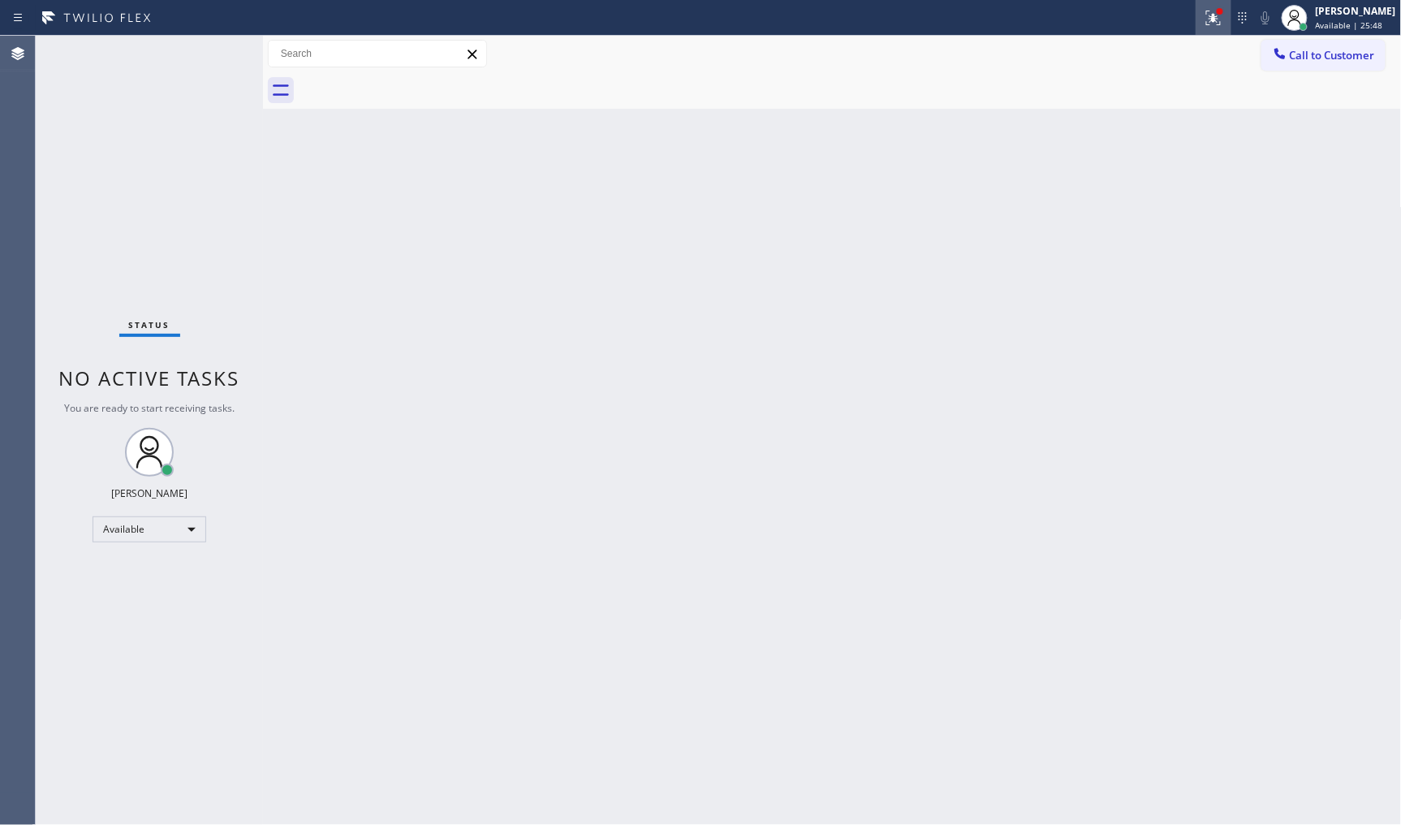
click at [1213, 5] on button at bounding box center [1214, 18] width 36 height 36
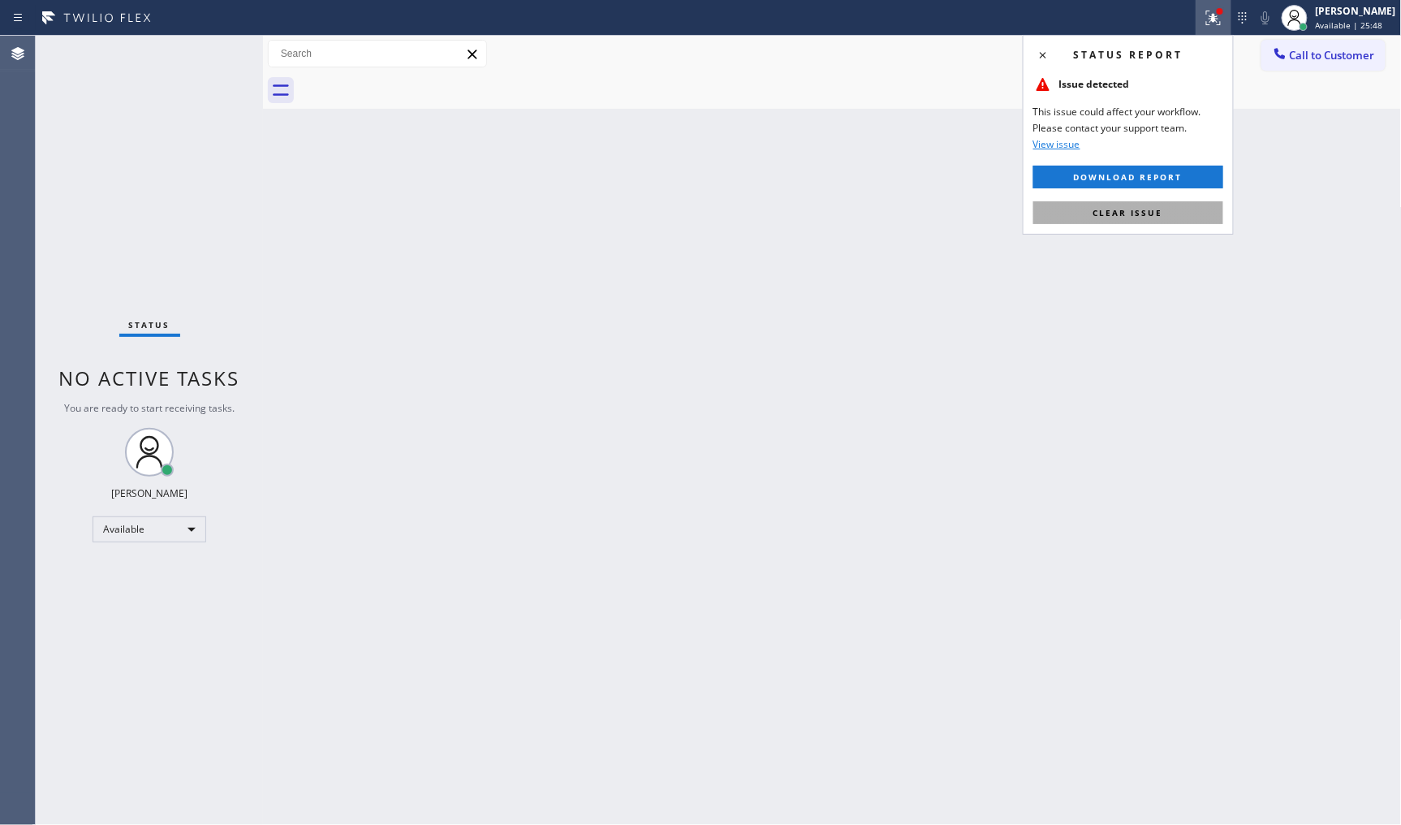
click at [1142, 207] on span "Clear issue" at bounding box center [1129, 212] width 70 height 11
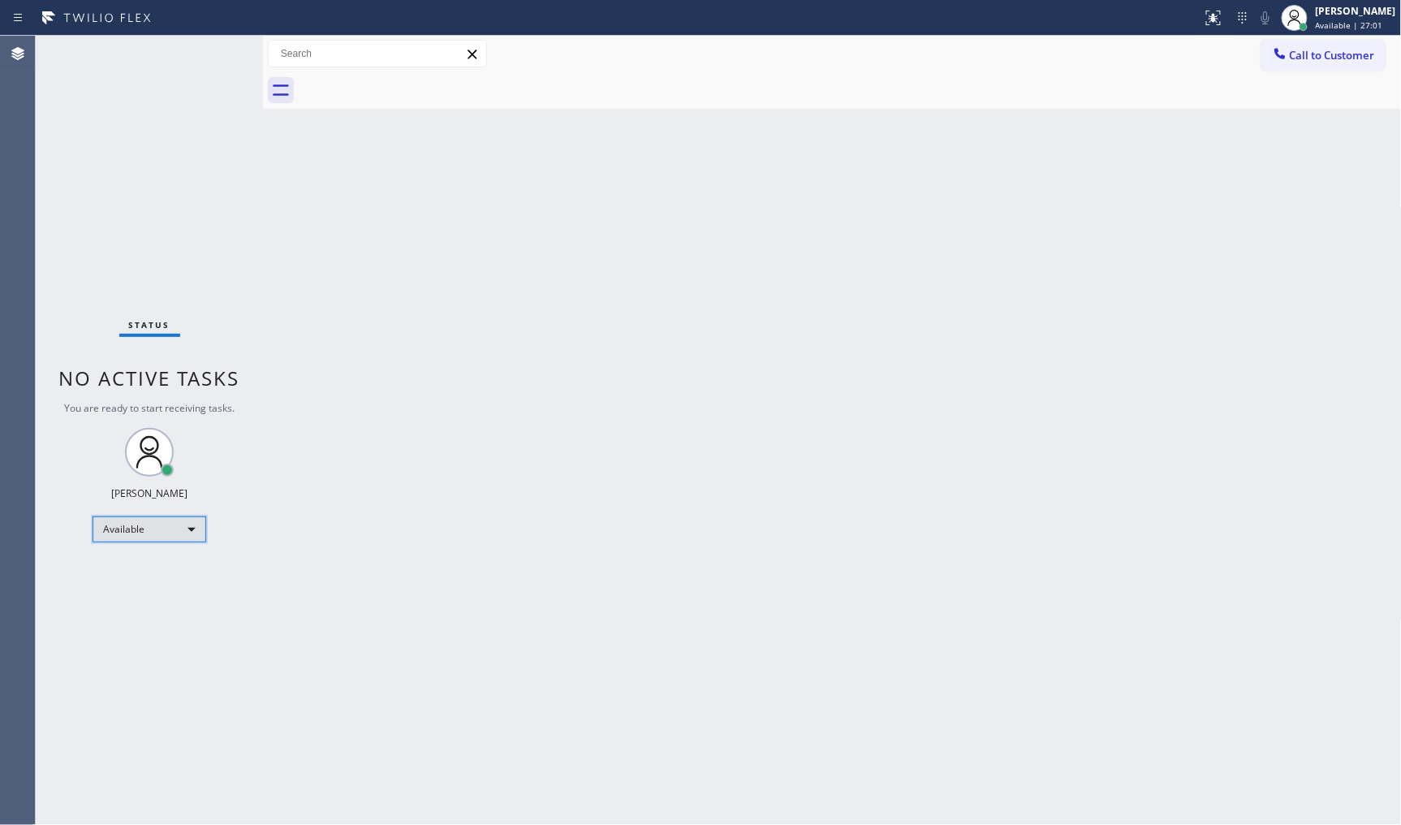
click at [127, 525] on div "Available" at bounding box center [150, 529] width 114 height 26
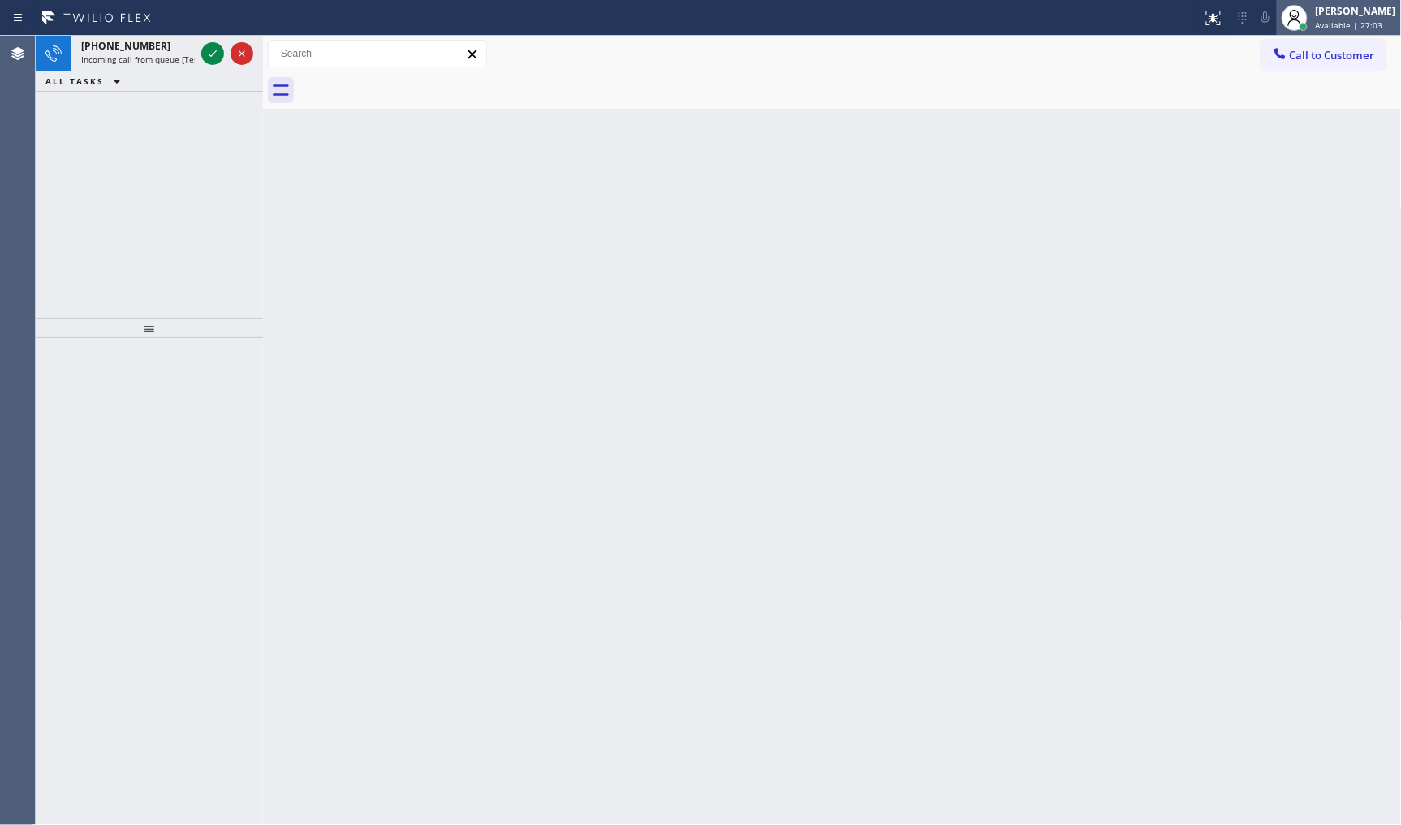
click at [1337, 13] on div "[PERSON_NAME]" at bounding box center [1356, 11] width 80 height 14
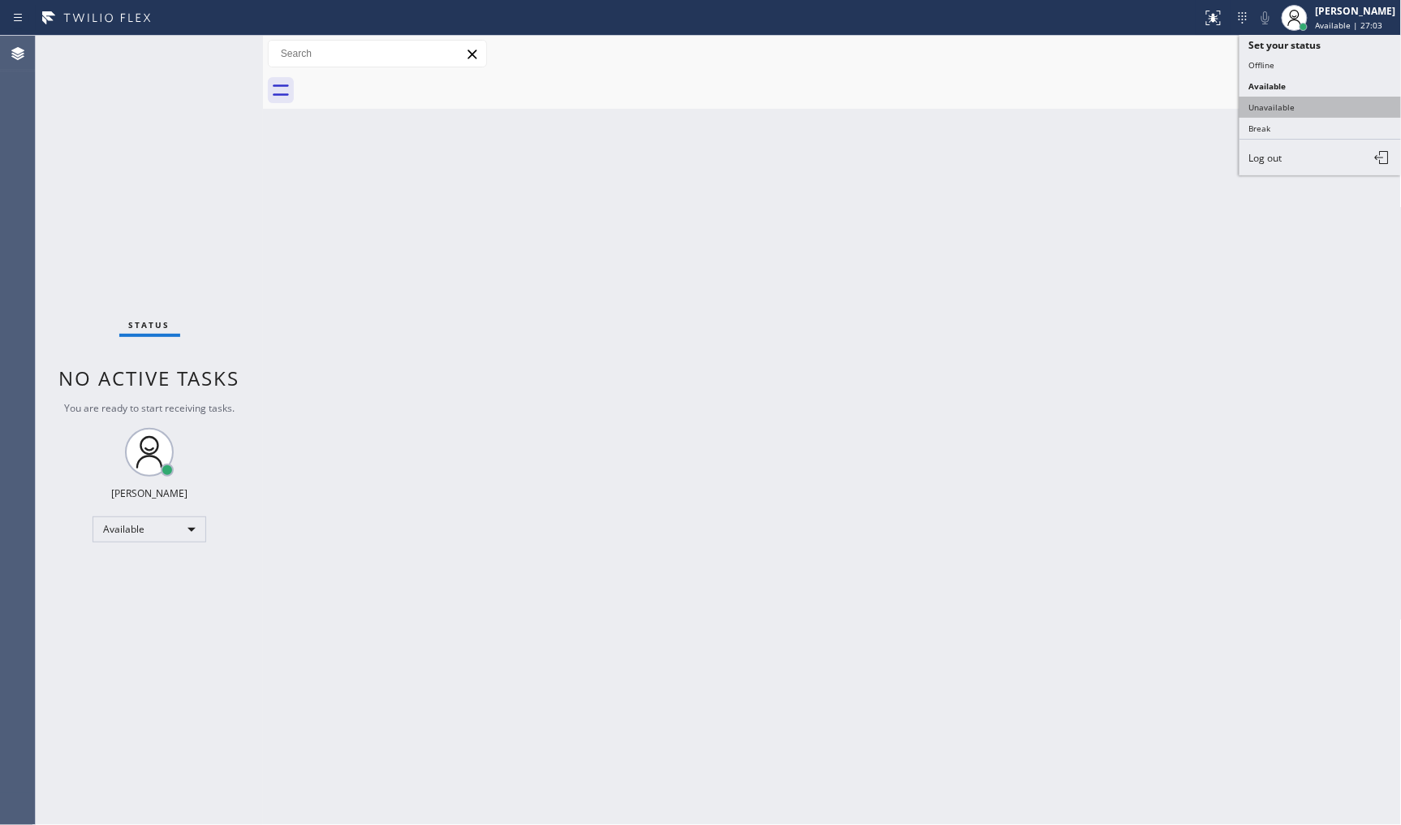
click at [1303, 103] on button "Unavailable" at bounding box center [1321, 107] width 162 height 21
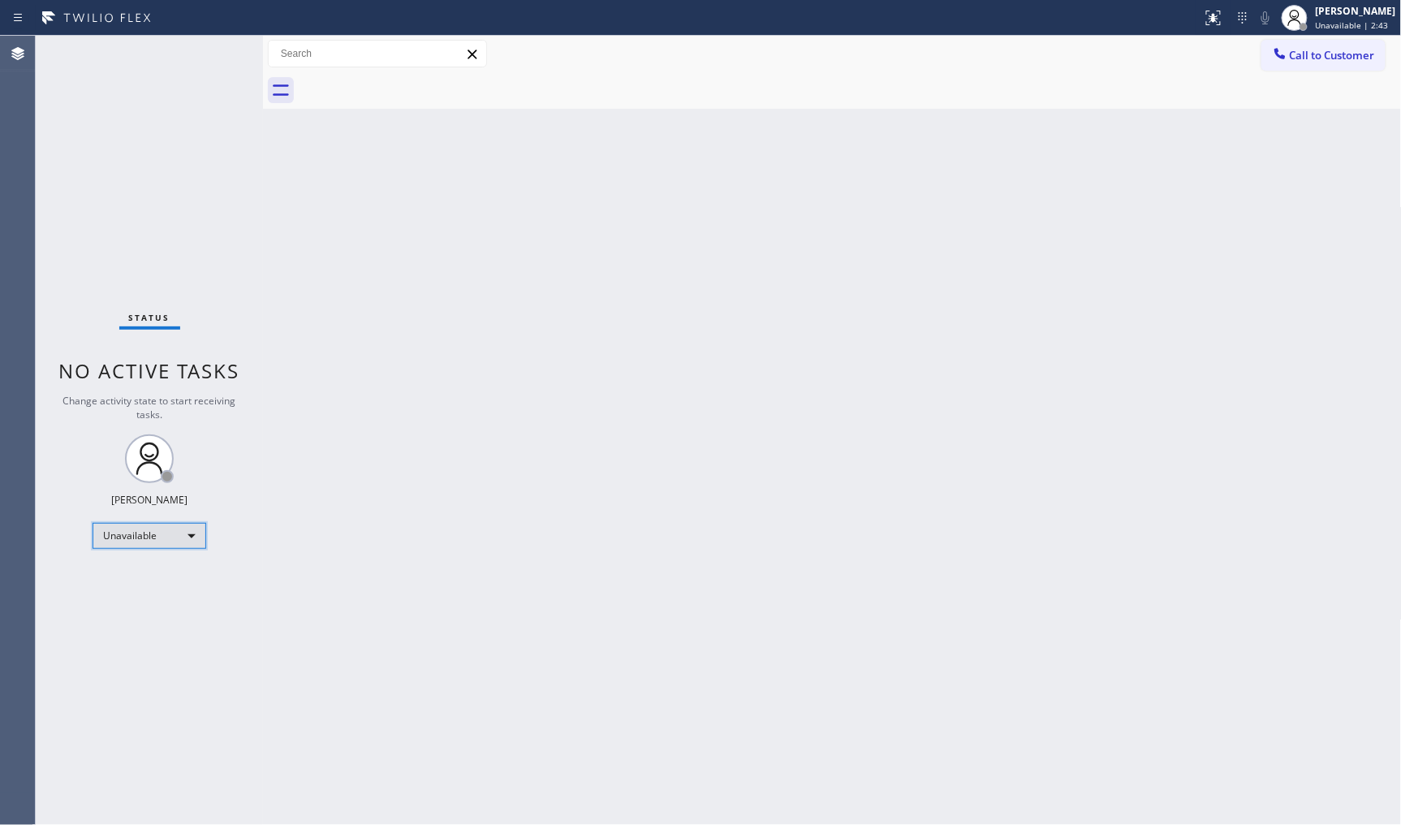
click at [140, 526] on div "Unavailable" at bounding box center [150, 536] width 114 height 26
click at [143, 573] on li "Available" at bounding box center [148, 577] width 110 height 19
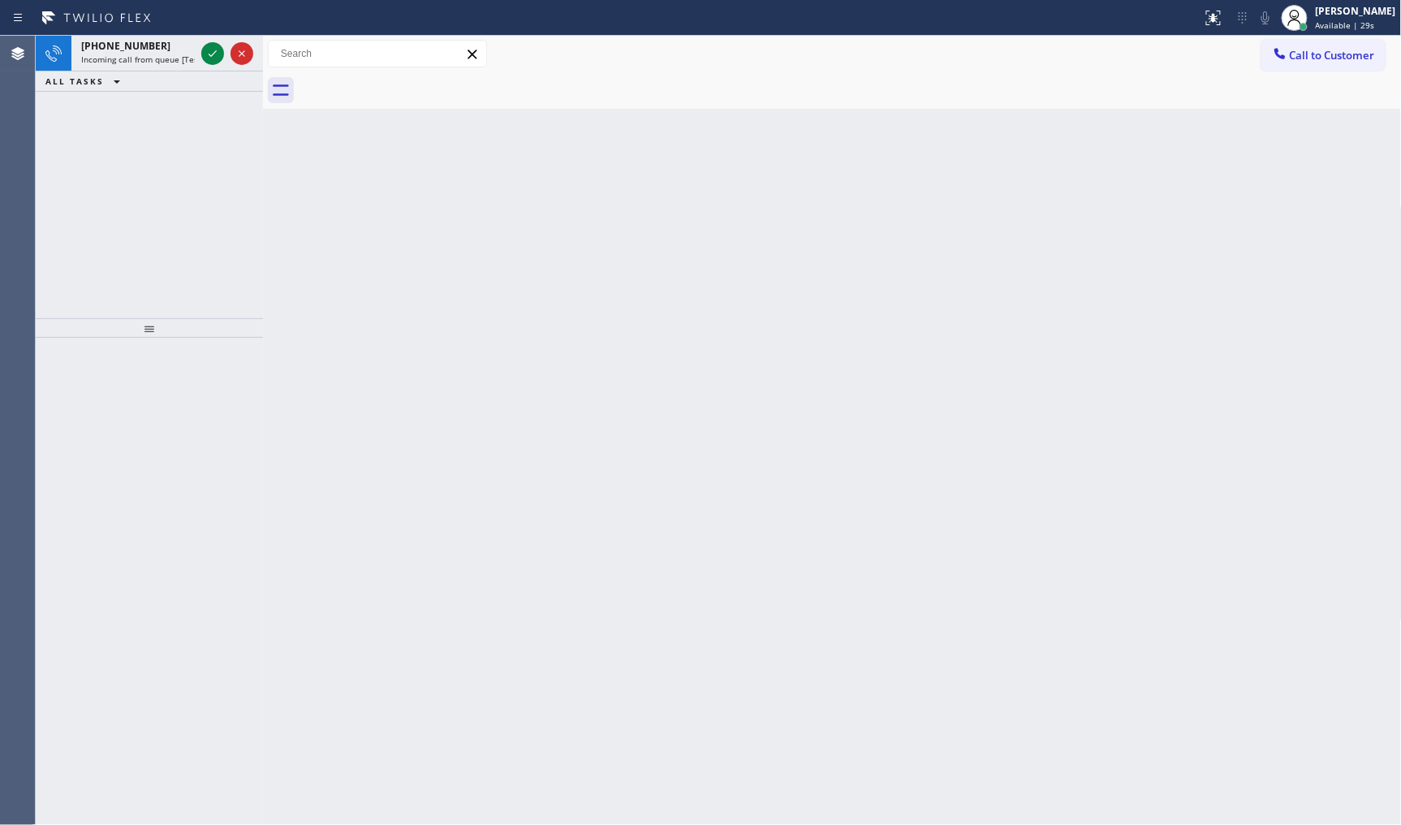
drag, startPoint x: 175, startPoint y: 164, endPoint x: 182, endPoint y: 143, distance: 22.3
click at [176, 156] on div "+19494419110 Incoming call from queue [Test] All ALL TASKS ALL TASKS ACTIVE TAS…" at bounding box center [149, 177] width 227 height 283
click at [214, 57] on icon at bounding box center [212, 53] width 19 height 19
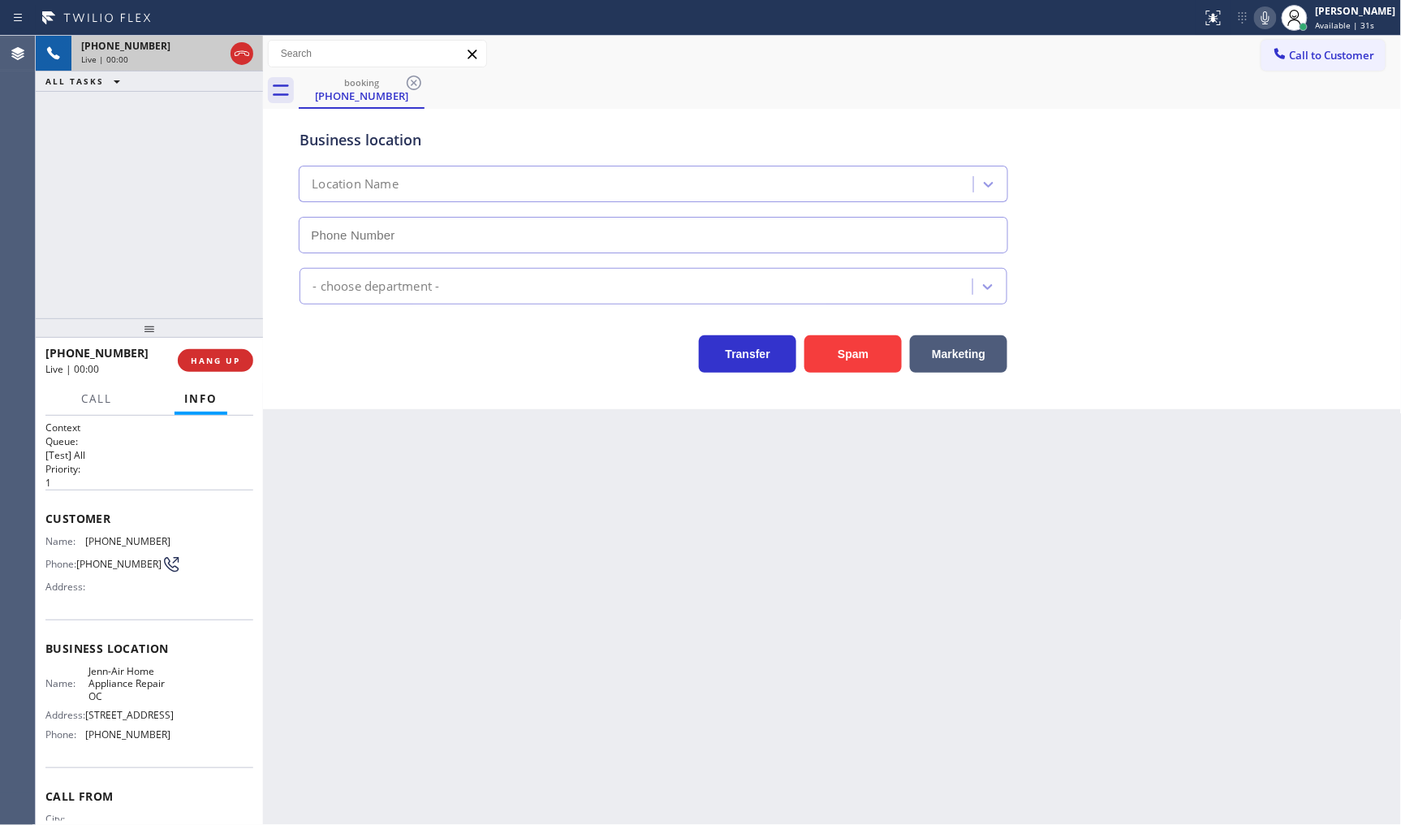
type input "[PHONE_NUMBER]"
click at [176, 207] on div "+19494419110 Live | 00:50 ALL TASKS ALL TASKS ACTIVE TASKS TASKS IN WRAP UP" at bounding box center [149, 177] width 227 height 283
click at [198, 356] on span "HANG UP" at bounding box center [216, 360] width 50 height 11
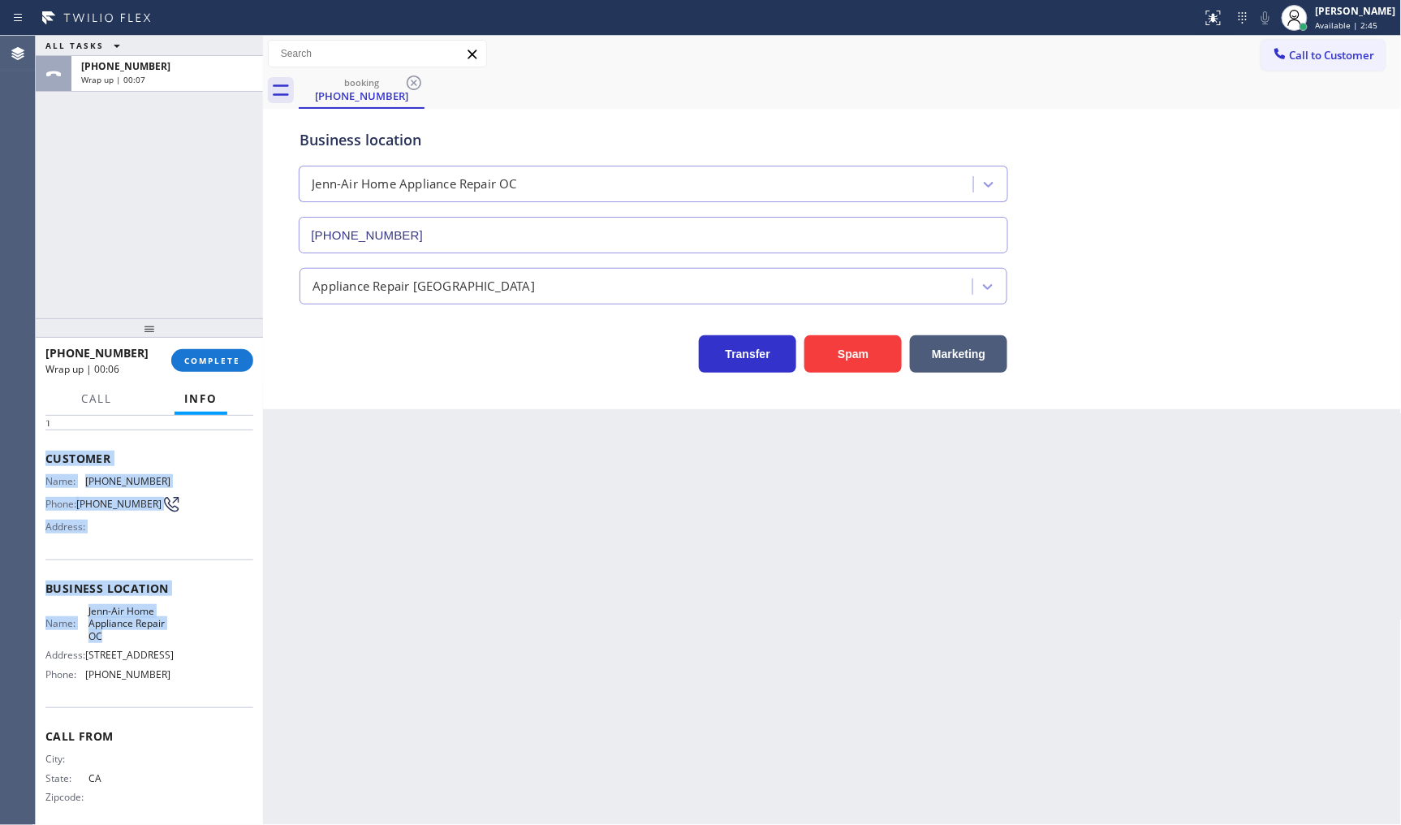
scroll to position [86, 0]
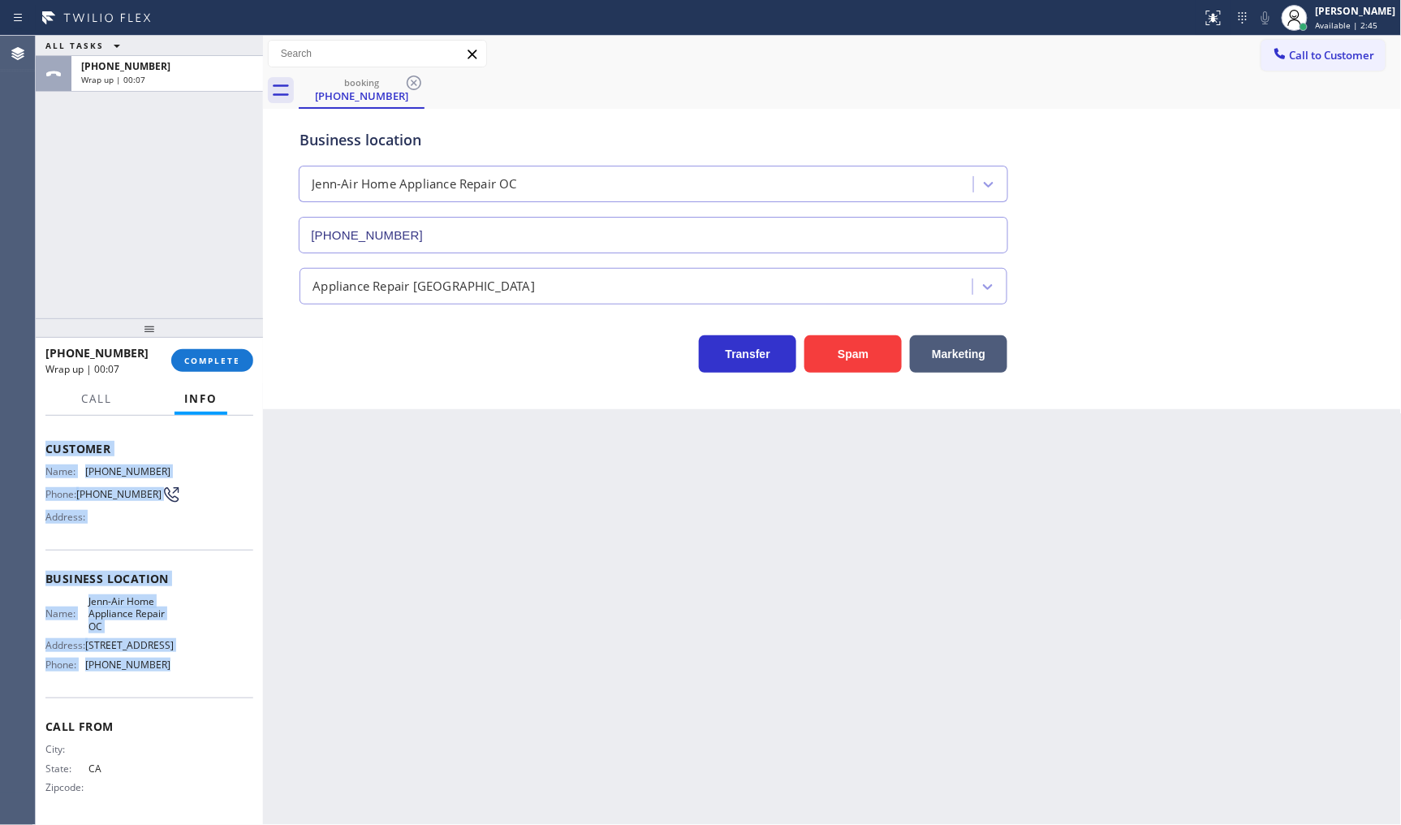
drag, startPoint x: 37, startPoint y: 512, endPoint x: 188, endPoint y: 687, distance: 231.5
click at [188, 687] on div "Context Queue: [Test] All Priority: 1 Customer Name: (949) 441-9110 Phone: (949…" at bounding box center [149, 621] width 227 height 410
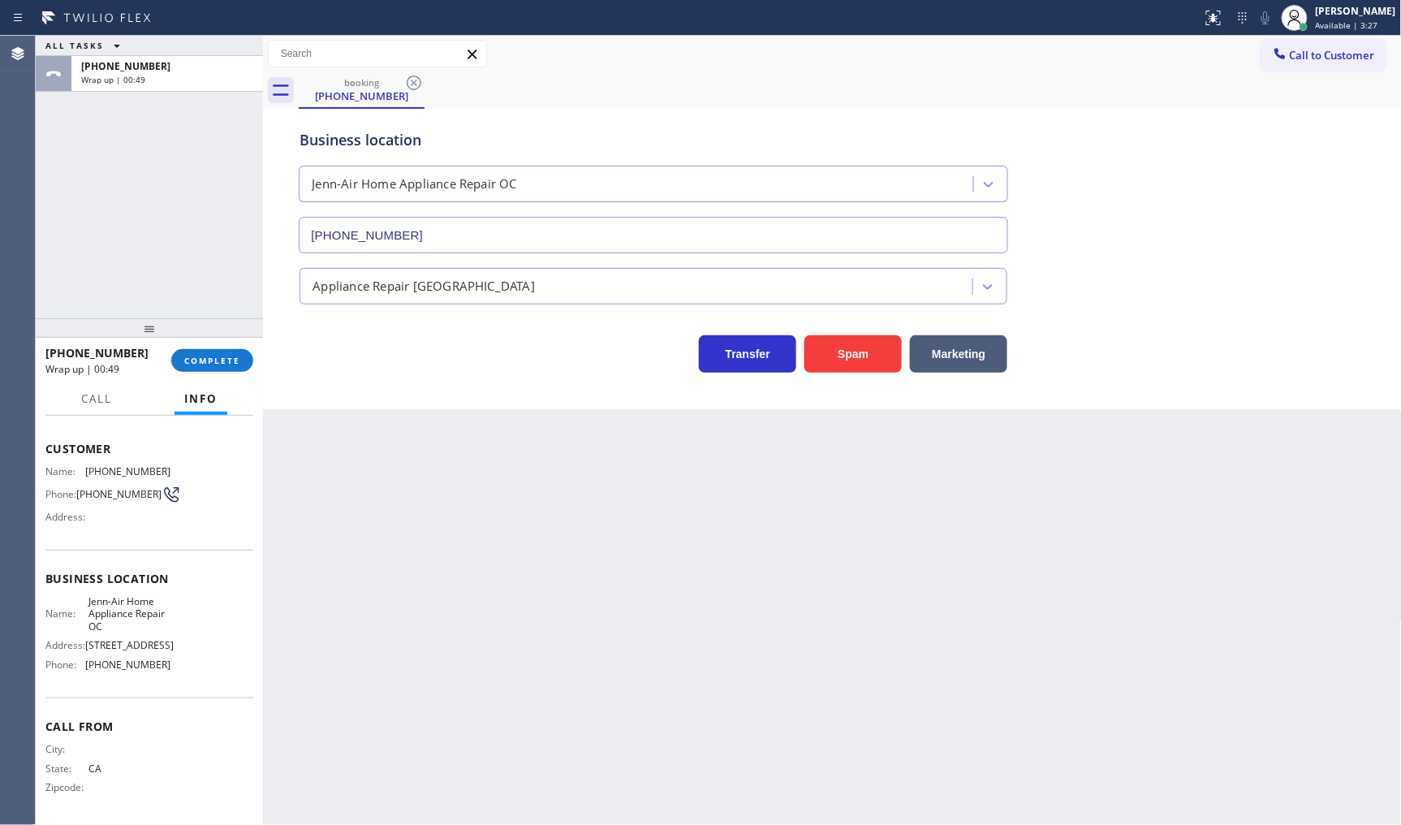
click at [159, 197] on div "ALL TASKS ALL TASKS ACTIVE TASKS TASKS IN WRAP UP +19494419110 Wrap up | 00:49" at bounding box center [149, 177] width 227 height 283
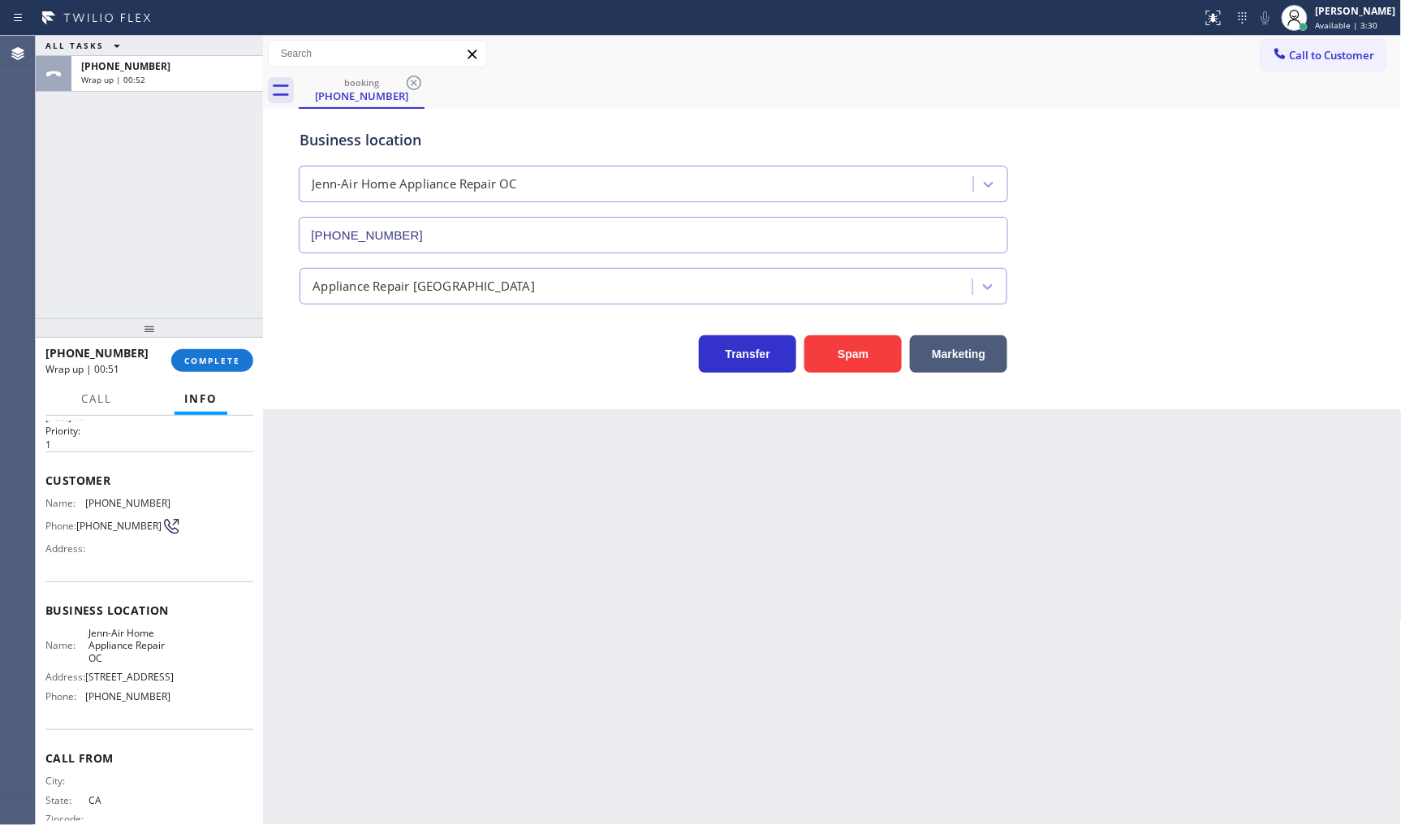
scroll to position [0, 0]
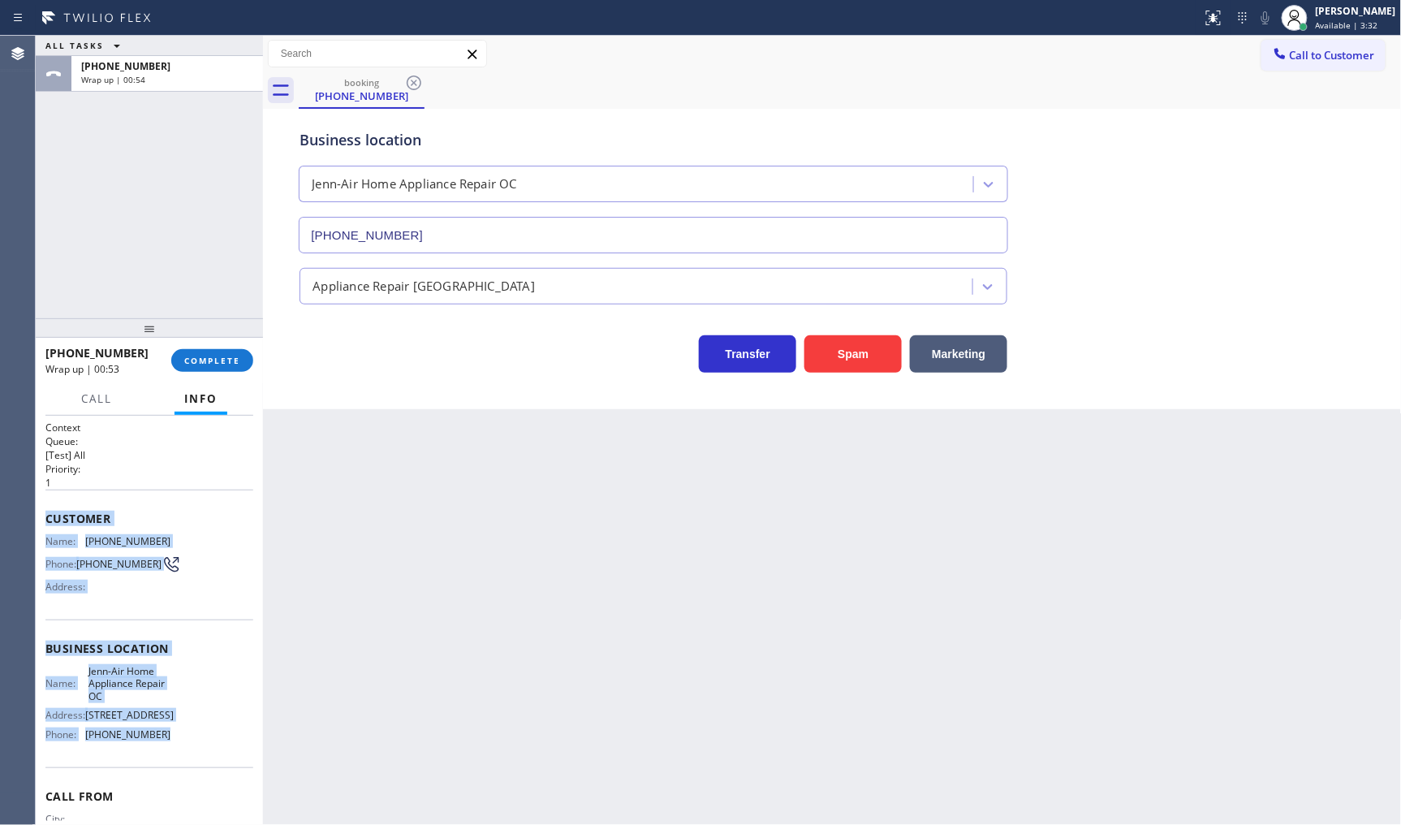
drag, startPoint x: 45, startPoint y: 506, endPoint x: 188, endPoint y: 777, distance: 306.6
click at [188, 777] on div "Context Queue: [Test] All Priority: 1 Customer Name: (949) 441-9110 Phone: (949…" at bounding box center [149, 656] width 208 height 470
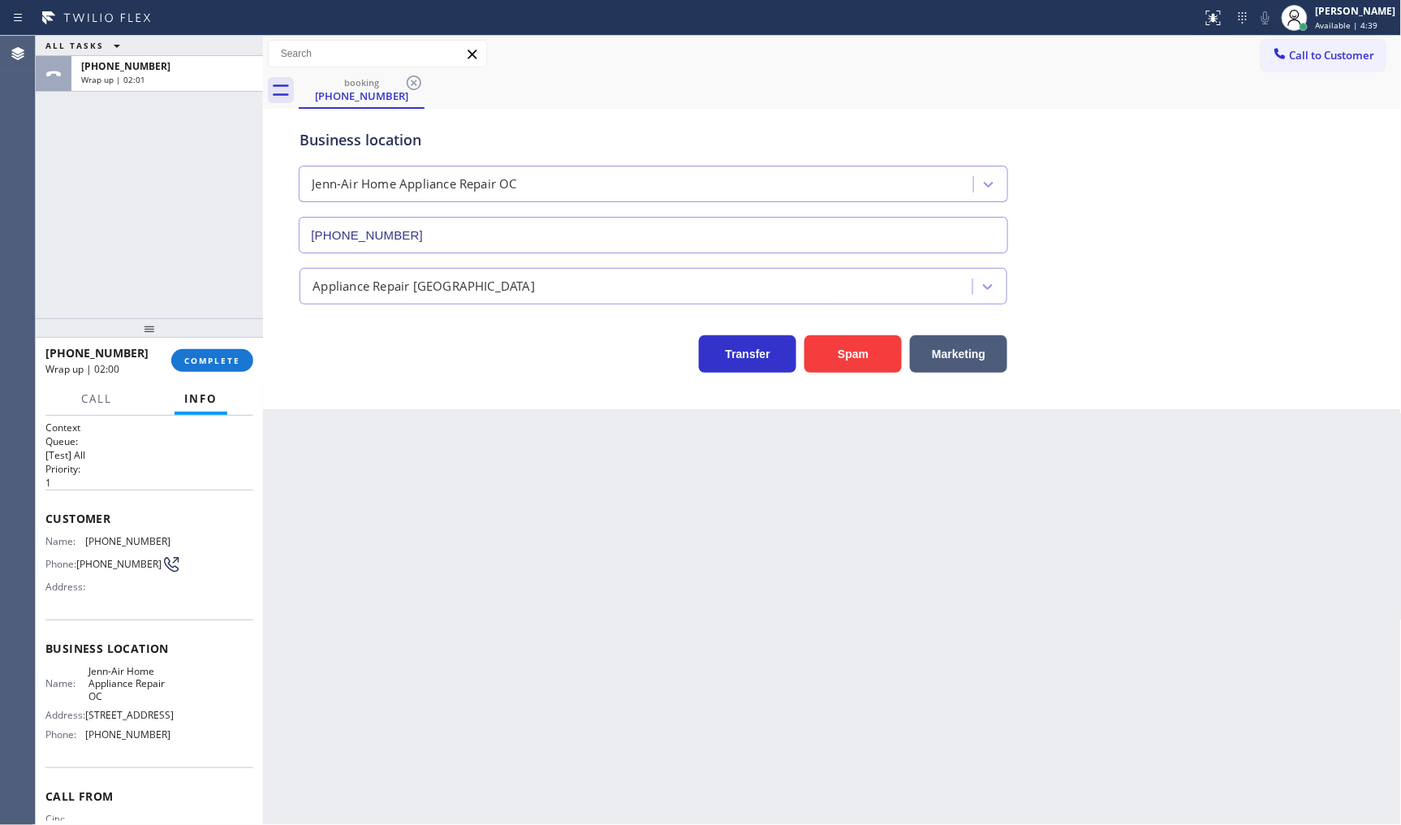
click at [101, 205] on div "ALL TASKS ALL TASKS ACTIVE TASKS TASKS IN WRAP UP +19494419110 Wrap up | 02:01" at bounding box center [149, 177] width 227 height 283
click at [125, 286] on div "ALL TASKS ALL TASKS ACTIVE TASKS TASKS IN WRAP UP +19494419110 Wrap up | 02:10" at bounding box center [149, 177] width 227 height 283
click at [190, 361] on span "COMPLETE" at bounding box center [212, 360] width 56 height 11
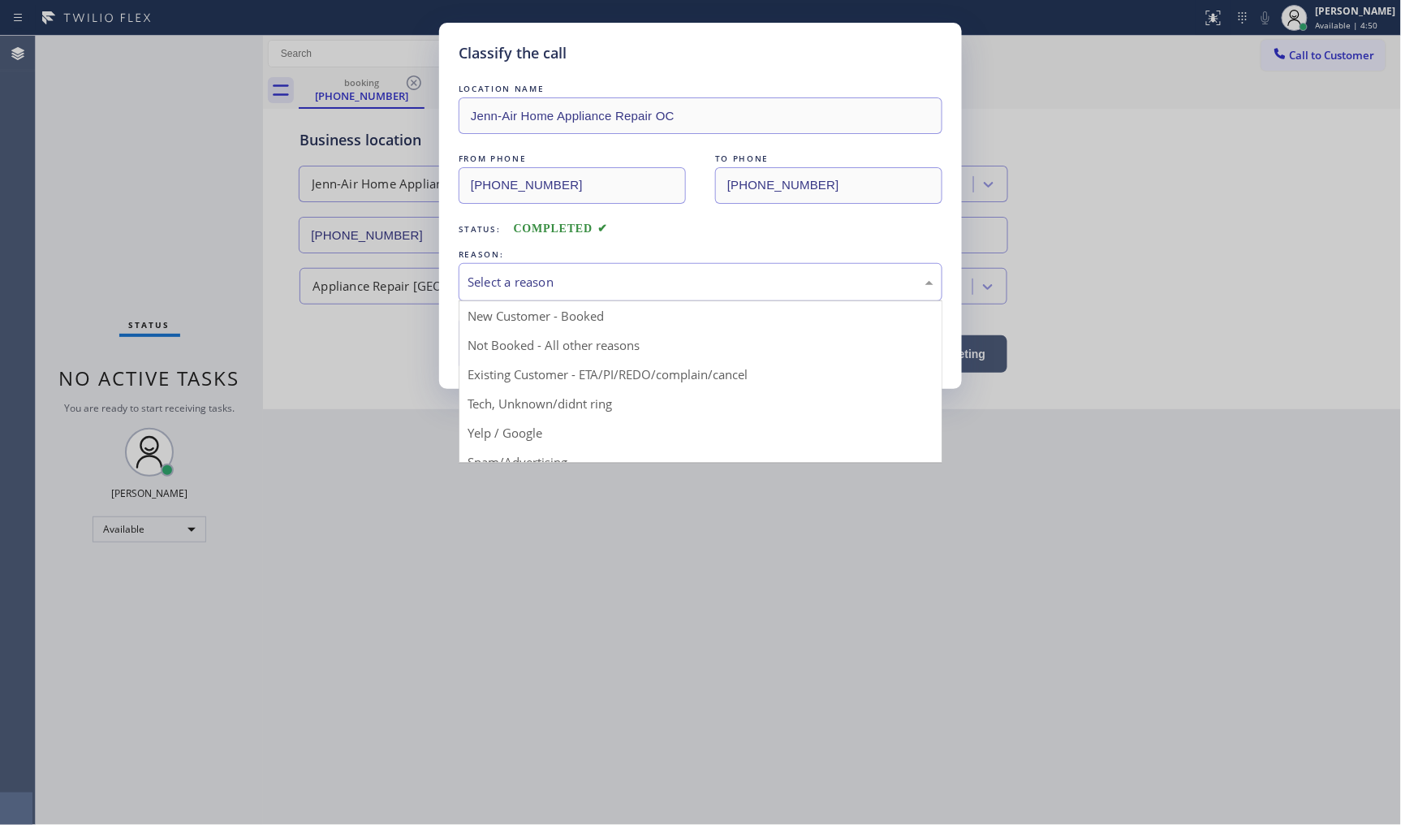
click at [506, 279] on div "Select a reason" at bounding box center [701, 282] width 466 height 19
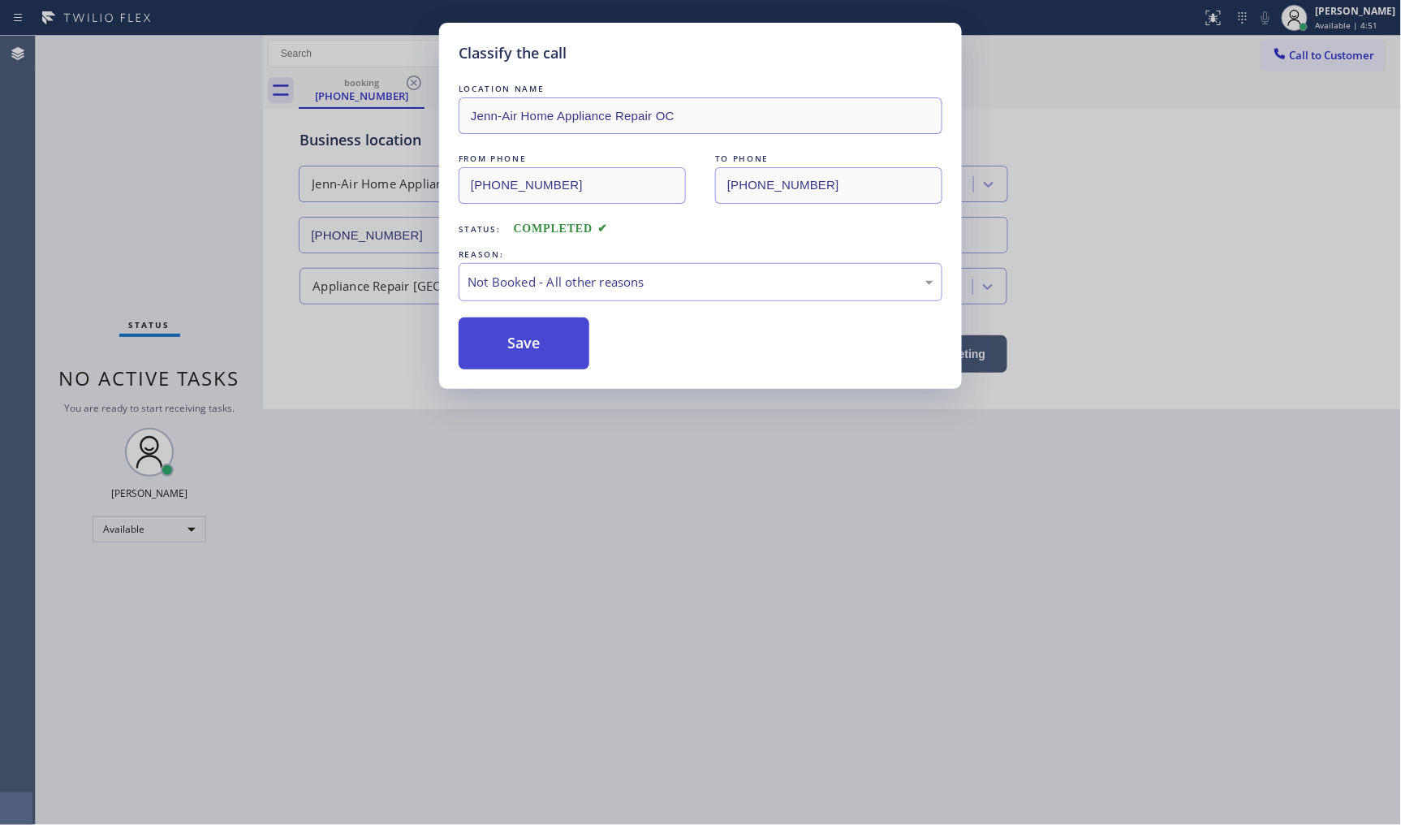
click at [483, 352] on button "Save" at bounding box center [524, 343] width 131 height 52
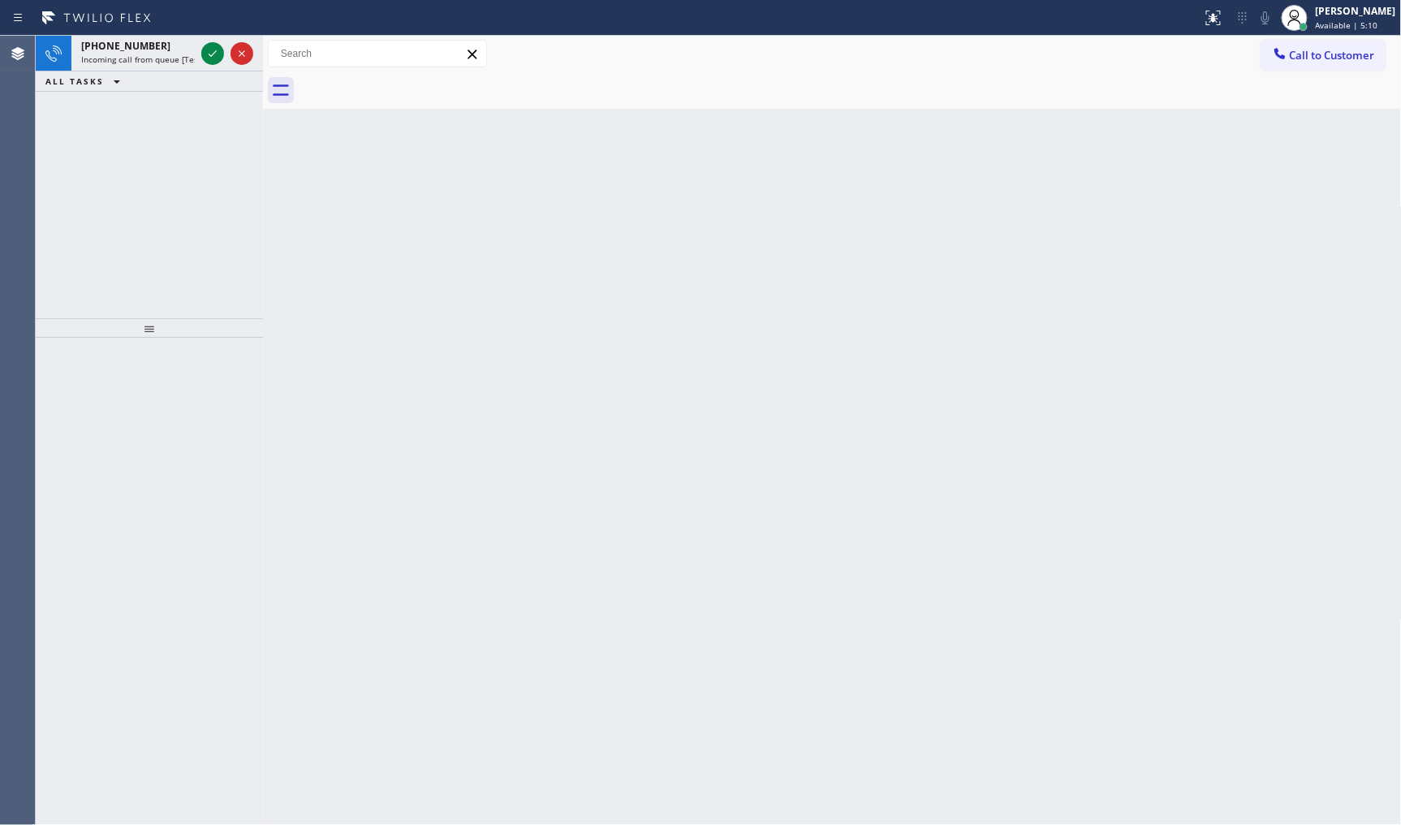
drag, startPoint x: 140, startPoint y: 209, endPoint x: 162, endPoint y: 138, distance: 74.7
click at [149, 196] on div "+12134509929 Incoming call from queue [Test] All ALL TASKS ALL TASKS ACTIVE TAS…" at bounding box center [149, 177] width 227 height 283
drag, startPoint x: 173, startPoint y: 86, endPoint x: 182, endPoint y: 62, distance: 25.9
click at [174, 82] on div "ALL TASKS ALL TASKS ACTIVE TASKS TASKS IN WRAP UP" at bounding box center [149, 81] width 227 height 20
drag, startPoint x: 187, startPoint y: 47, endPoint x: 200, endPoint y: 53, distance: 14.2
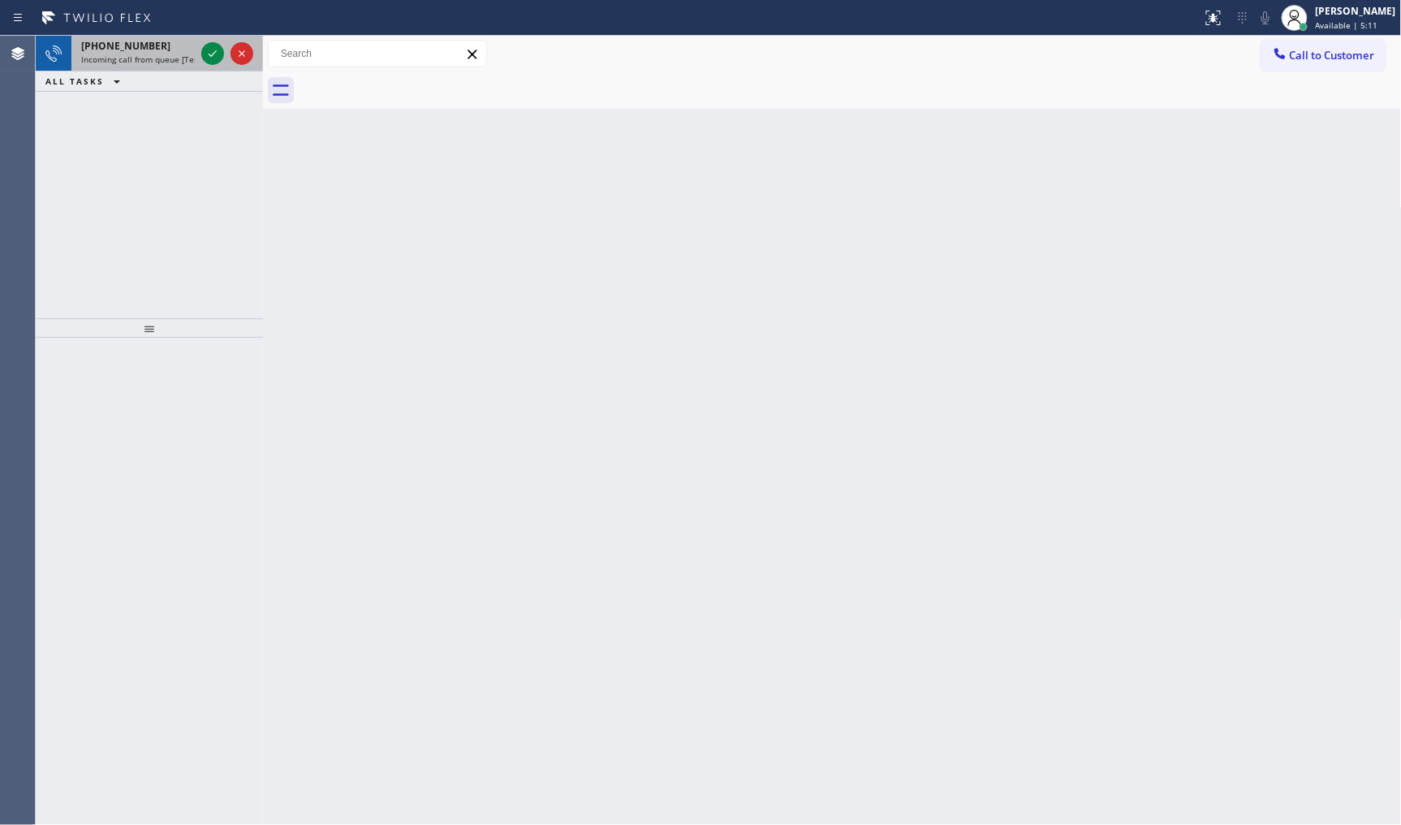
click at [192, 50] on div "+12134509929" at bounding box center [138, 46] width 114 height 14
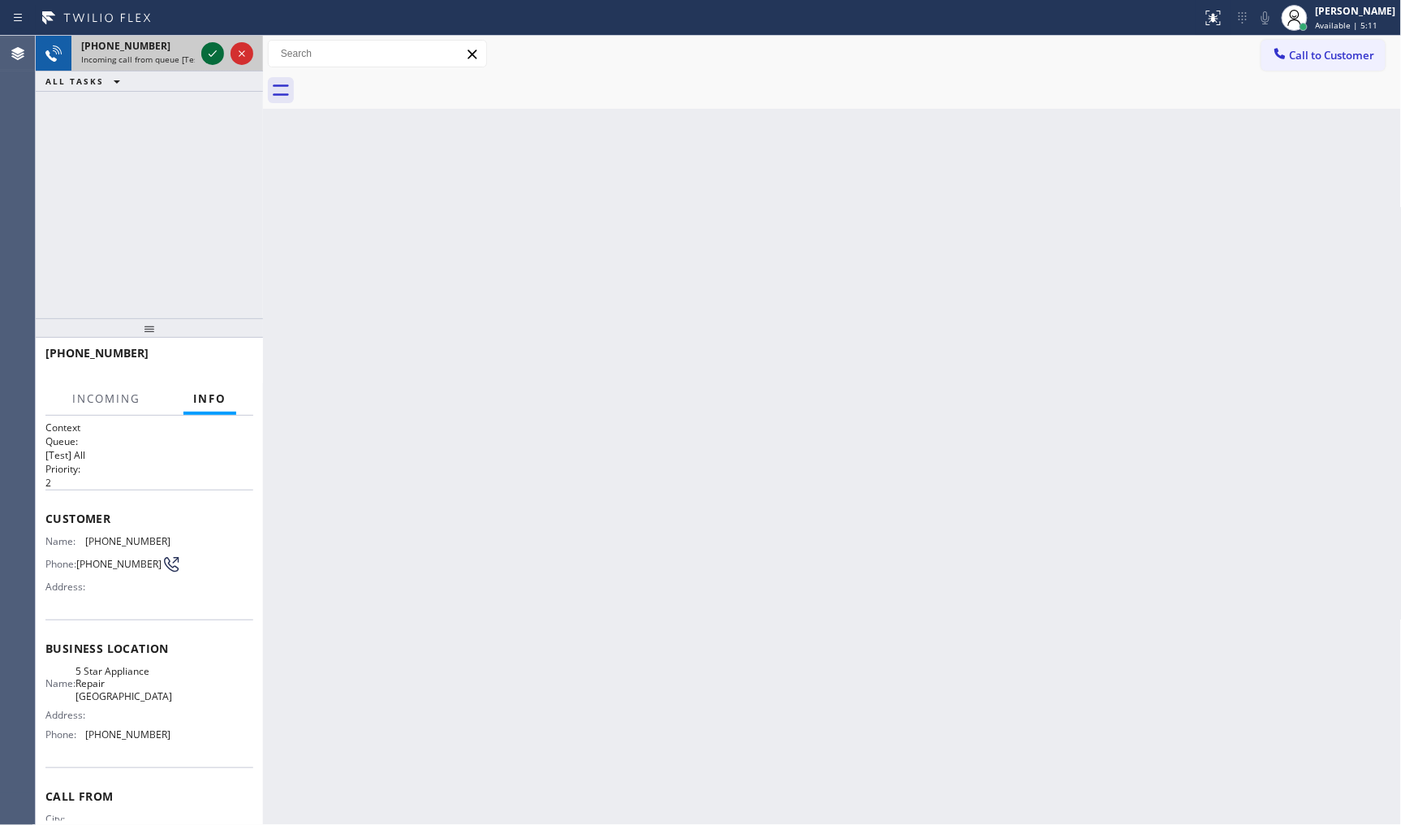
click at [207, 53] on icon at bounding box center [212, 53] width 19 height 19
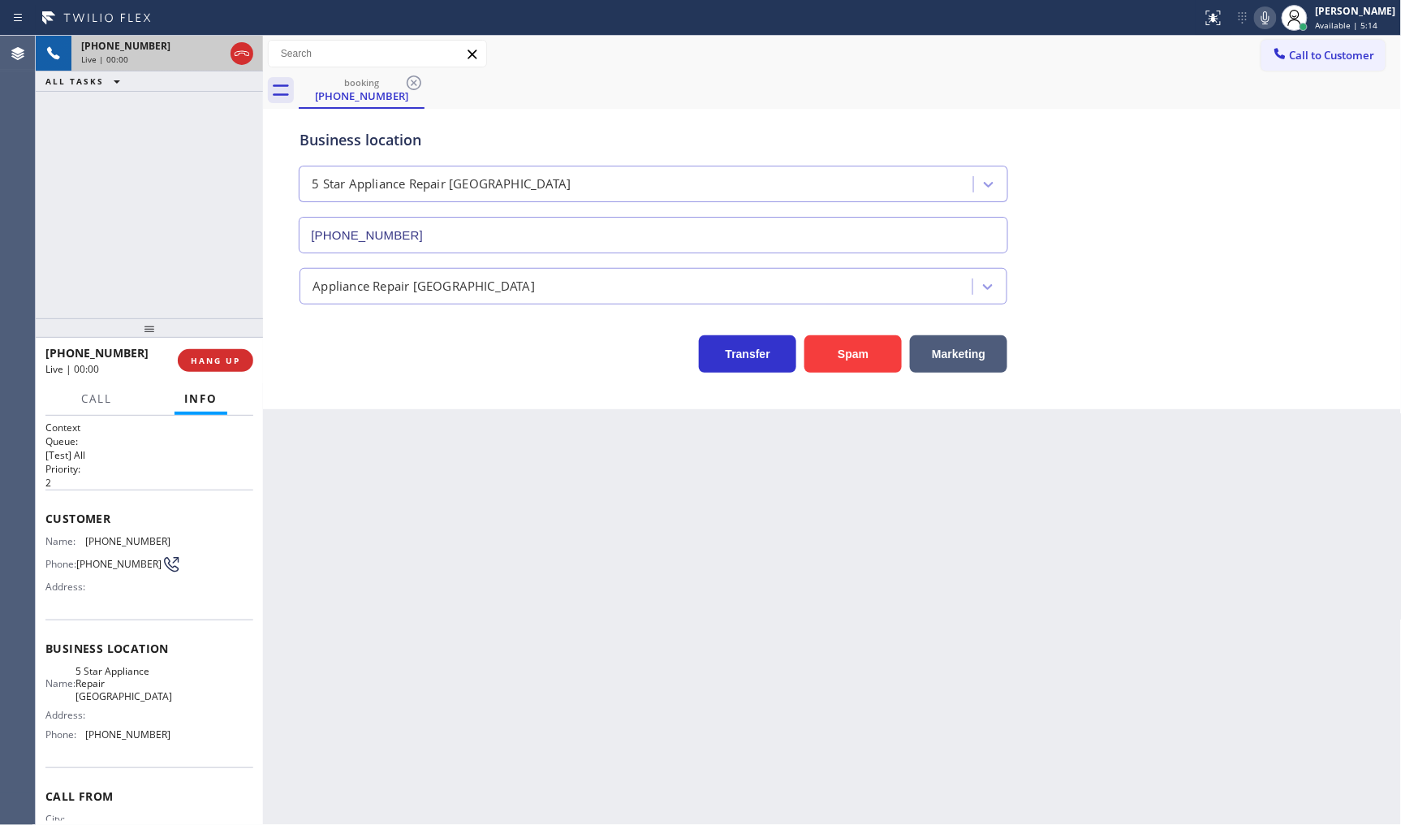
type input "[PHONE_NUMBER]"
click at [237, 364] on span "HANG UP" at bounding box center [216, 360] width 50 height 11
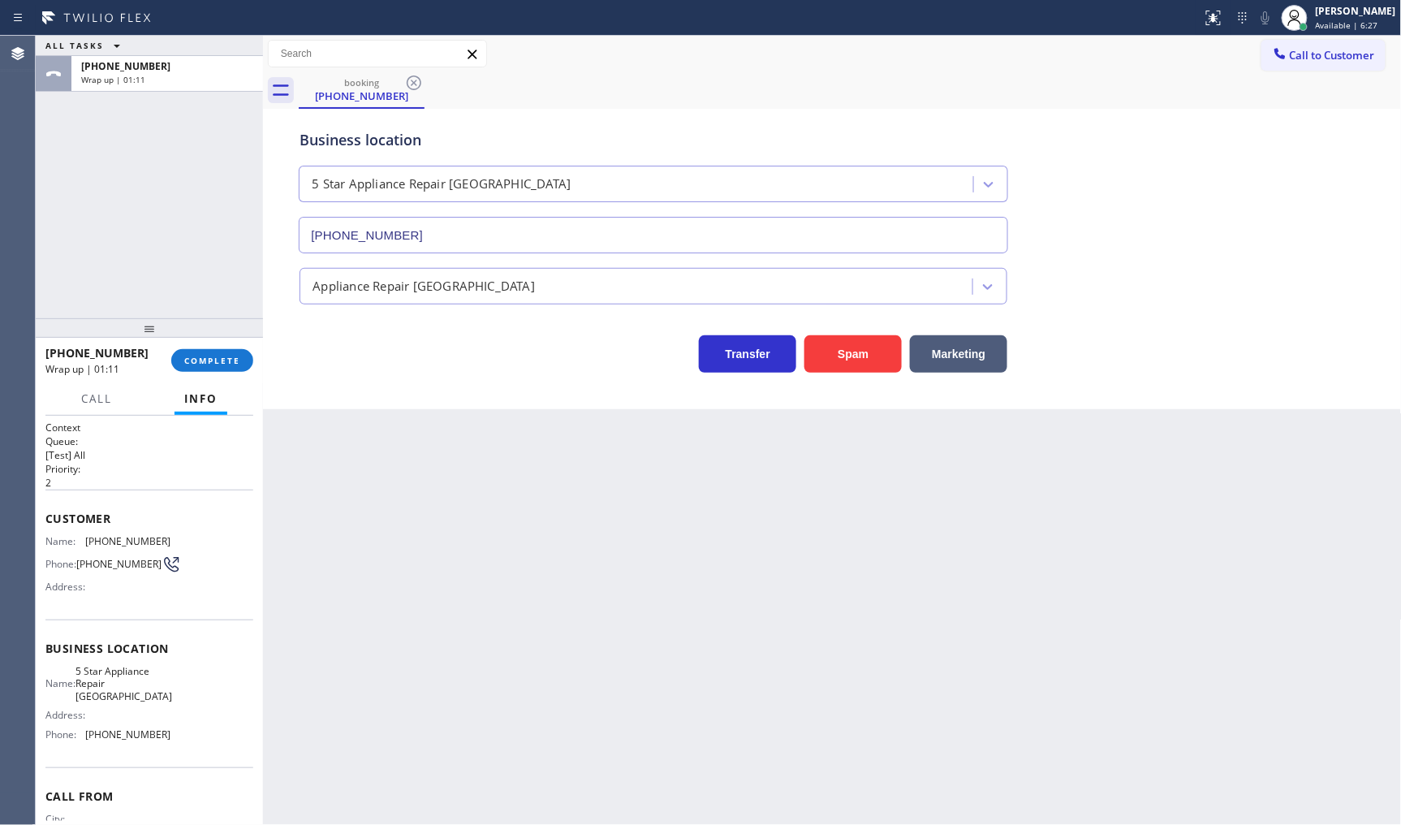
click at [111, 215] on div "ALL TASKS ALL TASKS ACTIVE TASKS TASKS IN WRAP UP +12134509929 Wrap up | 01:11" at bounding box center [149, 177] width 227 height 283
click at [214, 356] on button "COMPLETE" at bounding box center [212, 360] width 82 height 23
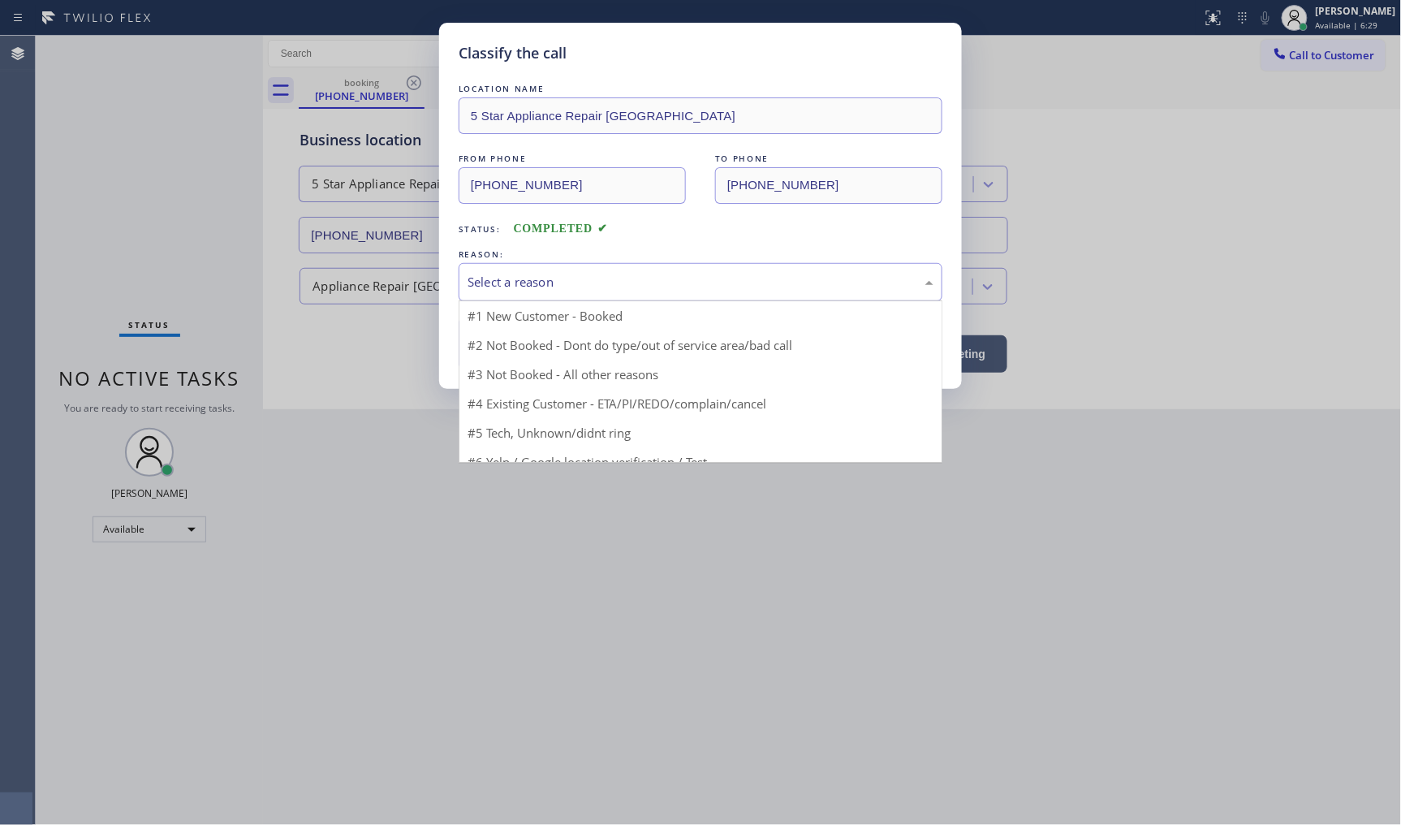
click at [490, 283] on div "Select a reason" at bounding box center [701, 282] width 466 height 19
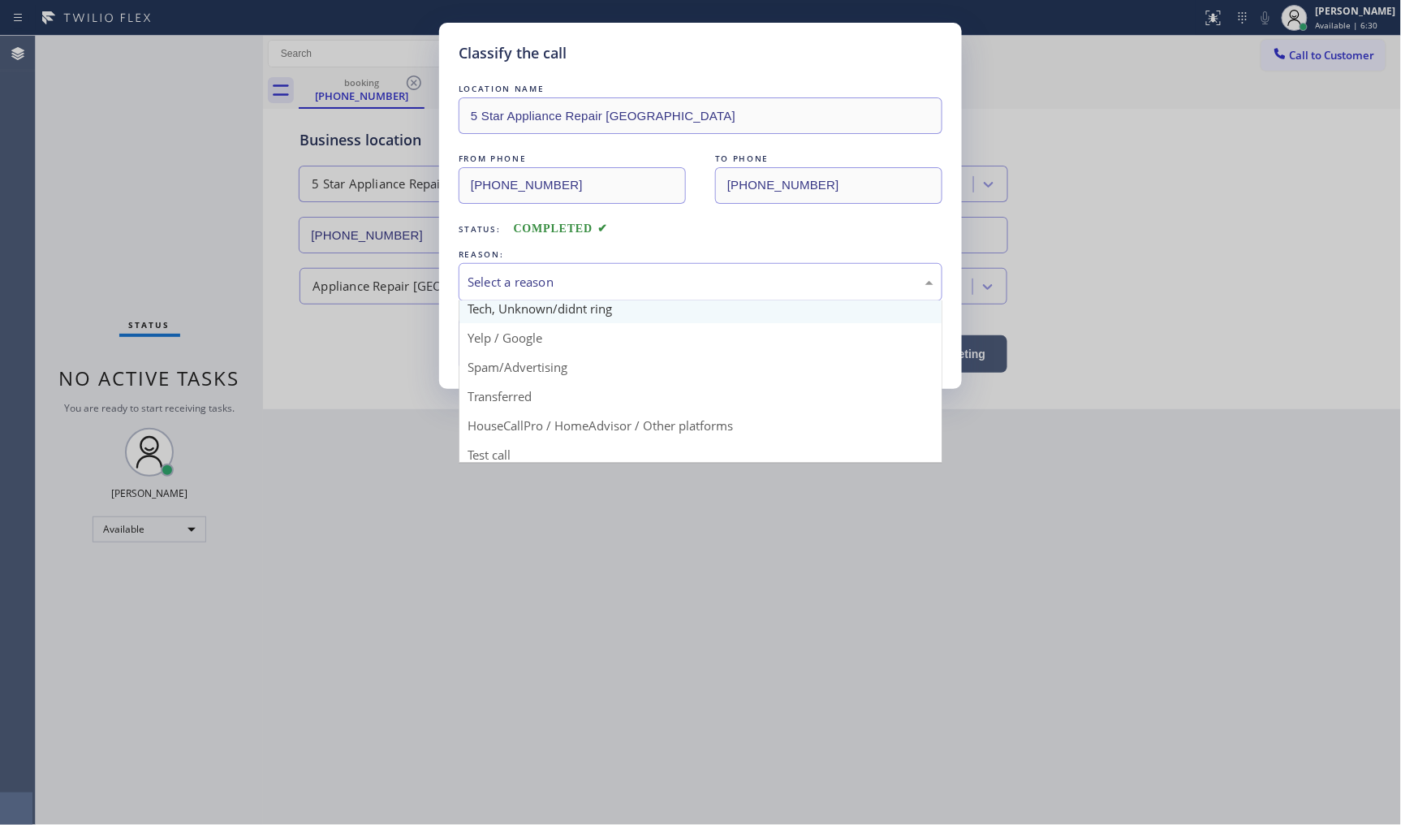
scroll to position [101, 0]
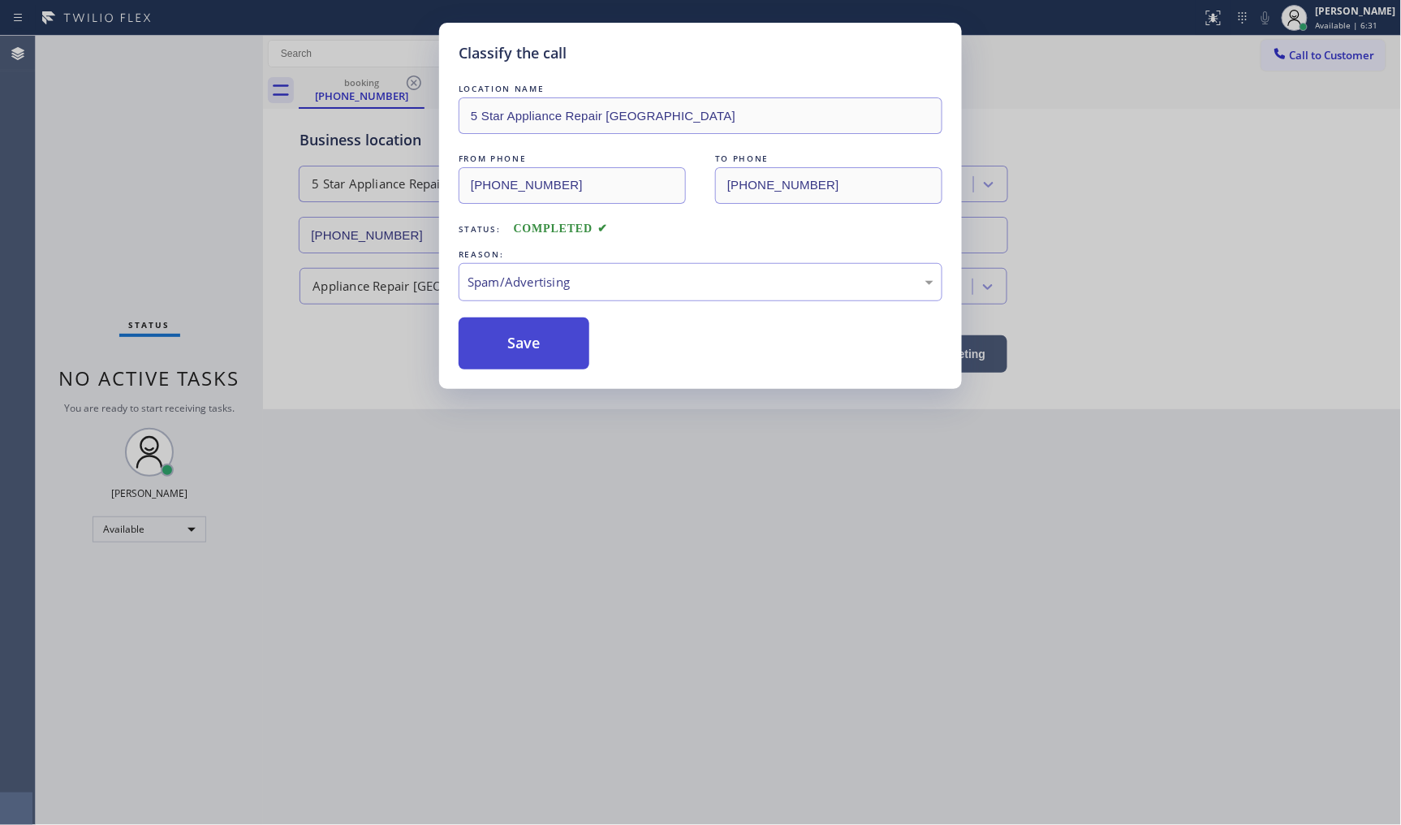
click at [534, 326] on button "Save" at bounding box center [524, 343] width 131 height 52
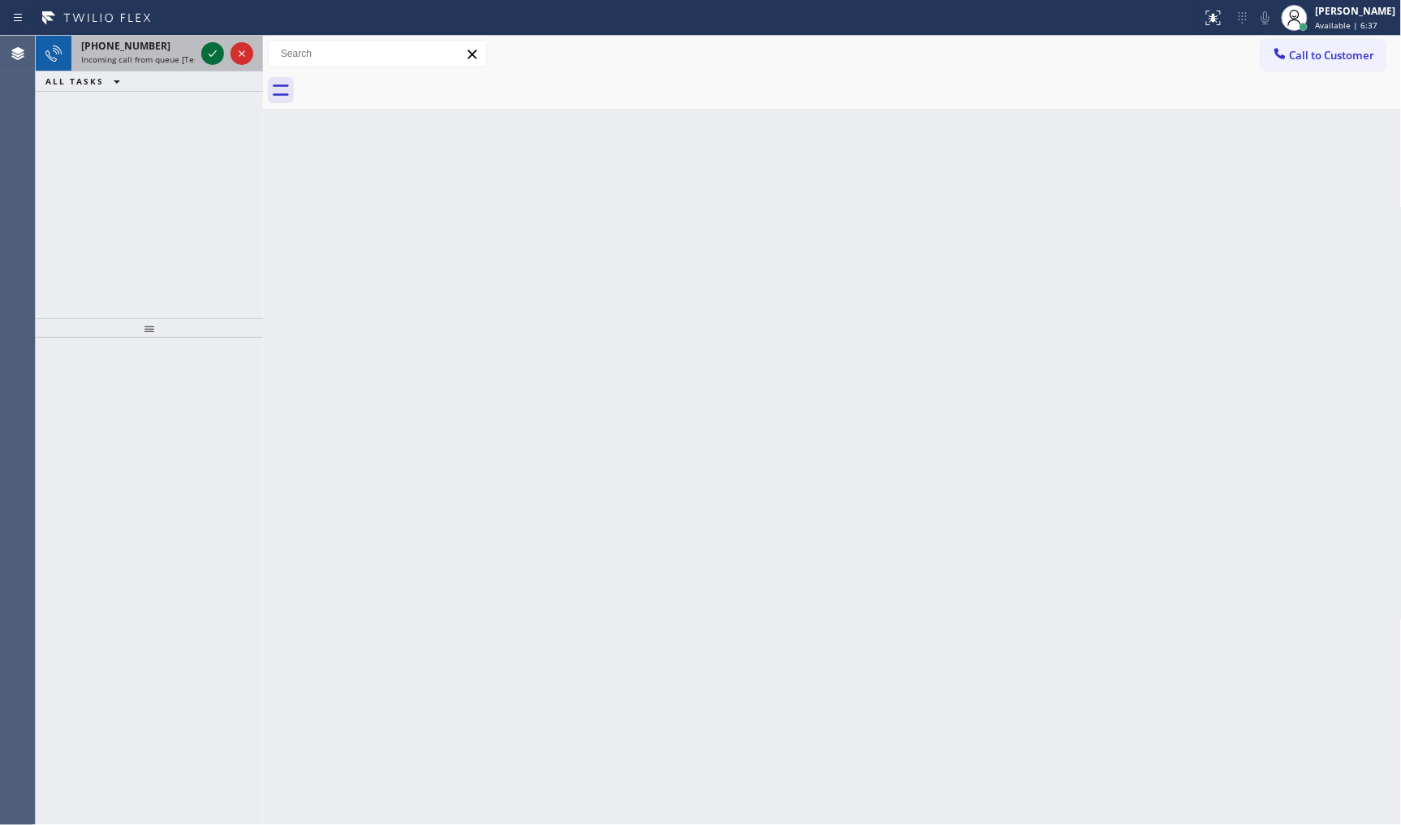
click at [205, 47] on icon at bounding box center [212, 53] width 19 height 19
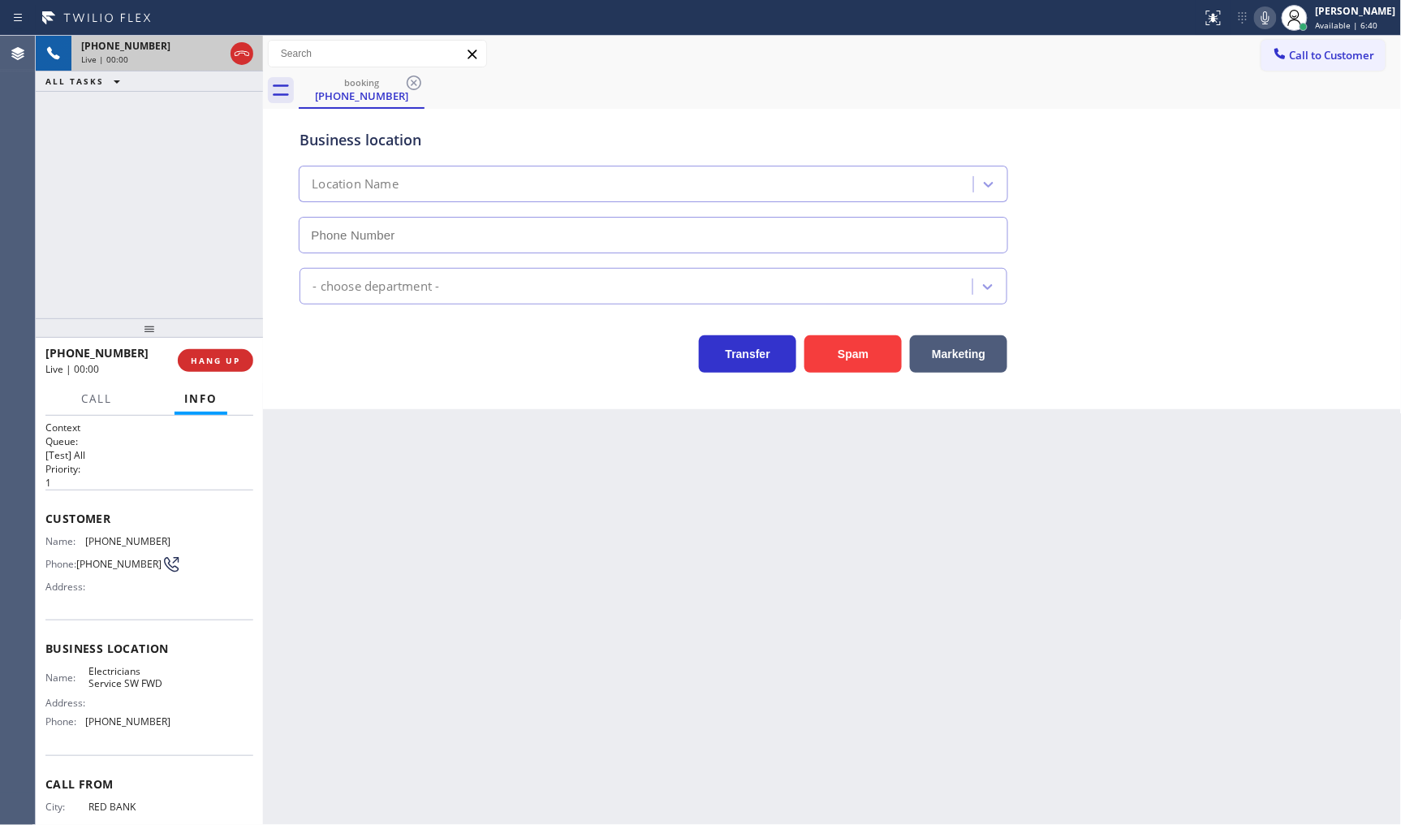
type input "[PHONE_NUMBER]"
click at [204, 361] on span "HANG UP" at bounding box center [216, 360] width 50 height 11
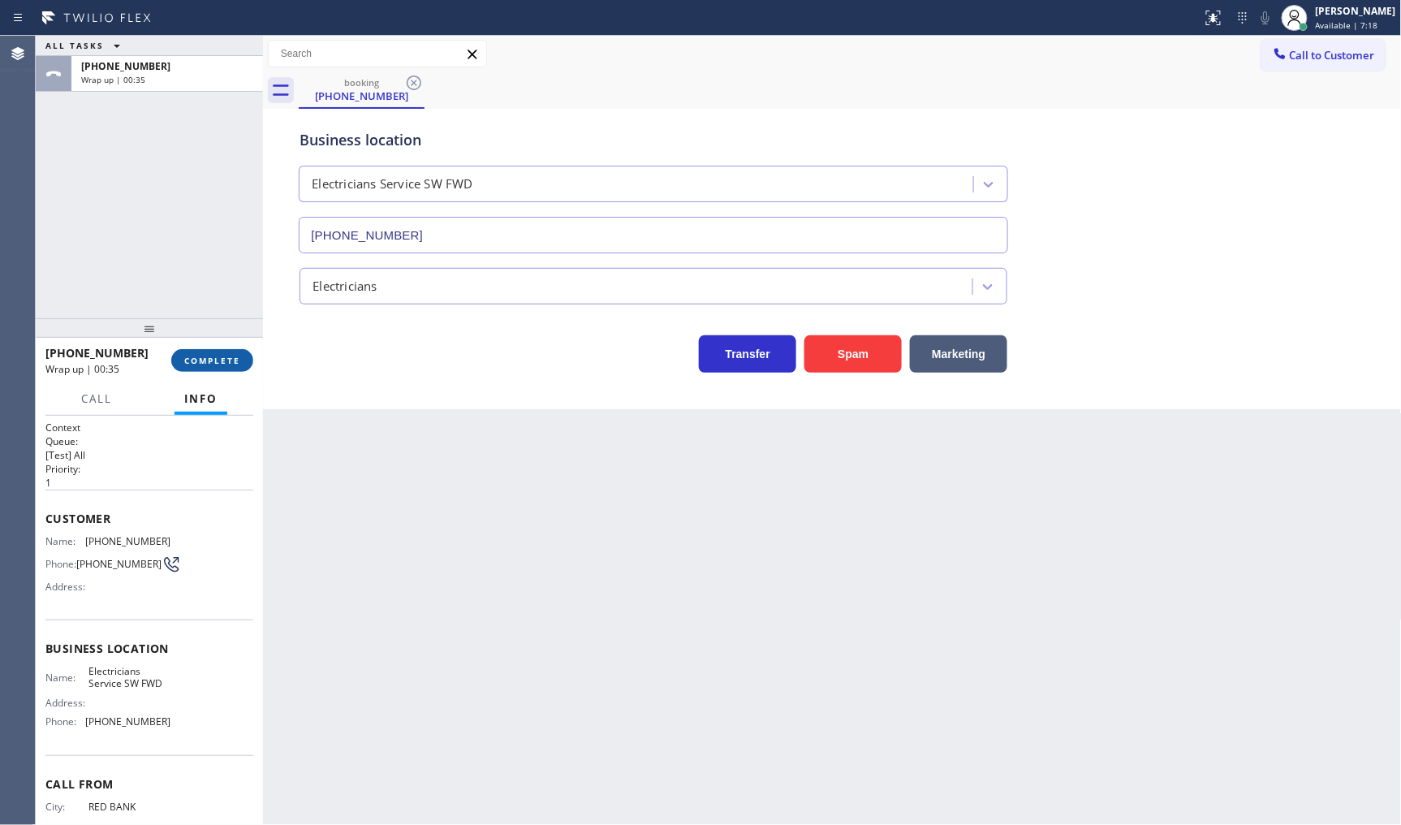
click at [192, 360] on span "COMPLETE" at bounding box center [212, 360] width 56 height 11
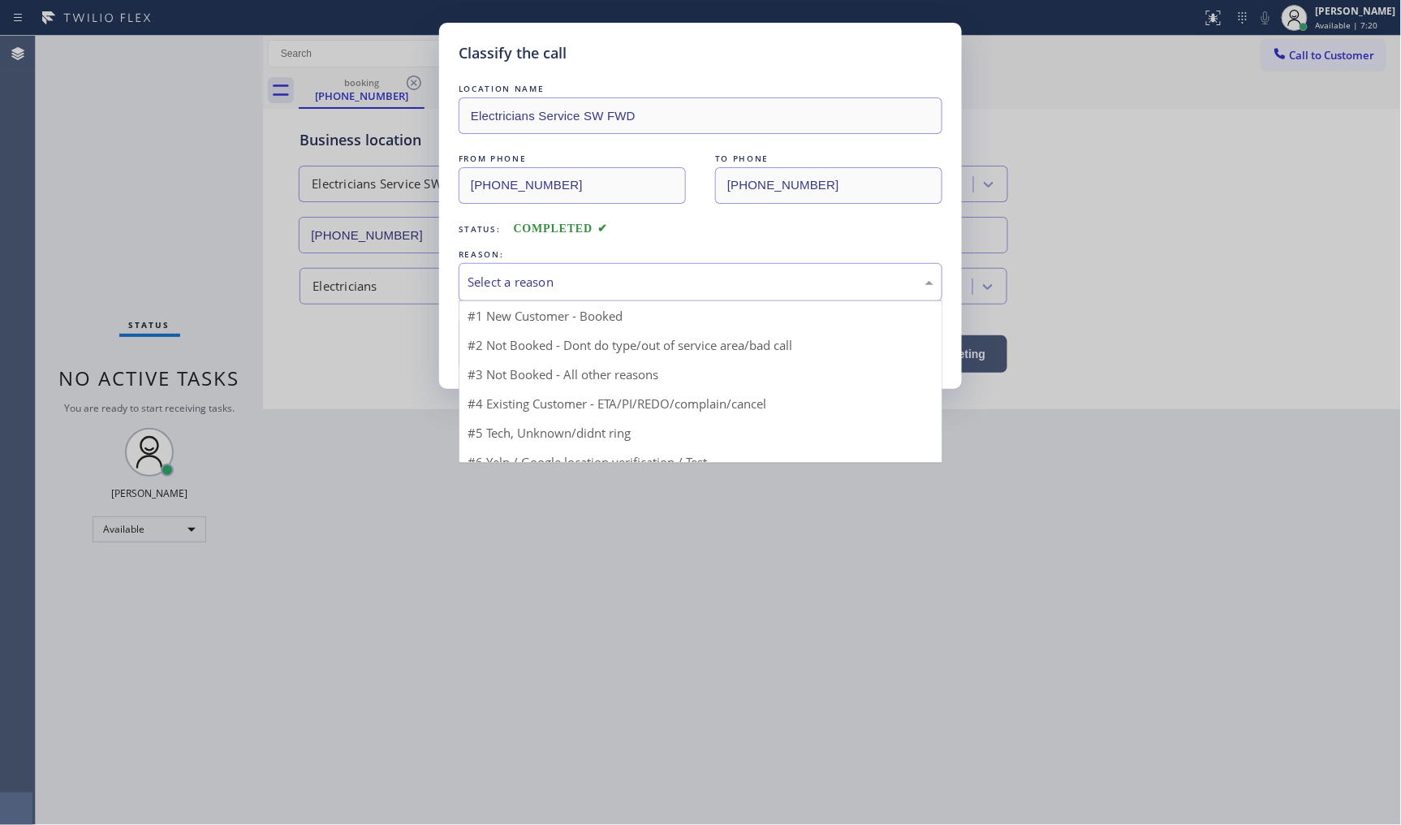
click at [513, 281] on div "Select a reason" at bounding box center [701, 282] width 466 height 19
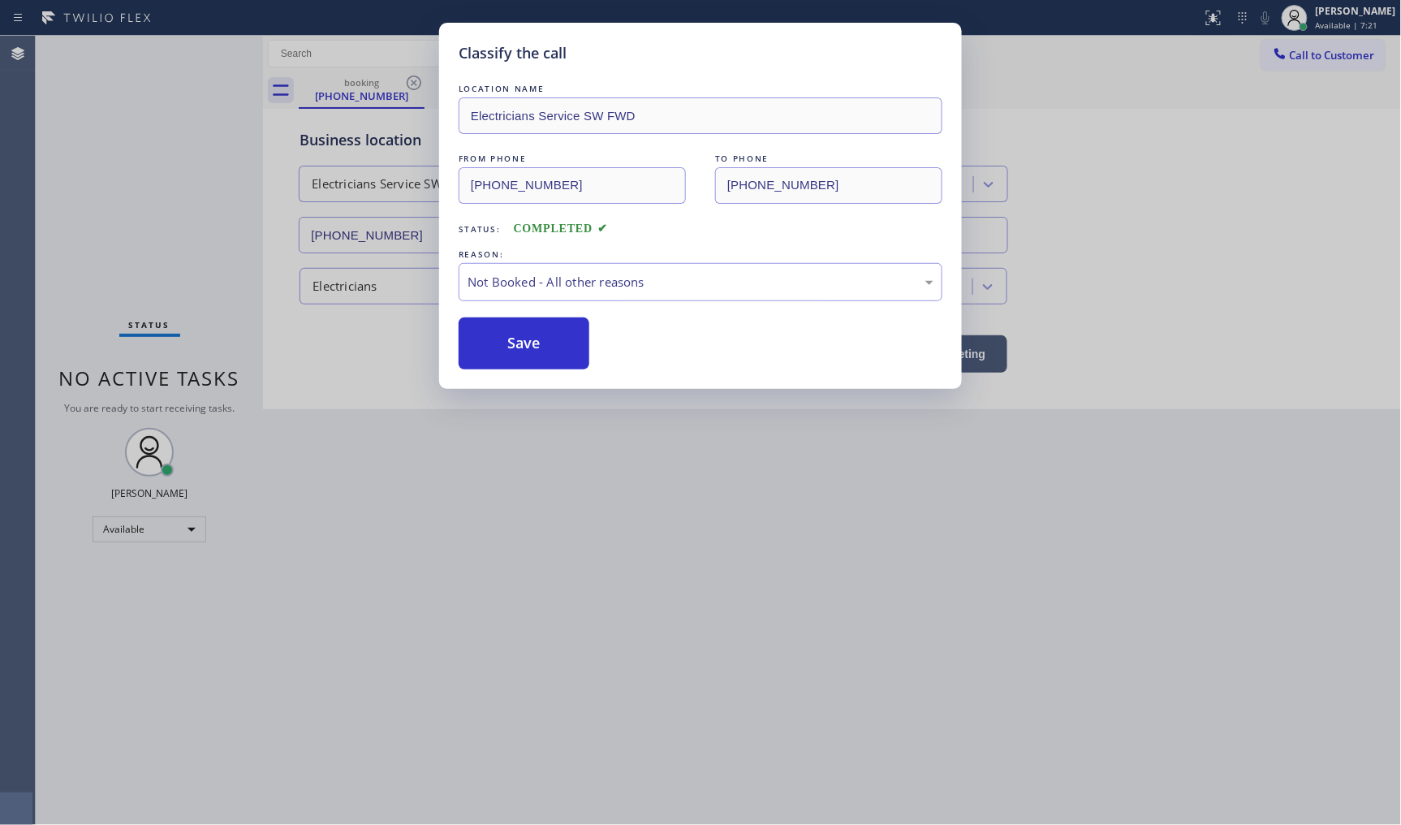
click at [510, 339] on button "Save" at bounding box center [524, 343] width 131 height 52
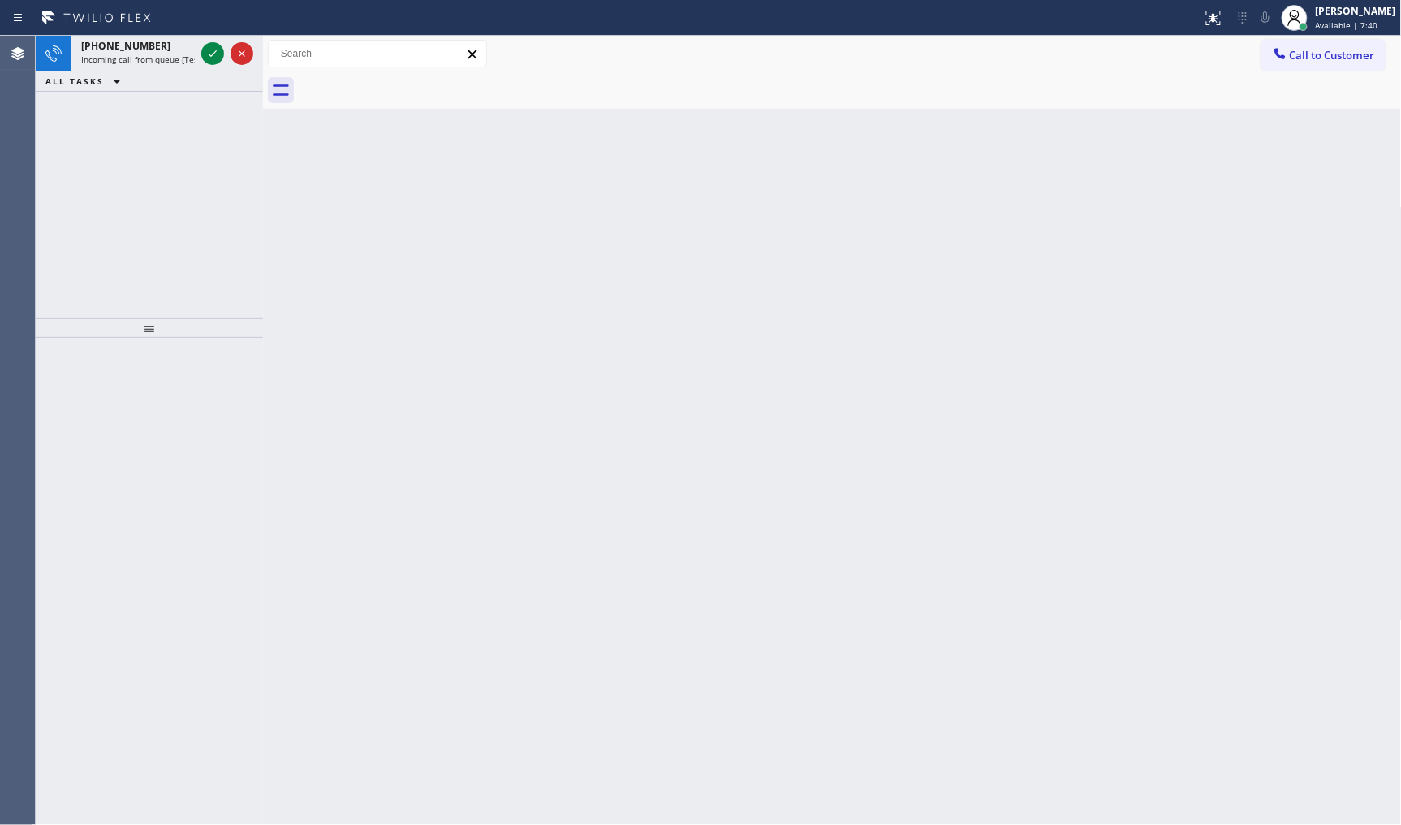
drag, startPoint x: 122, startPoint y: 205, endPoint x: 183, endPoint y: 8, distance: 206.5
click at [154, 88] on div "+19706914224 Incoming call from queue [Test] All ALL TASKS ALL TASKS ACTIVE TAS…" at bounding box center [149, 177] width 227 height 283
click at [209, 63] on button at bounding box center [212, 53] width 23 height 23
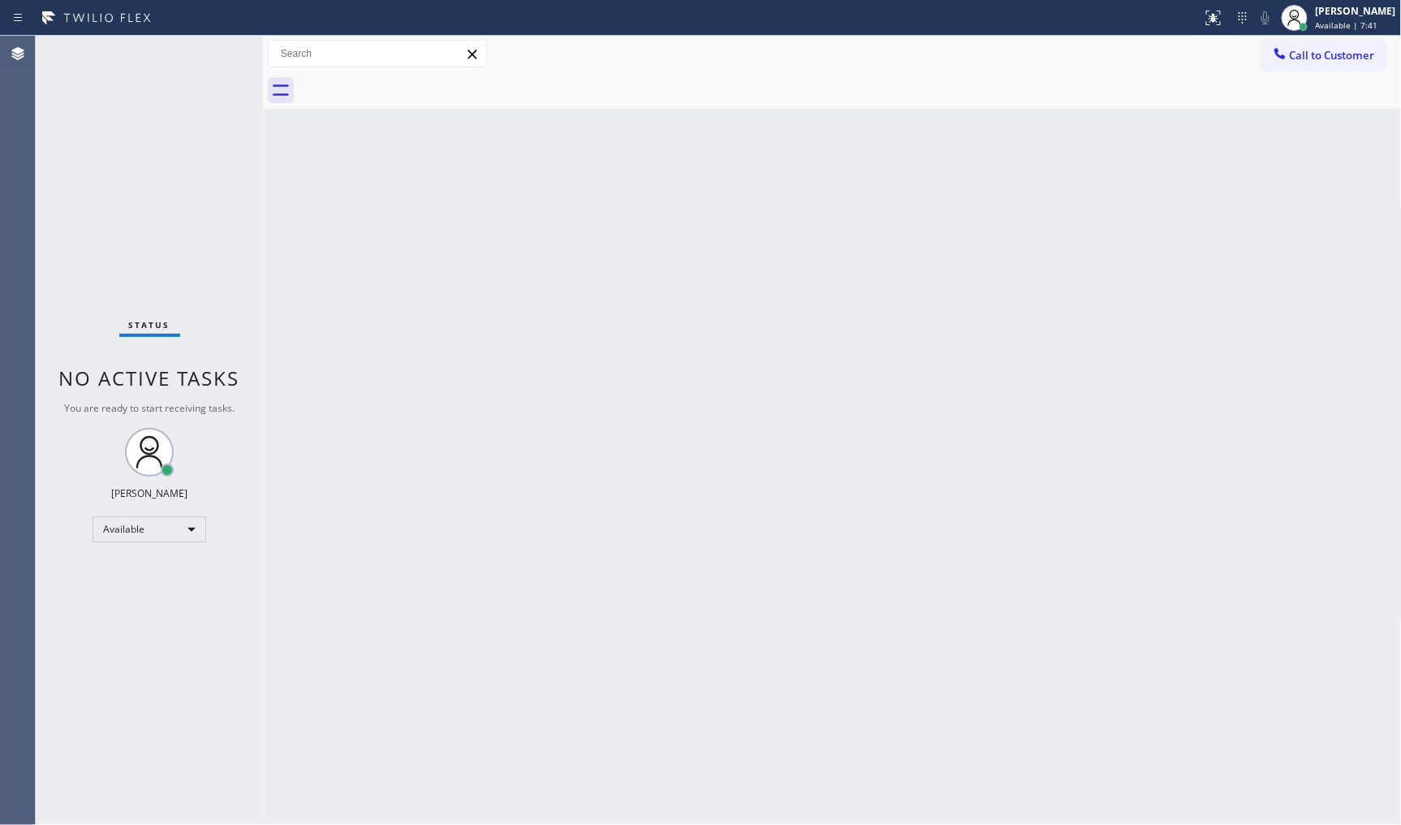
click at [209, 55] on div "Status No active tasks You are ready to start receiving tasks. JENIZA ALCAYDE A…" at bounding box center [149, 430] width 227 height 789
drag, startPoint x: 394, startPoint y: 209, endPoint x: 400, endPoint y: 228, distance: 20.5
click at [400, 228] on div "Back to Dashboard Change Sender ID Customers Technicians Select a contact Outbo…" at bounding box center [832, 430] width 1139 height 789
click at [1000, 182] on div "Back to Dashboard Change Sender ID Customers Technicians Select a contact Outbo…" at bounding box center [832, 430] width 1139 height 789
click at [1210, 19] on icon at bounding box center [1213, 17] width 19 height 19
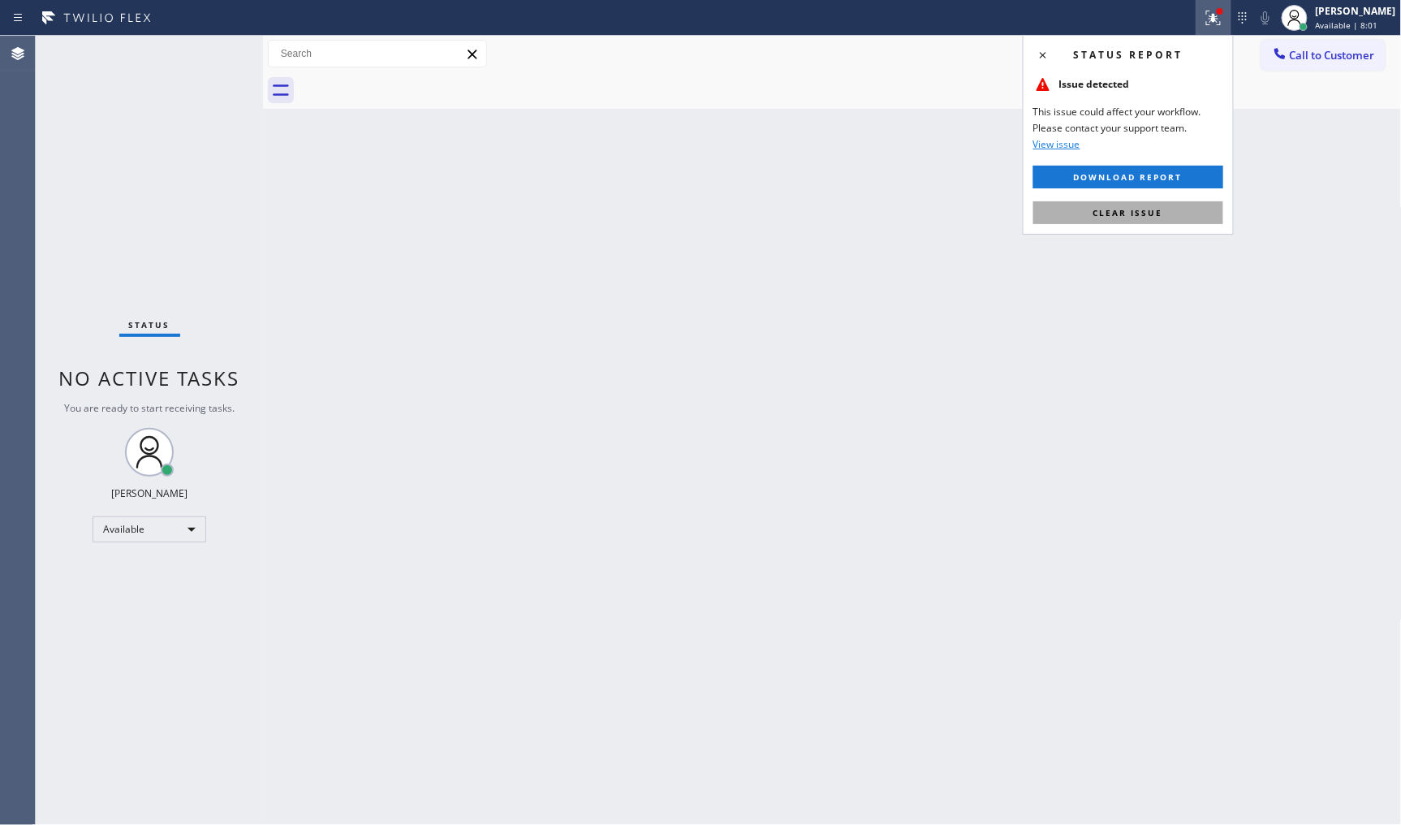
click at [1157, 223] on button "Clear issue" at bounding box center [1129, 212] width 190 height 23
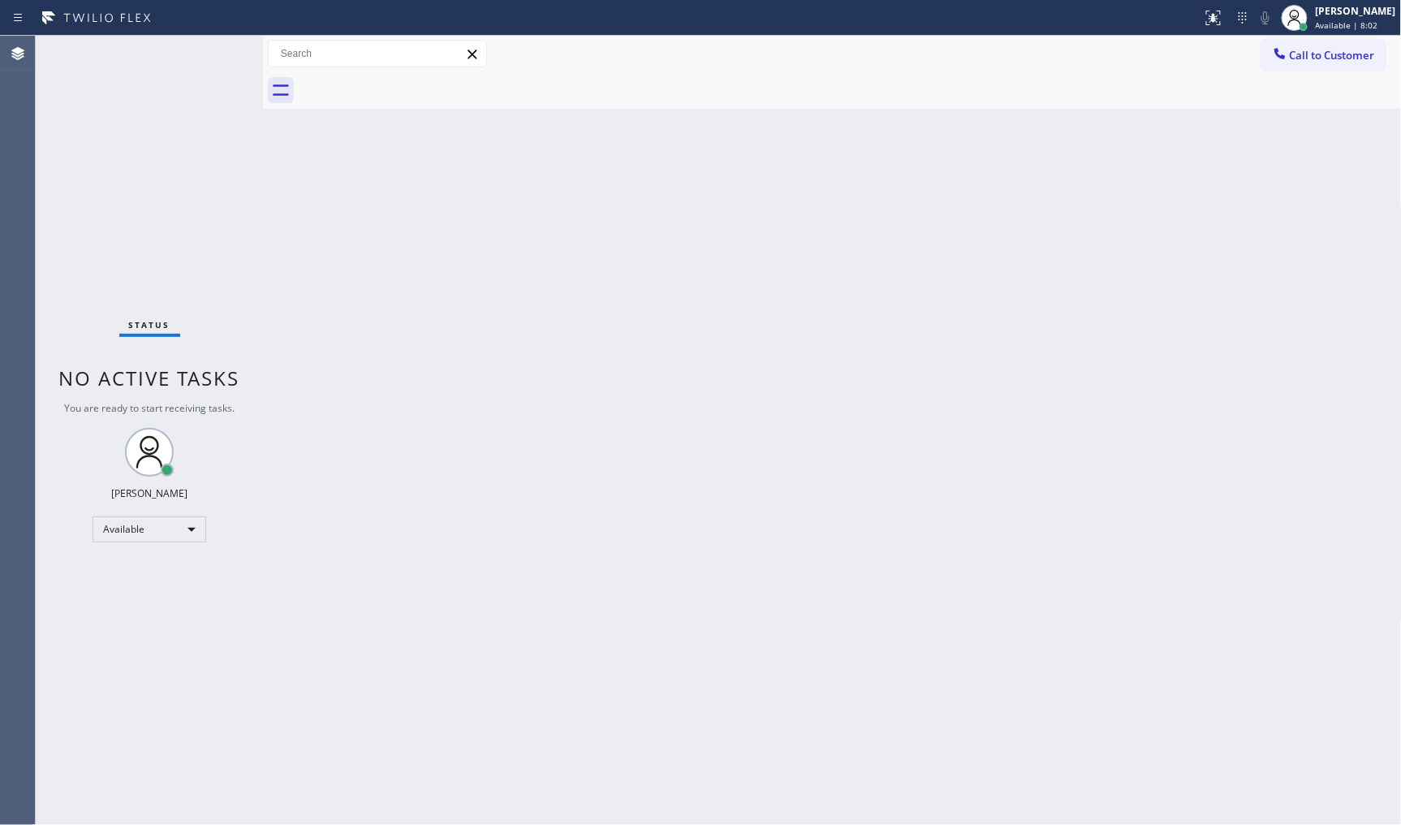
click at [1382, 346] on div "Back to Dashboard Change Sender ID Customers Technicians Select a contact Outbo…" at bounding box center [832, 430] width 1139 height 789
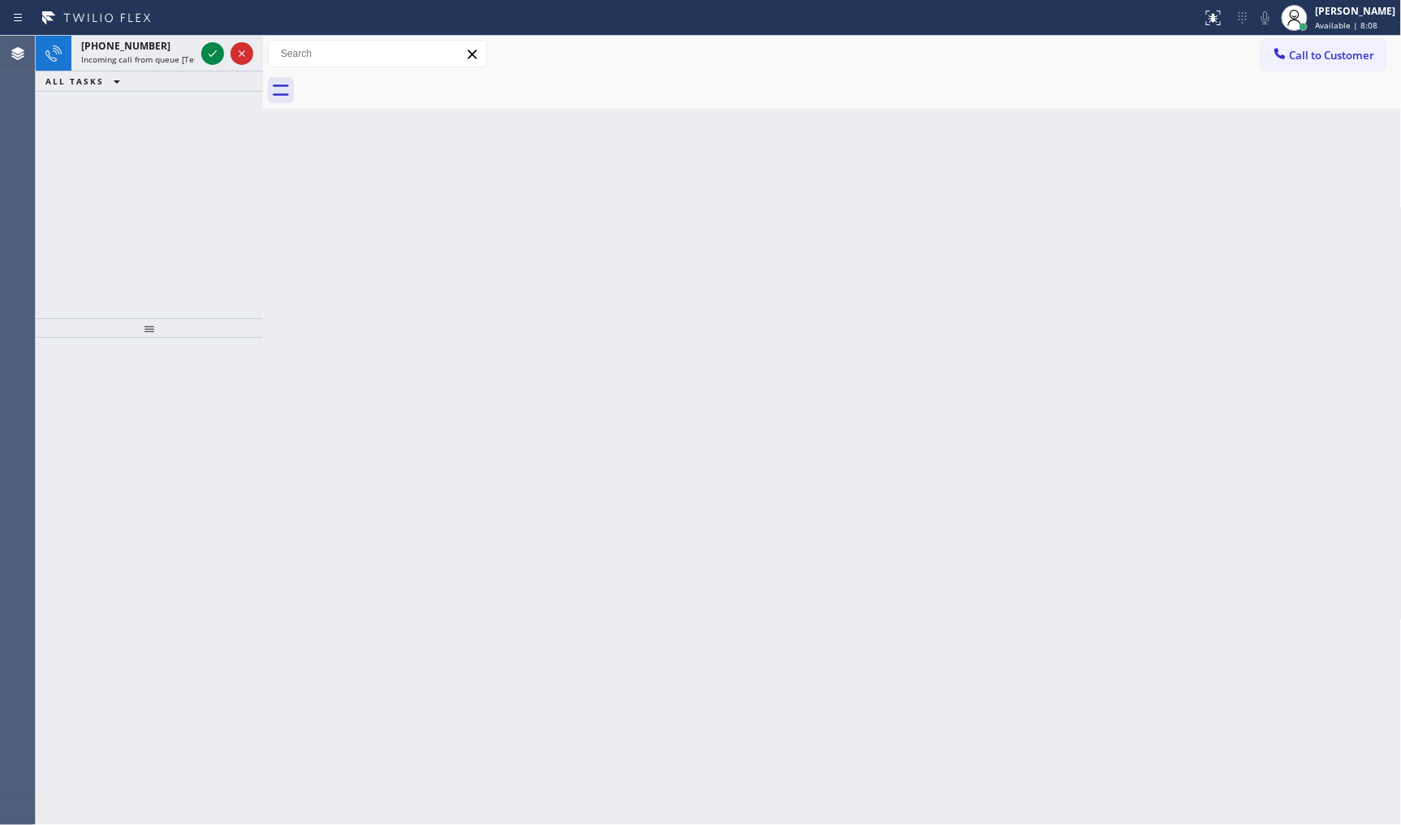
drag, startPoint x: 149, startPoint y: 120, endPoint x: 184, endPoint y: 84, distance: 50.0
click at [157, 110] on div "+14079525059 Incoming call from queue [Test] All ALL TASKS ALL TASKS ACTIVE TAS…" at bounding box center [149, 177] width 227 height 283
click at [214, 50] on icon at bounding box center [212, 53] width 19 height 19
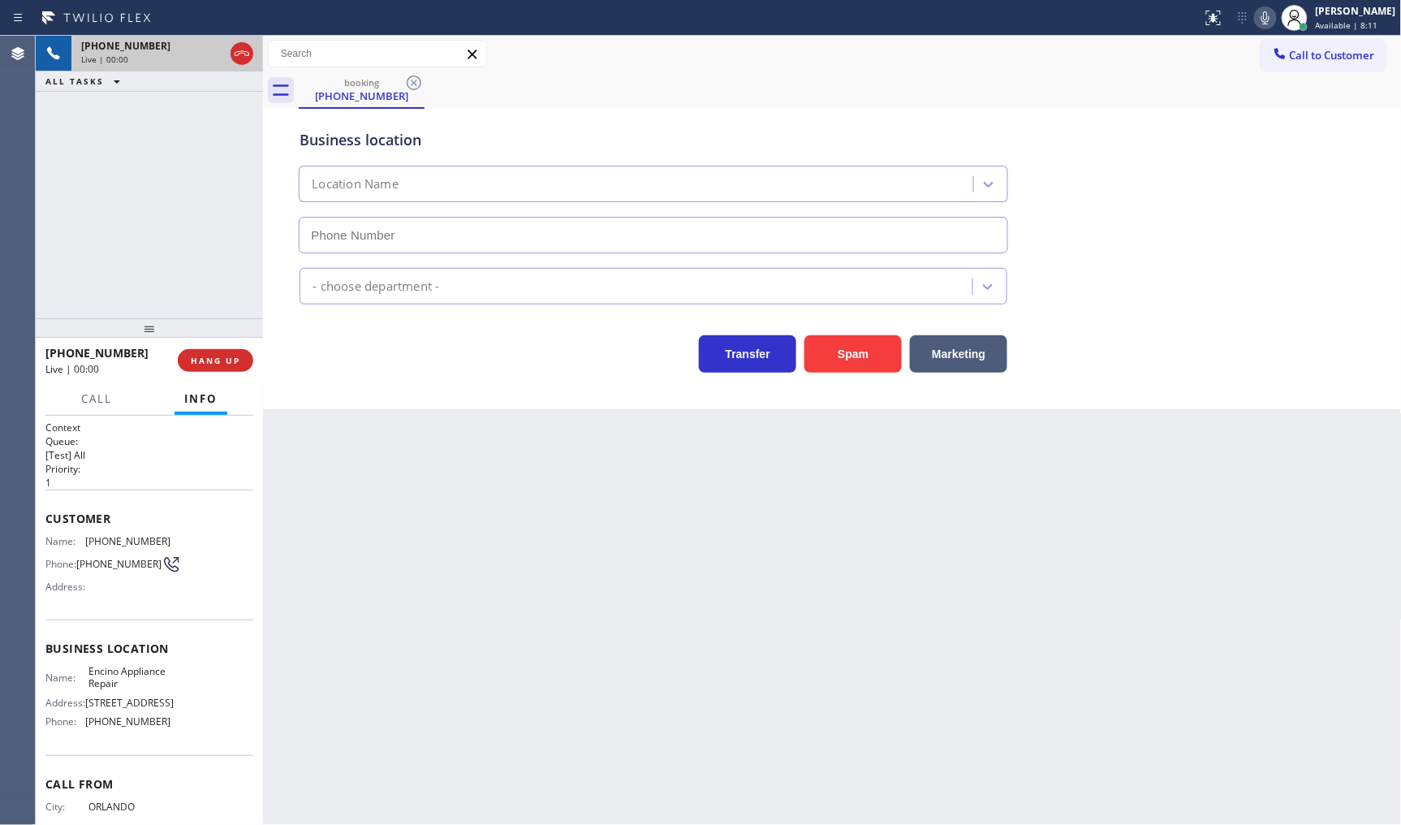
type input "[PHONE_NUMBER]"
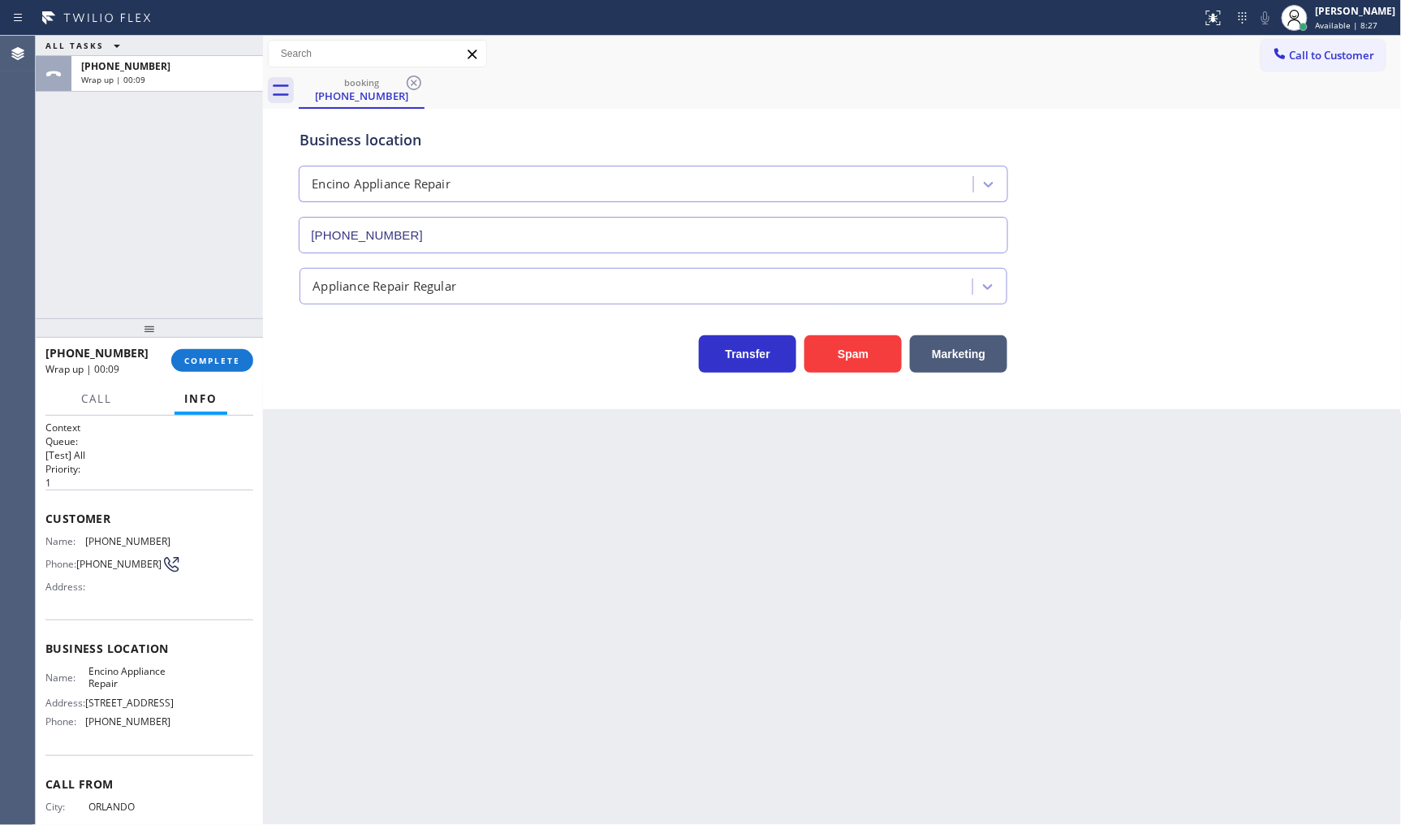
click at [130, 226] on div "ALL TASKS ALL TASKS ACTIVE TASKS TASKS IN WRAP UP +14079525059 Wrap up | 00:09" at bounding box center [149, 177] width 227 height 283
click at [228, 361] on span "COMPLETE" at bounding box center [212, 360] width 56 height 11
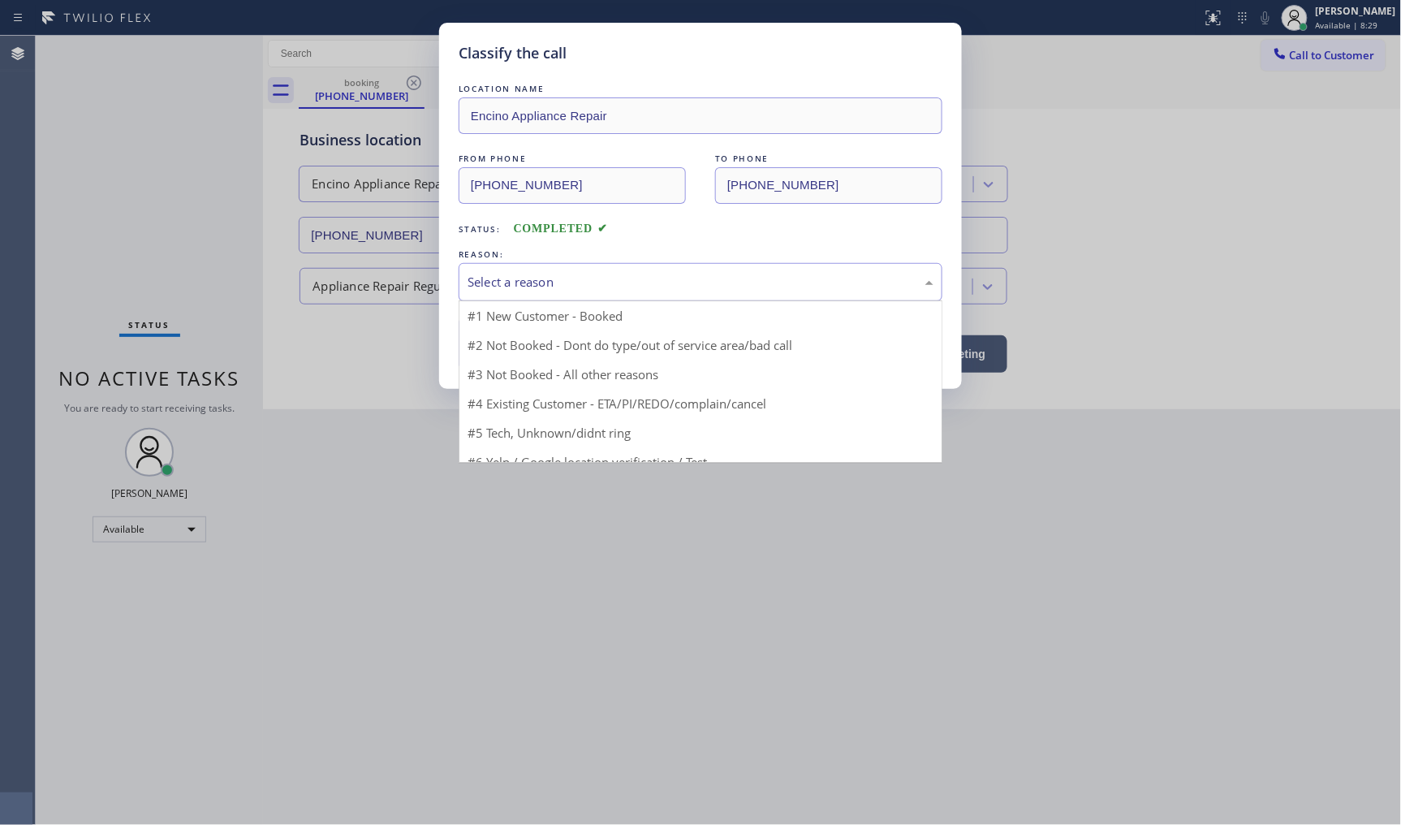
click at [480, 280] on div "Select a reason" at bounding box center [701, 282] width 466 height 19
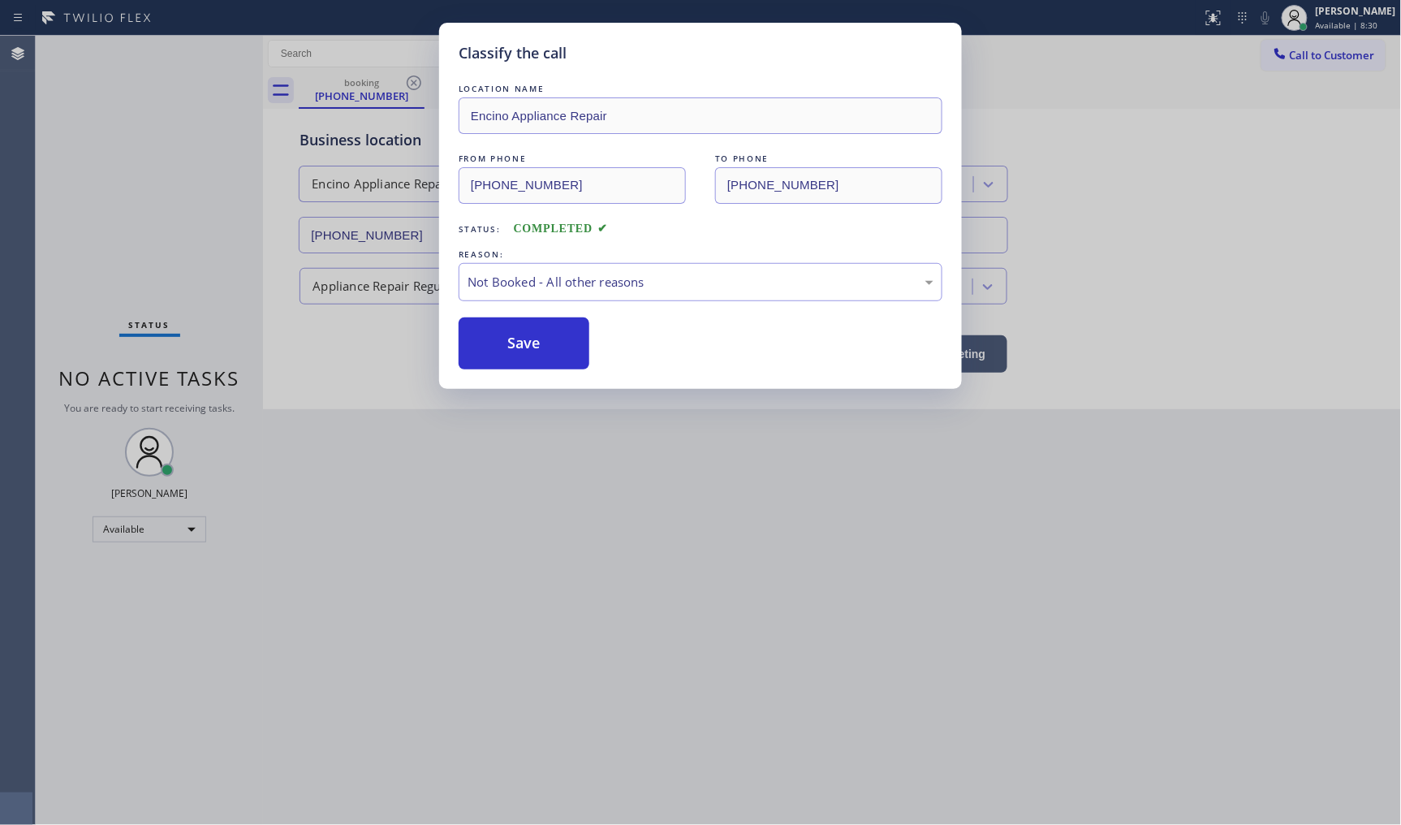
click at [477, 342] on button "Save" at bounding box center [524, 343] width 131 height 52
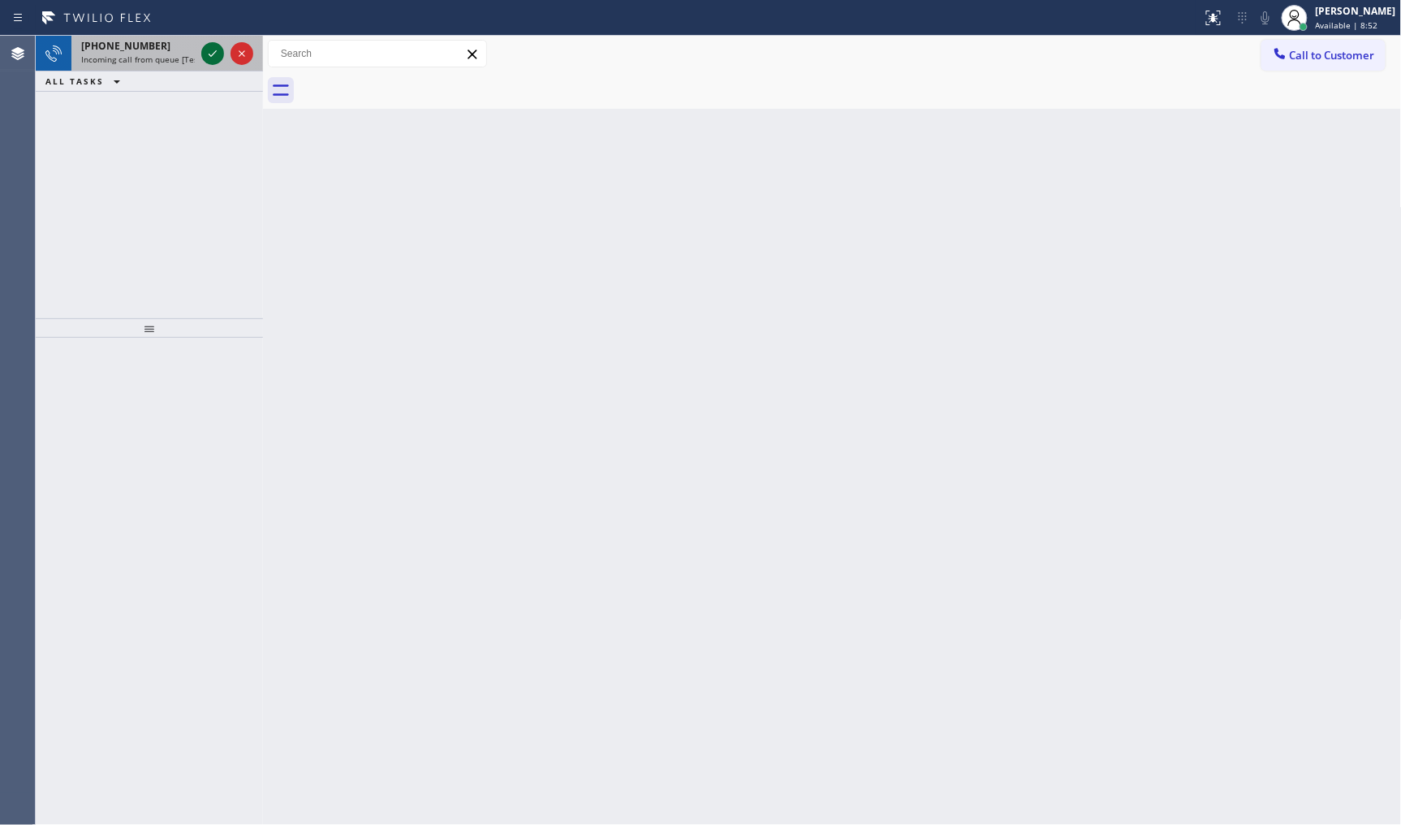
click at [216, 55] on icon at bounding box center [212, 53] width 19 height 19
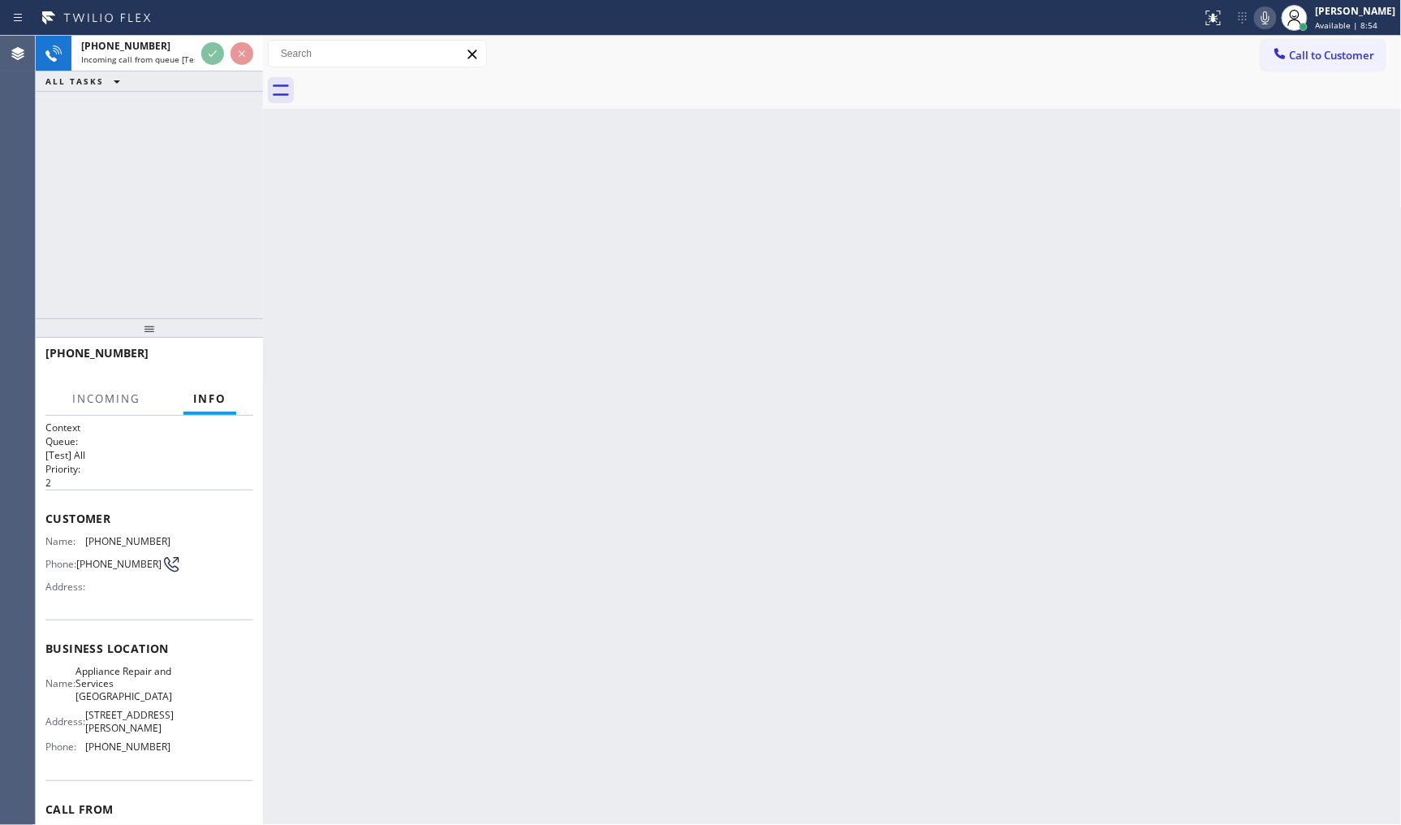
click at [506, 338] on div "Back to Dashboard Change Sender ID Customers Technicians Select a contact Outbo…" at bounding box center [832, 430] width 1139 height 789
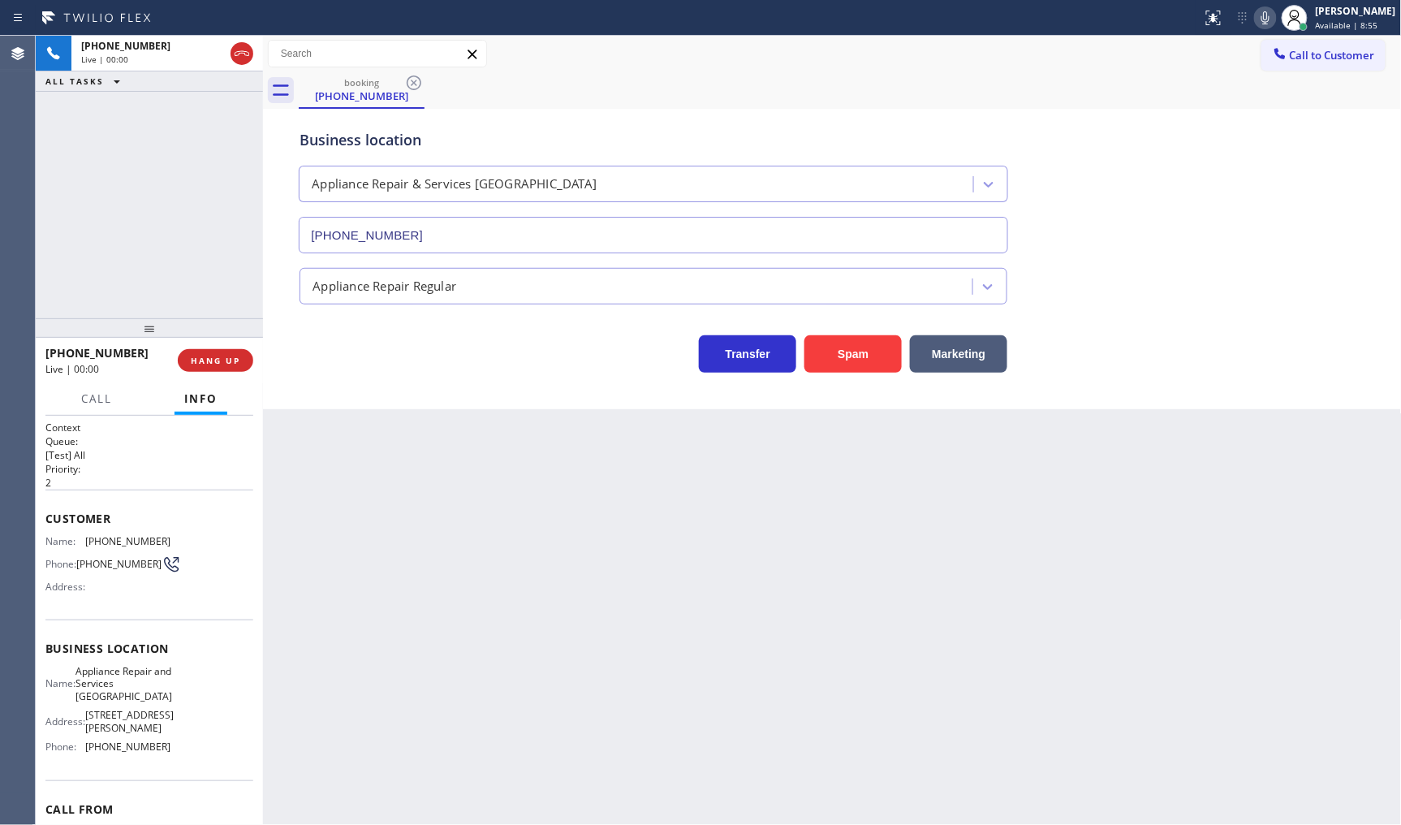
type input "[PHONE_NUMBER]"
click at [211, 358] on span "HANG UP" at bounding box center [216, 360] width 50 height 11
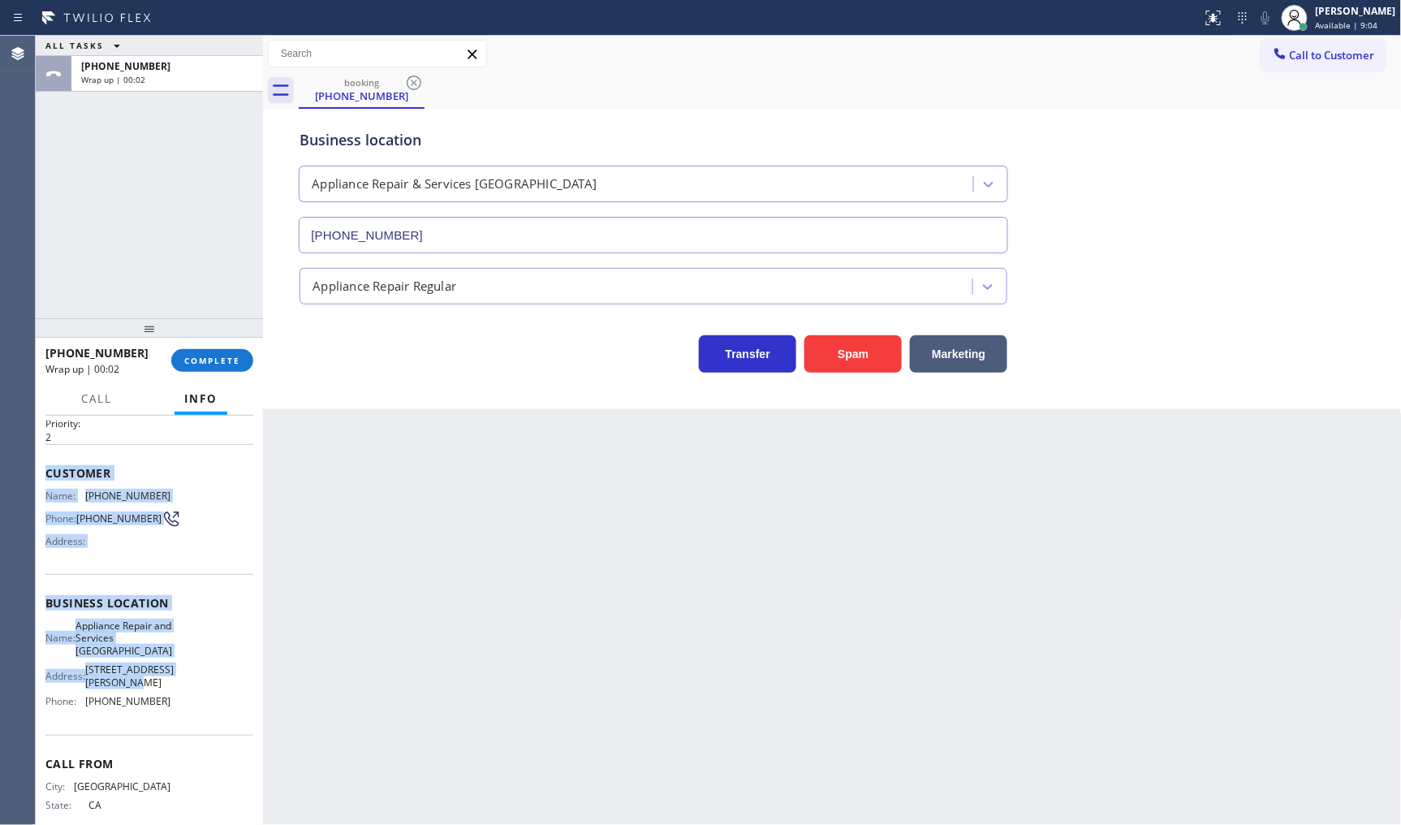
scroll to position [90, 0]
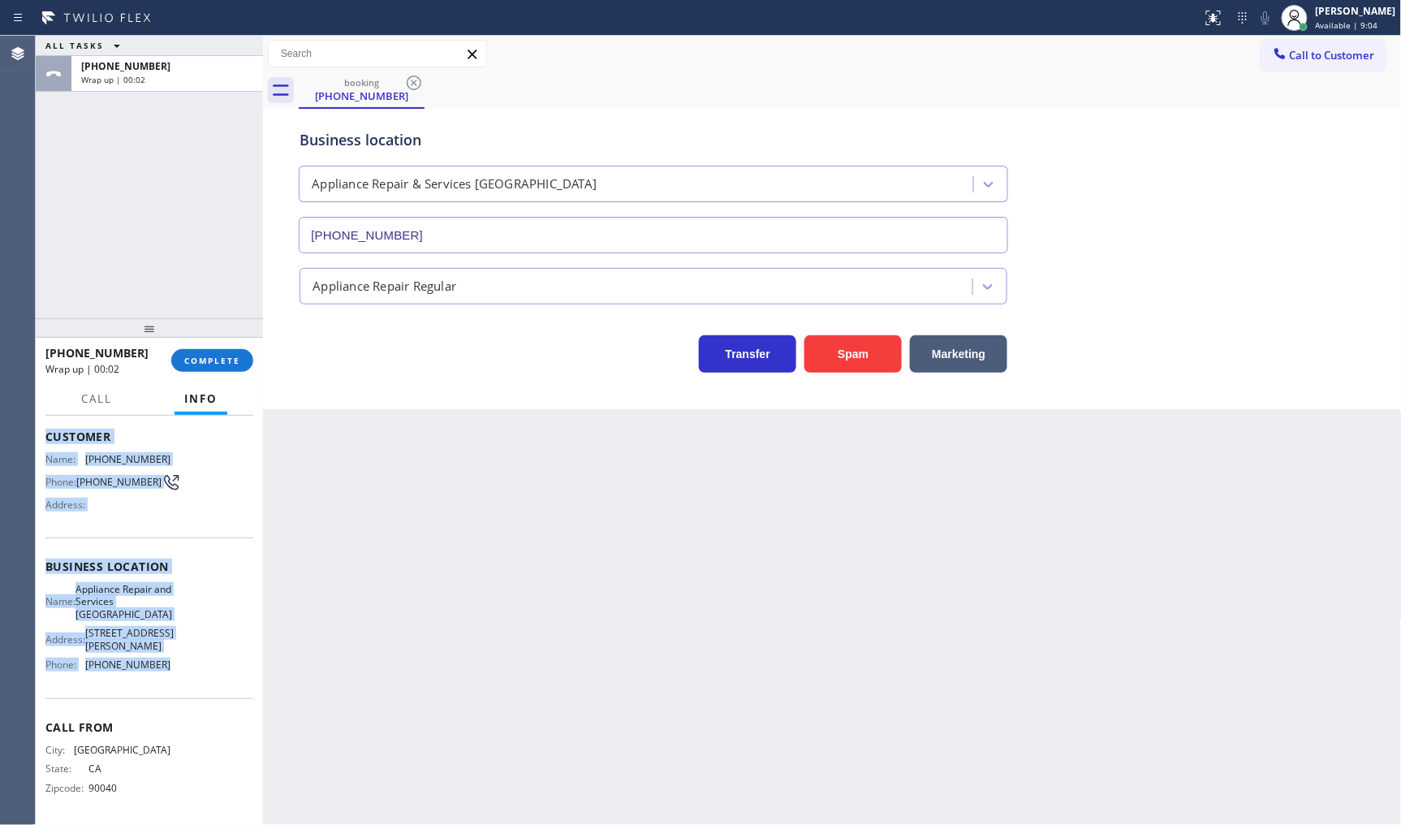
drag, startPoint x: 46, startPoint y: 503, endPoint x: 201, endPoint y: 696, distance: 246.6
click at [201, 696] on div "Context Queue: [Test] All Priority: 2 Customer Name: (323) 928-8573 Phone: (323…" at bounding box center [149, 580] width 208 height 482
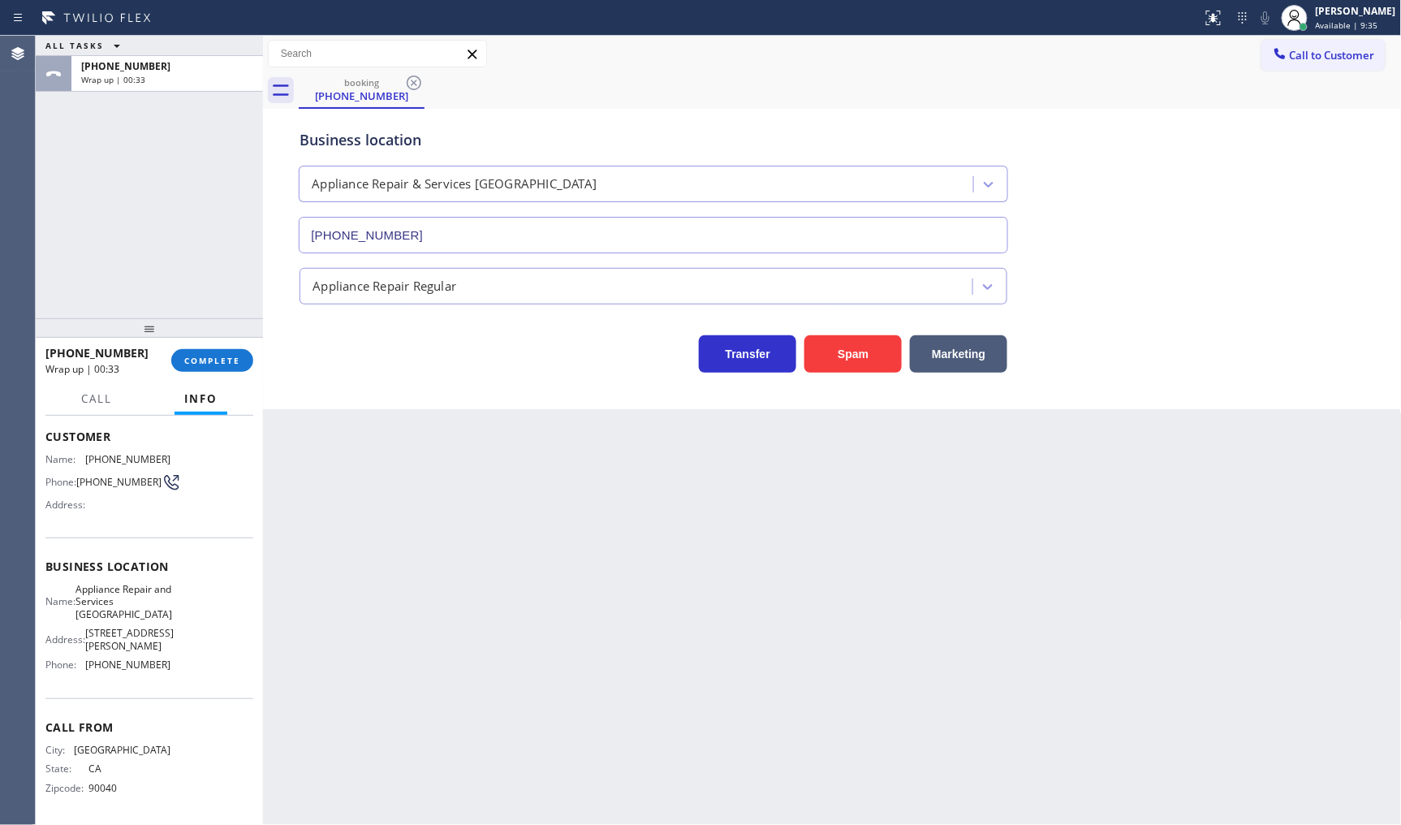
click at [114, 253] on div "ALL TASKS ALL TASKS ACTIVE TASKS TASKS IN WRAP UP +13239288573 Wrap up | 00:33" at bounding box center [149, 177] width 227 height 283
click at [217, 360] on span "COMPLETE" at bounding box center [212, 360] width 56 height 11
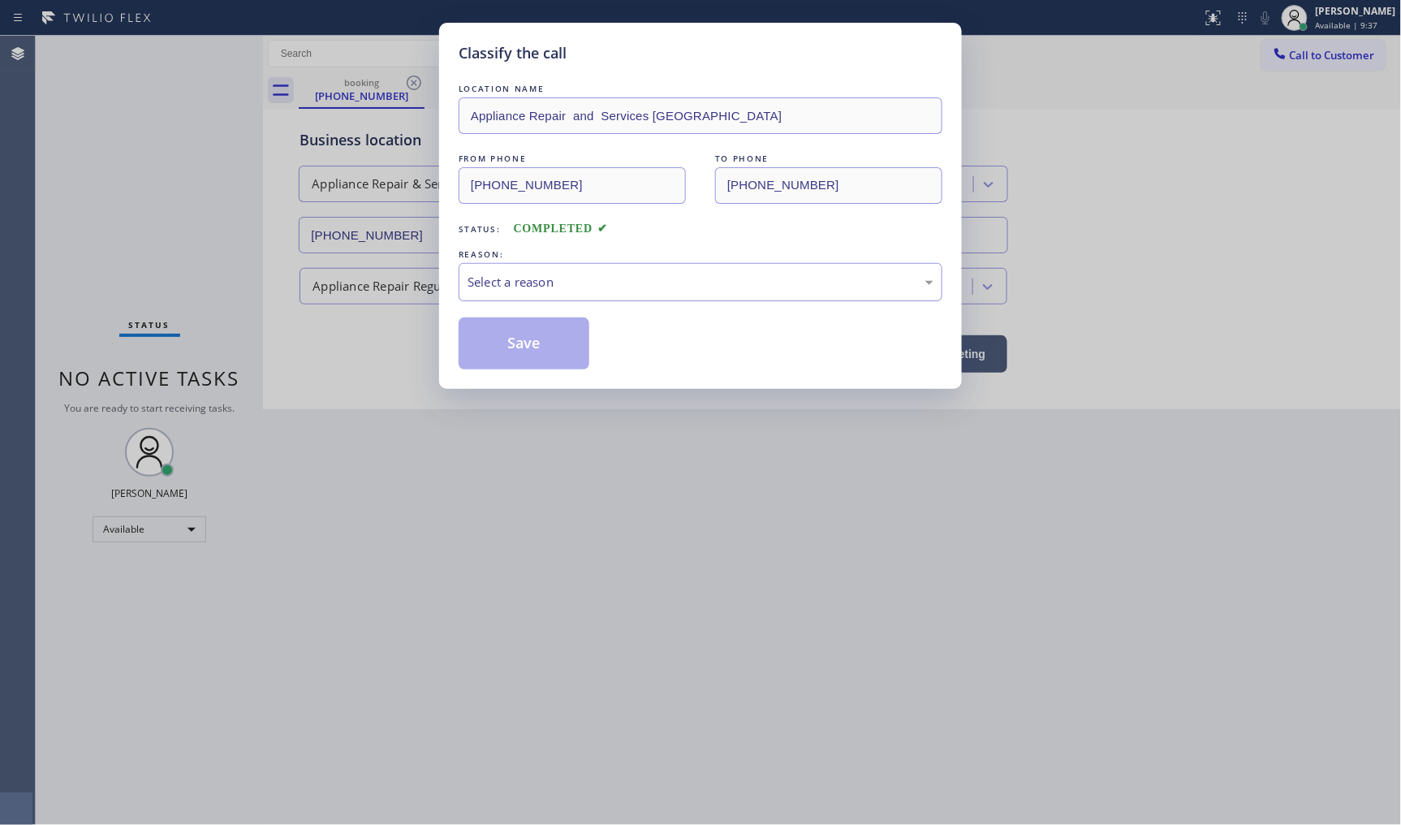
click at [546, 288] on div "Select a reason" at bounding box center [701, 282] width 466 height 19
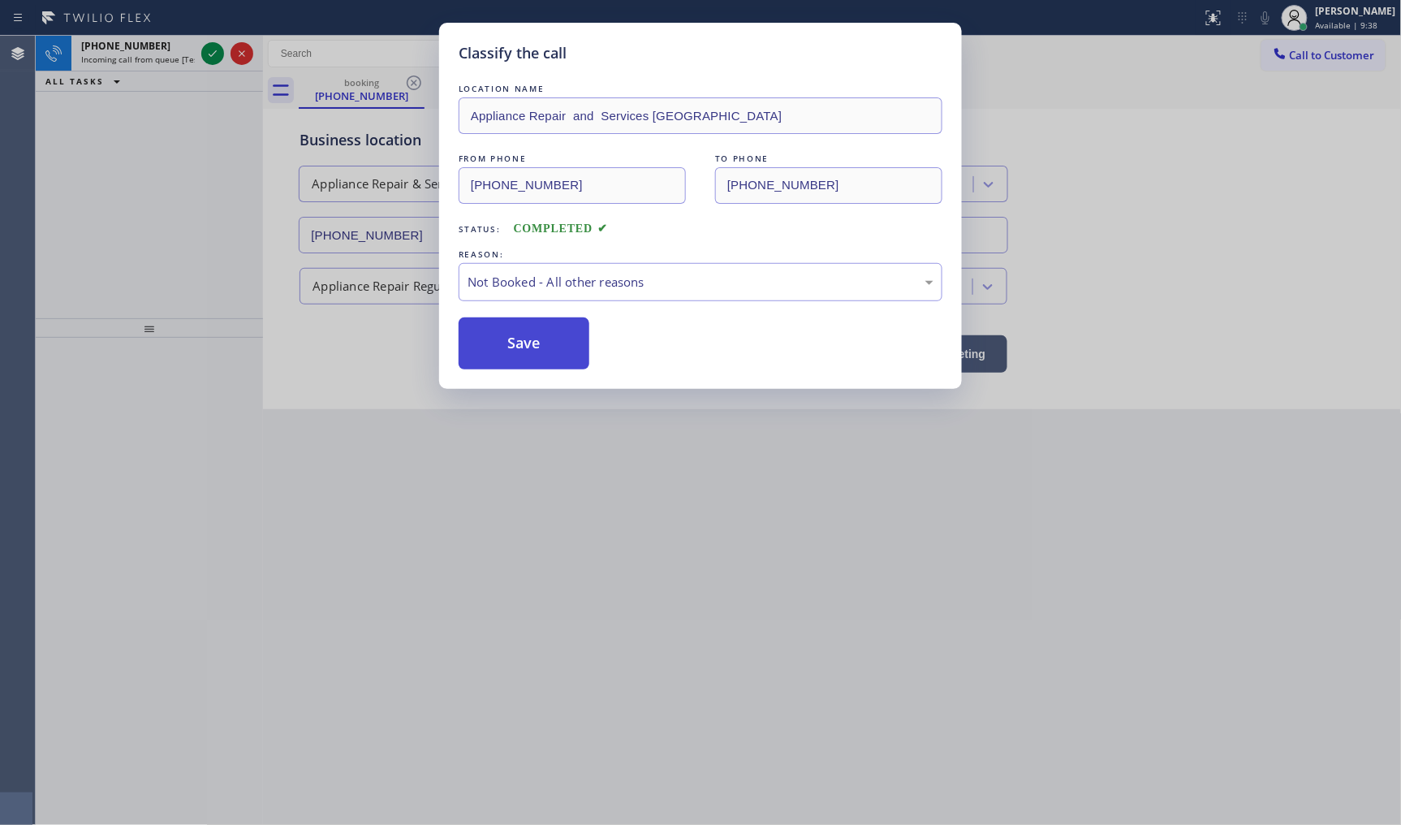
click at [531, 346] on button "Save" at bounding box center [524, 343] width 131 height 52
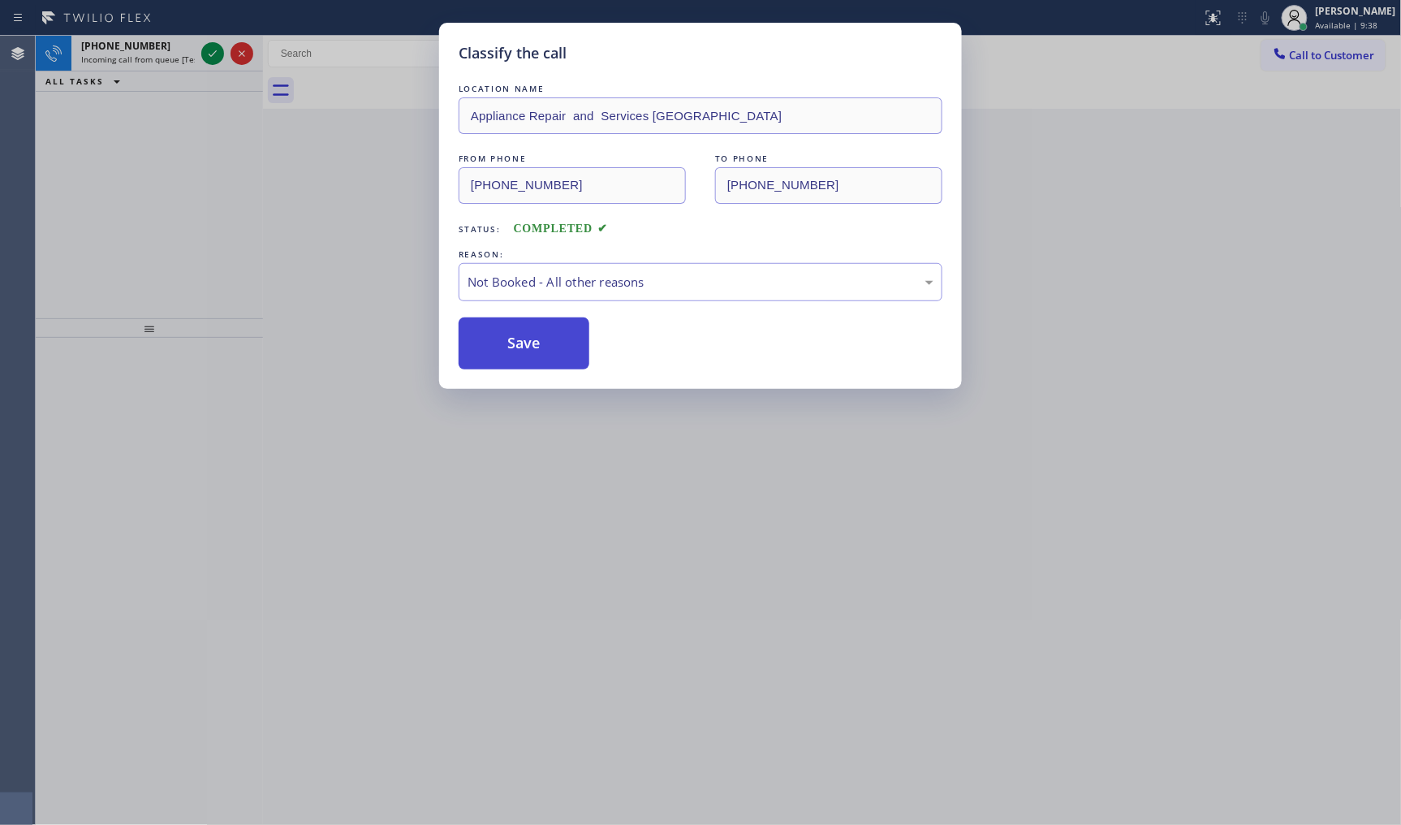
click at [531, 346] on button "Save" at bounding box center [524, 343] width 131 height 52
drag, startPoint x: 168, startPoint y: 125, endPoint x: 211, endPoint y: 63, distance: 75.9
click at [175, 118] on div "Classify the call LOCATION NAME Appliance Repair and Services Montebello FROM P…" at bounding box center [700, 412] width 1401 height 825
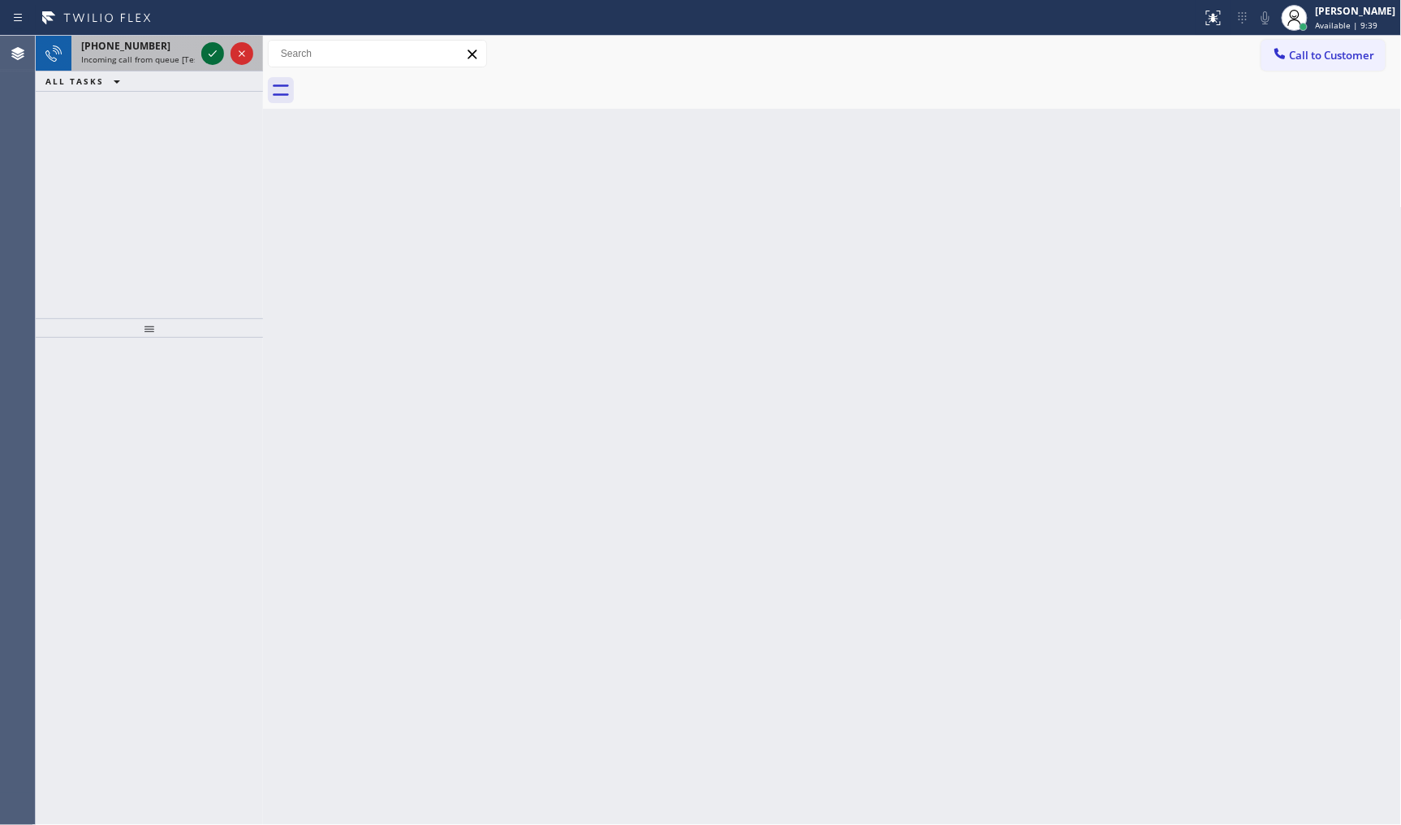
drag, startPoint x: 214, startPoint y: 53, endPoint x: 214, endPoint y: 43, distance: 9.8
click at [214, 45] on icon at bounding box center [212, 53] width 19 height 19
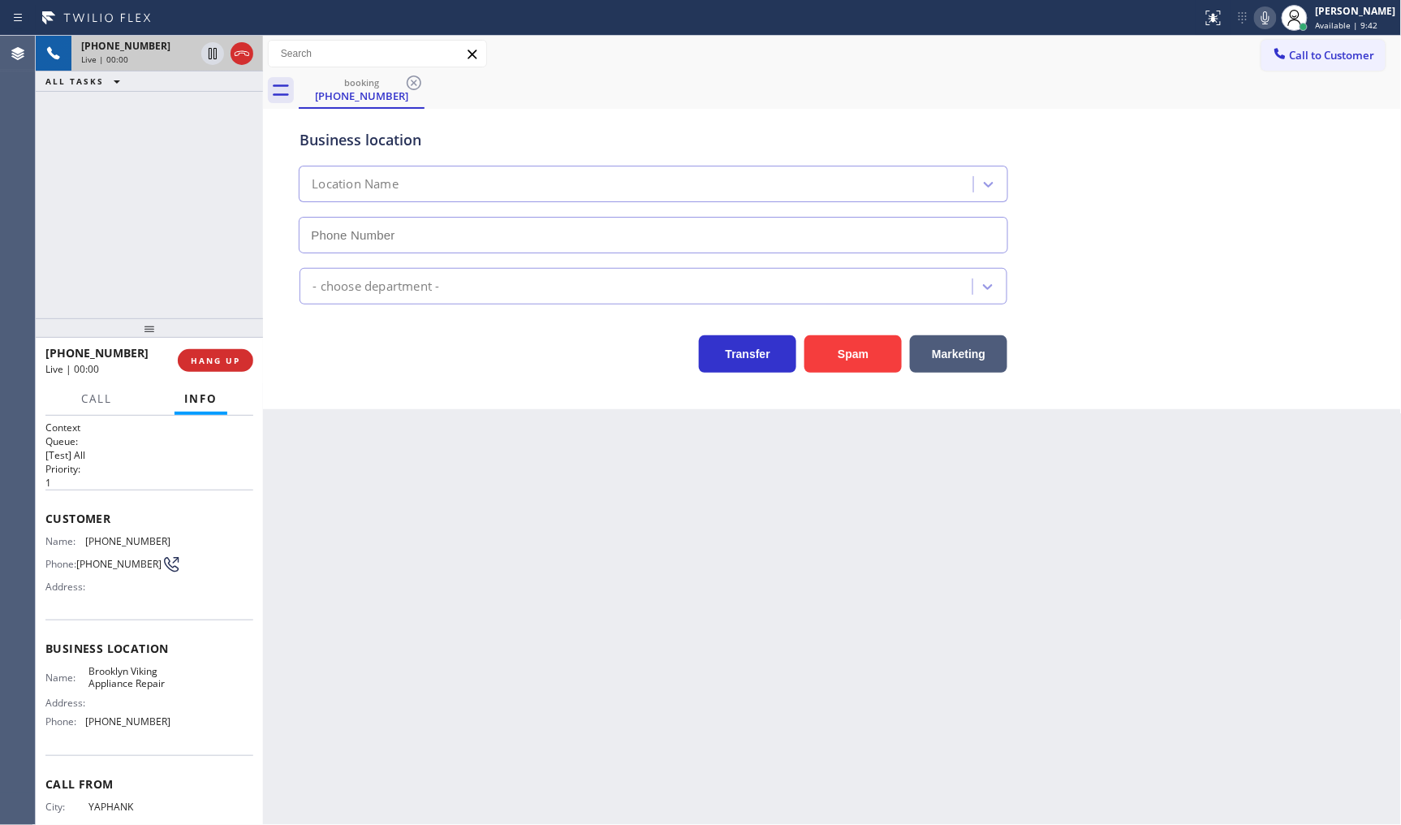
type input "[PHONE_NUMBER]"
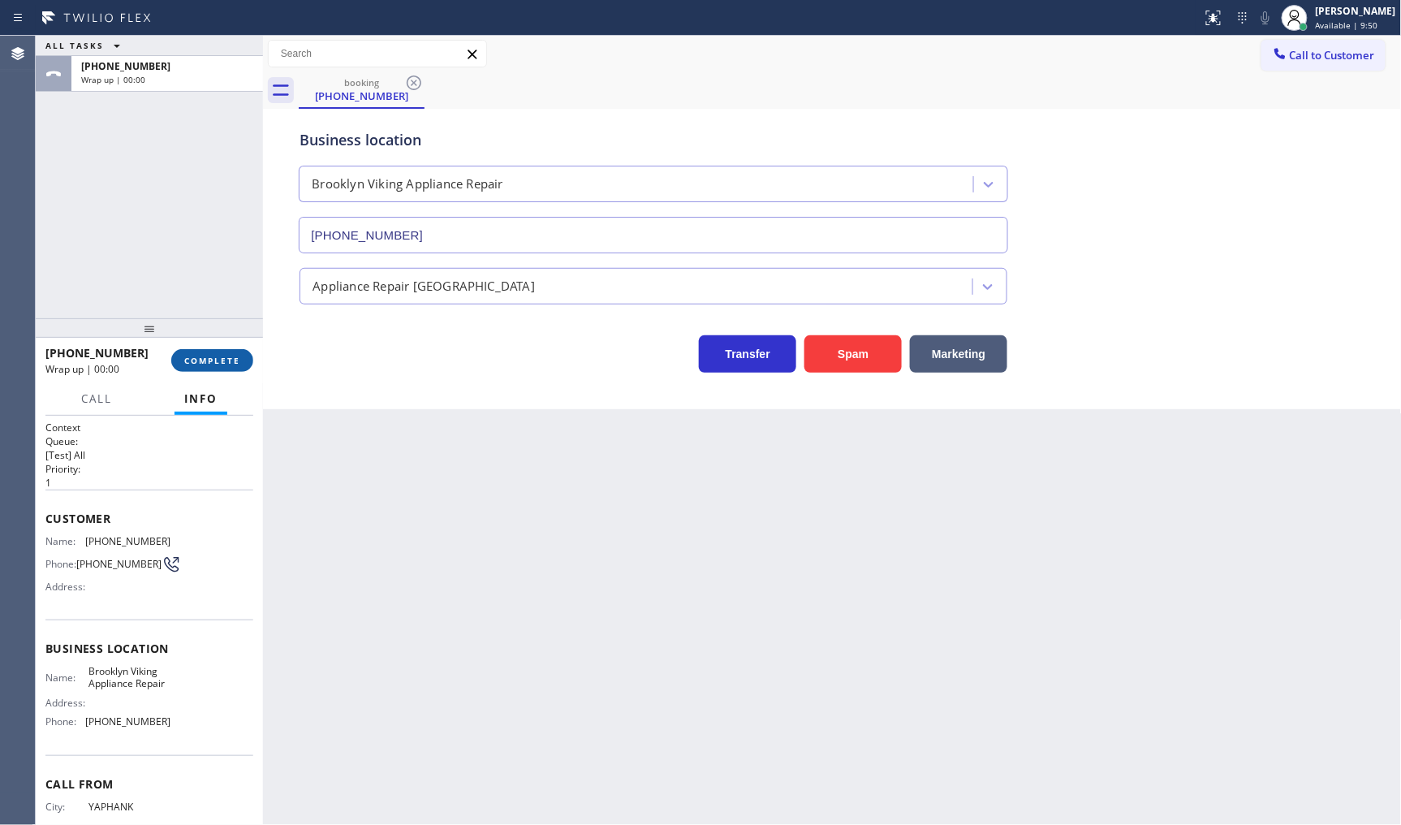
click at [238, 361] on span "COMPLETE" at bounding box center [212, 360] width 56 height 11
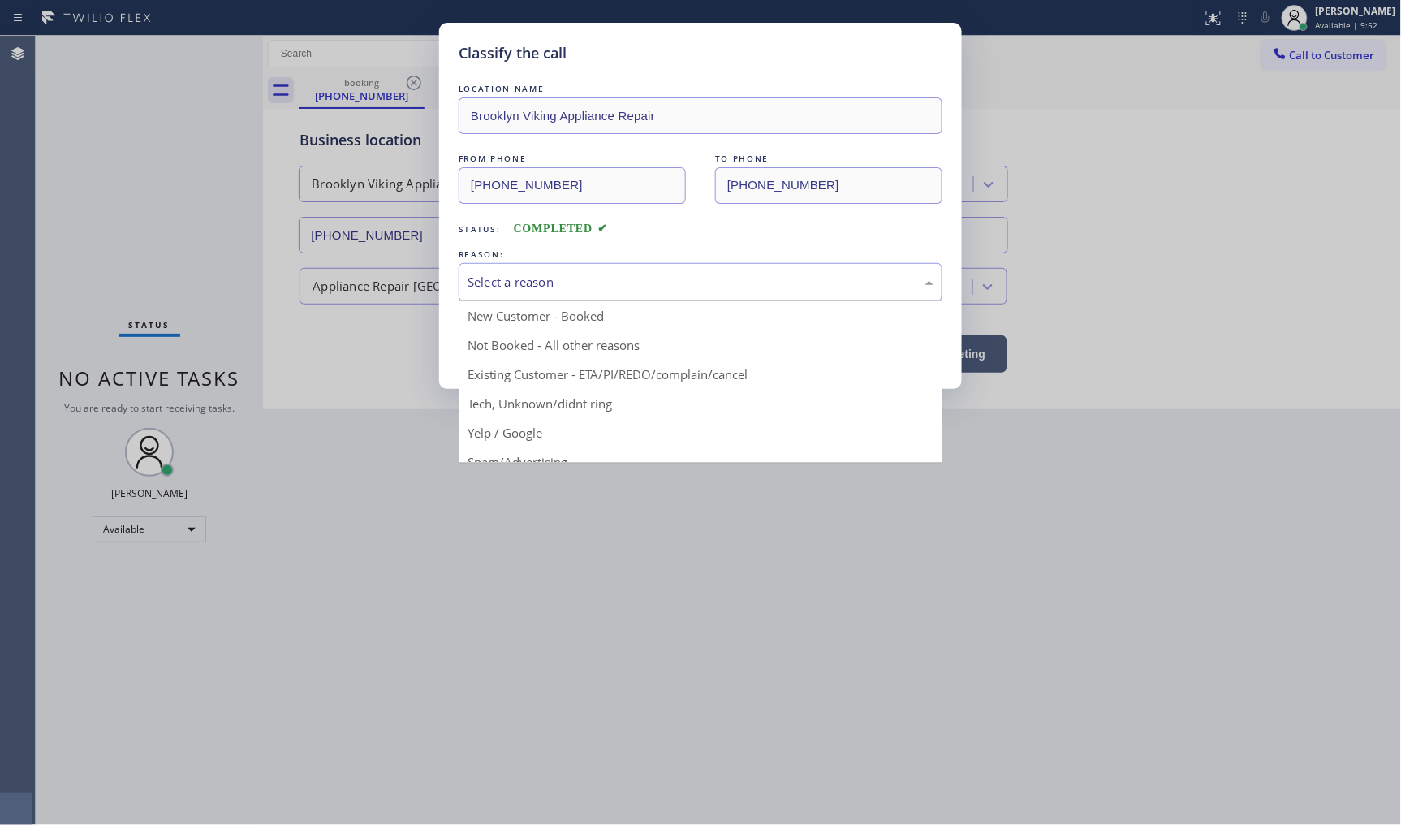
click at [504, 286] on div "Select a reason" at bounding box center [701, 282] width 466 height 19
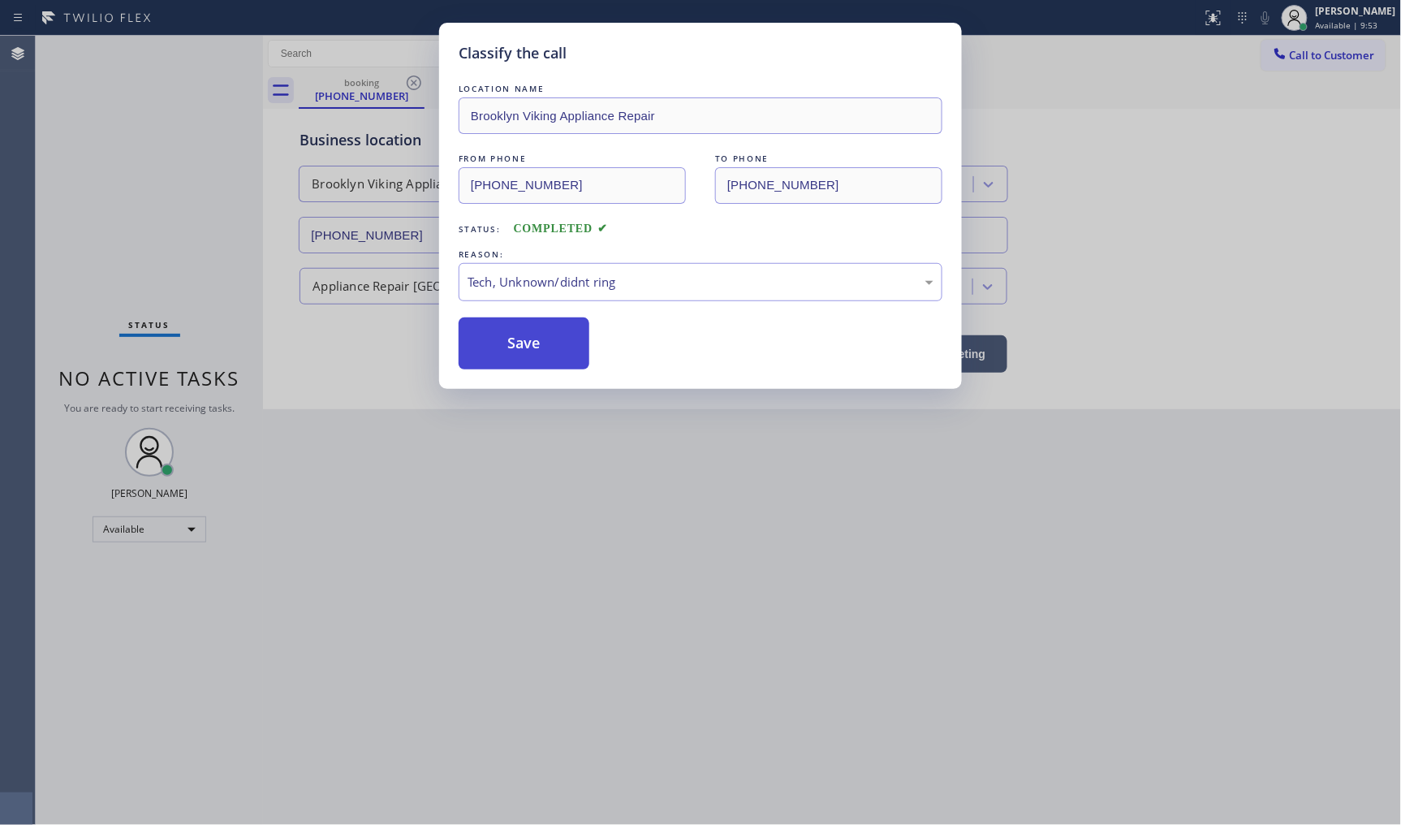
click at [553, 353] on button "Save" at bounding box center [524, 343] width 131 height 52
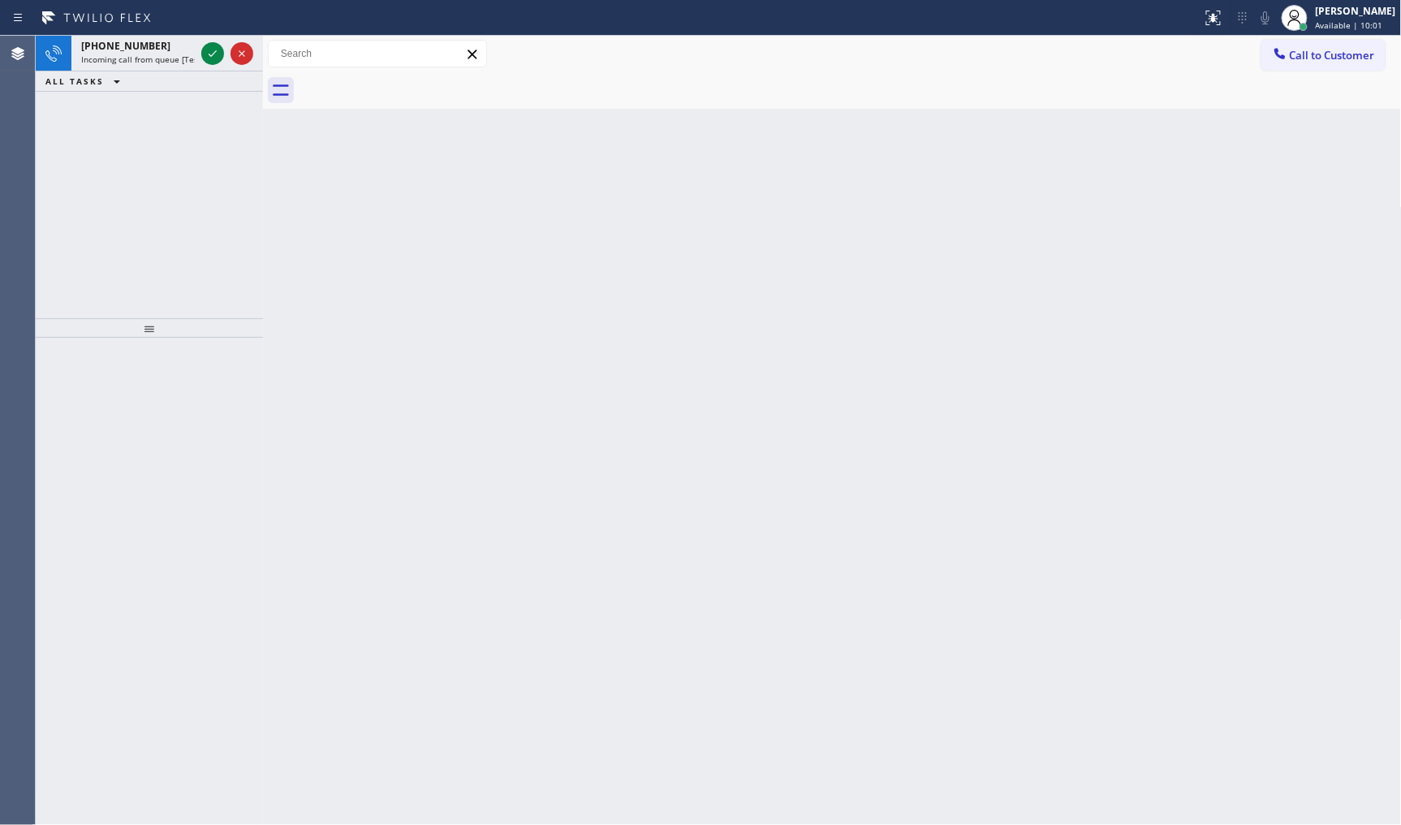
click at [150, 127] on div "+14082120612 Incoming call from queue [Test] All ALL TASKS ALL TASKS ACTIVE TAS…" at bounding box center [149, 177] width 227 height 283
click at [198, 50] on div "+14082120612 Incoming call from queue [Test] All" at bounding box center [149, 54] width 227 height 36
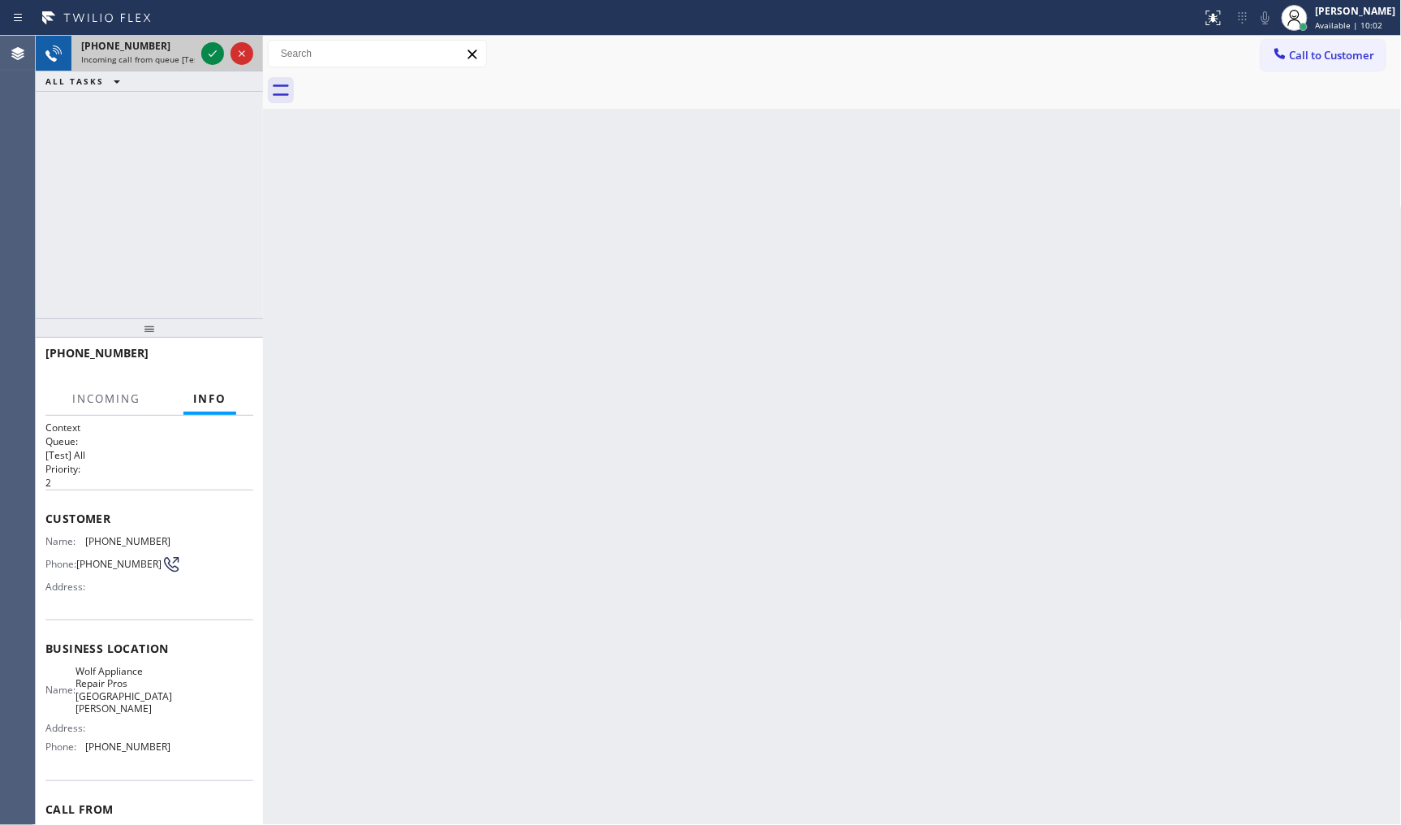
click at [199, 50] on div at bounding box center [227, 54] width 58 height 36
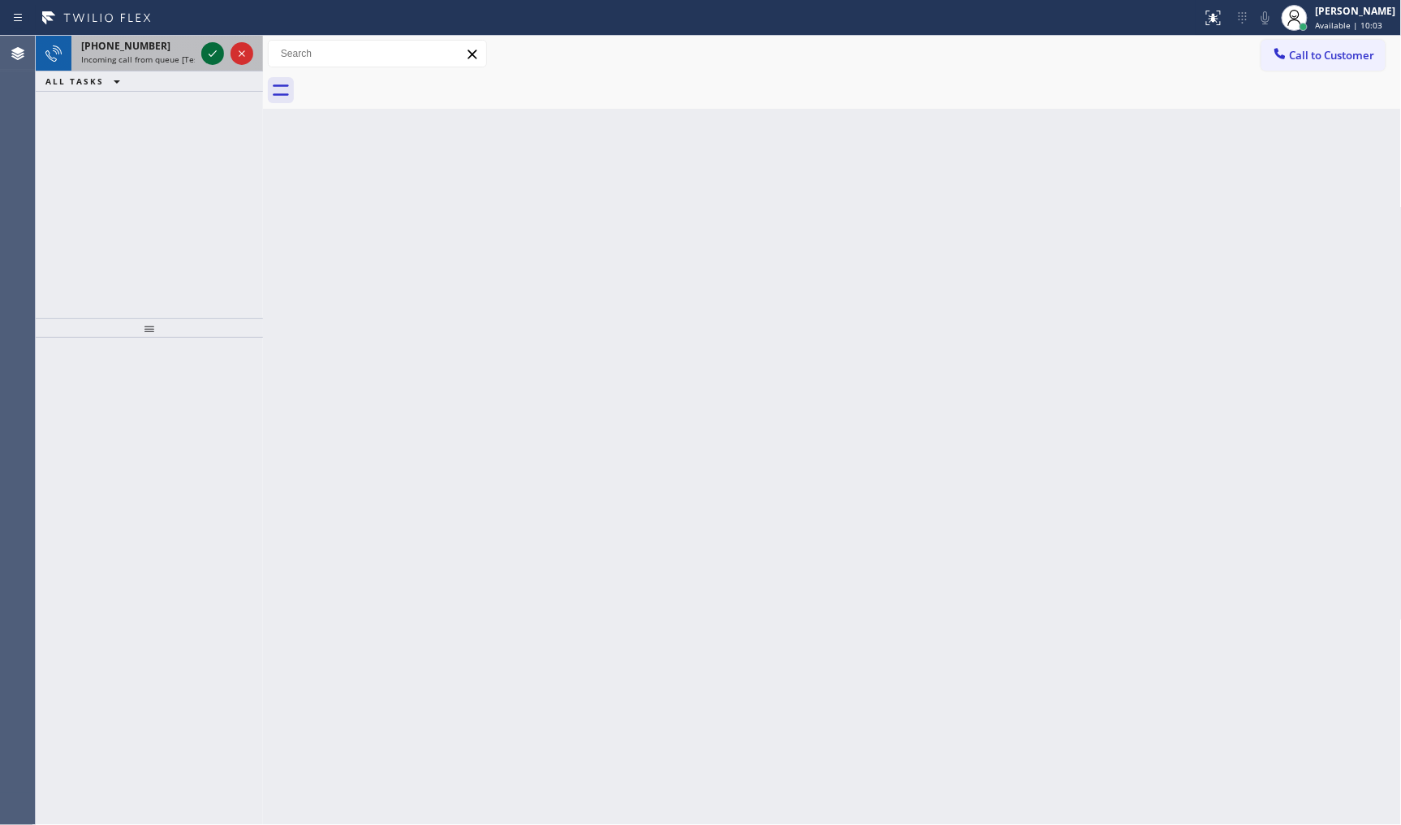
drag, startPoint x: 214, startPoint y: 50, endPoint x: 219, endPoint y: 57, distance: 9.3
click at [219, 57] on icon at bounding box center [212, 53] width 19 height 19
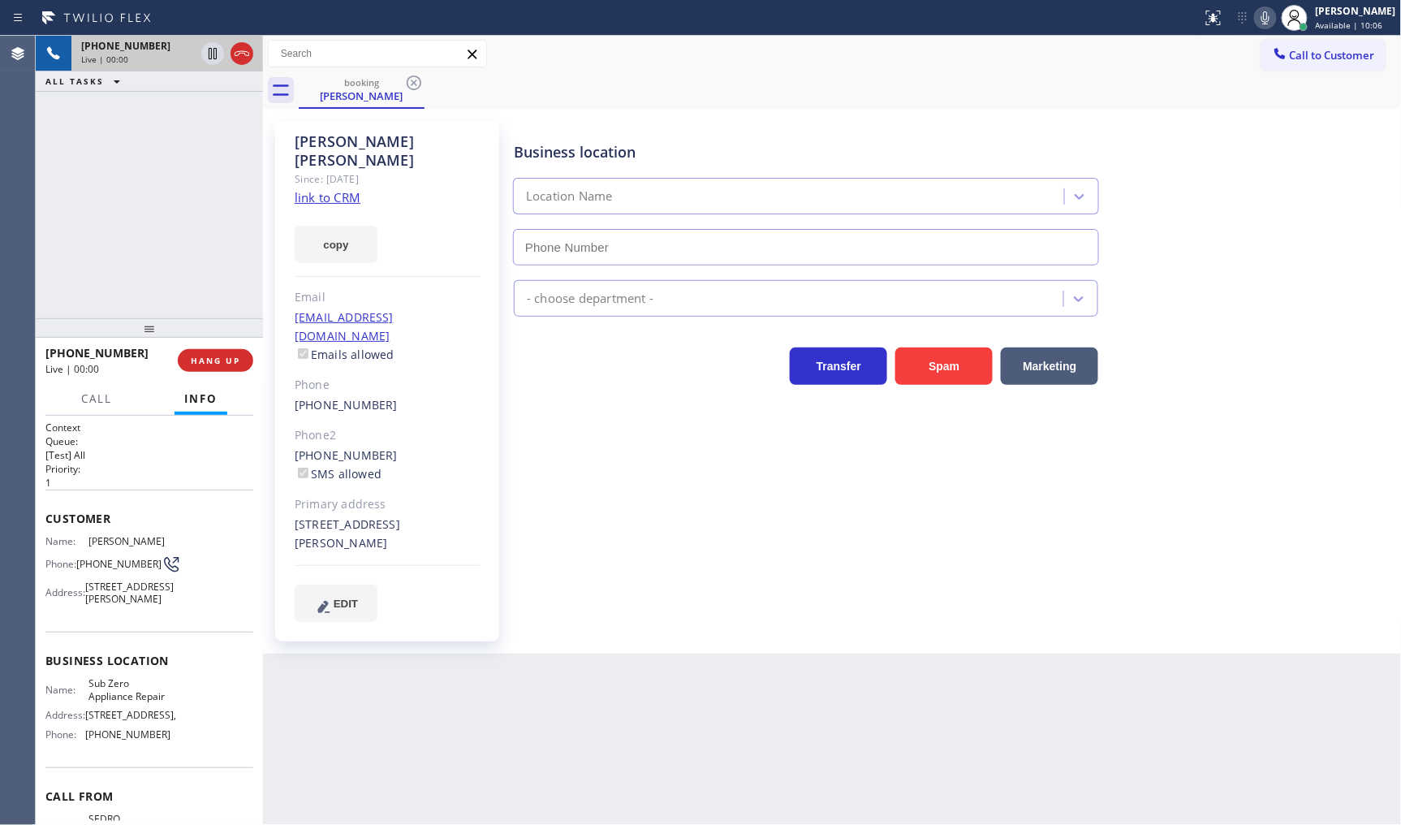
type input "[PHONE_NUMBER]"
click at [338, 189] on link "link to CRM" at bounding box center [328, 197] width 66 height 16
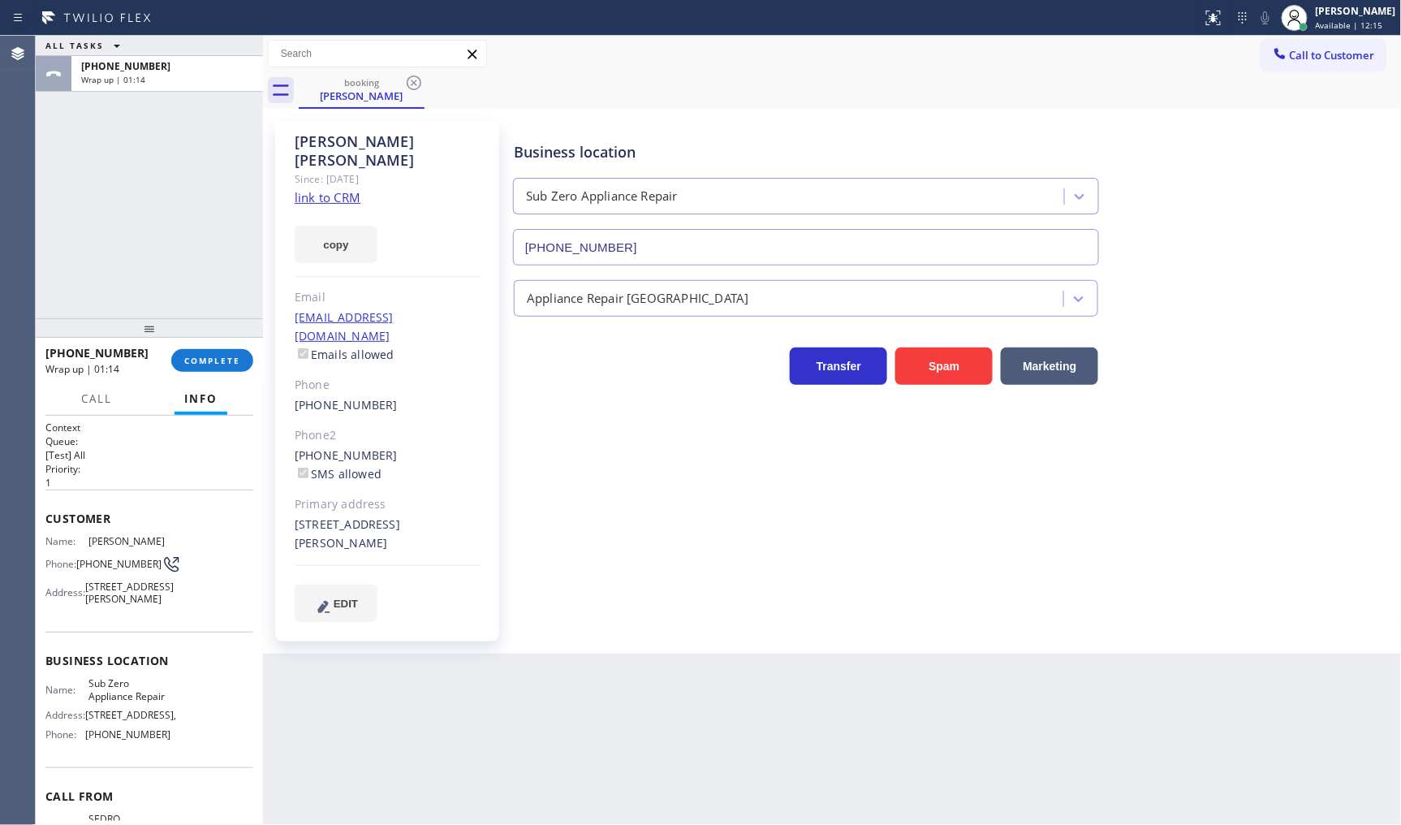
click at [231, 348] on div "+13609825111 Wrap up | 01:14 COMPLETE" at bounding box center [149, 360] width 208 height 42
click at [228, 360] on span "COMPLETE" at bounding box center [212, 360] width 56 height 11
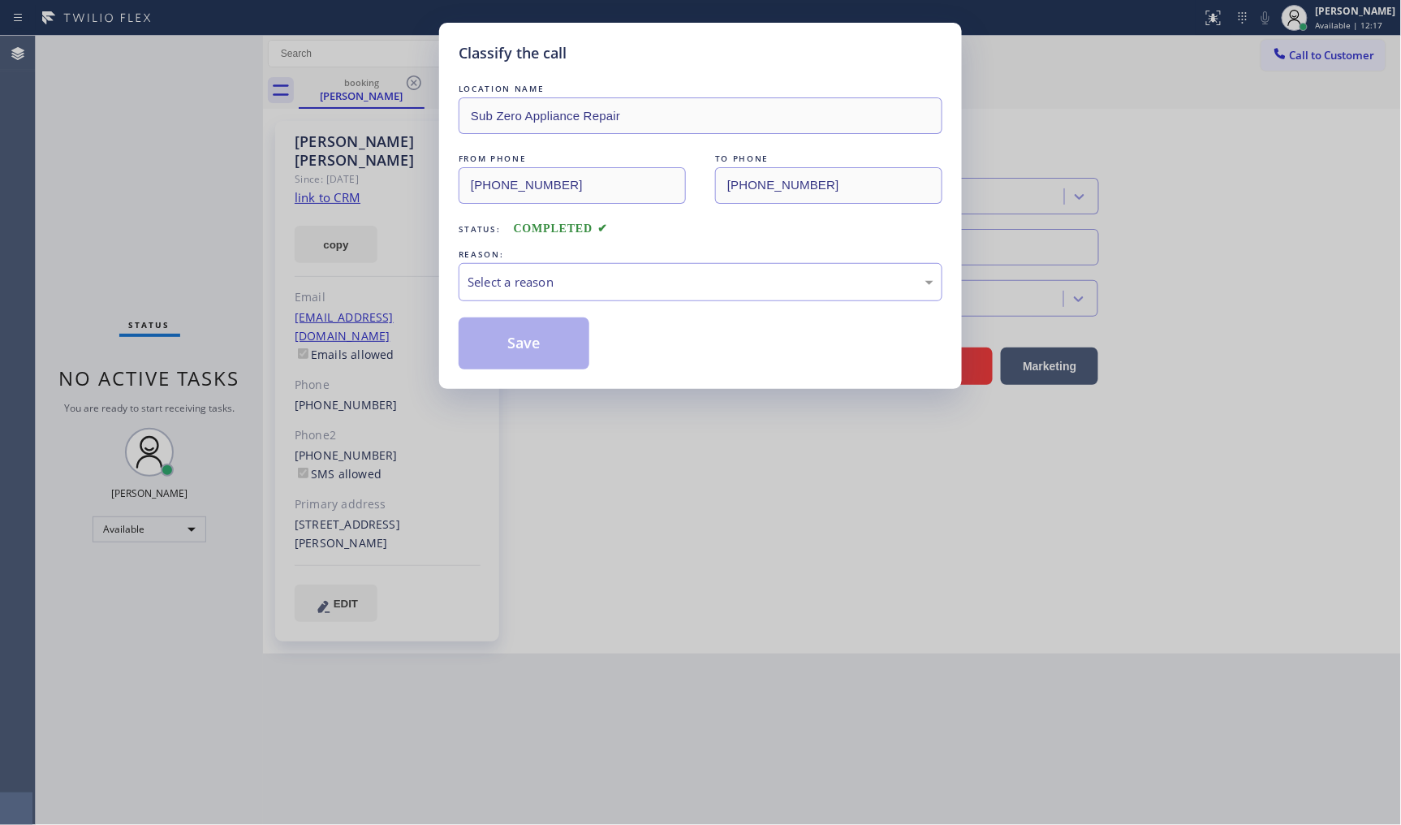
click at [577, 304] on div "LOCATION NAME Sub Zero Appliance Repair FROM PHONE (360) 982-5111 TO PHONE (855…" at bounding box center [701, 224] width 484 height 289
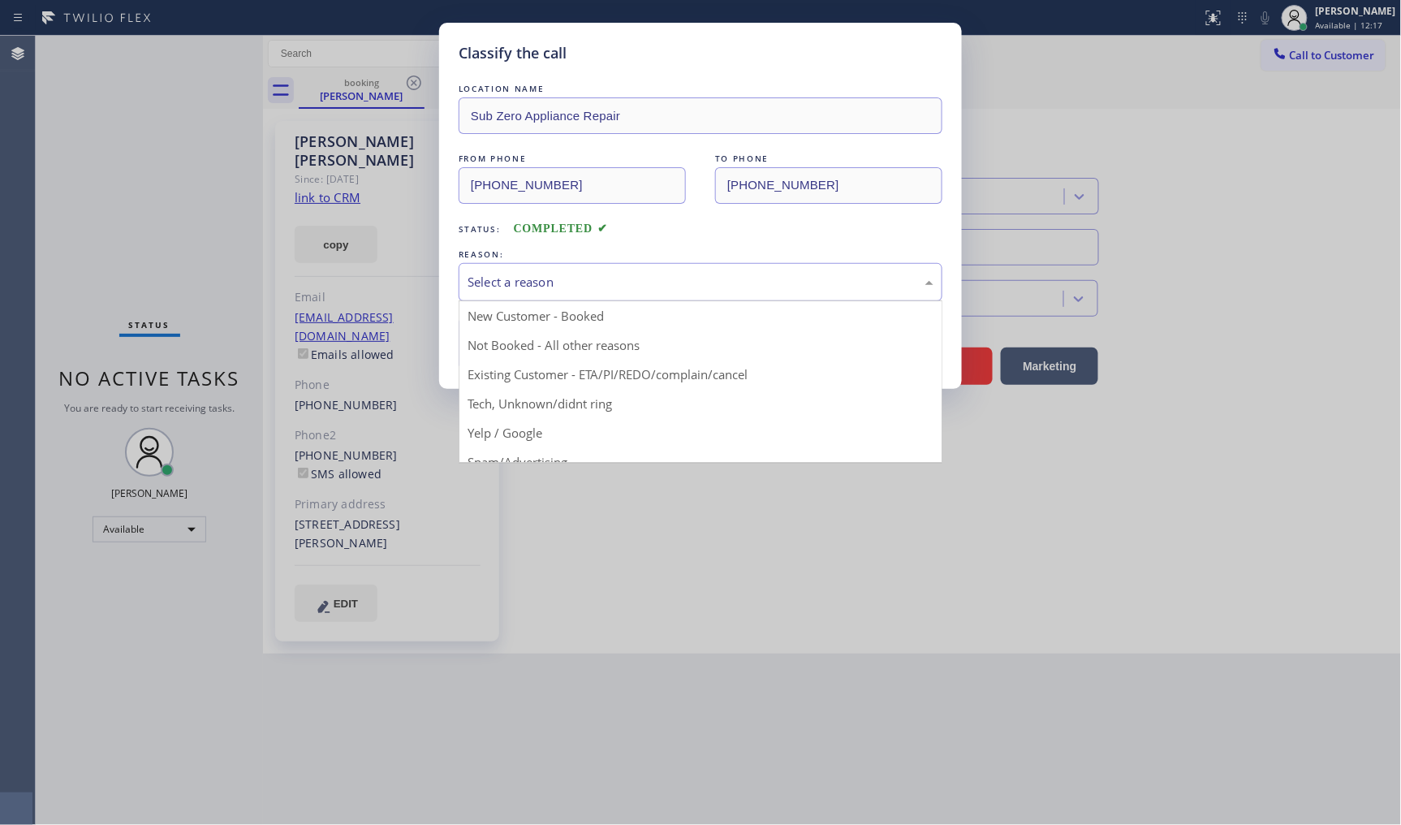
click at [577, 289] on div "Select a reason" at bounding box center [701, 282] width 466 height 19
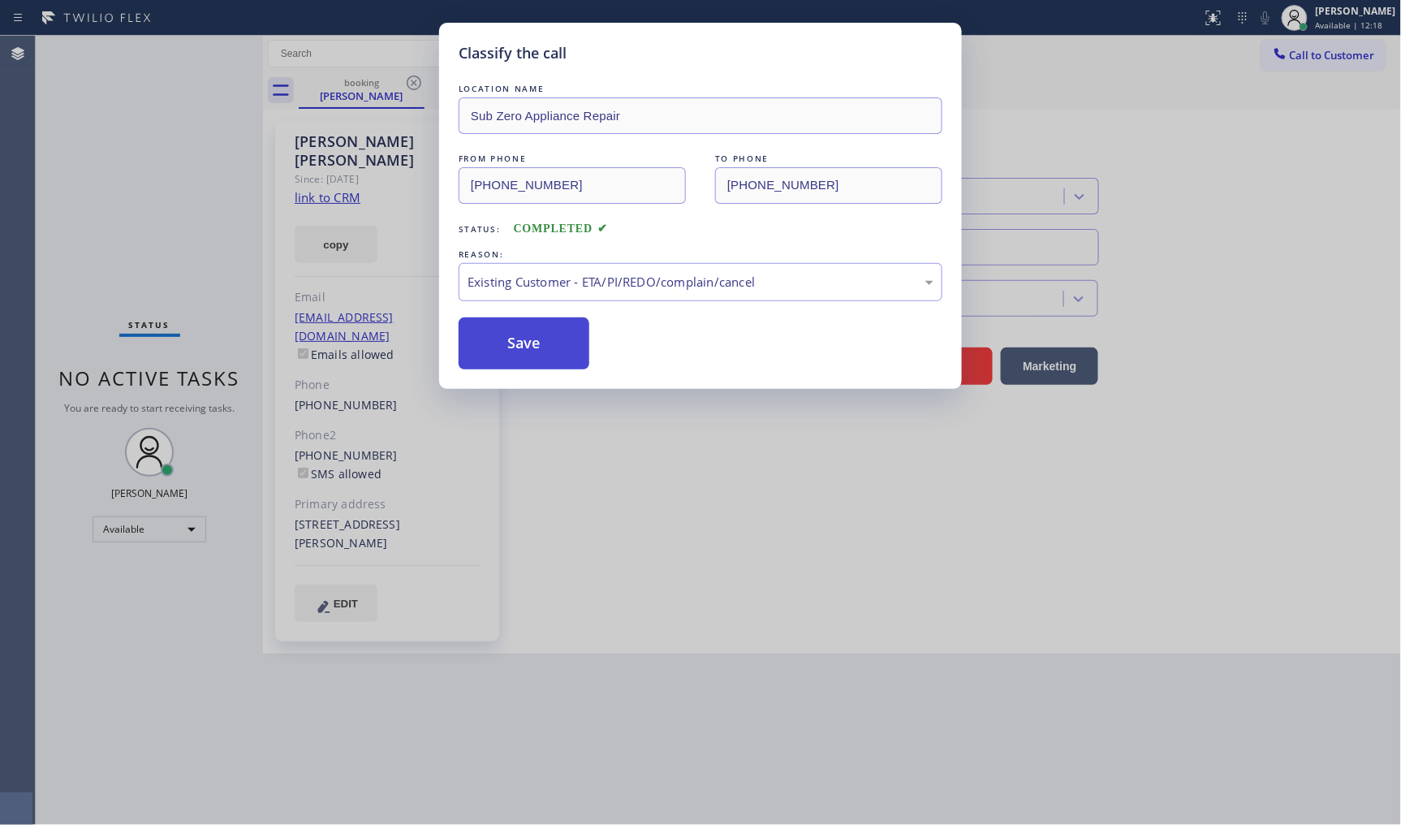
drag, startPoint x: 536, startPoint y: 362, endPoint x: 533, endPoint y: 339, distance: 23.0
click at [533, 339] on button "Save" at bounding box center [524, 343] width 131 height 52
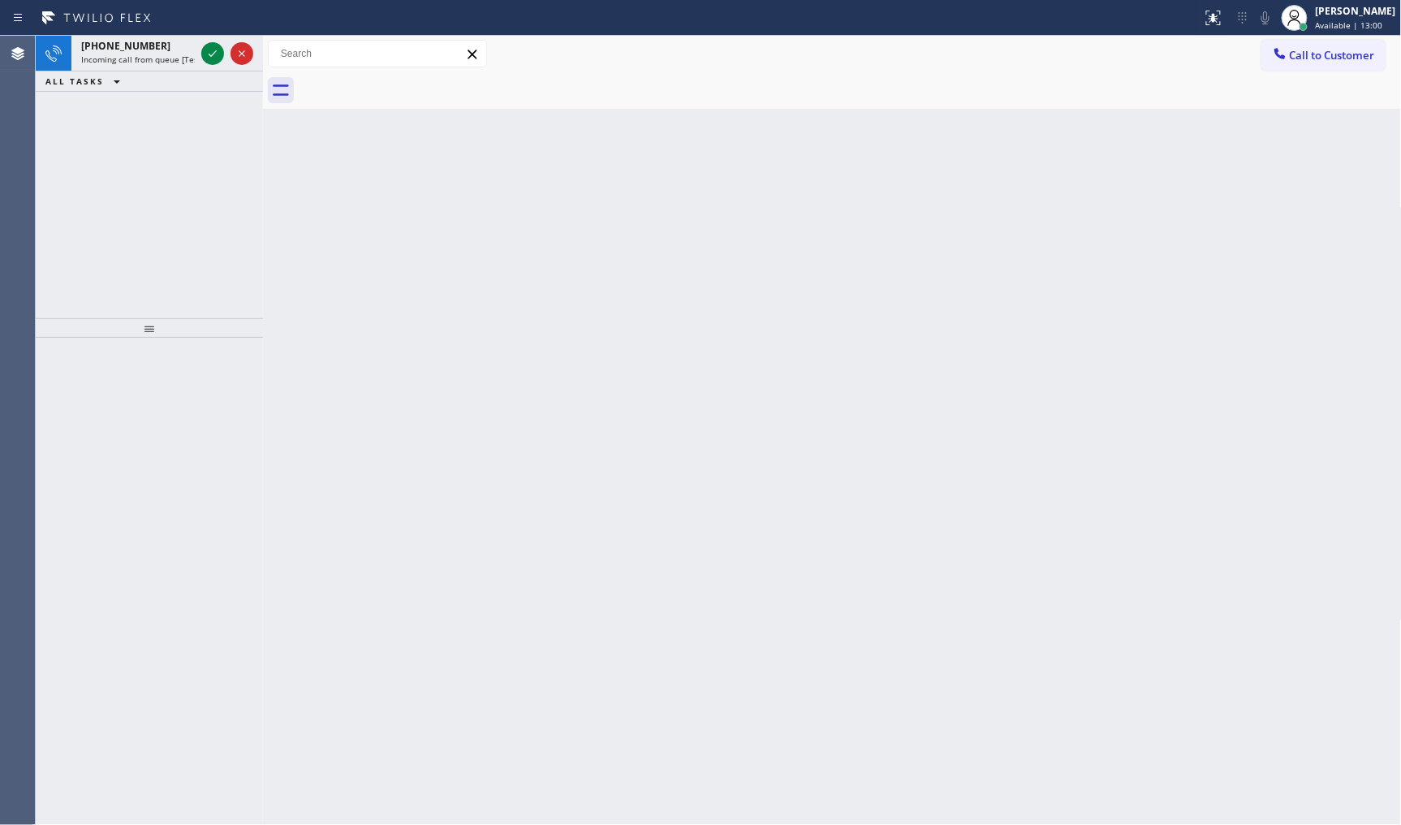
drag, startPoint x: 93, startPoint y: 136, endPoint x: 188, endPoint y: 78, distance: 111.1
click at [112, 119] on div "+13017317714 Incoming call from queue [Test] All ALL TASKS ALL TASKS ACTIVE TAS…" at bounding box center [149, 177] width 227 height 283
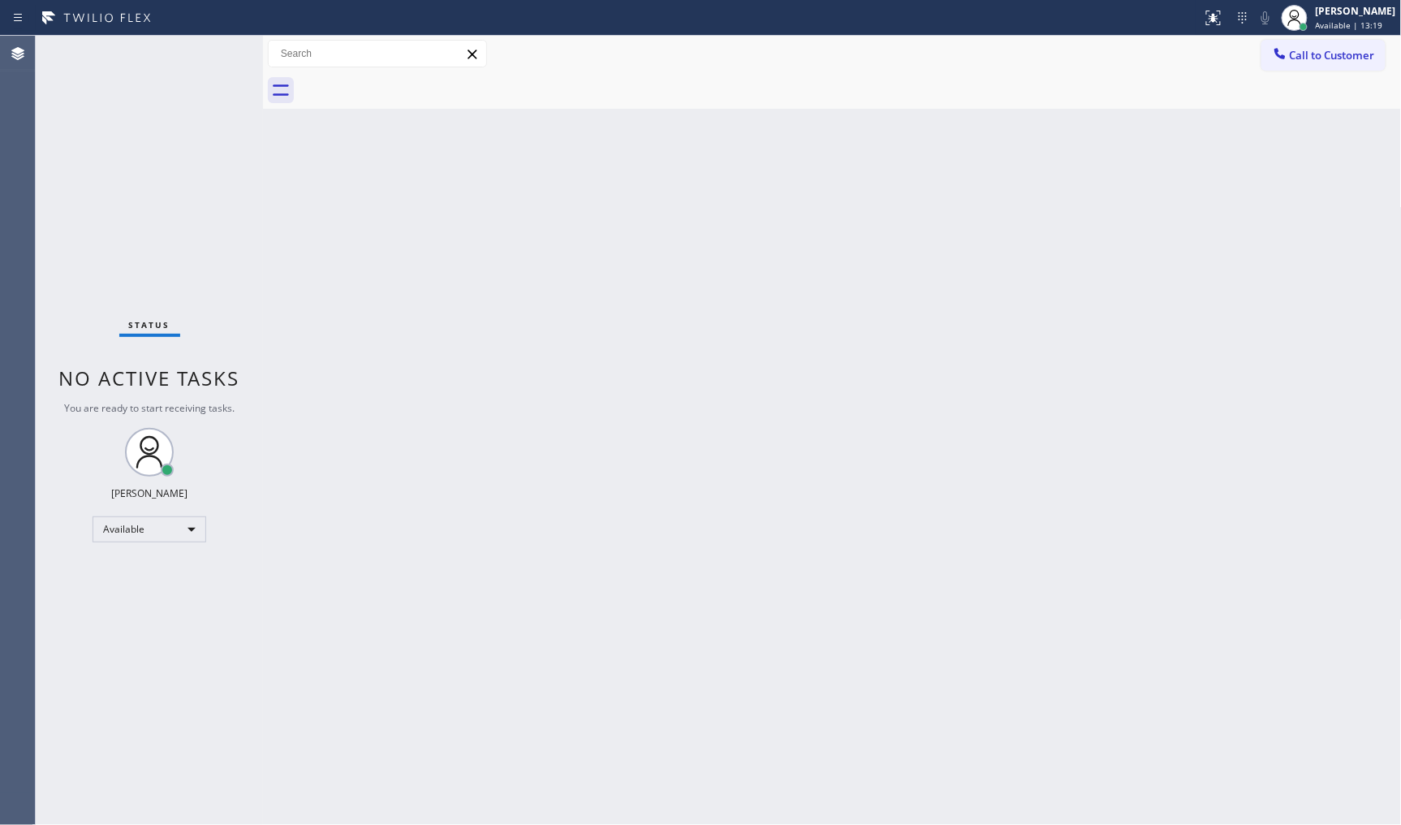
click at [215, 54] on div "Status No active tasks You are ready to start receiving tasks. JENIZA ALCAYDE A…" at bounding box center [149, 430] width 227 height 789
click at [1305, 326] on div "Back to Dashboard Change Sender ID Customers Technicians Select a contact Outbo…" at bounding box center [832, 430] width 1139 height 789
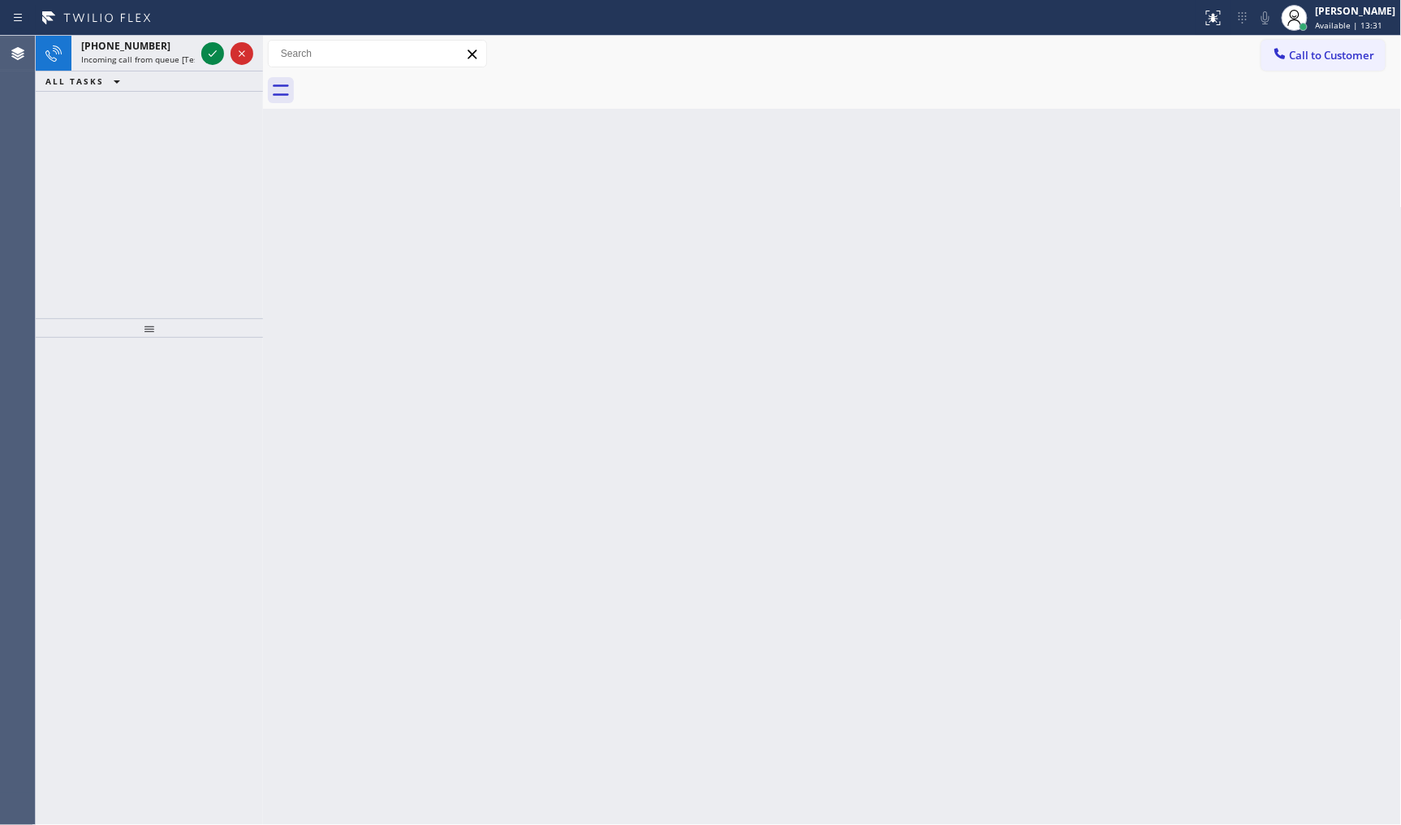
drag, startPoint x: 307, startPoint y: 217, endPoint x: 159, endPoint y: 77, distance: 203.3
click at [304, 215] on div "Back to Dashboard Change Sender ID Customers Technicians Select a contact Outbo…" at bounding box center [832, 430] width 1139 height 789
click at [216, 45] on icon at bounding box center [212, 53] width 19 height 19
click at [209, 52] on icon at bounding box center [212, 53] width 19 height 19
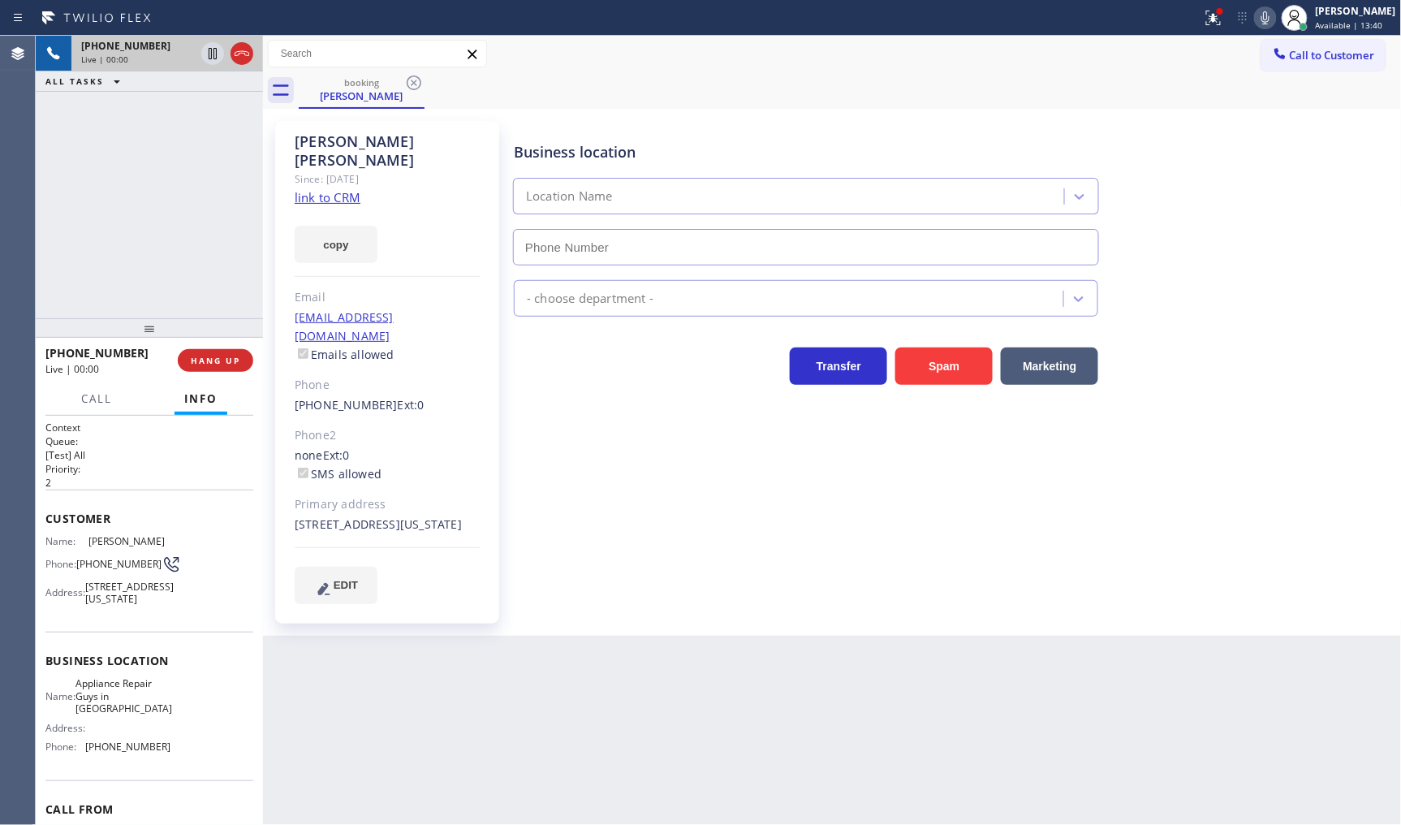
type input "[PHONE_NUMBER]"
click at [327, 189] on link "link to CRM" at bounding box center [328, 197] width 66 height 16
click at [1257, 14] on icon at bounding box center [1265, 17] width 19 height 19
click at [1205, 6] on button at bounding box center [1214, 18] width 36 height 36
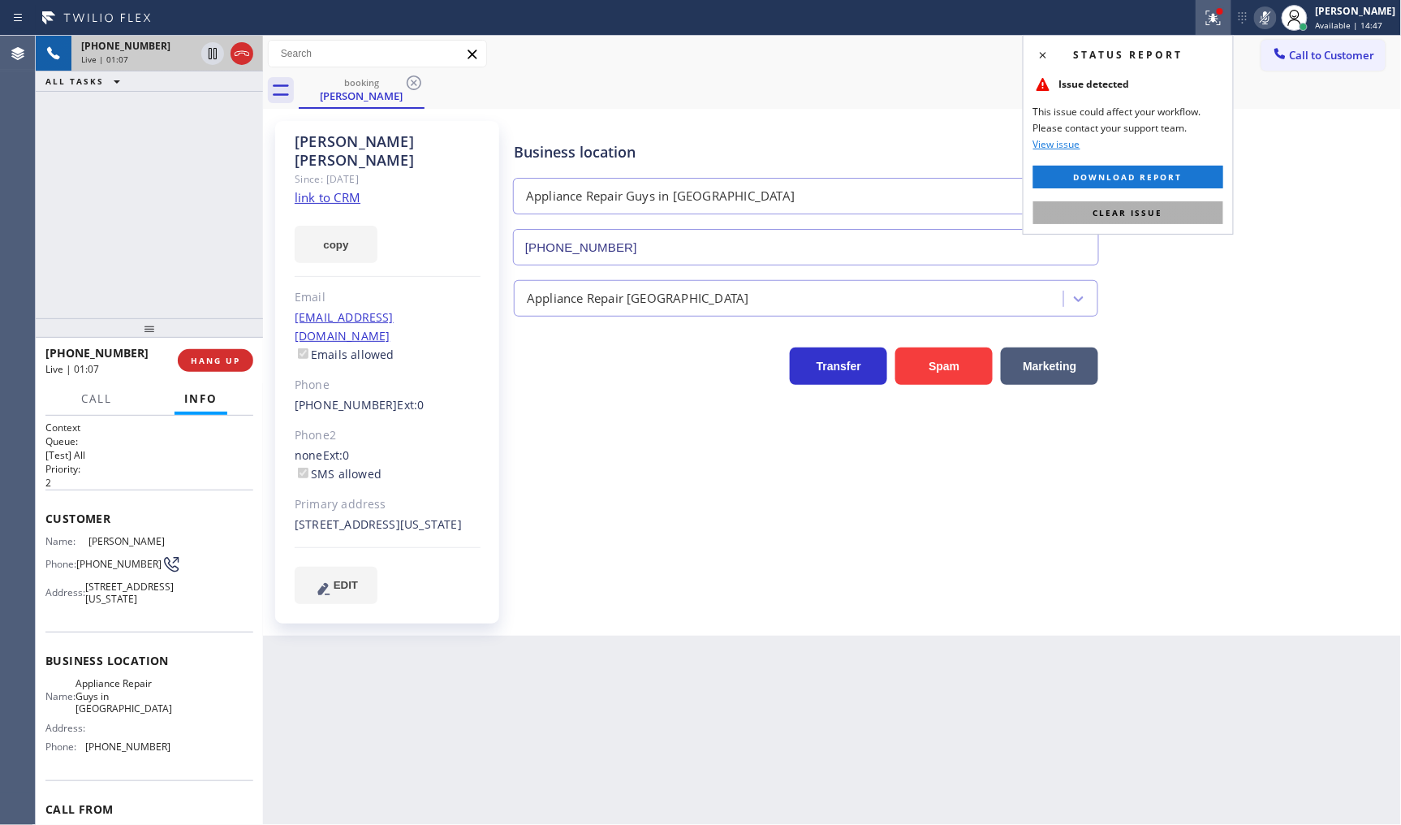
click at [1183, 215] on button "Clear issue" at bounding box center [1129, 212] width 190 height 23
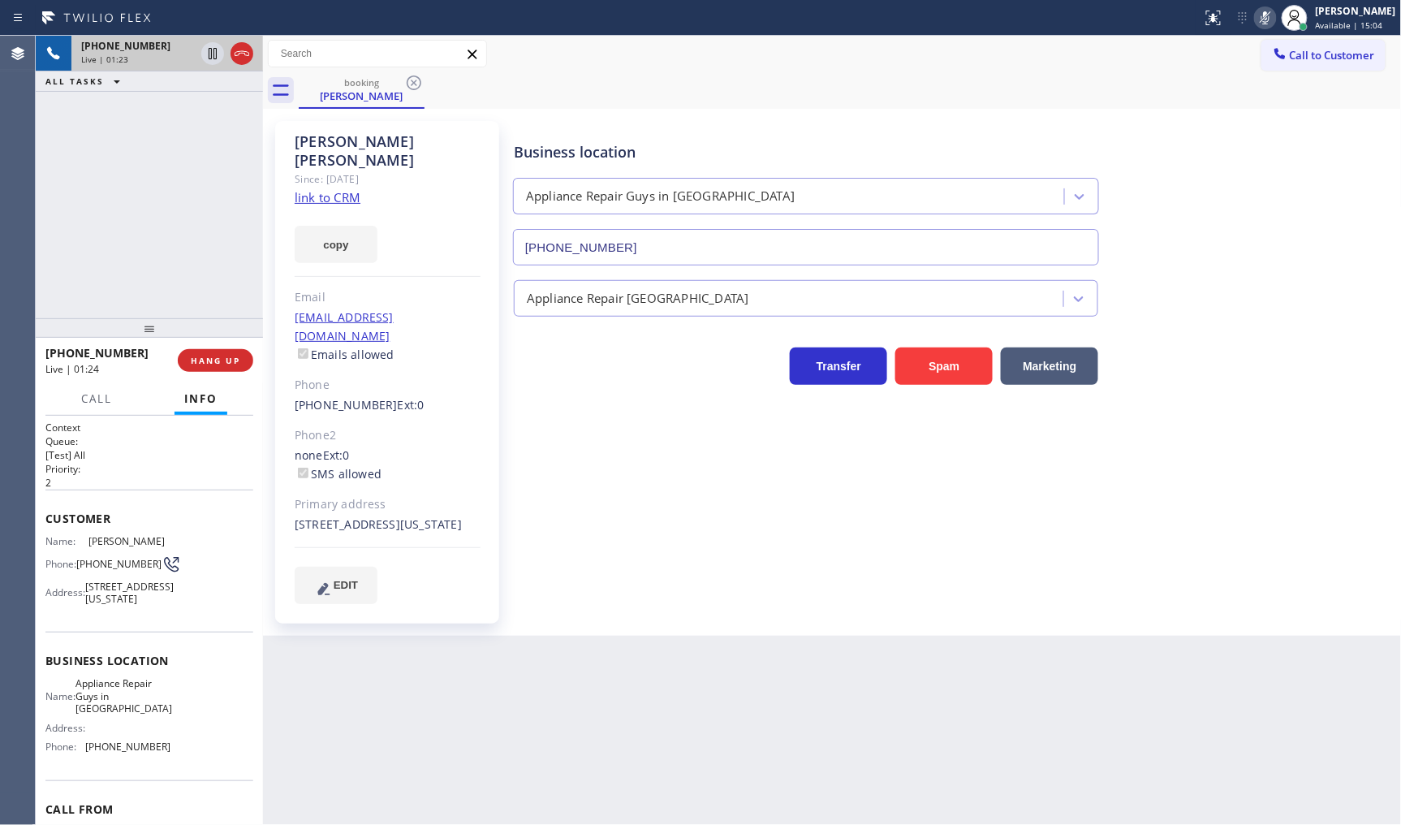
click at [66, 201] on div "+16264898656 Live | 01:23 ALL TASKS ALL TASKS ACTIVE TASKS TASKS IN WRAP UP" at bounding box center [149, 177] width 227 height 283
click at [1268, 13] on icon at bounding box center [1266, 17] width 8 height 13
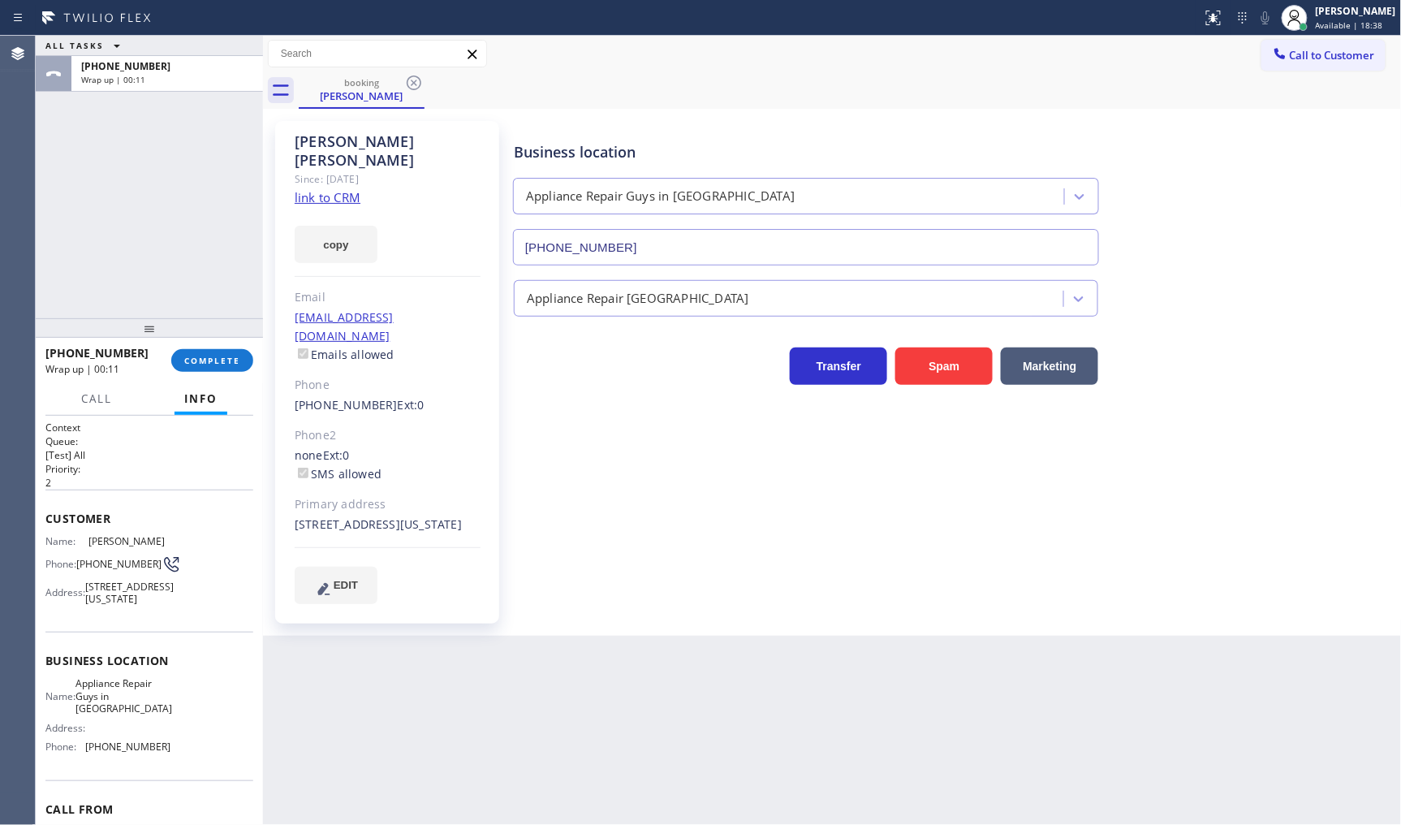
drag, startPoint x: 154, startPoint y: 216, endPoint x: 157, endPoint y: 226, distance: 10.0
click at [156, 218] on div "ALL TASKS ALL TASKS ACTIVE TASKS TASKS IN WRAP UP +16264898656 Wrap up | 00:11" at bounding box center [149, 177] width 227 height 283
click at [207, 362] on span "COMPLETE" at bounding box center [212, 360] width 56 height 11
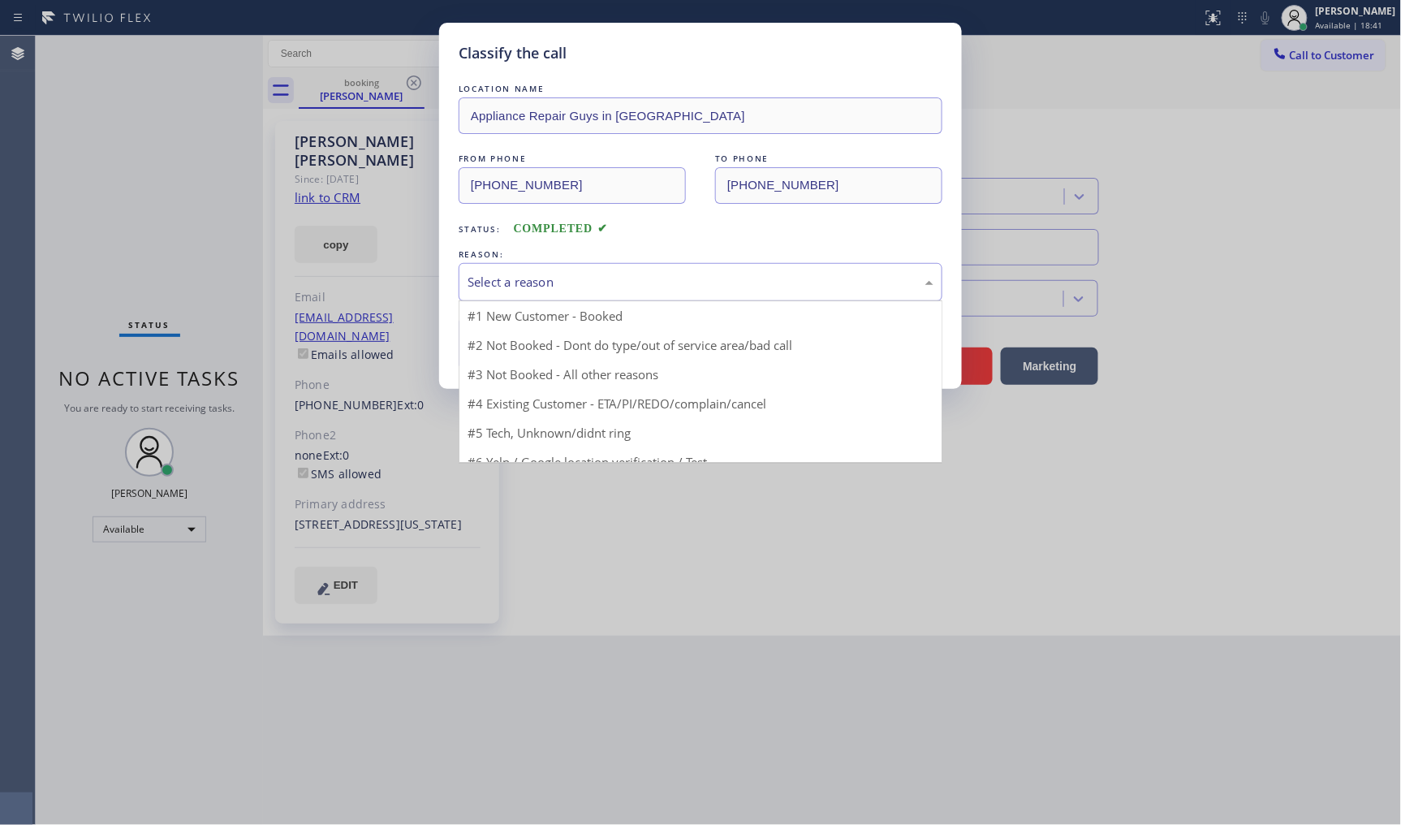
click at [490, 279] on div "Select a reason" at bounding box center [701, 282] width 466 height 19
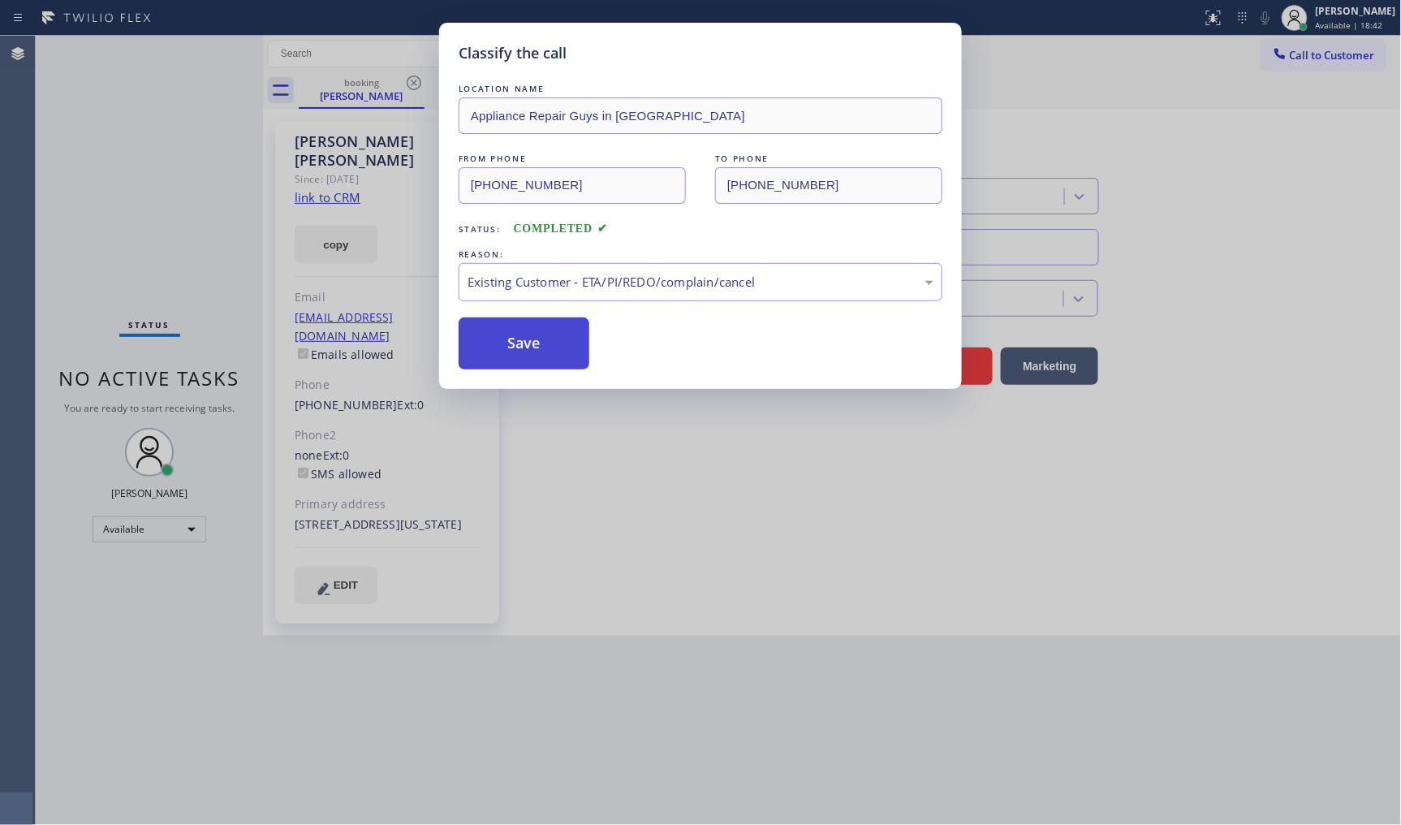
drag, startPoint x: 512, startPoint y: 365, endPoint x: 507, endPoint y: 345, distance: 20.9
click at [507, 345] on button "Save" at bounding box center [524, 343] width 131 height 52
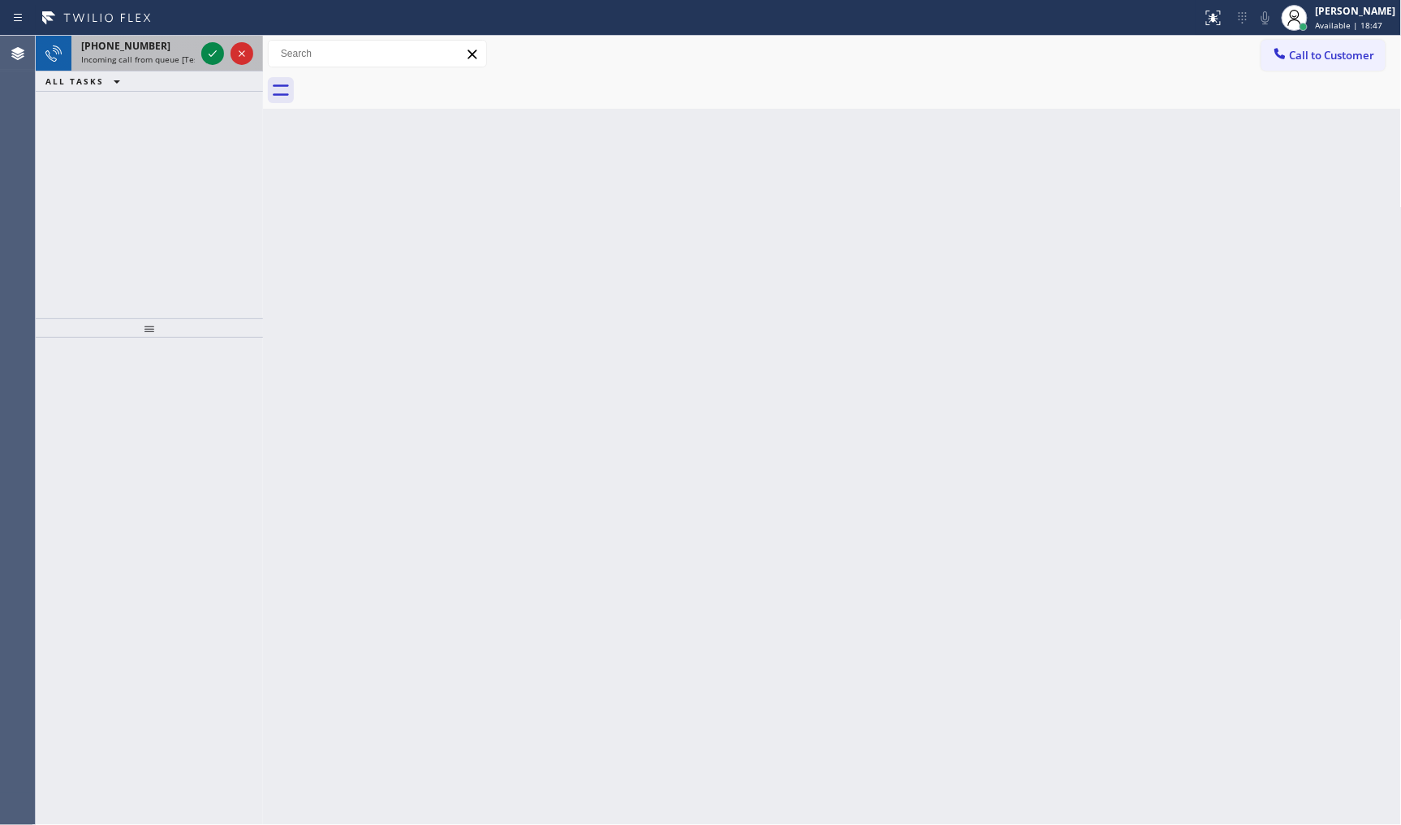
drag, startPoint x: 57, startPoint y: 140, endPoint x: 207, endPoint y: 67, distance: 167.4
click at [70, 135] on div "+18057323099 Incoming call from queue [Test] All ALL TASKS ALL TASKS ACTIVE TAS…" at bounding box center [149, 177] width 227 height 283
click at [208, 58] on icon at bounding box center [212, 53] width 19 height 19
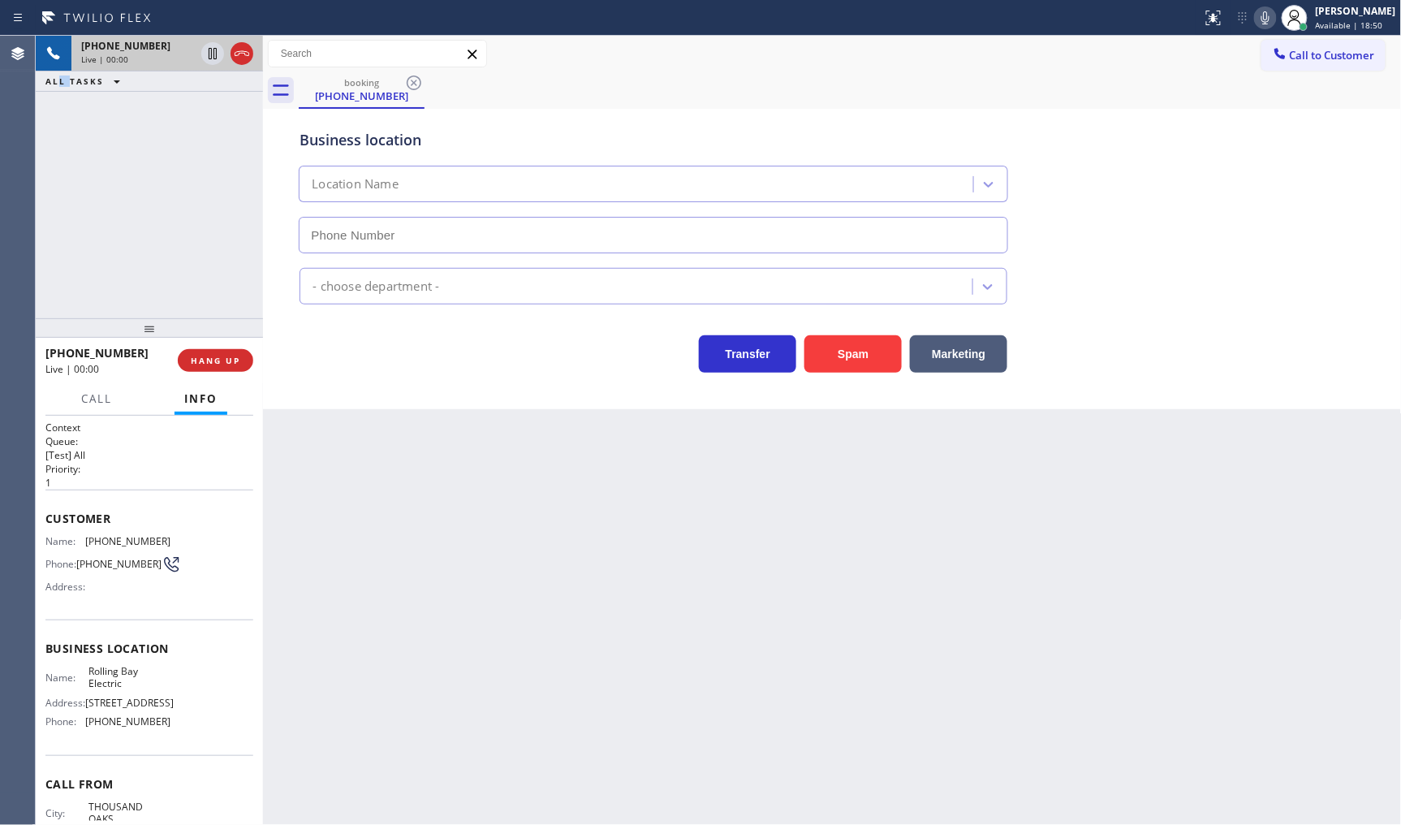
type input "[PHONE_NUMBER]"
click at [1108, 453] on div "Back to Dashboard Change Sender ID Customers Technicians Select a contact Outbo…" at bounding box center [832, 430] width 1139 height 789
drag, startPoint x: 84, startPoint y: 538, endPoint x: 183, endPoint y: 534, distance: 99.1
click at [183, 535] on div "Name: (805) 732-3099 Phone: (805) 732-3099 Address:" at bounding box center [149, 567] width 208 height 64
click at [1272, 15] on icon at bounding box center [1265, 17] width 19 height 19
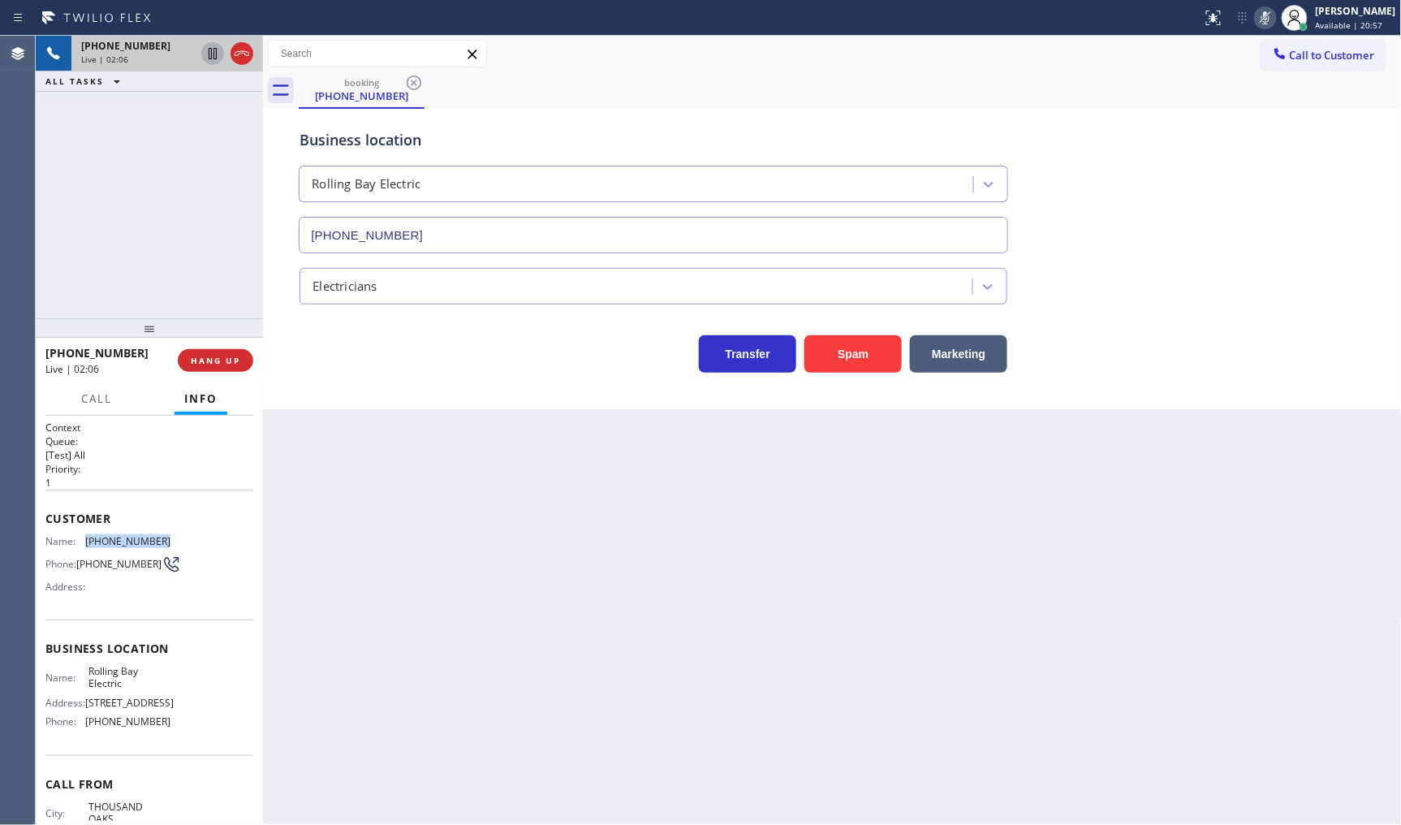
click at [212, 50] on icon at bounding box center [212, 53] width 19 height 19
click at [205, 50] on icon at bounding box center [212, 53] width 19 height 19
click at [1263, 11] on icon at bounding box center [1265, 17] width 19 height 19
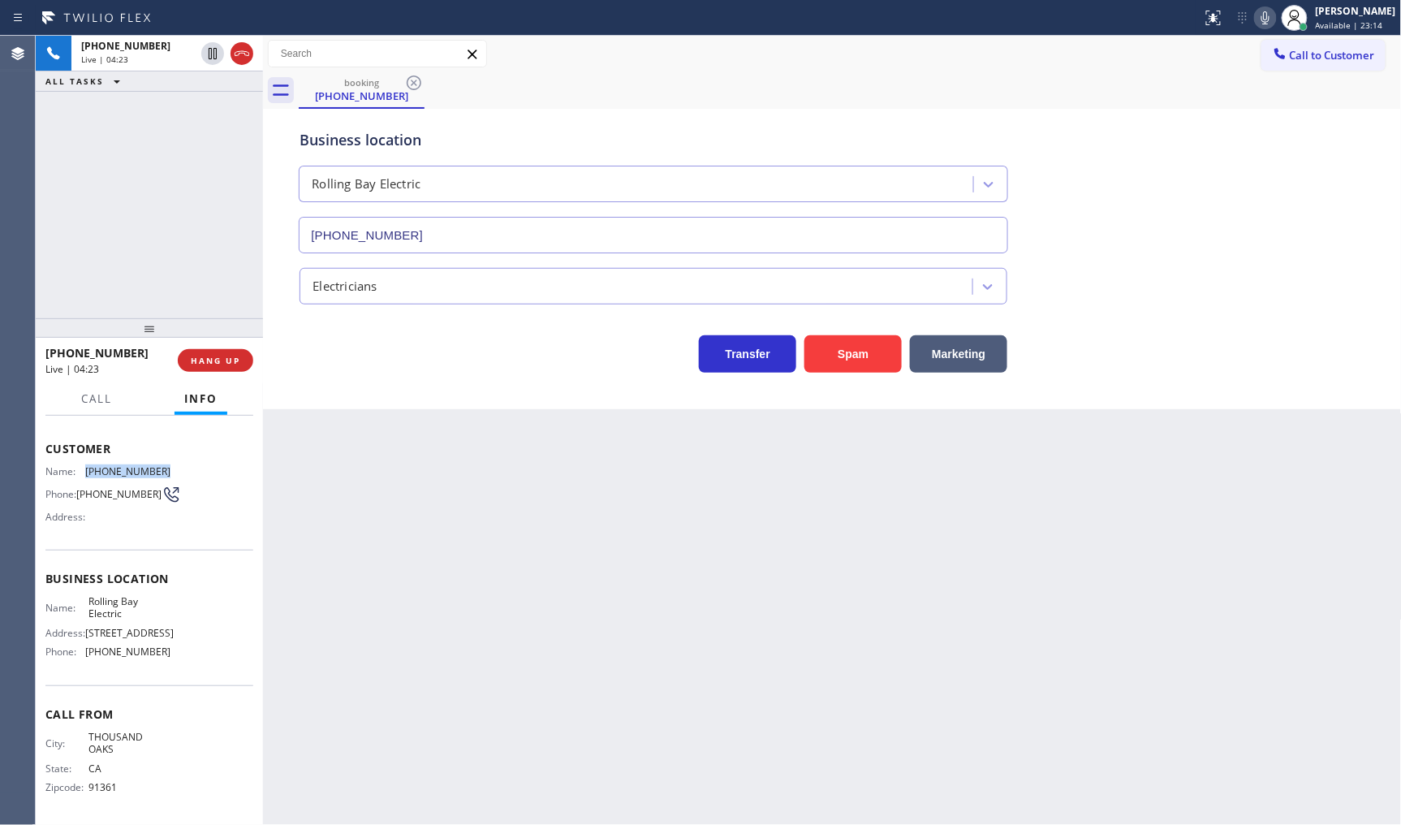
scroll to position [136, 0]
drag, startPoint x: 84, startPoint y: 659, endPoint x: 165, endPoint y: 647, distance: 82.0
click at [165, 647] on div "Name: Rolling Bay Electric Address: 190 Harbor Square Loop NE, Bainbridge Islan…" at bounding box center [149, 630] width 208 height 70
click at [95, 399] on span "Call" at bounding box center [96, 398] width 31 height 15
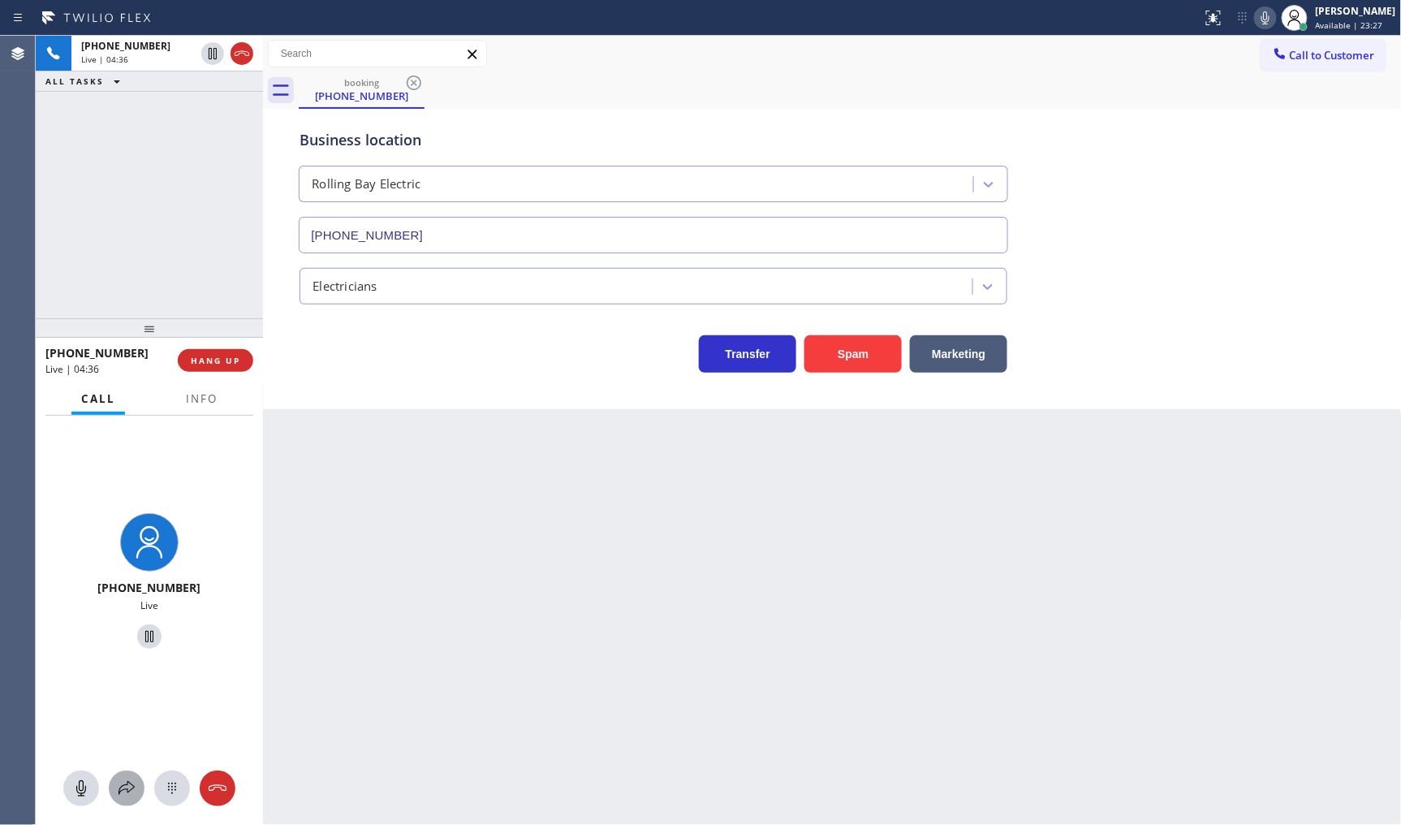
click at [133, 780] on icon at bounding box center [126, 788] width 19 height 19
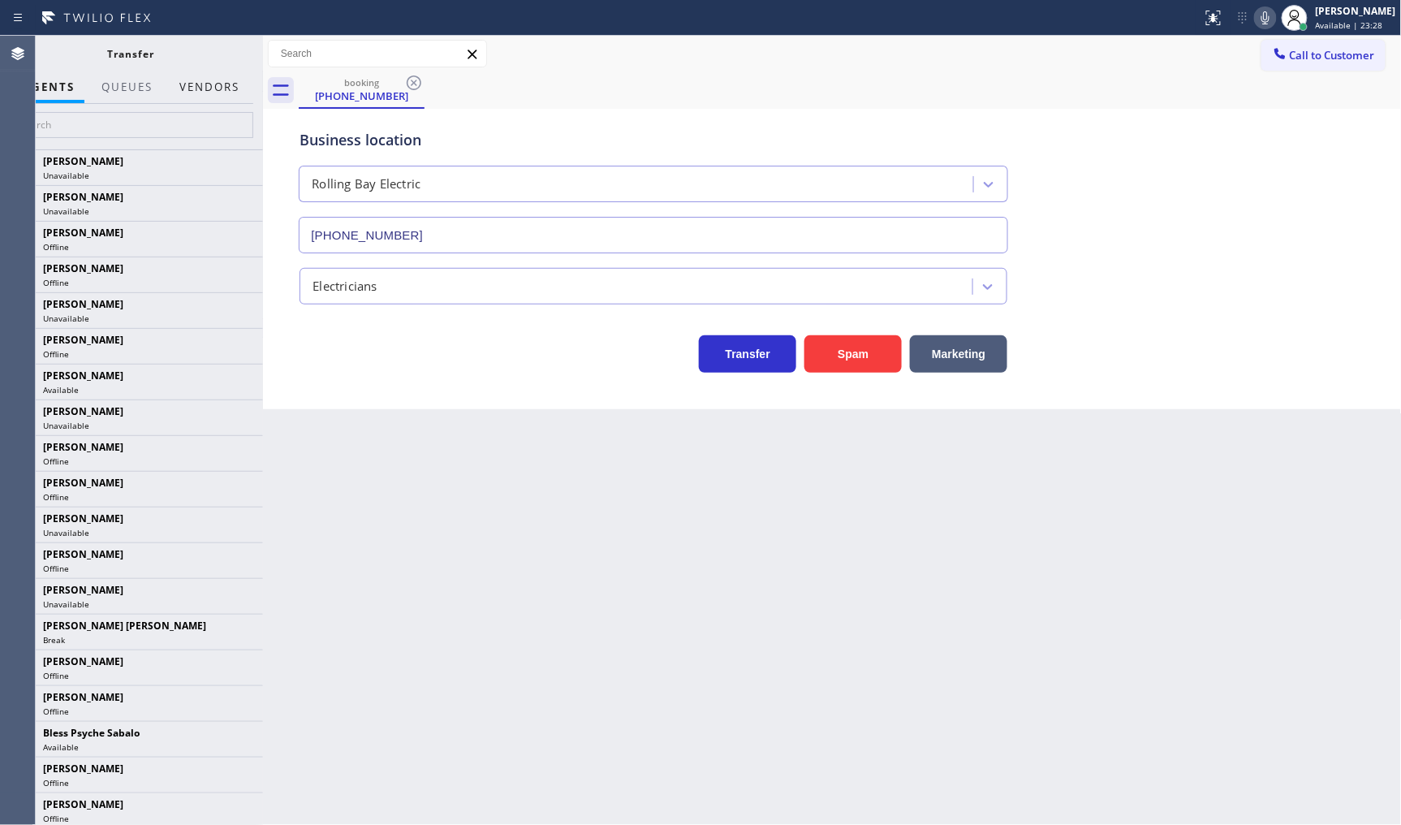
click at [233, 93] on button "Vendors" at bounding box center [210, 87] width 80 height 32
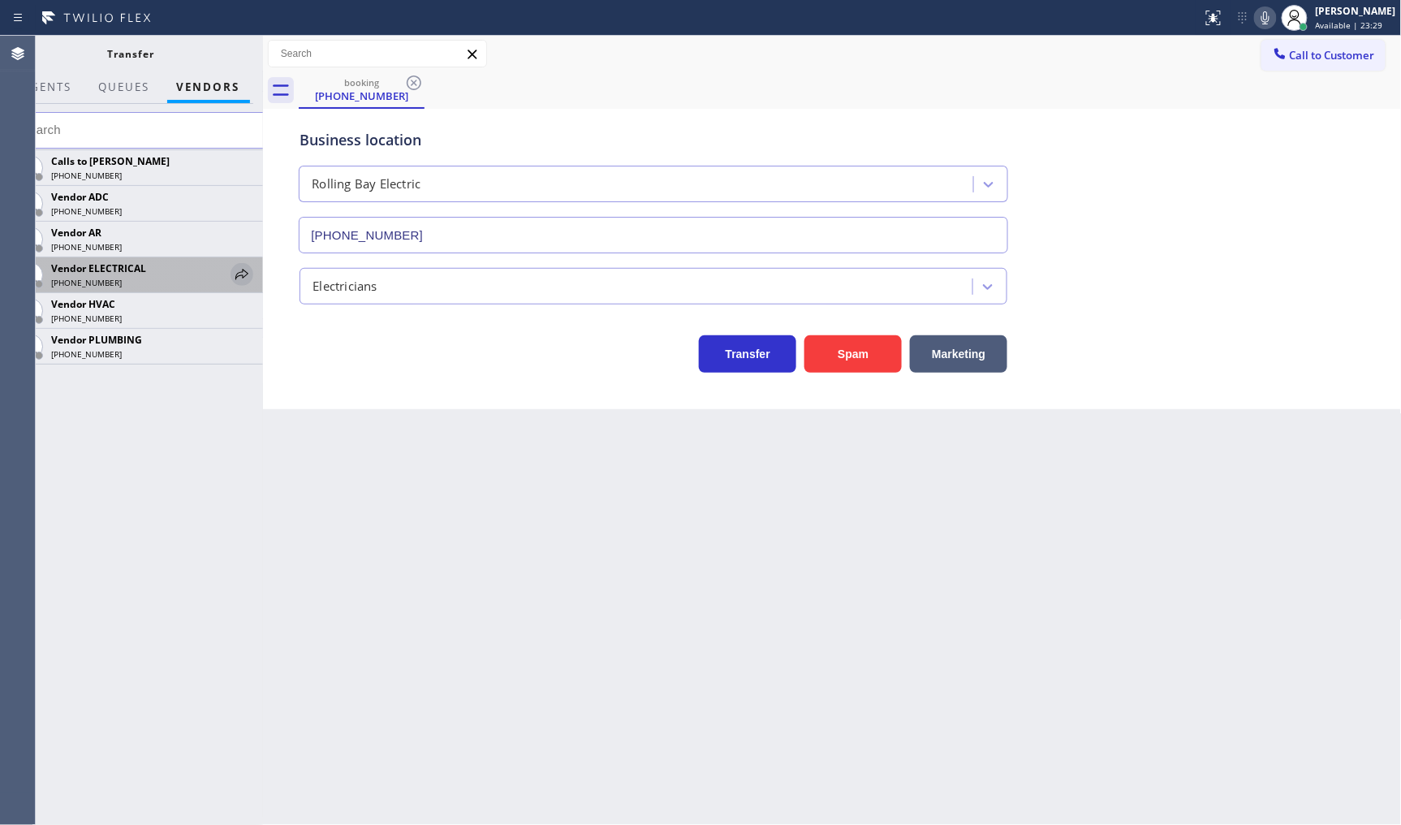
click at [239, 271] on icon at bounding box center [241, 274] width 19 height 19
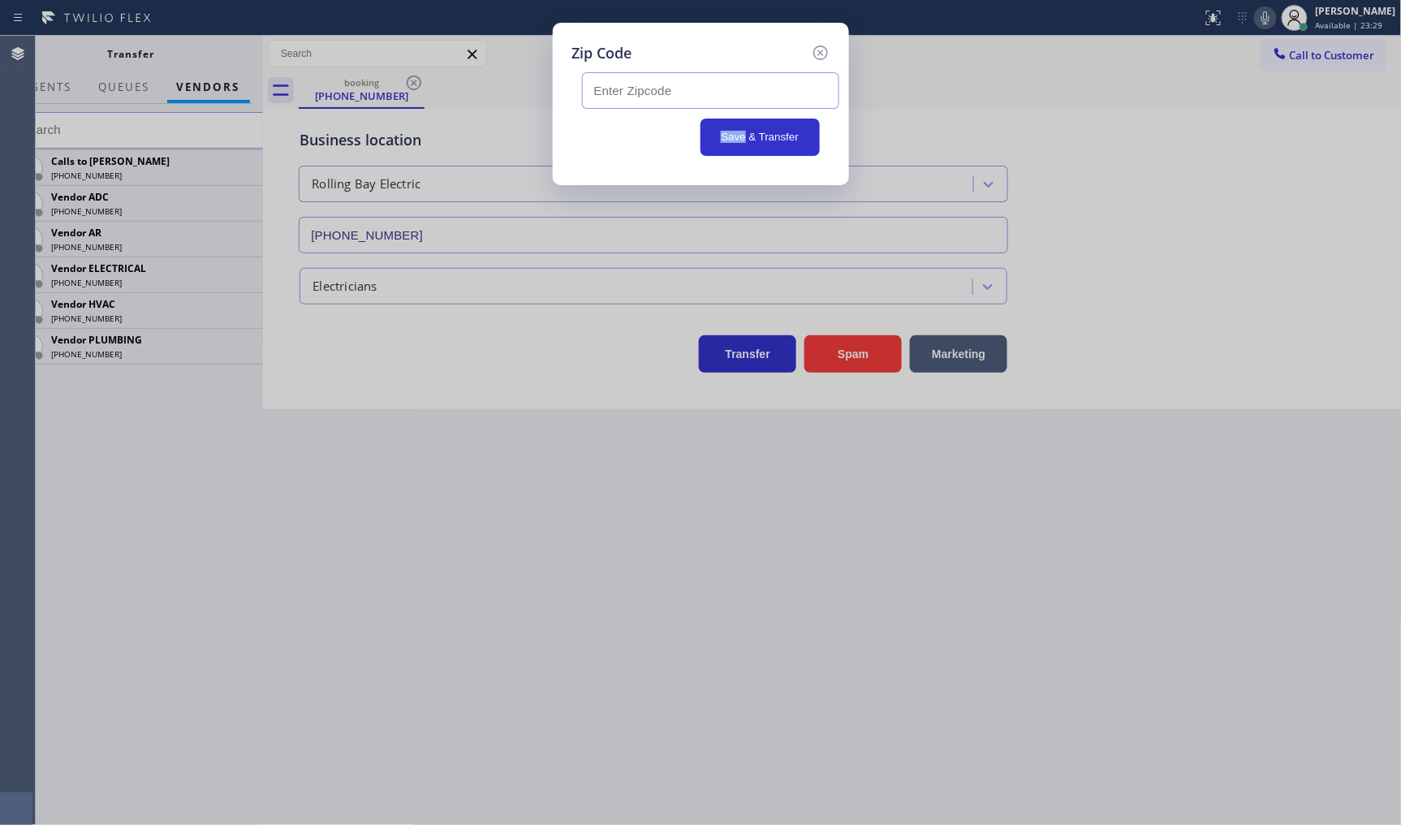
click at [240, 270] on div "Zip Code Save & Transfer" at bounding box center [700, 412] width 1401 height 825
click at [602, 98] on input "text" at bounding box center [710, 90] width 257 height 37
type input "98110"
click at [770, 142] on button "Save & Transfer" at bounding box center [760, 137] width 119 height 37
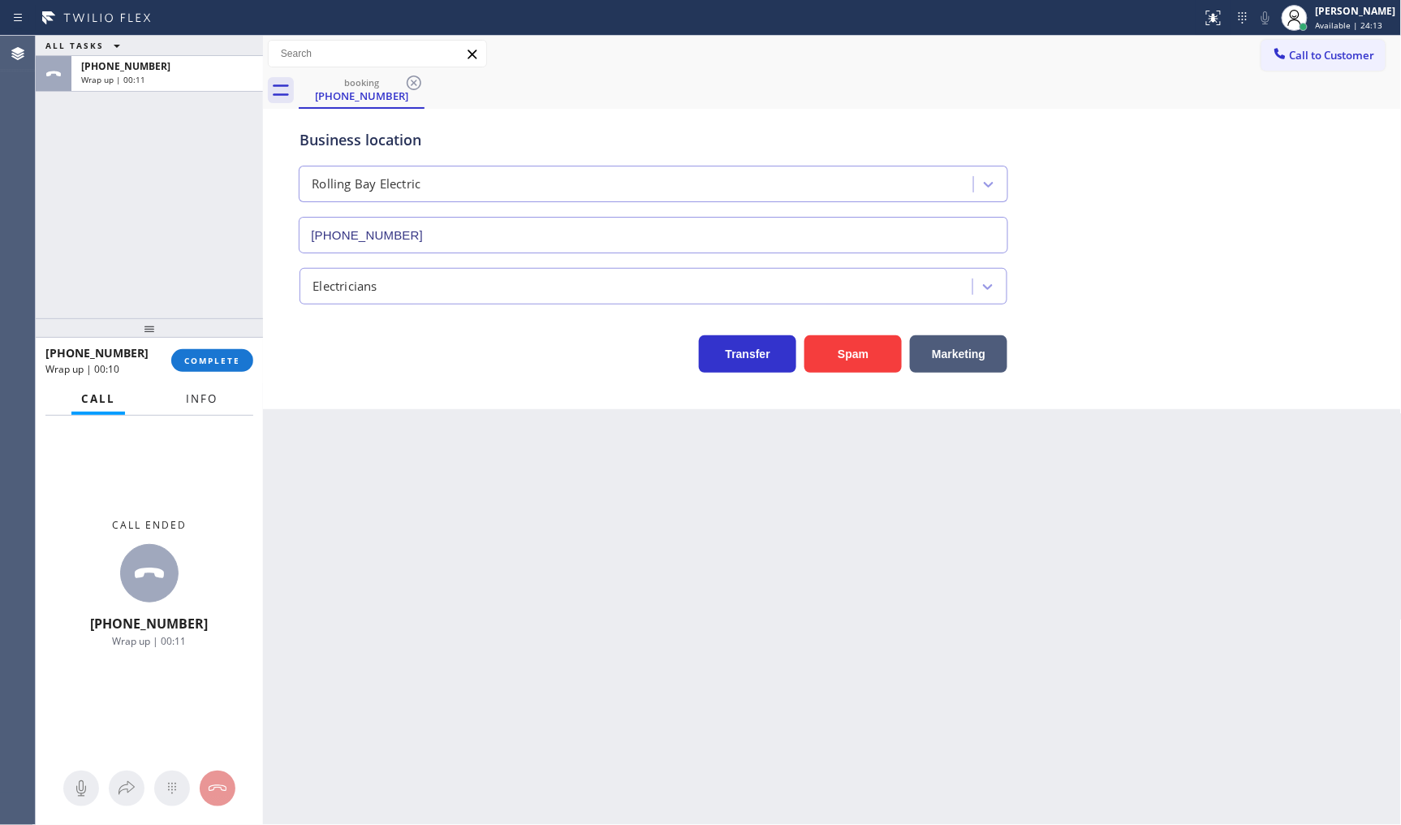
click at [199, 400] on span "Info" at bounding box center [202, 398] width 32 height 15
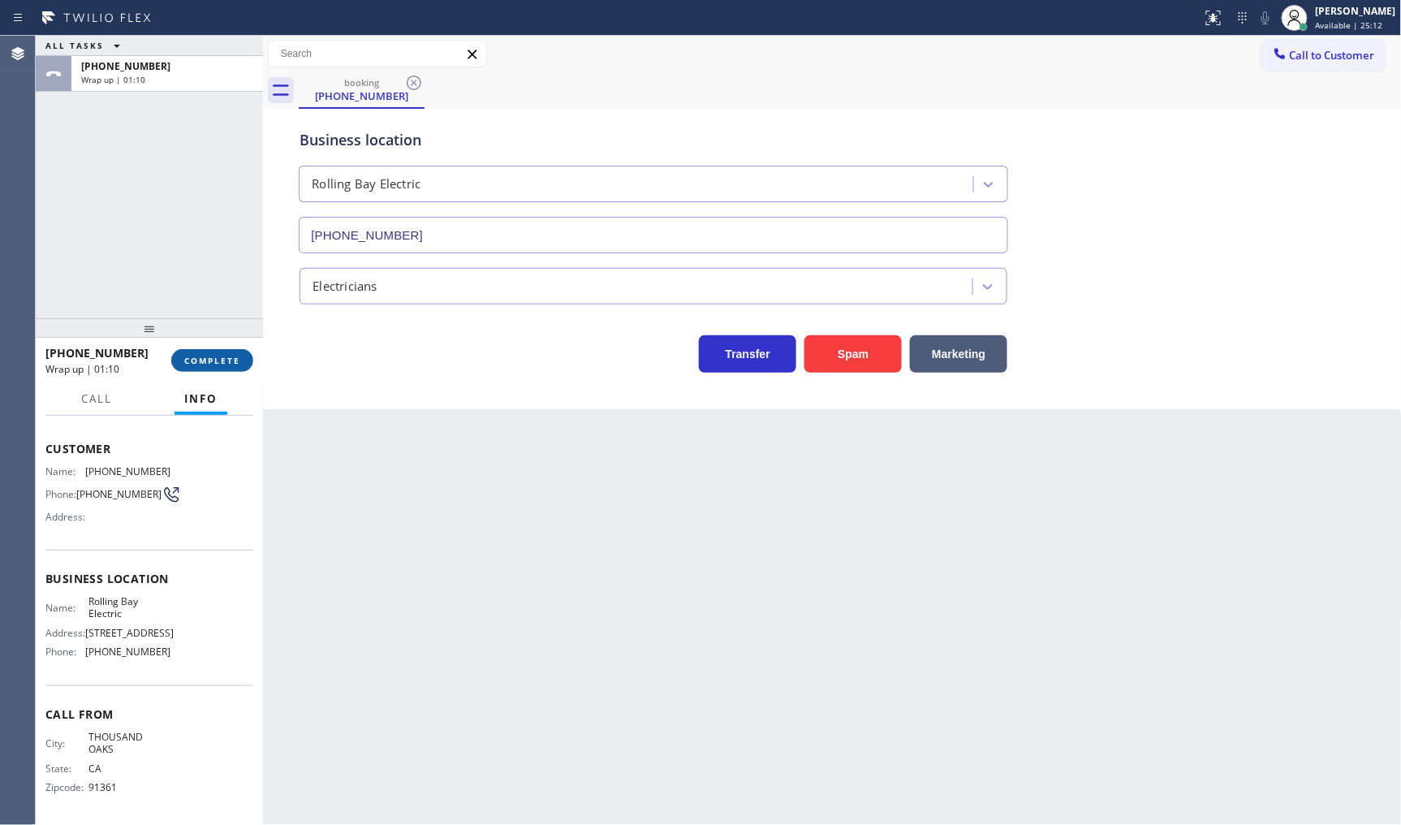
click at [197, 361] on span "COMPLETE" at bounding box center [212, 360] width 56 height 11
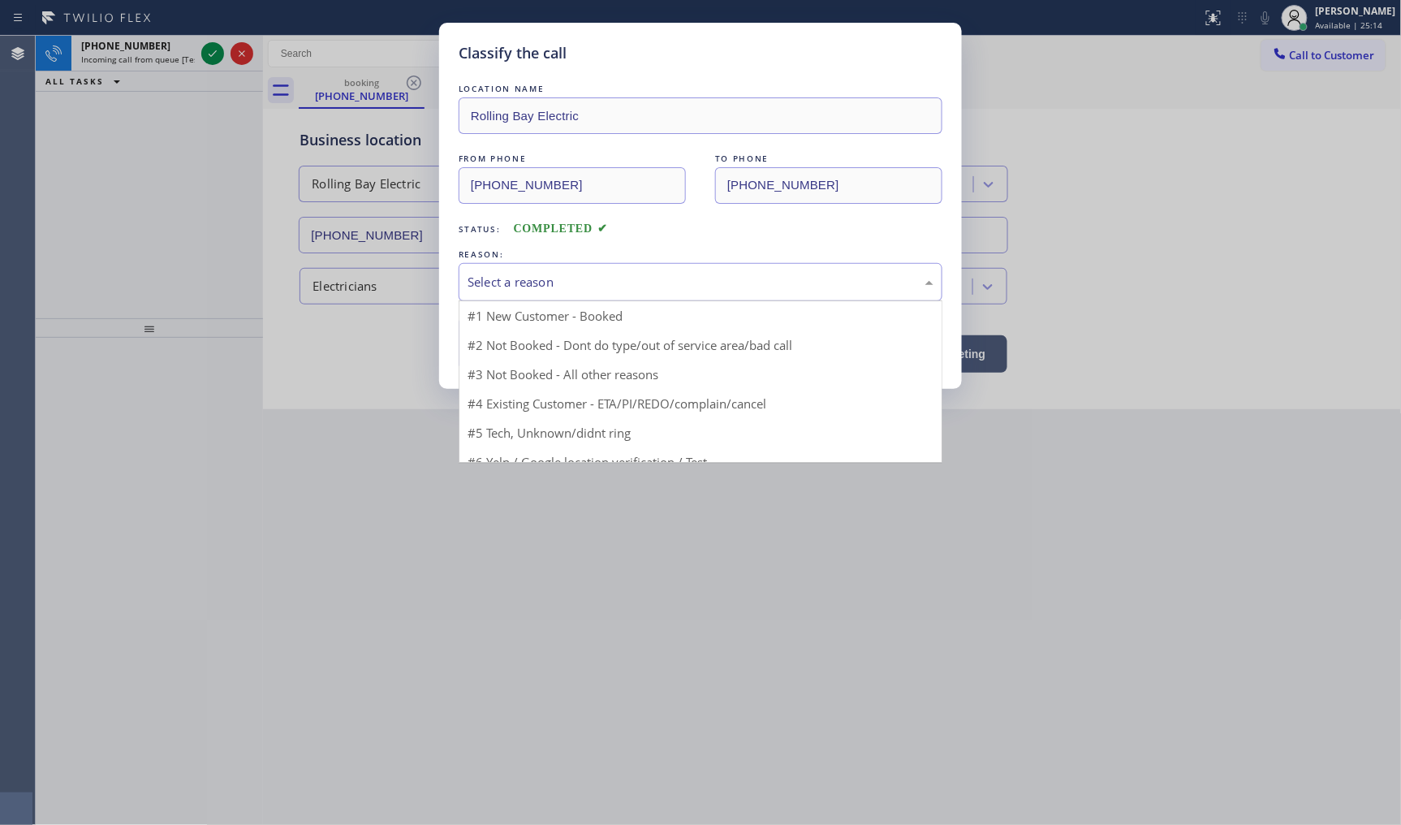
click at [542, 291] on div "Select a reason" at bounding box center [701, 282] width 484 height 38
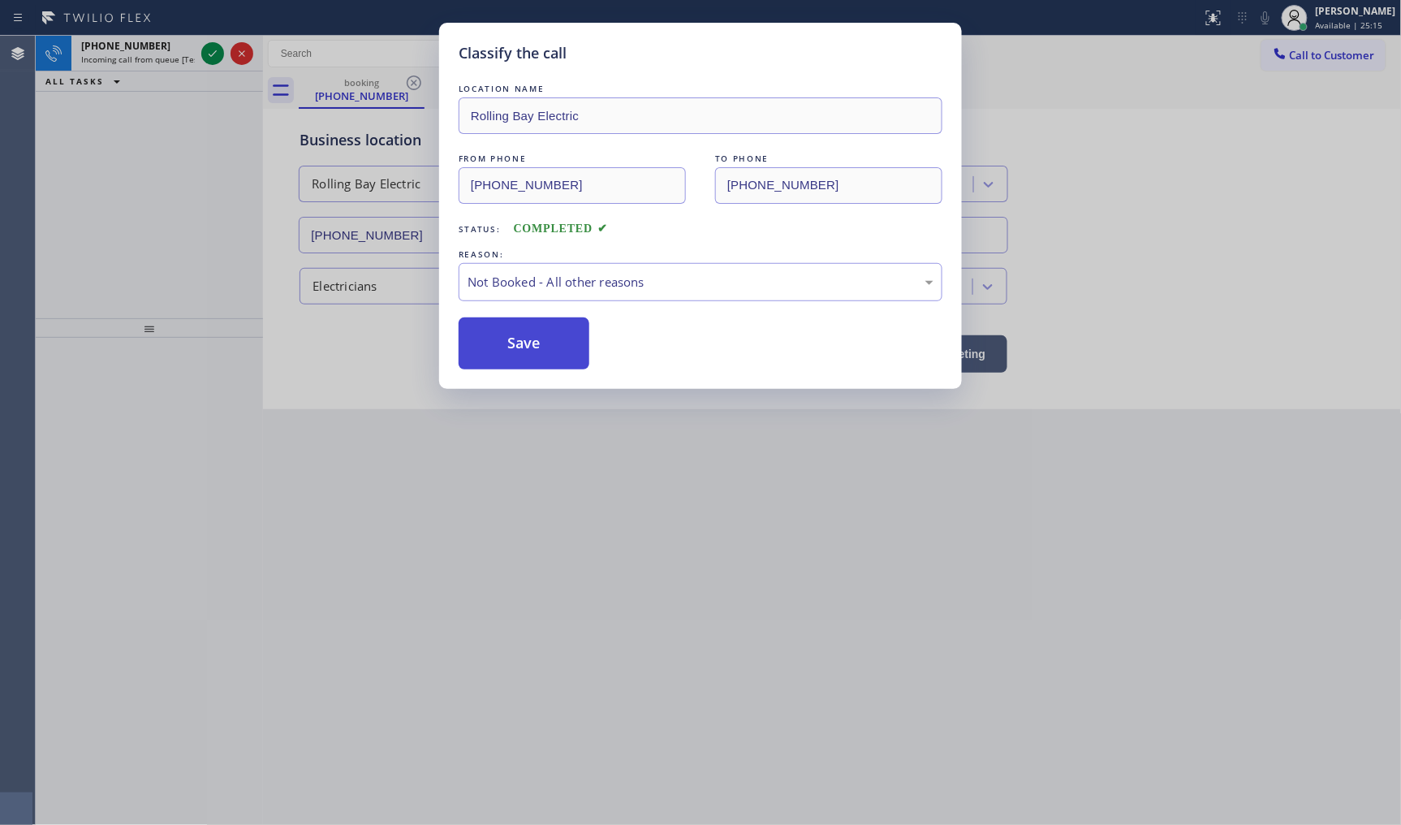
click at [514, 350] on button "Save" at bounding box center [524, 343] width 131 height 52
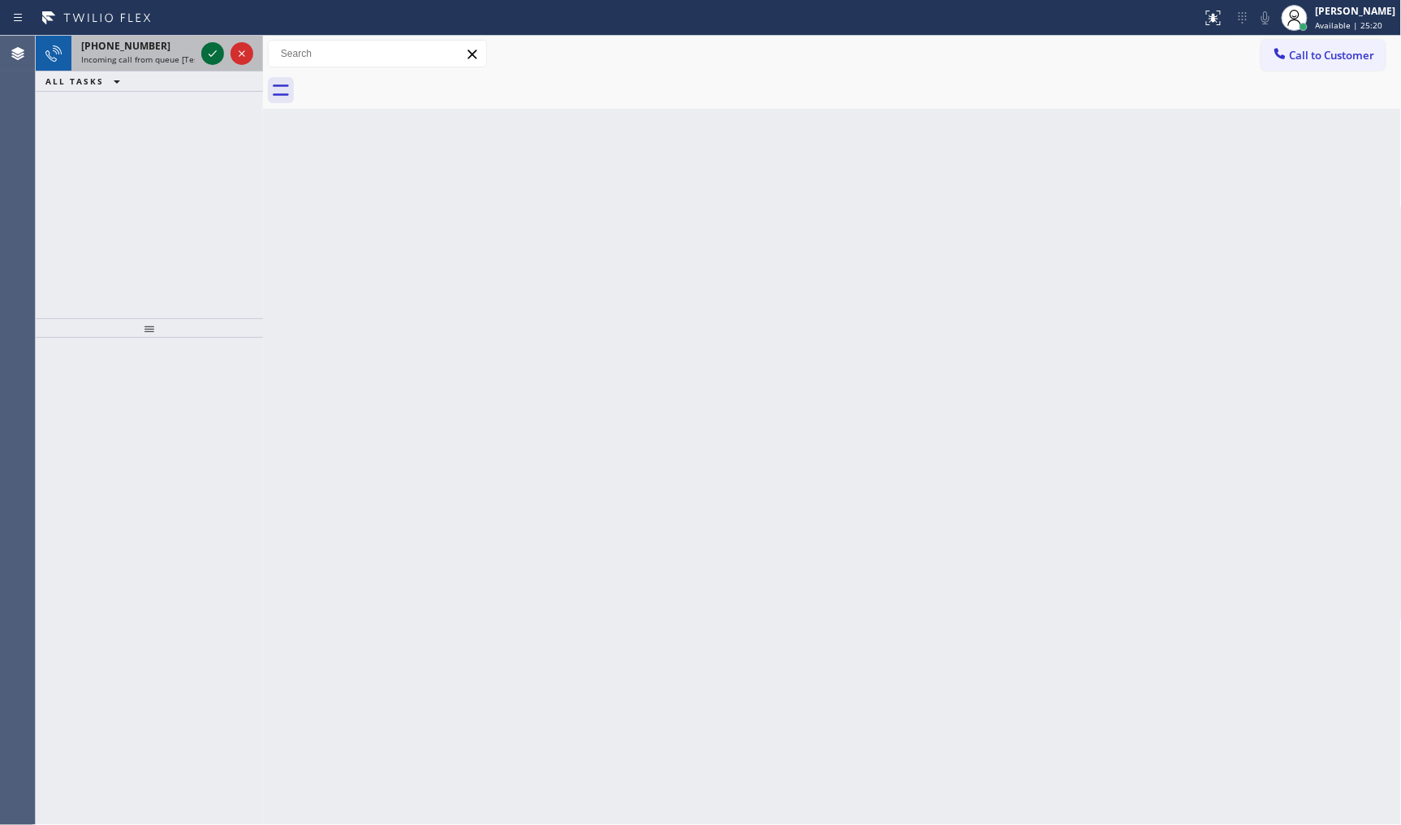
click at [214, 58] on icon at bounding box center [212, 53] width 19 height 19
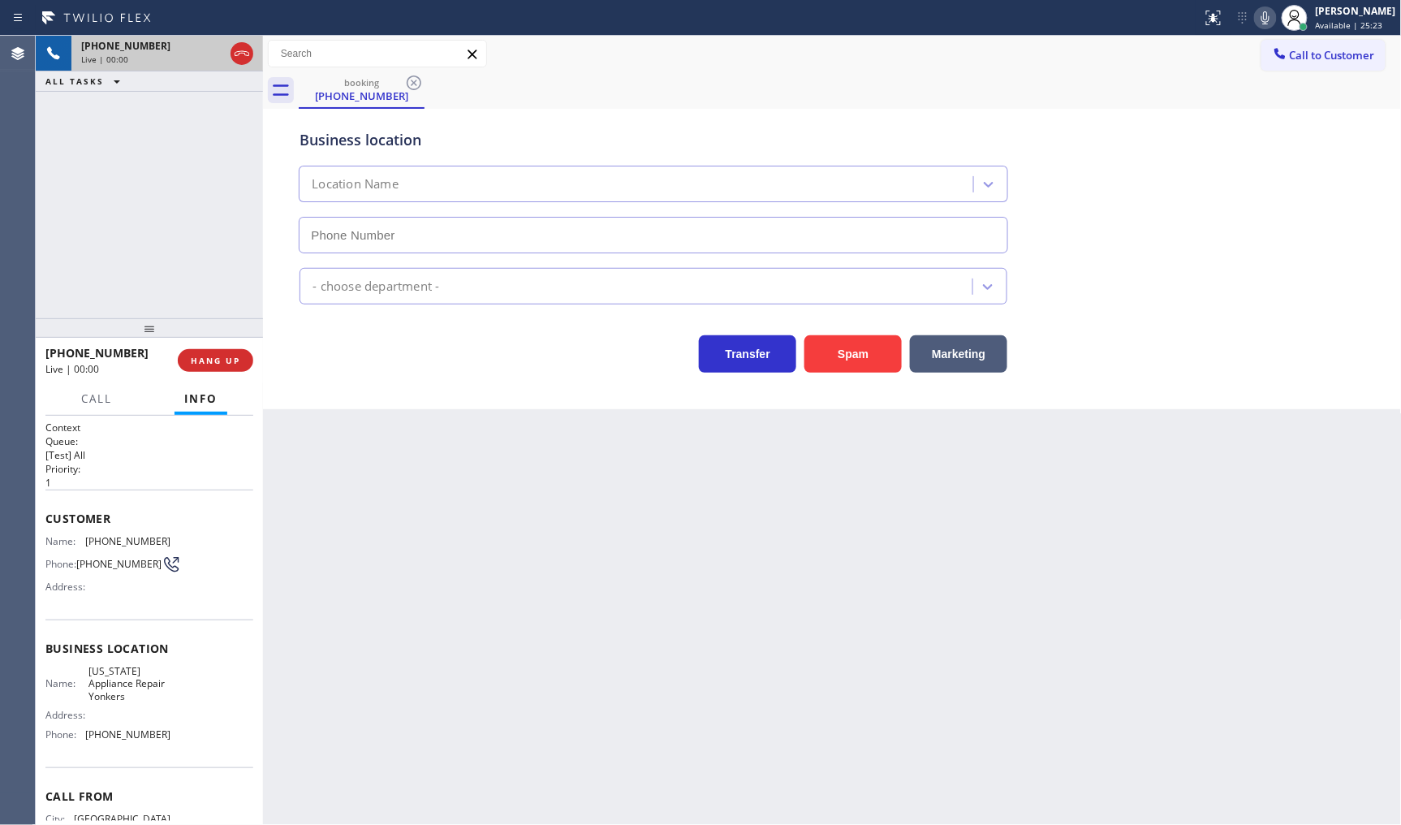
type input "[PHONE_NUMBER]"
click at [109, 199] on div "+19172248312 Live | 00:30 ALL TASKS ALL TASKS ACTIVE TASKS TASKS IN WRAP UP" at bounding box center [149, 177] width 227 height 283
click at [512, 518] on div "Back to Dashboard Change Sender ID Customers Technicians Select a contact Outbo…" at bounding box center [832, 430] width 1139 height 789
click at [197, 345] on div "+19172248312 Live | 00:45 HANG UP" at bounding box center [149, 360] width 208 height 42
click at [204, 354] on button "HANG UP" at bounding box center [216, 360] width 76 height 23
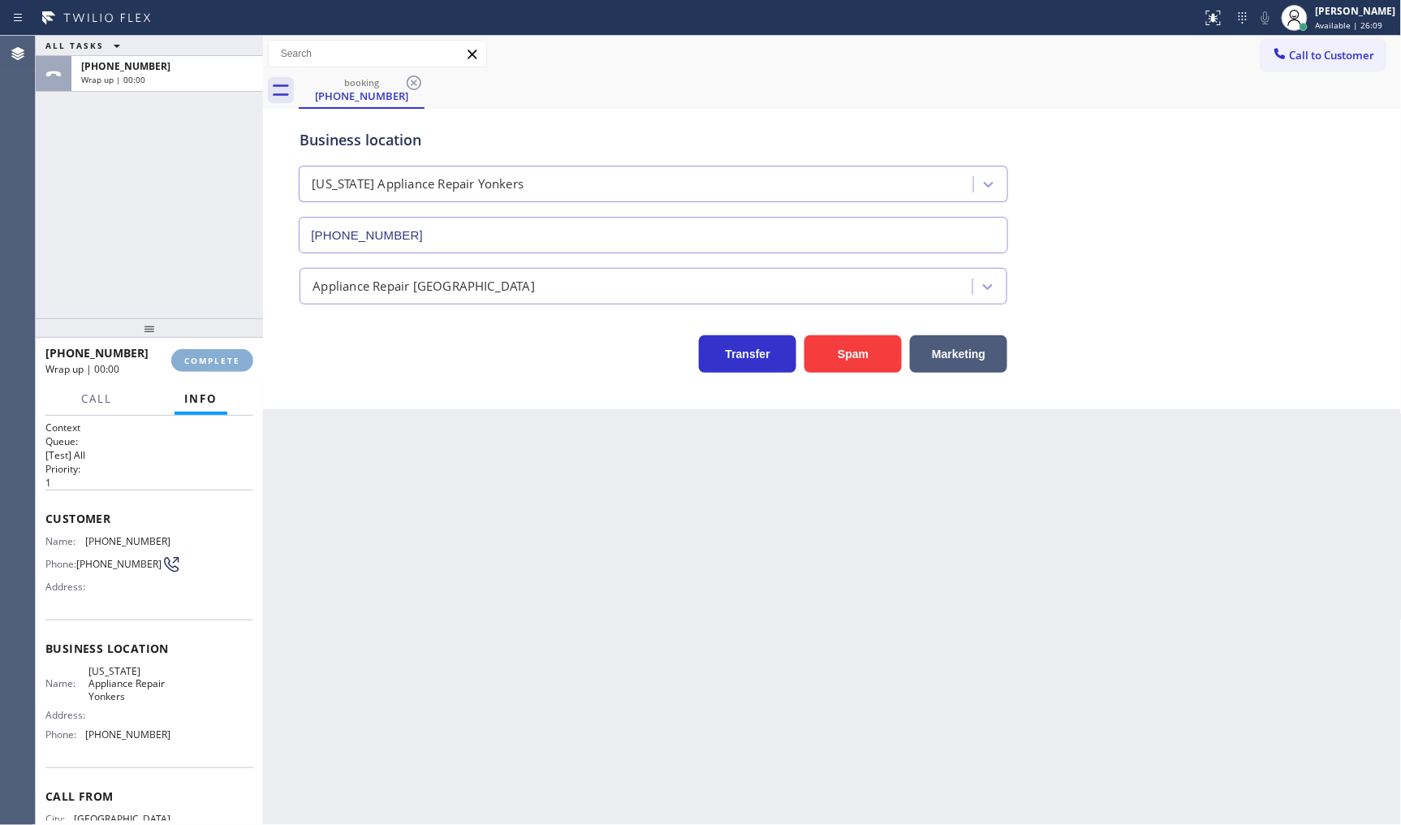
click at [215, 349] on button "COMPLETE" at bounding box center [212, 360] width 82 height 23
click at [214, 376] on div "+19172248312 Wrap up | 00:00 COMPLETE" at bounding box center [149, 360] width 208 height 42
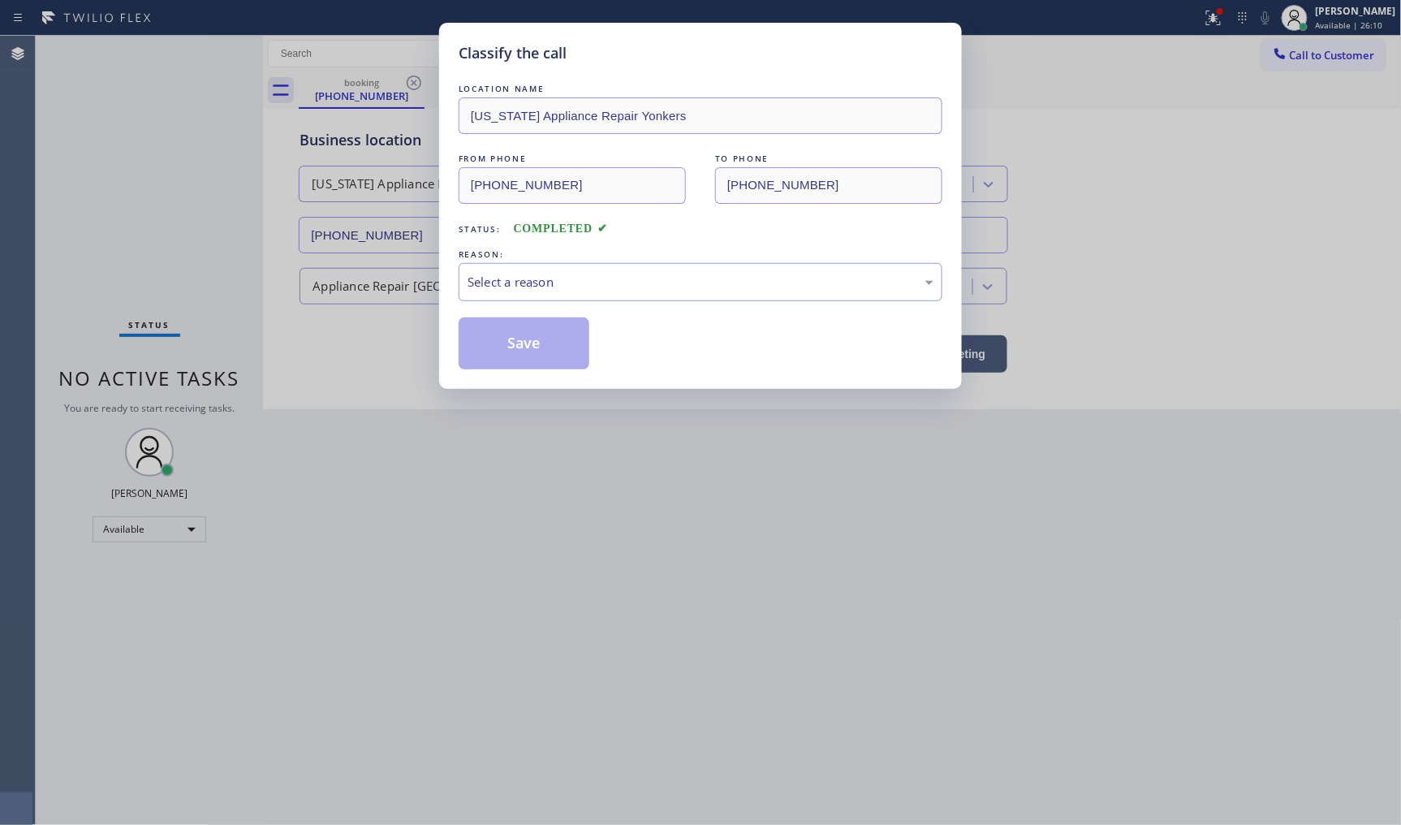
drag, startPoint x: 224, startPoint y: 371, endPoint x: 232, endPoint y: 366, distance: 9.5
click at [232, 366] on div "Classify the call LOCATION NAME New York Appliance Repair Yonkers FROM PHONE (9…" at bounding box center [700, 412] width 1401 height 825
click at [232, 362] on div "Classify the call LOCATION NAME New York Appliance Repair Yonkers FROM PHONE (9…" at bounding box center [700, 412] width 1401 height 825
click at [572, 273] on div "Select a reason" at bounding box center [701, 282] width 466 height 19
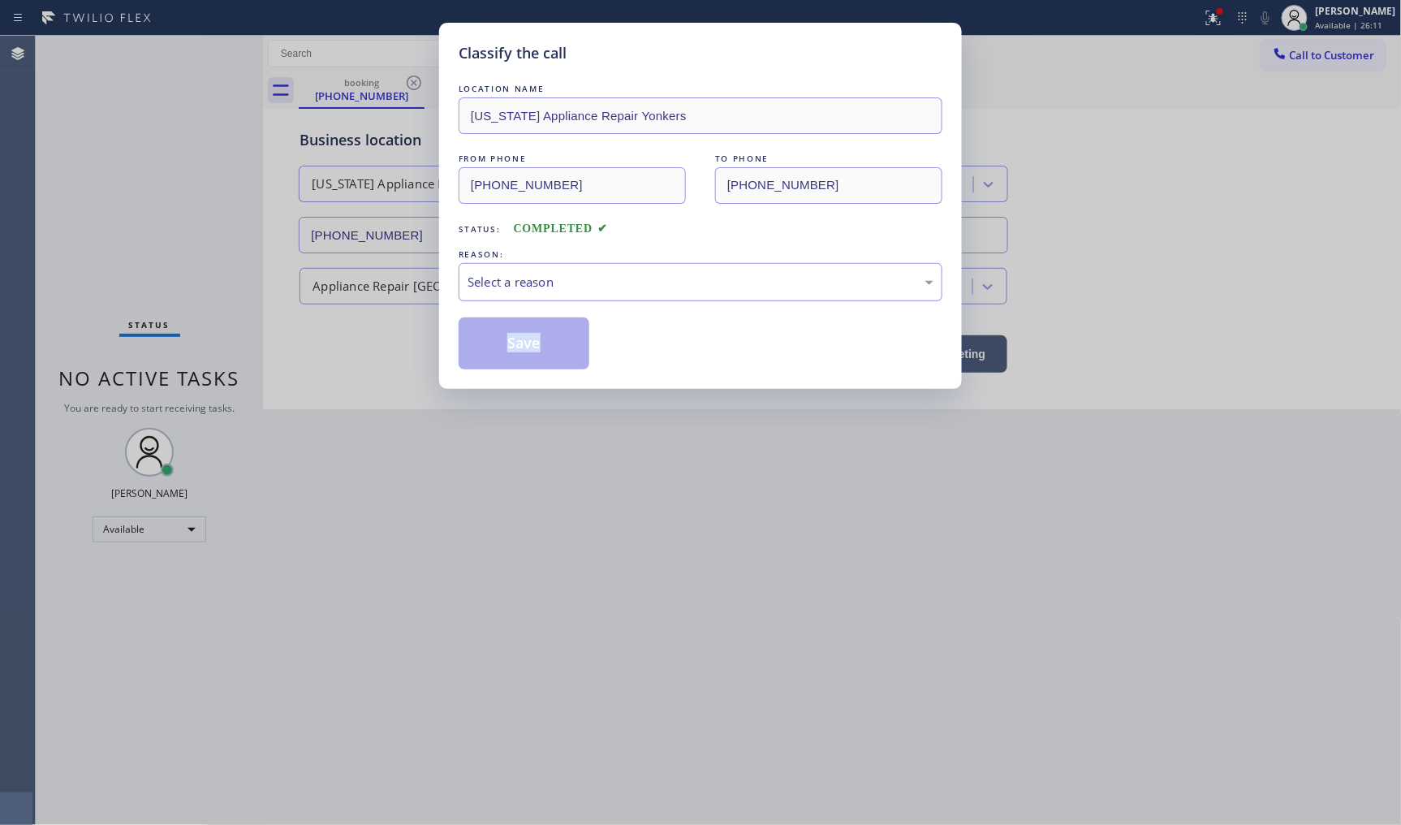
click at [572, 273] on div "Select a reason" at bounding box center [701, 282] width 466 height 19
click at [496, 280] on div "Select a reason" at bounding box center [701, 282] width 466 height 19
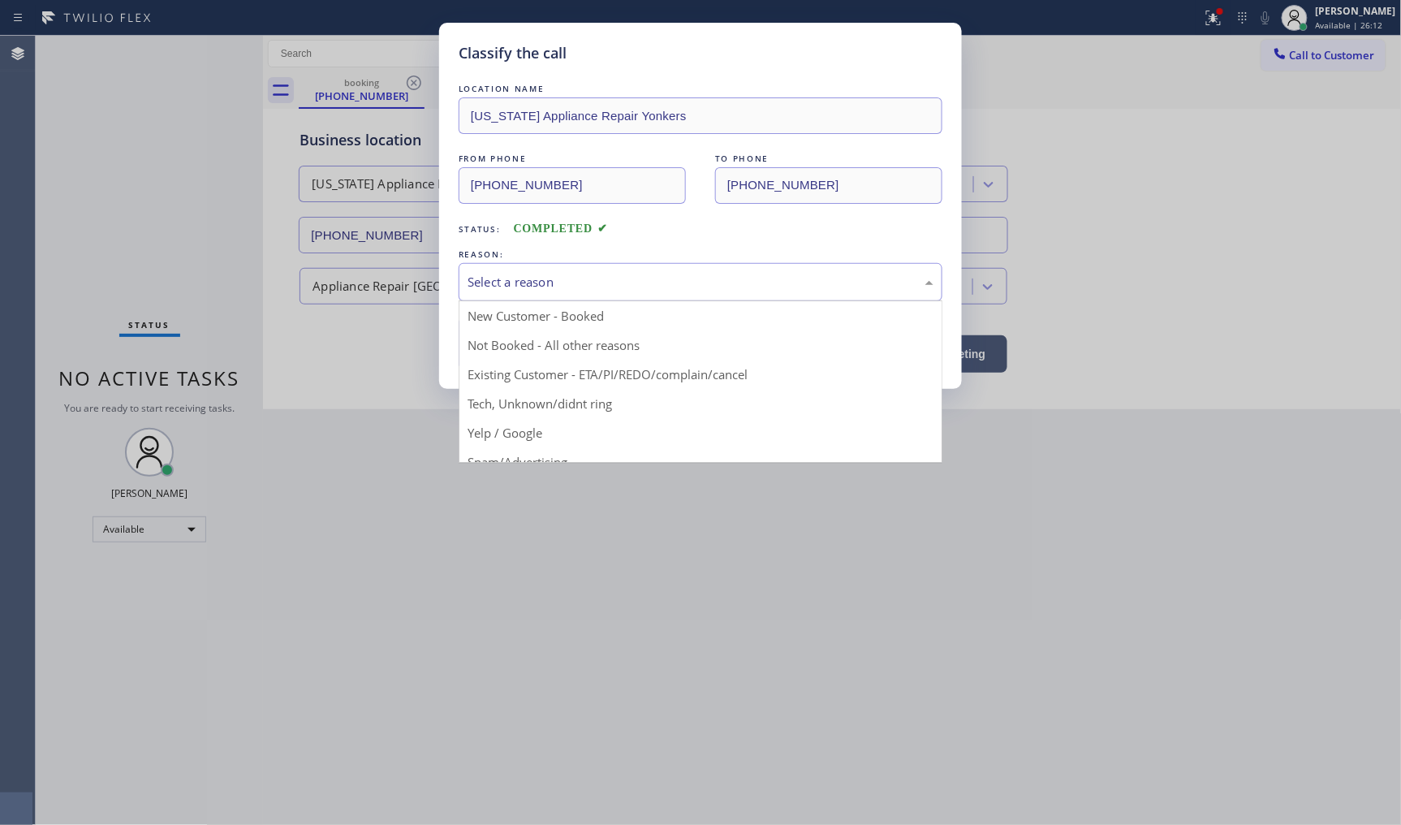
click at [499, 296] on div "Select a reason" at bounding box center [701, 282] width 484 height 38
click at [504, 289] on div "Select a reason" at bounding box center [701, 282] width 466 height 19
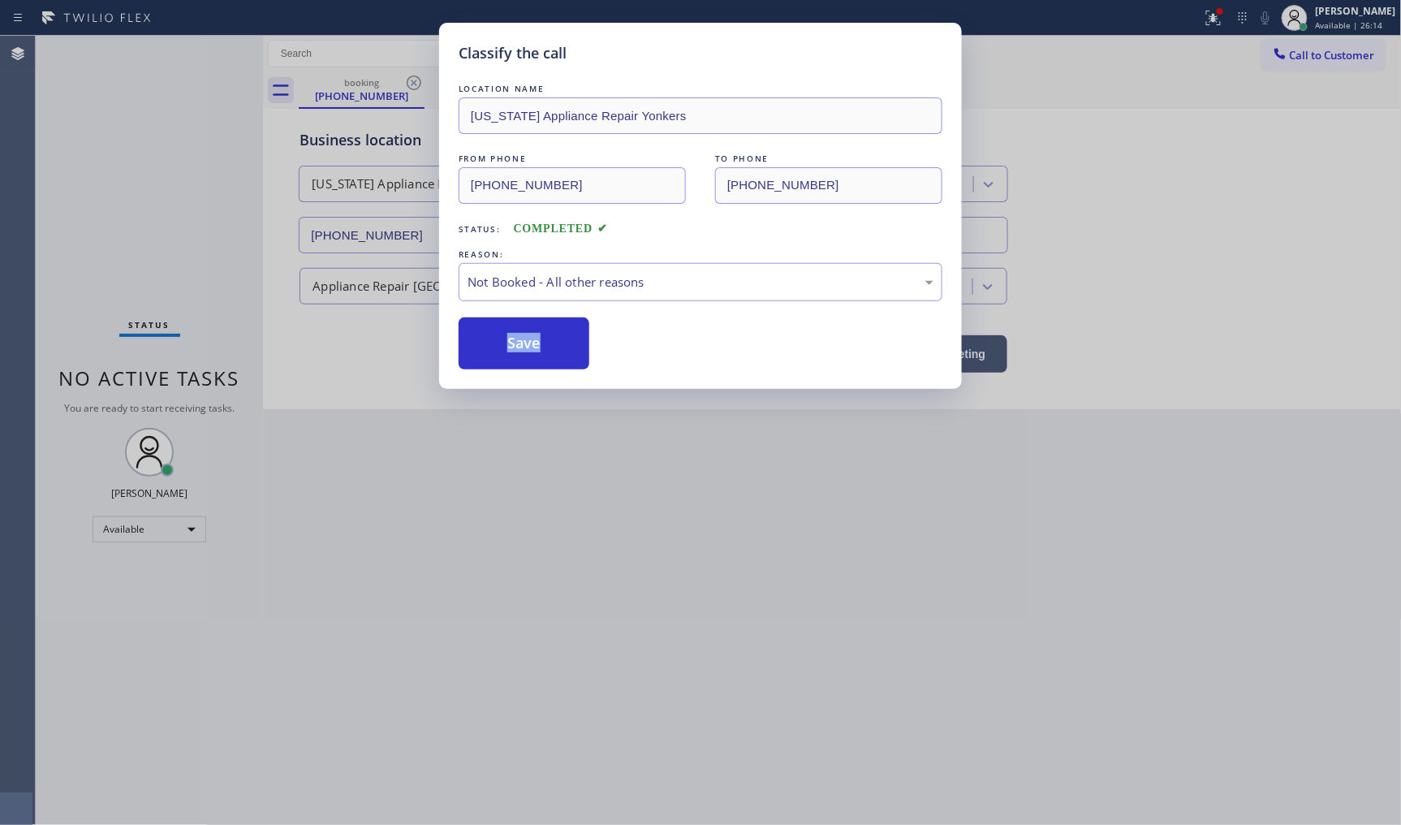
click at [500, 335] on button "Save" at bounding box center [524, 343] width 131 height 52
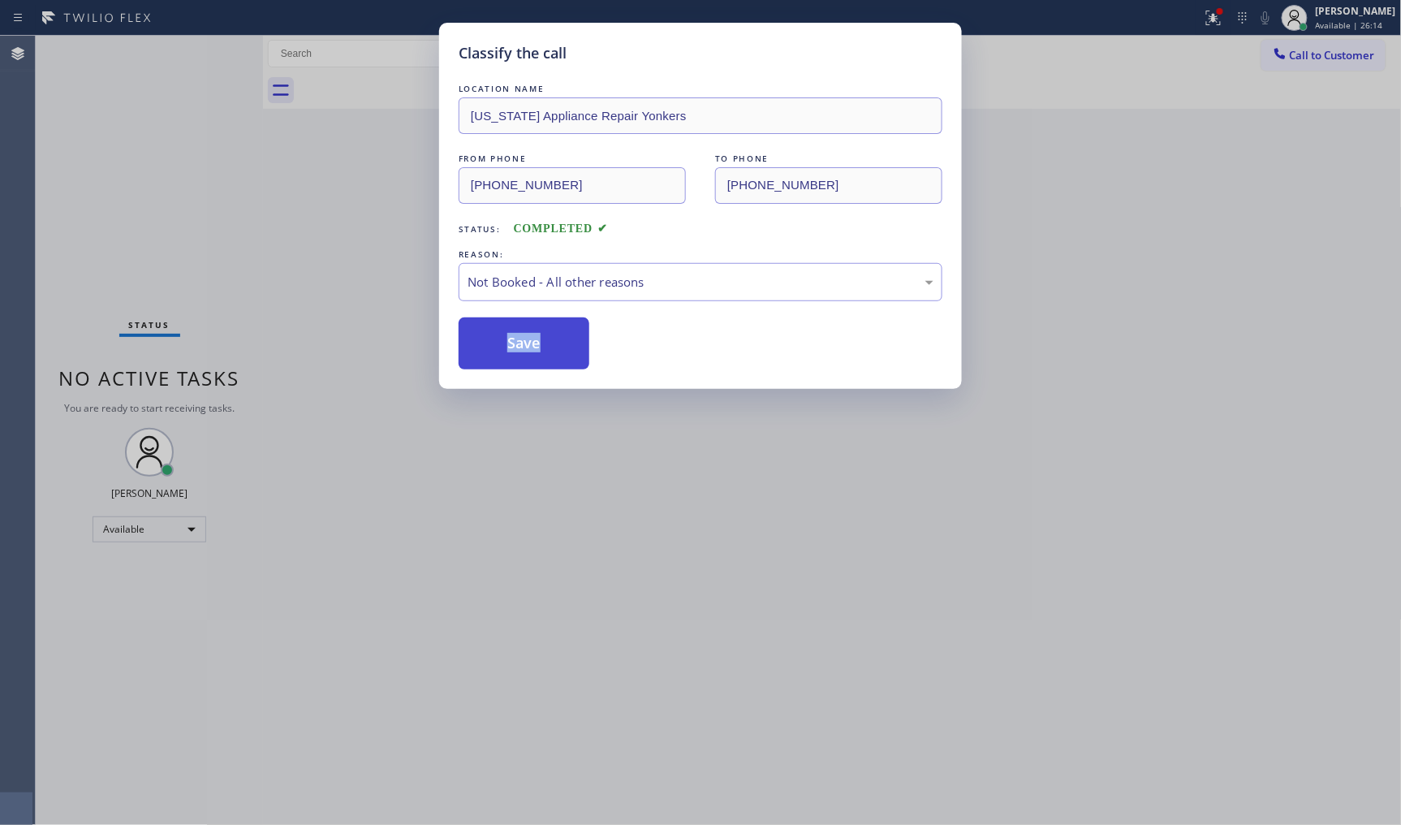
click at [513, 323] on button "Save" at bounding box center [524, 343] width 131 height 52
click at [524, 313] on div "Classify the call LOCATION NAME Richard's Plumbing Repair FROM PHONE (805) 727-…" at bounding box center [719, 430] width 1366 height 789
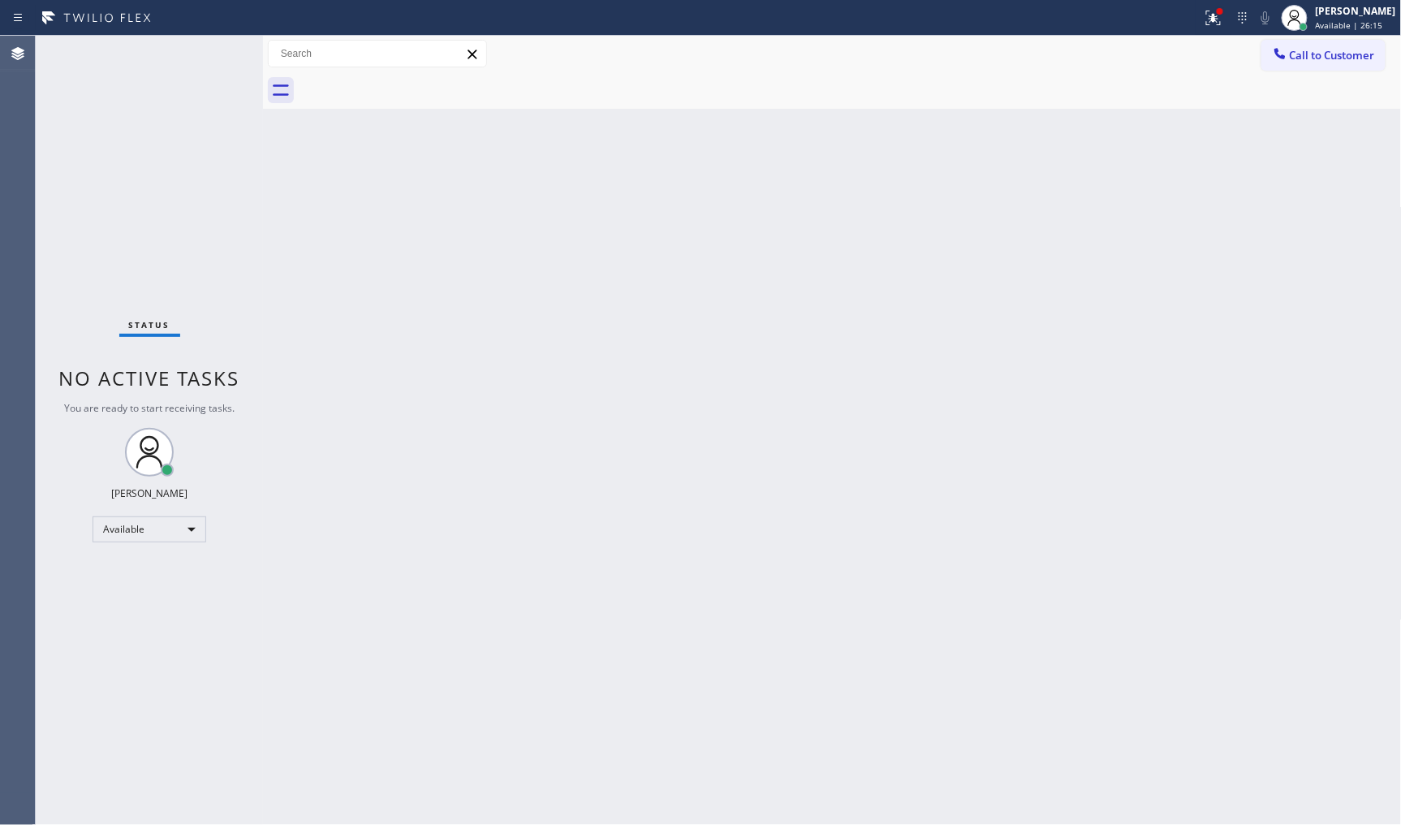
click at [525, 313] on div "Back to Dashboard Change Sender ID Customers Technicians Select a contact Outbo…" at bounding box center [832, 430] width 1139 height 789
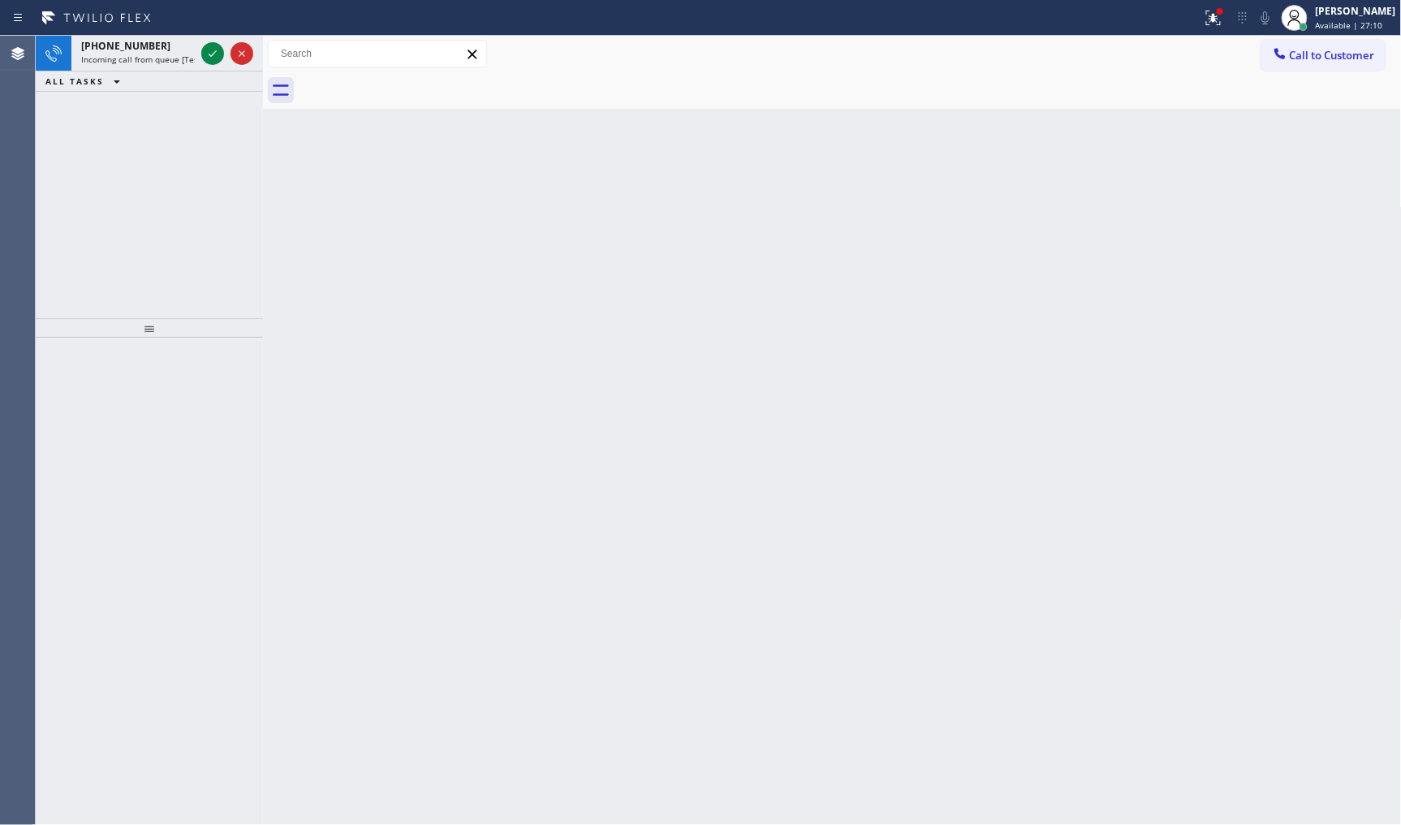
drag, startPoint x: 79, startPoint y: 148, endPoint x: 107, endPoint y: 122, distance: 38.5
click at [79, 146] on div "+13234287501 Incoming call from queue [Test] All ALL TASKS ALL TASKS ACTIVE TAS…" at bounding box center [149, 177] width 227 height 283
click at [216, 58] on icon at bounding box center [212, 53] width 19 height 19
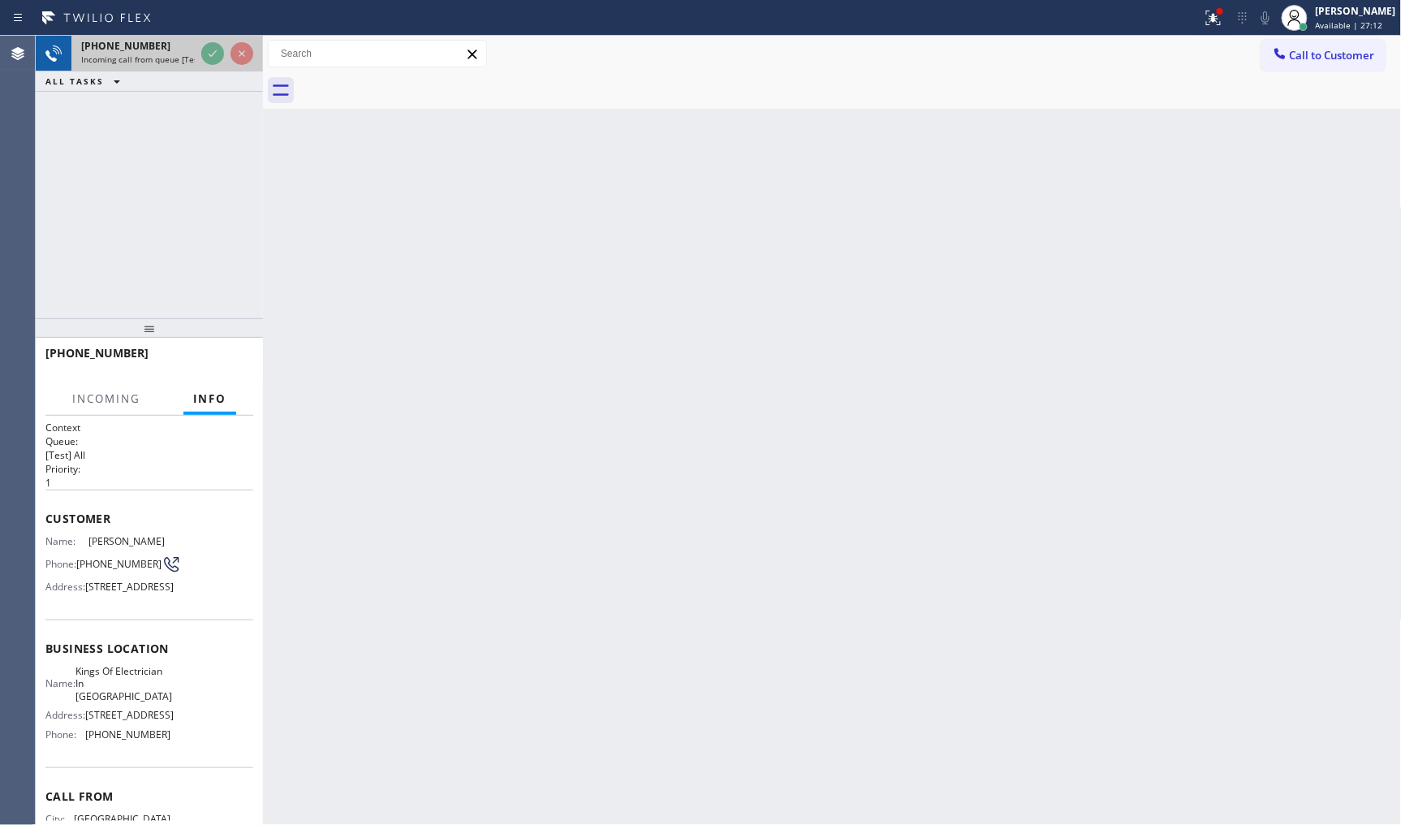
click at [215, 41] on div at bounding box center [227, 54] width 58 height 36
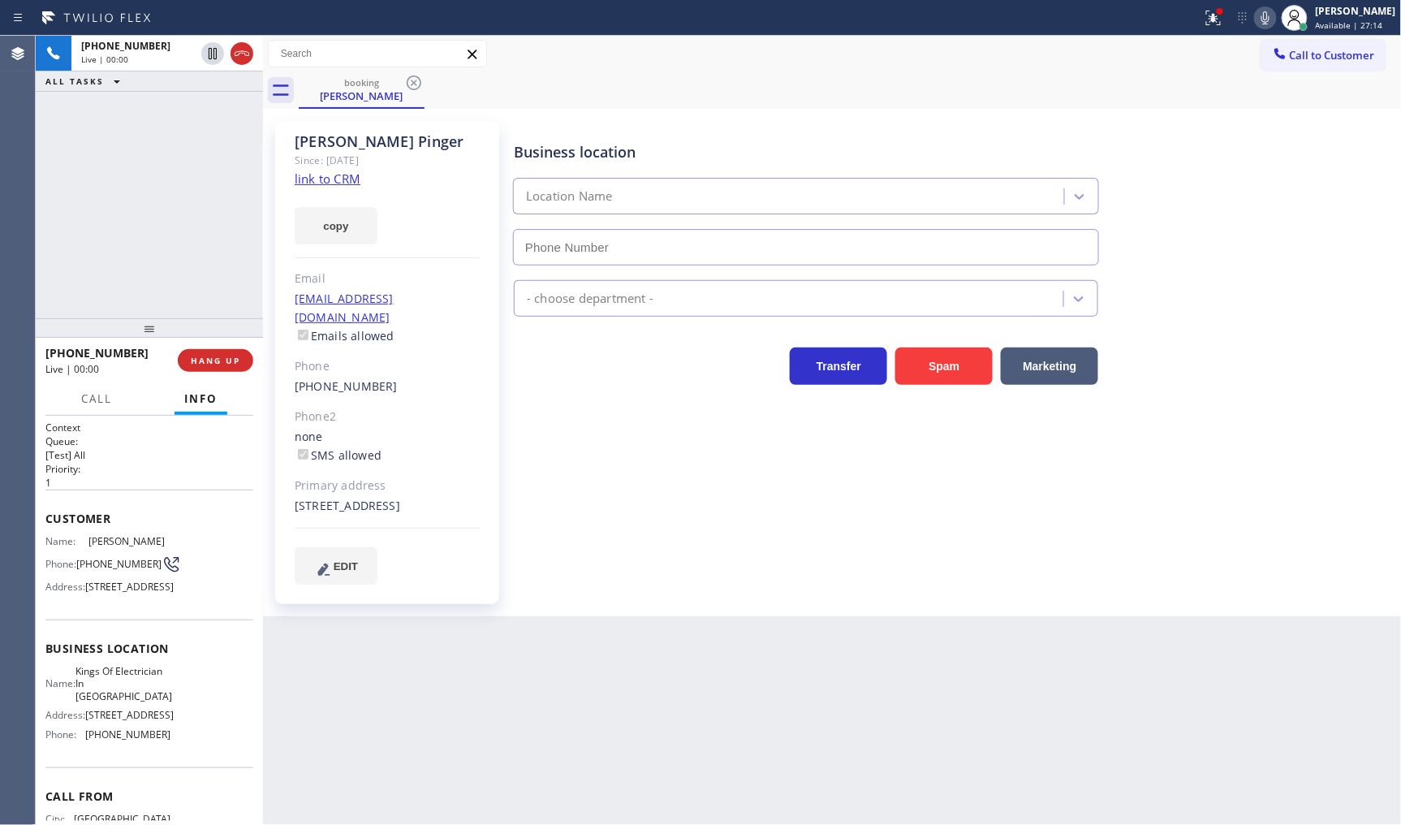
type input "[PHONE_NUMBER]"
click at [326, 182] on link "link to CRM" at bounding box center [328, 179] width 66 height 16
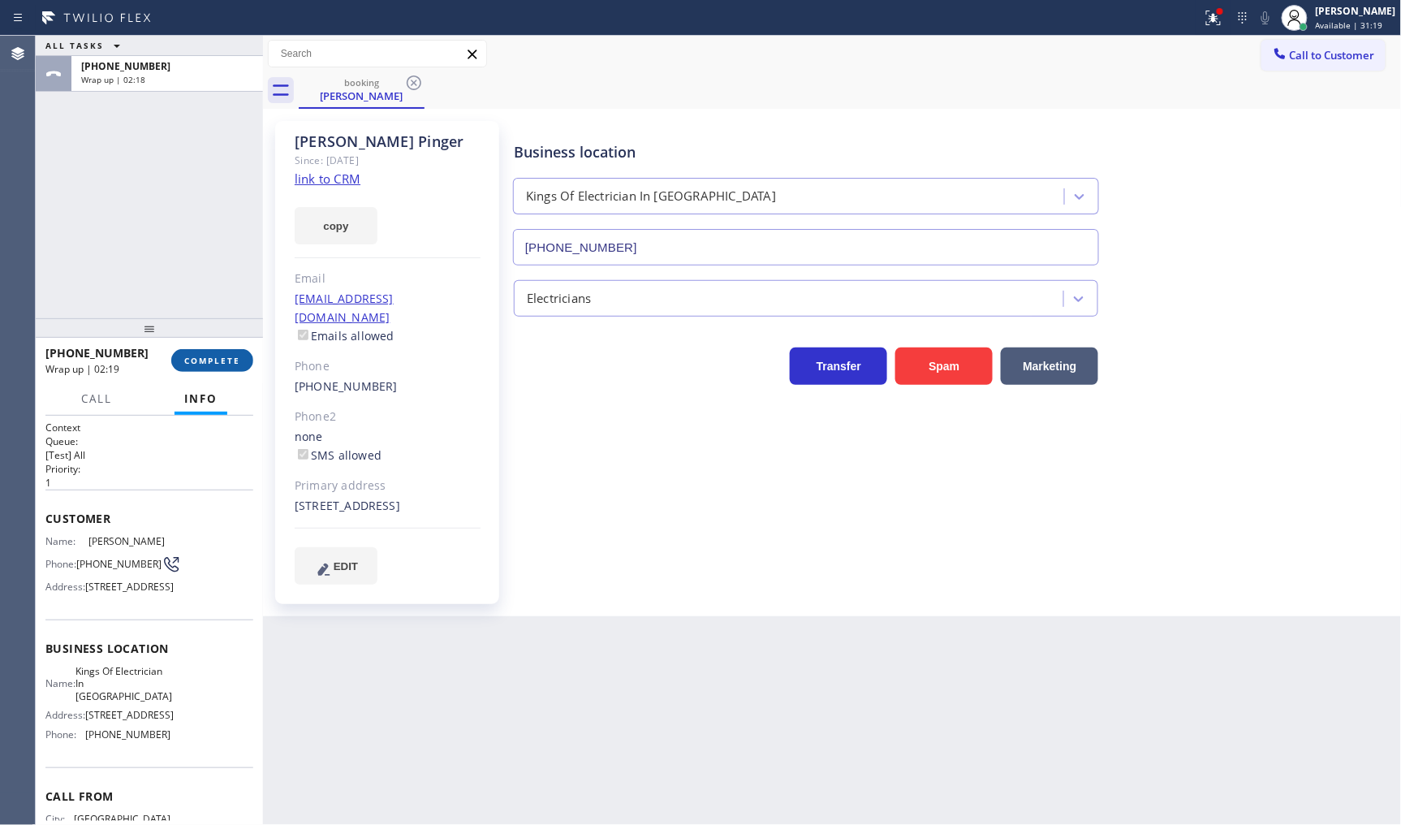
click at [205, 361] on span "COMPLETE" at bounding box center [212, 360] width 56 height 11
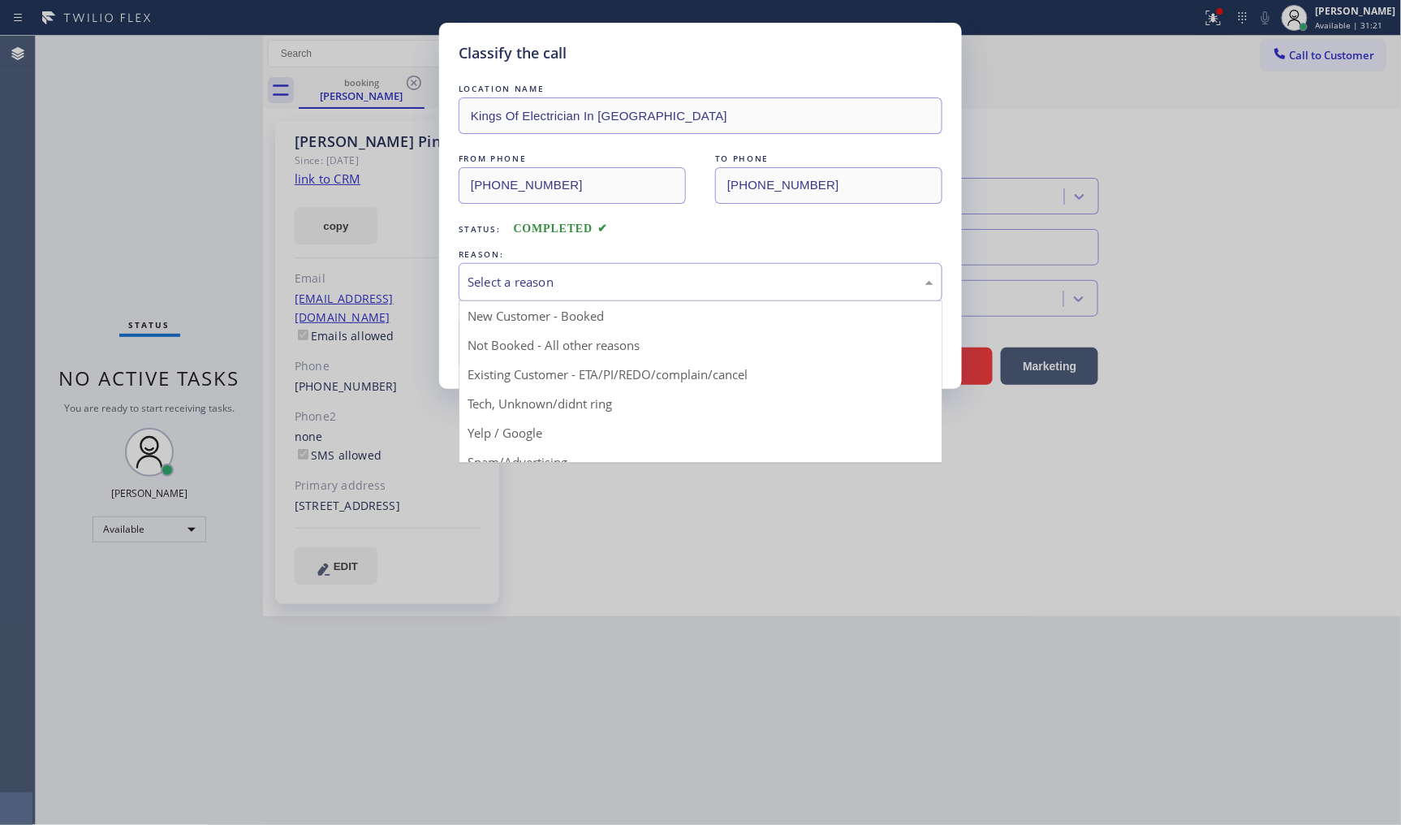
click at [503, 286] on div "Select a reason" at bounding box center [701, 282] width 466 height 19
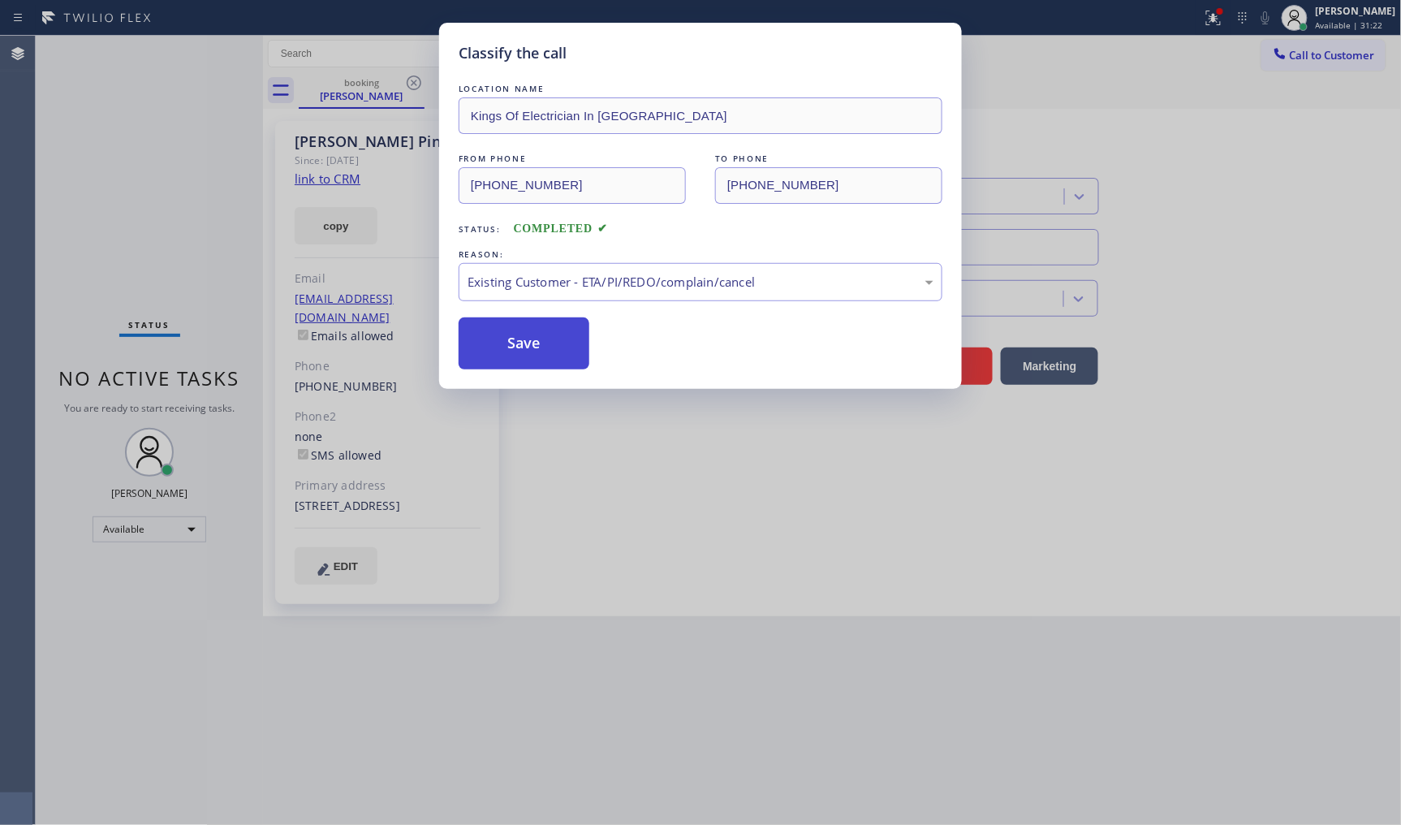
click at [507, 348] on button "Save" at bounding box center [524, 343] width 131 height 52
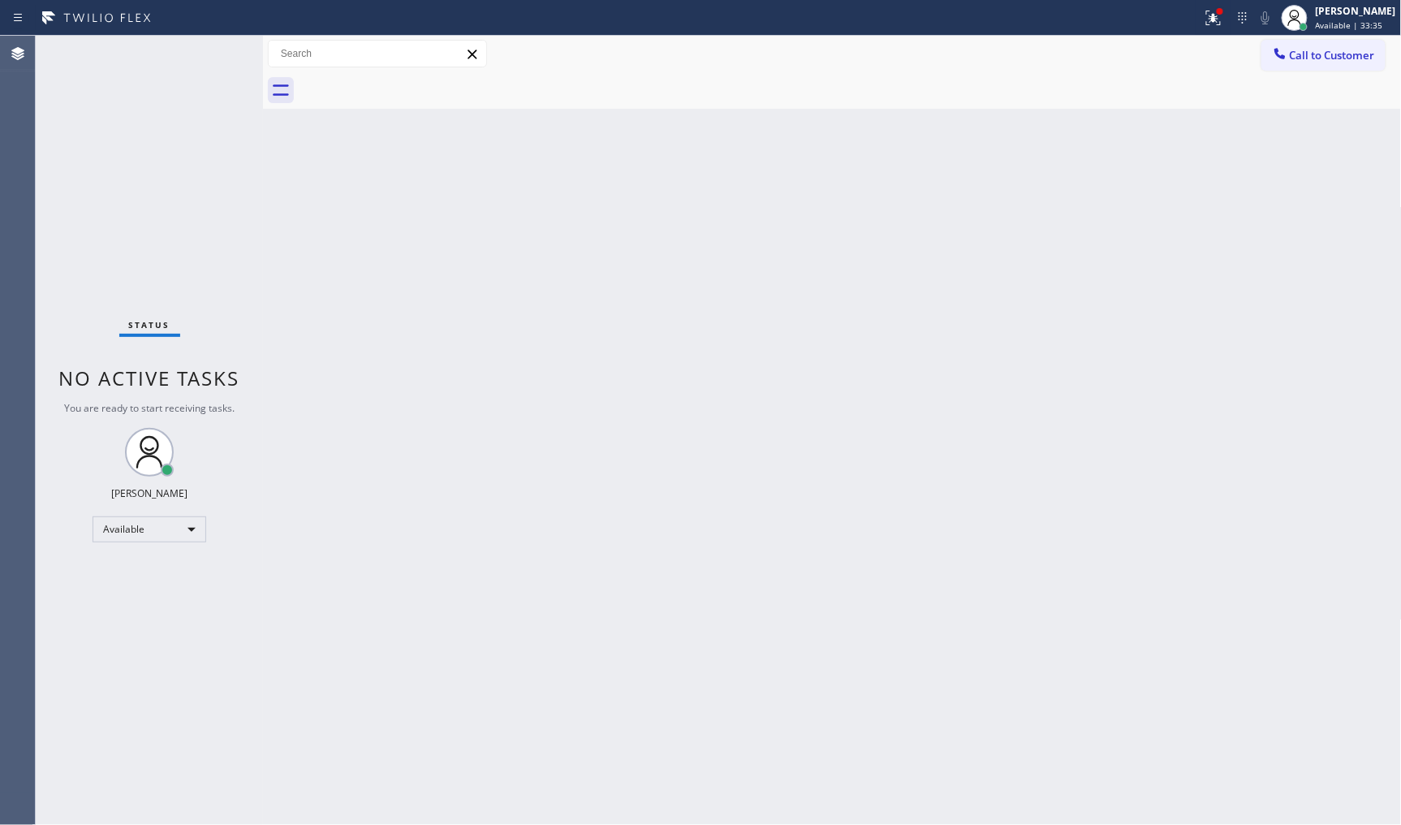
drag, startPoint x: 41, startPoint y: 530, endPoint x: 65, endPoint y: 512, distance: 30.1
click at [46, 526] on div "Status No active tasks You are ready to start receiving tasks. JENIZA ALCAYDE A…" at bounding box center [149, 430] width 227 height 789
click at [131, 523] on div "Available" at bounding box center [150, 529] width 114 height 26
click at [132, 590] on li "Unavailable" at bounding box center [148, 591] width 110 height 19
click at [136, 542] on div "Unavailable" at bounding box center [150, 536] width 114 height 26
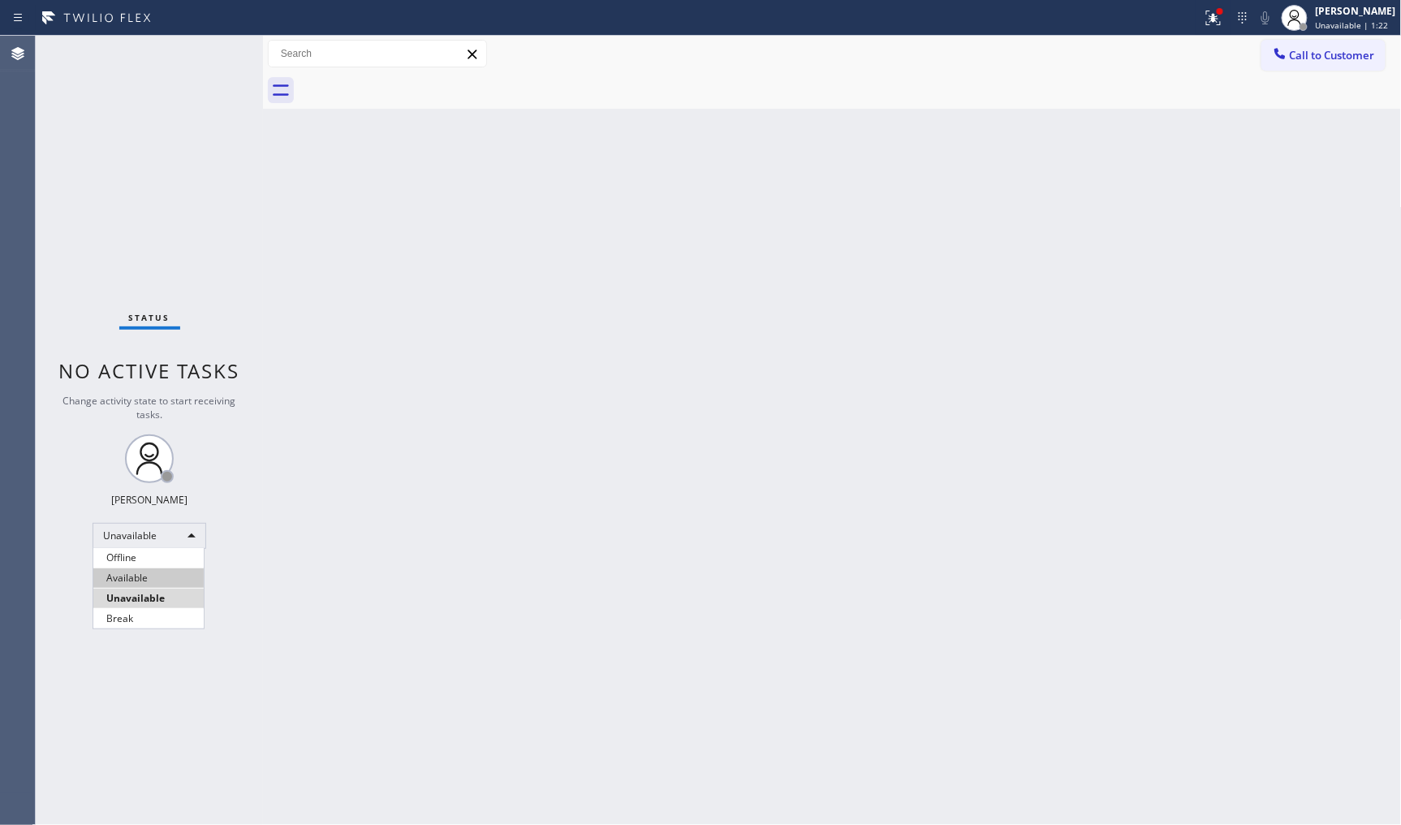
click at [144, 577] on li "Available" at bounding box center [148, 577] width 110 height 19
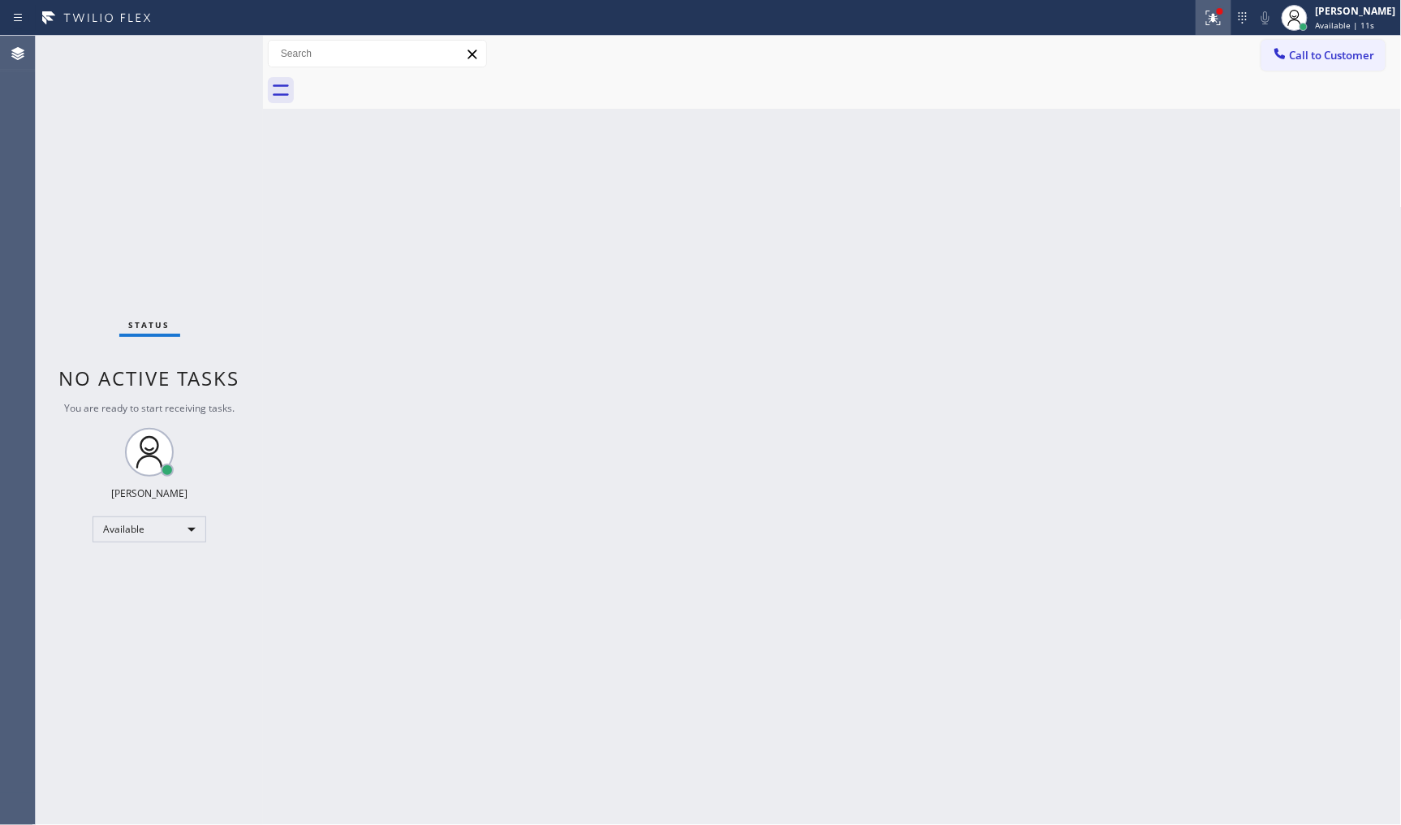
click at [1216, 18] on icon at bounding box center [1212, 16] width 10 height 11
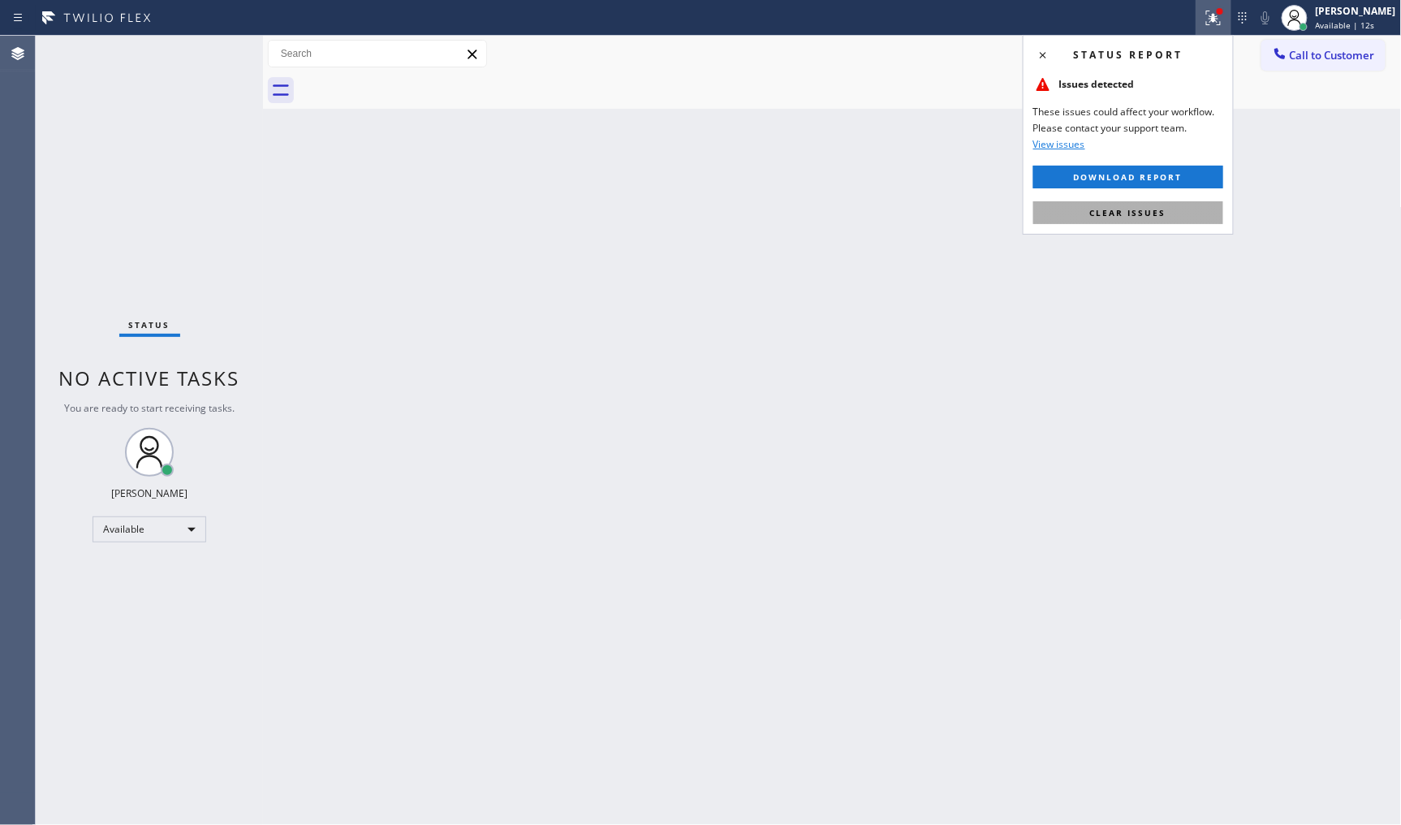
click at [1161, 209] on span "Clear issues" at bounding box center [1129, 212] width 76 height 11
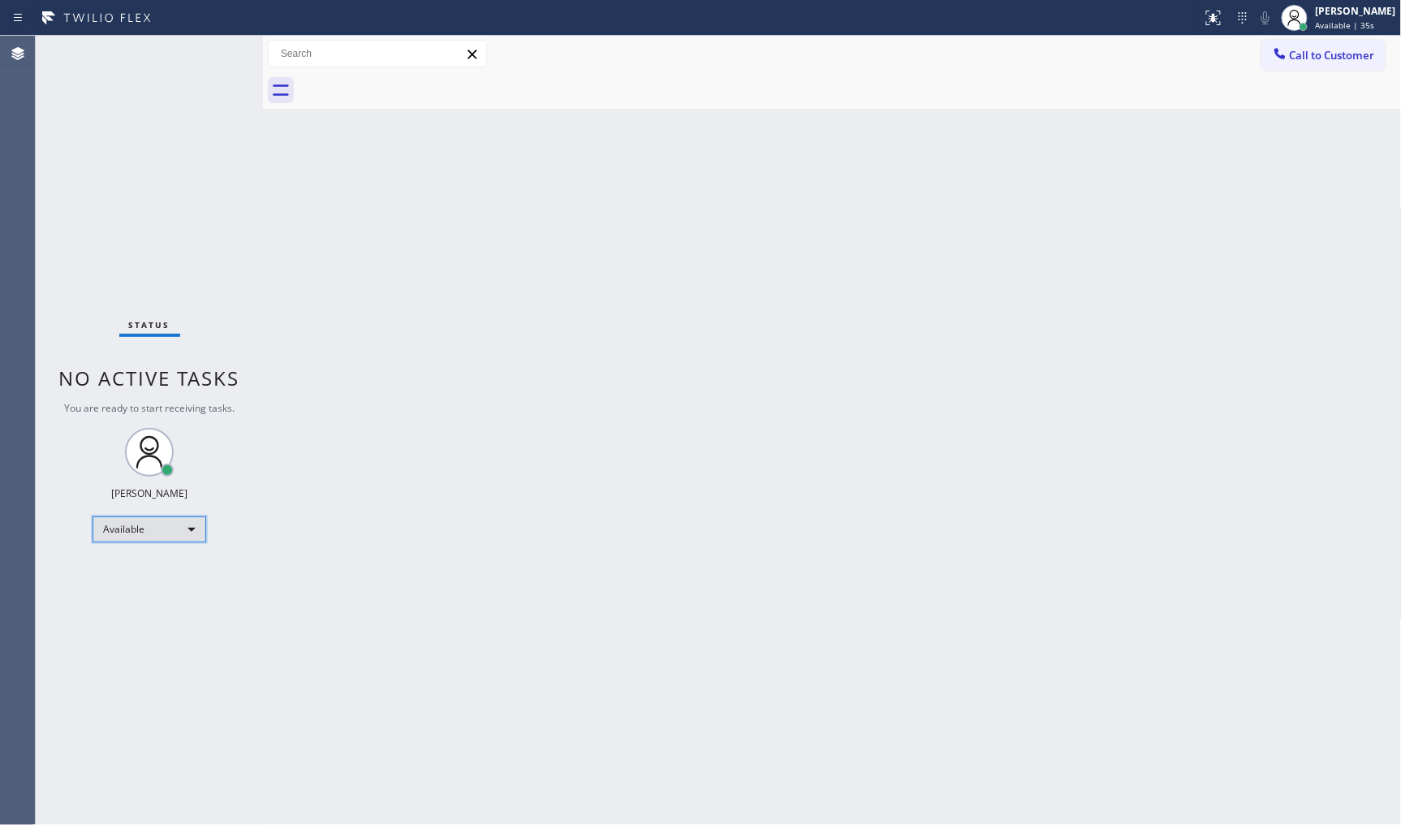
click at [141, 528] on div "Available" at bounding box center [150, 529] width 114 height 26
click at [131, 607] on li "Break" at bounding box center [148, 611] width 110 height 19
click at [132, 167] on div "Status No active tasks Change activity state to start receiving tasks. JENIZA A…" at bounding box center [149, 430] width 227 height 789
click at [124, 531] on div "Break" at bounding box center [150, 536] width 114 height 26
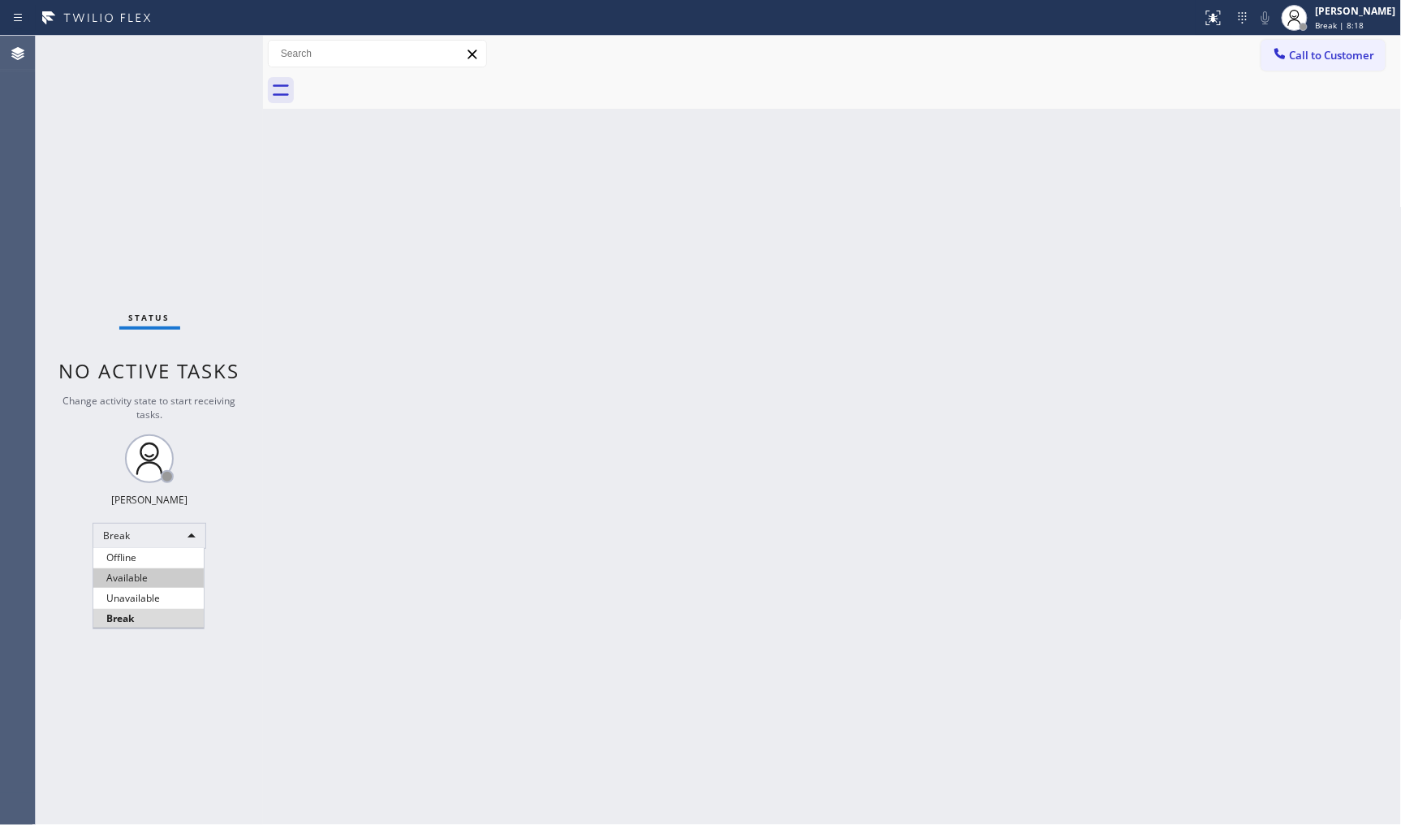
click at [135, 571] on li "Available" at bounding box center [148, 577] width 110 height 19
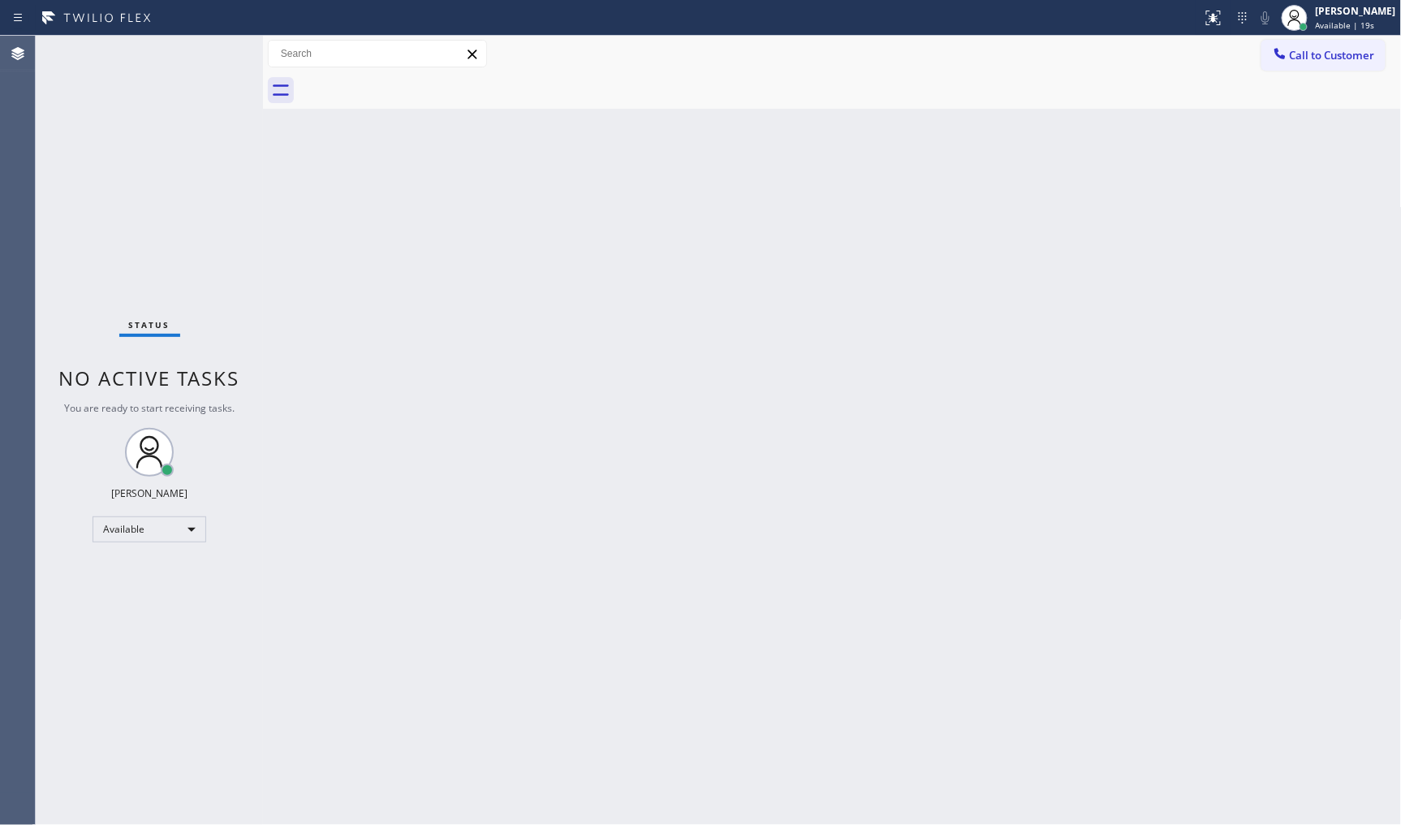
drag, startPoint x: 97, startPoint y: 682, endPoint x: 132, endPoint y: 632, distance: 60.8
click at [110, 661] on div "Status No active tasks You are ready to start receiving tasks. JENIZA ALCAYDE A…" at bounding box center [149, 430] width 227 height 789
click at [338, 179] on div "Back to Dashboard Change Sender ID Customers Technicians Select a contact Outbo…" at bounding box center [832, 430] width 1139 height 789
click at [96, 233] on div "Status No active tasks You are ready to start receiving tasks. JENIZA ALCAYDE A…" at bounding box center [149, 430] width 227 height 789
click at [209, 59] on div "Status No active tasks You are ready to start receiving tasks. JENIZA ALCAYDE A…" at bounding box center [149, 430] width 227 height 789
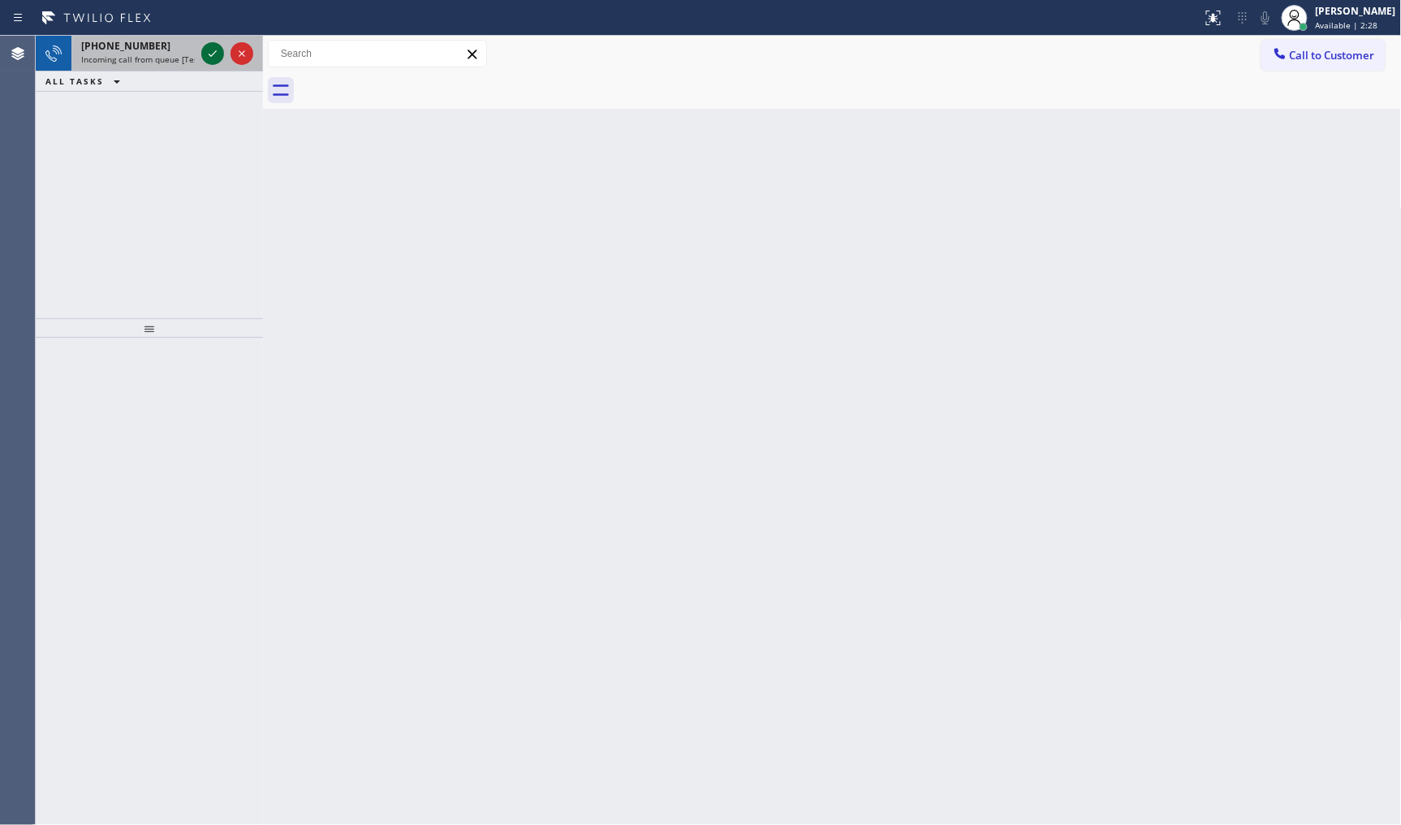
click at [212, 60] on icon at bounding box center [212, 53] width 19 height 19
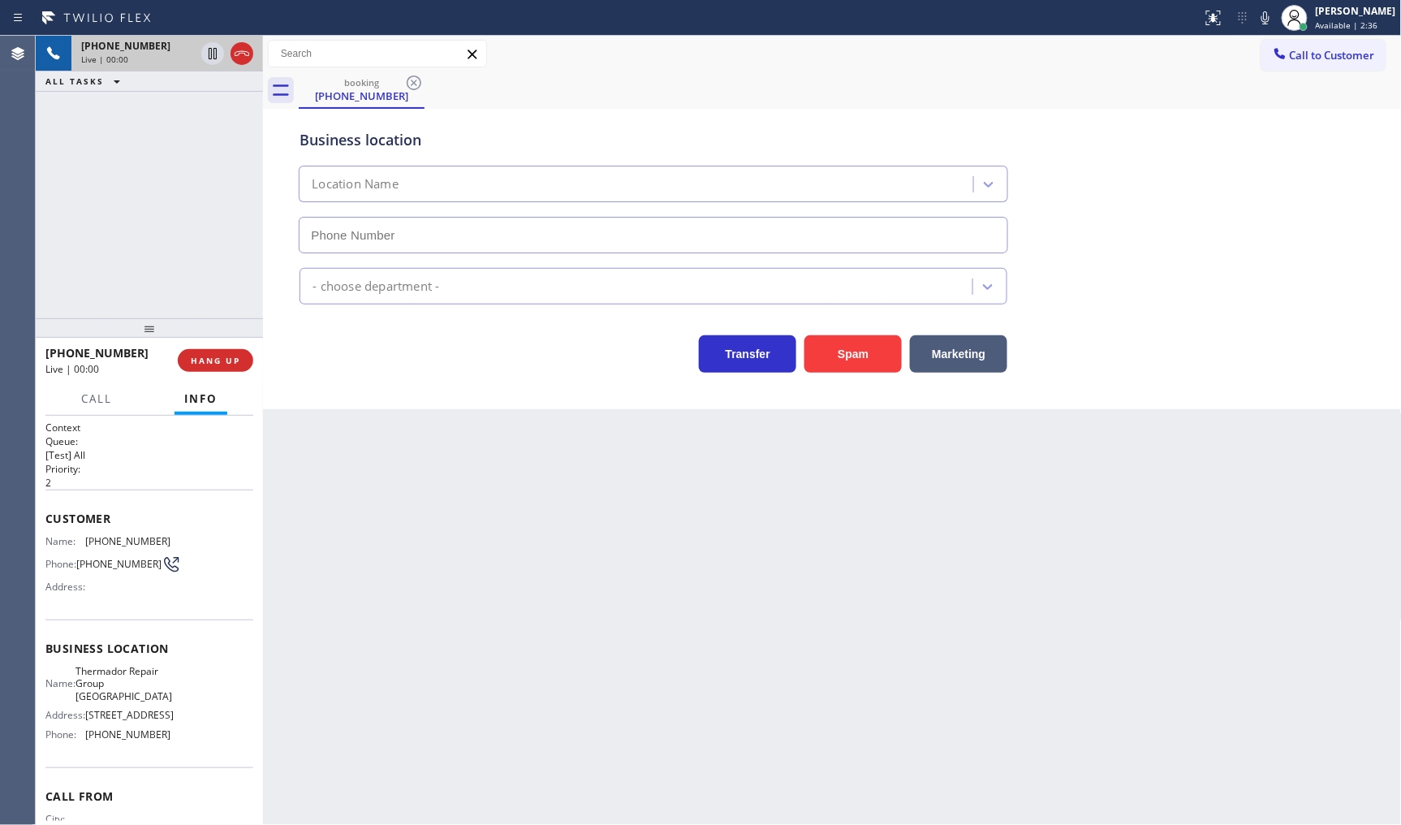
type input "[PHONE_NUMBER]"
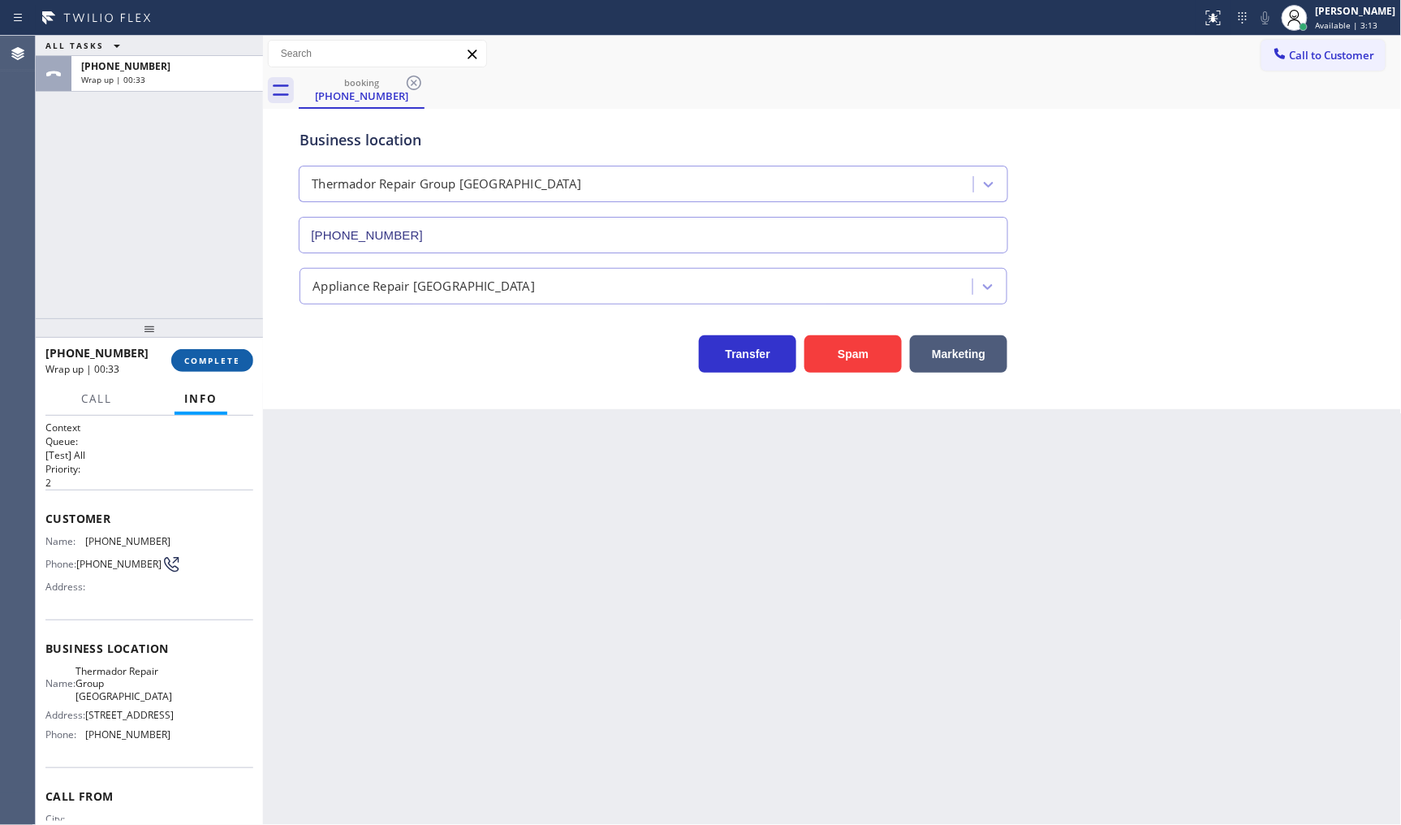
click at [227, 362] on button "COMPLETE" at bounding box center [212, 360] width 82 height 23
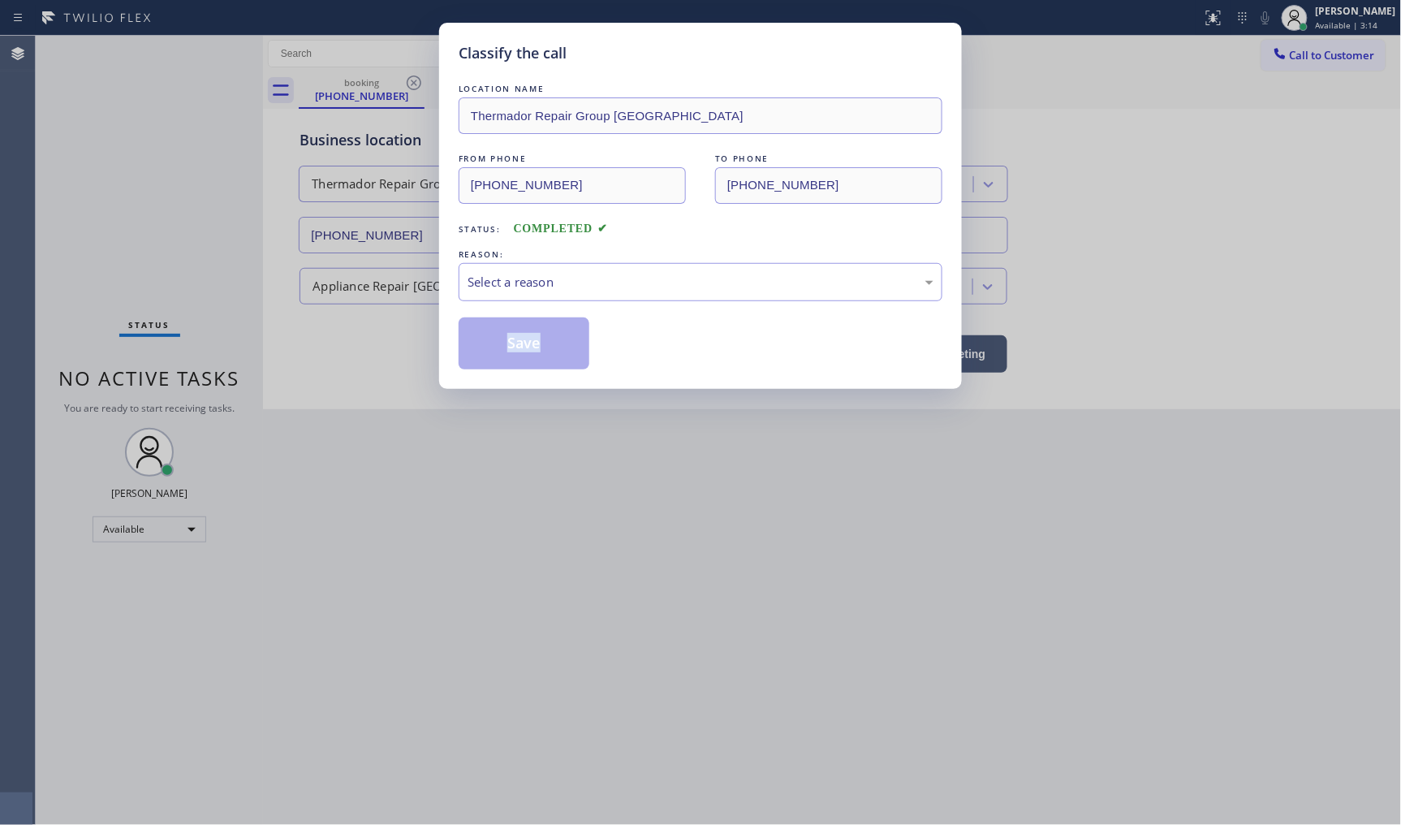
click at [227, 362] on div "Classify the call LOCATION NAME Thermador Repair Group Boulder FROM PHONE [PHON…" at bounding box center [700, 412] width 1401 height 825
click at [232, 356] on div "Classify the call LOCATION NAME Thermador Repair Group Boulder FROM PHONE [PHON…" at bounding box center [700, 412] width 1401 height 825
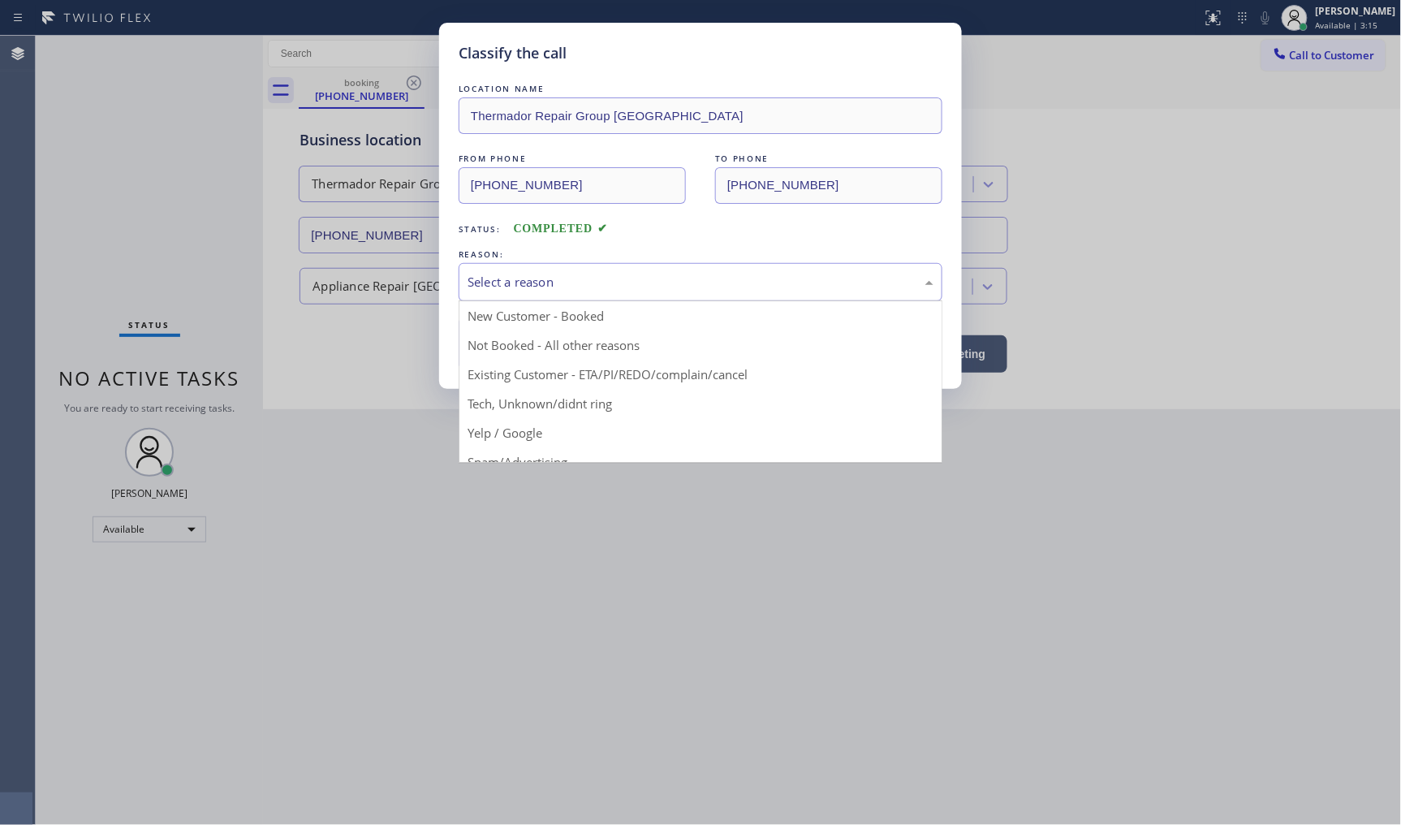
drag, startPoint x: 504, startPoint y: 287, endPoint x: 529, endPoint y: 319, distance: 41.1
click at [504, 287] on div "Select a reason" at bounding box center [701, 282] width 466 height 19
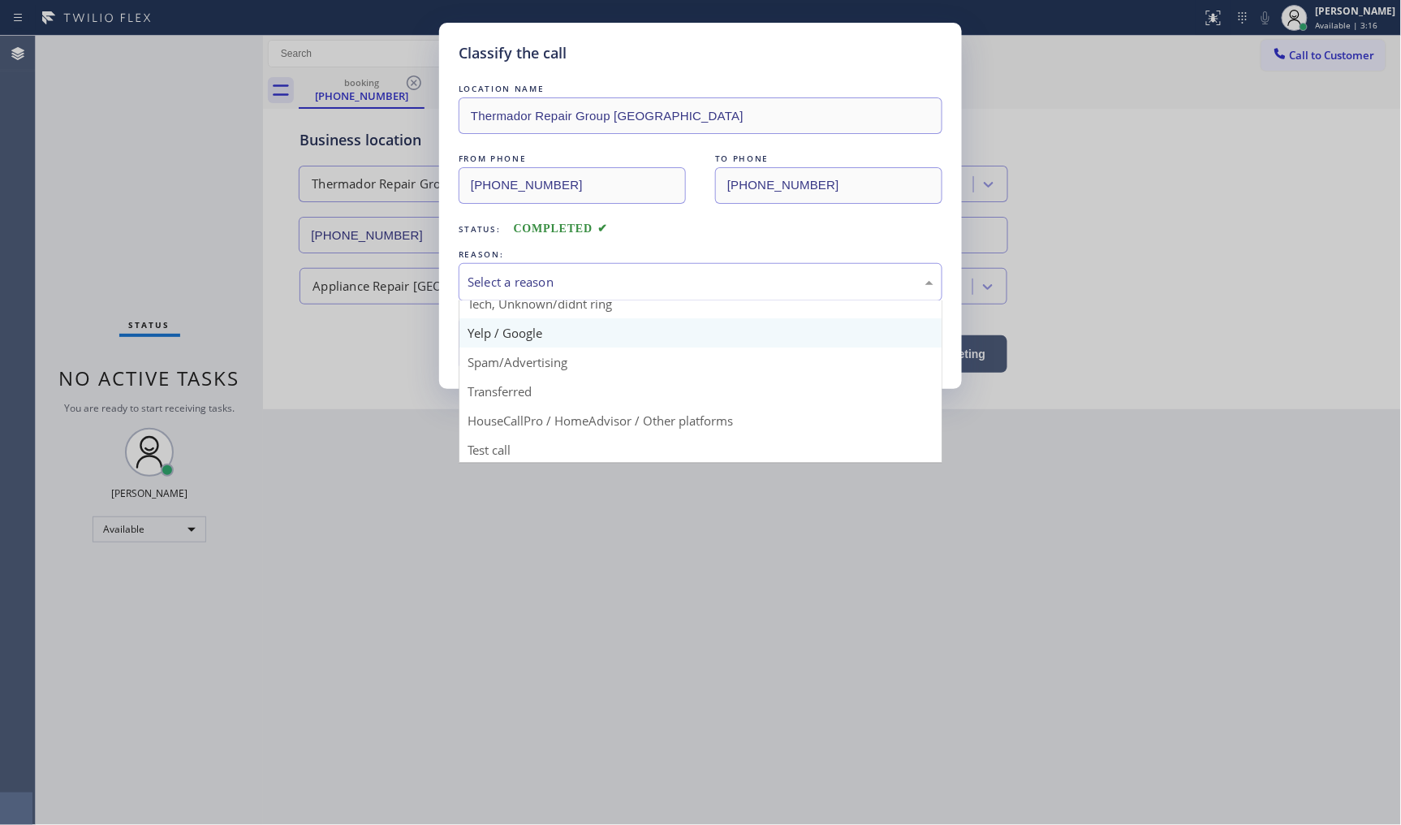
scroll to position [101, 0]
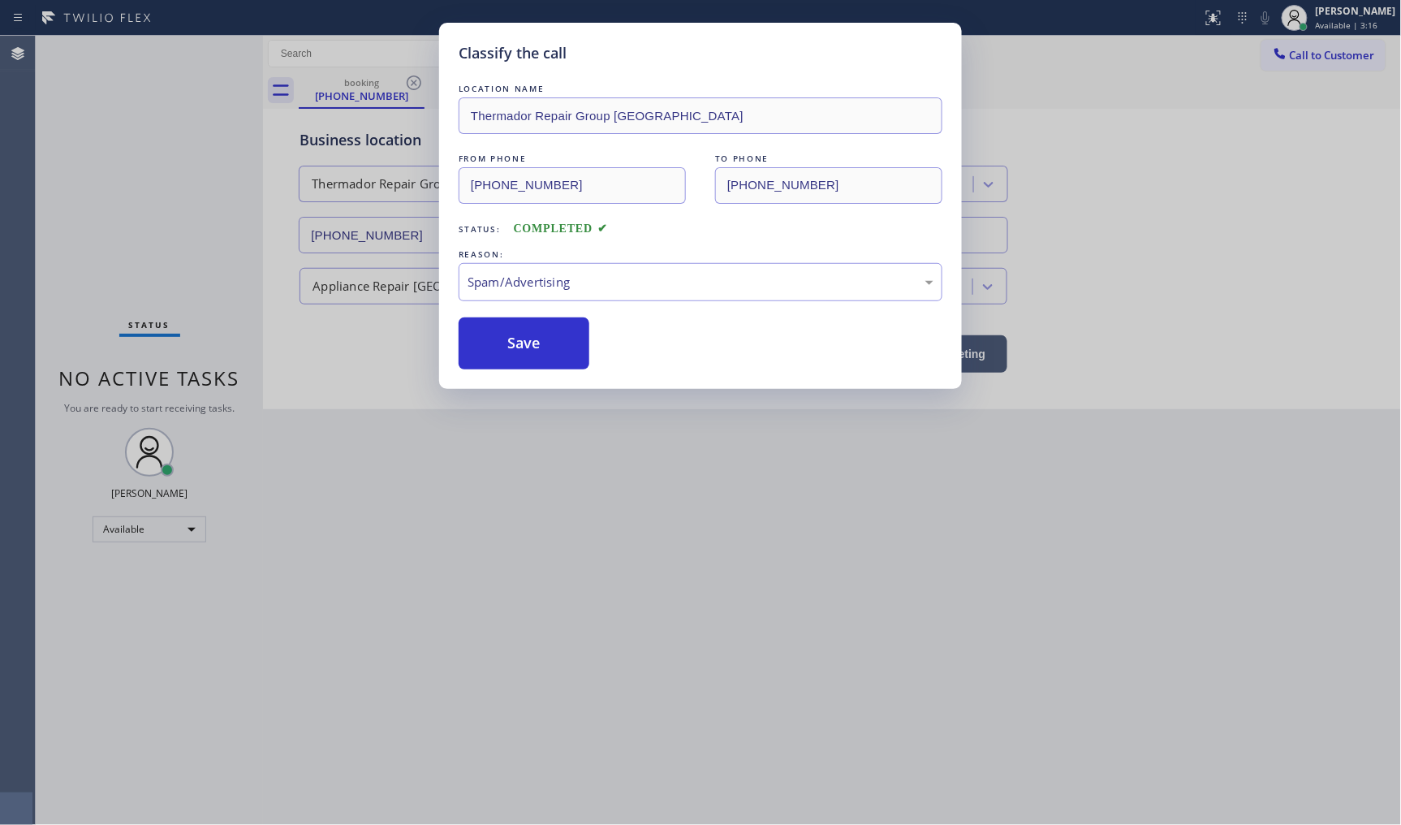
click at [525, 356] on button "Save" at bounding box center [524, 343] width 131 height 52
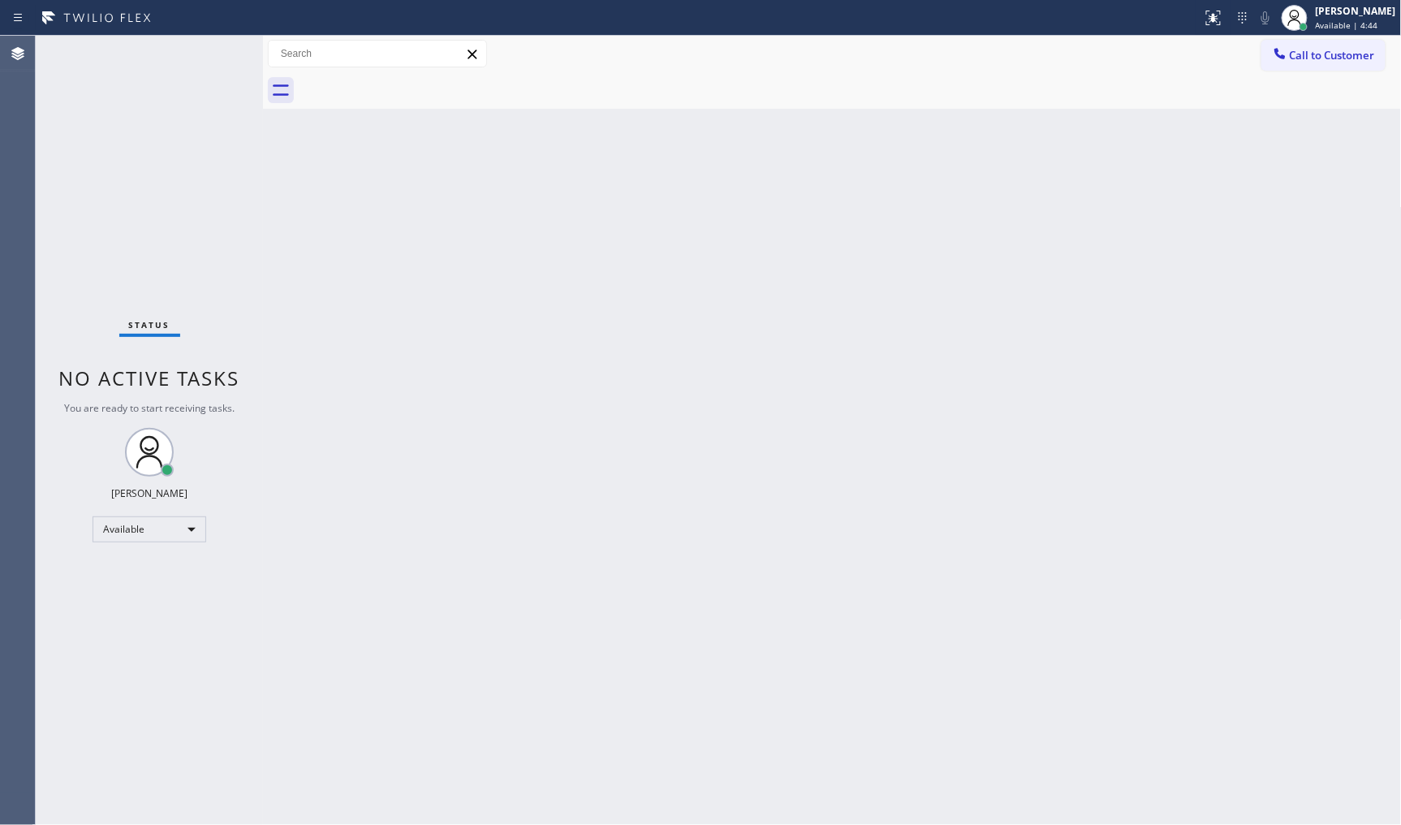
click at [500, 549] on div "Back to Dashboard Change Sender ID Customers Technicians Select a contact Outbo…" at bounding box center [832, 430] width 1139 height 789
click at [822, 448] on div "Back to Dashboard Change Sender ID Customers Technicians Select a contact Outbo…" at bounding box center [832, 430] width 1139 height 789
click at [1393, 496] on div "Back to Dashboard Change Sender ID Customers Technicians Select a contact Outbo…" at bounding box center [832, 430] width 1139 height 789
click at [1400, 495] on div "Back to Dashboard Change Sender ID Customers Technicians Select a contact Outbo…" at bounding box center [832, 430] width 1139 height 789
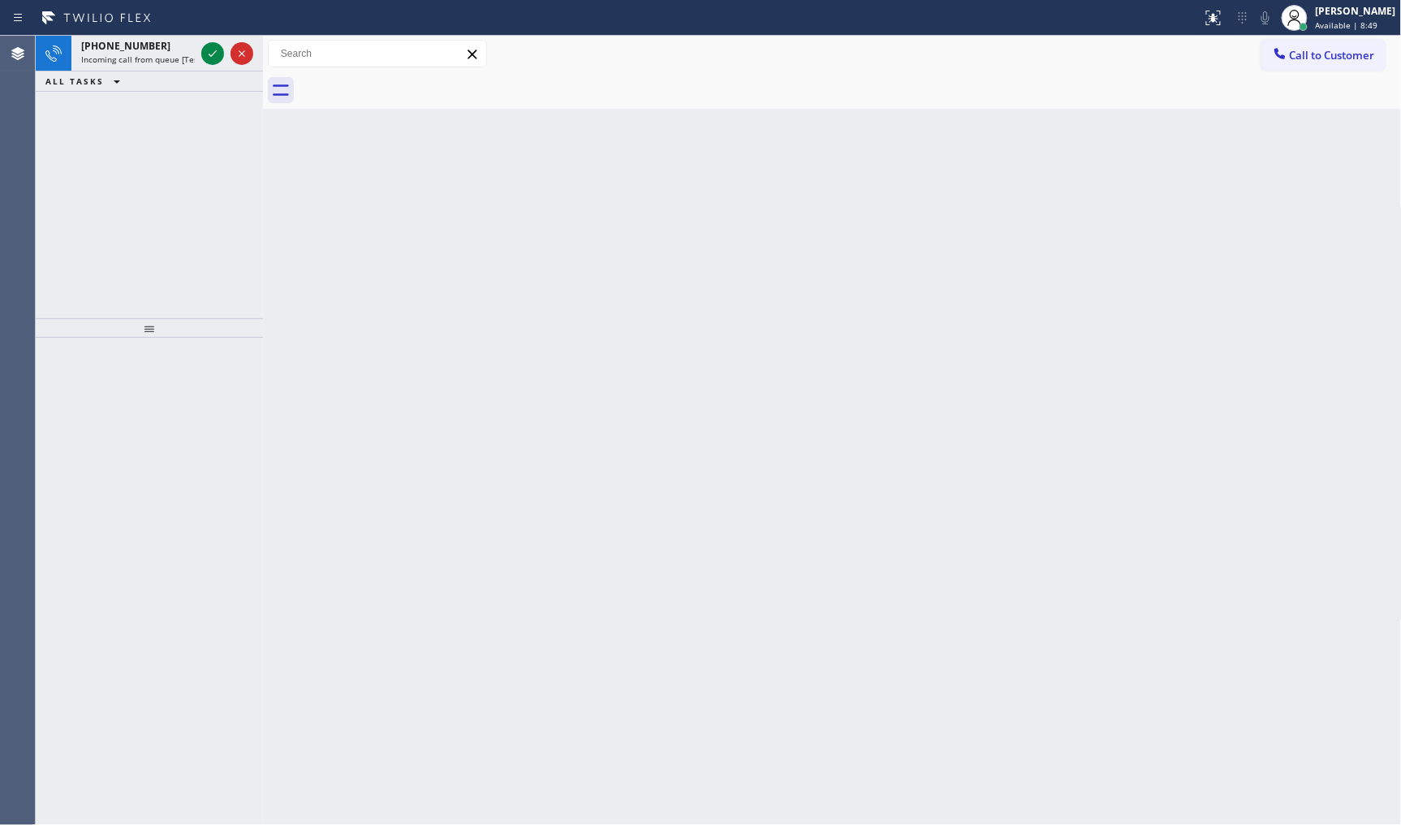
click at [111, 161] on div "[PHONE_NUMBER] Incoming call from queue [Test] All ALL TASKS ALL TASKS ACTIVE T…" at bounding box center [149, 177] width 227 height 283
click at [214, 45] on icon at bounding box center [212, 53] width 19 height 19
click at [215, 55] on icon at bounding box center [212, 53] width 19 height 19
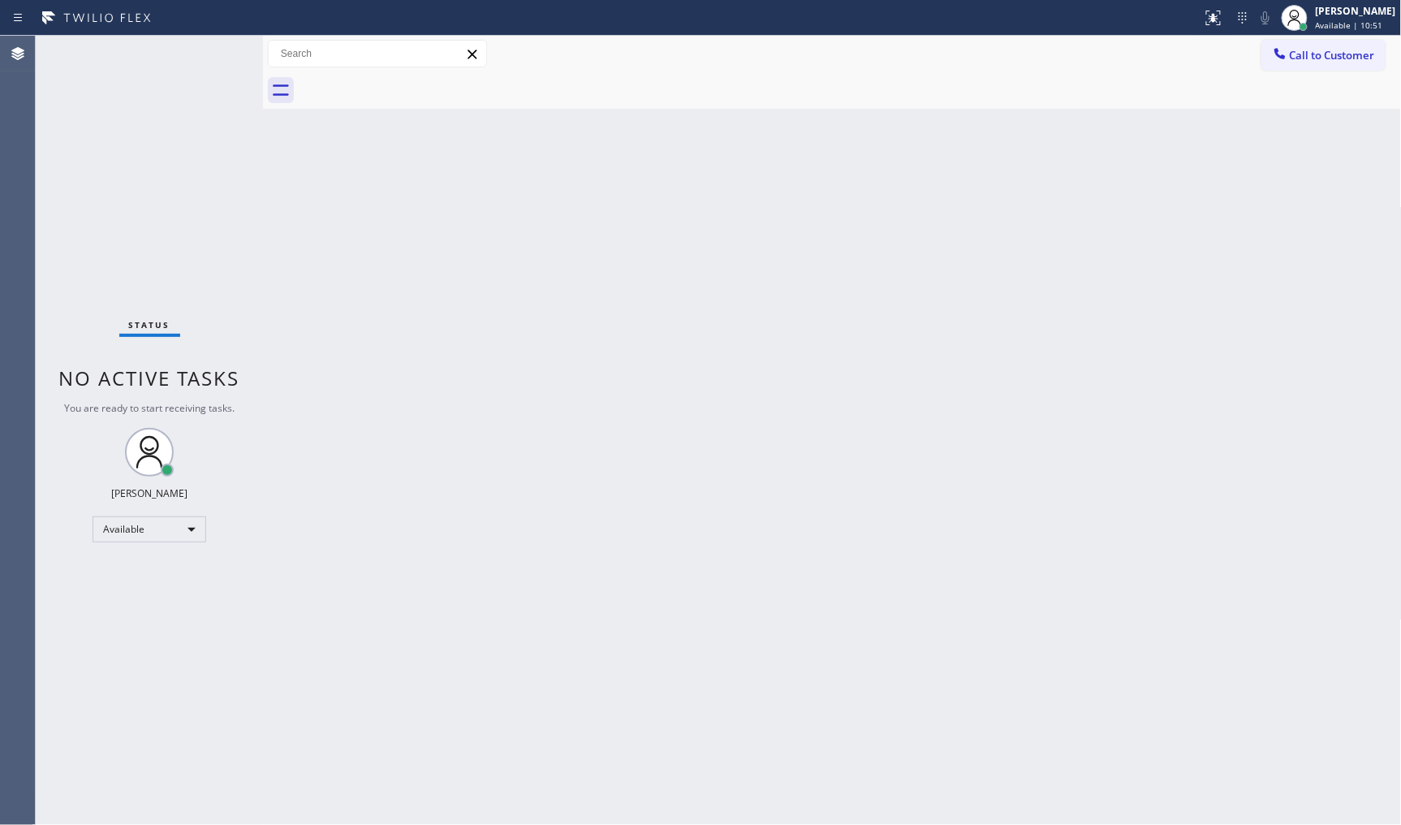
click at [400, 361] on div "Back to Dashboard Change Sender ID Customers Technicians Select a contact Outbo…" at bounding box center [832, 430] width 1139 height 789
click at [382, 335] on div "Back to Dashboard Change Sender ID Customers Technicians Select a contact Outbo…" at bounding box center [832, 430] width 1139 height 789
click at [361, 287] on div "Back to Dashboard Change Sender ID Customers Technicians Select a contact Outbo…" at bounding box center [832, 430] width 1139 height 789
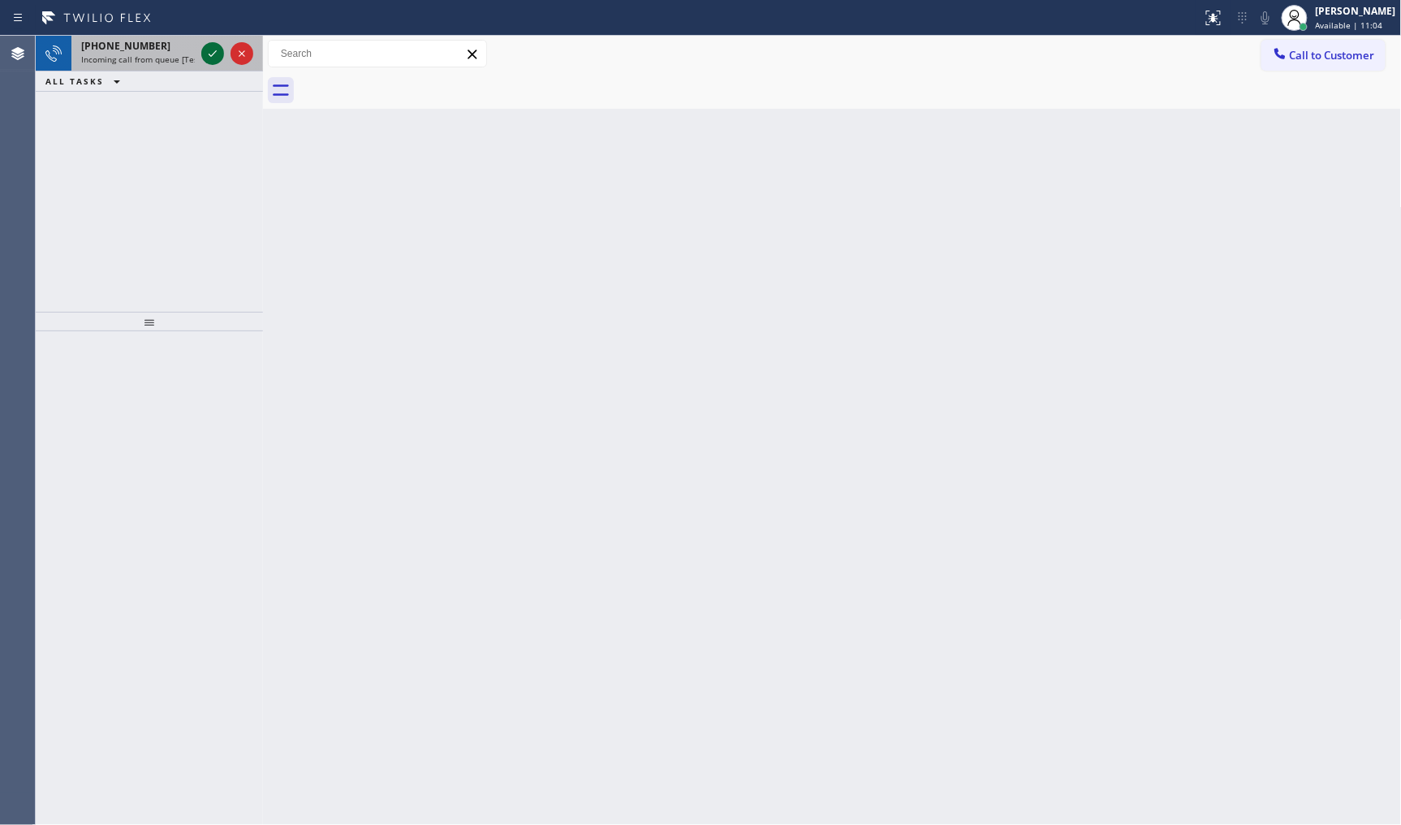
click at [205, 57] on icon at bounding box center [212, 53] width 19 height 19
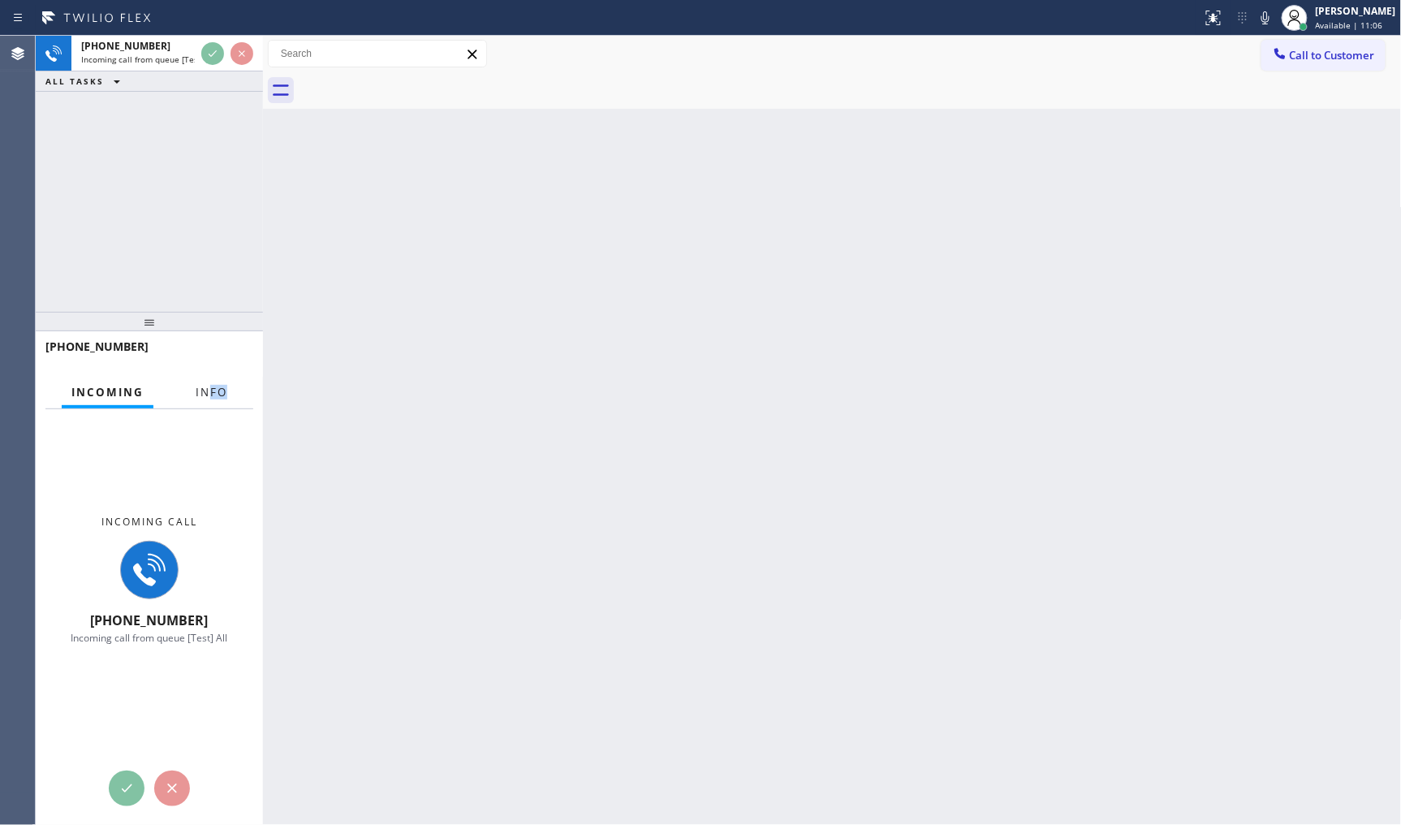
click at [212, 404] on div "Info" at bounding box center [211, 393] width 51 height 32
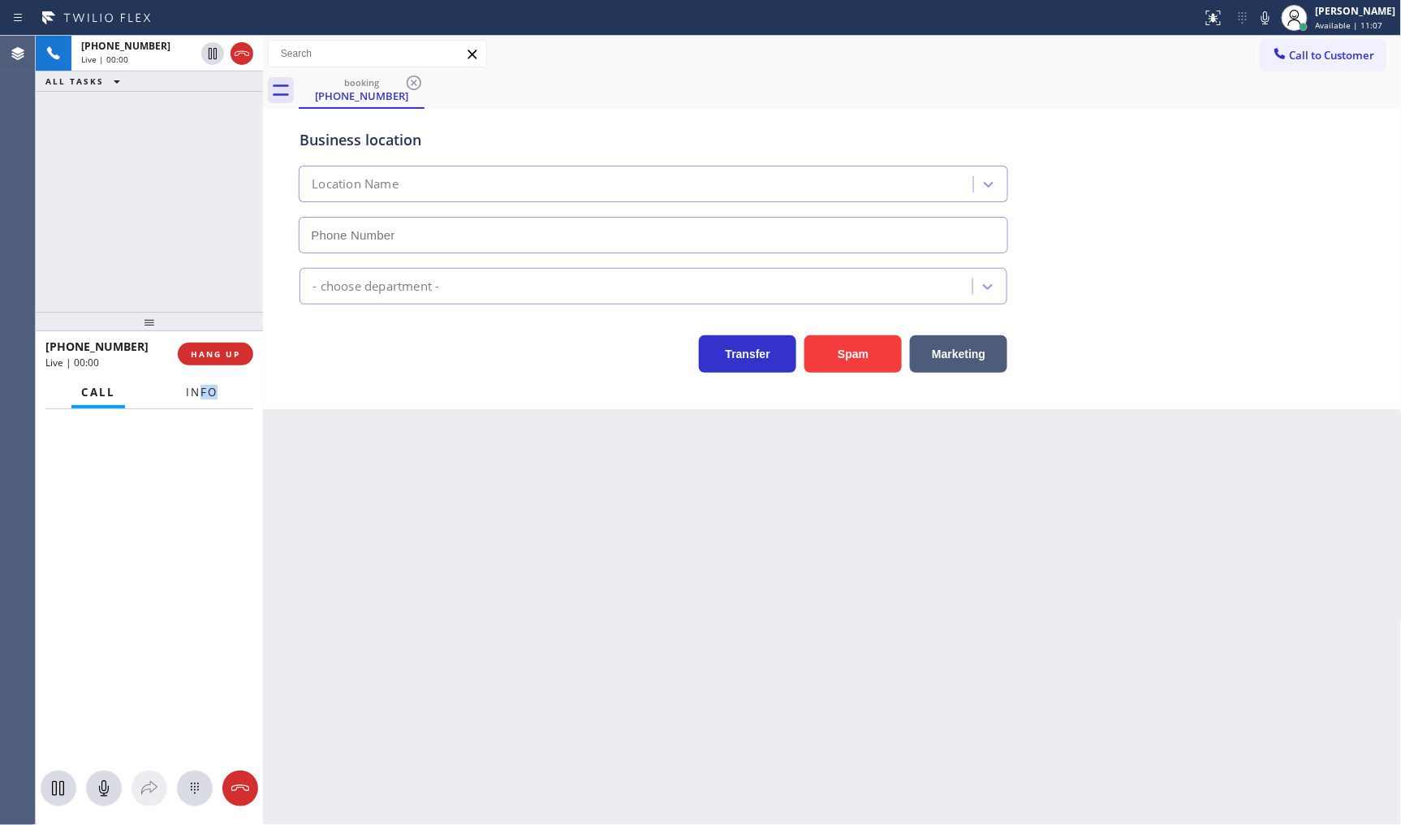
type input "(626) 238-1075"
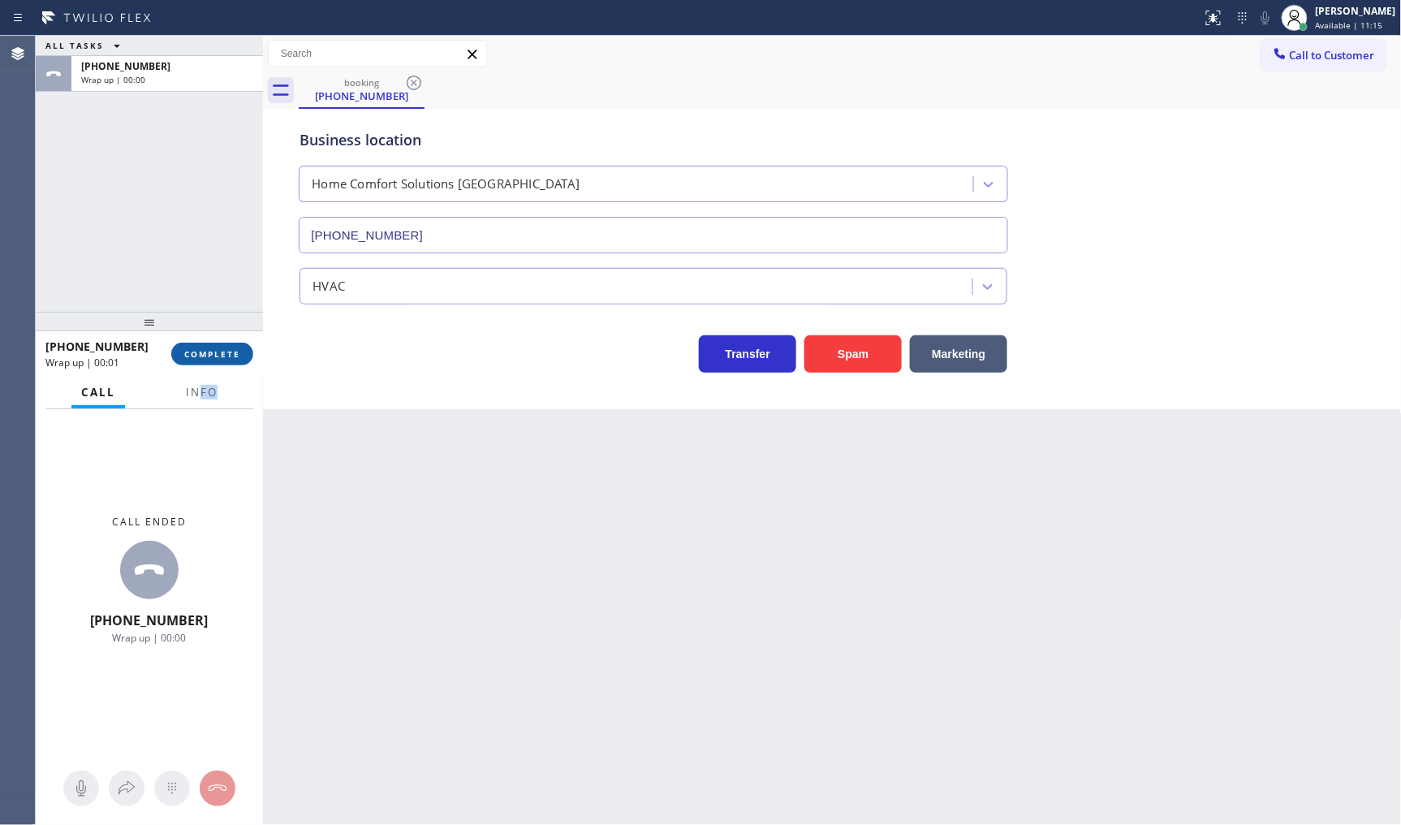
click at [217, 352] on span "COMPLETE" at bounding box center [212, 353] width 56 height 11
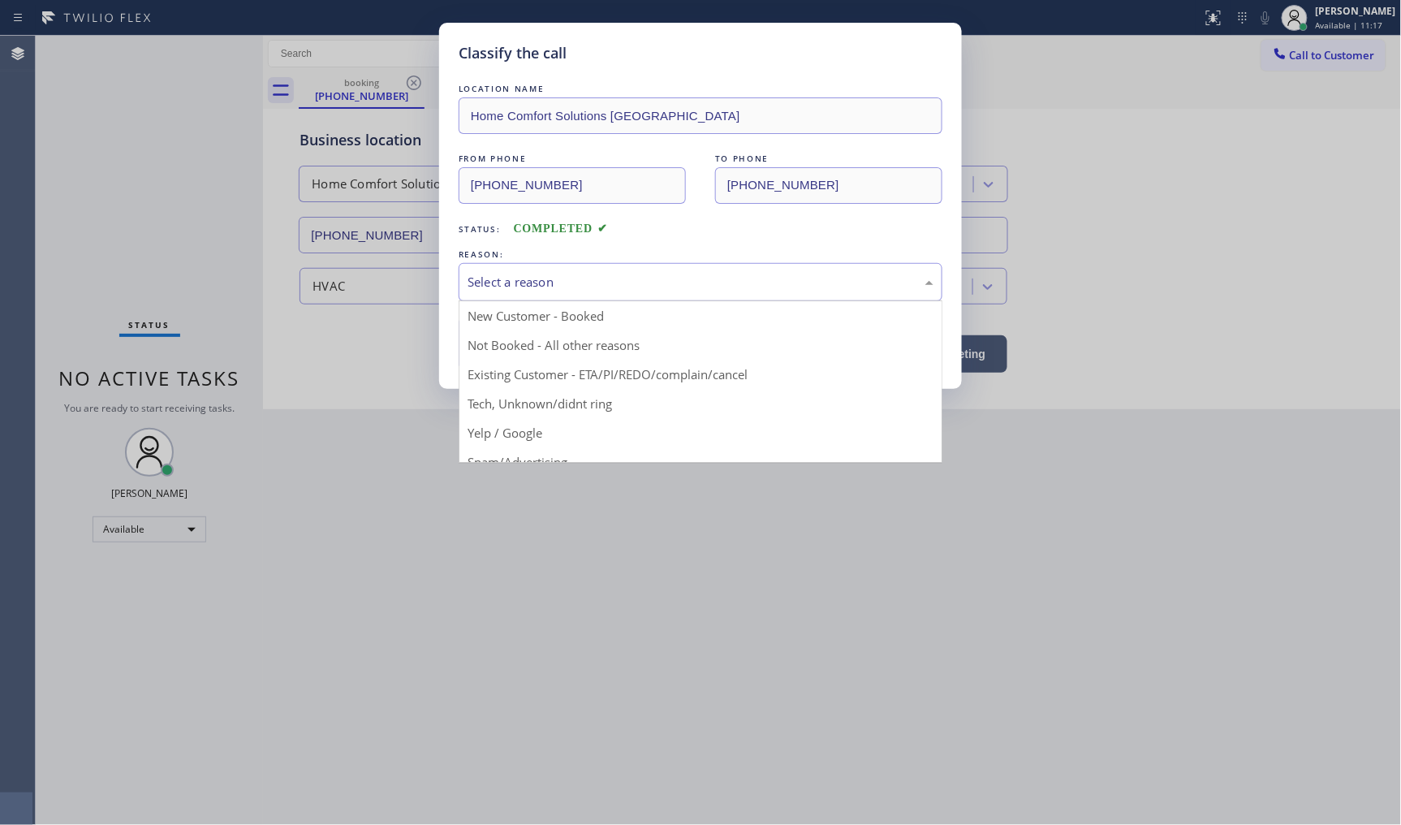
click at [537, 284] on div "Select a reason" at bounding box center [701, 282] width 466 height 19
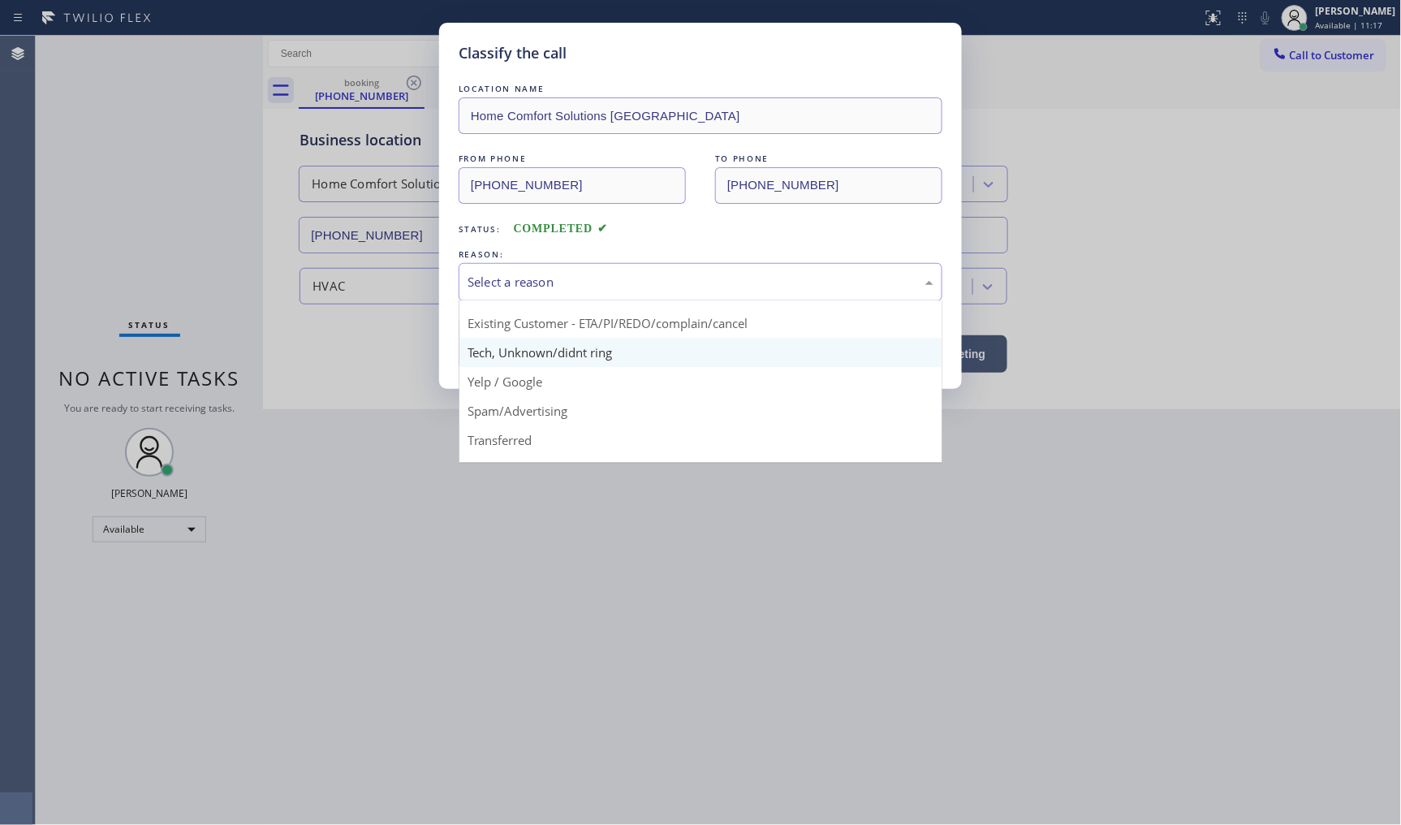
scroll to position [101, 0]
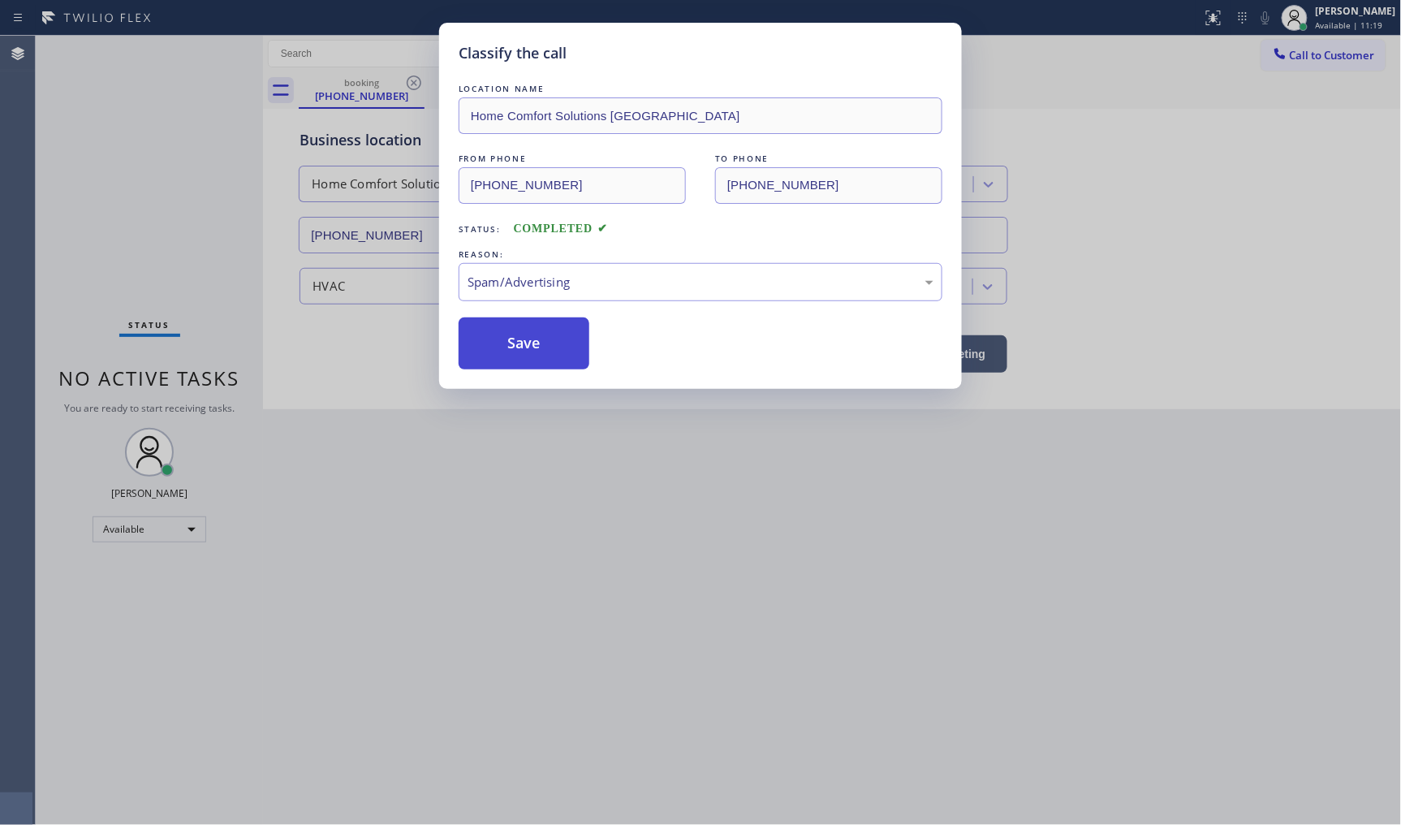
click at [517, 343] on button "Save" at bounding box center [524, 343] width 131 height 52
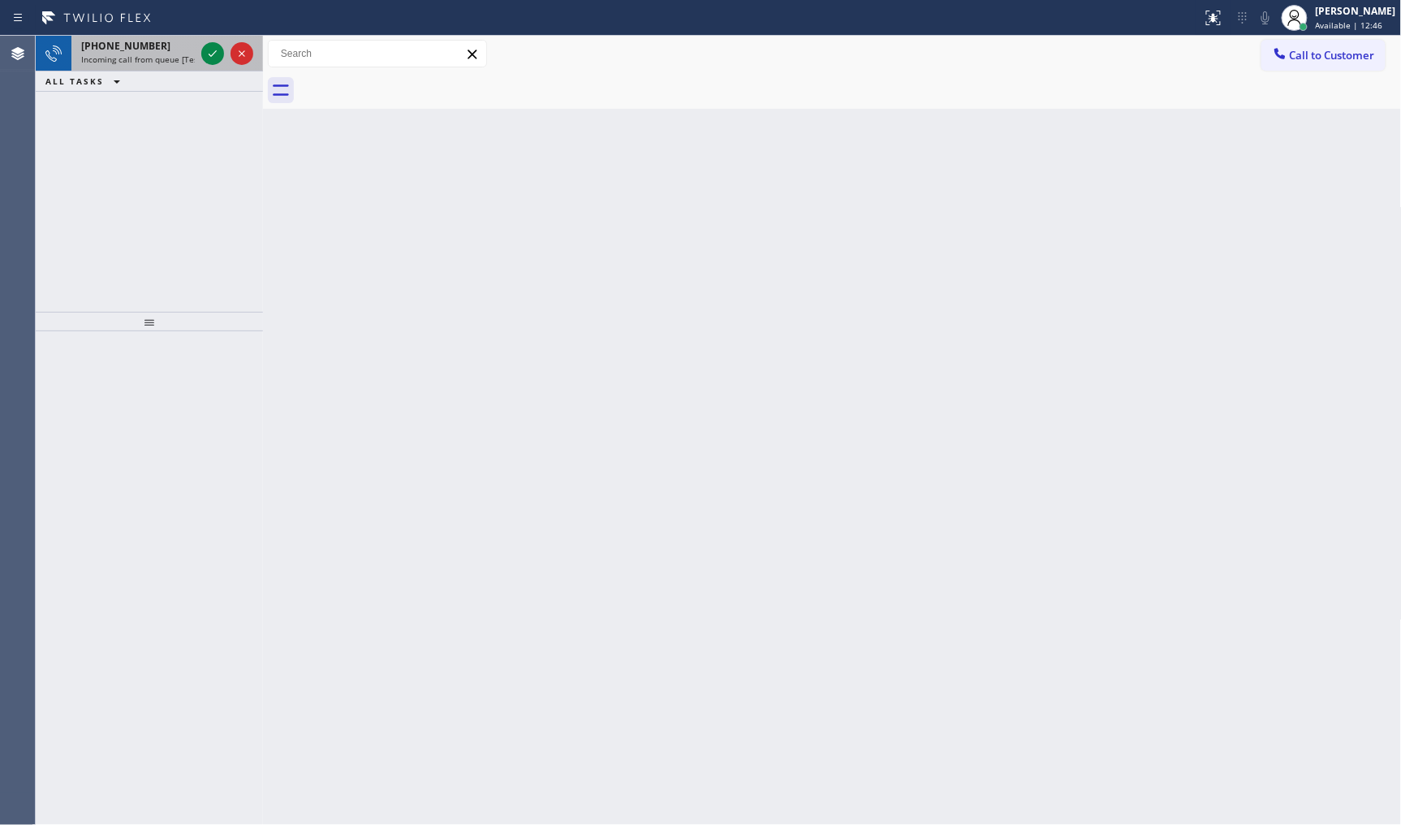
drag, startPoint x: 146, startPoint y: 57, endPoint x: 179, endPoint y: 61, distance: 33.5
click at [146, 57] on span "Incoming call from queue [Test] All" at bounding box center [148, 59] width 135 height 11
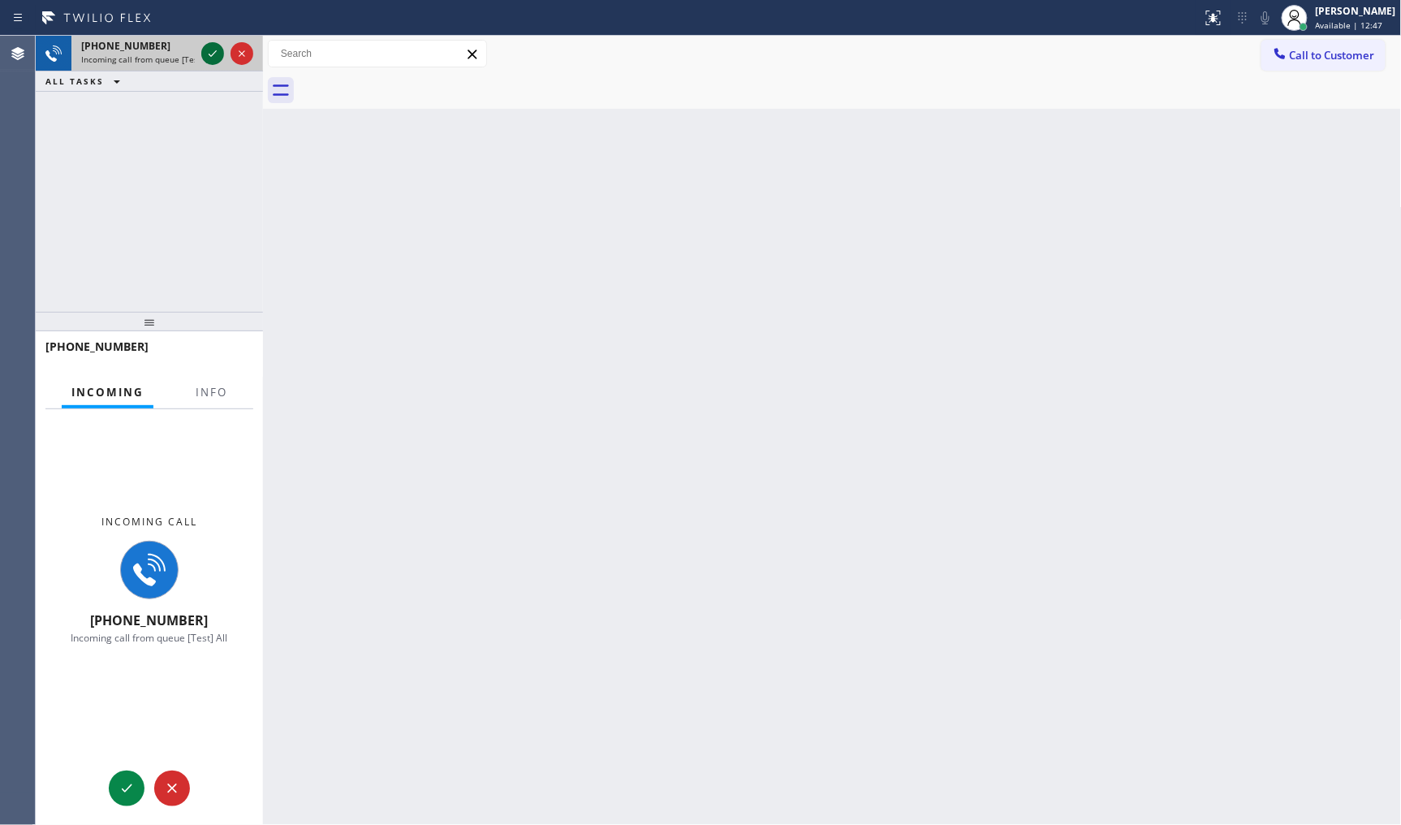
click at [218, 54] on icon at bounding box center [212, 53] width 19 height 19
click at [205, 425] on div "Incoming call +19175488519 Incoming call from queue [Test] All" at bounding box center [149, 580] width 227 height 342
click at [220, 385] on span "Info" at bounding box center [212, 392] width 32 height 15
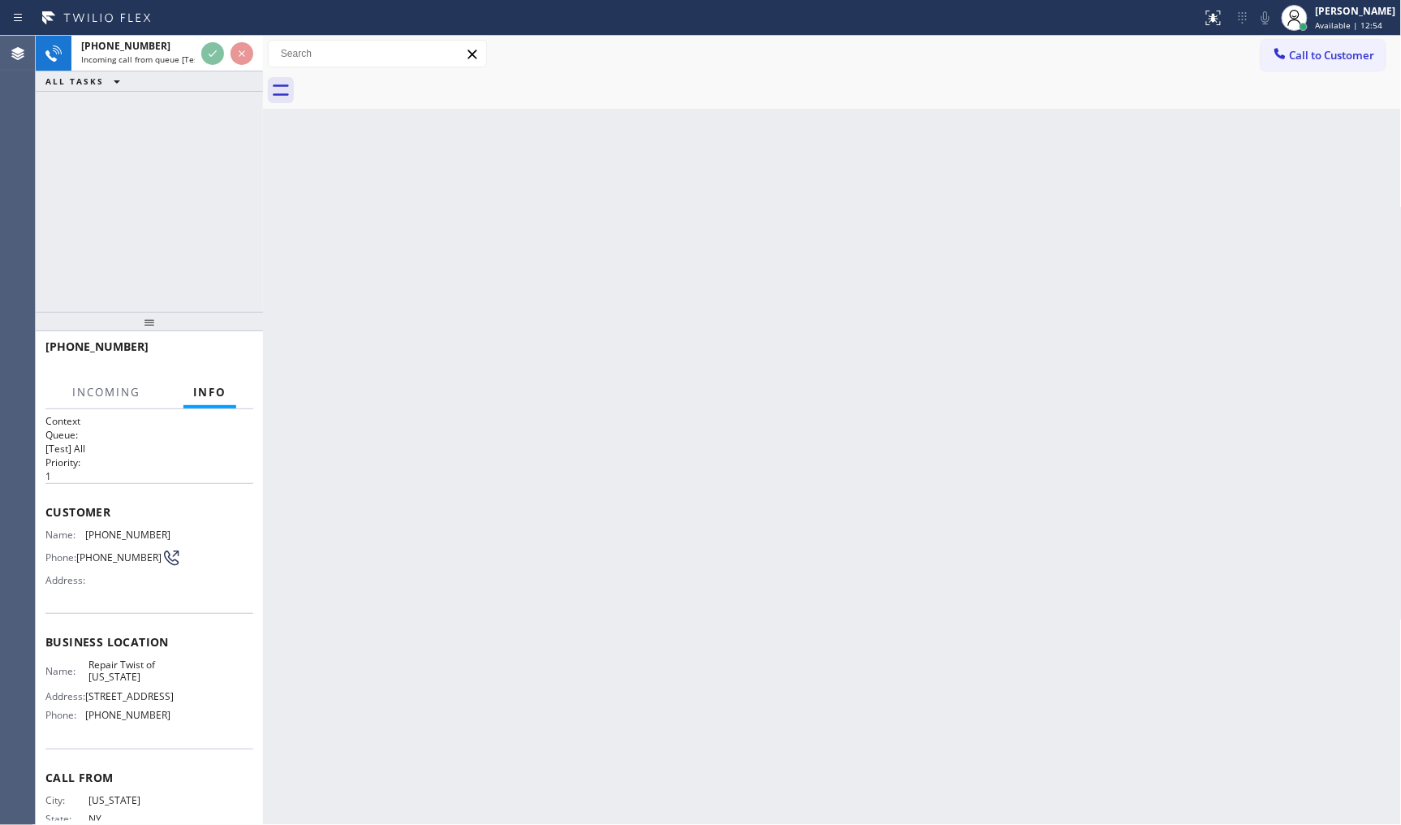
click at [578, 361] on div "Back to Dashboard Change Sender ID Customers Technicians Select a contact Outbo…" at bounding box center [832, 430] width 1139 height 789
click at [580, 358] on div "Back to Dashboard Change Sender ID Customers Technicians Select a contact Outbo…" at bounding box center [832, 430] width 1139 height 789
click at [581, 361] on div "Back to Dashboard Change Sender ID Customers Technicians Select a contact Outbo…" at bounding box center [832, 430] width 1139 height 789
click at [581, 362] on div "Back to Dashboard Change Sender ID Customers Technicians Select a contact Outbo…" at bounding box center [832, 430] width 1139 height 789
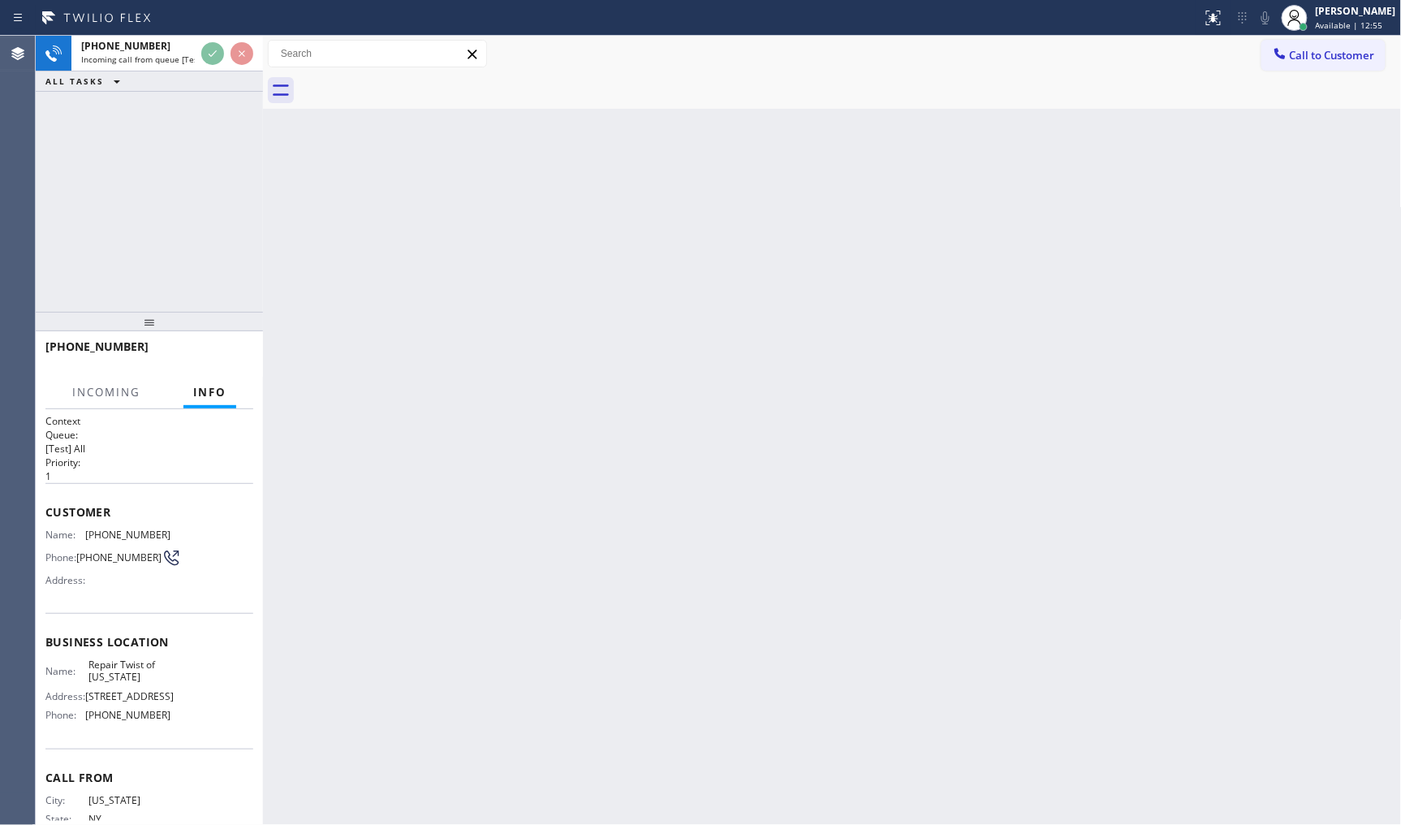
click at [581, 362] on div "Back to Dashboard Change Sender ID Customers Technicians Select a contact Outbo…" at bounding box center [832, 430] width 1139 height 789
click at [581, 361] on div "Back to Dashboard Change Sender ID Customers Technicians Select a contact Outbo…" at bounding box center [832, 430] width 1139 height 789
click at [623, 338] on div "Back to Dashboard Change Sender ID Customers Technicians Select a contact Outbo…" at bounding box center [832, 430] width 1139 height 789
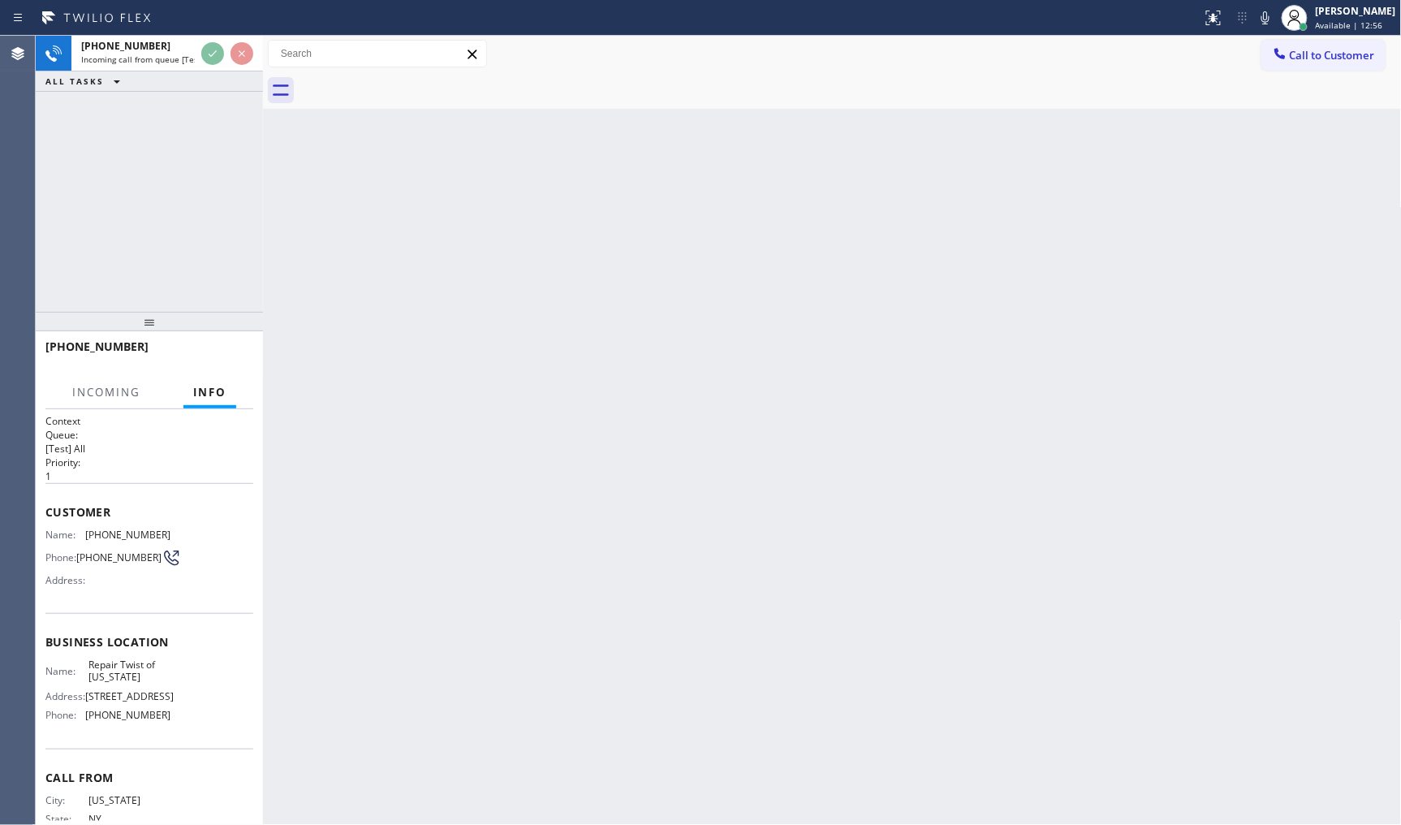
drag, startPoint x: 622, startPoint y: 339, endPoint x: 595, endPoint y: 339, distance: 26.8
click at [622, 338] on div "Back to Dashboard Change Sender ID Customers Technicians Select a contact Outbo…" at bounding box center [832, 430] width 1139 height 789
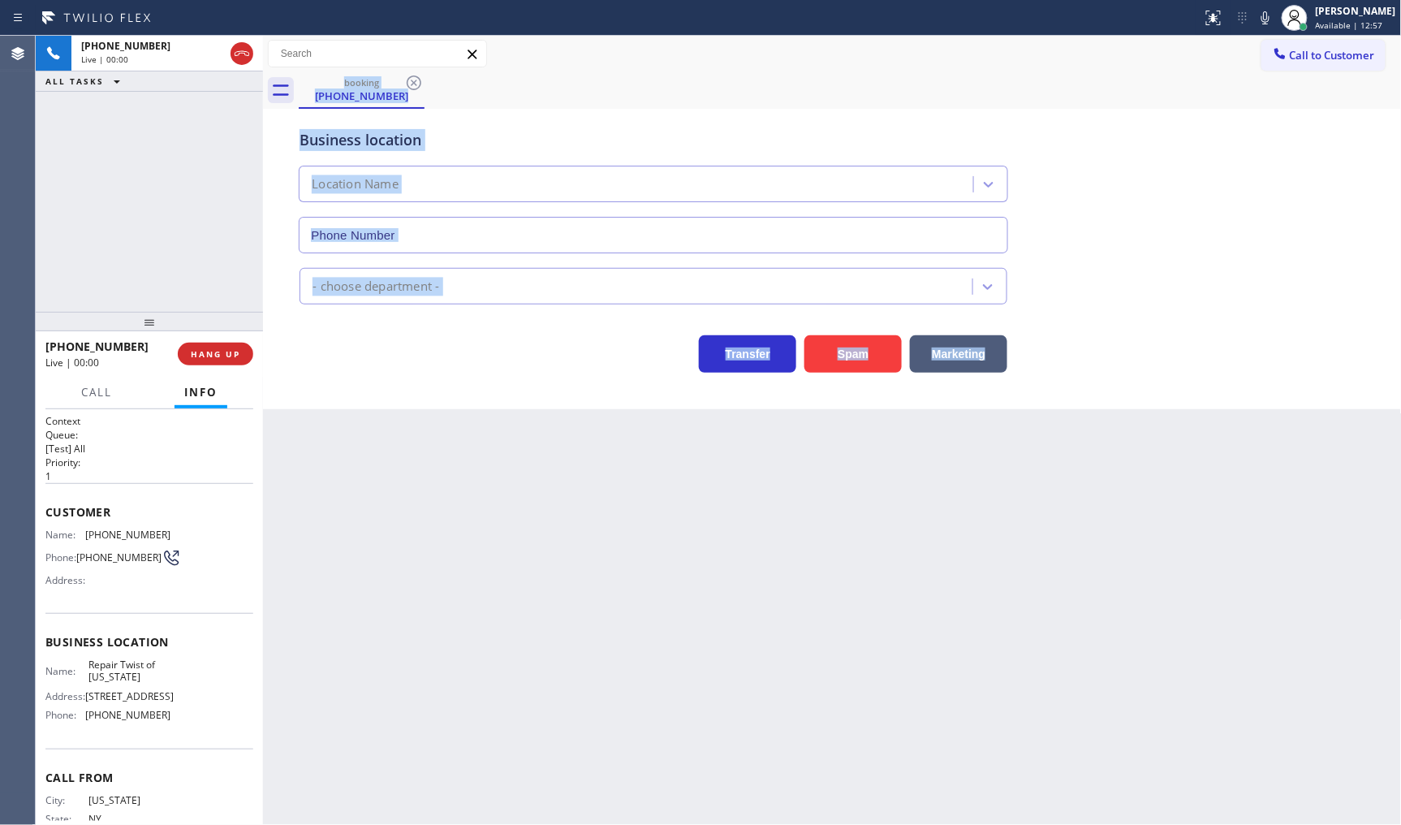
type input "(347) 284-6179"
click at [646, 651] on div "Back to Dashboard Change Sender ID Customers Technicians Select a contact Outbo…" at bounding box center [832, 430] width 1139 height 789
click at [570, 613] on div "Back to Dashboard Change Sender ID Customers Technicians Select a contact Outbo…" at bounding box center [832, 430] width 1139 height 789
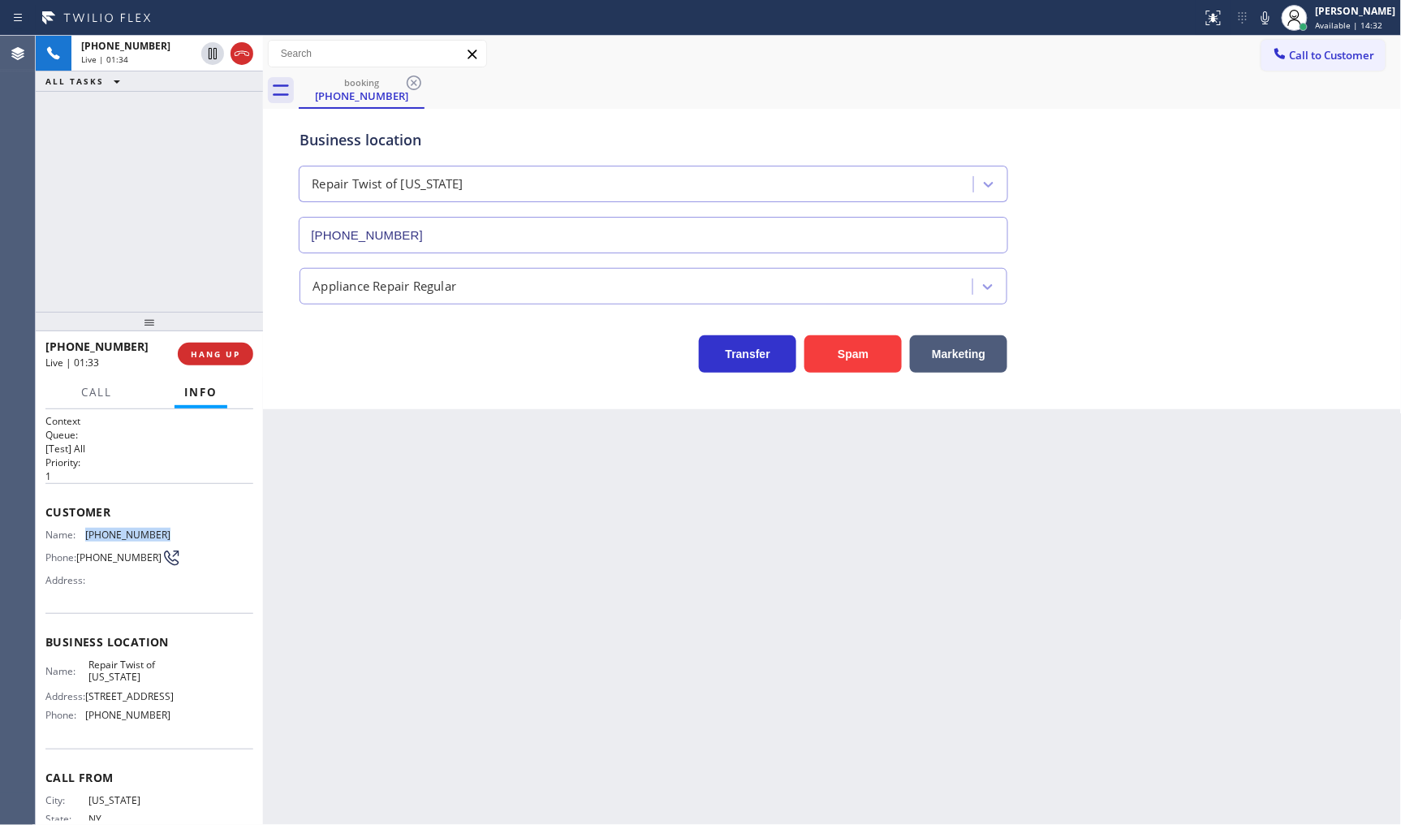
drag, startPoint x: 84, startPoint y: 530, endPoint x: 177, endPoint y: 533, distance: 92.6
click at [177, 533] on div "Name: (917) 548-8519 Phone: (917) 548-8519 Address:" at bounding box center [149, 561] width 208 height 64
copy div "(917) 548-8519"
click at [1265, 12] on icon at bounding box center [1265, 17] width 19 height 19
click at [1264, 19] on rect at bounding box center [1265, 16] width 11 height 11
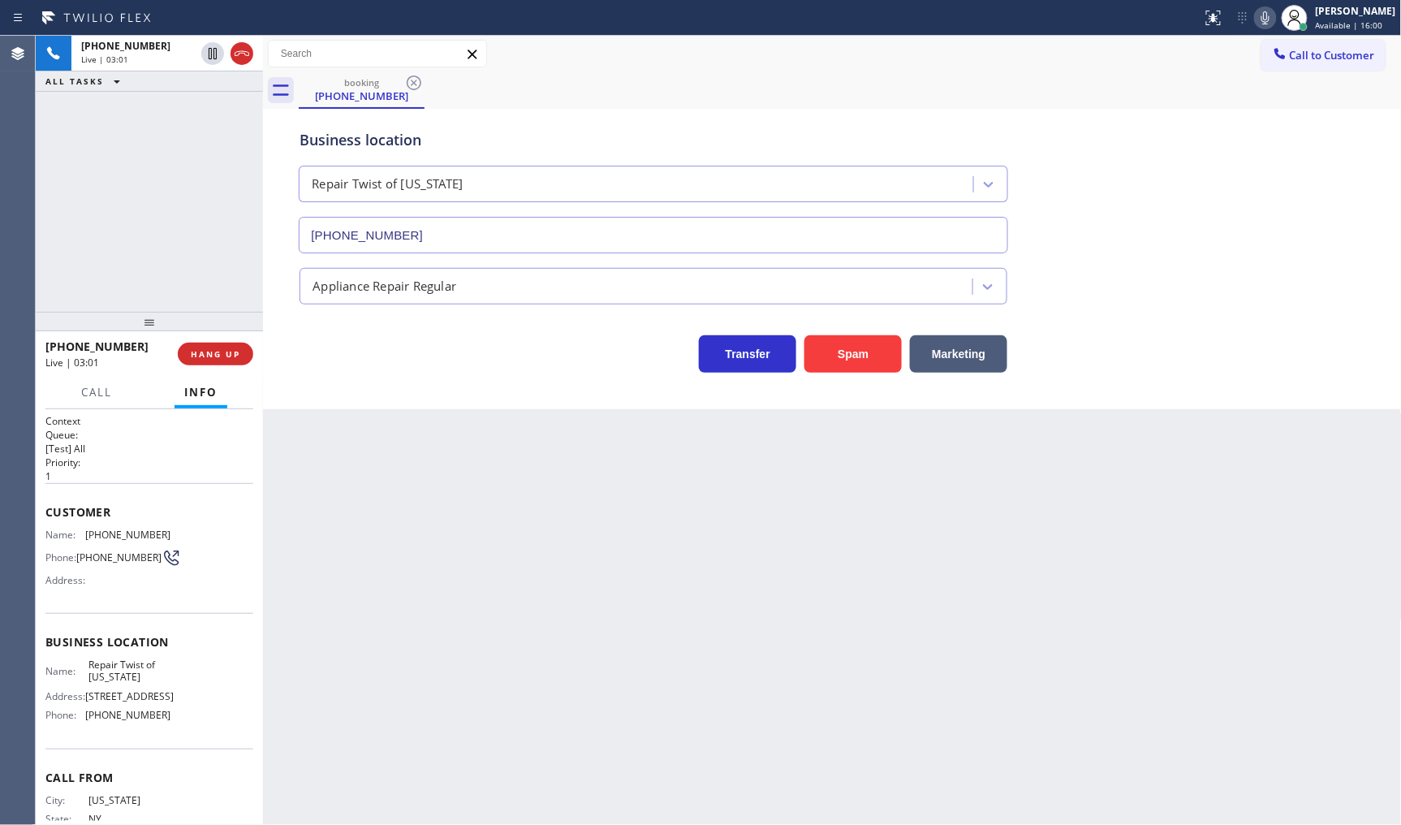
click at [110, 209] on div "+19175488519 Live | 03:01 ALL TASKS ALL TASKS ACTIVE TASKS TASKS IN WRAP UP" at bounding box center [149, 174] width 227 height 276
drag, startPoint x: 174, startPoint y: 197, endPoint x: 174, endPoint y: 144, distance: 53.6
click at [174, 144] on div "ALL TASKS ALL TASKS ACTIVE TASKS TASKS IN WRAP UP +19175488519 Wrap up | 00:00" at bounding box center [149, 174] width 227 height 276
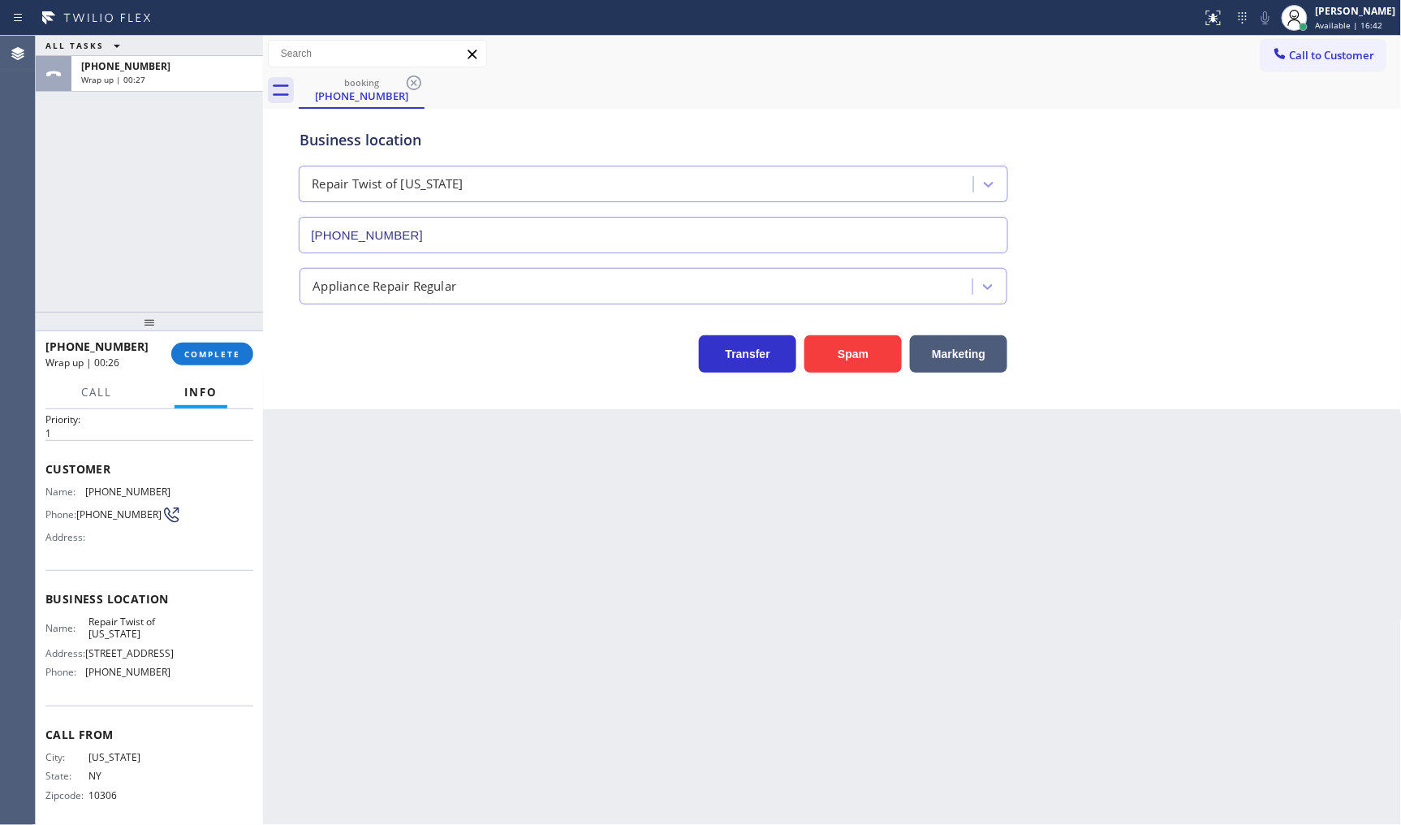
scroll to position [79, 0]
drag, startPoint x: 89, startPoint y: 670, endPoint x: 197, endPoint y: 691, distance: 109.2
click at [196, 692] on div "Business location Name: Repair Twist of New York Address: 895 Grand St Brooklyn…" at bounding box center [149, 631] width 208 height 136
copy span "347) 284-6179"
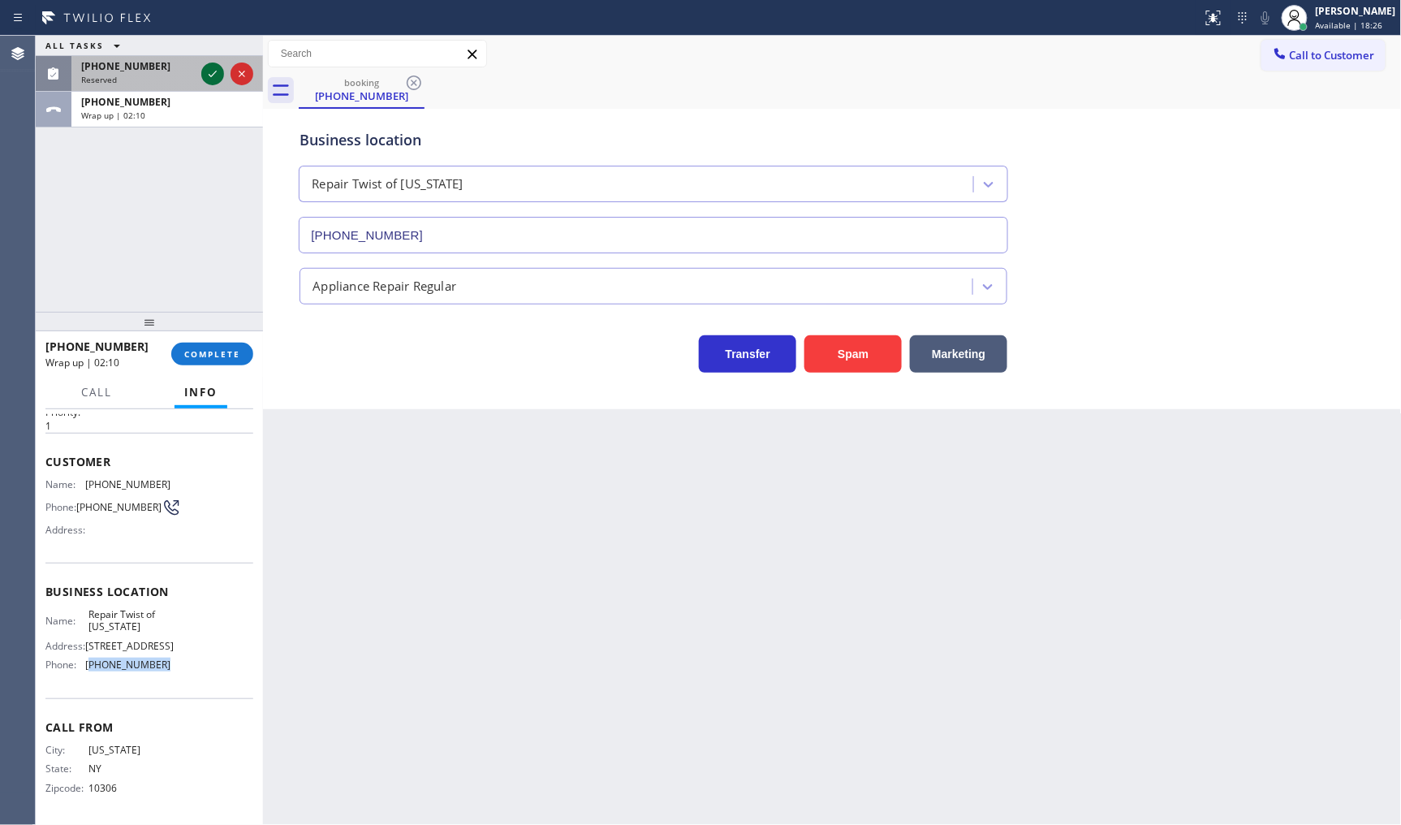
click at [207, 75] on icon at bounding box center [212, 73] width 19 height 19
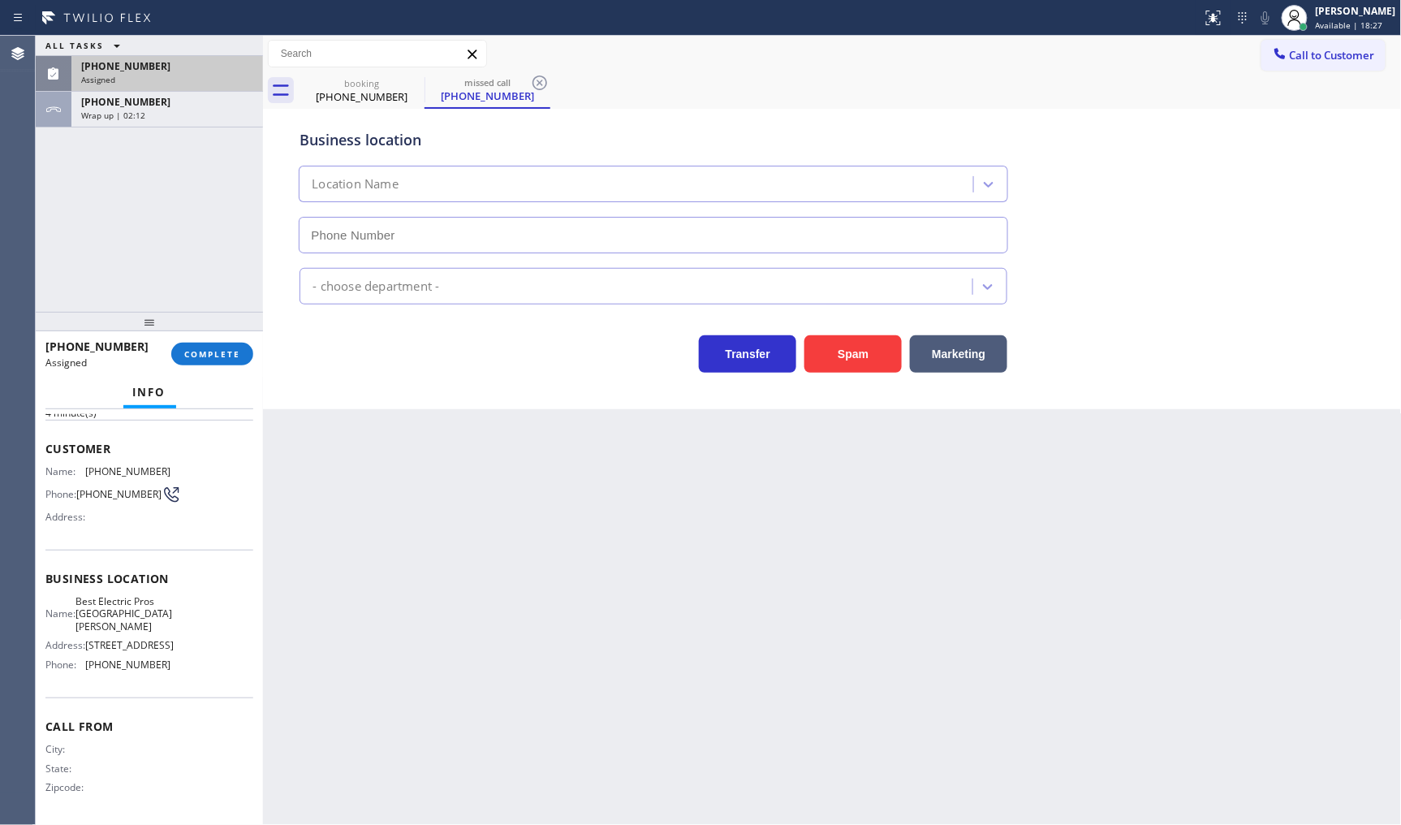
type input "(213) 699-4081"
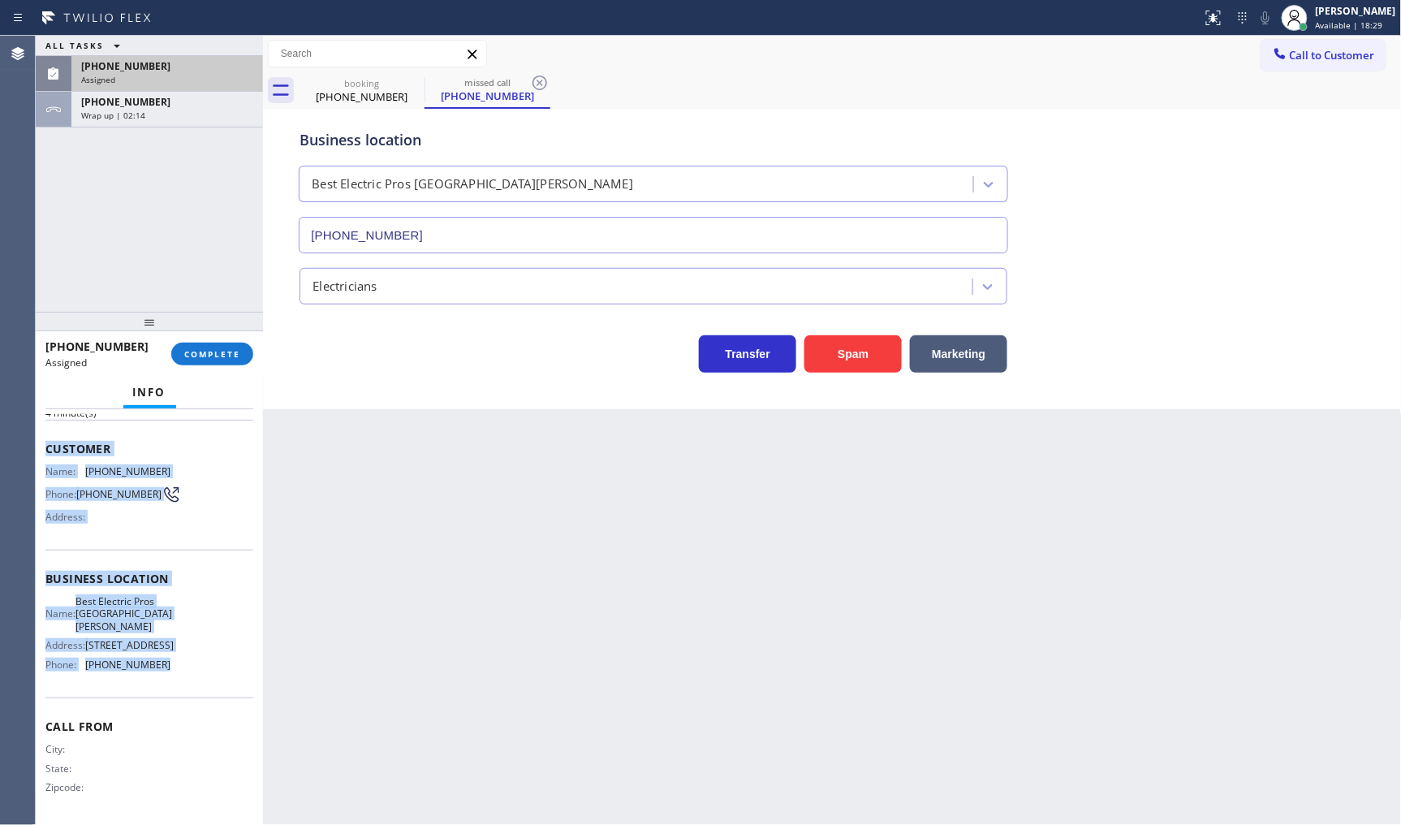
drag, startPoint x: 47, startPoint y: 434, endPoint x: 195, endPoint y: 676, distance: 283.5
click at [195, 676] on div "Context Queue: Electrical Priority: 0 Task Age: 4 minute(s) Customer Name: (917…" at bounding box center [149, 572] width 208 height 498
copy div "Customer Name: (917) 992-9849 Phone: (917) 992-9849 Address: Business location …"
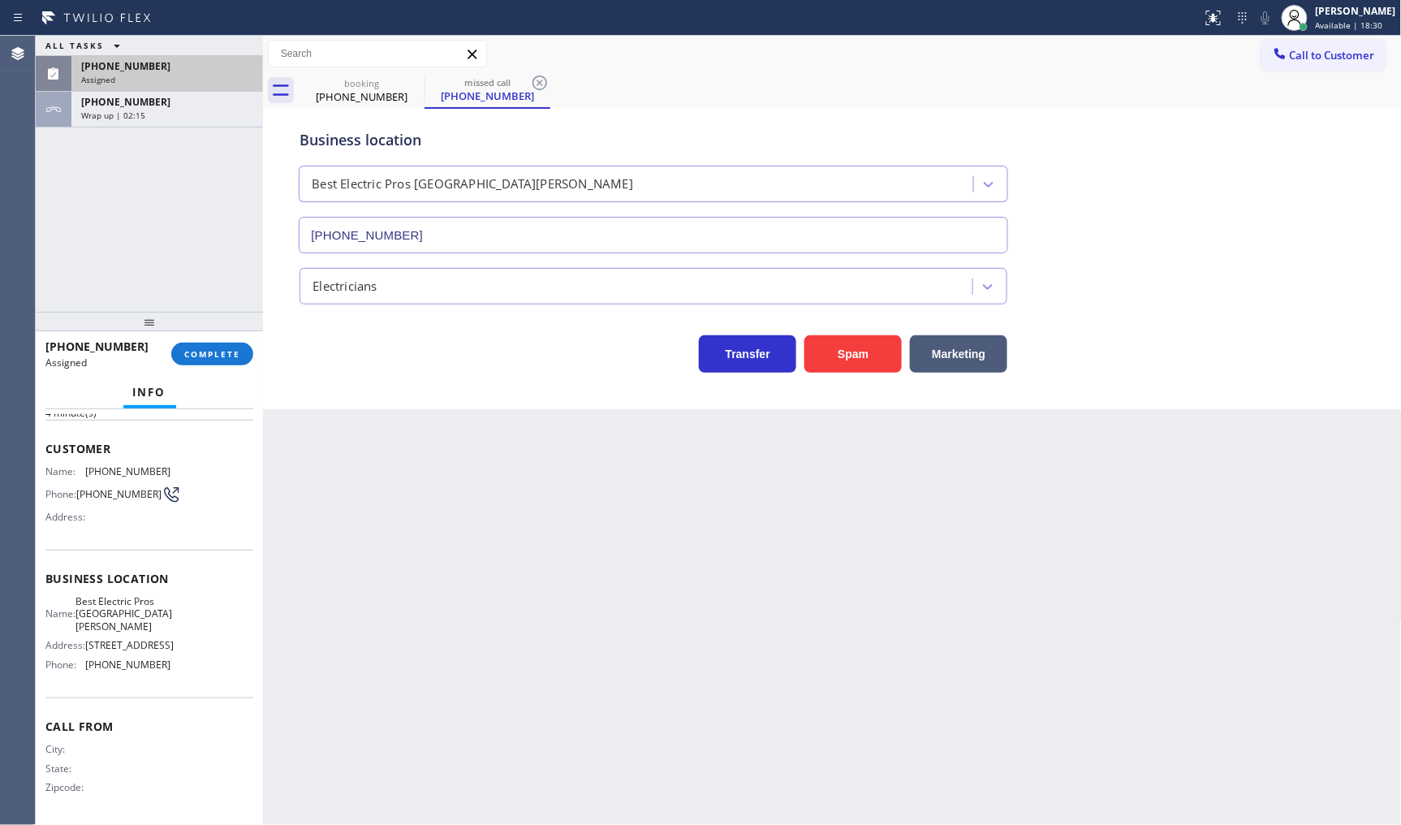
click at [224, 369] on div "(917) 992-9849 Assigned COMPLETE" at bounding box center [149, 354] width 208 height 42
click at [233, 339] on div "(917) 992-9849 Assigned COMPLETE" at bounding box center [149, 354] width 208 height 42
drag, startPoint x: 234, startPoint y: 351, endPoint x: 237, endPoint y: 341, distance: 10.3
click at [234, 350] on span "COMPLETE" at bounding box center [212, 353] width 56 height 11
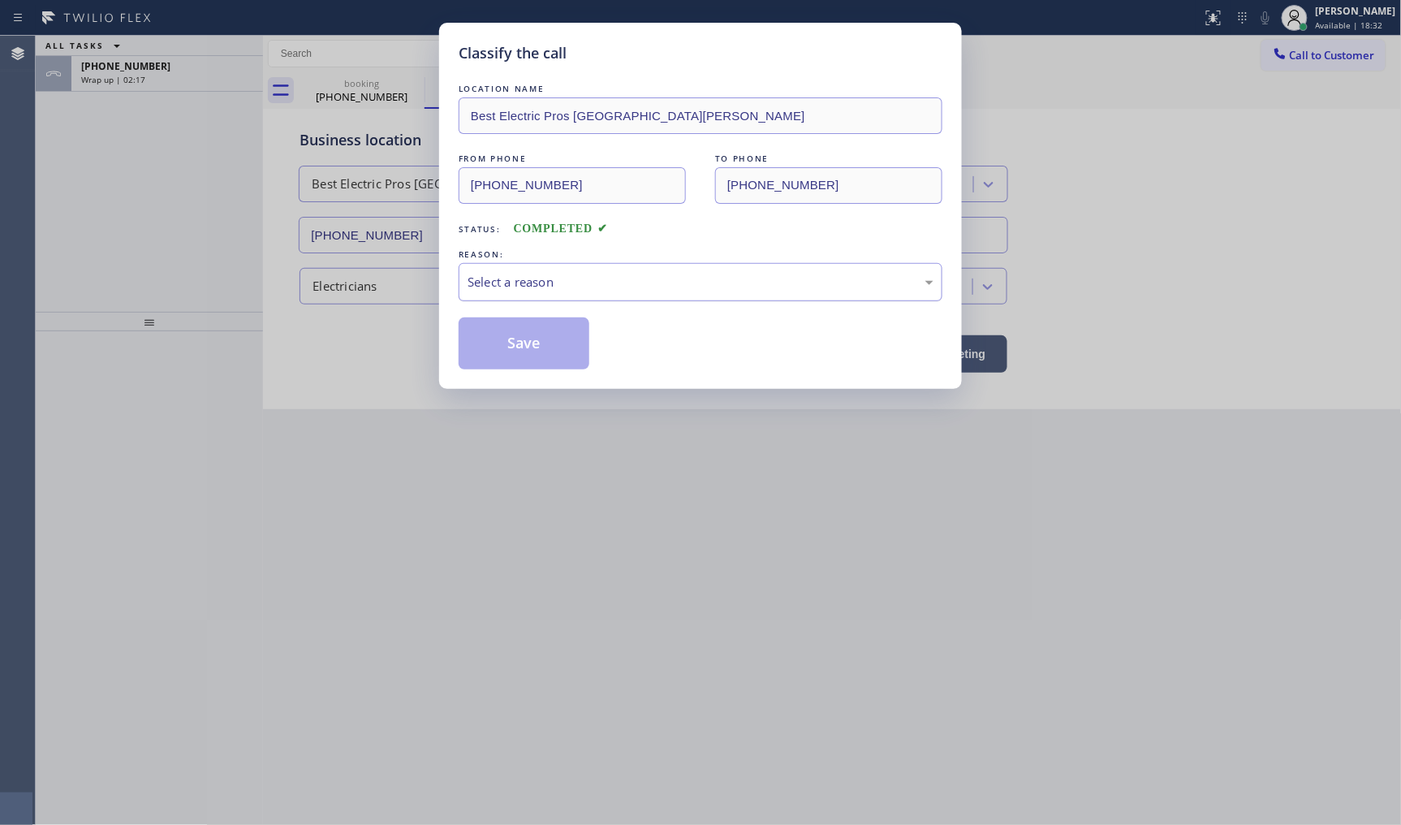
click at [501, 292] on div "Select a reason" at bounding box center [701, 282] width 484 height 38
click at [500, 343] on button "Save" at bounding box center [524, 343] width 131 height 52
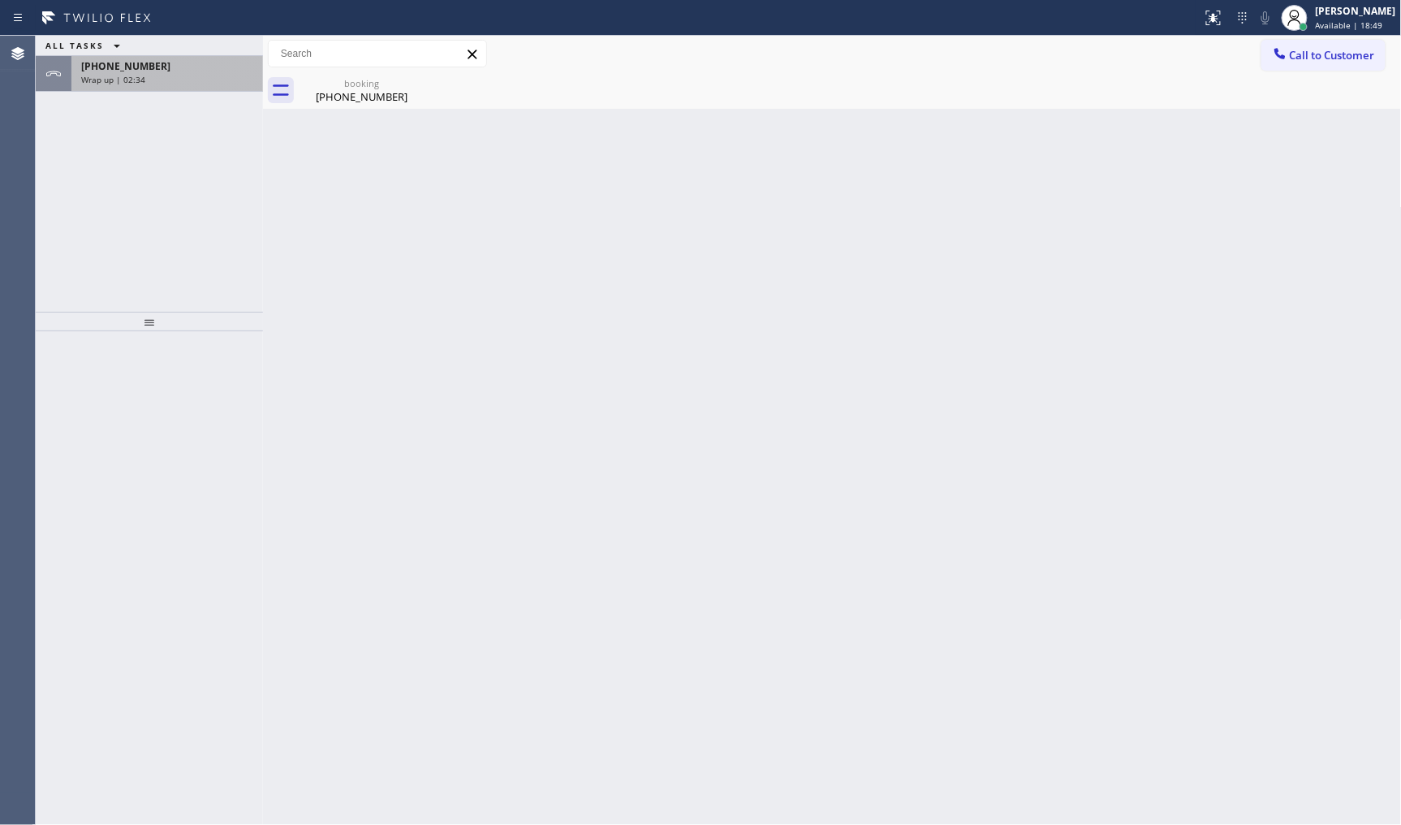
drag, startPoint x: 106, startPoint y: 160, endPoint x: 132, endPoint y: 78, distance: 86.0
click at [107, 154] on div "ALL TASKS ALL TASKS ACTIVE TASKS TASKS IN WRAP UP +19175488519 Wrap up | 02:34" at bounding box center [149, 174] width 227 height 276
click at [132, 78] on span "Wrap up | 02:34" at bounding box center [113, 79] width 64 height 11
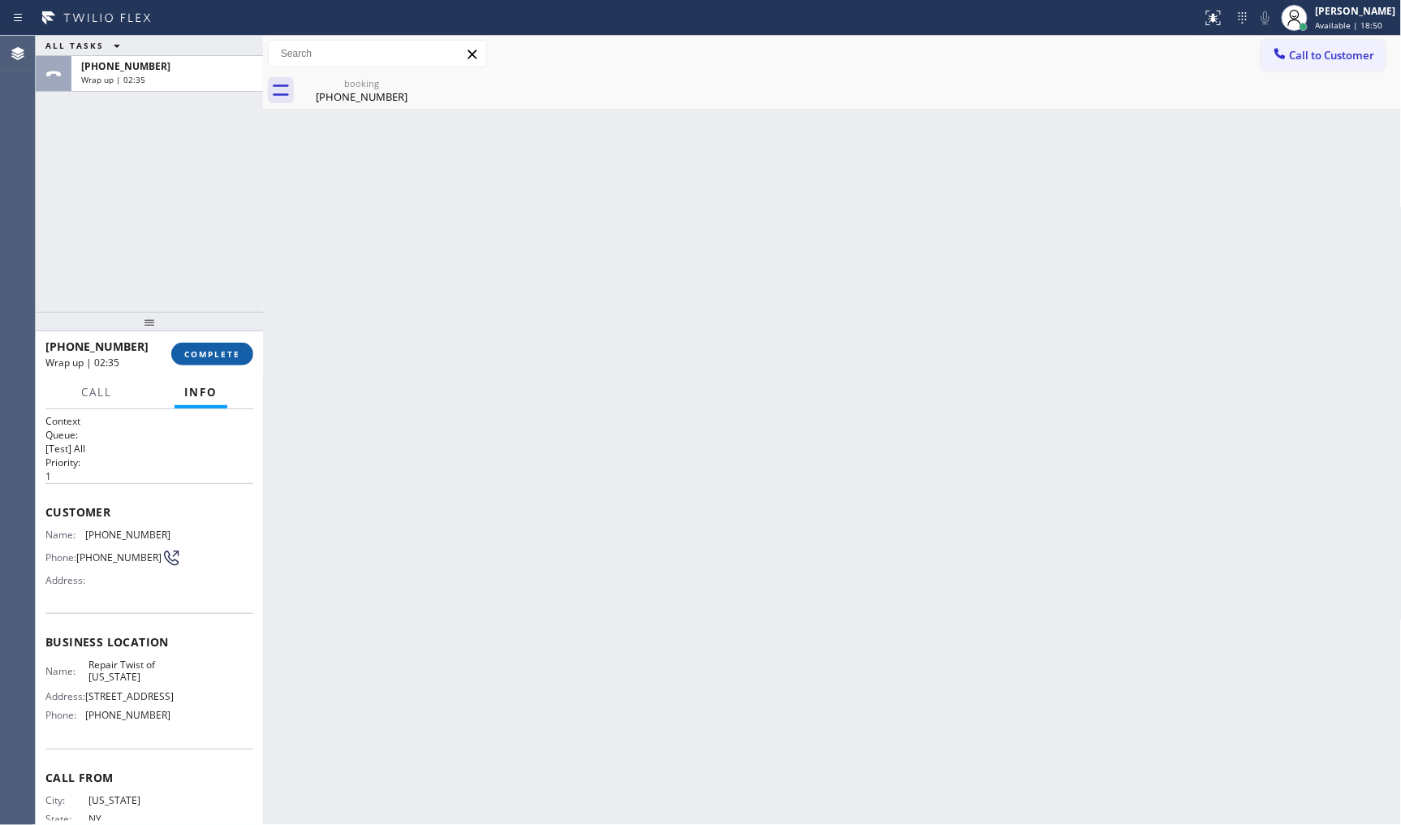
click at [233, 352] on span "COMPLETE" at bounding box center [212, 353] width 56 height 11
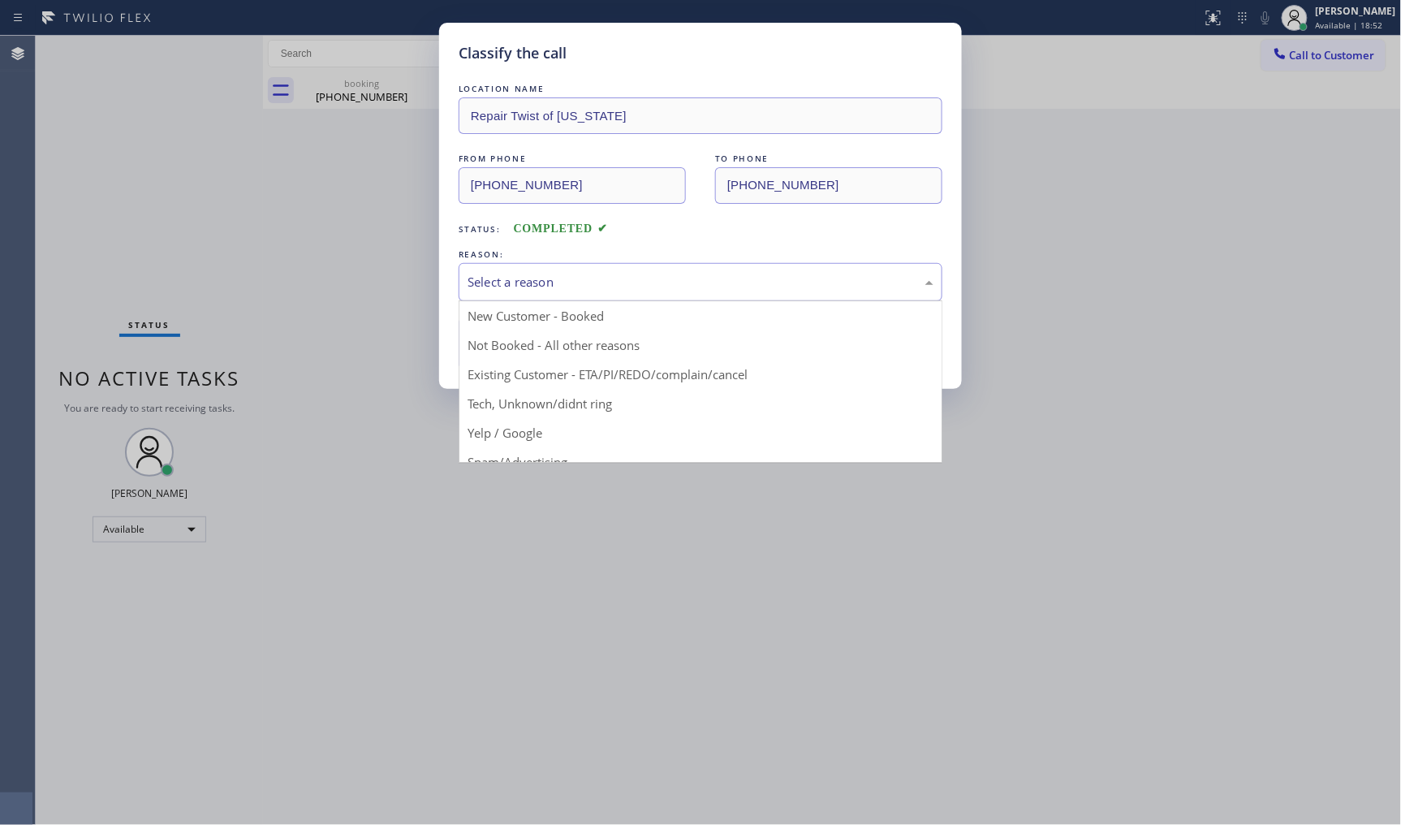
click at [562, 289] on div "Select a reason" at bounding box center [701, 282] width 466 height 19
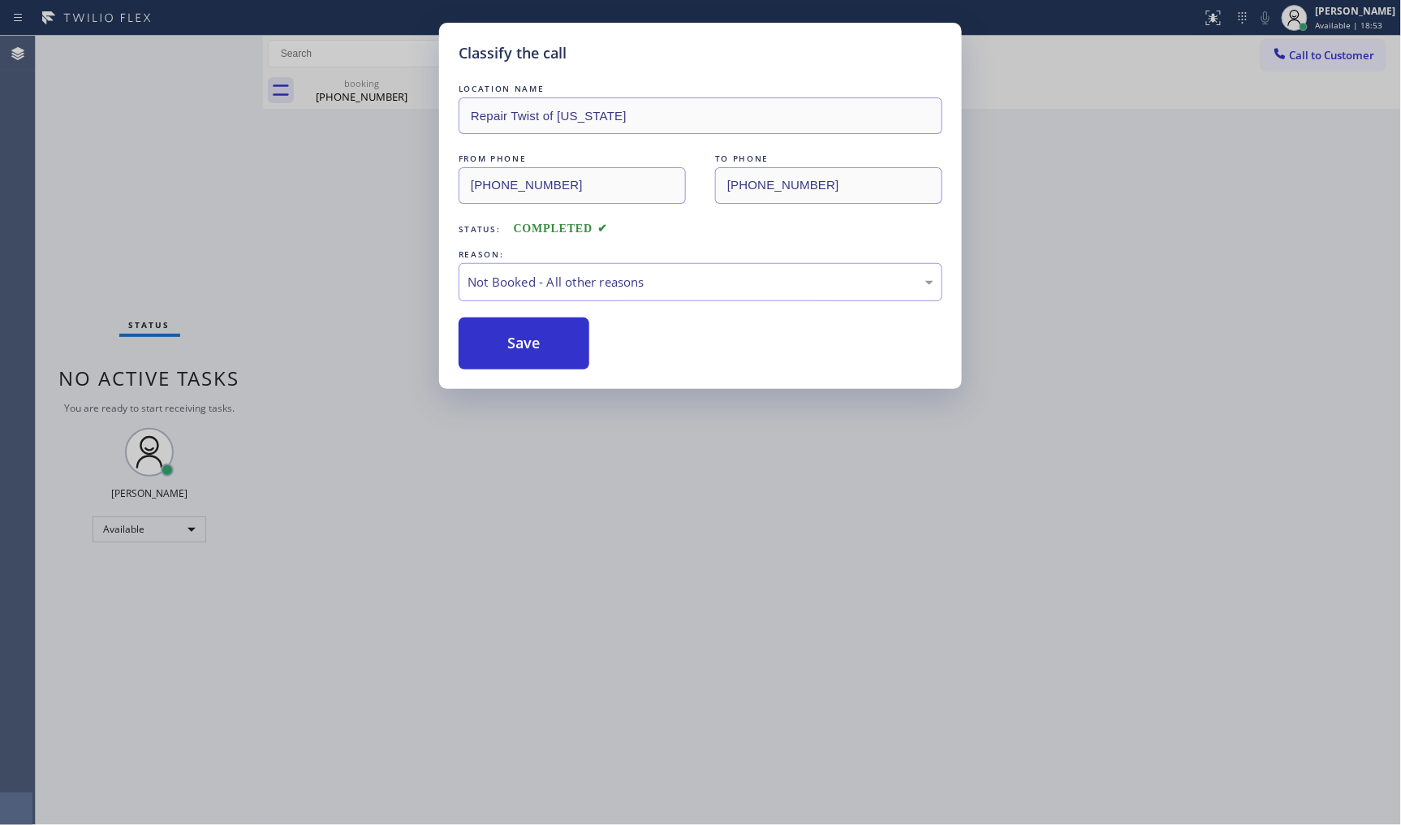
click at [533, 351] on button "Save" at bounding box center [524, 343] width 131 height 52
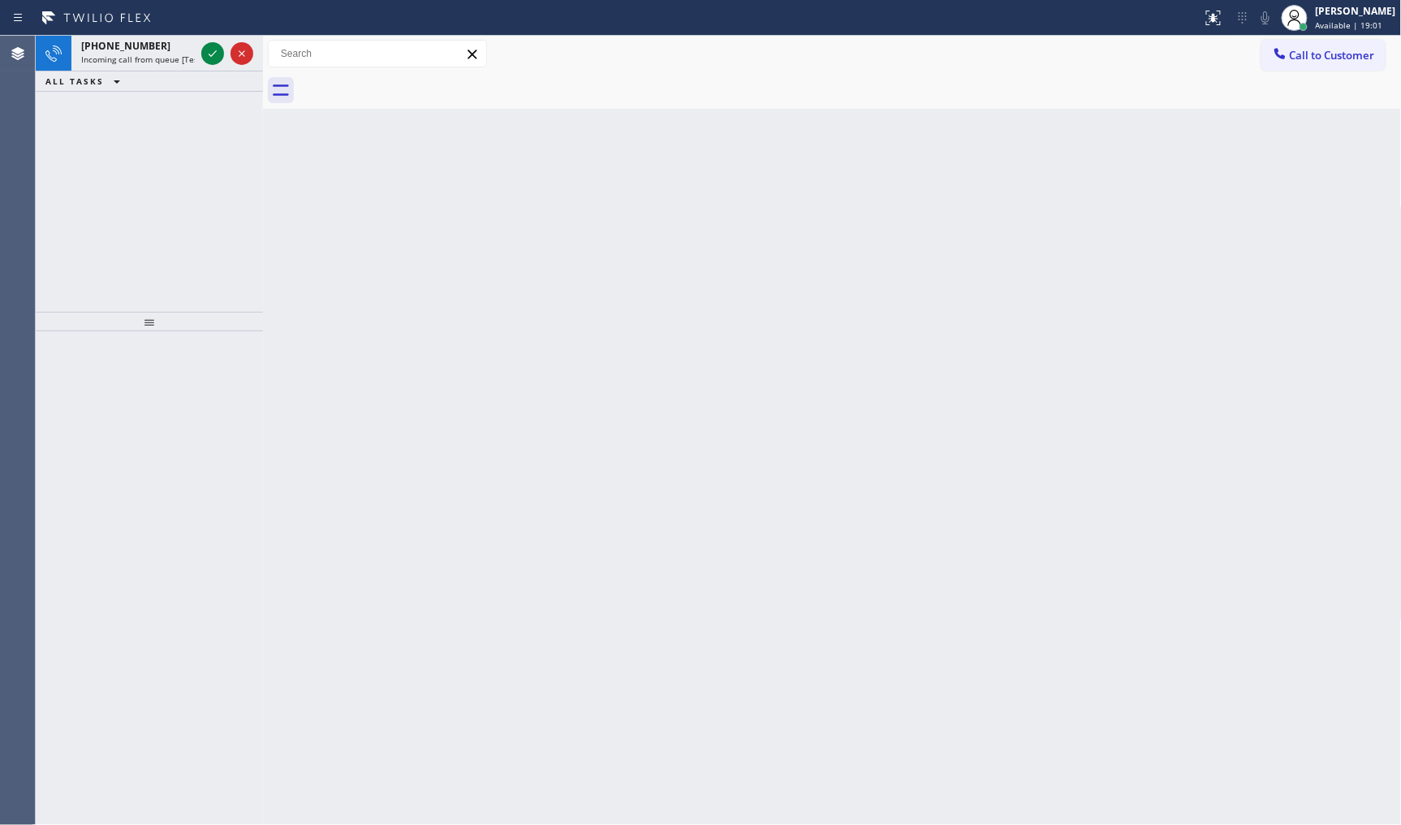
drag, startPoint x: 144, startPoint y: 185, endPoint x: 167, endPoint y: 133, distance: 57.1
click at [144, 184] on div "+15103068582 Incoming call from queue [Test] All ALL TASKS ALL TASKS ACTIVE TAS…" at bounding box center [149, 174] width 227 height 276
click at [206, 57] on icon at bounding box center [212, 53] width 19 height 19
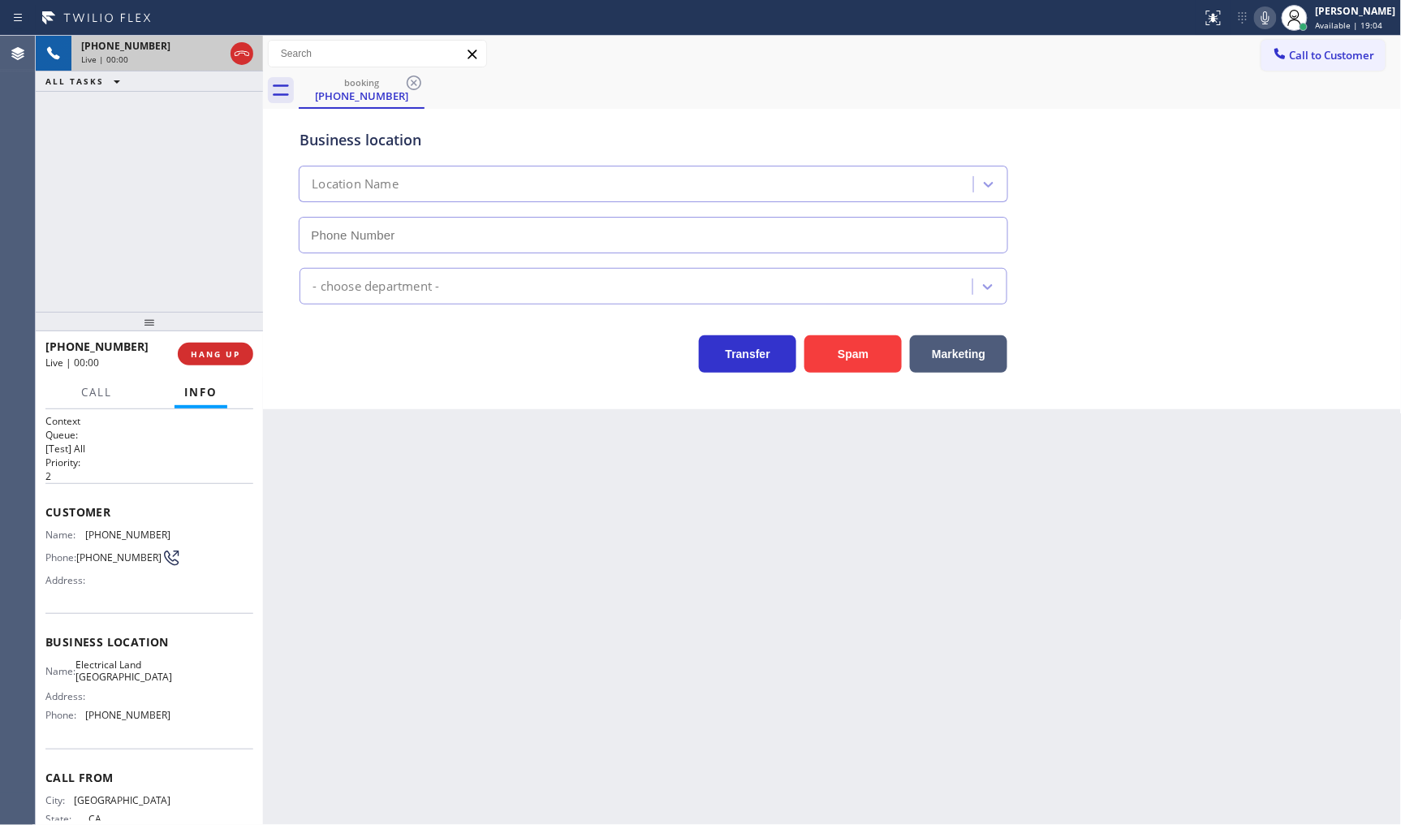
type input "(510) 880-3442"
click at [197, 348] on span "HANG UP" at bounding box center [216, 353] width 50 height 11
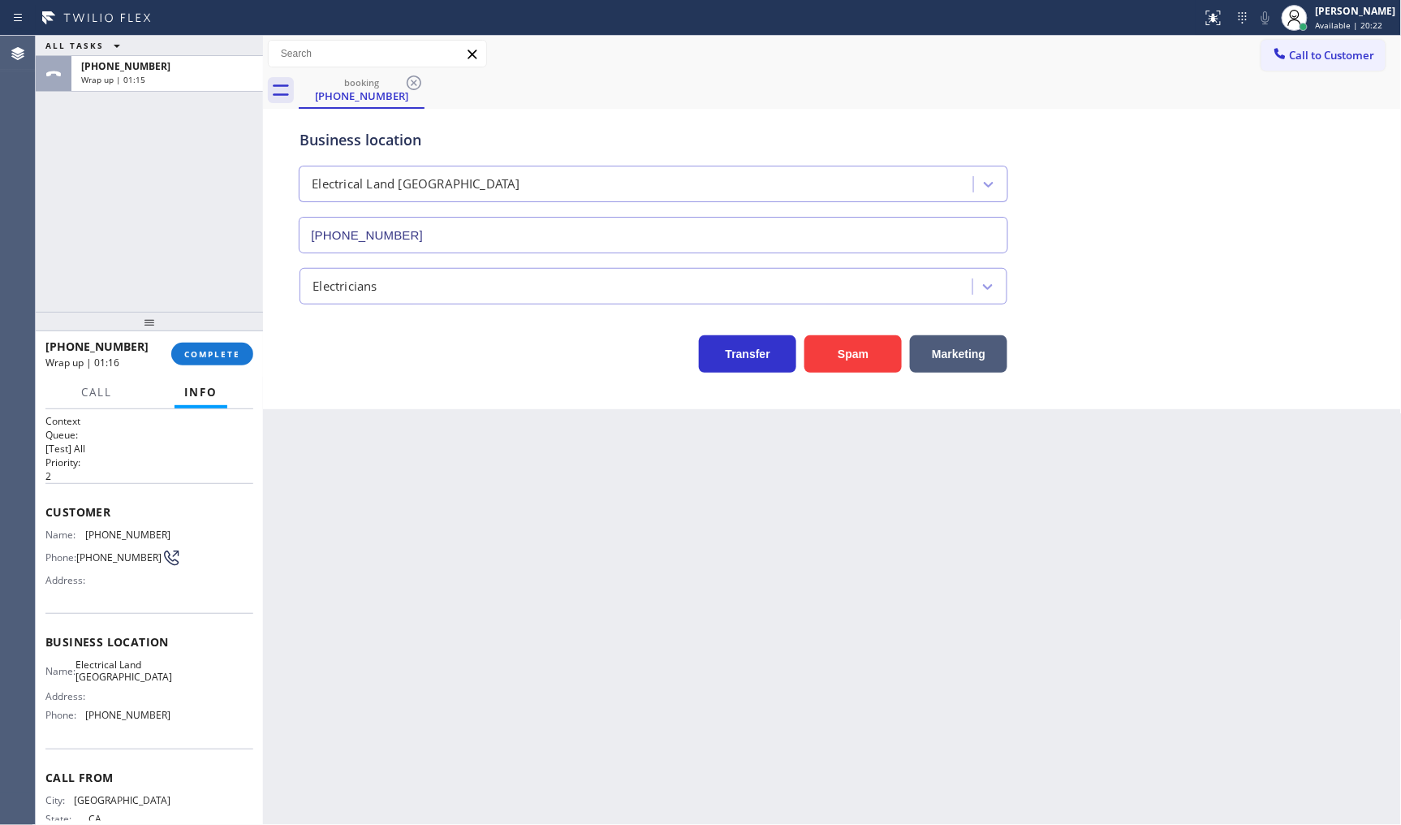
click at [79, 212] on div "ALL TASKS ALL TASKS ACTIVE TASKS TASKS IN WRAP UP +15103068582 Wrap up | 01:15" at bounding box center [149, 174] width 227 height 276
click at [204, 352] on span "COMPLETE" at bounding box center [212, 353] width 56 height 11
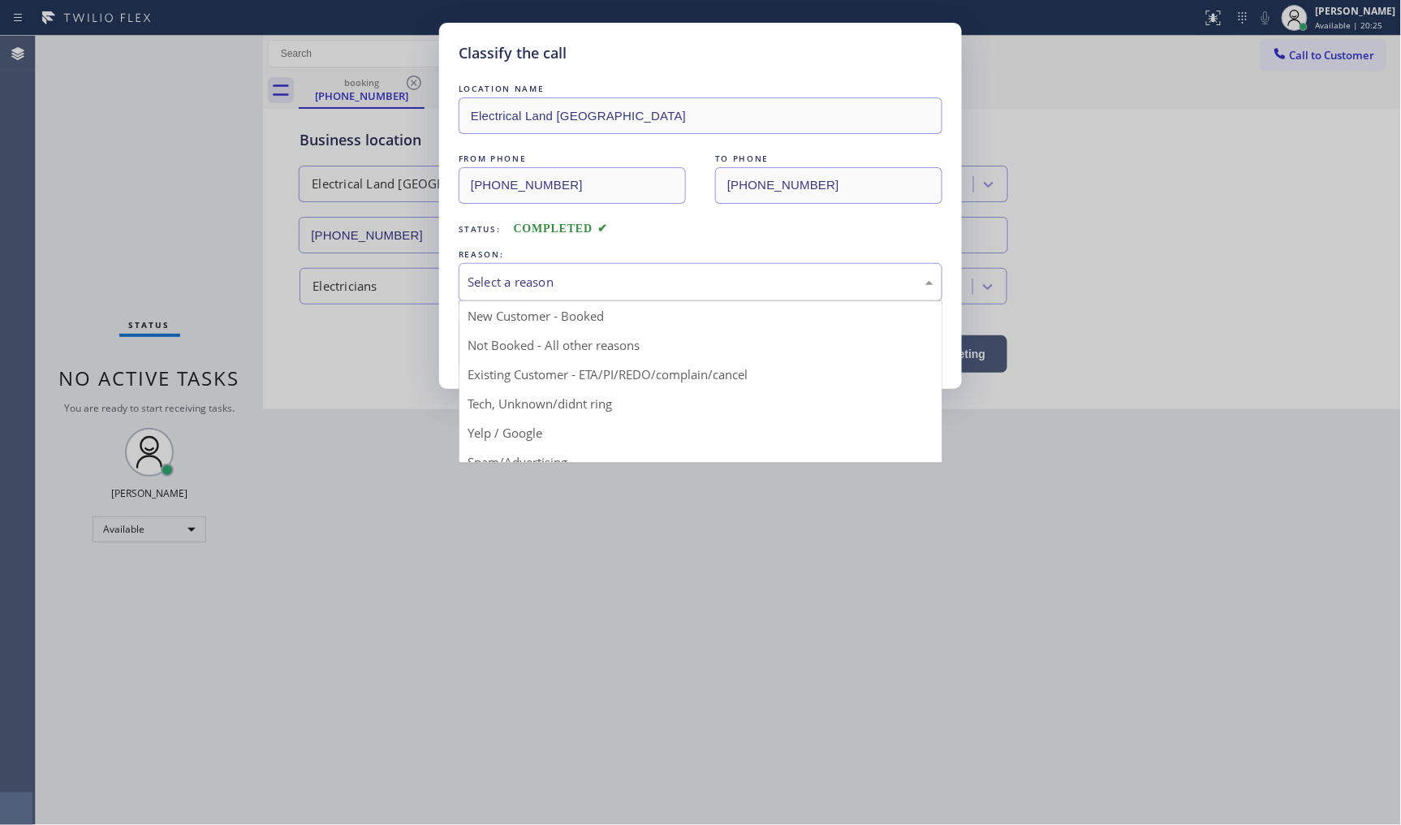
click at [547, 293] on div "Select a reason" at bounding box center [701, 282] width 484 height 38
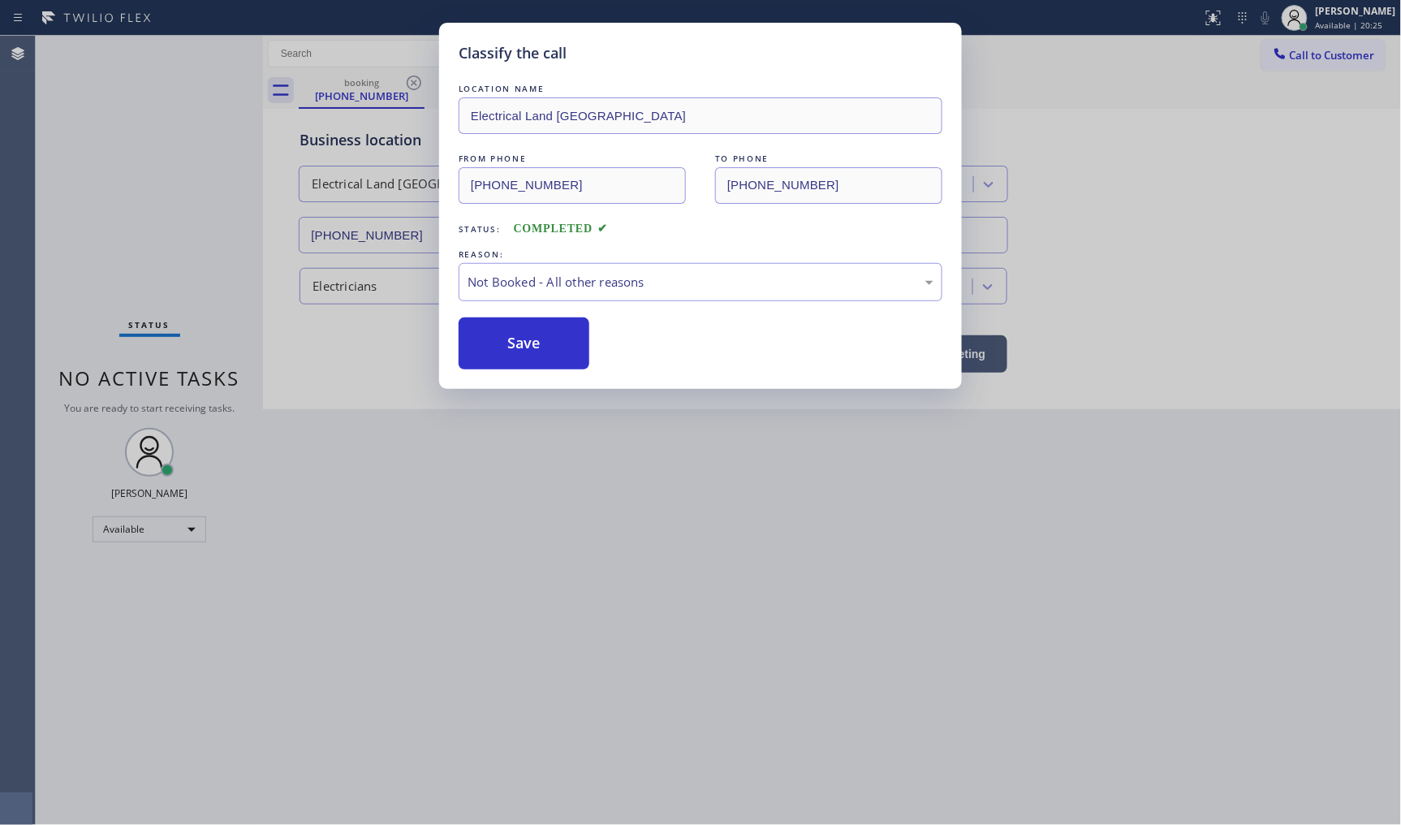
click at [574, 342] on button "Save" at bounding box center [524, 343] width 131 height 52
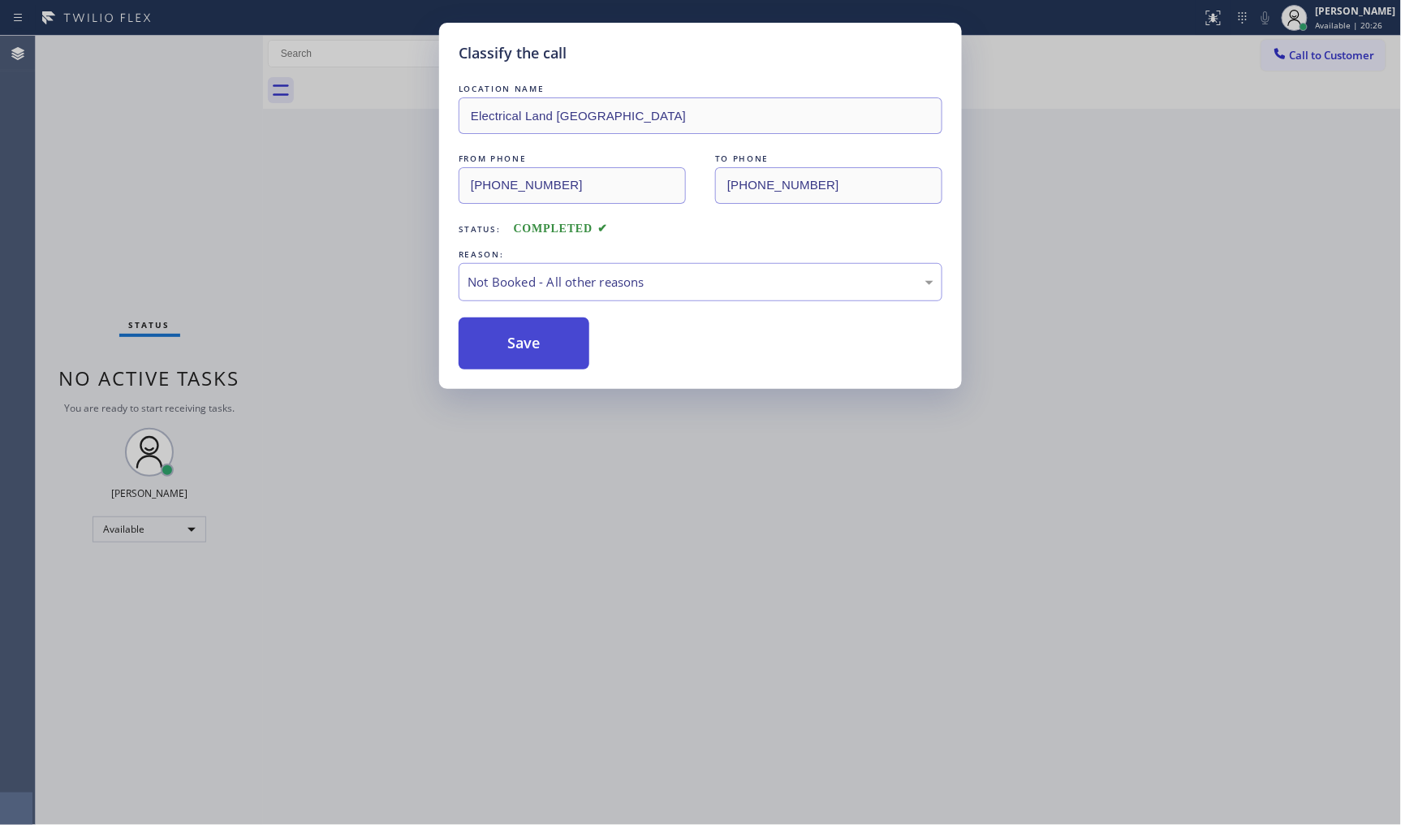
click at [567, 343] on button "Save" at bounding box center [524, 343] width 131 height 52
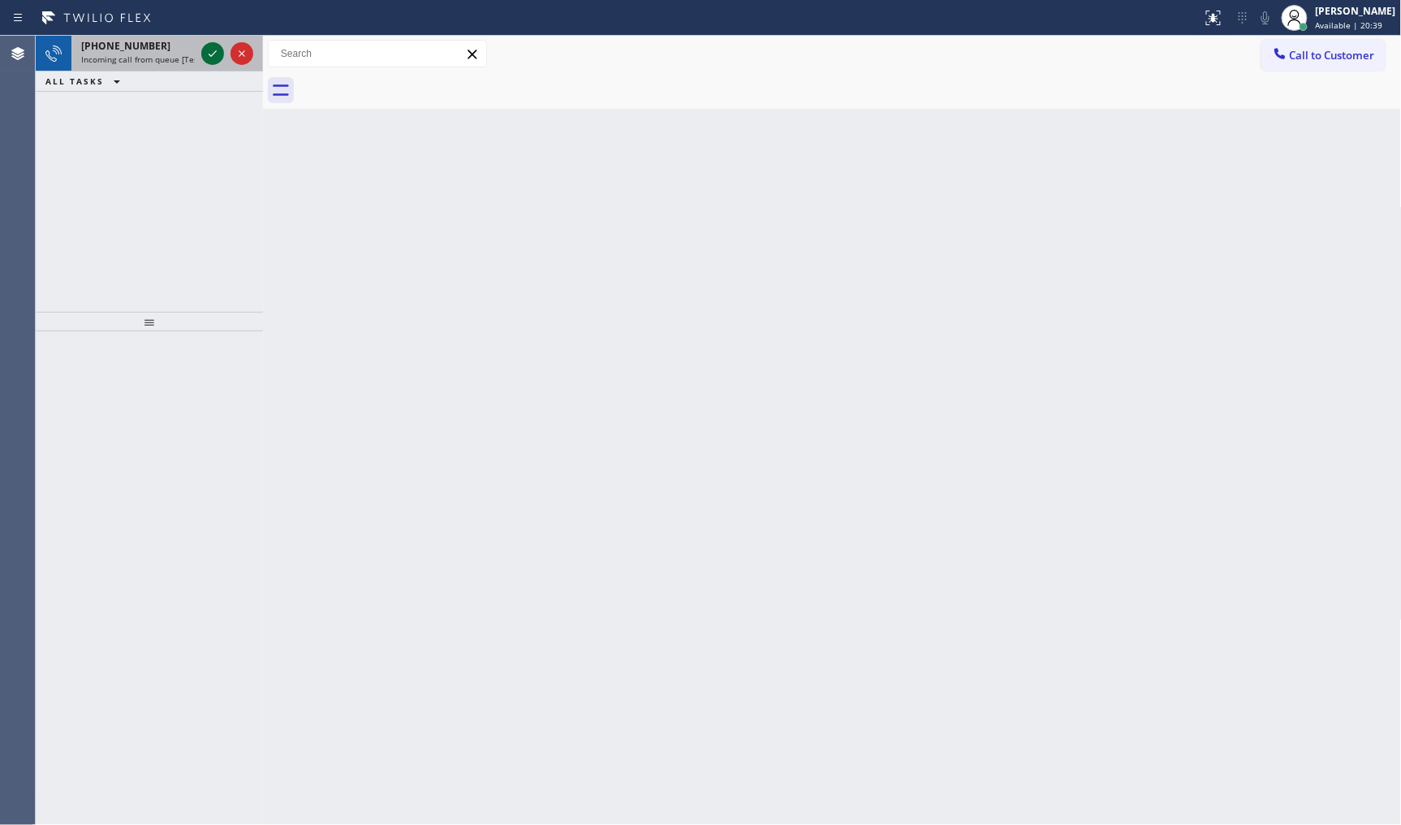
click at [213, 50] on icon at bounding box center [212, 53] width 19 height 19
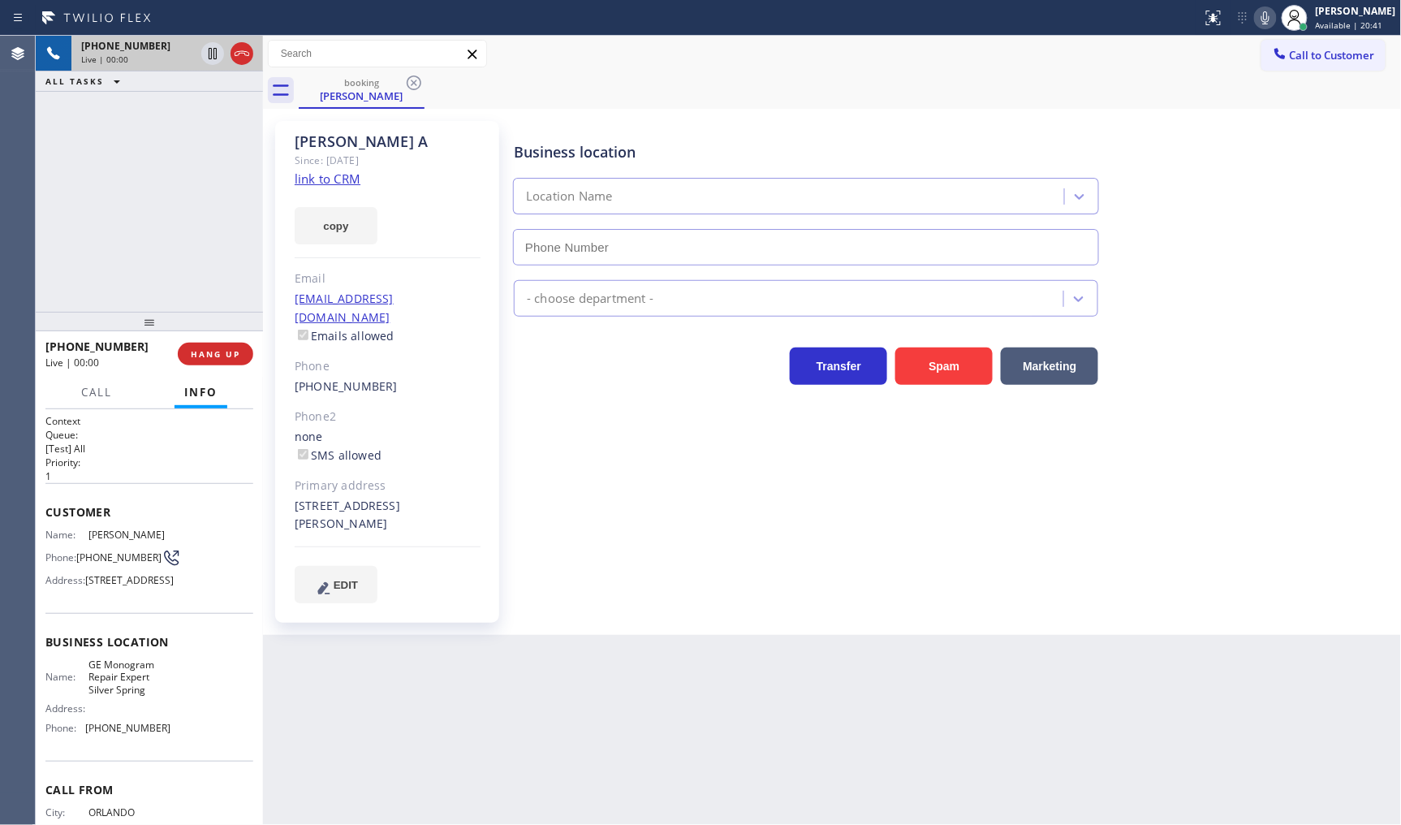
type input "(410) 291-1407"
click at [335, 181] on link "link to CRM" at bounding box center [328, 179] width 66 height 16
drag, startPoint x: 354, startPoint y: 505, endPoint x: 288, endPoint y: 486, distance: 68.6
click at [288, 486] on div "Kari A Since: 20 may 2020 link to CRM copy Email no@gmail.com Emails allowed Ph…" at bounding box center [387, 372] width 224 height 502
copy div "8304 Hackamore Dr Potomac, 20854 MD"
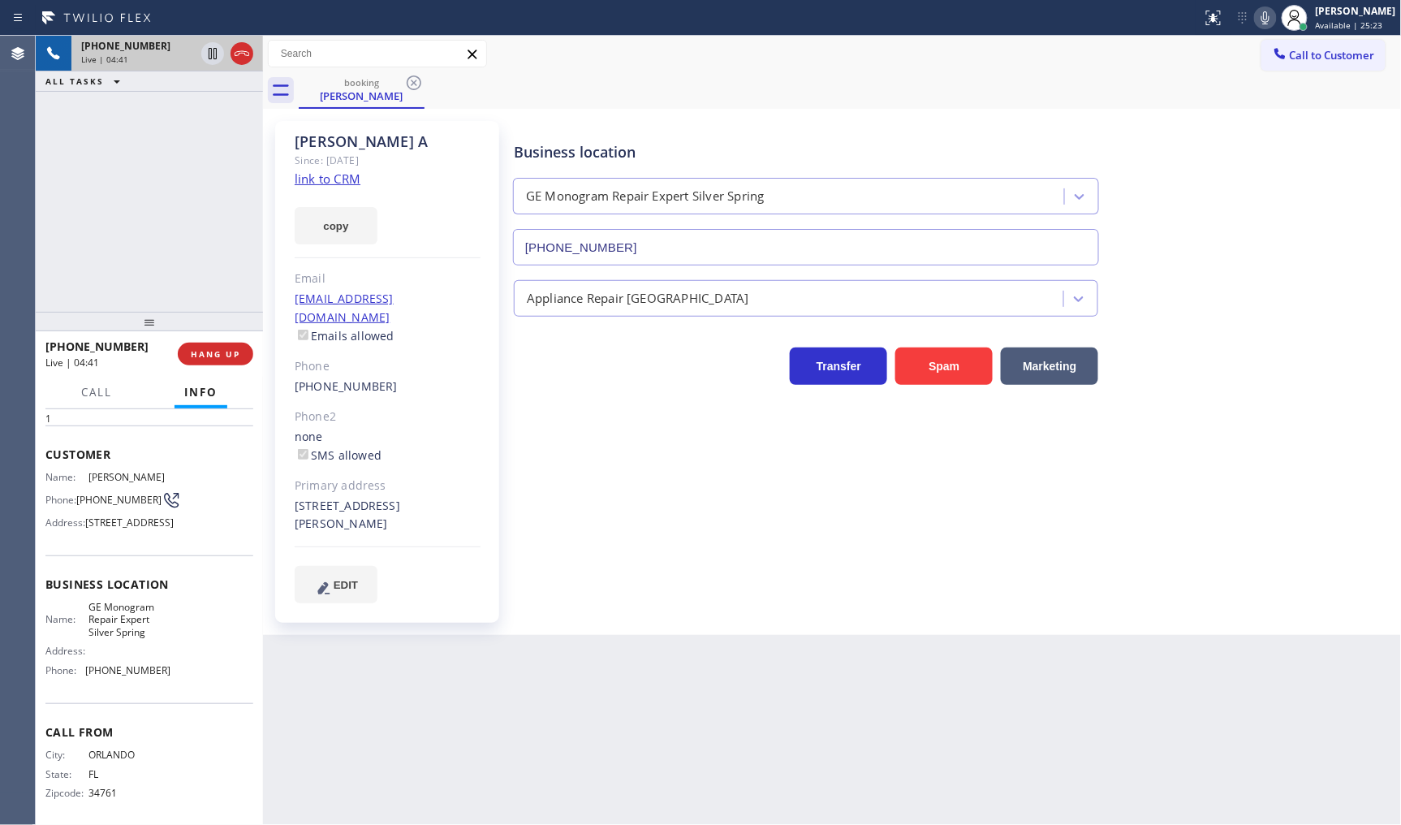
scroll to position [104, 0]
drag, startPoint x: 77, startPoint y: 602, endPoint x: 166, endPoint y: 645, distance: 98.1
click at [166, 645] on div "Name: GE Monogram Repair Expert Silver Spring Address: Phone: (410) 291-1407" at bounding box center [149, 636] width 208 height 82
drag, startPoint x: 83, startPoint y: 602, endPoint x: 148, endPoint y: 630, distance: 70.6
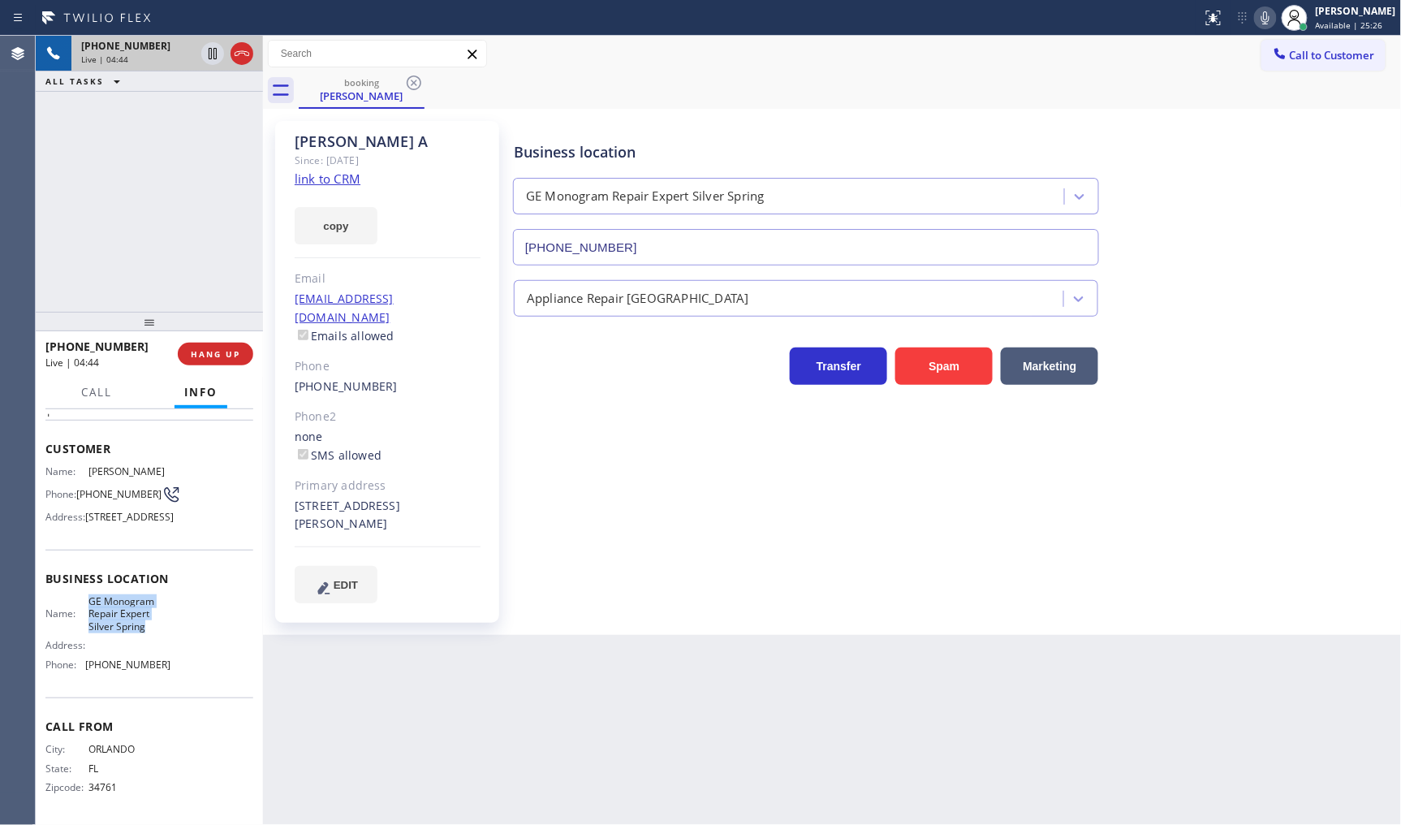
click at [148, 630] on div "Name: GE Monogram Repair Expert Silver Spring" at bounding box center [107, 613] width 125 height 37
copy span "GE Monogram Repair Expert Silver Spring"
click at [158, 228] on div "+14075953666 Live | 05:00 ALL TASKS ALL TASKS ACTIVE TASKS TASKS IN WRAP UP" at bounding box center [149, 174] width 227 height 276
click at [425, 705] on div "Back to Dashboard Change Sender ID Customers Technicians Select a contact Outbo…" at bounding box center [832, 430] width 1139 height 789
click at [104, 184] on div "+14075953666 Live | 05:44 ALL TASKS ALL TASKS ACTIVE TASKS TASKS IN WRAP UP" at bounding box center [149, 174] width 227 height 276
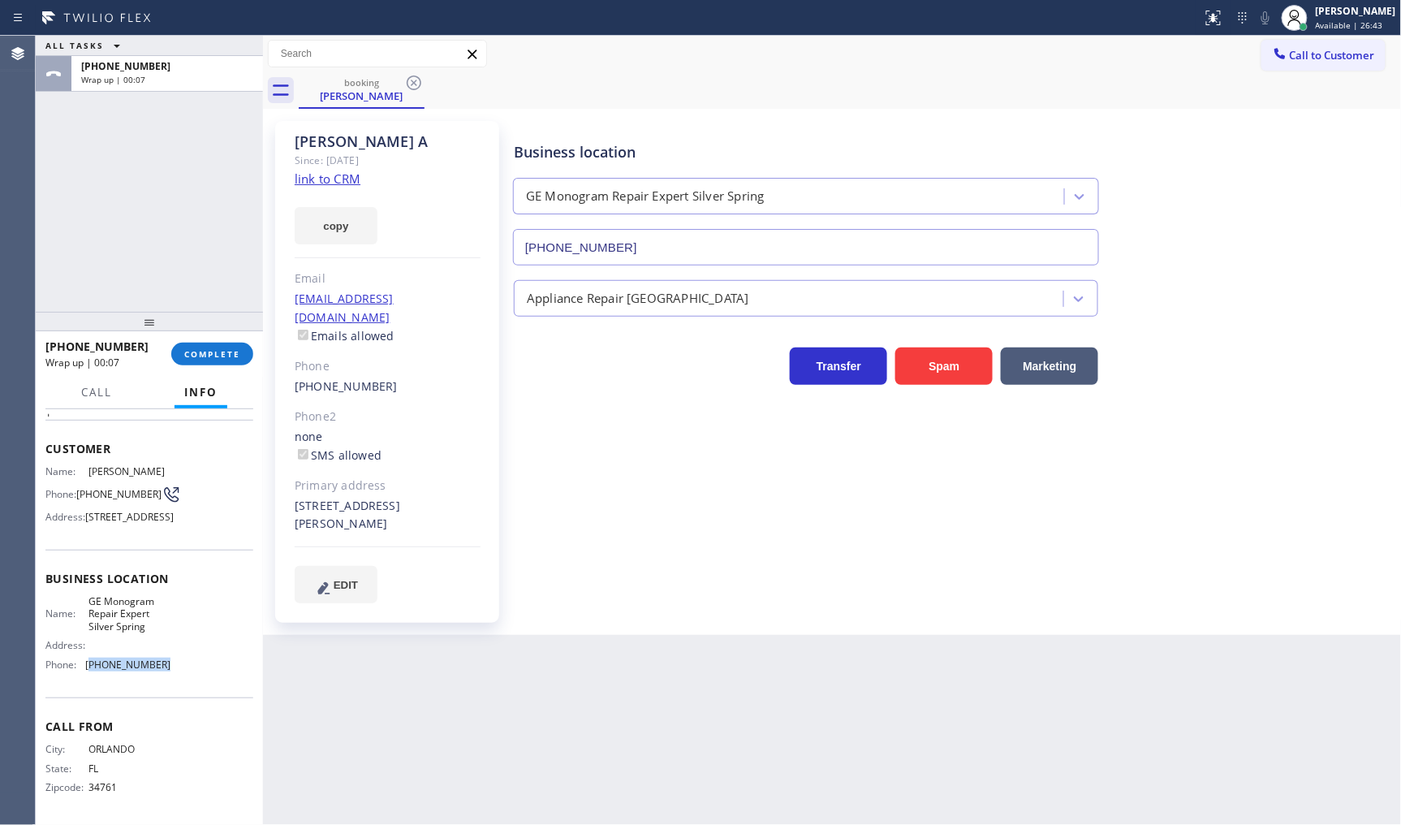
drag, startPoint x: 89, startPoint y: 660, endPoint x: 171, endPoint y: 667, distance: 81.5
click at [171, 667] on div "Name: GE Monogram Repair Expert Silver Spring Address: Phone: (410) 291-1407" at bounding box center [149, 636] width 208 height 82
copy span "410) 291-1407"
click at [1310, 1] on div at bounding box center [1295, 18] width 36 height 36
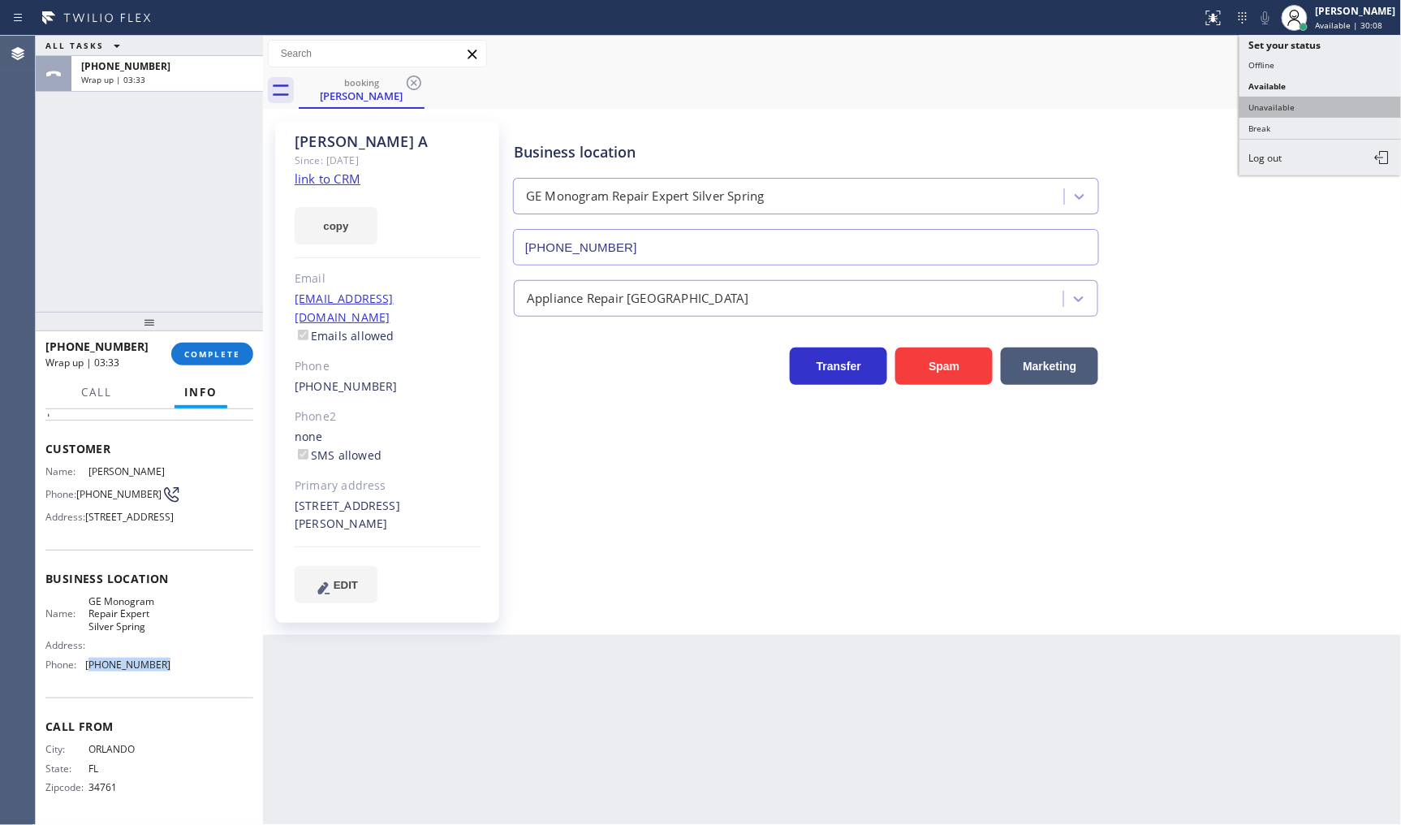
click at [1285, 107] on button "Unavailable" at bounding box center [1321, 107] width 162 height 21
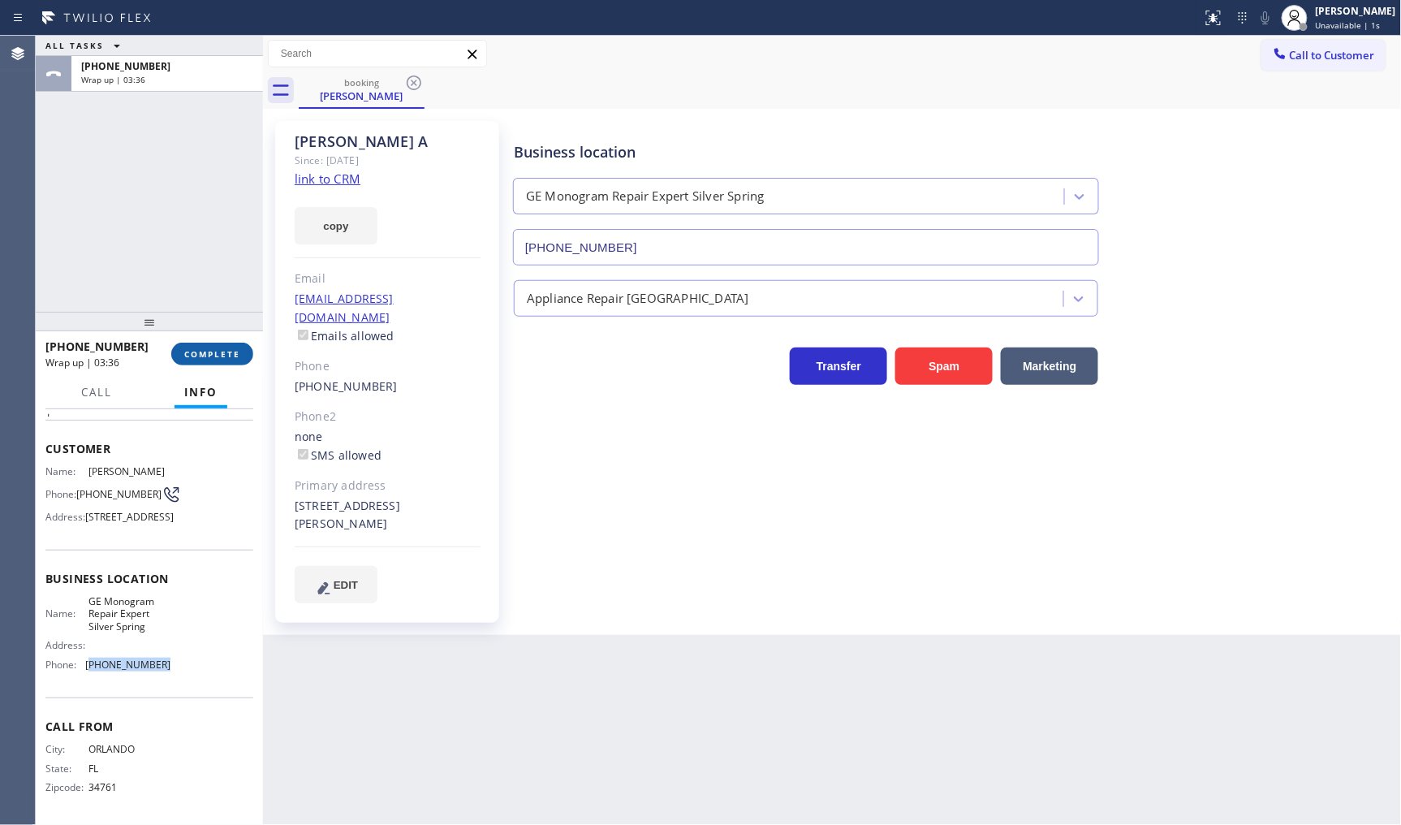
click at [187, 353] on span "COMPLETE" at bounding box center [212, 353] width 56 height 11
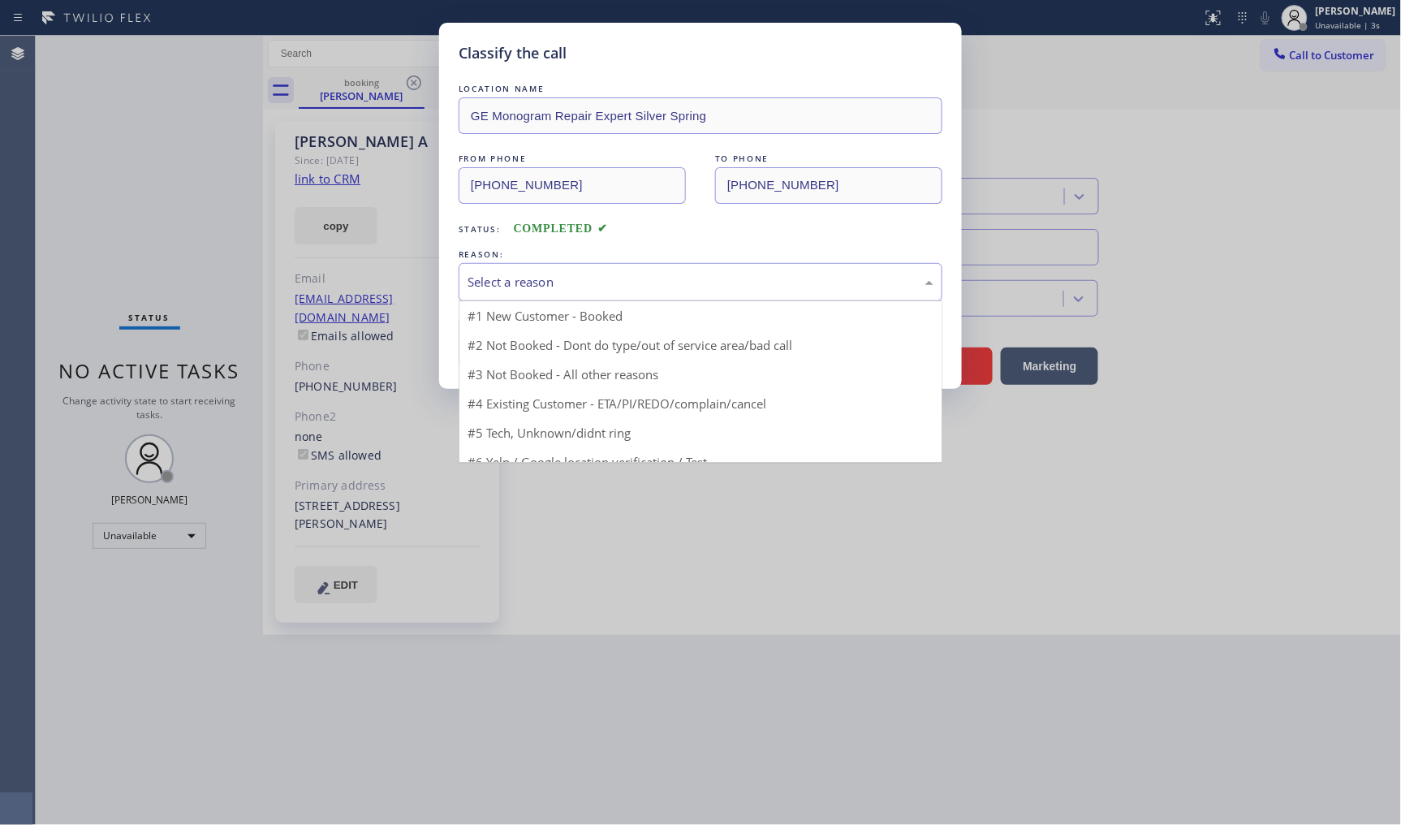
click at [498, 286] on div "Select a reason" at bounding box center [701, 282] width 466 height 19
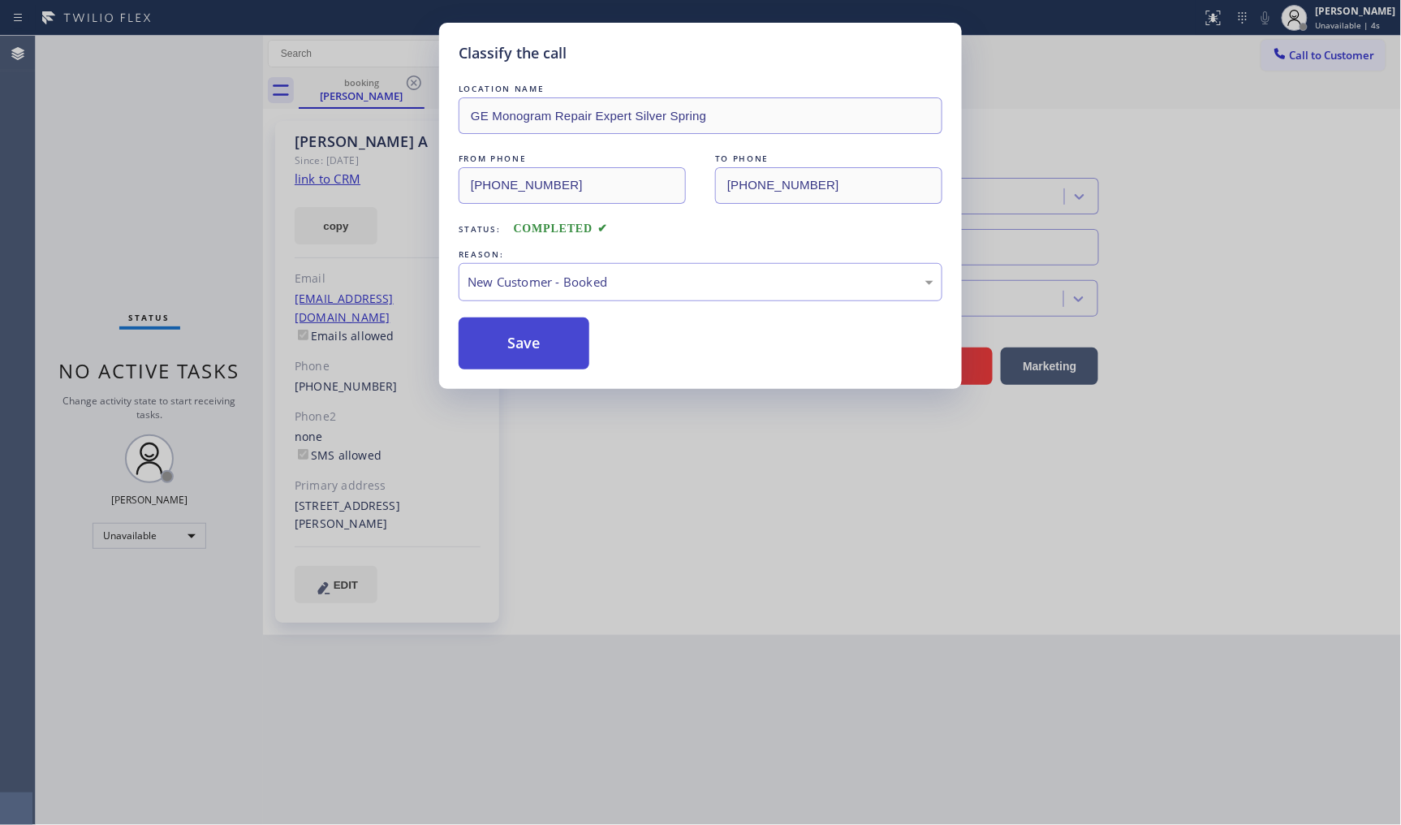
click at [502, 326] on button "Save" at bounding box center [524, 343] width 131 height 52
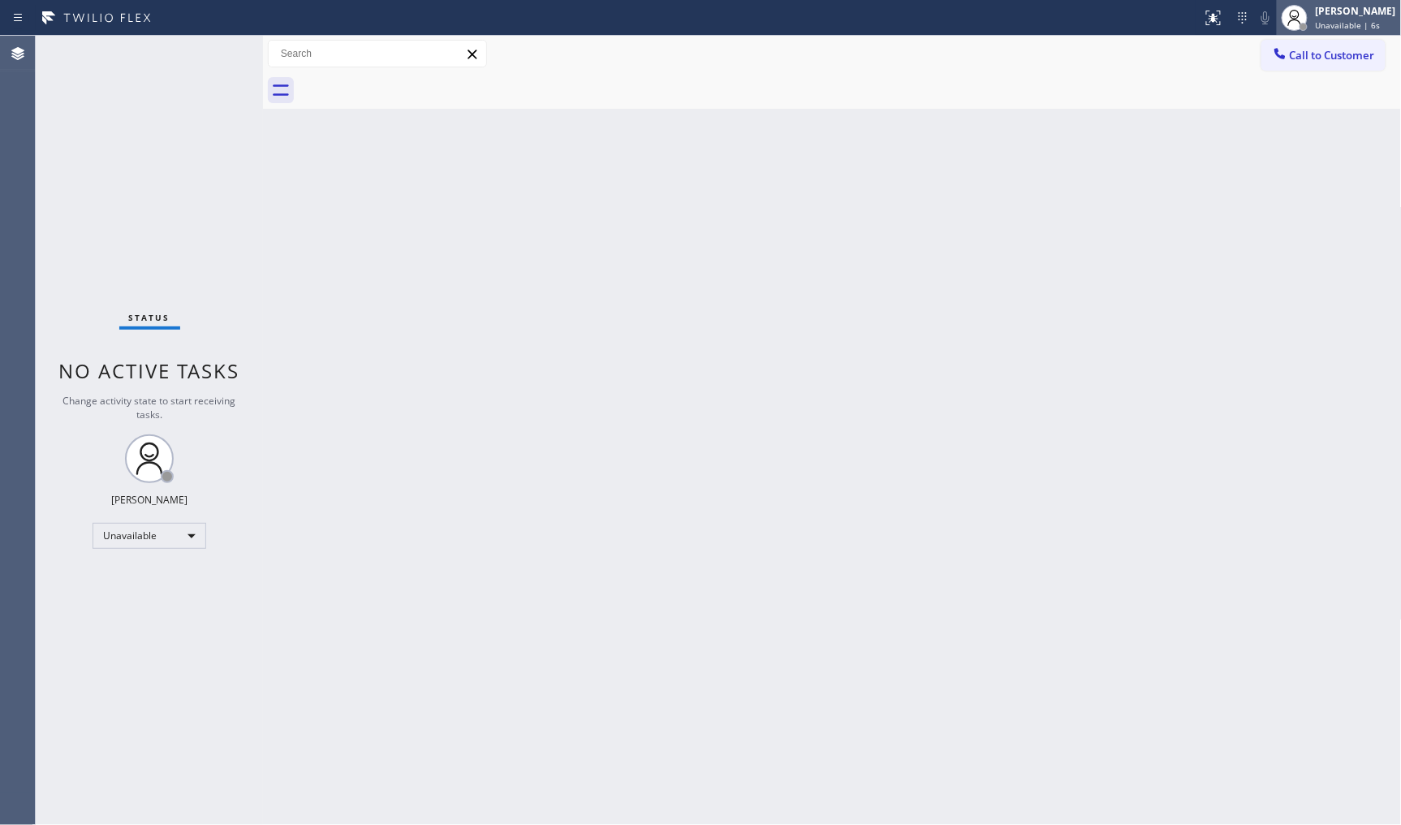
click at [1319, 26] on span "Unavailable | 6s" at bounding box center [1348, 24] width 65 height 11
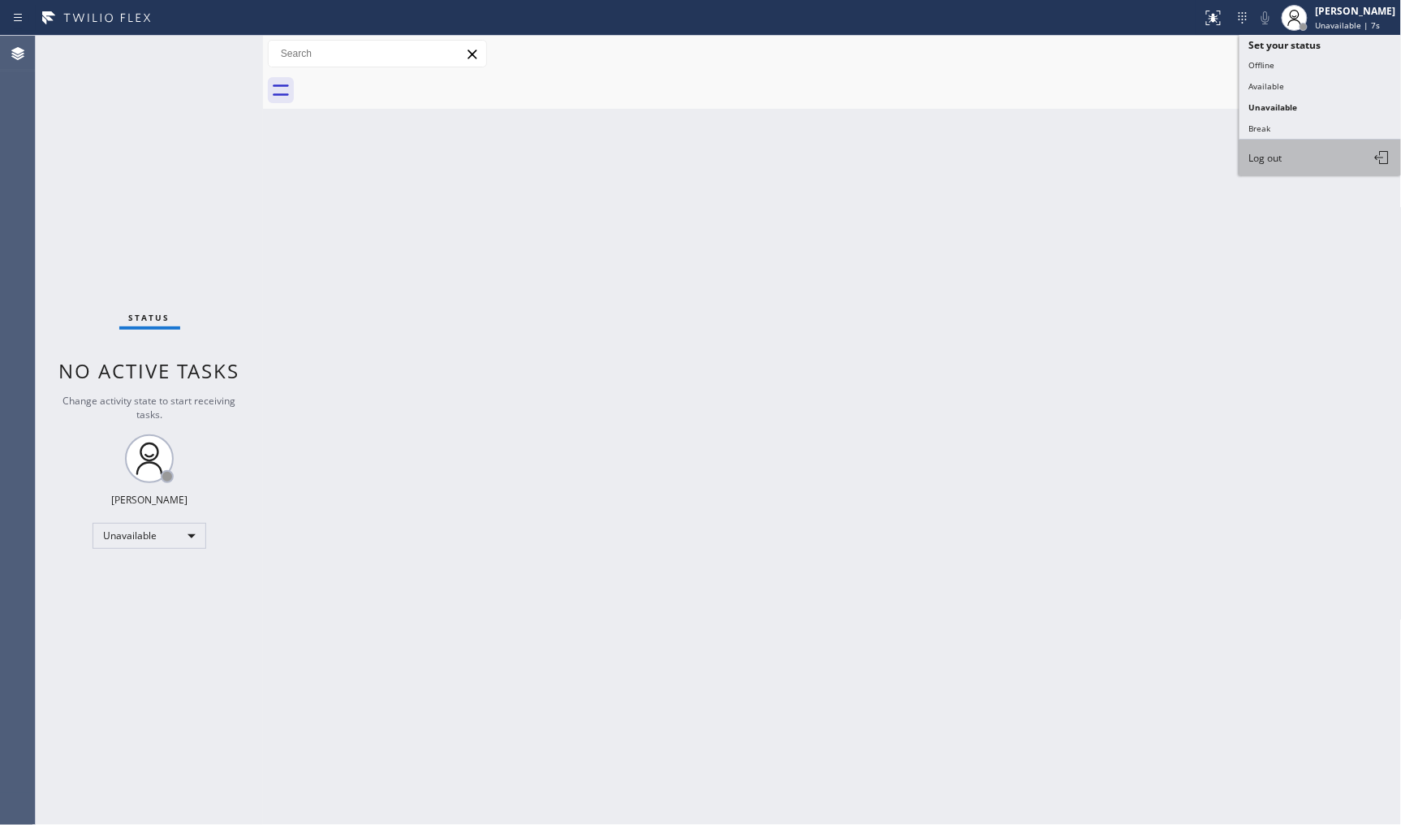
click at [1293, 159] on button "Log out" at bounding box center [1321, 158] width 162 height 36
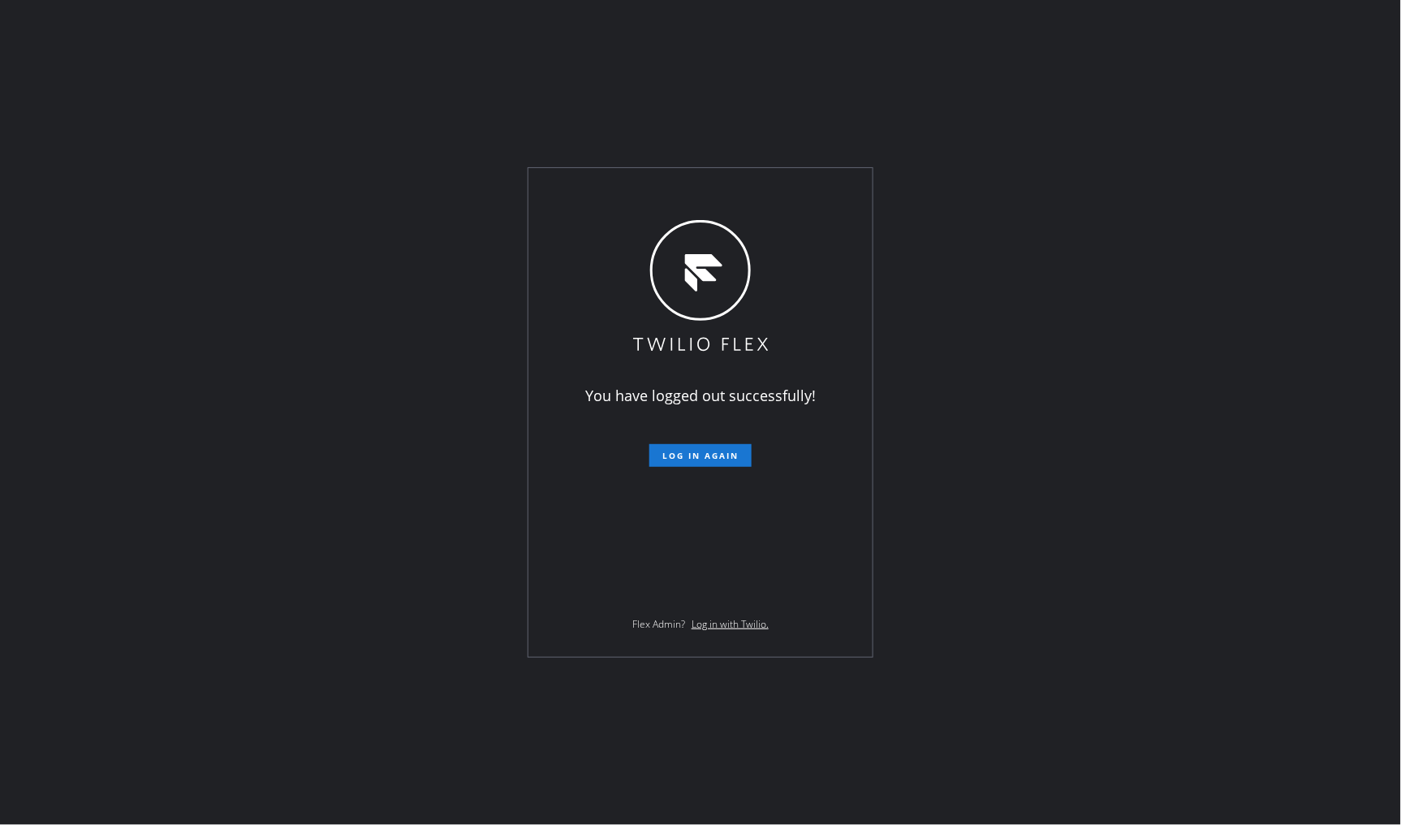
click at [62, 514] on div "You have logged out successfully! Log in again Flex Admin? Log in with Twilio." at bounding box center [700, 412] width 1401 height 825
